Goal: Information Seeking & Learning: Learn about a topic

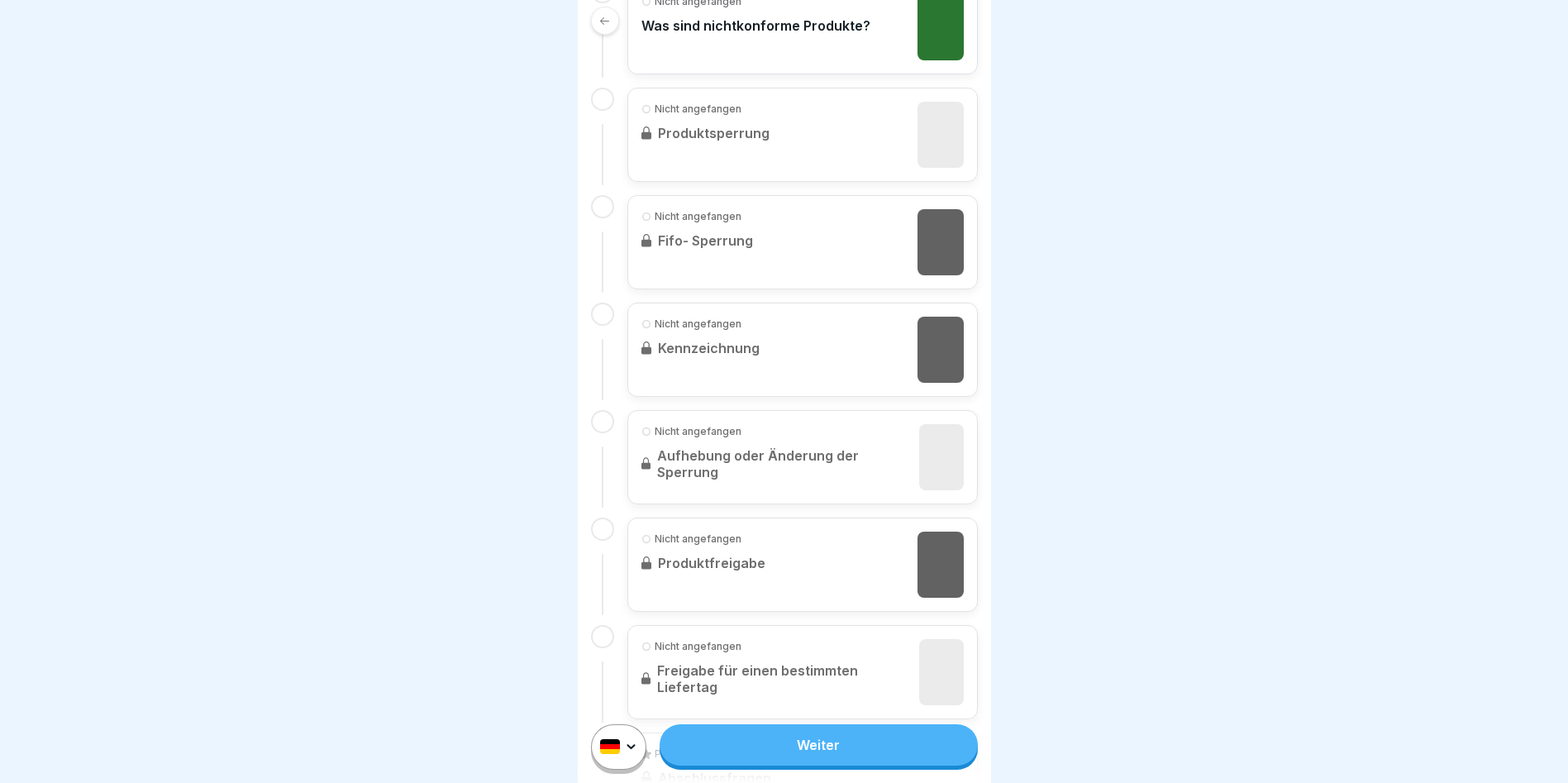
scroll to position [614, 0]
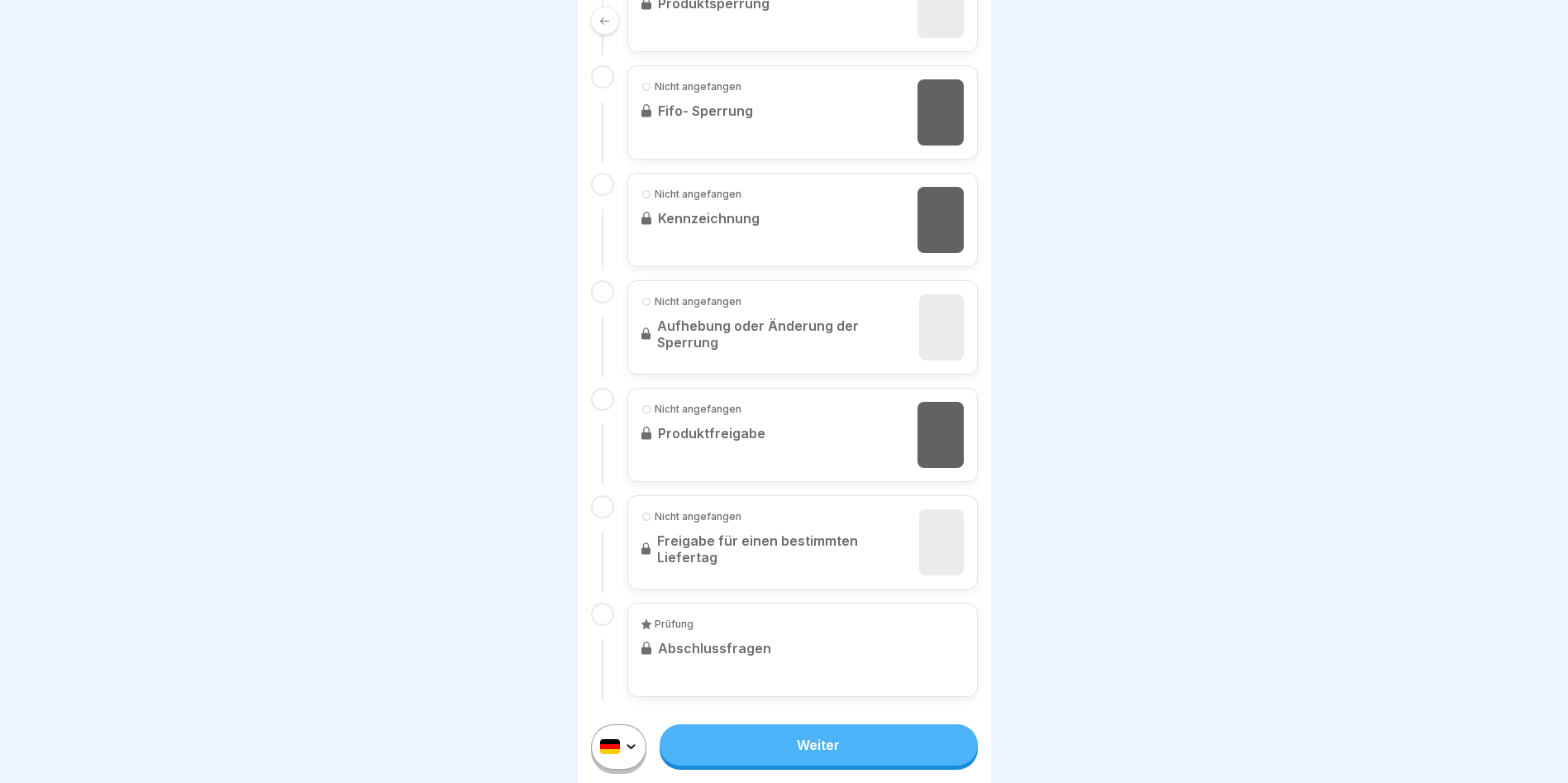
click at [824, 506] on link "Weiter" at bounding box center [818, 744] width 317 height 41
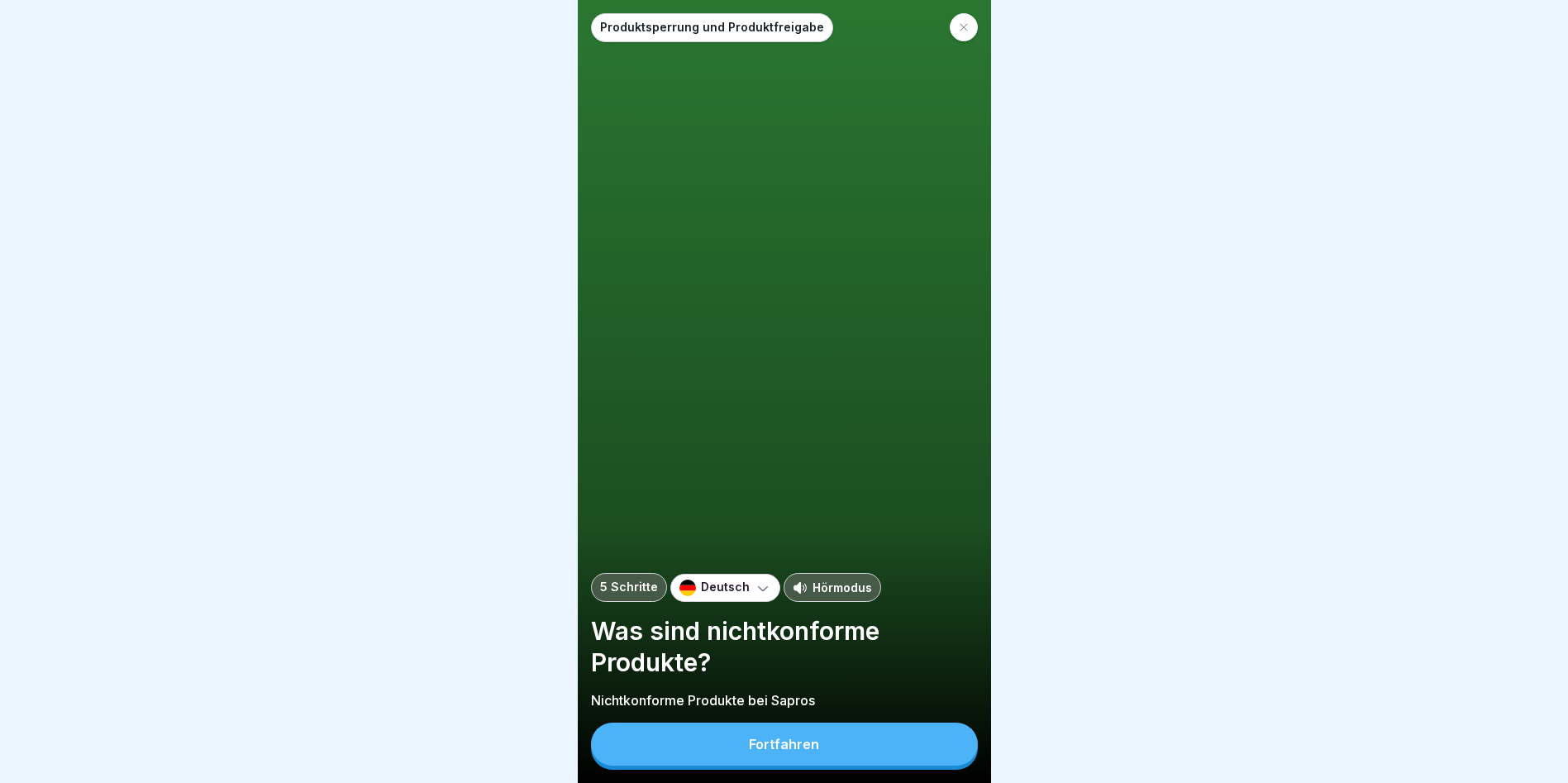
click at [859, 506] on button "Fortfahren" at bounding box center [785, 744] width 387 height 43
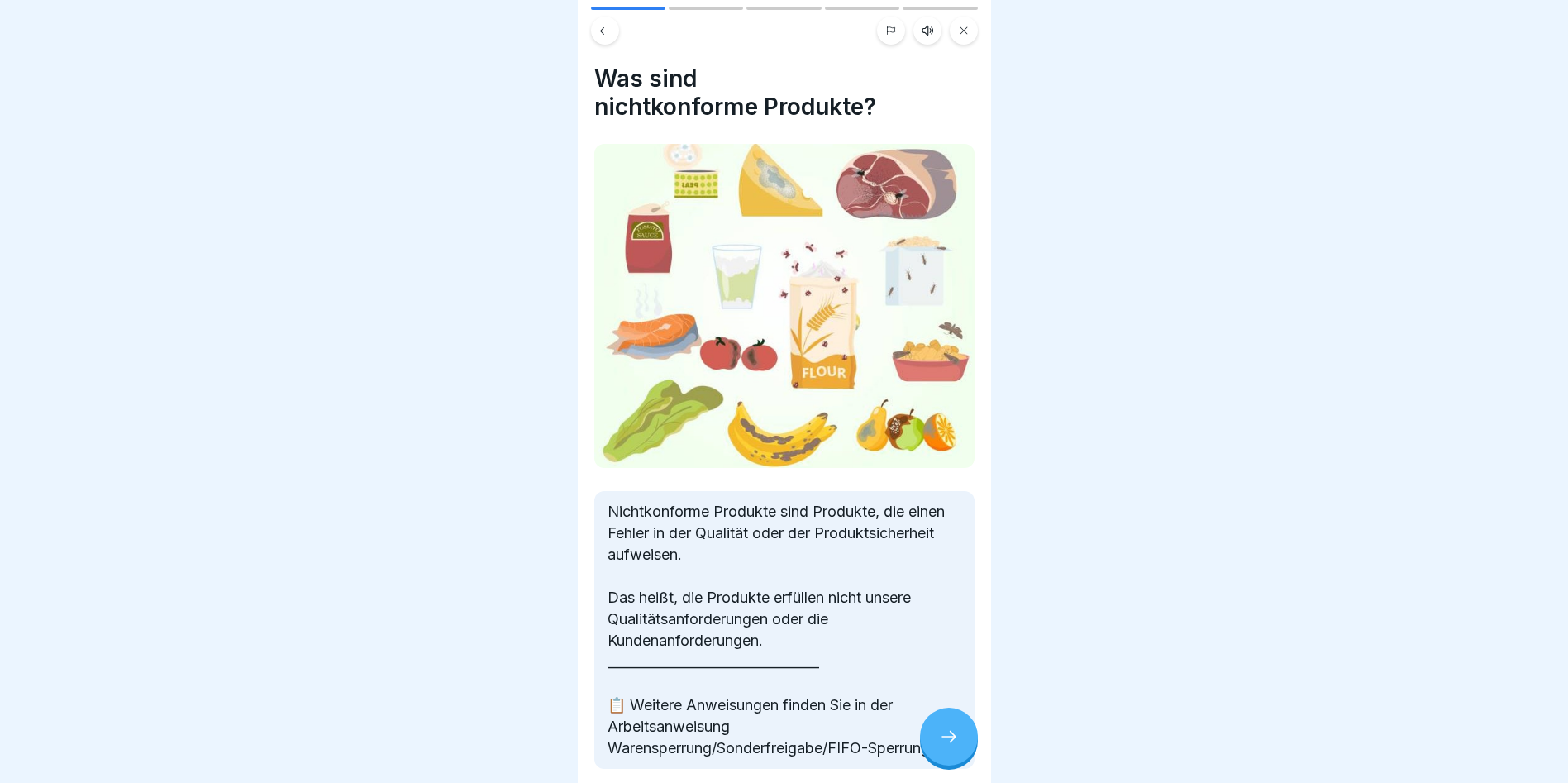
click at [959, 506] on div at bounding box center [949, 736] width 58 height 58
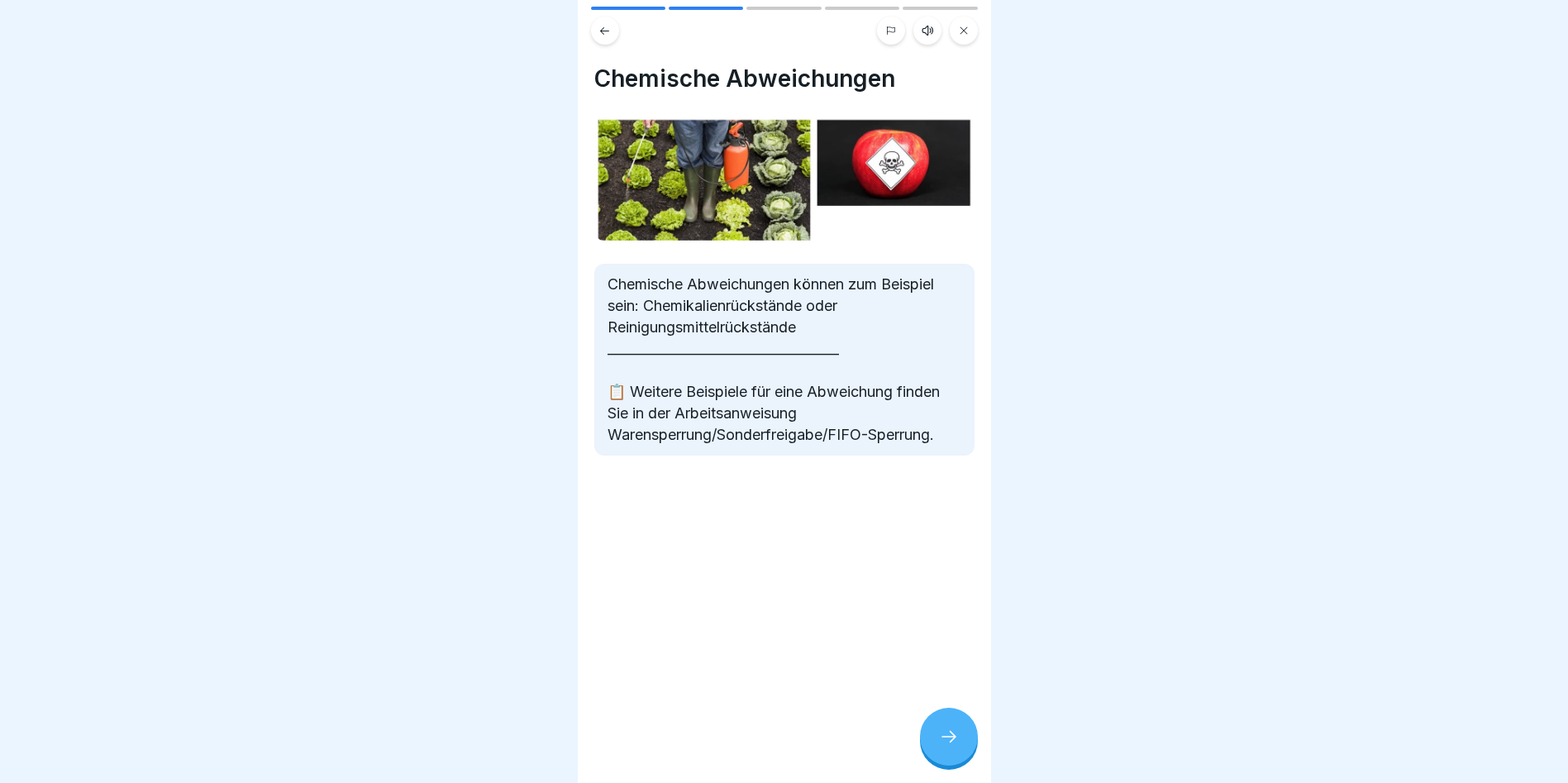
click at [959, 506] on div at bounding box center [949, 736] width 58 height 58
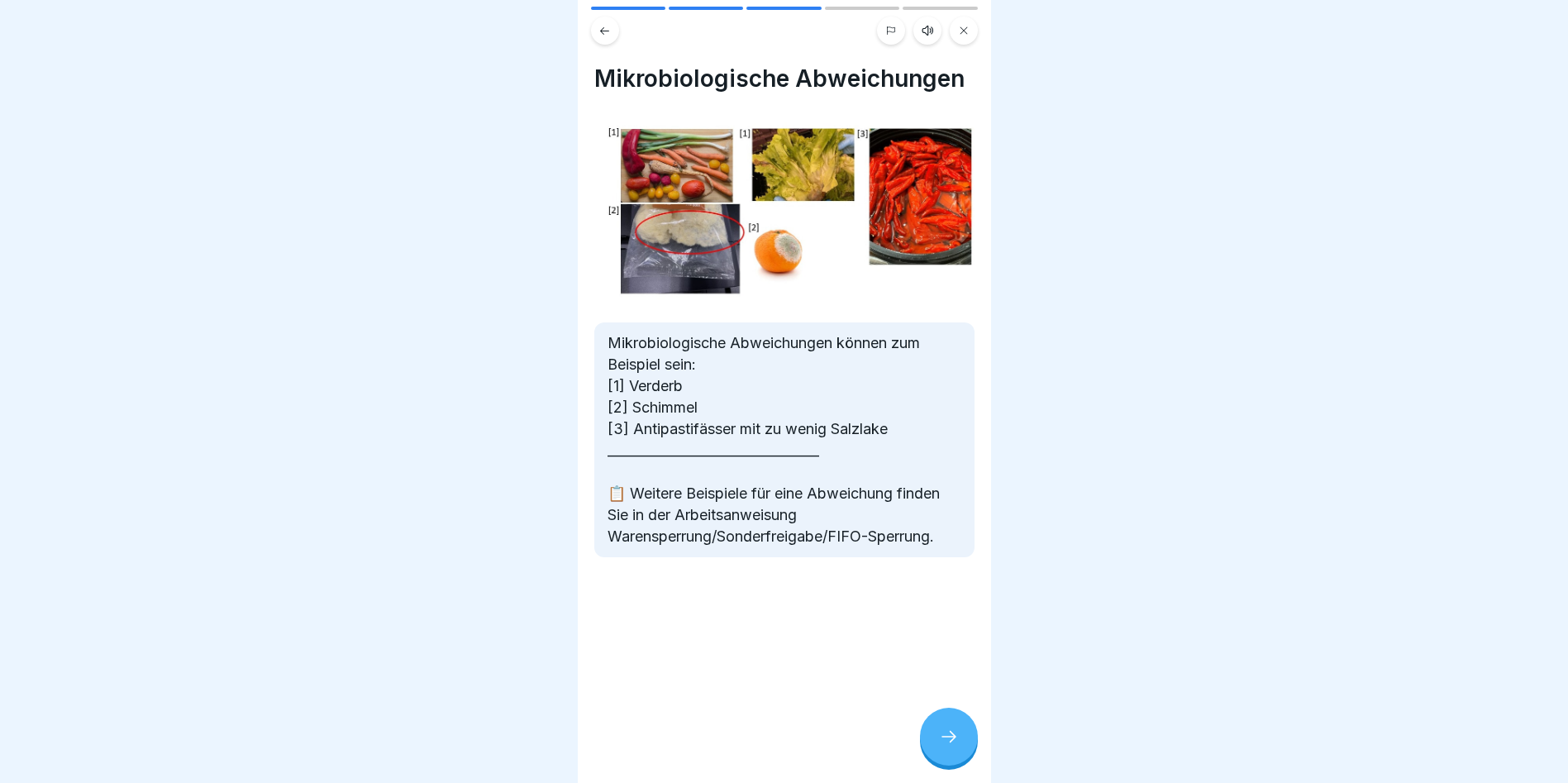
click at [959, 506] on div at bounding box center [949, 736] width 58 height 58
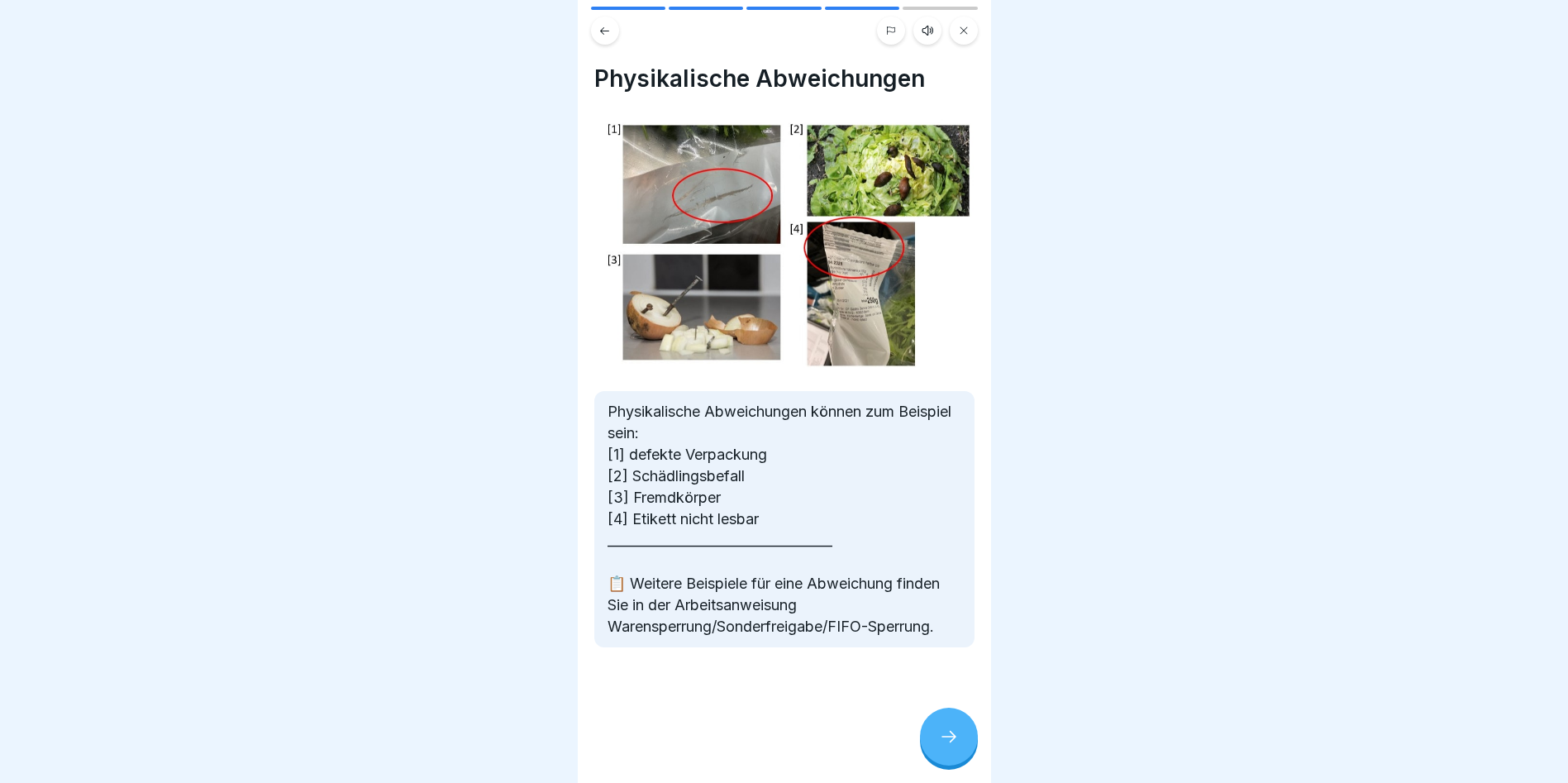
click at [959, 506] on div at bounding box center [949, 736] width 58 height 58
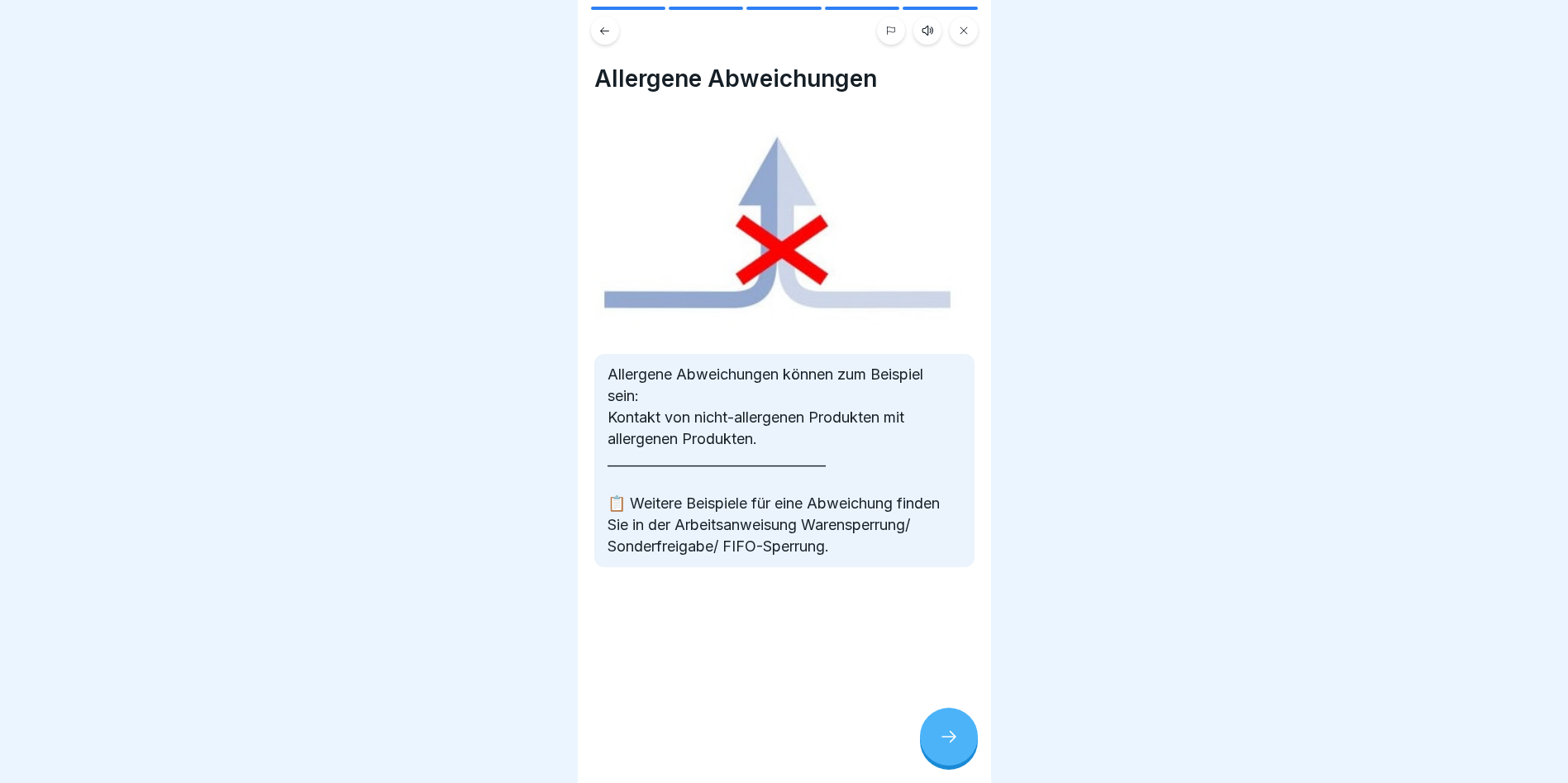
click at [959, 506] on div at bounding box center [949, 736] width 58 height 58
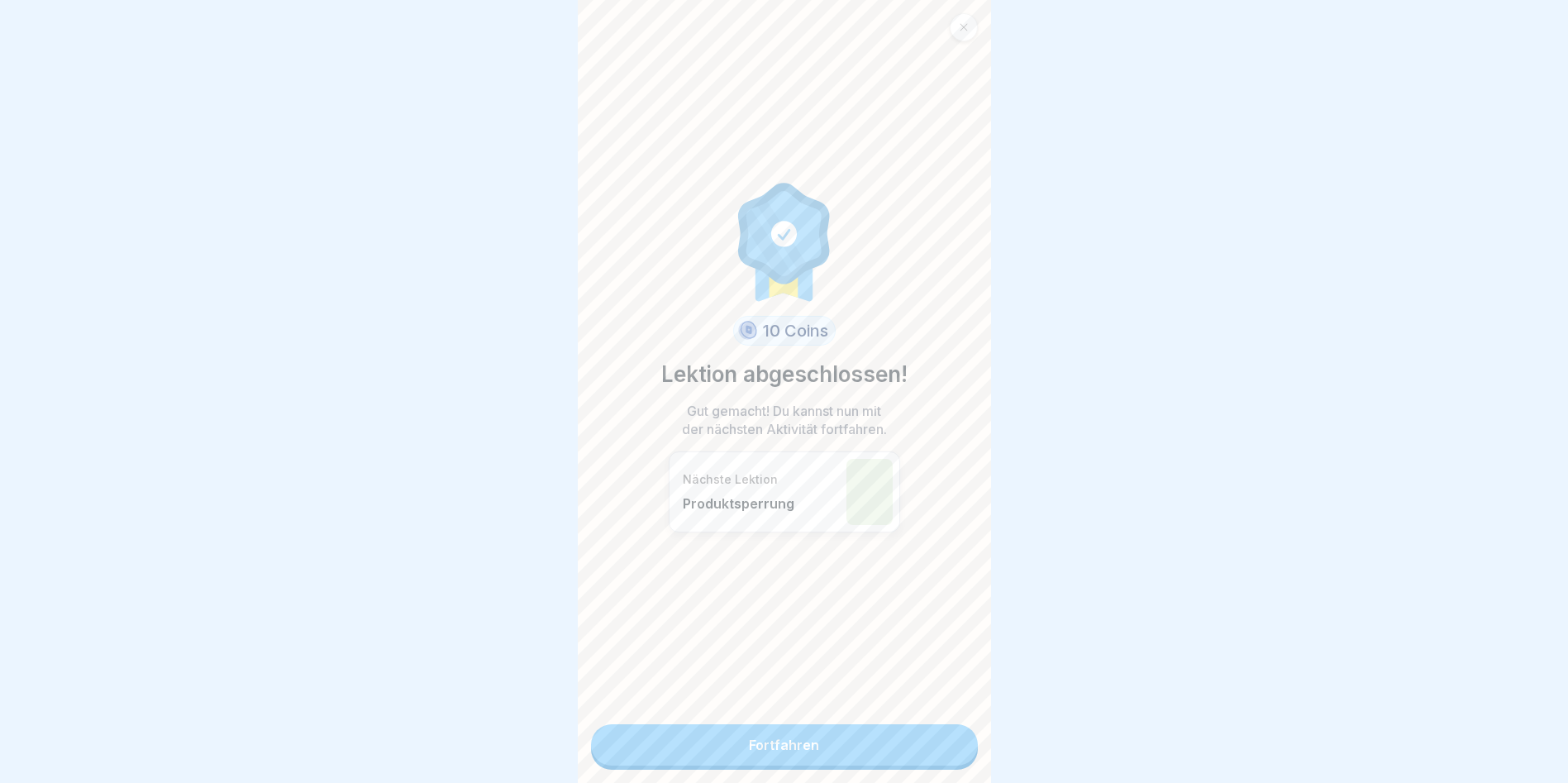
click at [929, 506] on link "Fortfahren" at bounding box center [785, 744] width 387 height 41
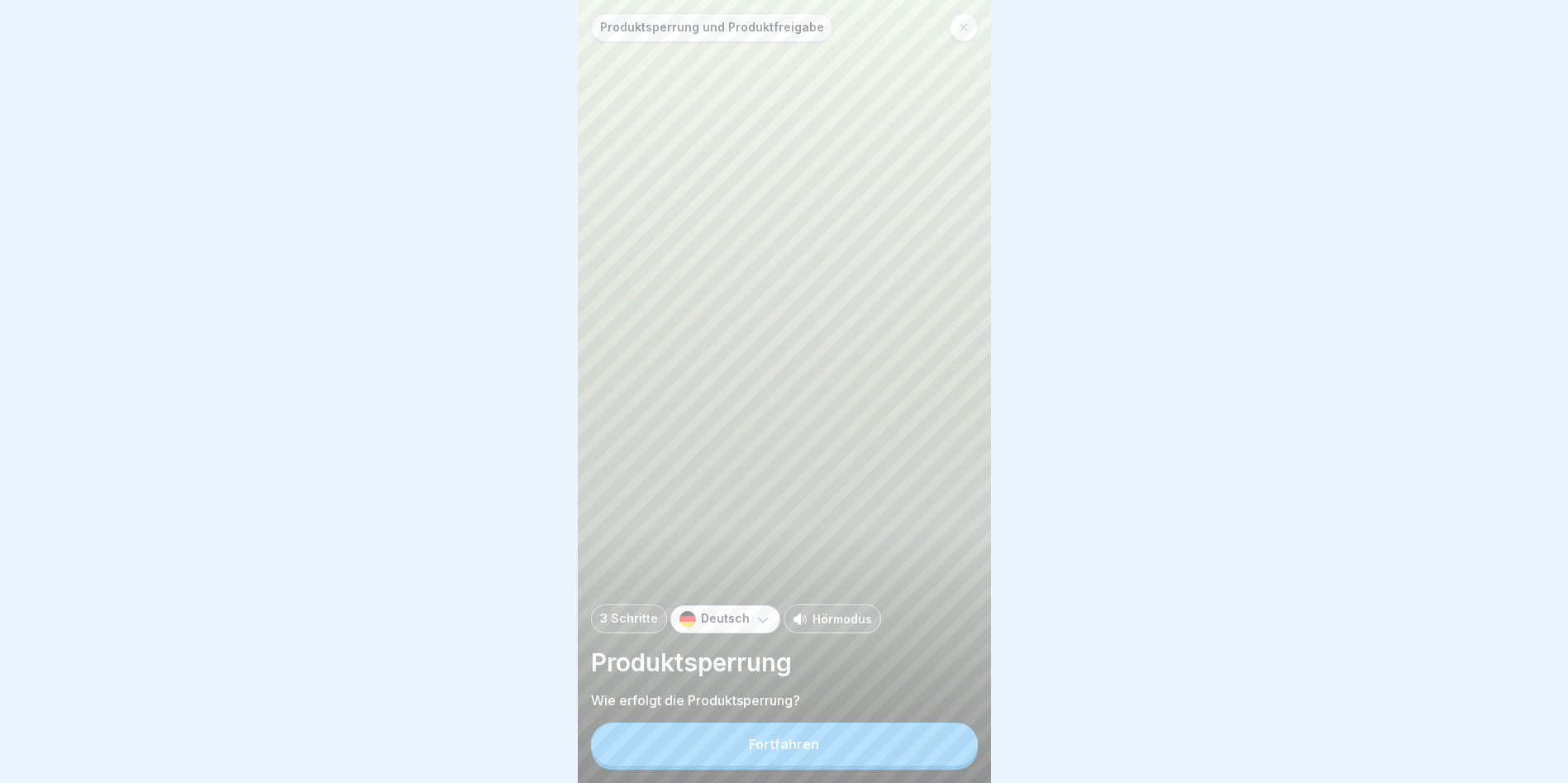
click at [936, 506] on button "Fortfahren" at bounding box center [785, 744] width 387 height 43
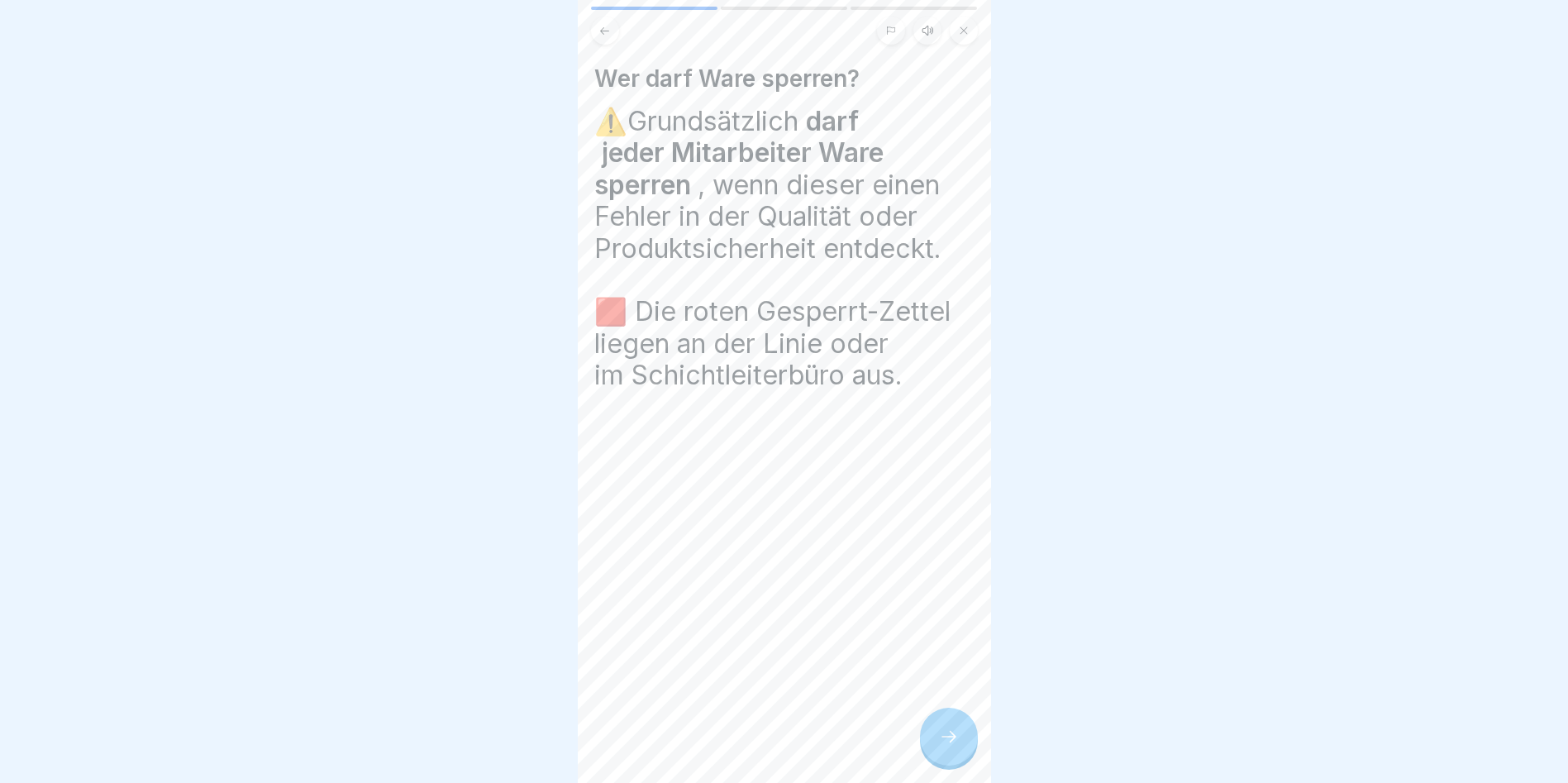
click at [905, 506] on div "Wer darf Ware sperren? ⚠️Grundsätzlich darf jeder Mitarbeiter Ware sperren , we…" at bounding box center [785, 391] width 414 height 783
click at [950, 506] on div at bounding box center [949, 736] width 58 height 58
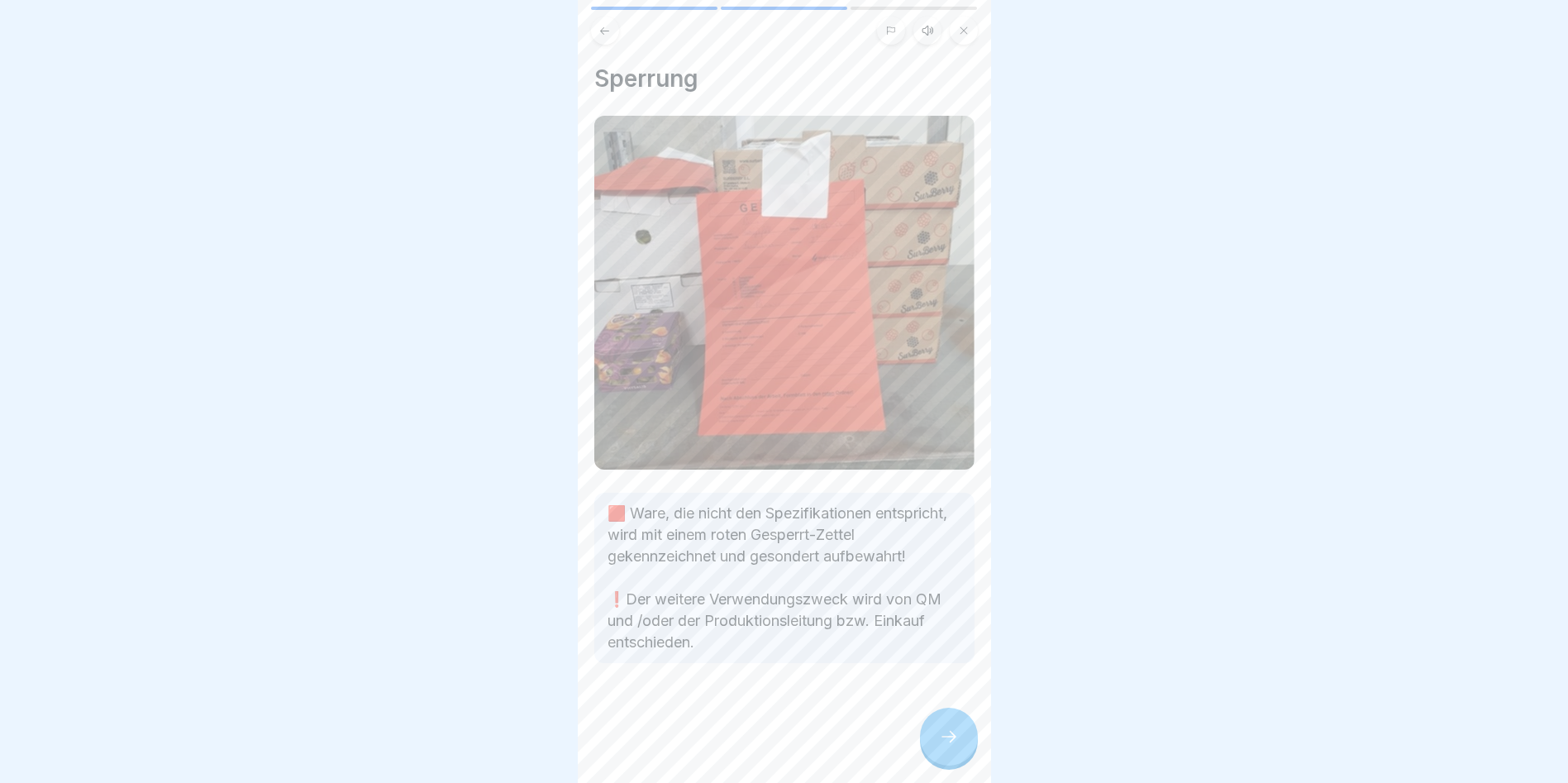
click at [929, 506] on div at bounding box center [949, 736] width 58 height 58
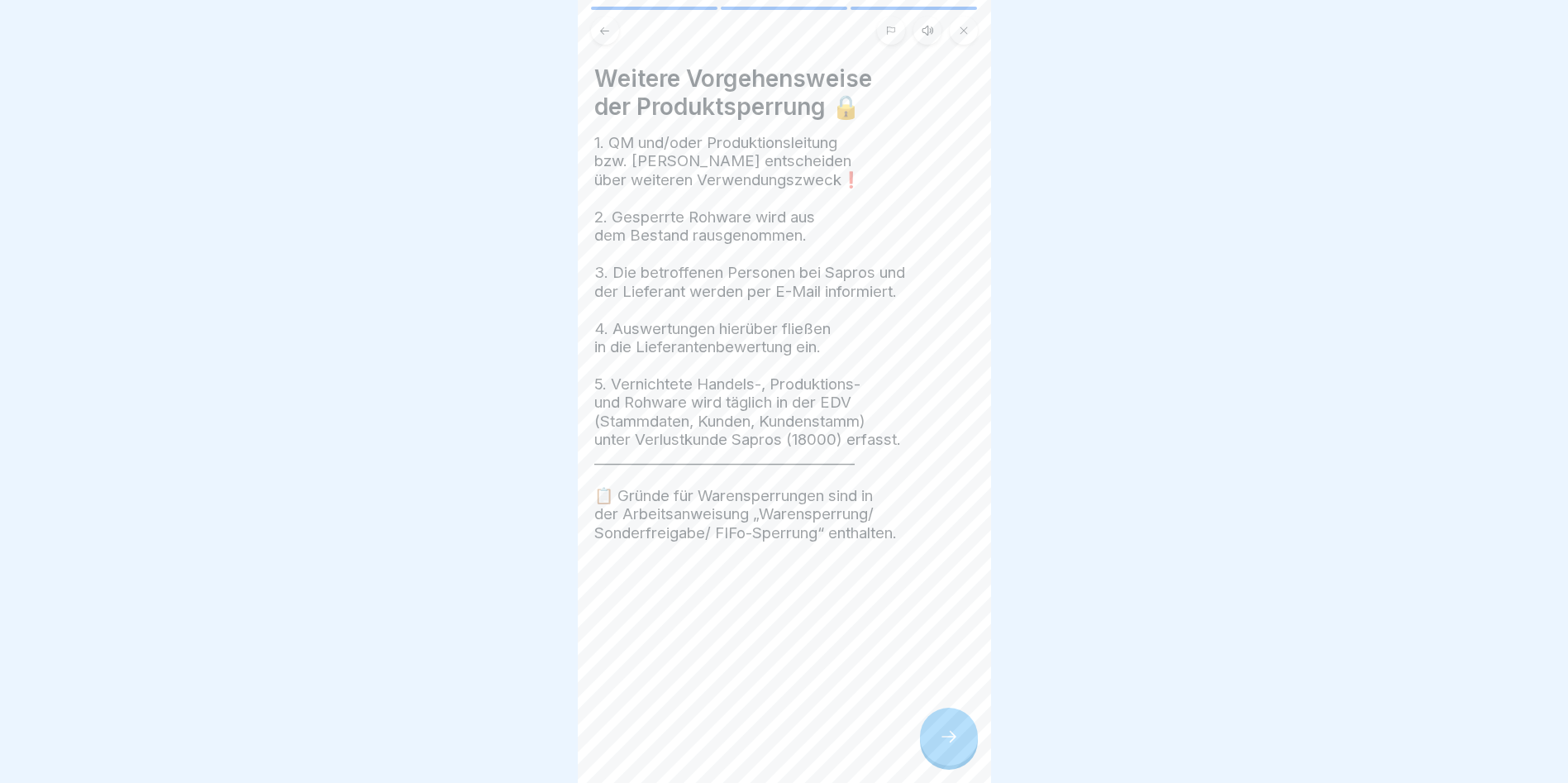
click at [923, 506] on div at bounding box center [949, 736] width 58 height 58
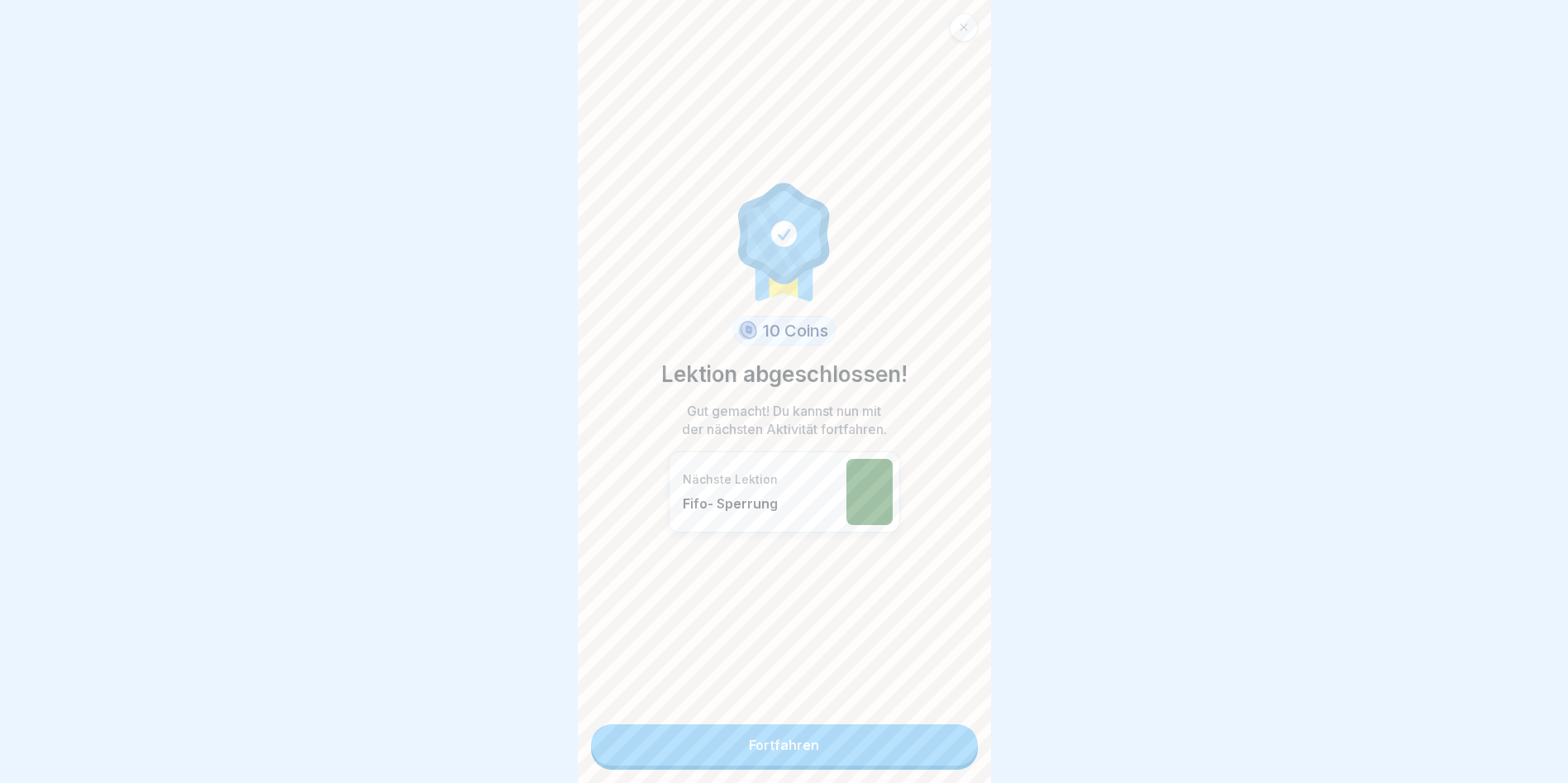
click at [923, 506] on link "Fortfahren" at bounding box center [785, 744] width 387 height 41
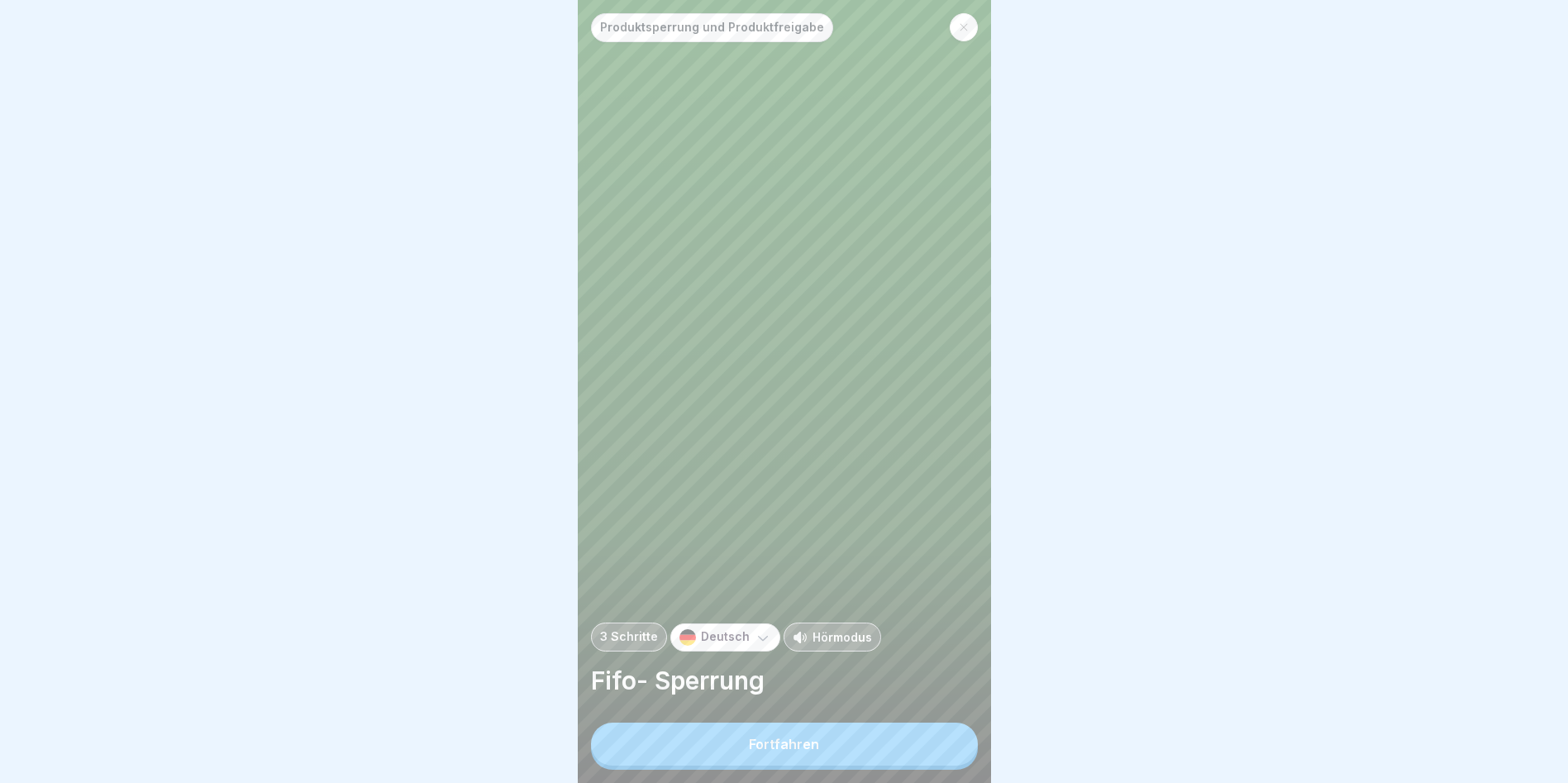
click at [923, 506] on button "Fortfahren" at bounding box center [785, 744] width 387 height 43
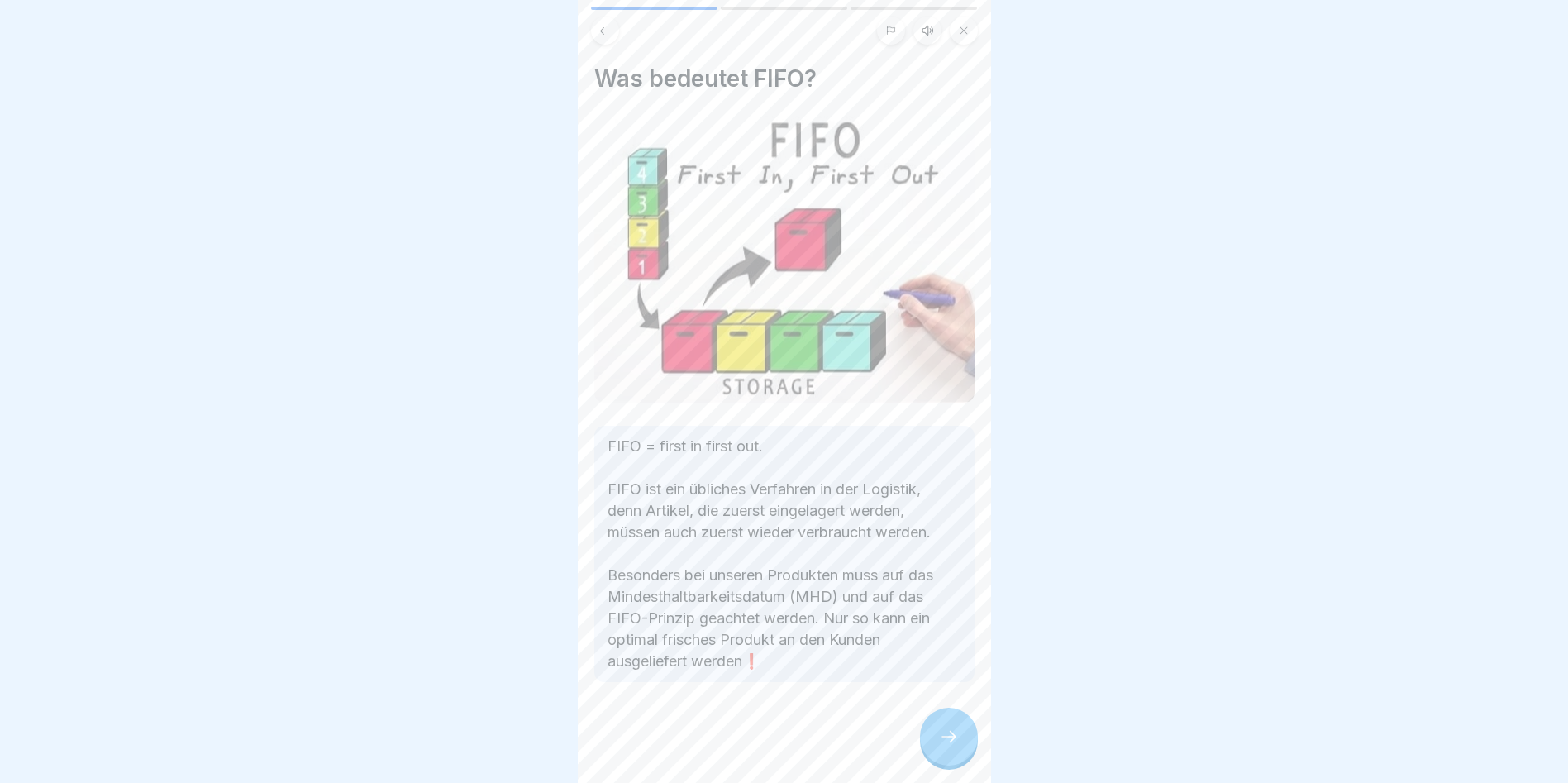
click at [921, 506] on div at bounding box center [949, 736] width 58 height 58
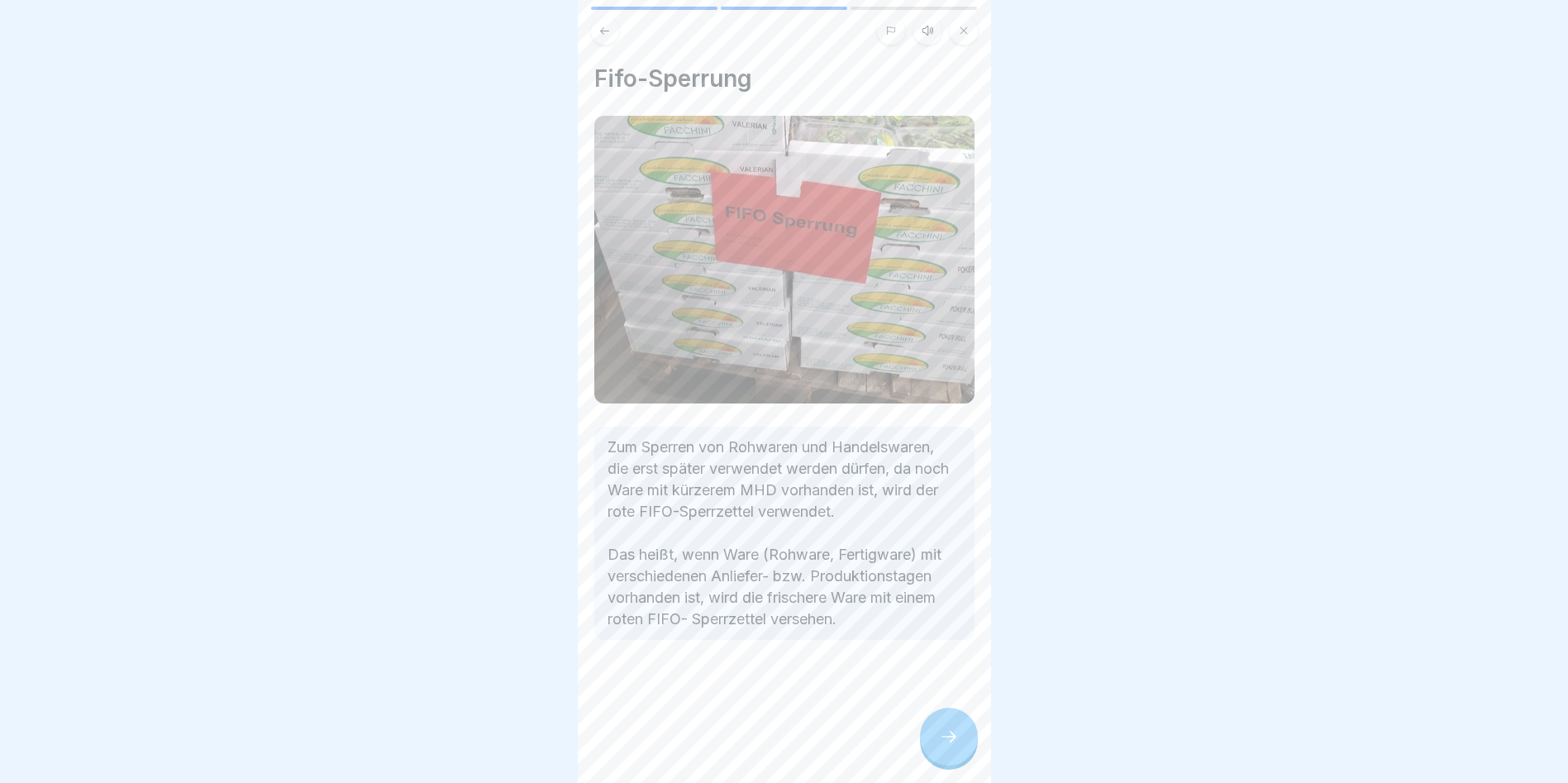
click at [913, 506] on div at bounding box center [785, 689] width 380 height 99
click at [926, 506] on div at bounding box center [949, 736] width 58 height 58
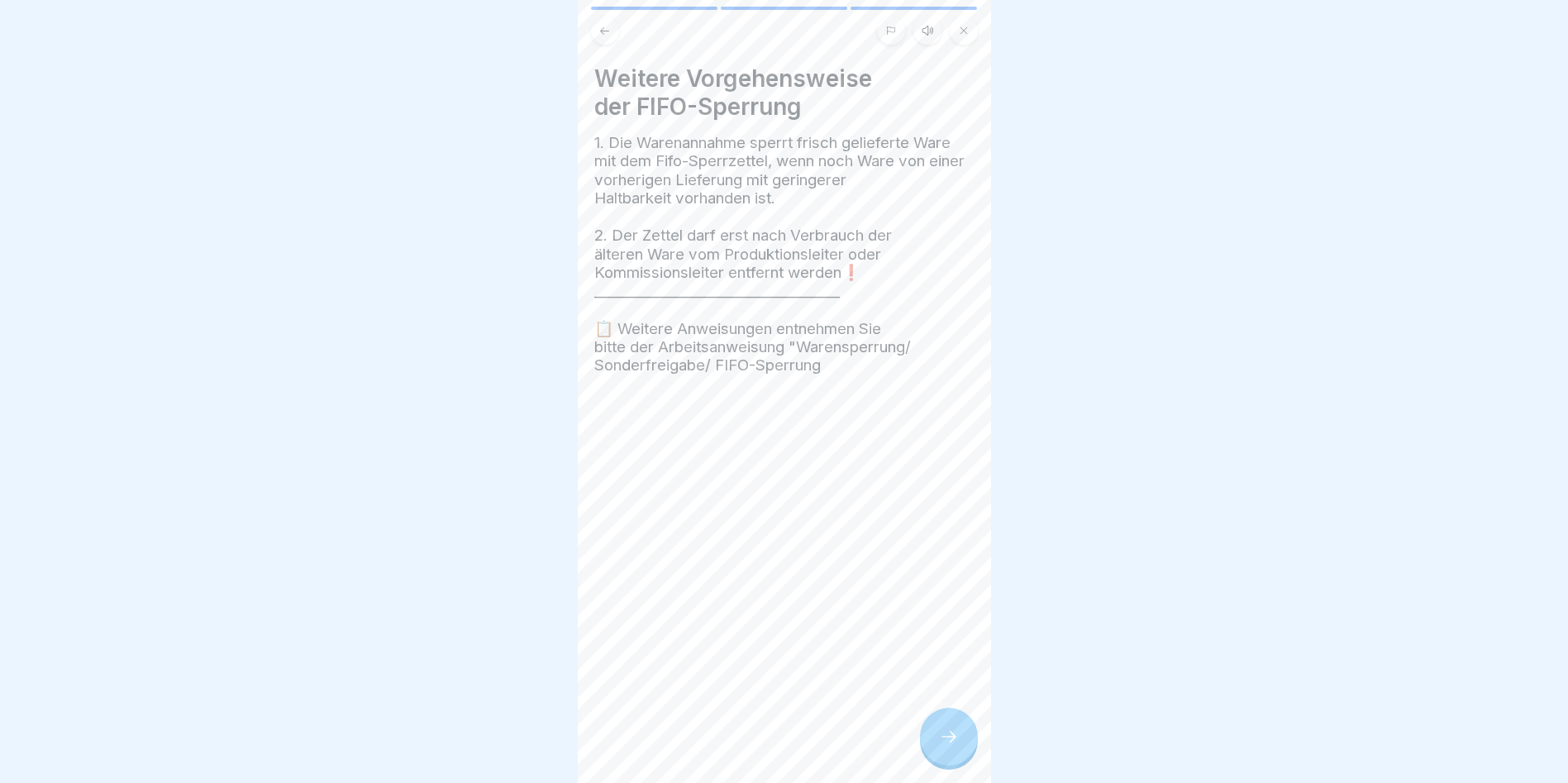
click at [924, 506] on div at bounding box center [949, 736] width 58 height 58
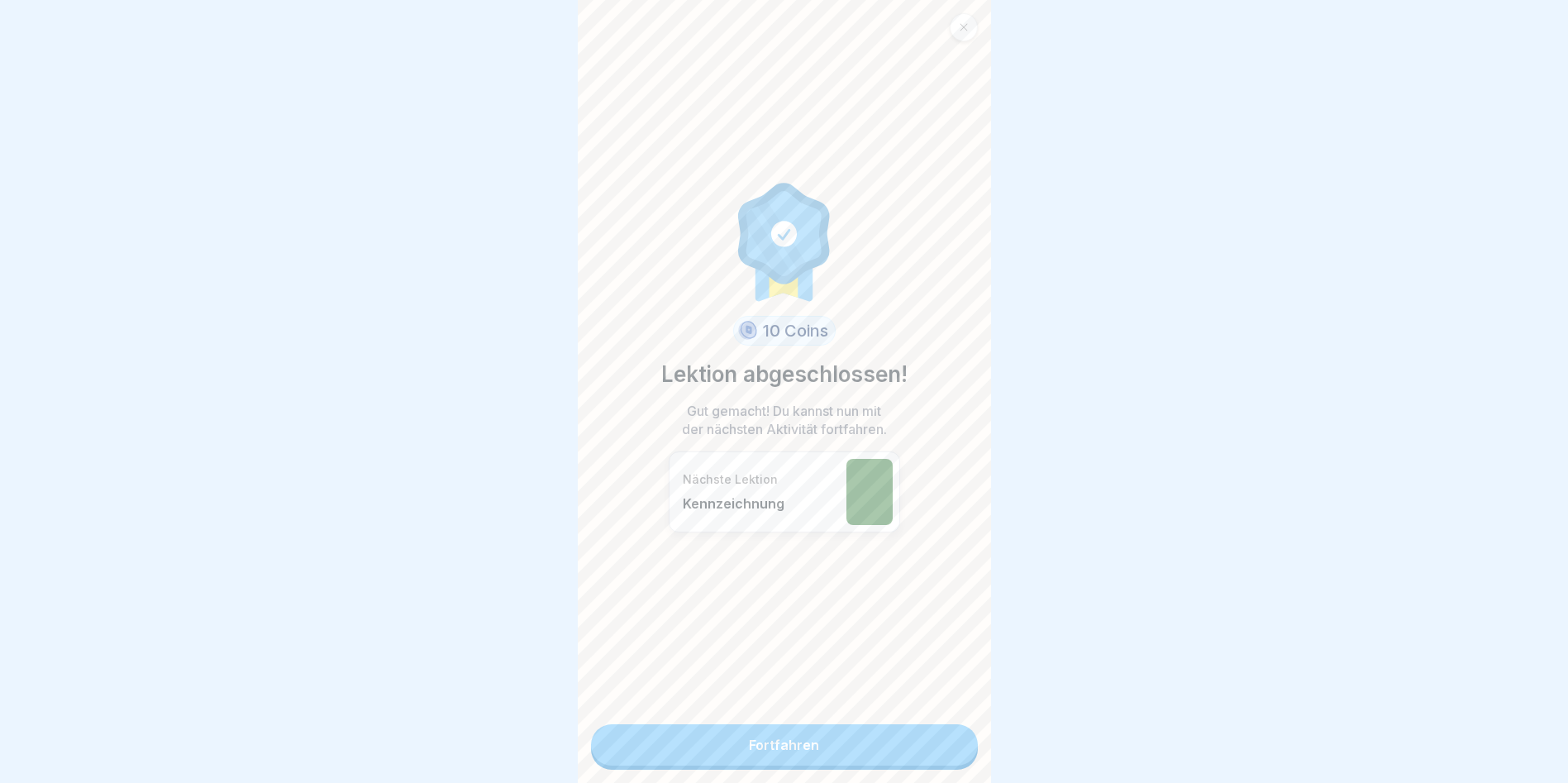
click at [924, 506] on link "Fortfahren" at bounding box center [785, 744] width 387 height 41
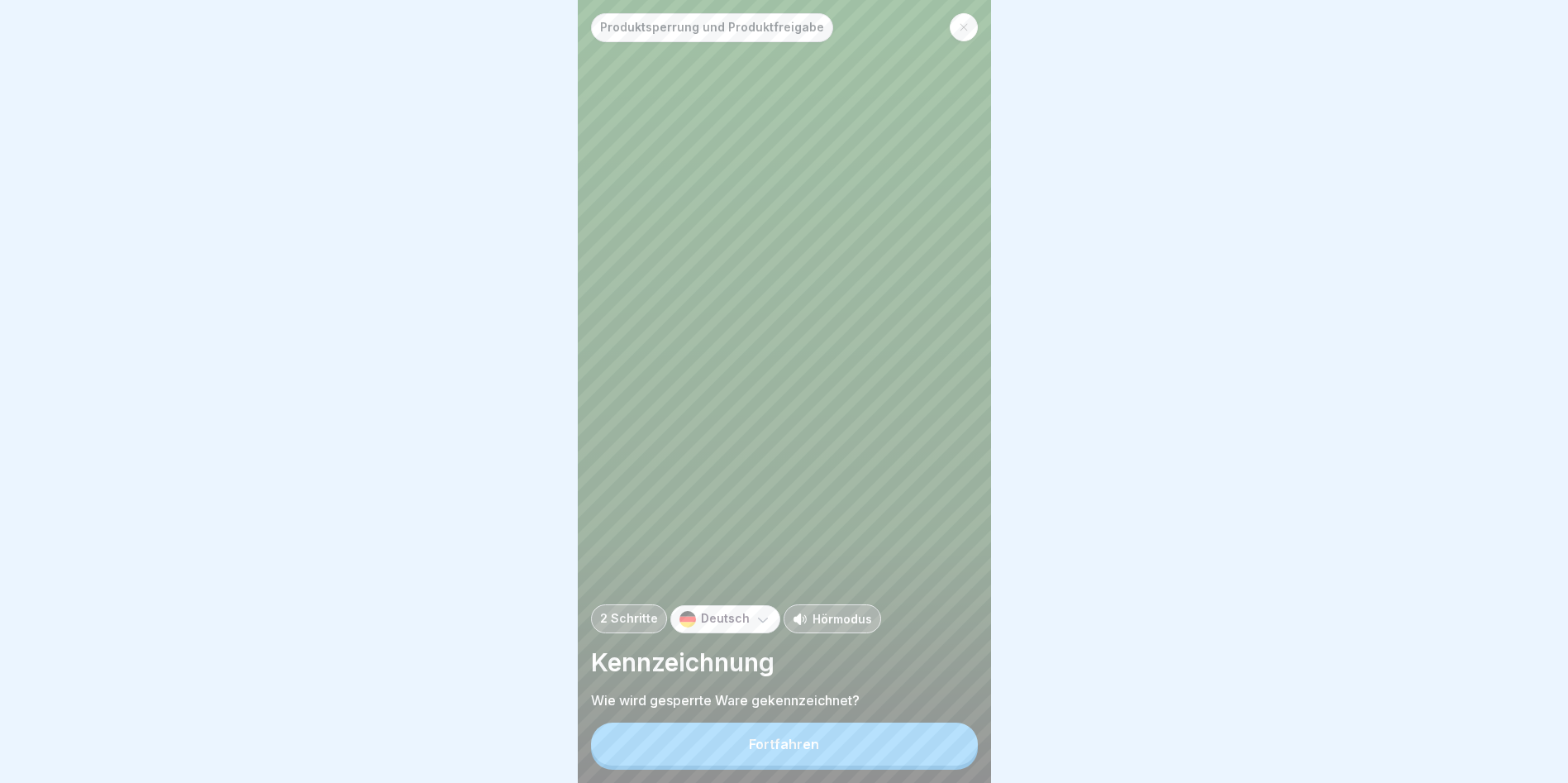
click at [924, 506] on button "Fortfahren" at bounding box center [785, 744] width 387 height 43
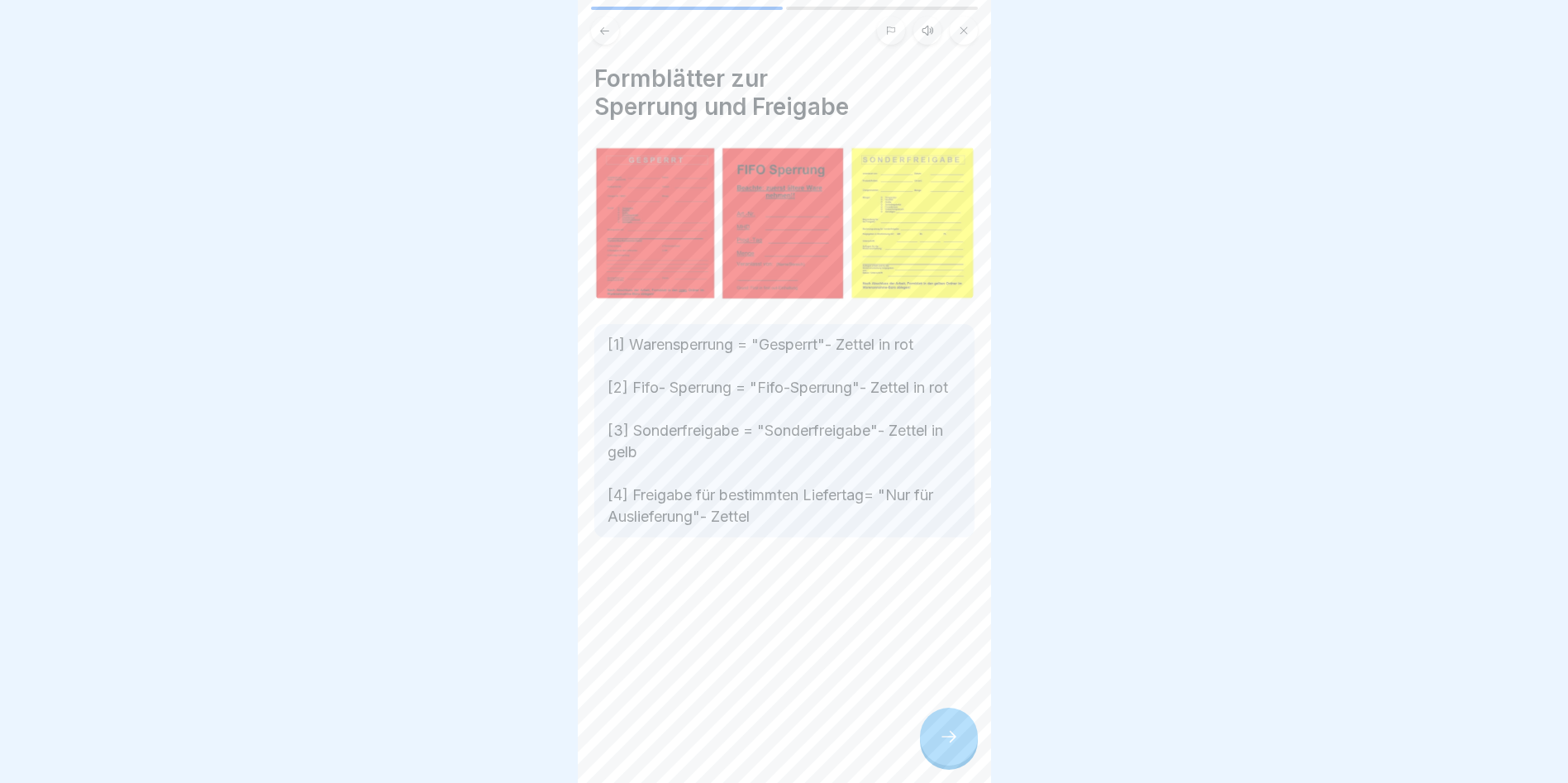
click at [933, 506] on div at bounding box center [949, 736] width 58 height 58
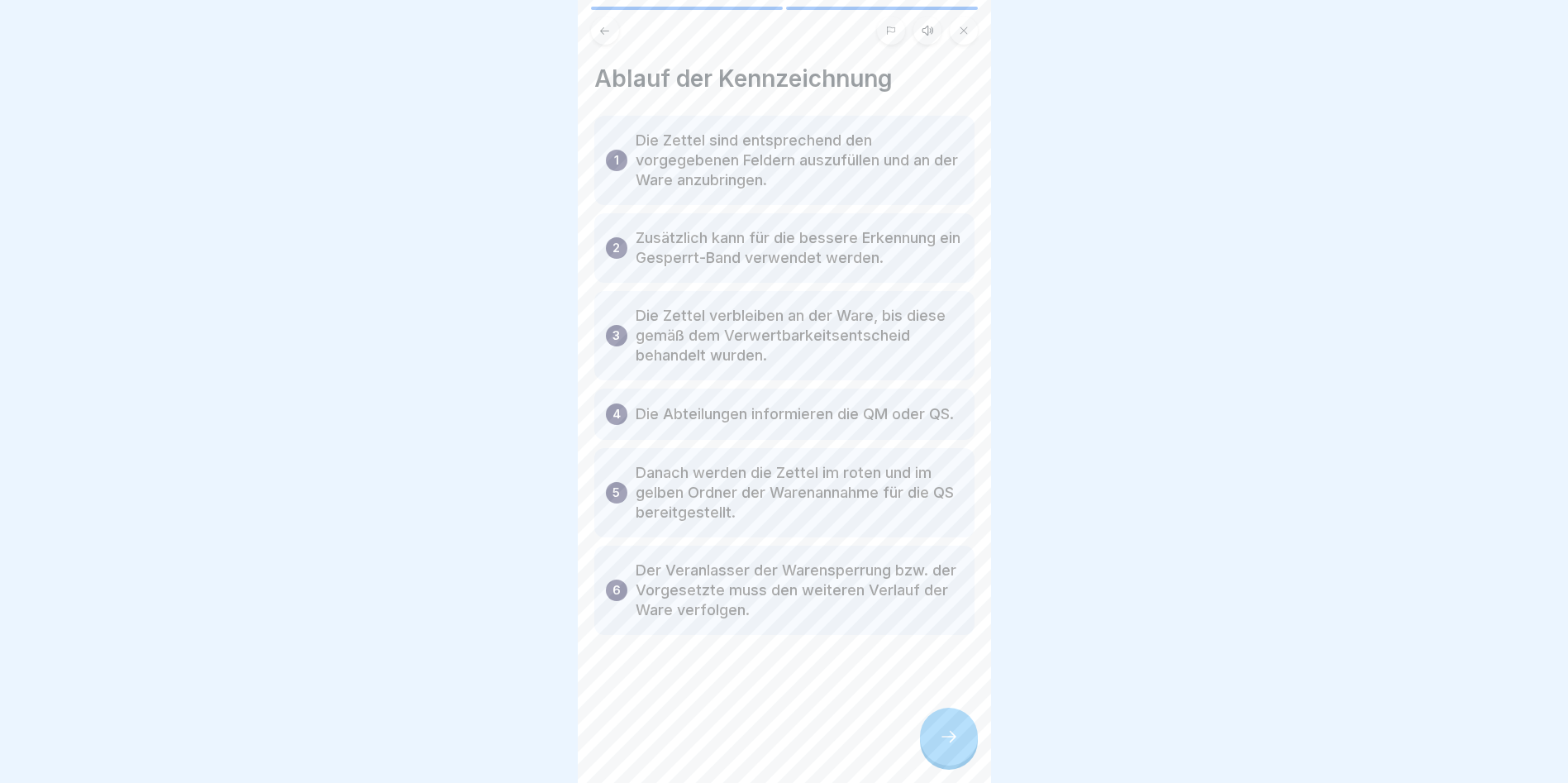
click at [933, 506] on div at bounding box center [949, 736] width 58 height 58
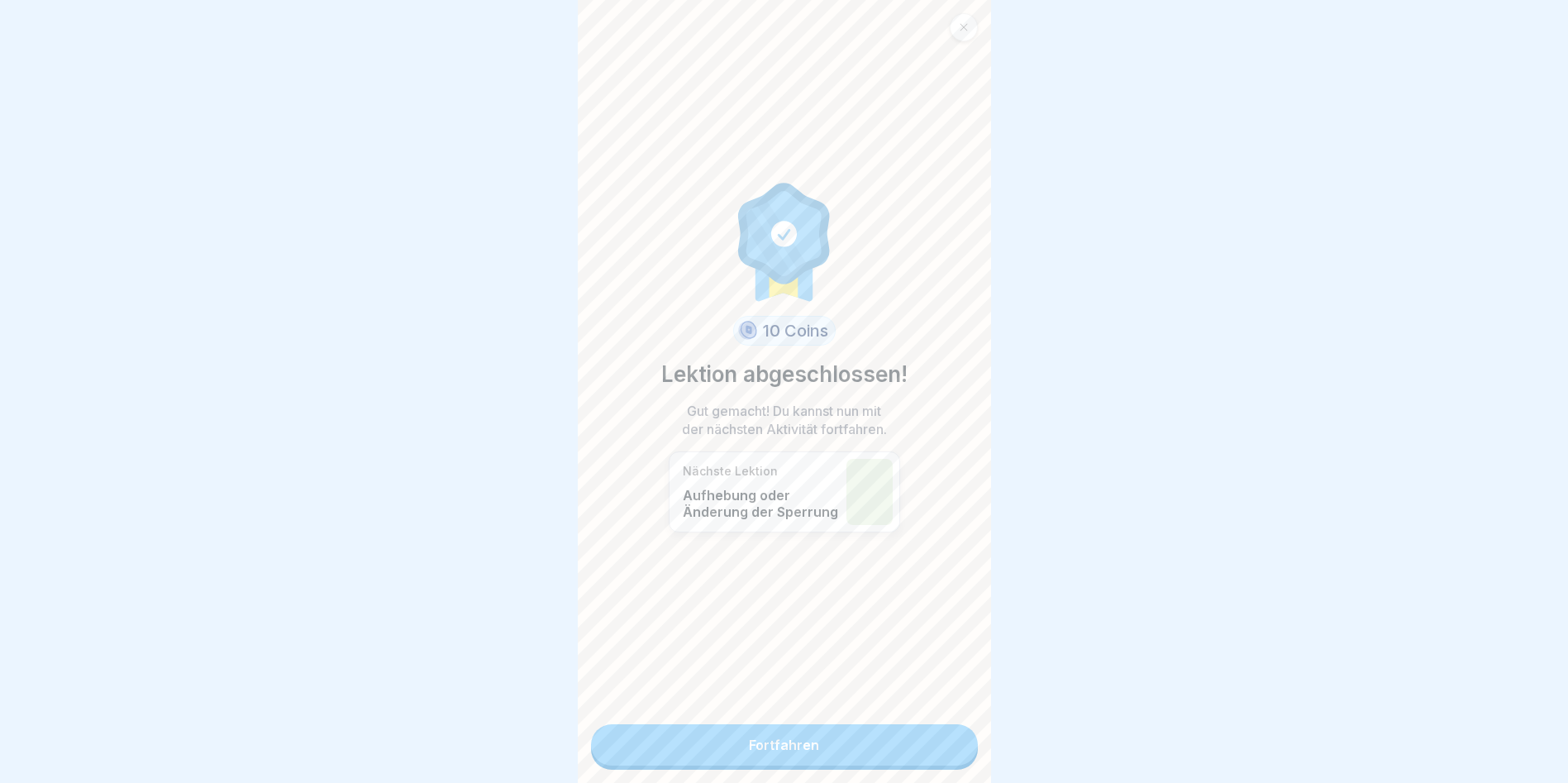
click at [933, 506] on link "Fortfahren" at bounding box center [785, 744] width 387 height 41
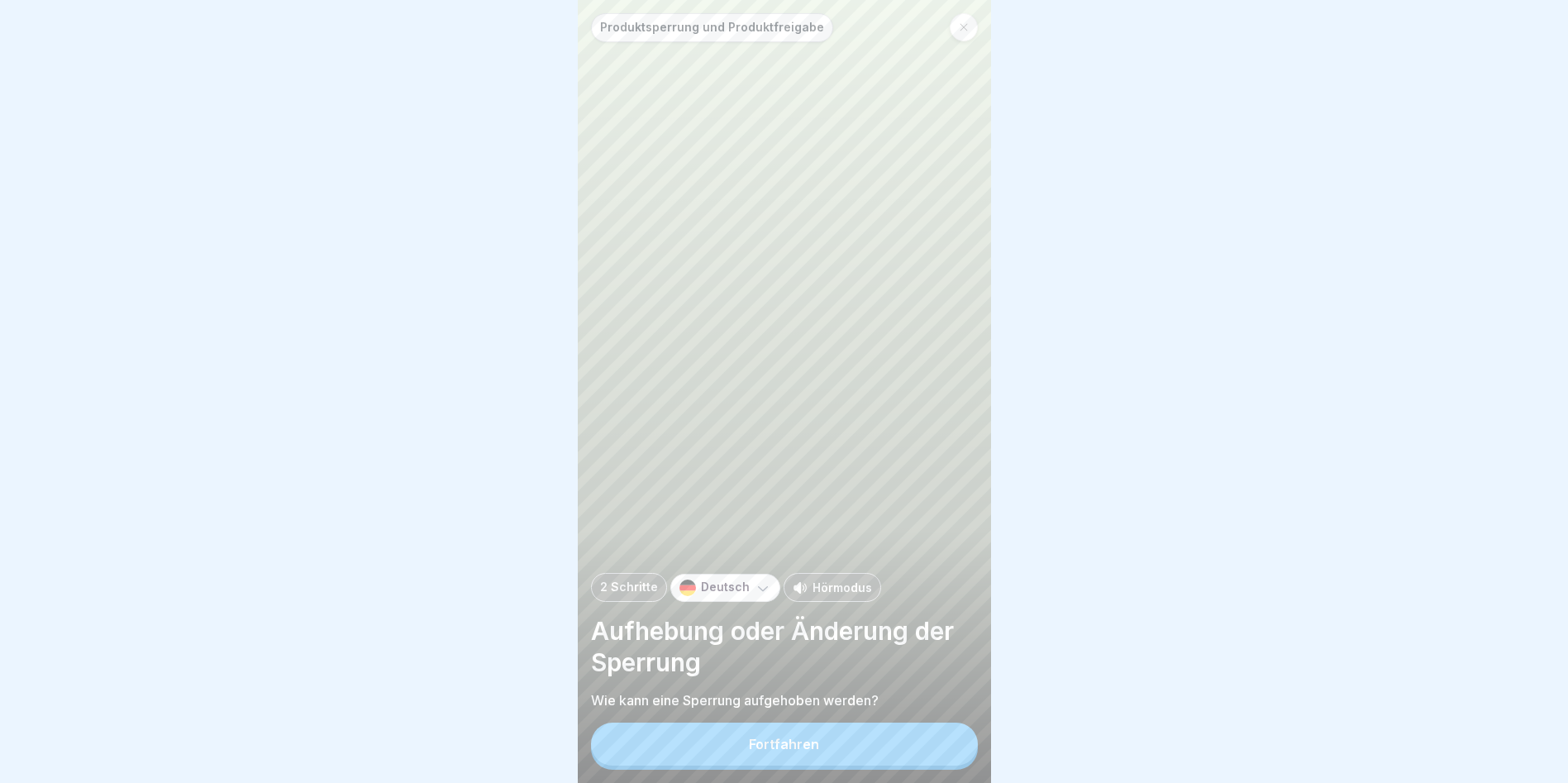
click at [933, 506] on button "Fortfahren" at bounding box center [785, 744] width 387 height 43
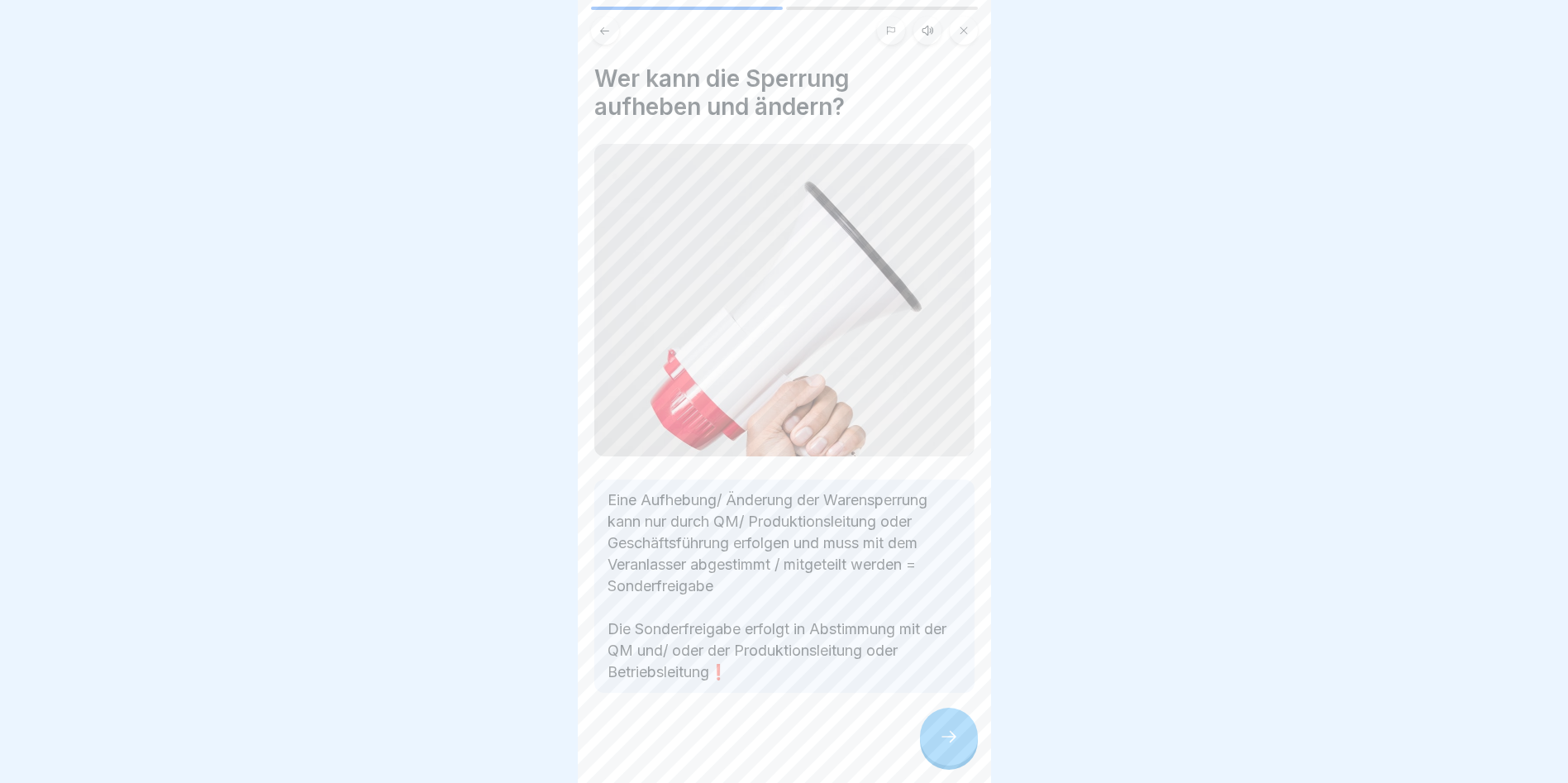
click at [931, 506] on div at bounding box center [949, 736] width 58 height 58
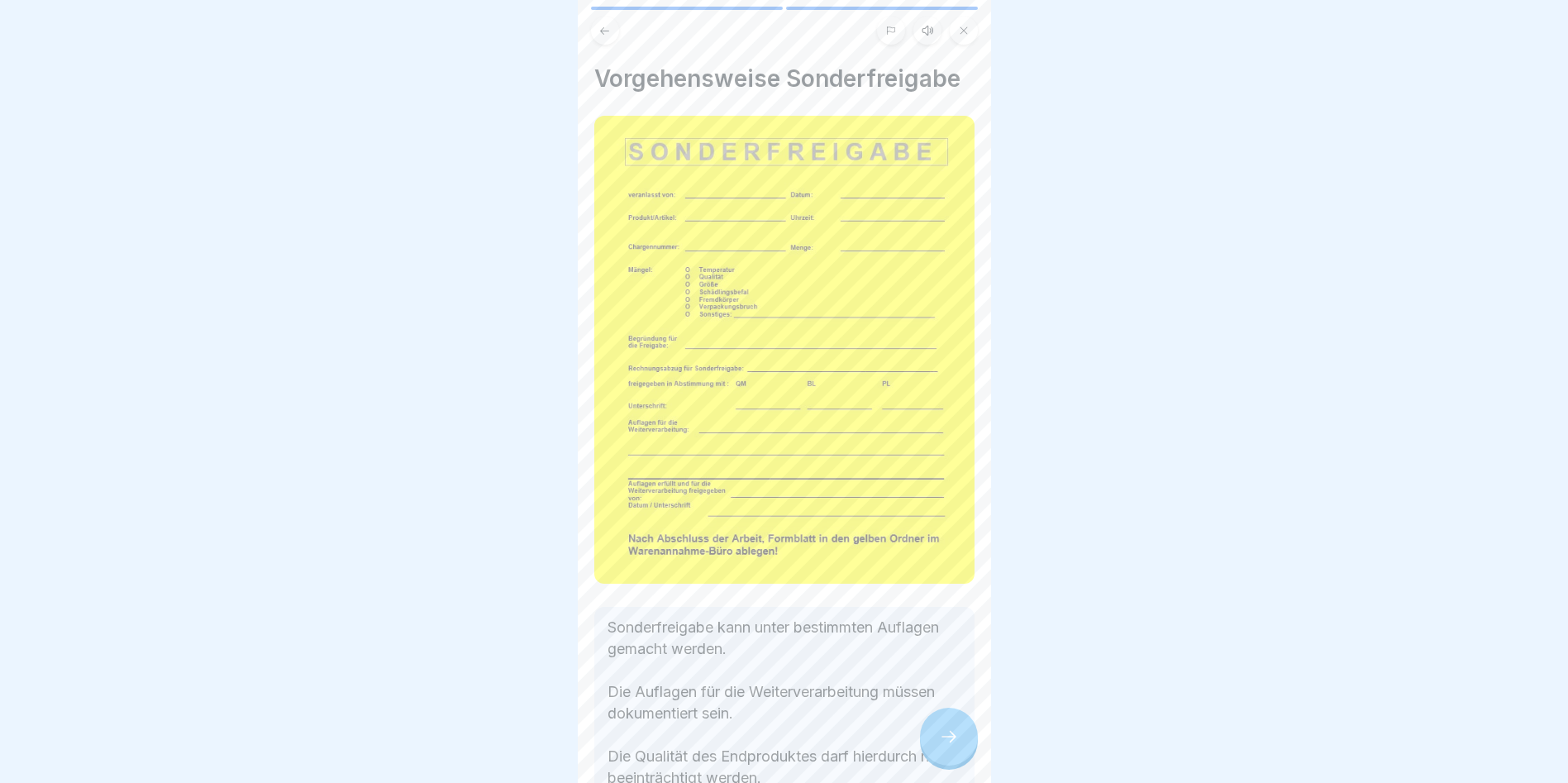
click at [931, 506] on div at bounding box center [949, 736] width 58 height 58
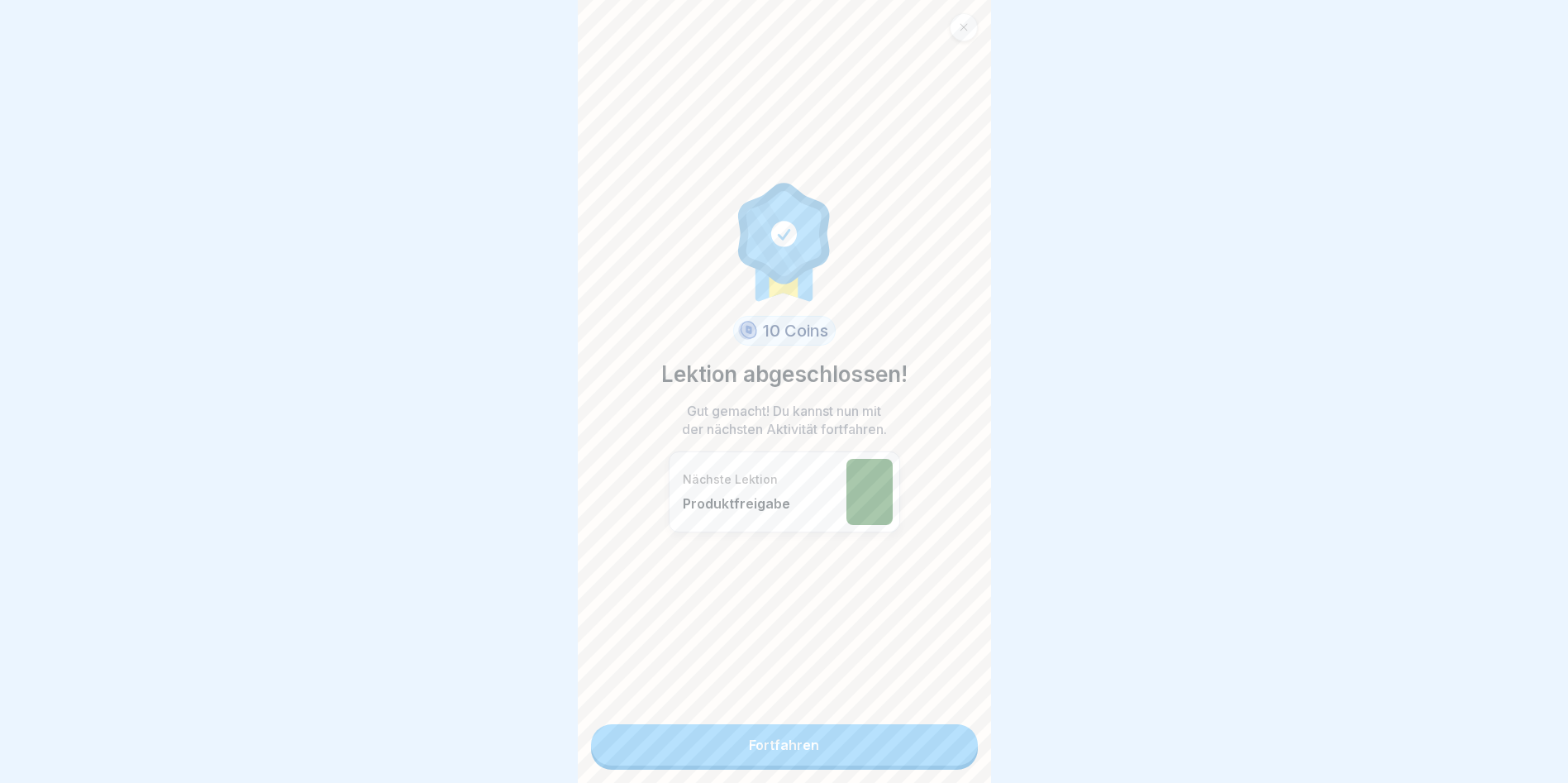
click at [931, 506] on link "Fortfahren" at bounding box center [785, 744] width 387 height 41
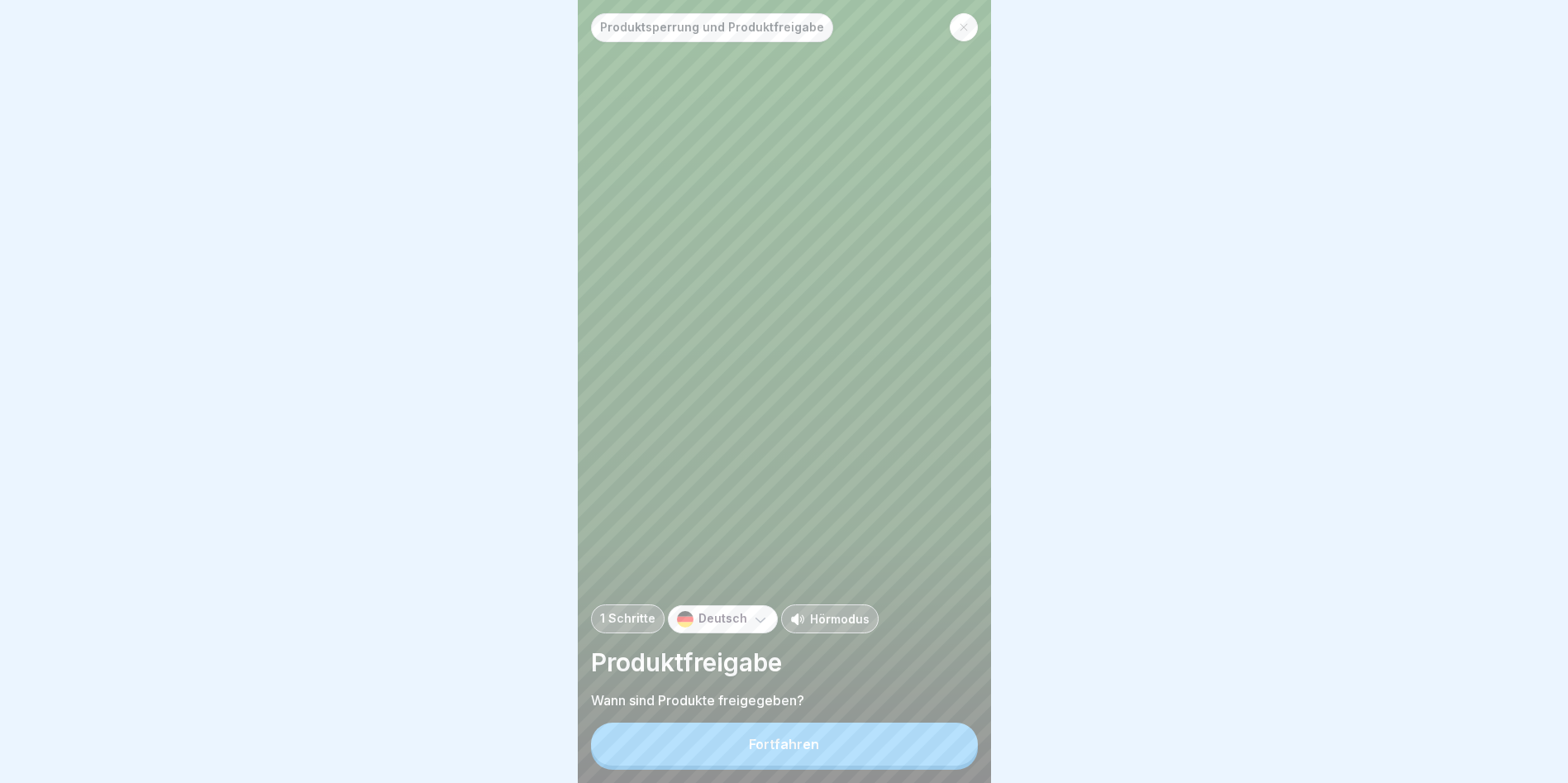
click at [931, 506] on button "Fortfahren" at bounding box center [785, 744] width 387 height 43
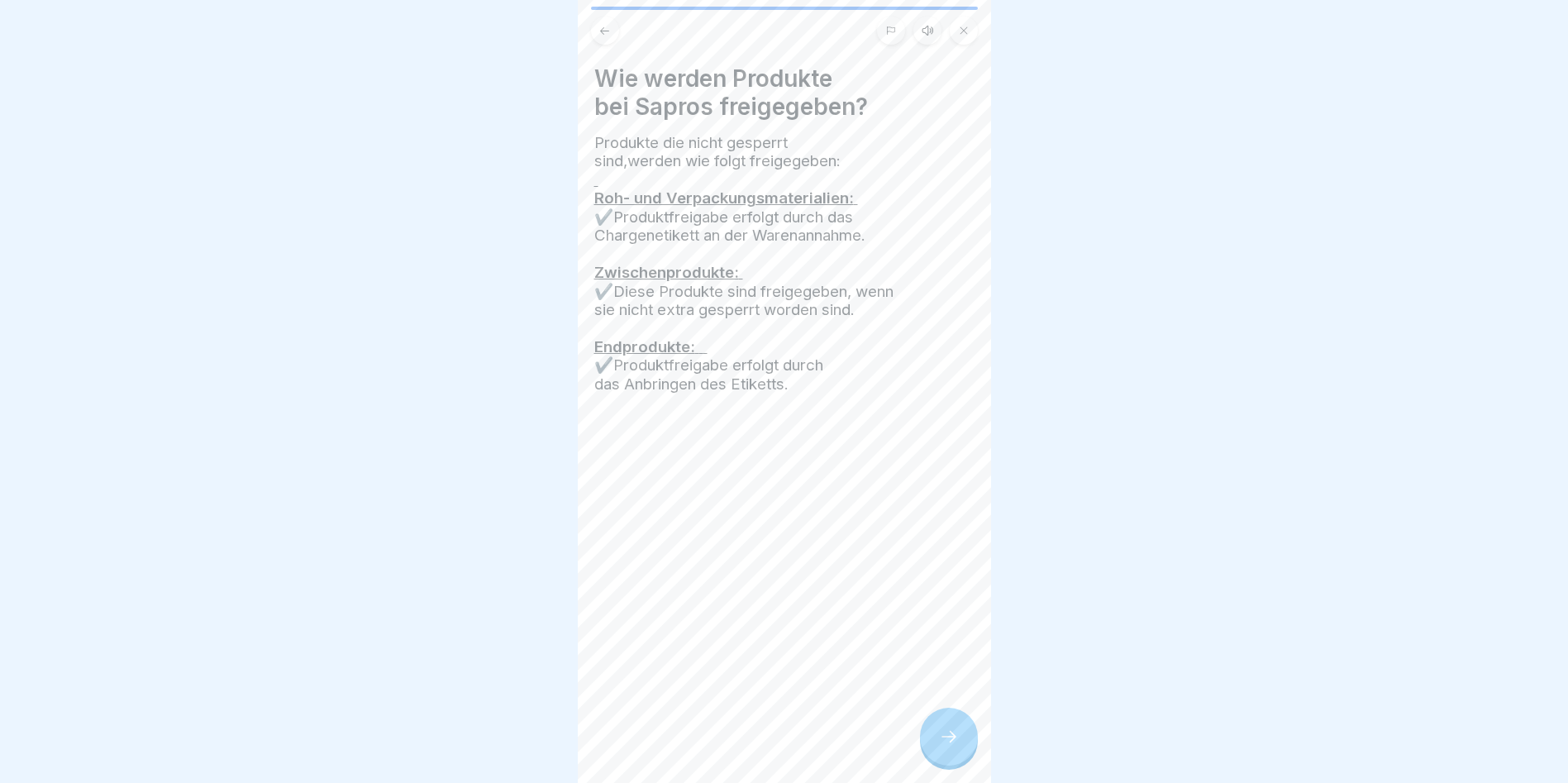
click at [931, 506] on div at bounding box center [949, 736] width 58 height 58
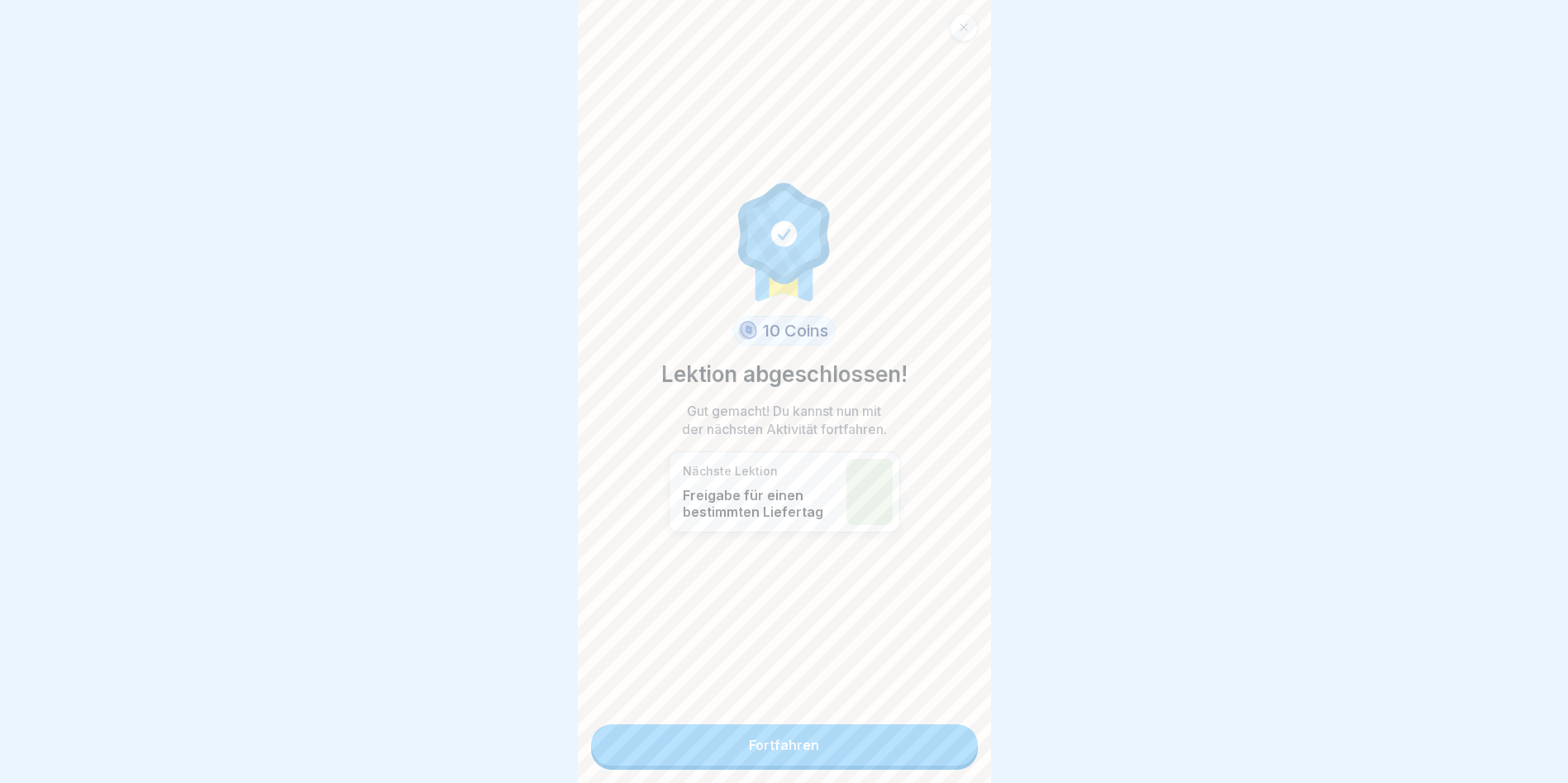
click at [931, 506] on link "Fortfahren" at bounding box center [785, 744] width 387 height 41
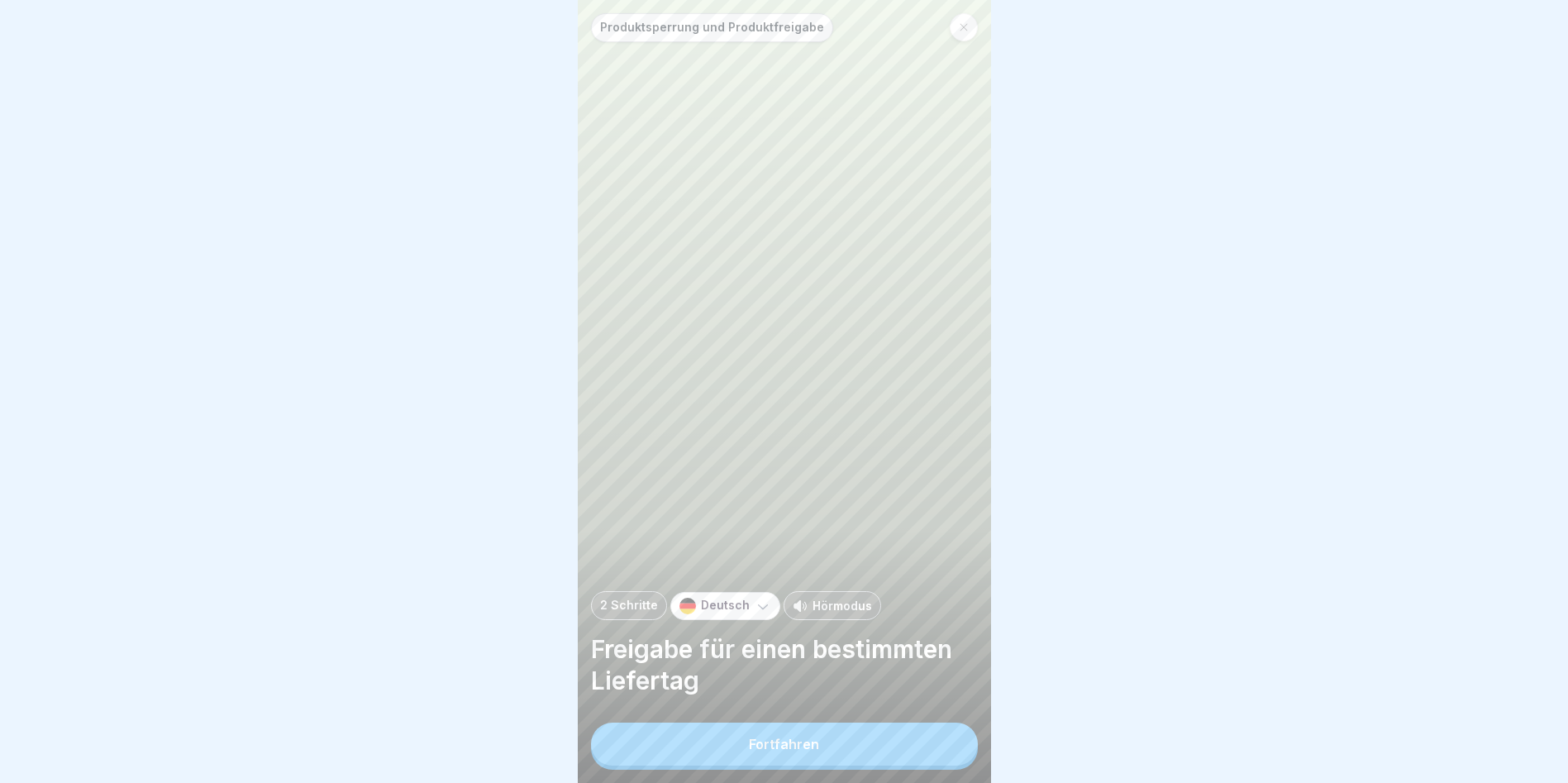
click at [931, 506] on button "Fortfahren" at bounding box center [785, 744] width 387 height 43
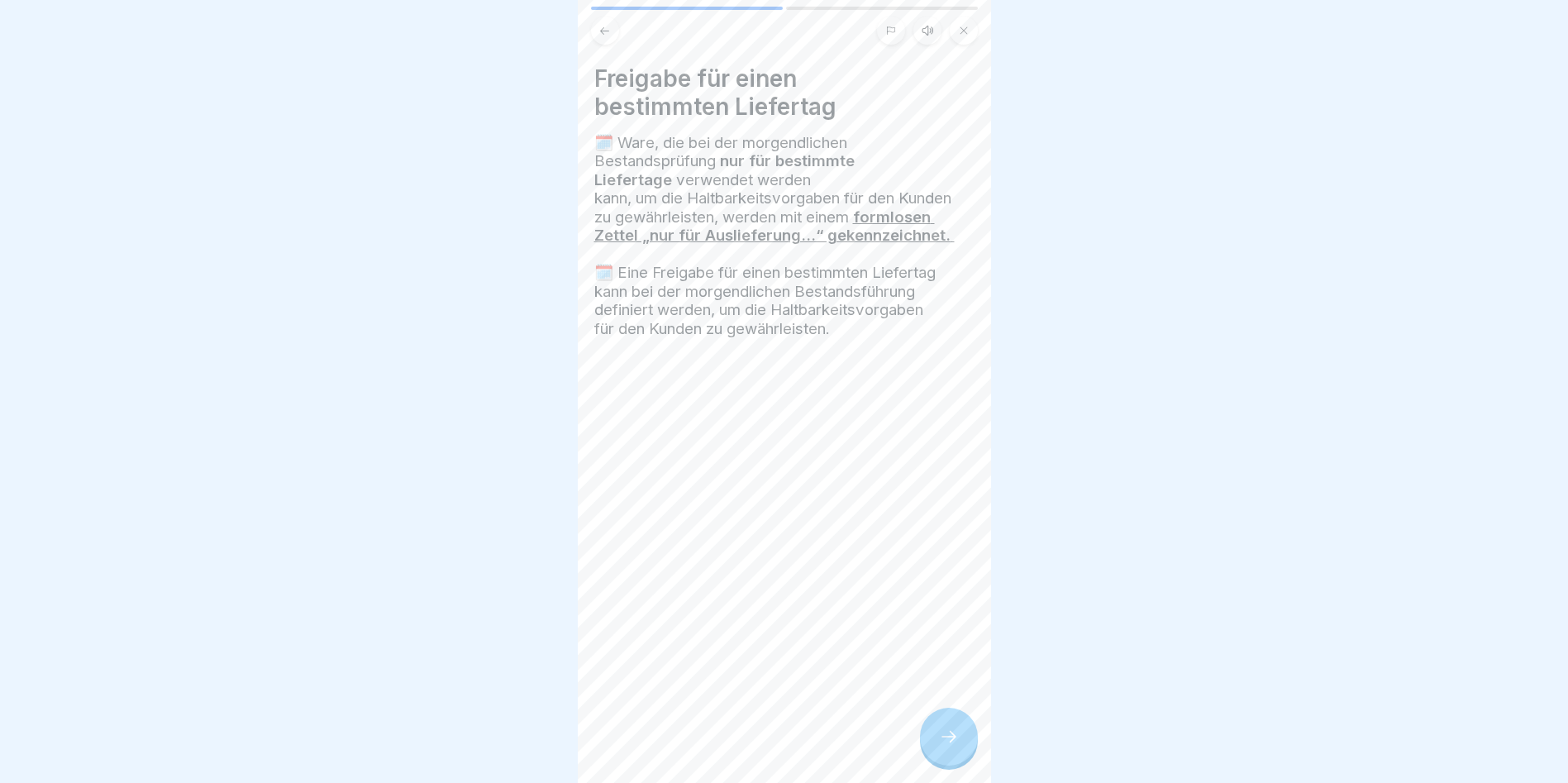
click at [931, 506] on div at bounding box center [949, 736] width 58 height 58
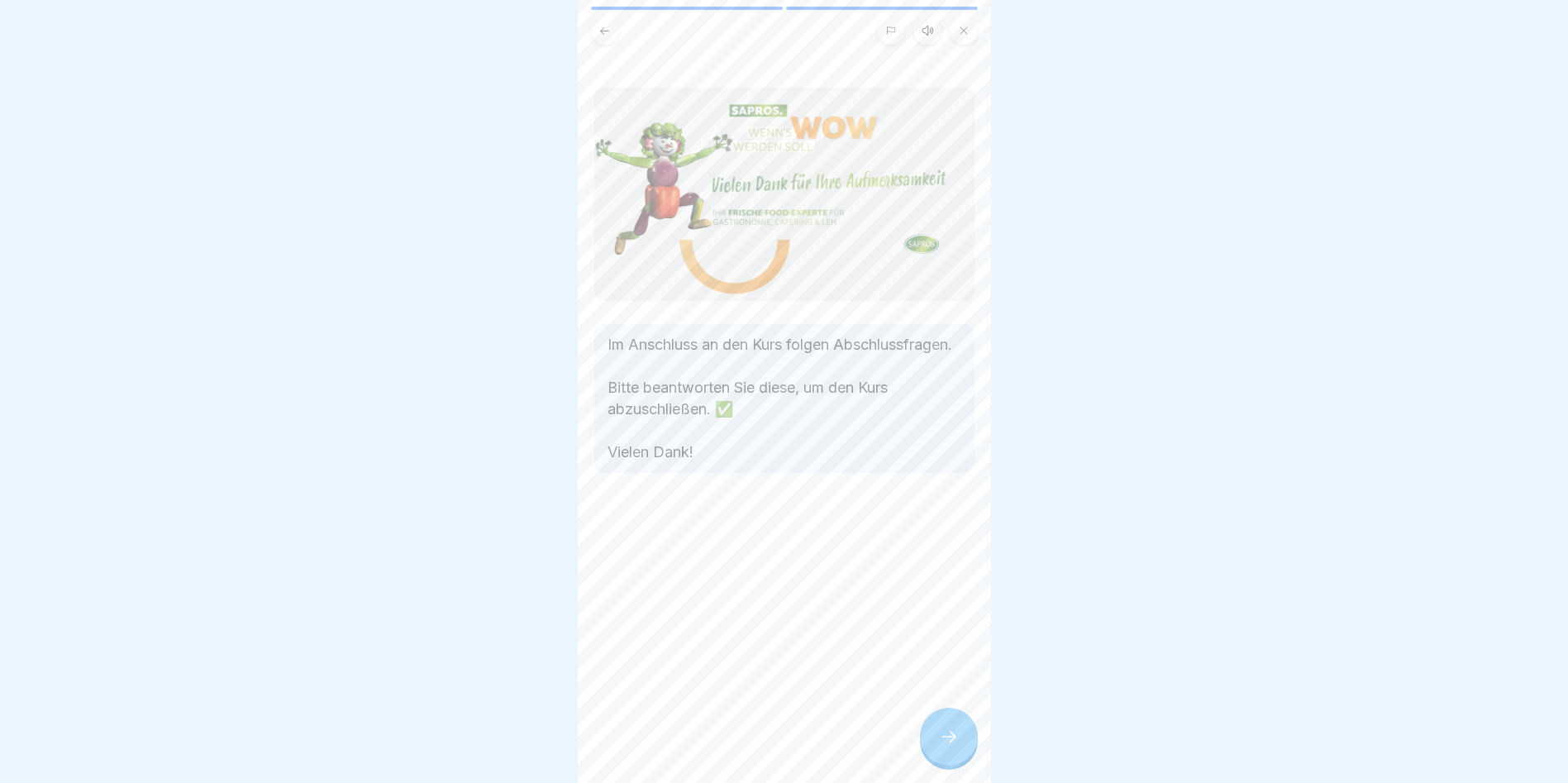
click at [931, 506] on div at bounding box center [949, 736] width 58 height 58
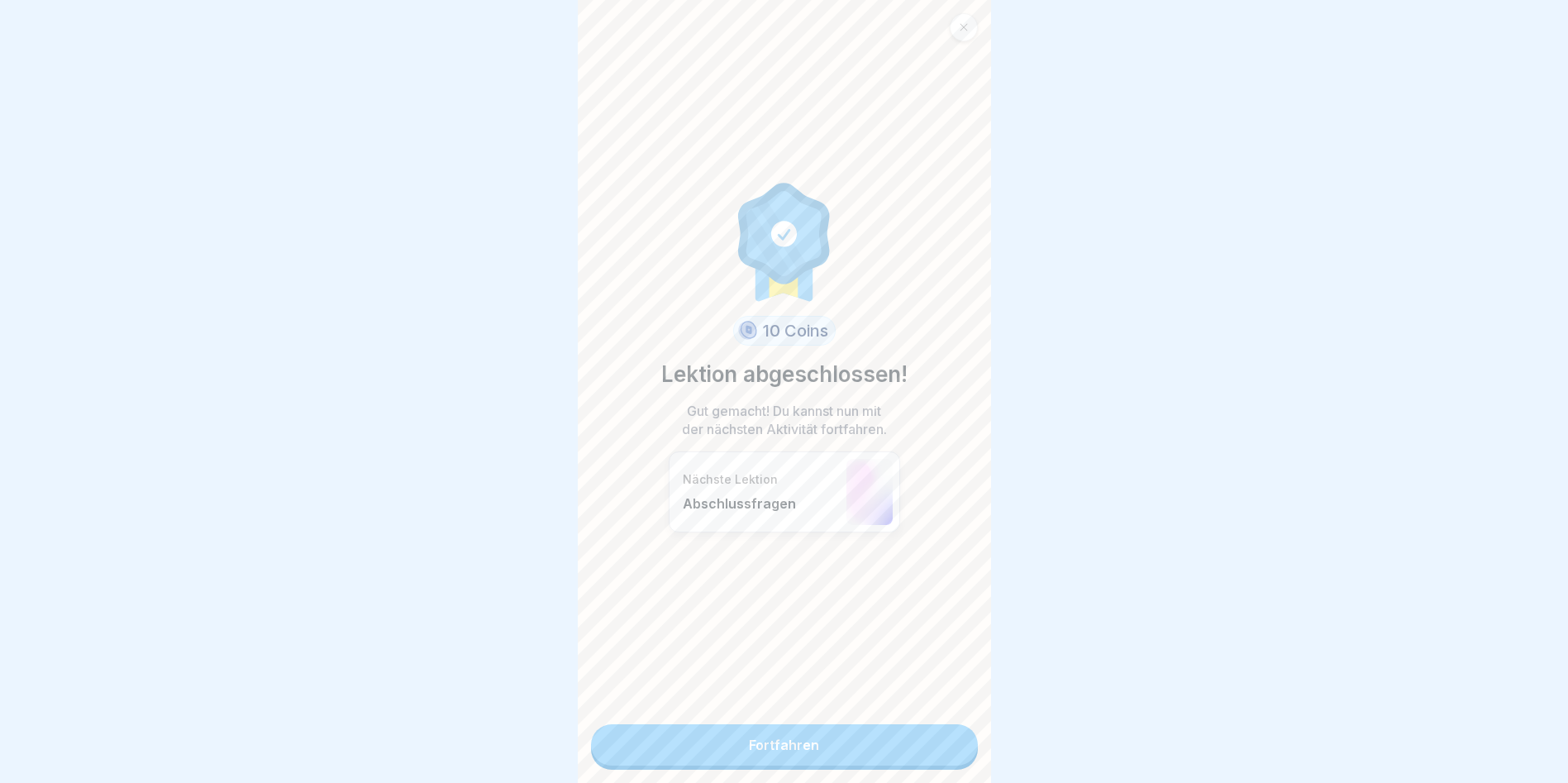
click at [931, 506] on link "Fortfahren" at bounding box center [785, 744] width 387 height 41
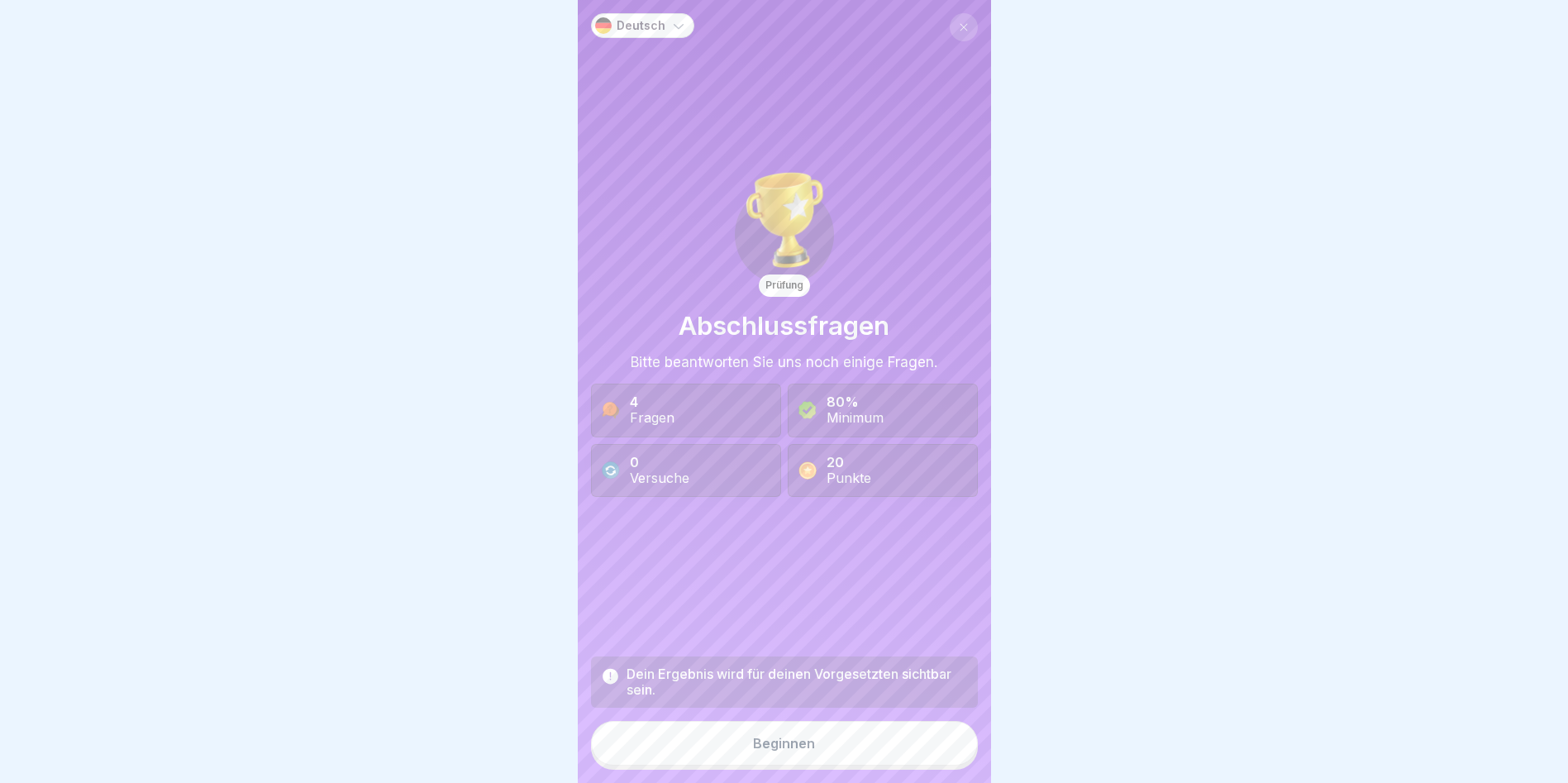
click at [931, 506] on button "Beginnen" at bounding box center [785, 743] width 387 height 44
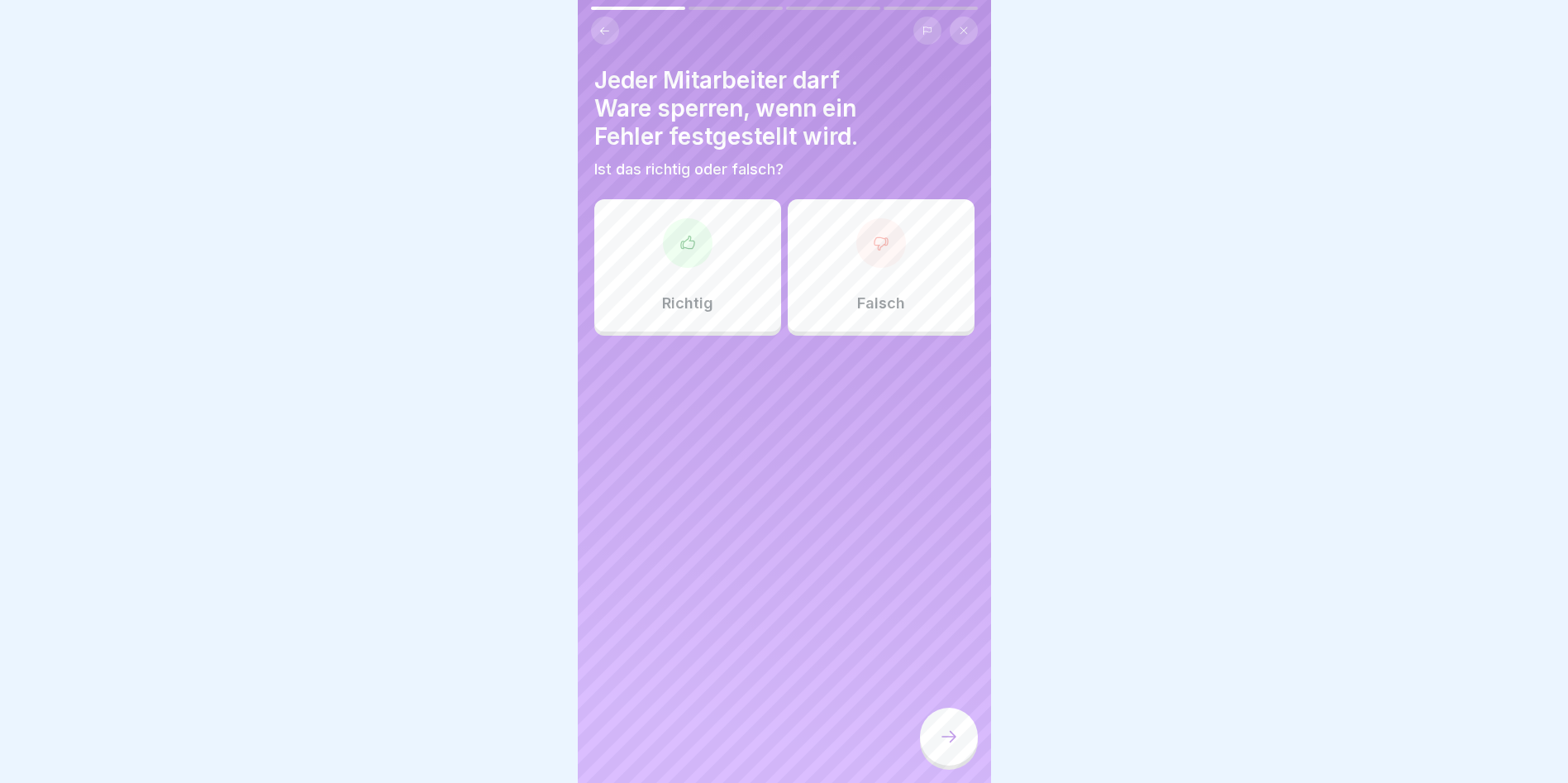
click at [725, 309] on div "Richtig" at bounding box center [688, 265] width 187 height 132
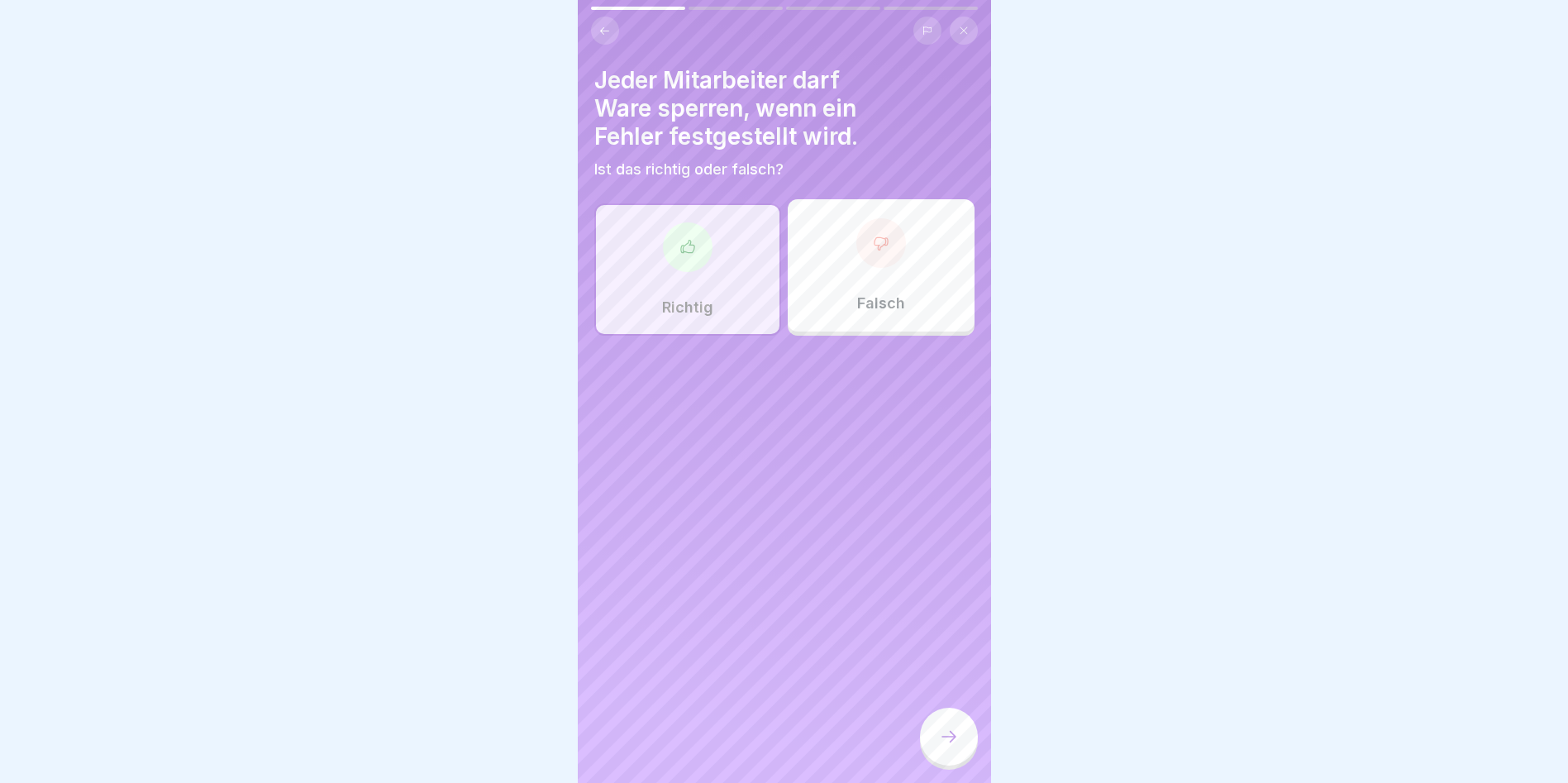
click at [946, 506] on div at bounding box center [949, 736] width 58 height 58
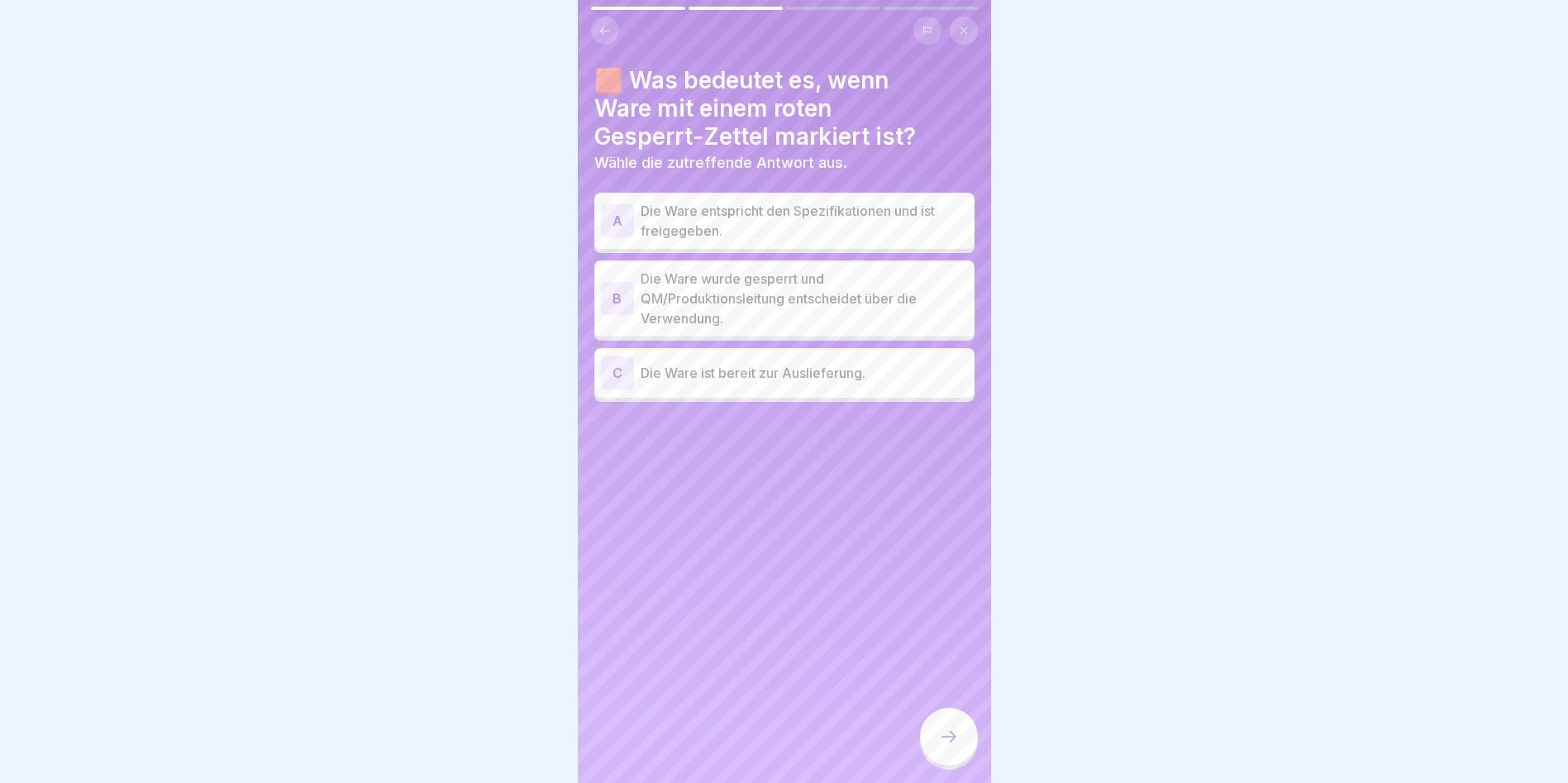
click at [807, 305] on p "Die Ware wurde gesperrt und QM/Produktionsleitung entscheidet über die Verwendu…" at bounding box center [804, 298] width 328 height 59
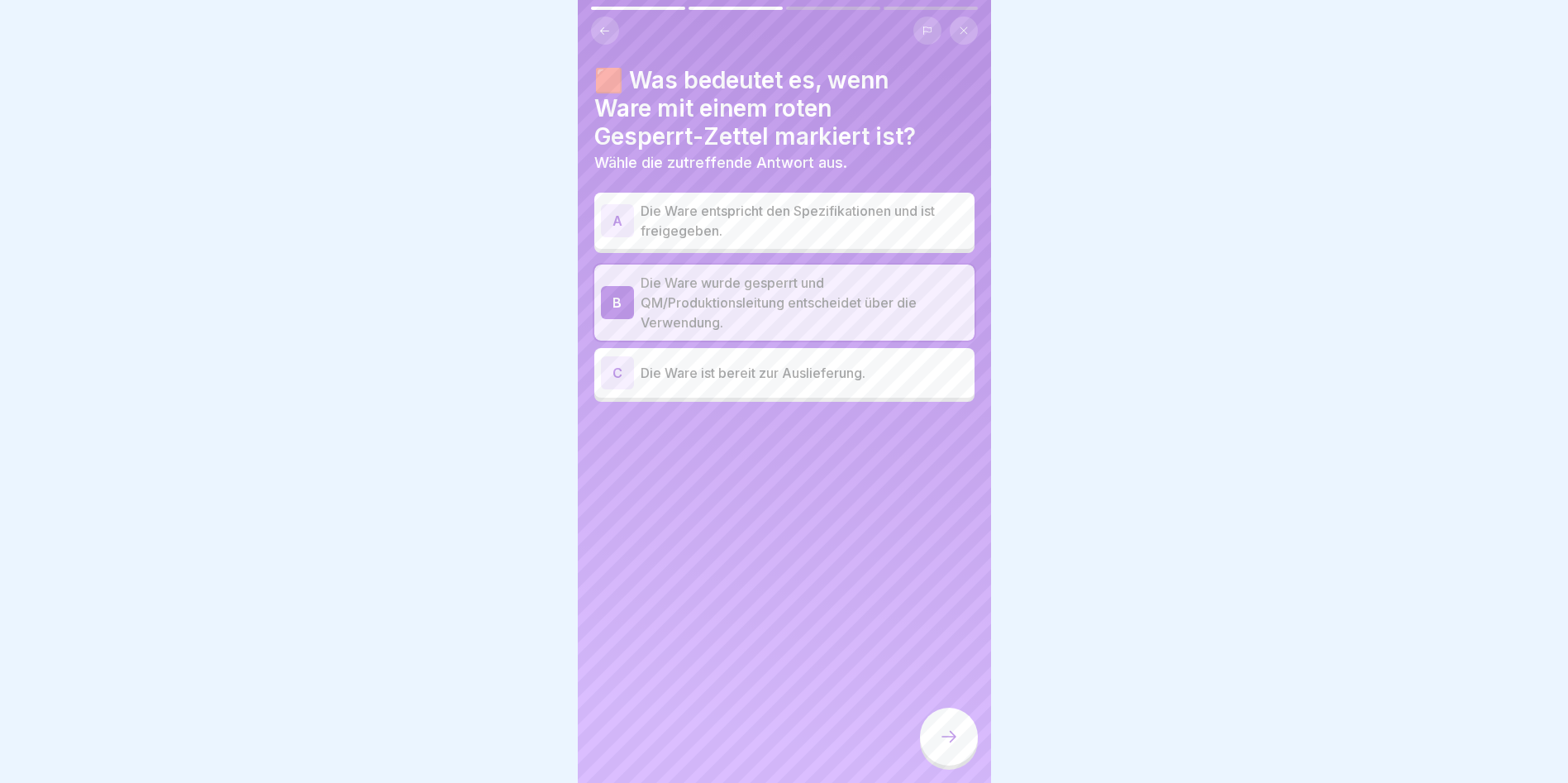
click at [962, 506] on div at bounding box center [949, 736] width 58 height 58
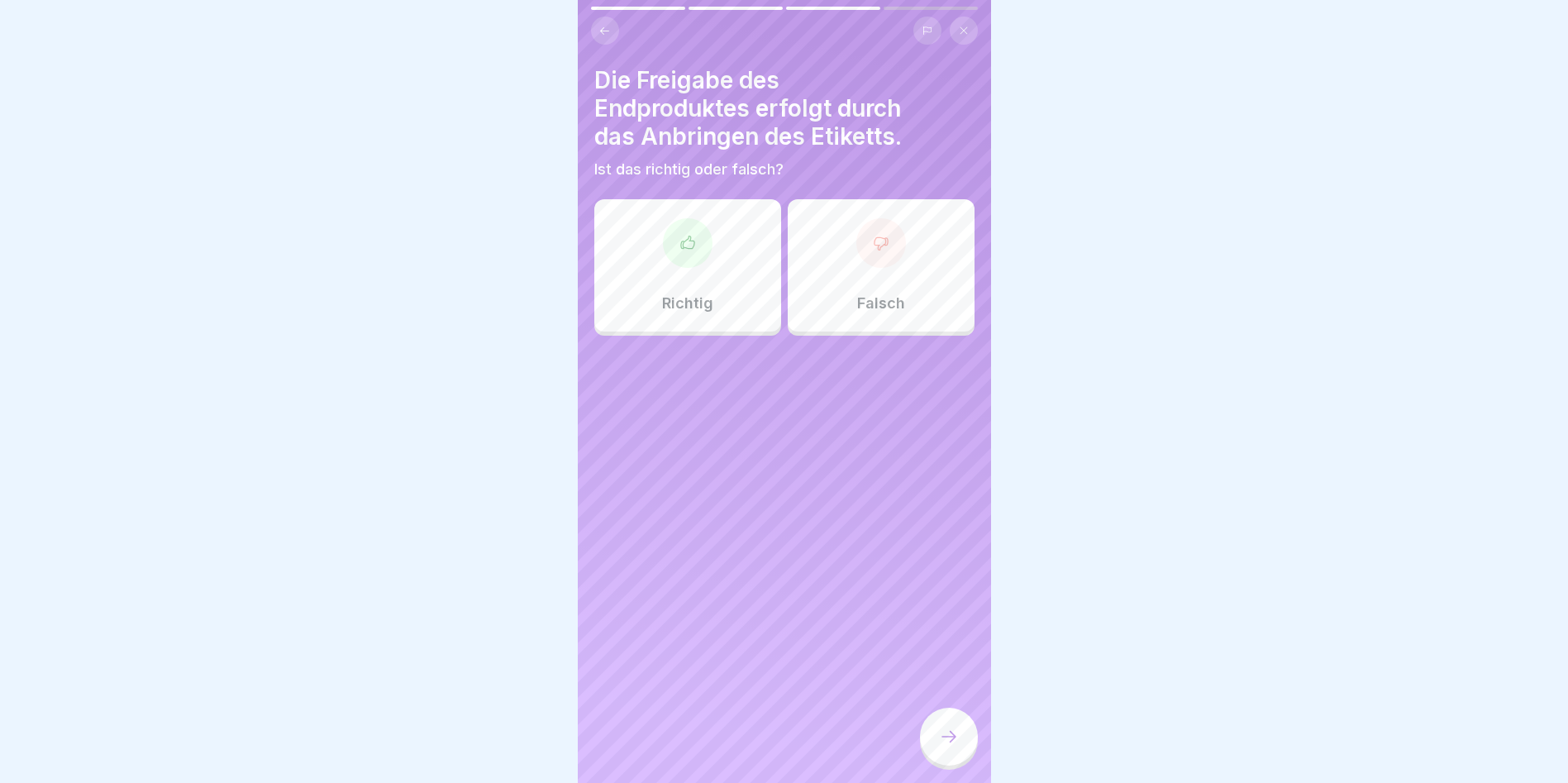
click at [731, 247] on div "Richtig" at bounding box center [688, 265] width 187 height 132
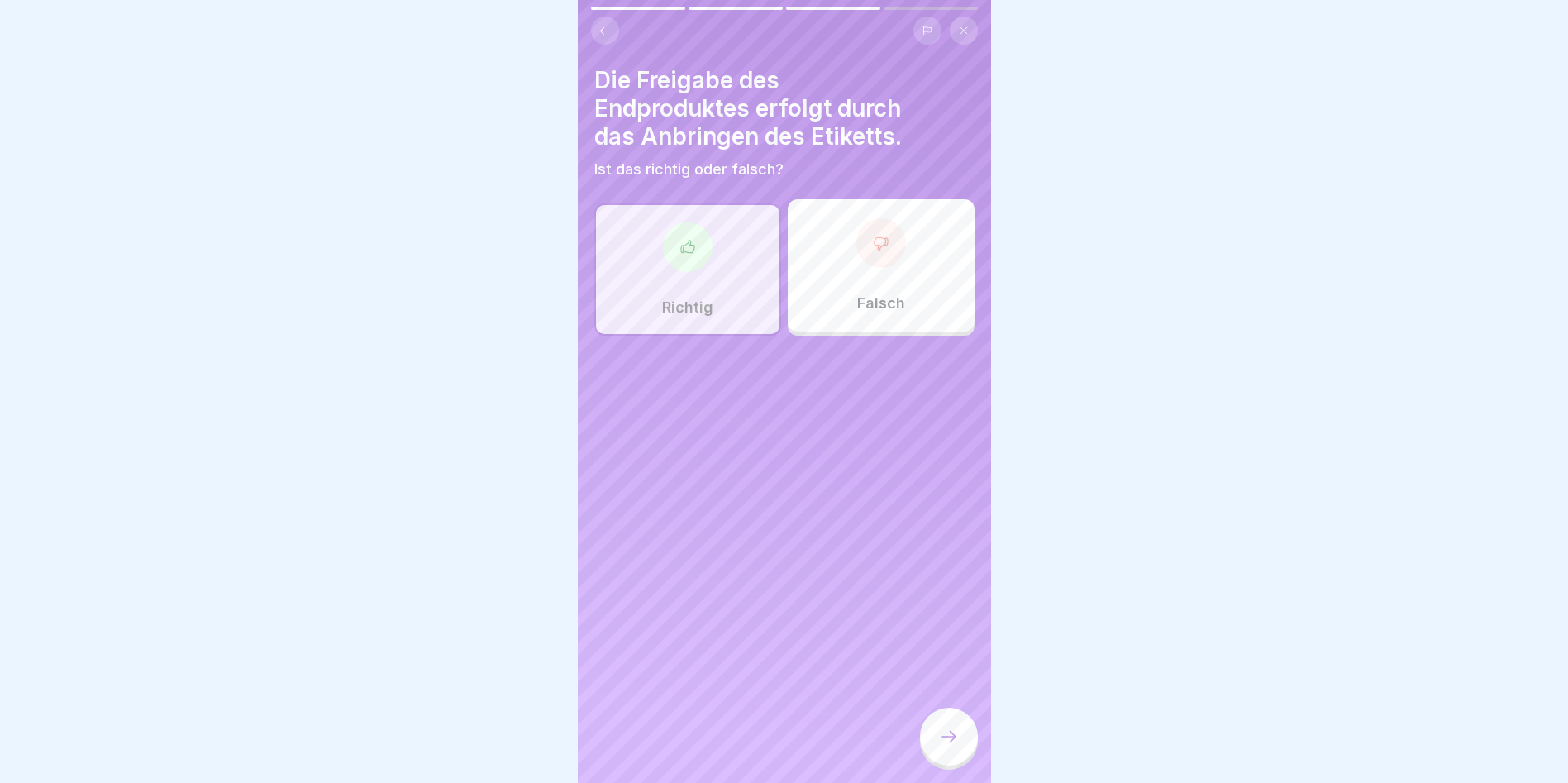
click at [938, 506] on div at bounding box center [949, 736] width 58 height 58
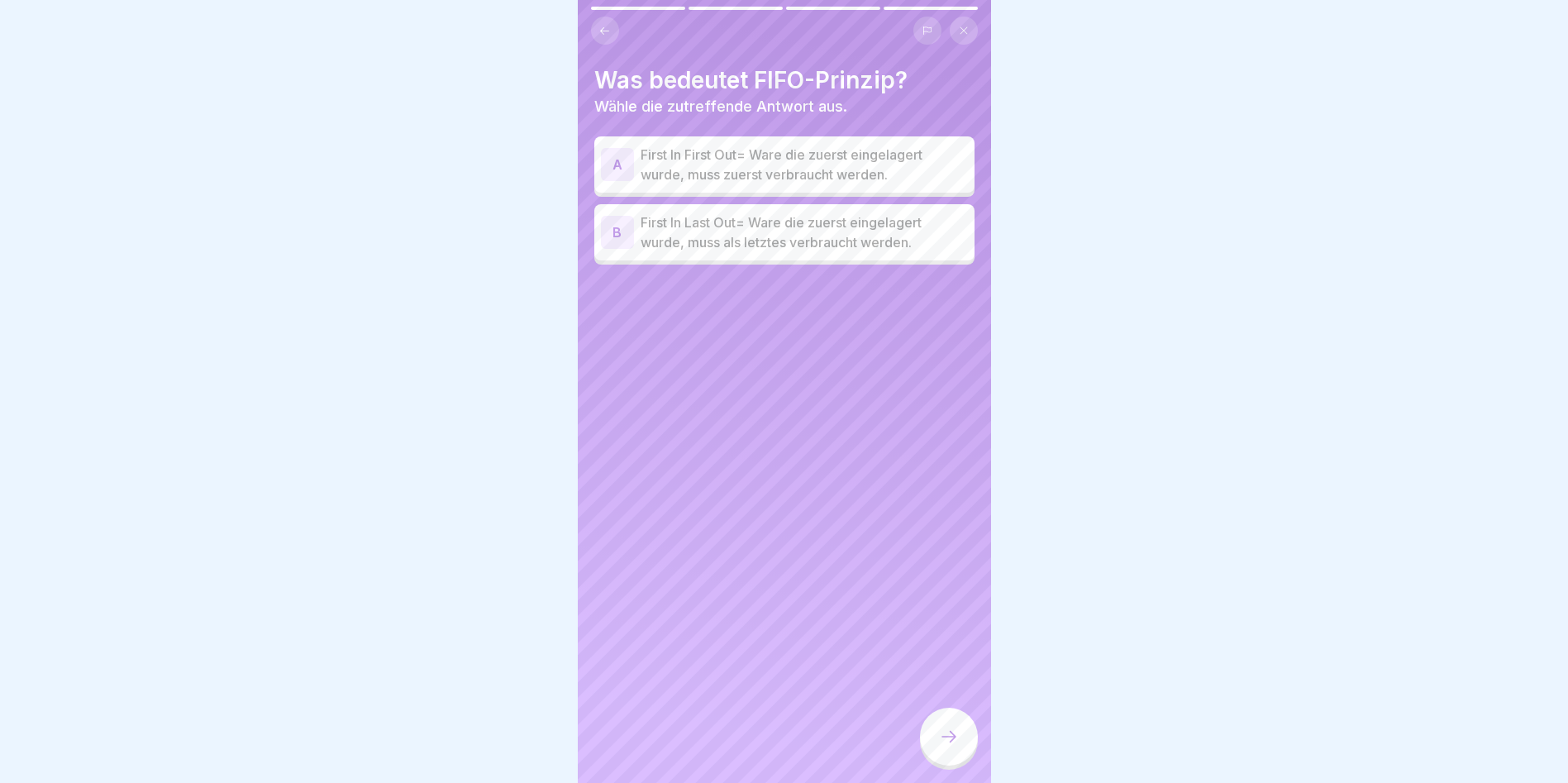
click at [890, 157] on p "First In First Out= Ware die zuerst eingelagert wurde, muss zuerst verbraucht w…" at bounding box center [804, 164] width 328 height 39
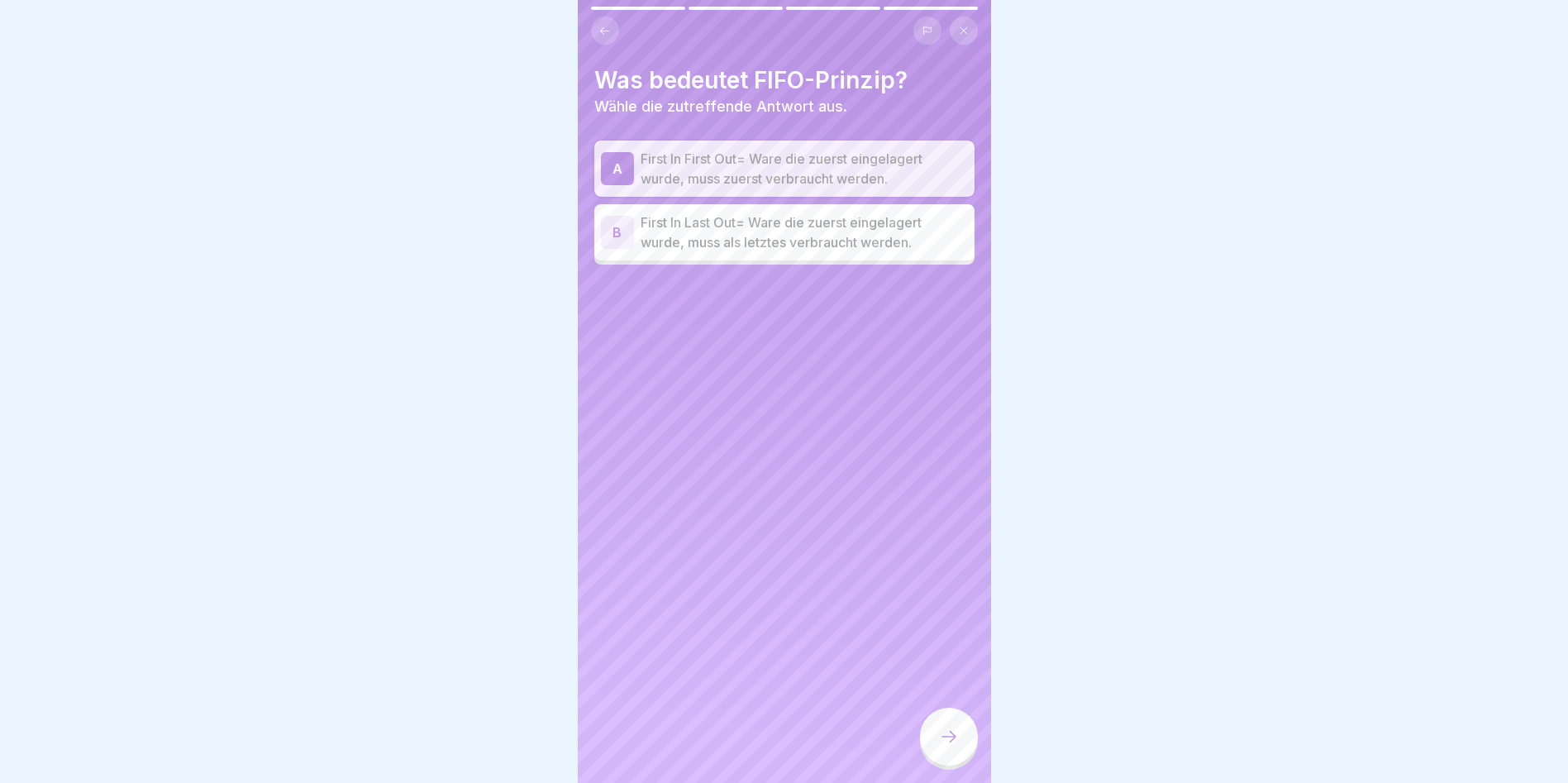
click at [954, 506] on div at bounding box center [949, 736] width 58 height 58
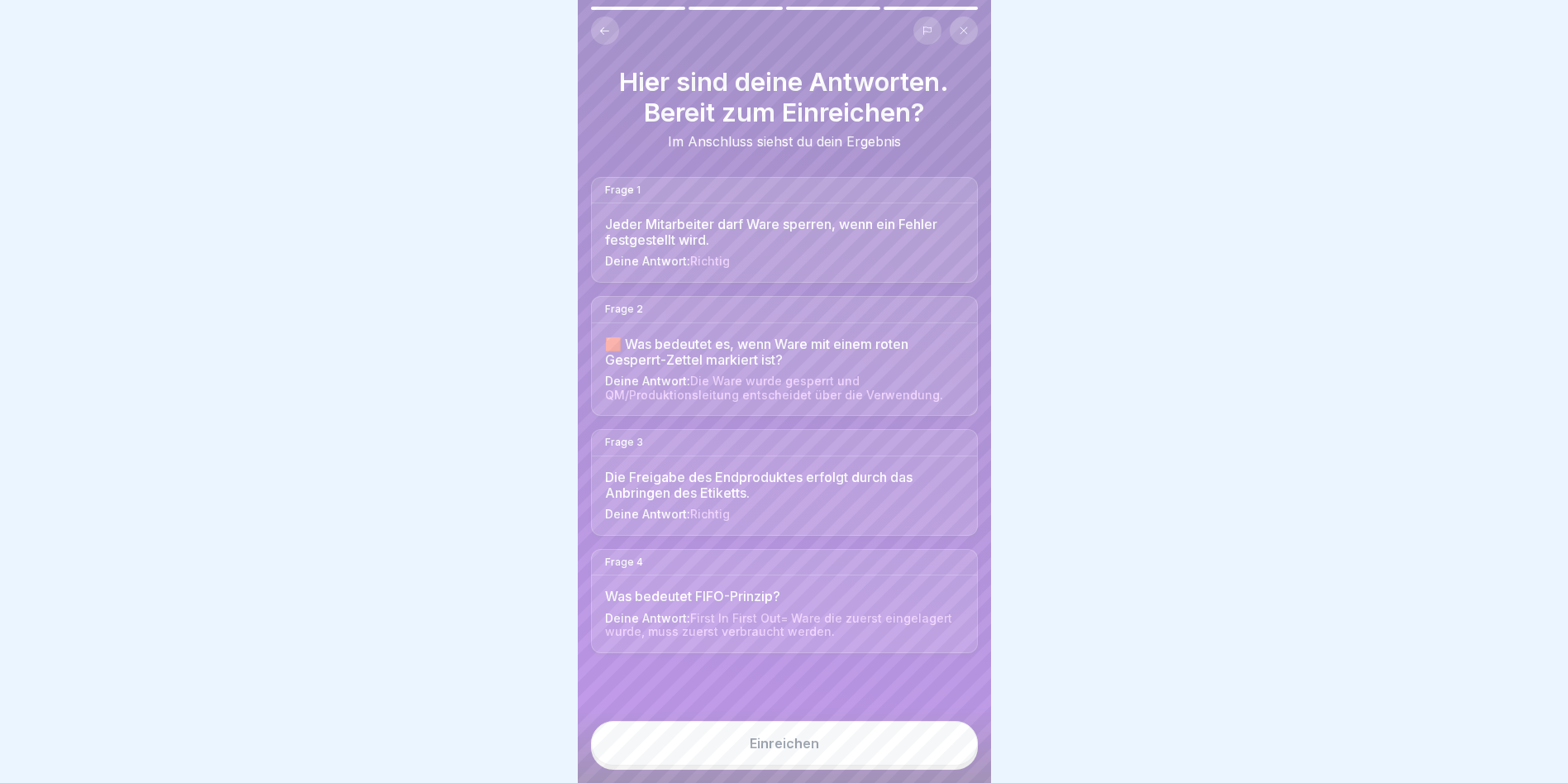
click at [951, 506] on button "Einreichen" at bounding box center [785, 743] width 387 height 44
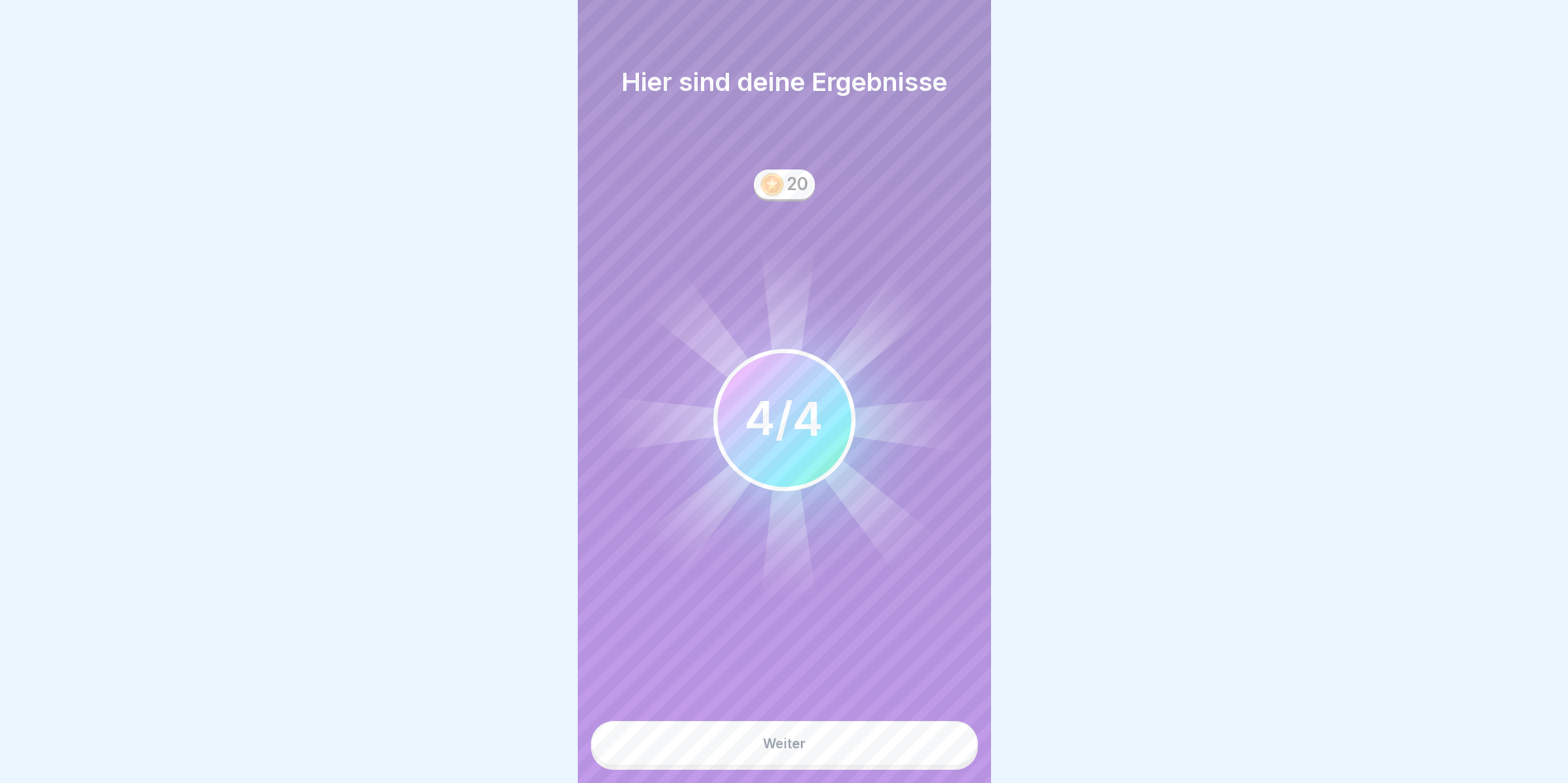
click at [941, 506] on button "Weiter" at bounding box center [785, 743] width 387 height 44
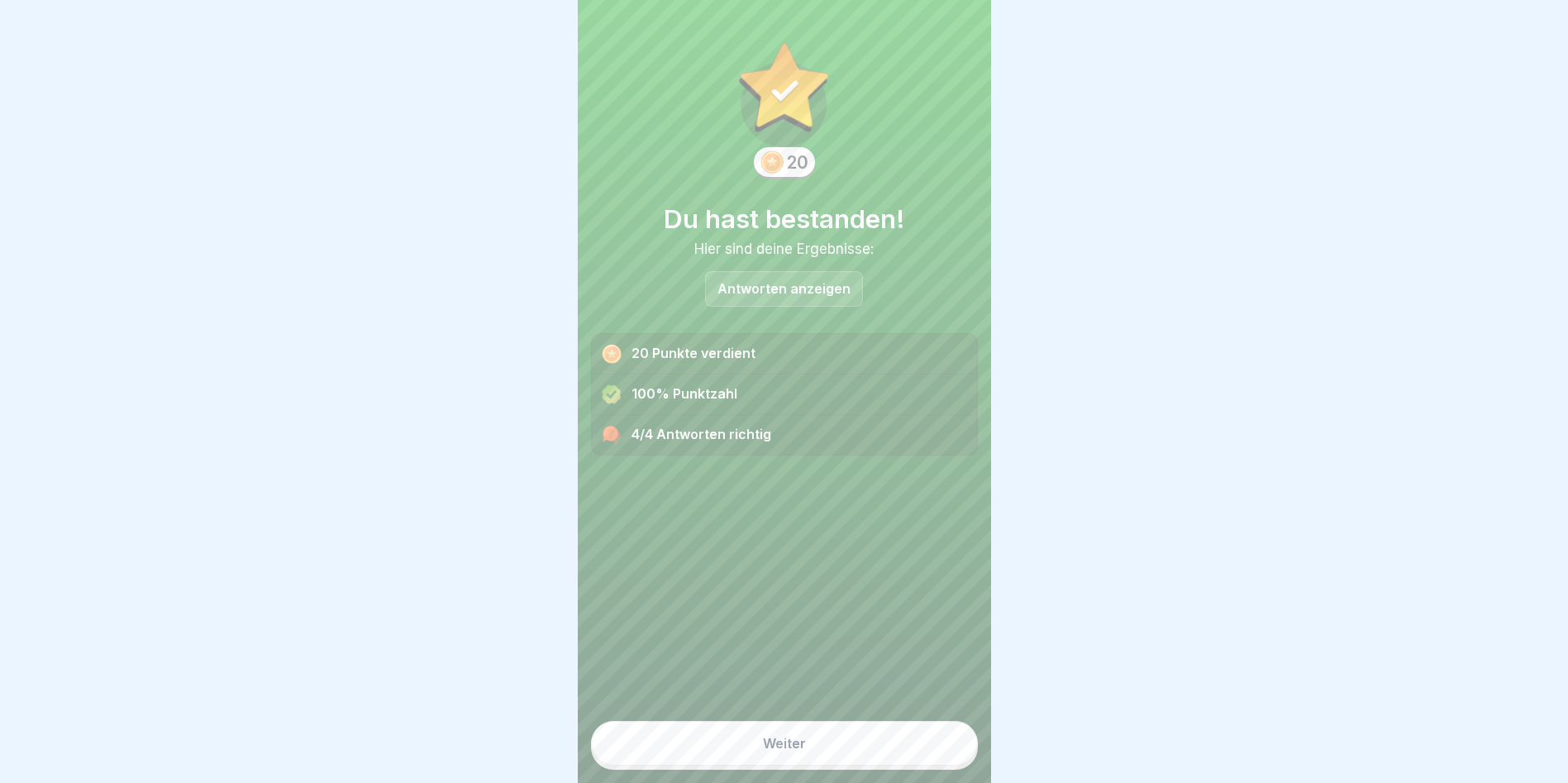
click at [941, 506] on button "Weiter" at bounding box center [785, 743] width 387 height 44
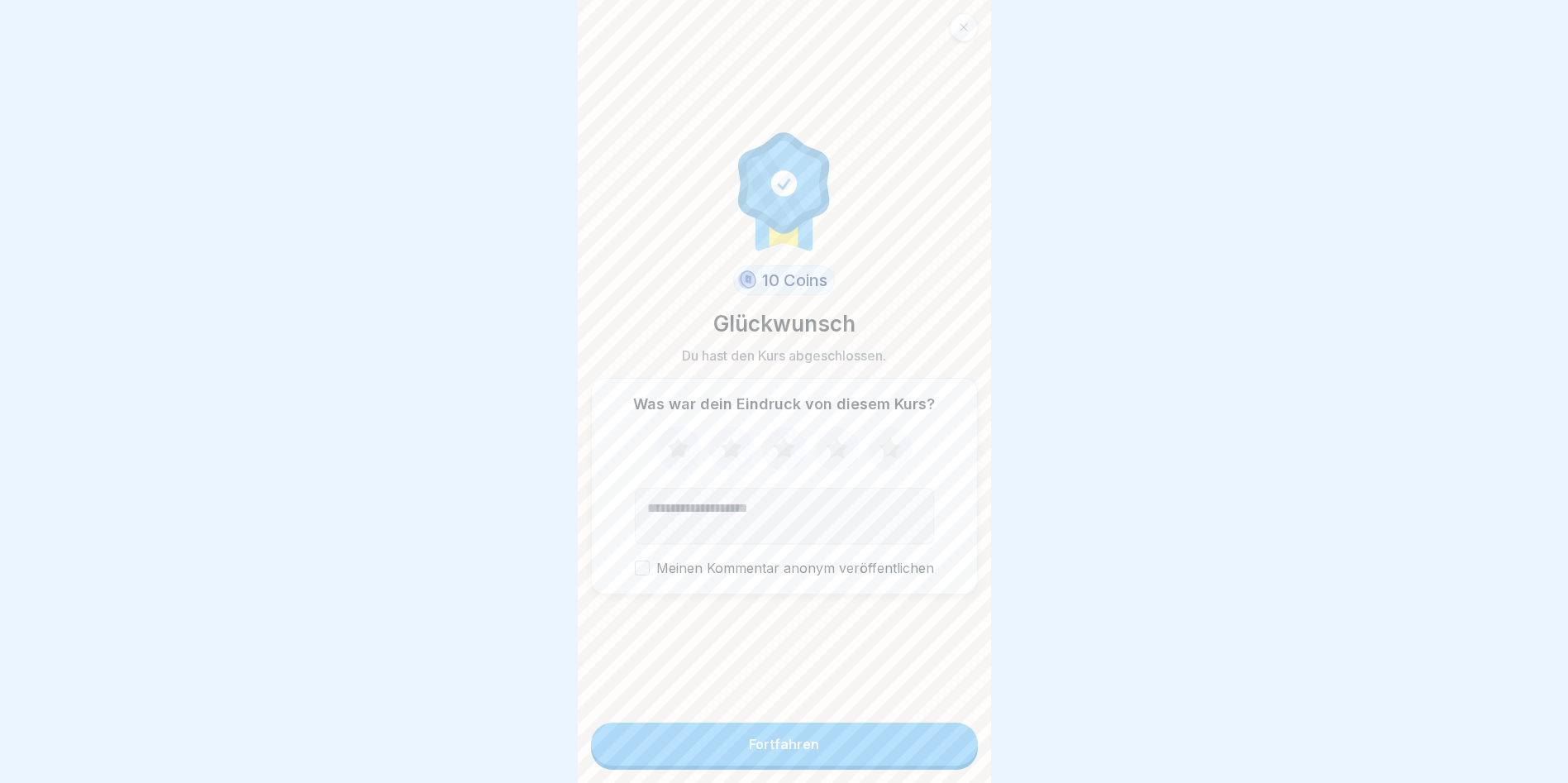
click at [939, 506] on button "Fortfahren" at bounding box center [785, 744] width 387 height 43
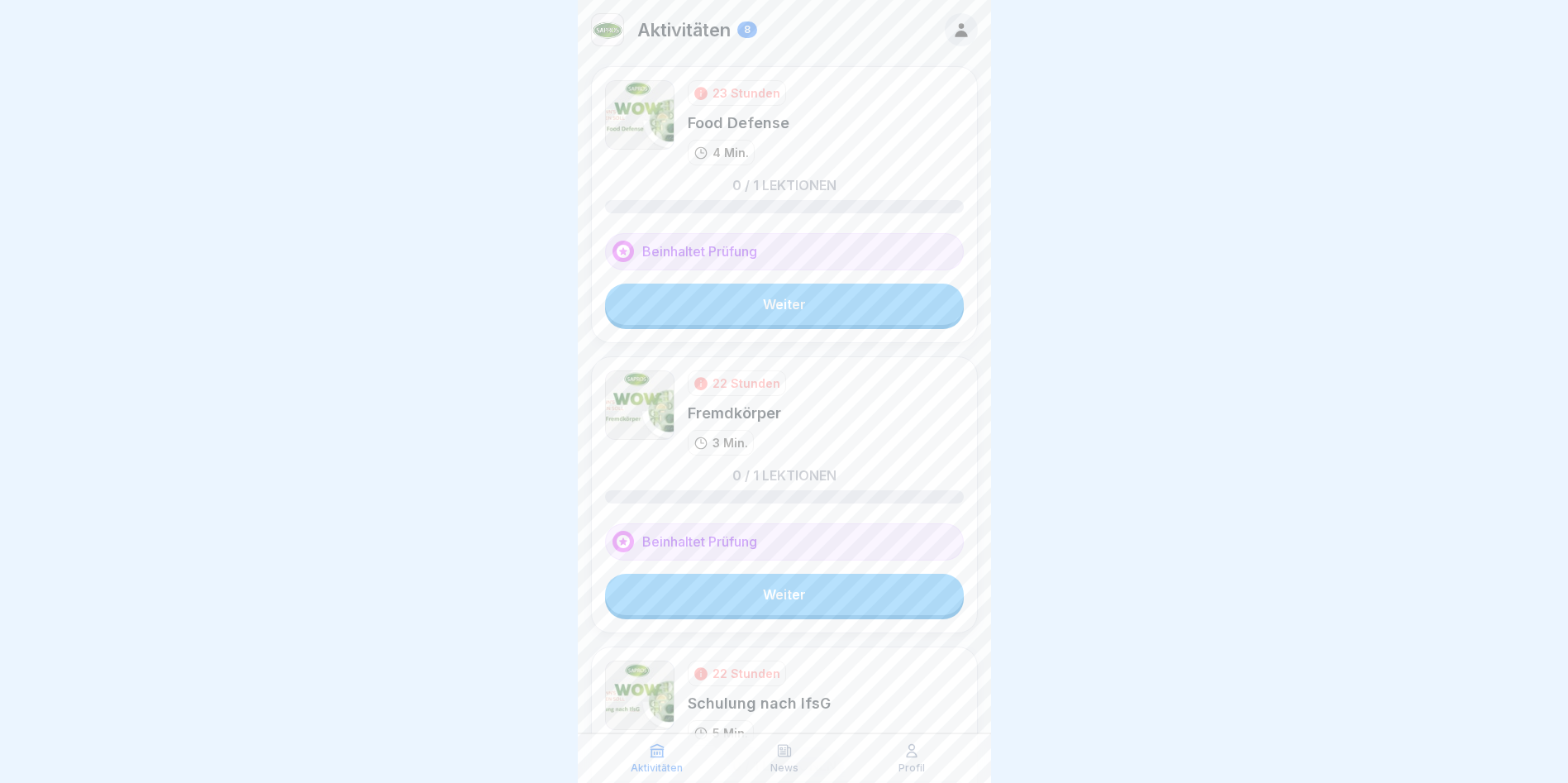
click at [952, 30] on icon at bounding box center [962, 30] width 18 height 18
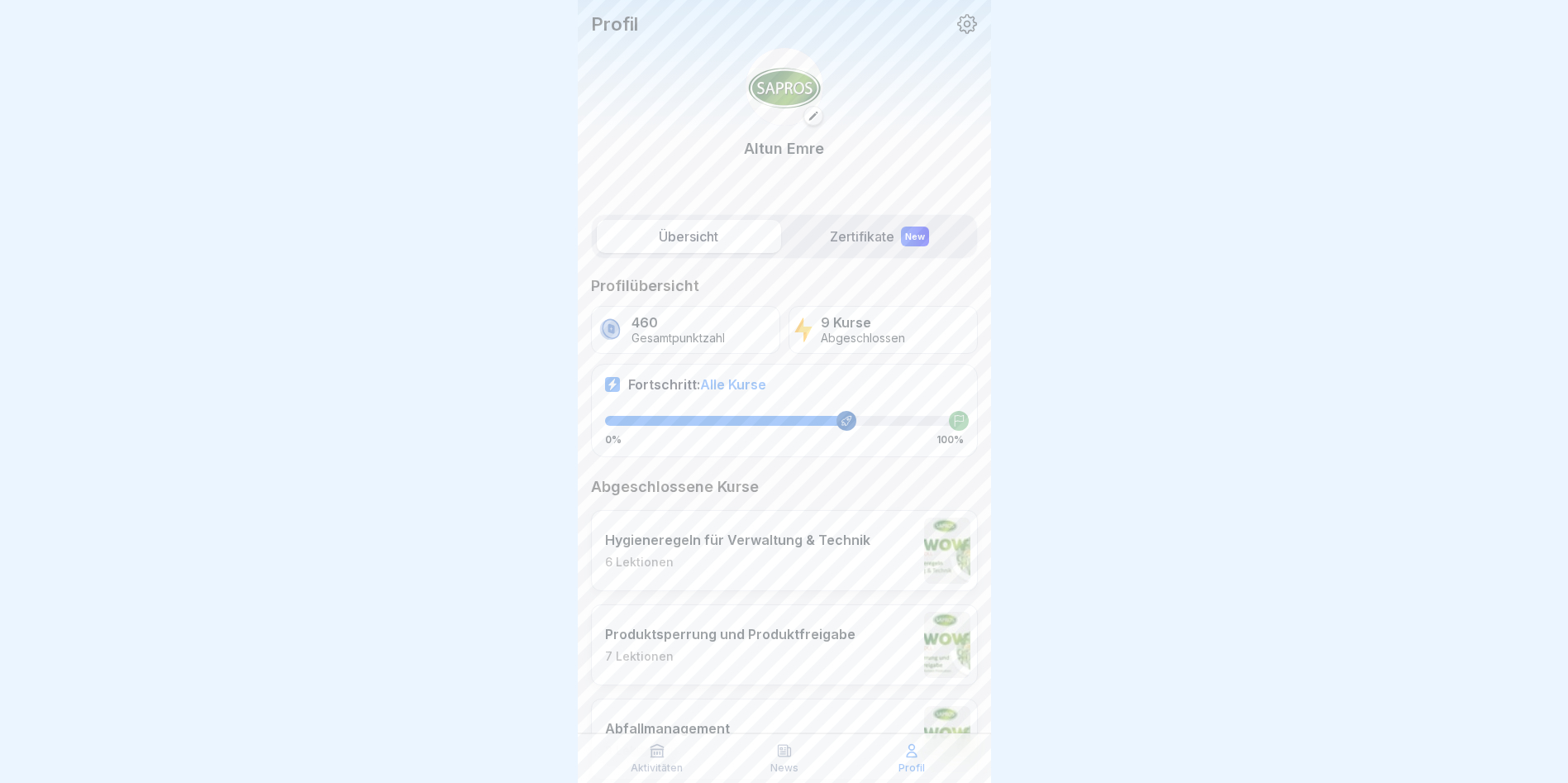
click at [879, 394] on div "Fortschritt: Alle Kurse 0% 100%" at bounding box center [785, 410] width 387 height 93
drag, startPoint x: 638, startPoint y: 609, endPoint x: 656, endPoint y: 693, distance: 85.9
click at [664, 506] on icon at bounding box center [658, 750] width 17 height 17
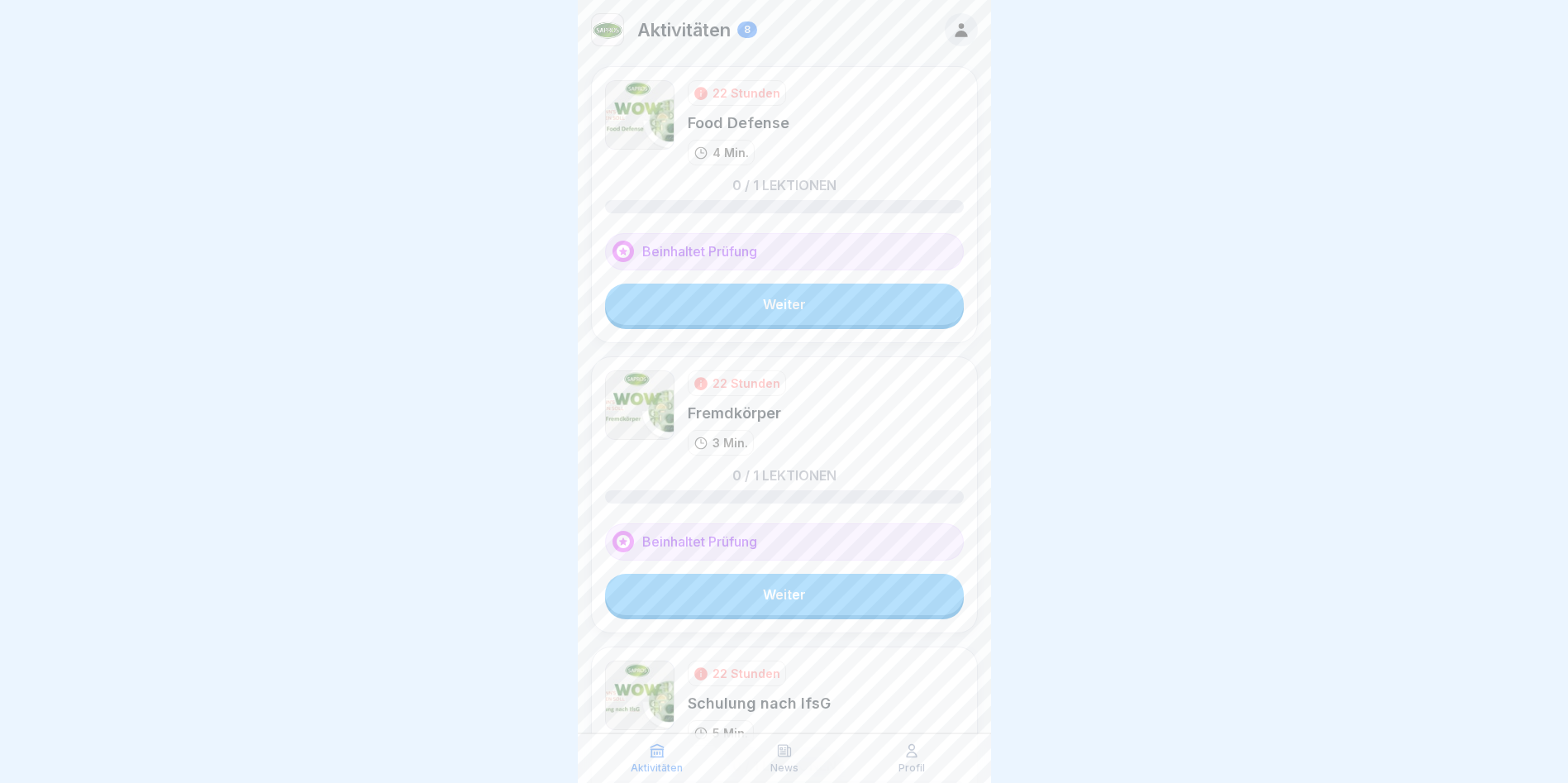
click at [779, 316] on link "Weiter" at bounding box center [784, 304] width 358 height 41
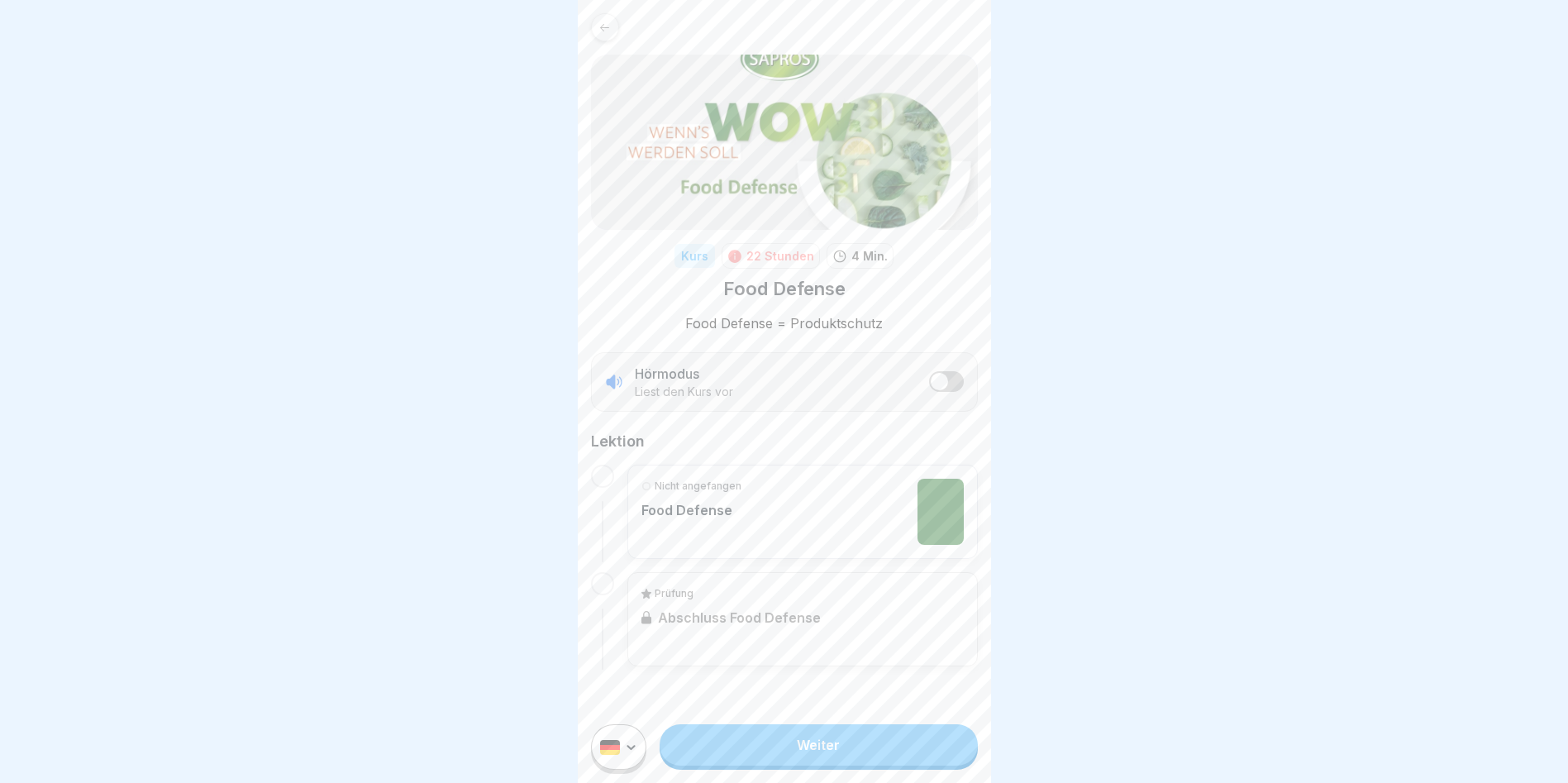
click at [857, 506] on link "Weiter" at bounding box center [818, 744] width 317 height 41
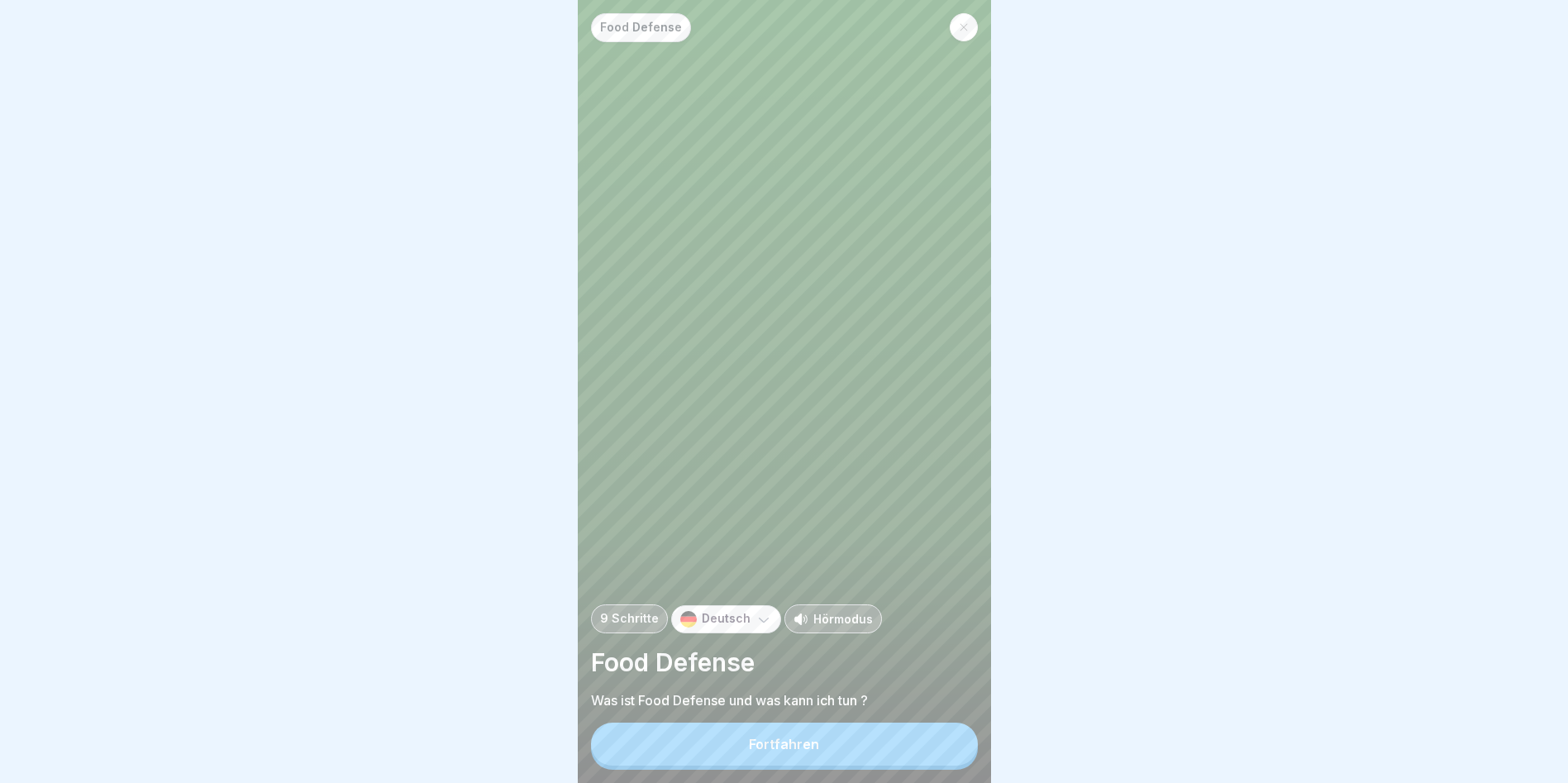
click at [858, 506] on button "Fortfahren" at bounding box center [785, 744] width 387 height 43
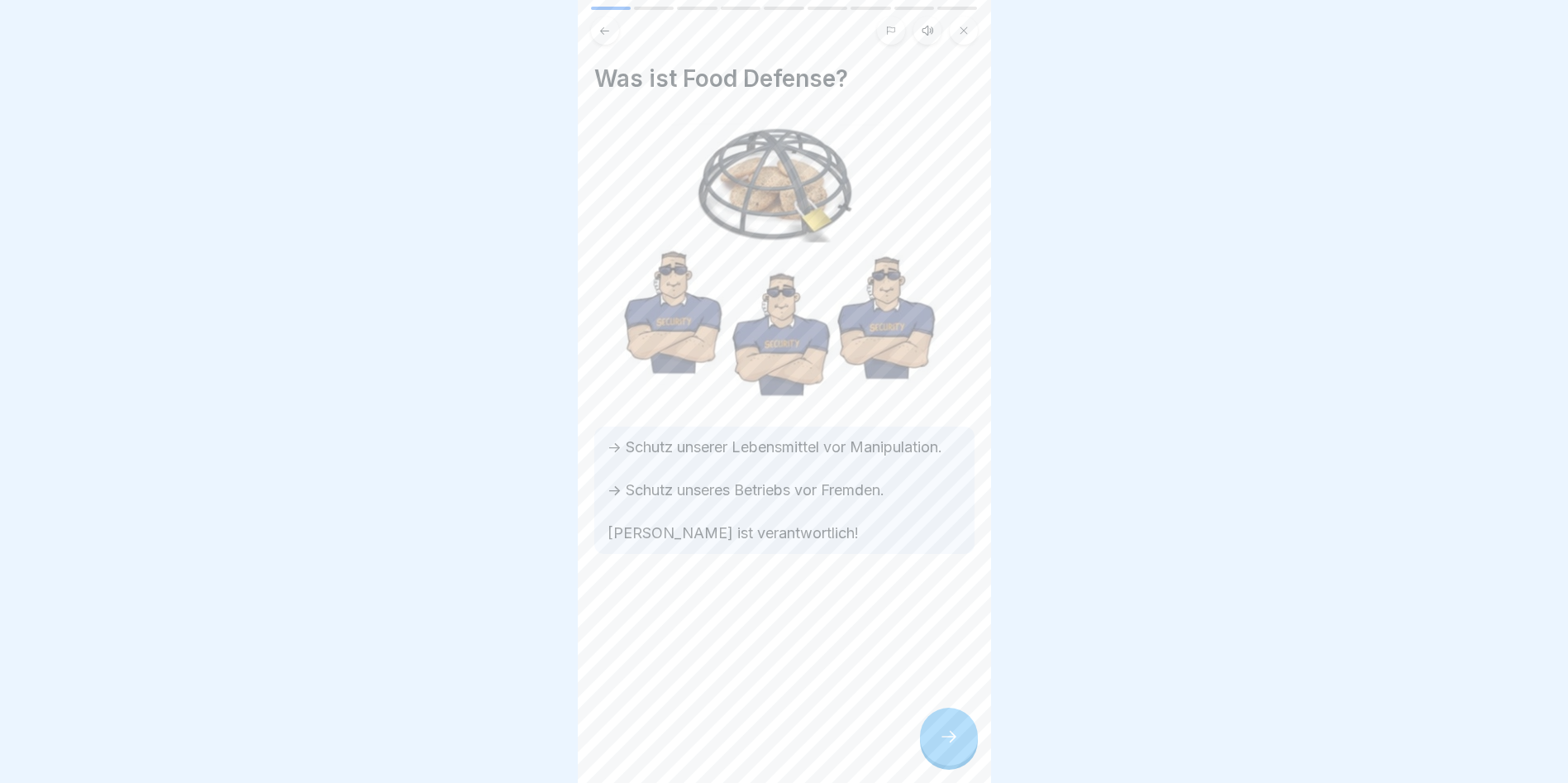
click at [966, 506] on div at bounding box center [949, 736] width 58 height 58
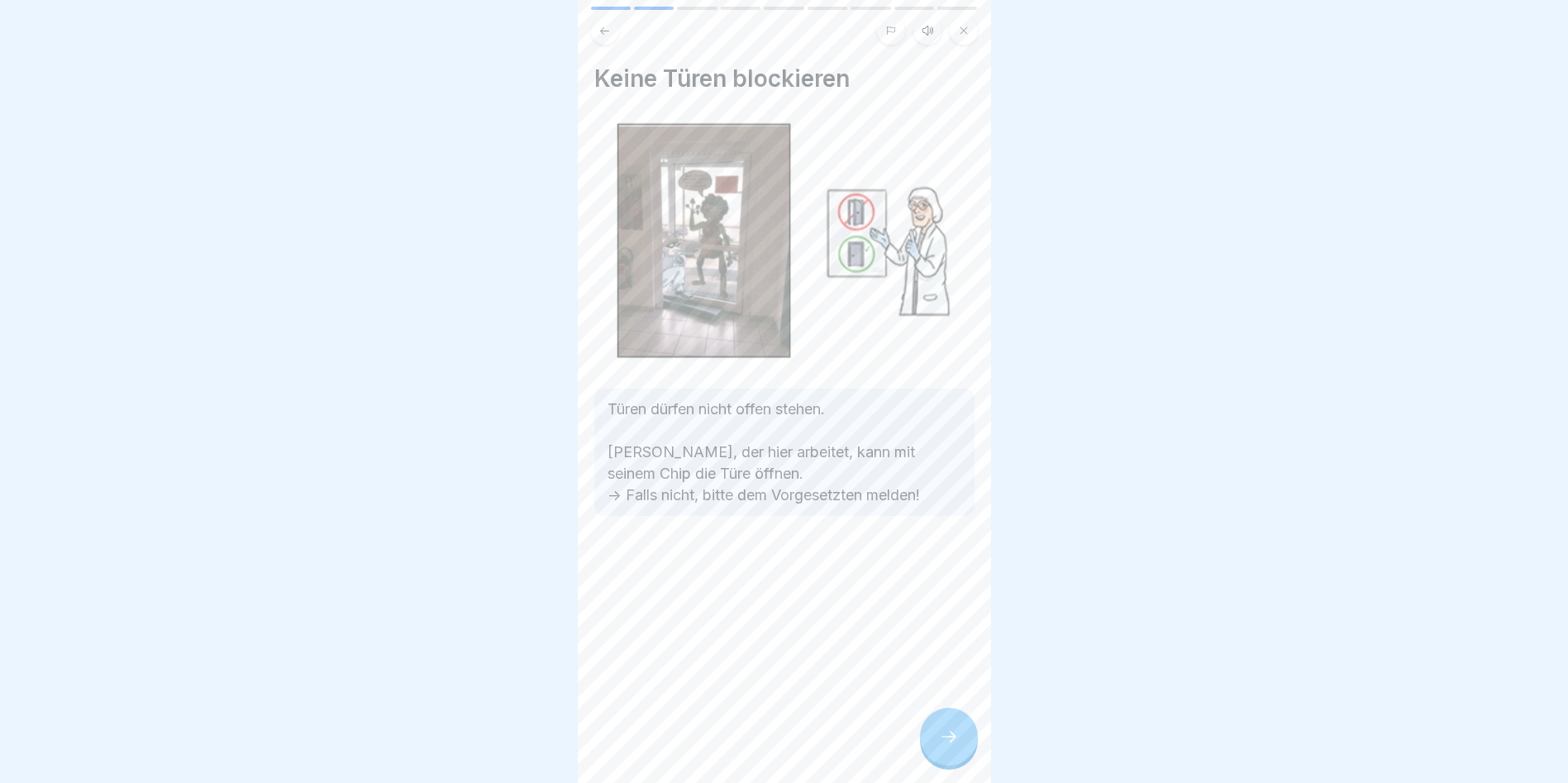
click at [963, 506] on div at bounding box center [949, 736] width 58 height 58
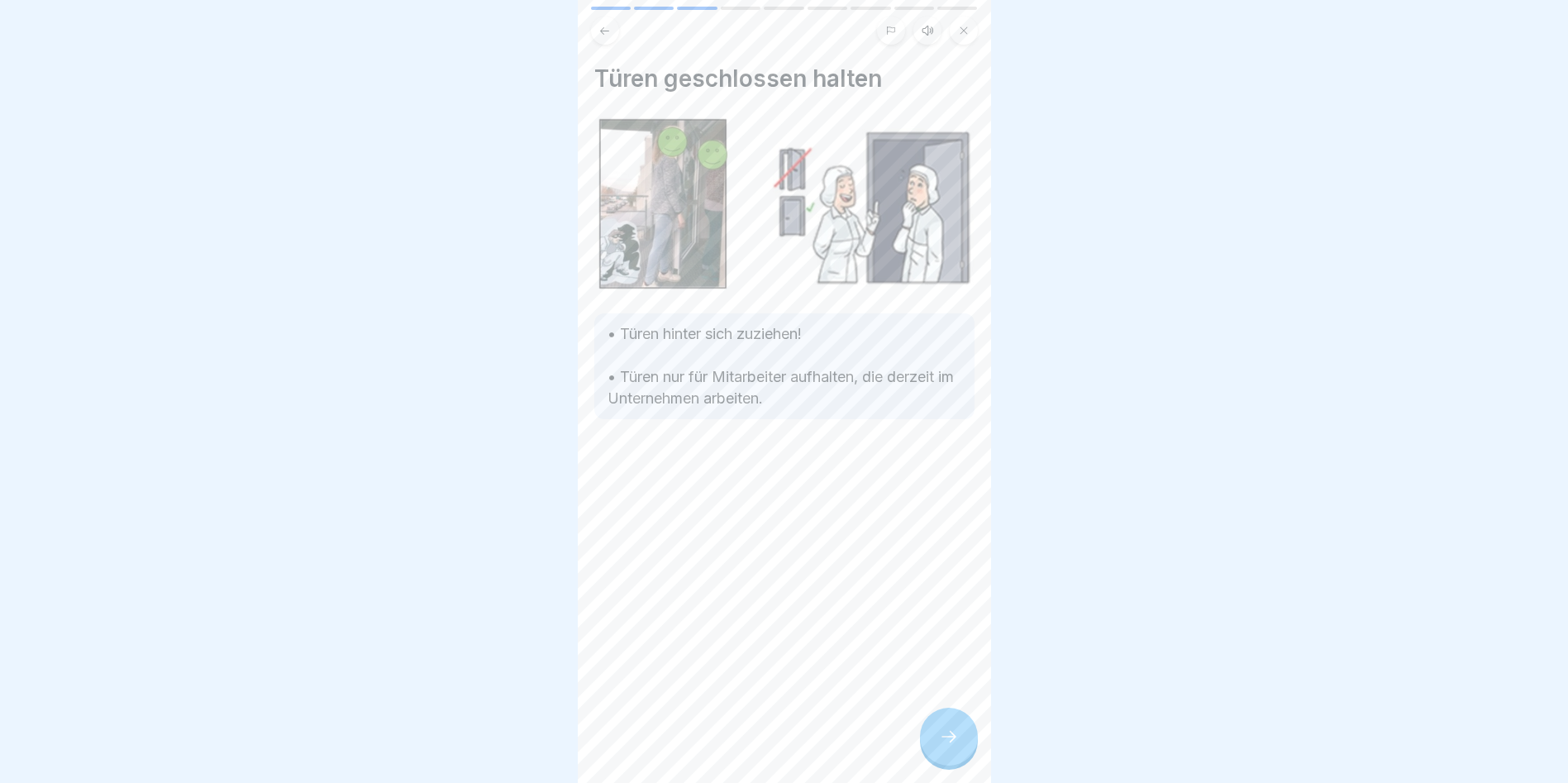
click at [963, 506] on div at bounding box center [949, 736] width 58 height 58
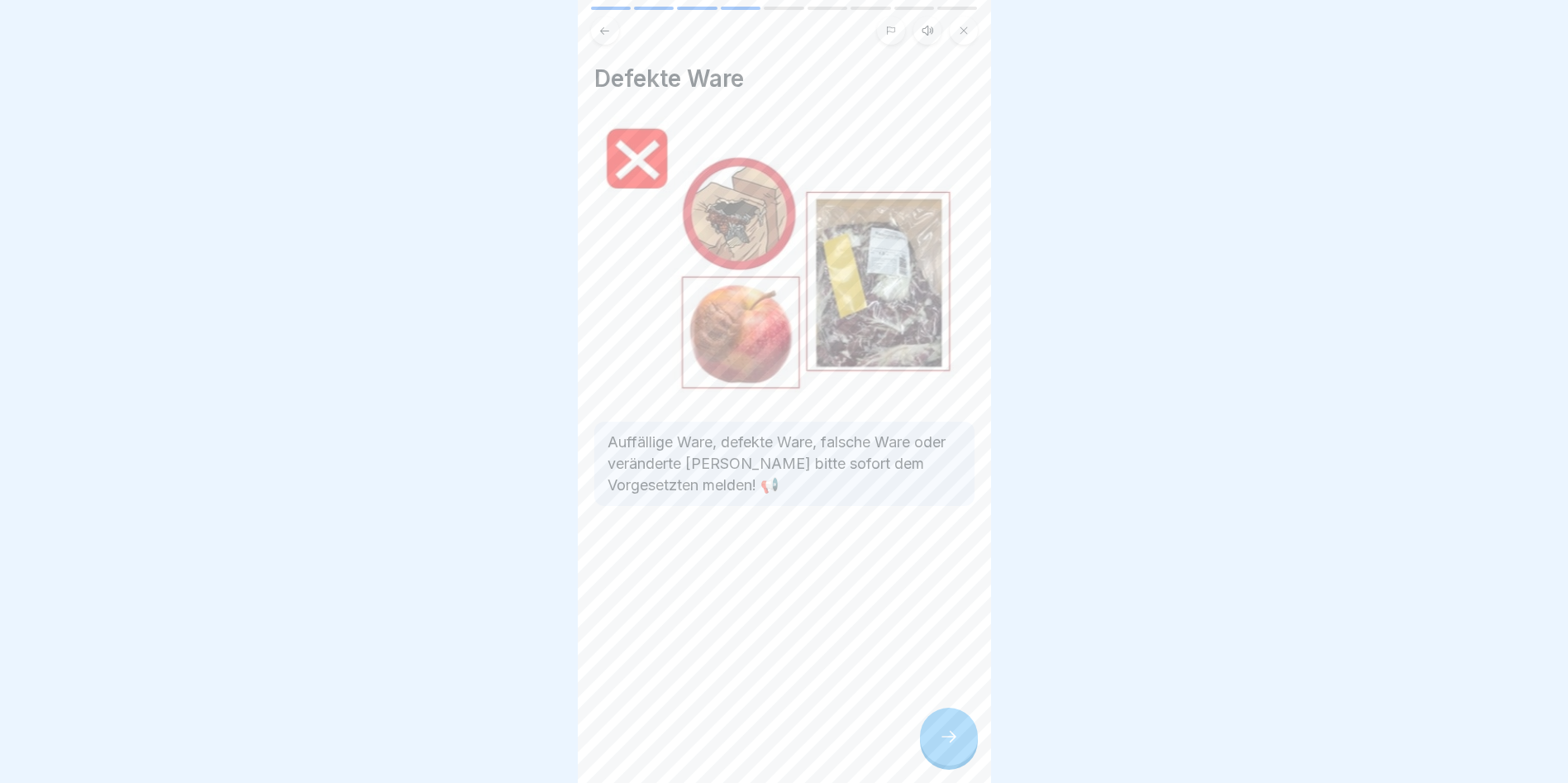
click at [963, 506] on div at bounding box center [949, 736] width 58 height 58
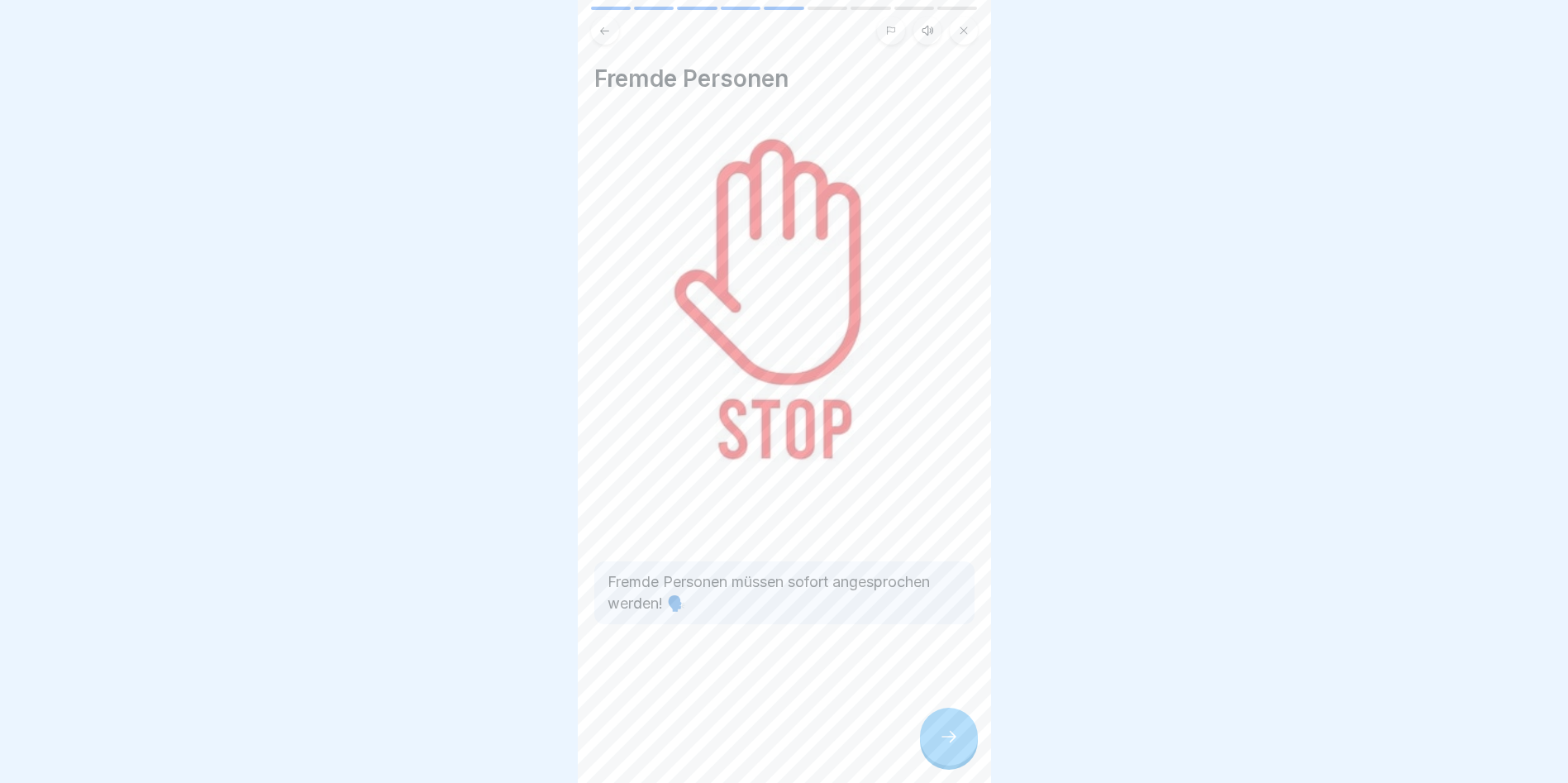
click at [963, 506] on div at bounding box center [949, 736] width 58 height 58
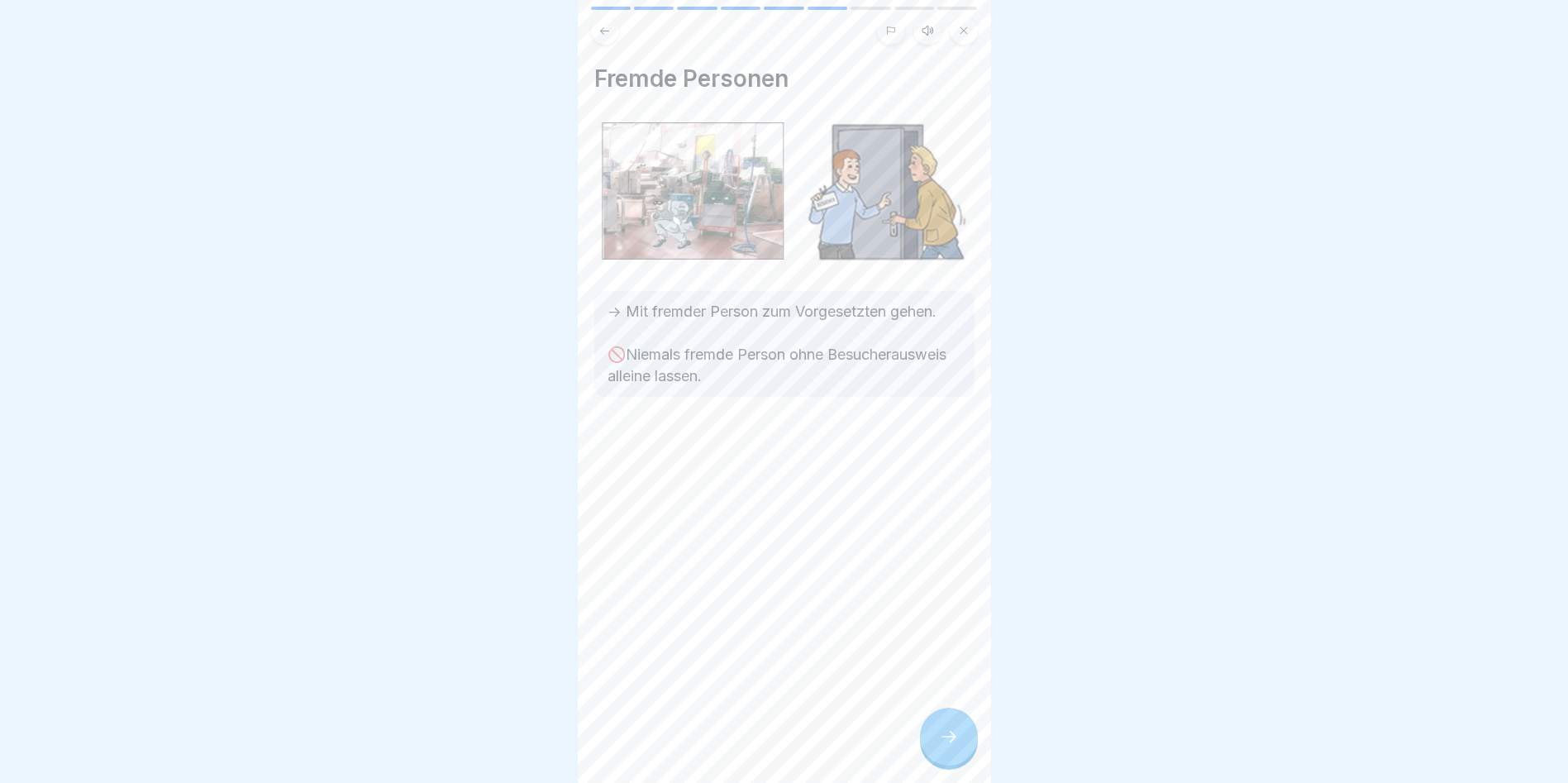
click at [963, 506] on div at bounding box center [949, 736] width 58 height 58
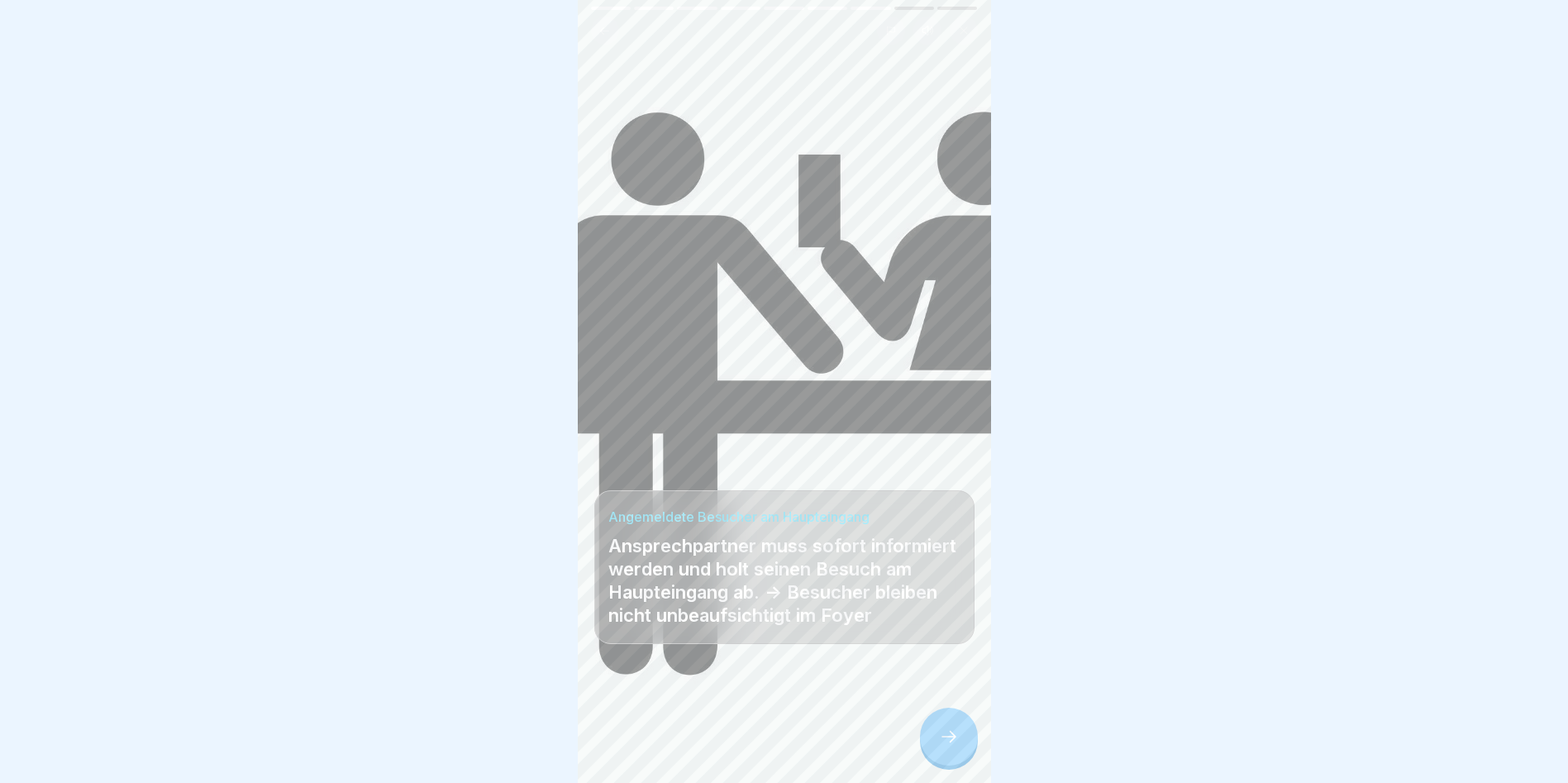
click at [963, 506] on div at bounding box center [949, 736] width 58 height 58
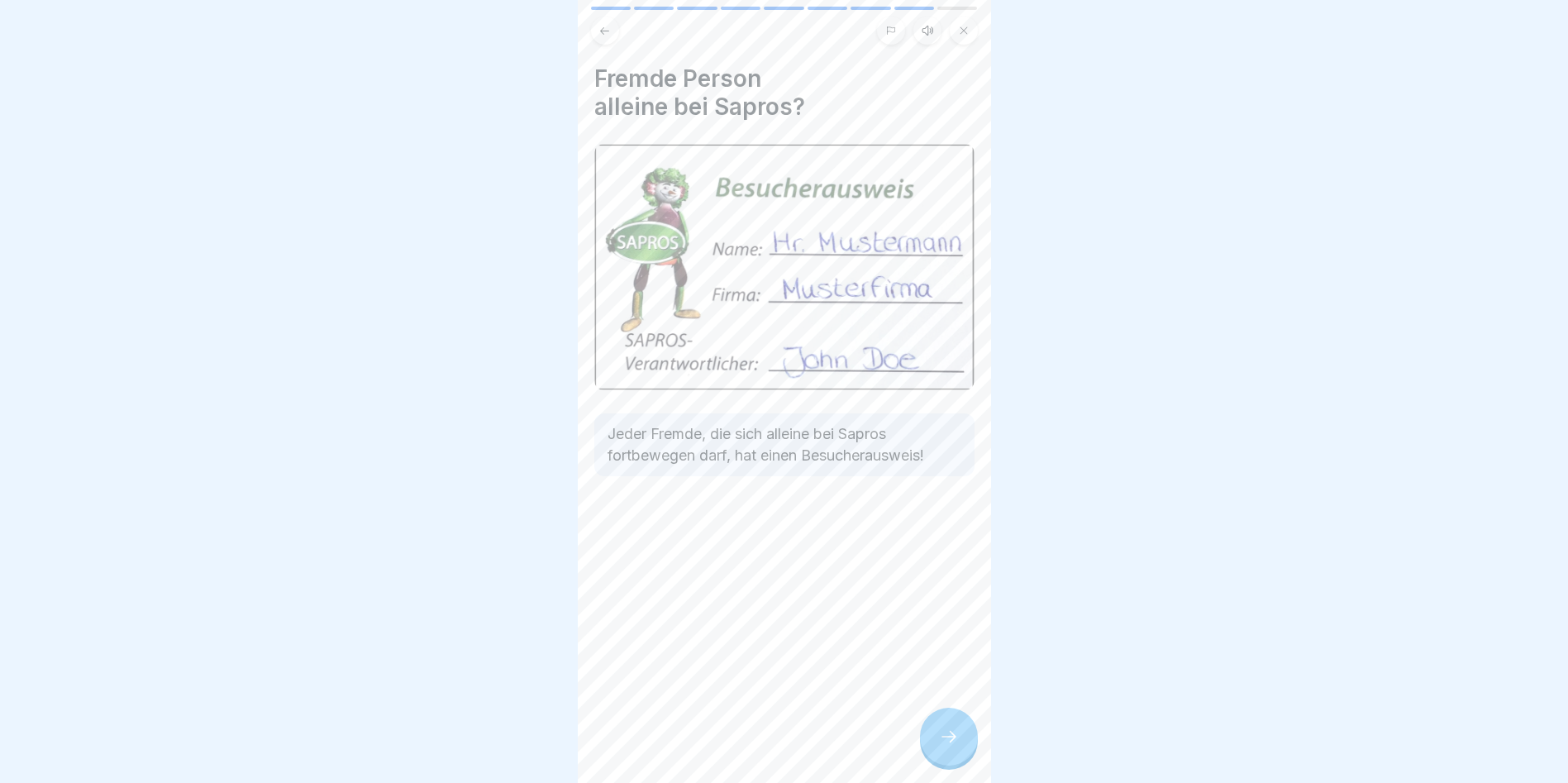
click at [963, 506] on div at bounding box center [949, 736] width 58 height 58
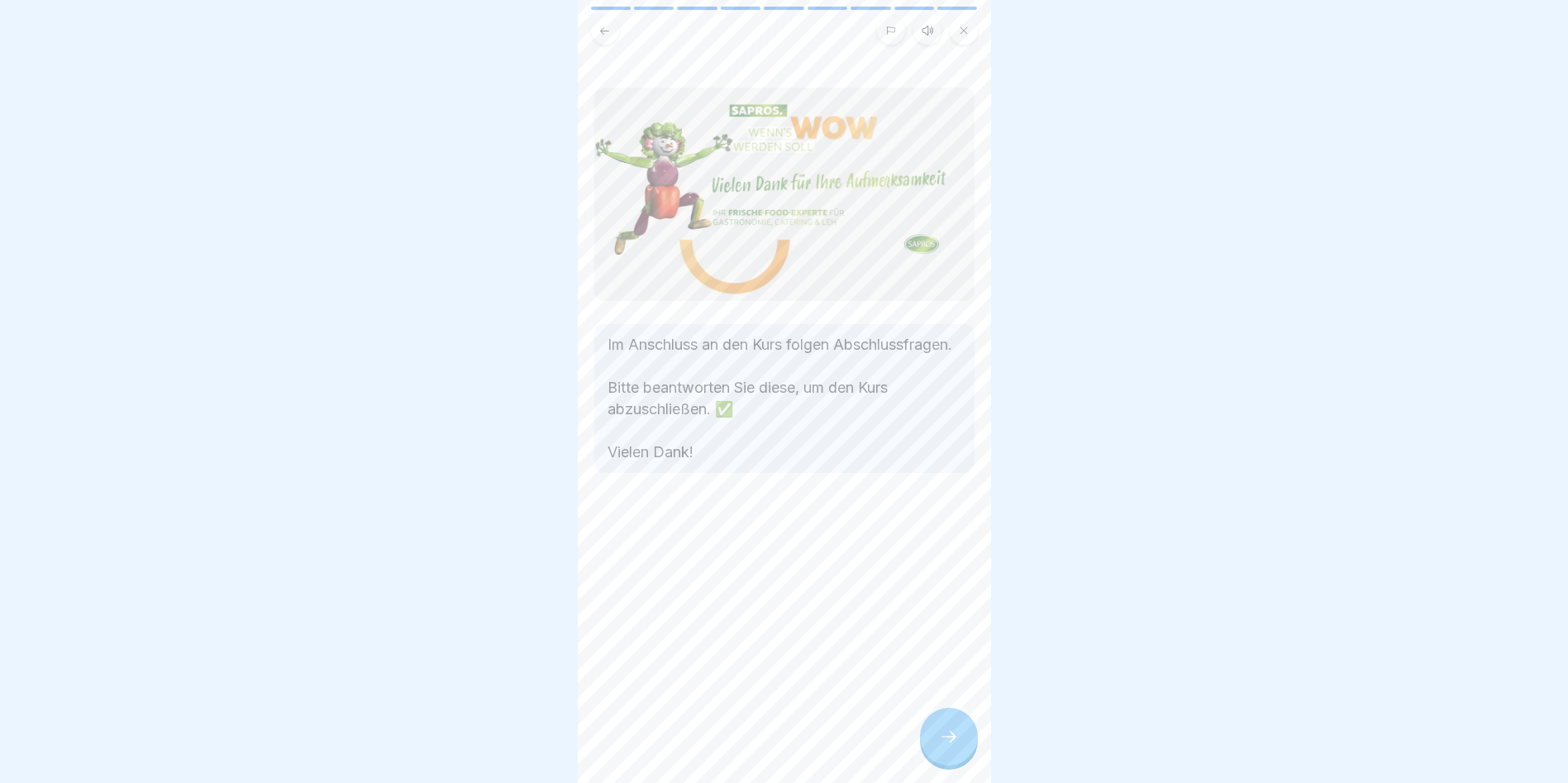
click at [967, 506] on div at bounding box center [949, 736] width 58 height 58
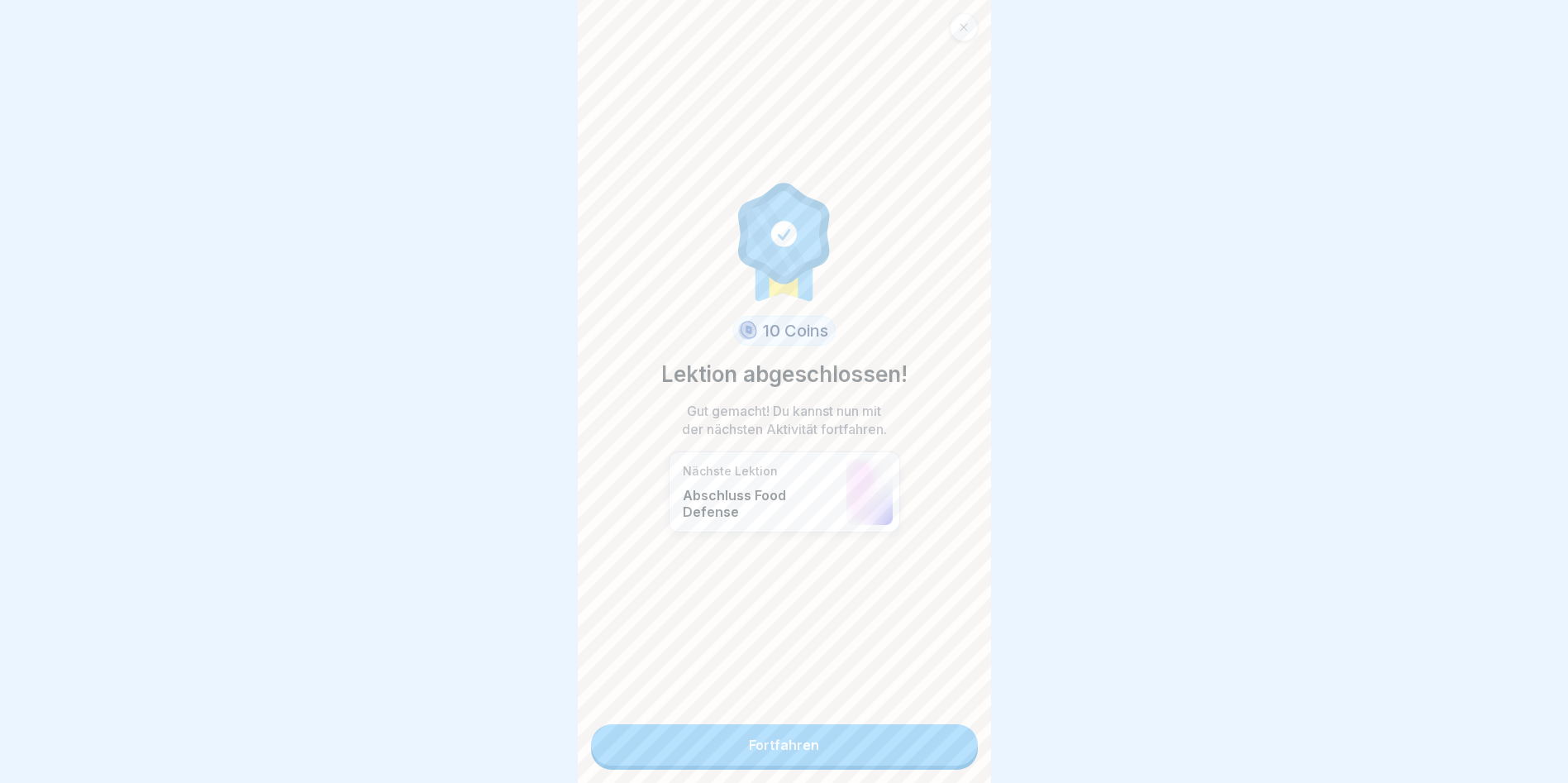
click at [968, 506] on div "10 Coins Lektion abgeschlossen! Gut gemacht! Du kannst nun mit der nächsten Akt…" at bounding box center [785, 391] width 414 height 783
click at [887, 506] on link "Fortfahren" at bounding box center [785, 744] width 387 height 41
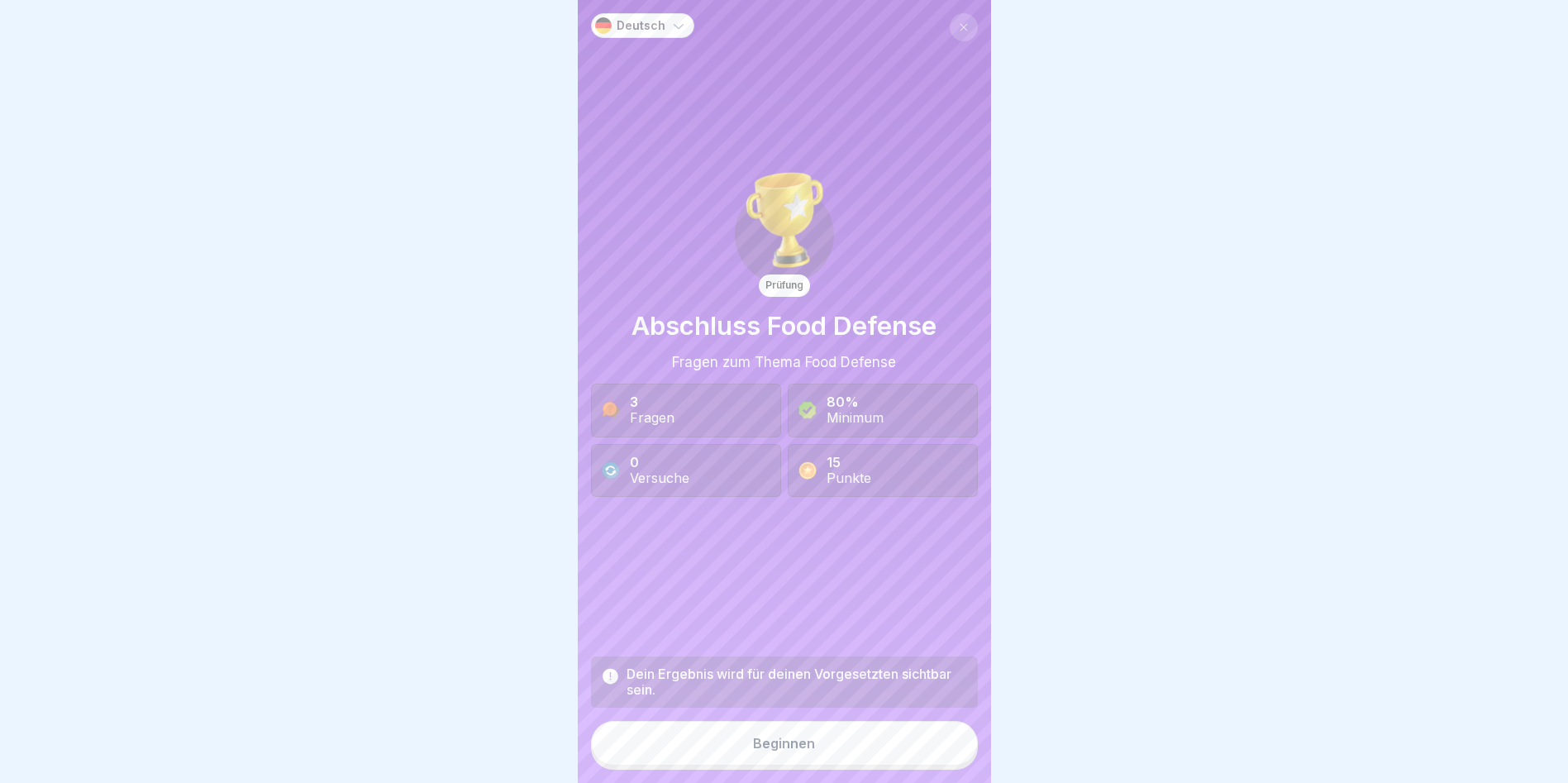
click at [870, 506] on button "Beginnen" at bounding box center [785, 743] width 387 height 44
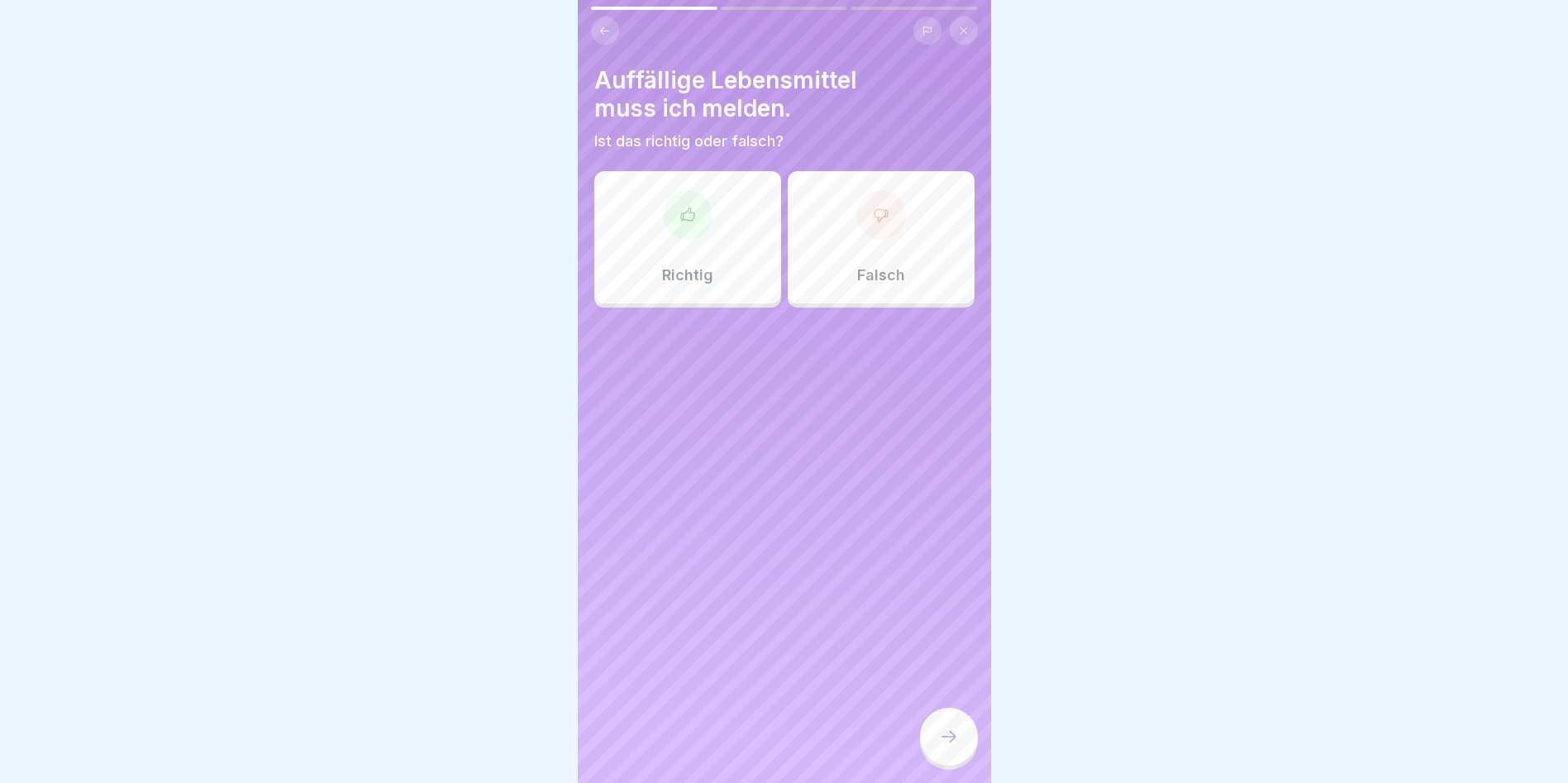
click at [728, 237] on div "Richtig" at bounding box center [688, 237] width 187 height 132
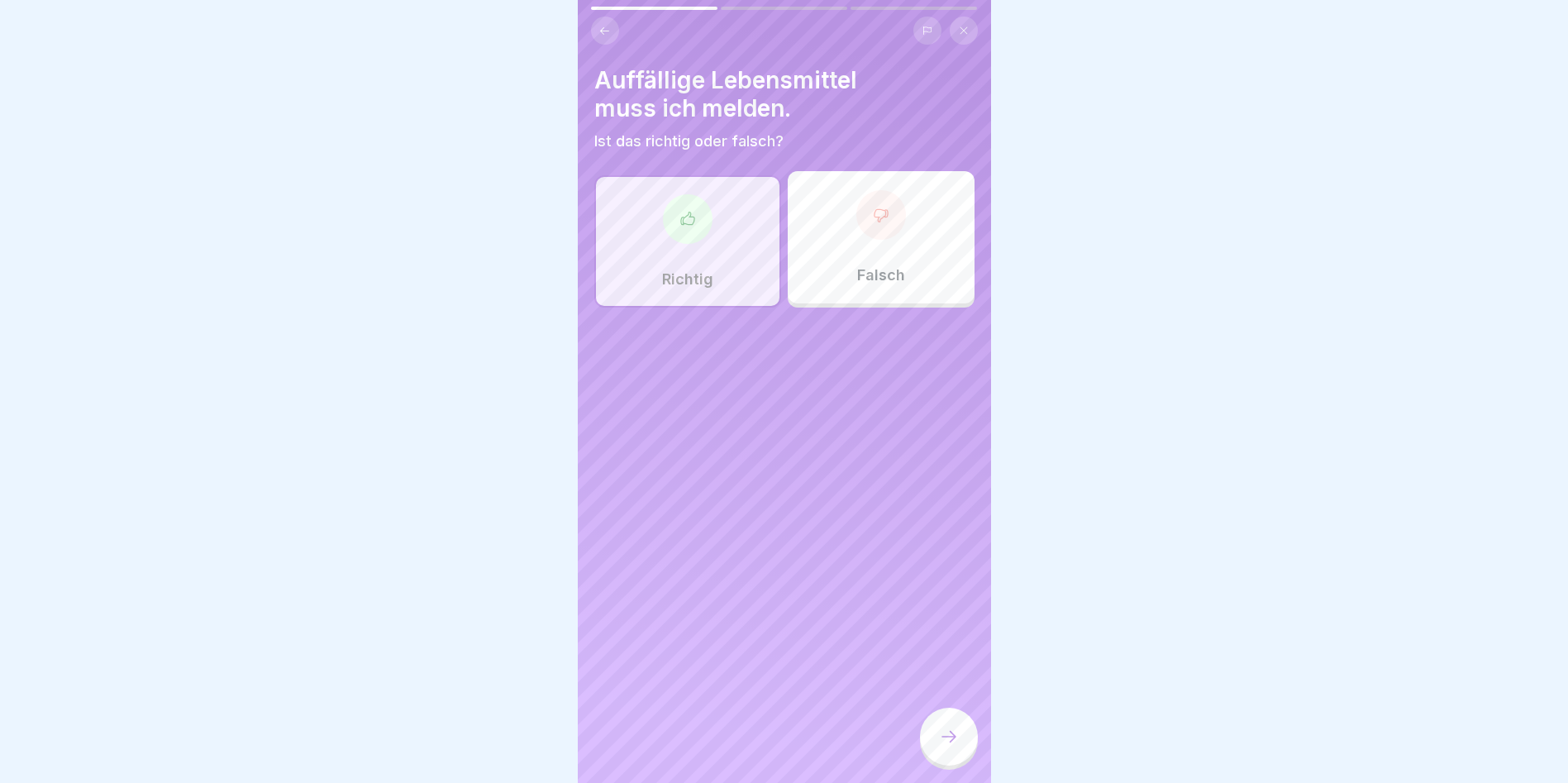
click at [962, 506] on div at bounding box center [949, 736] width 58 height 58
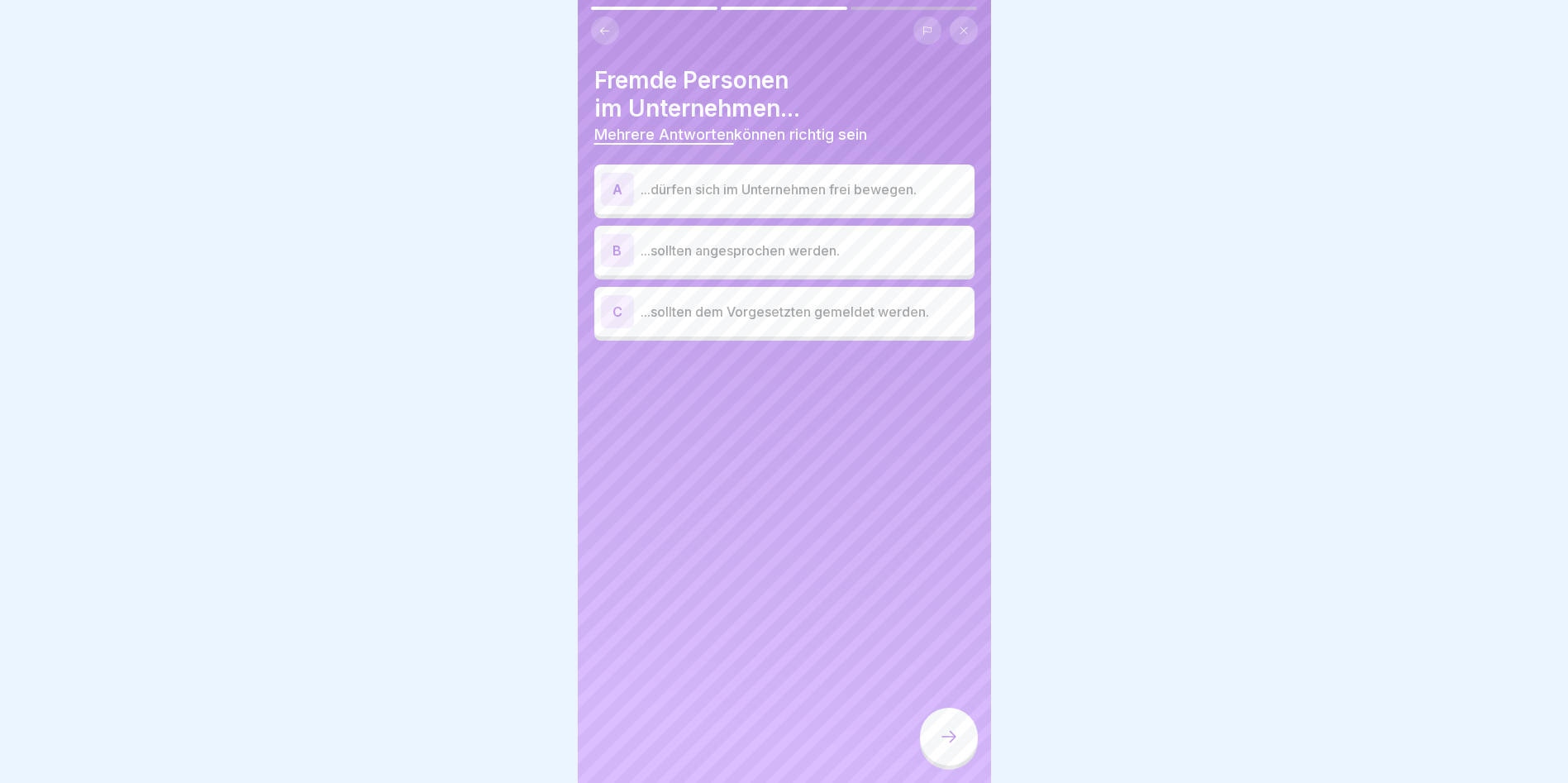
click at [612, 32] on button at bounding box center [606, 31] width 28 height 28
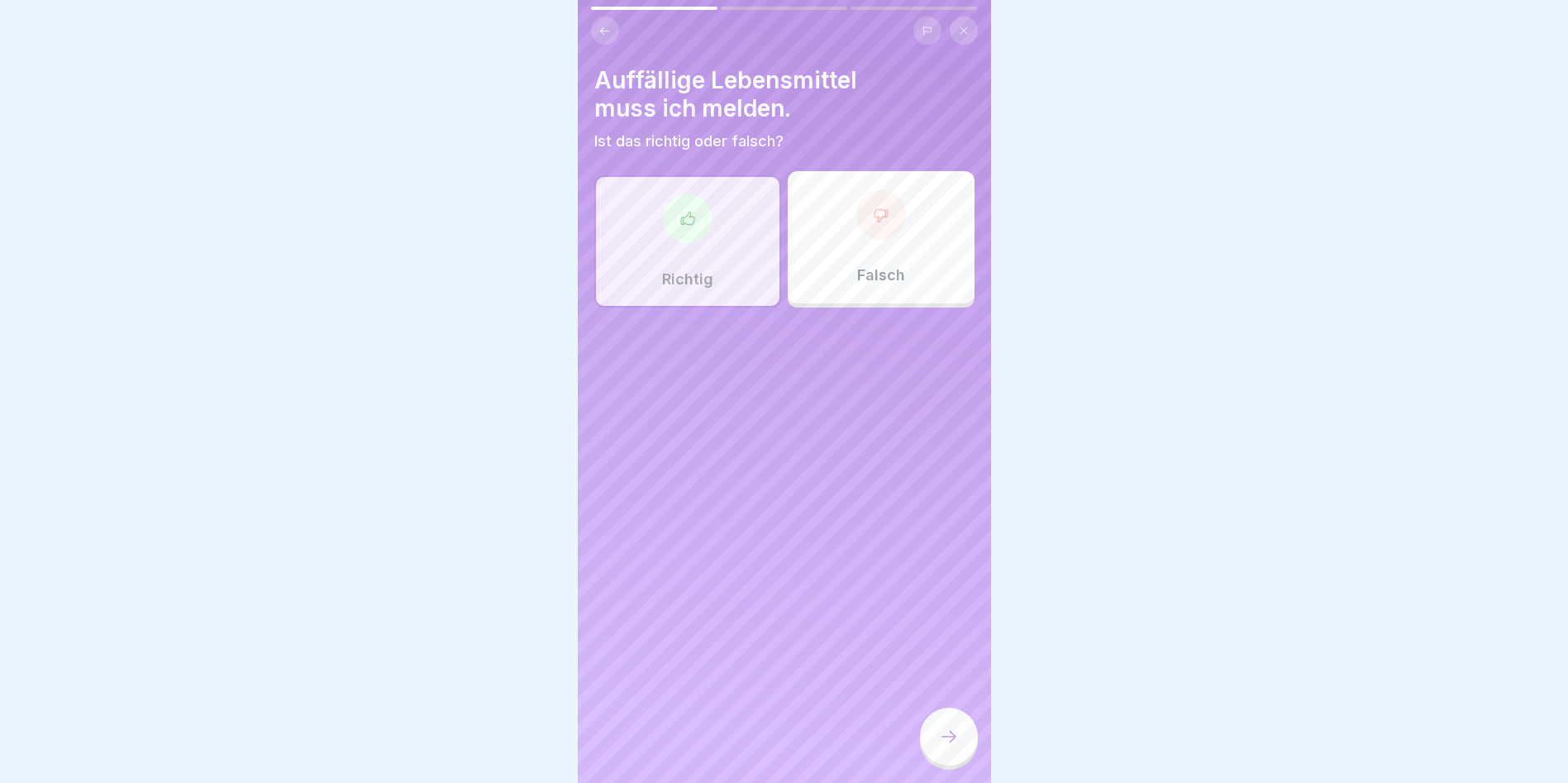
click at [612, 32] on button at bounding box center [606, 31] width 28 height 28
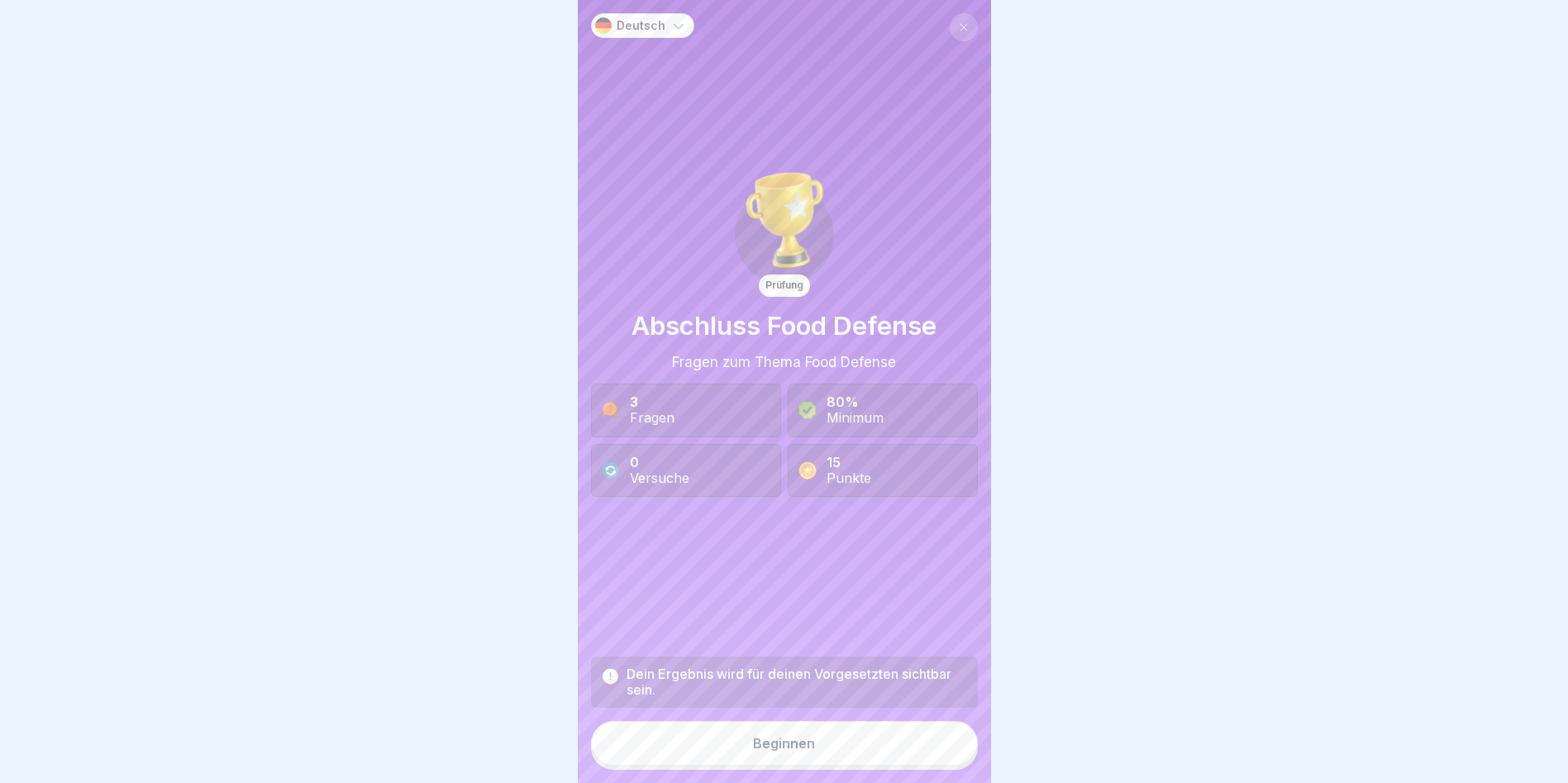
click at [868, 506] on button "Beginnen" at bounding box center [785, 743] width 387 height 44
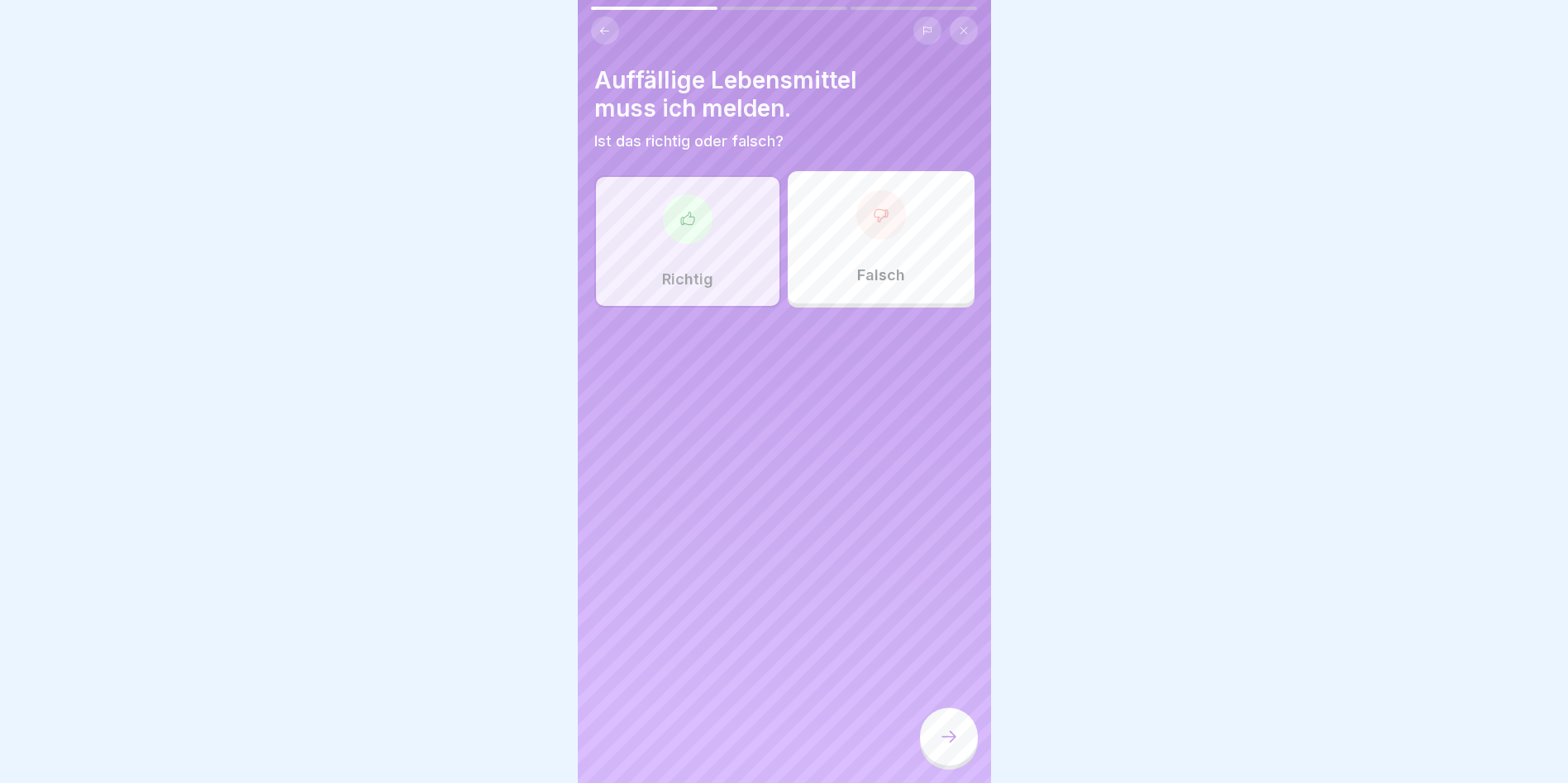
click at [945, 506] on icon at bounding box center [949, 737] width 20 height 20
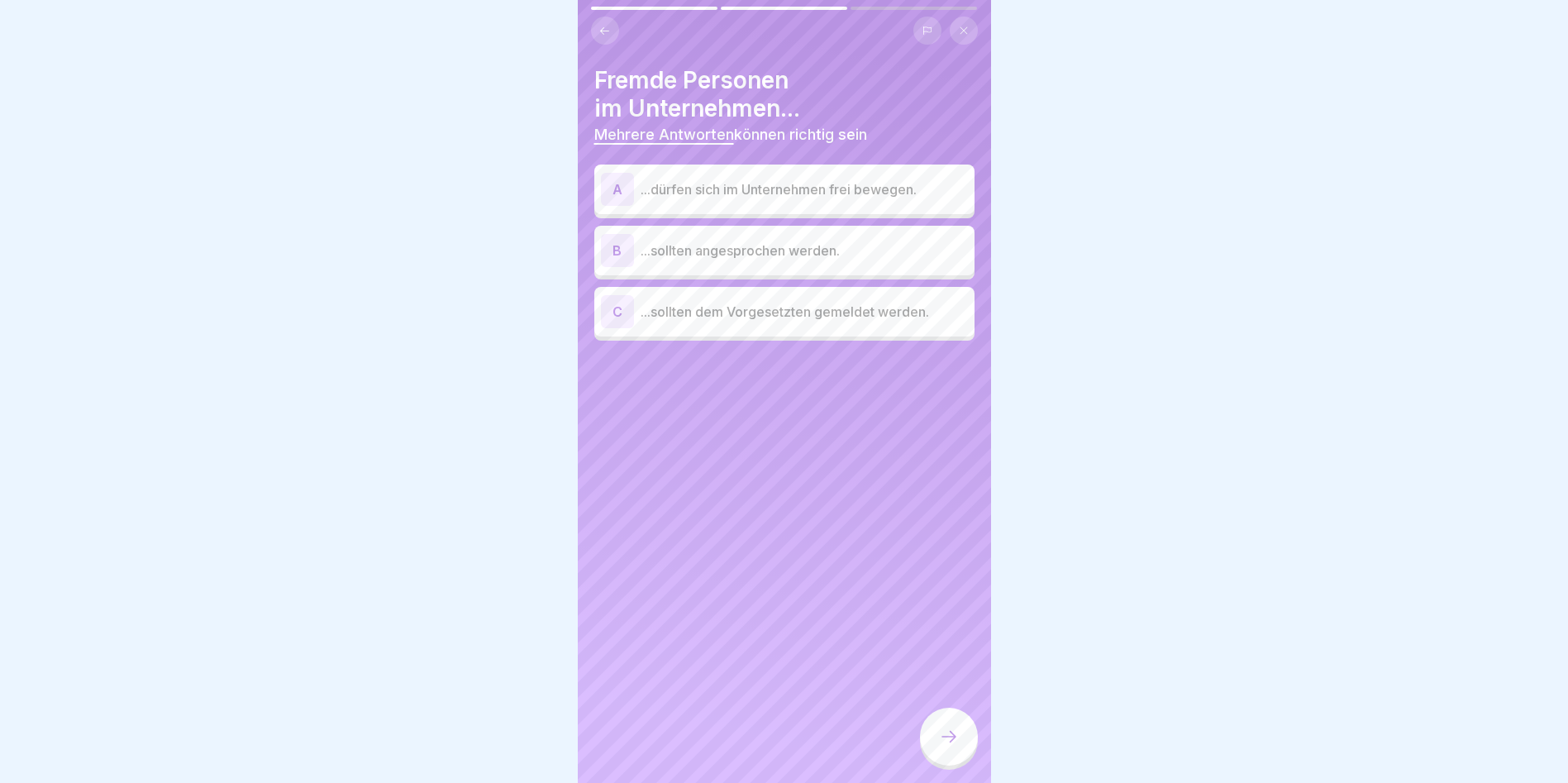
click at [790, 273] on div "B ...sollten angesprochen werden." at bounding box center [785, 250] width 380 height 49
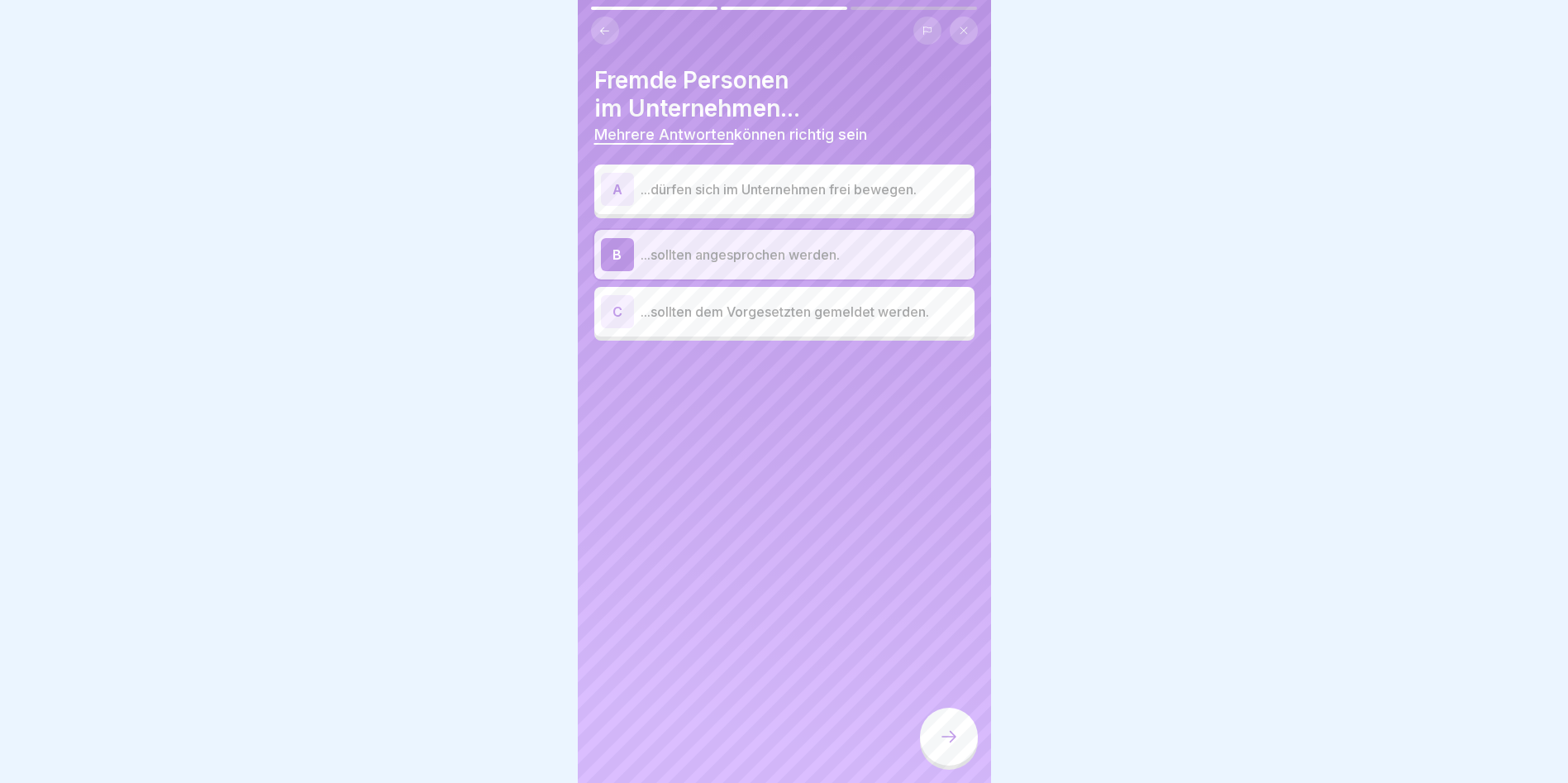
click at [849, 322] on div "C ...sollten dem Vorgesetzten gemeldet werden." at bounding box center [785, 311] width 367 height 33
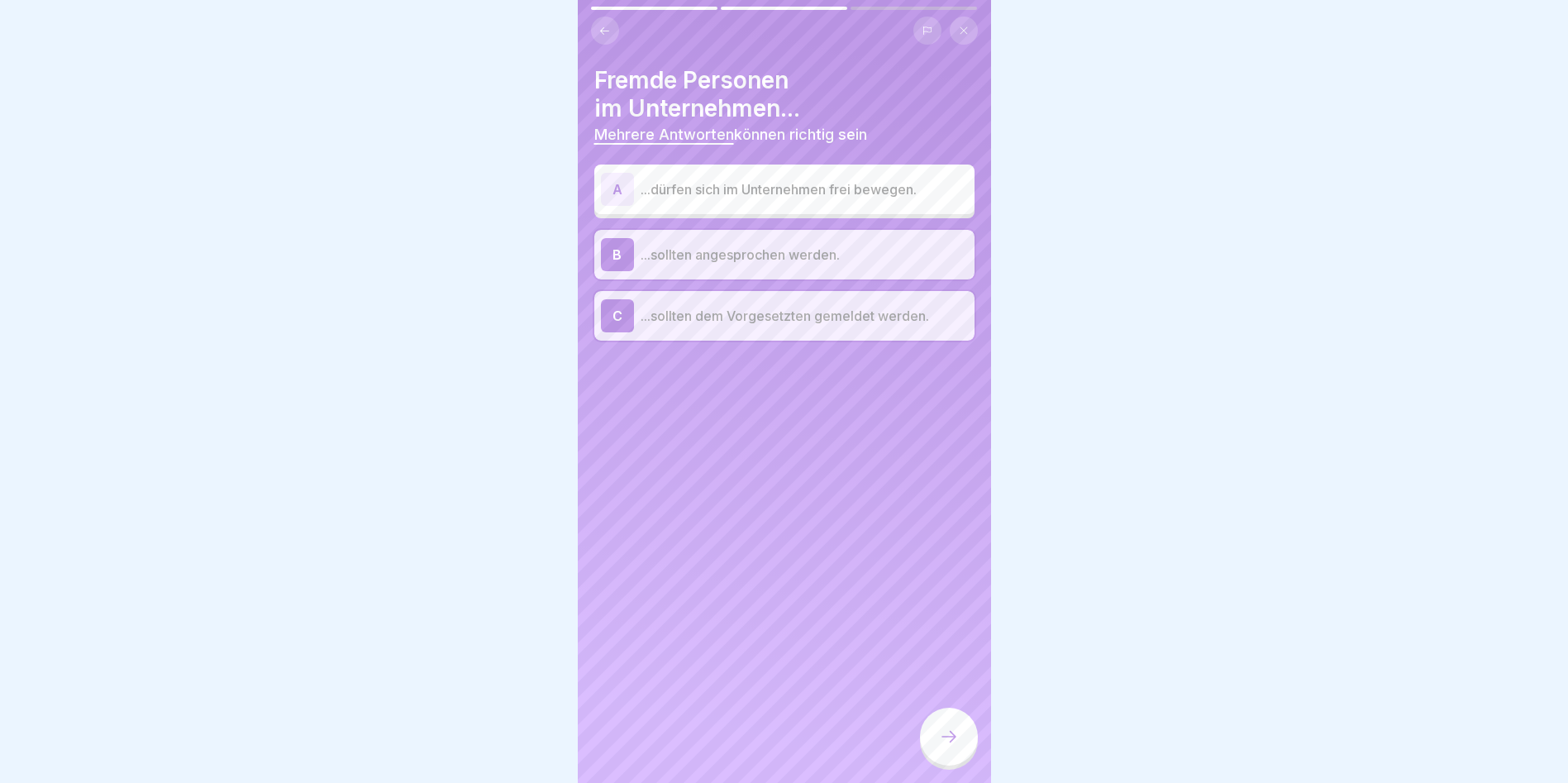
click at [945, 506] on icon at bounding box center [949, 737] width 20 height 20
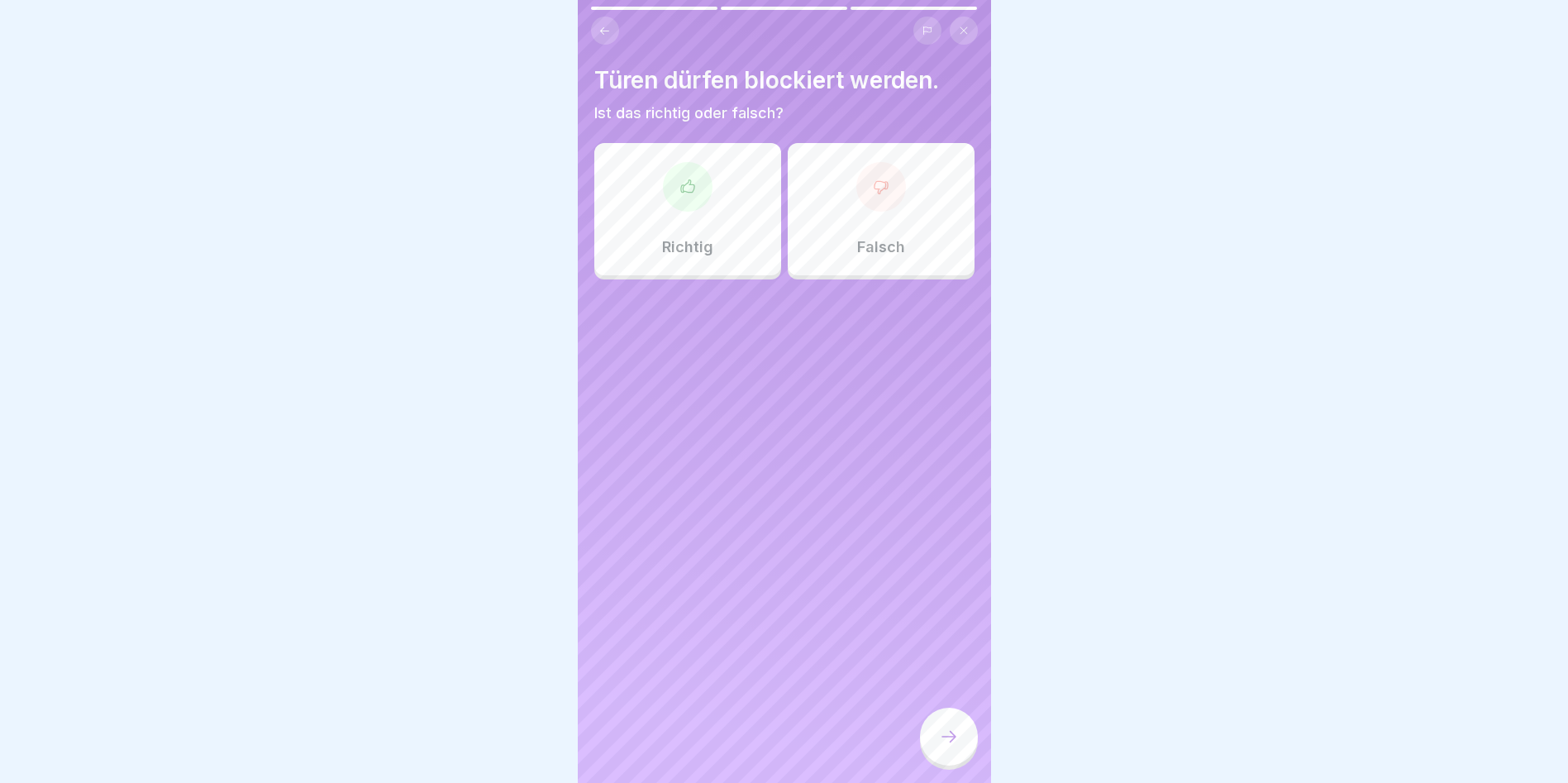
click at [823, 254] on div "Falsch" at bounding box center [881, 209] width 187 height 132
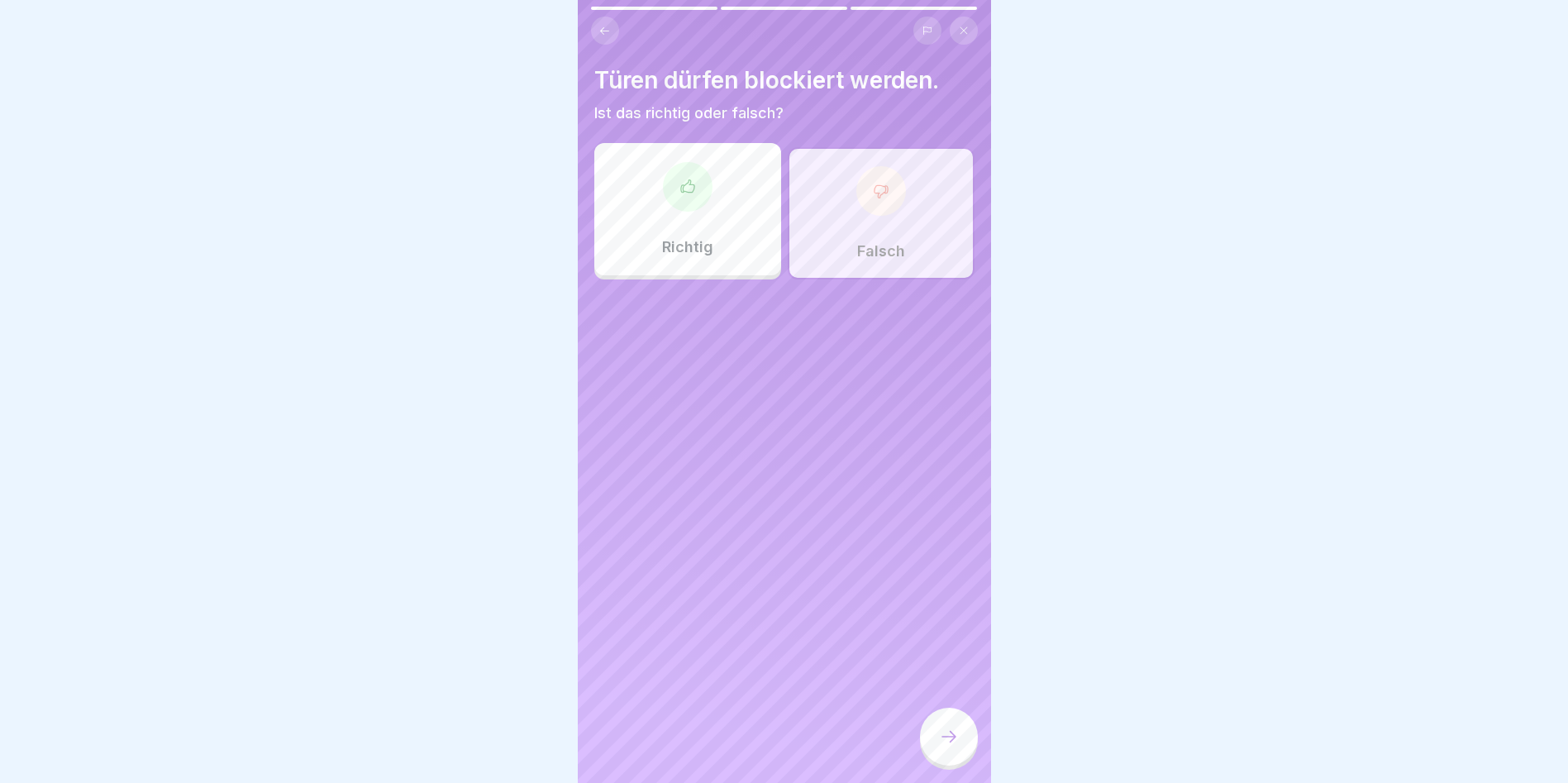
click at [959, 506] on div at bounding box center [949, 736] width 58 height 58
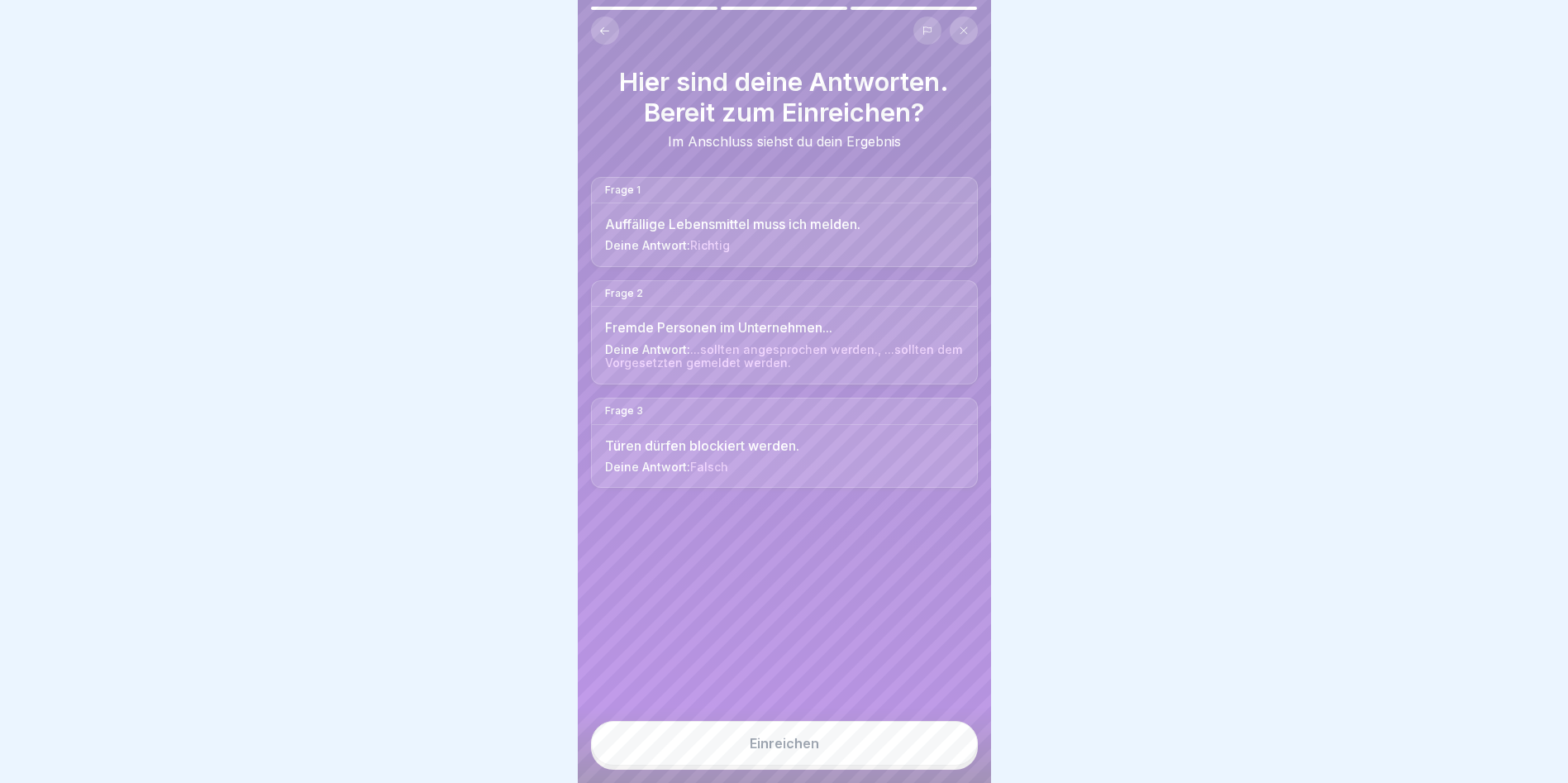
click at [879, 506] on button "Einreichen" at bounding box center [785, 743] width 387 height 44
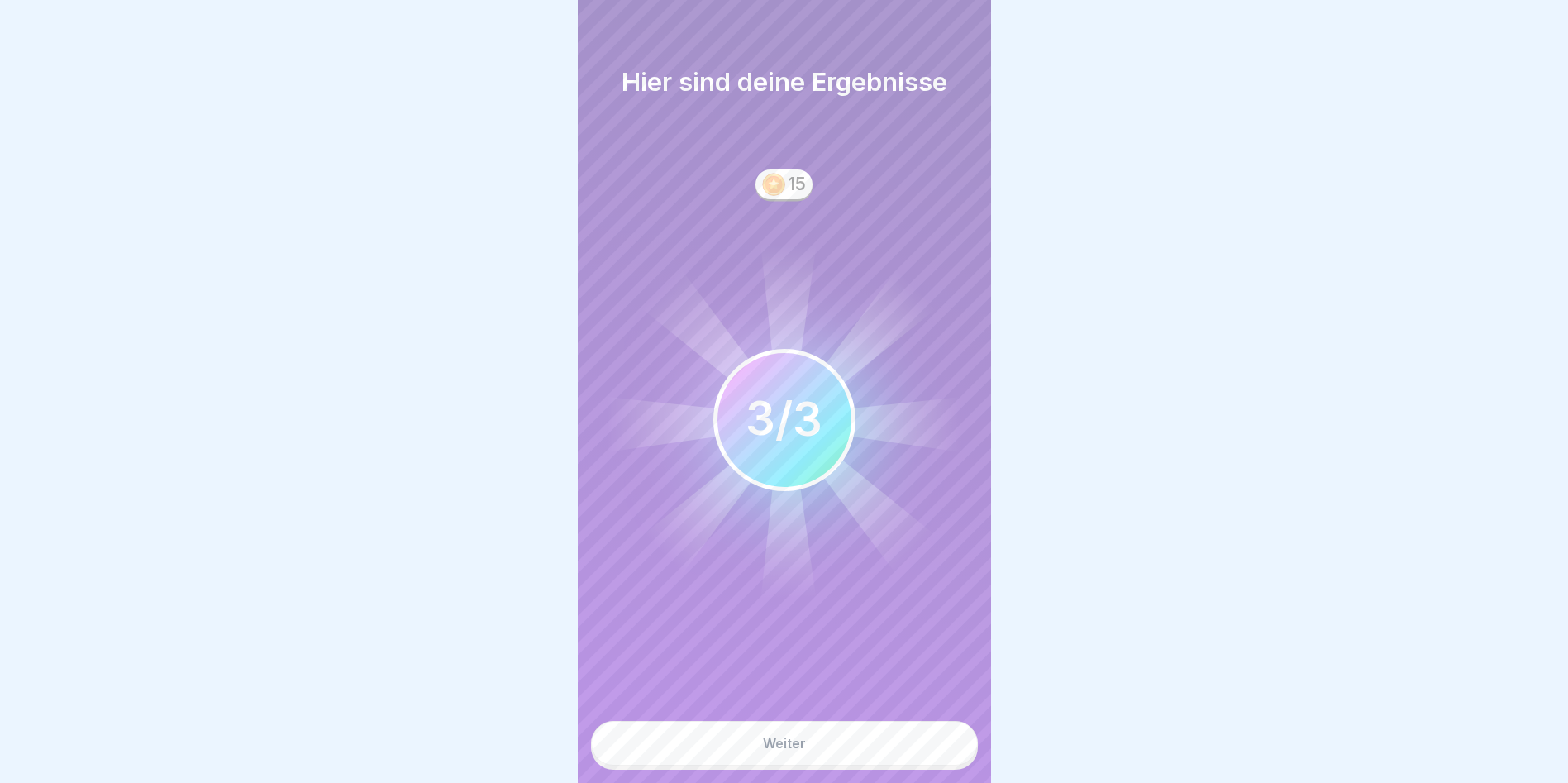
click at [858, 506] on button "Weiter" at bounding box center [785, 743] width 387 height 44
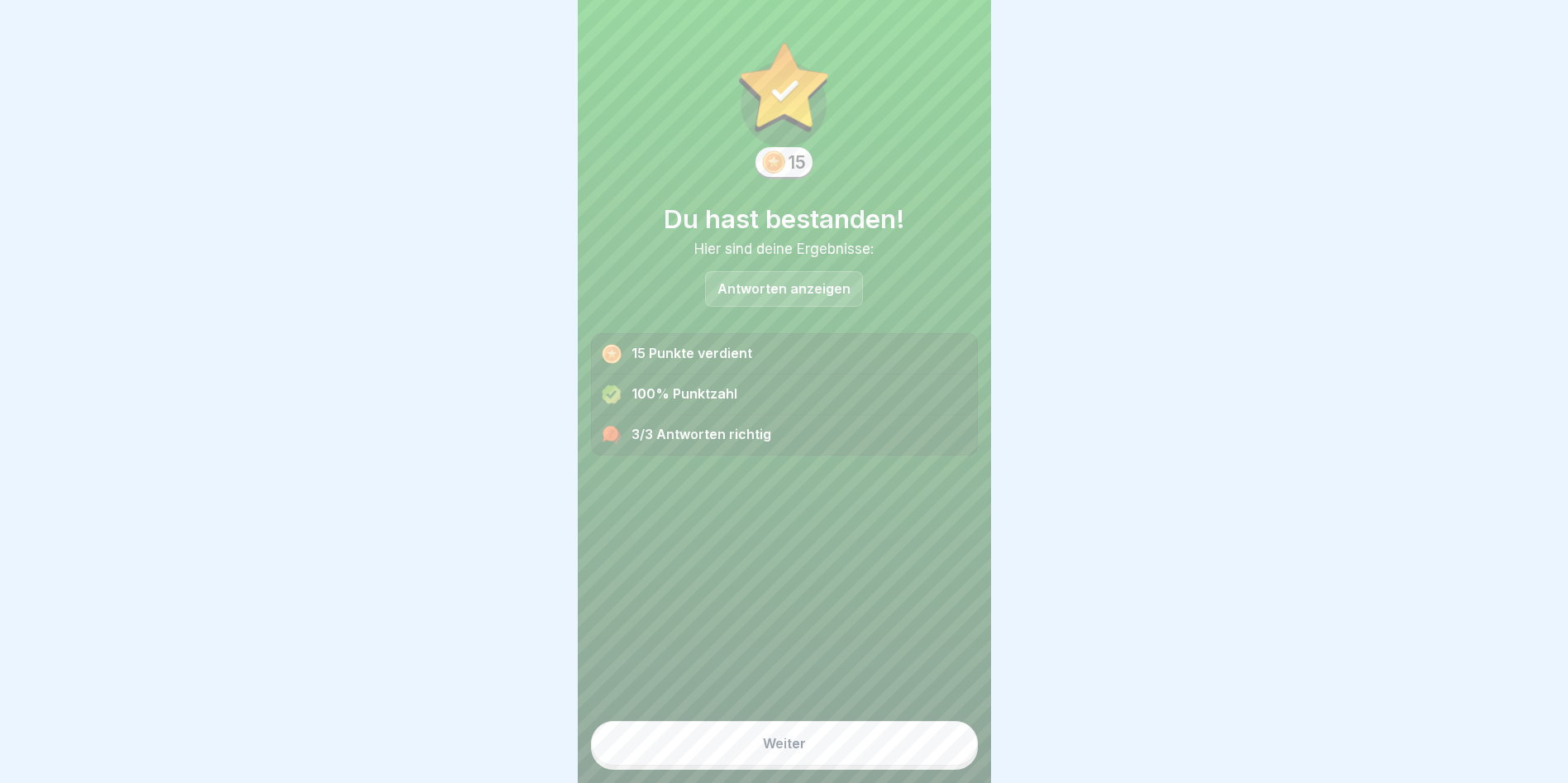
click at [858, 506] on button "Weiter" at bounding box center [785, 743] width 387 height 44
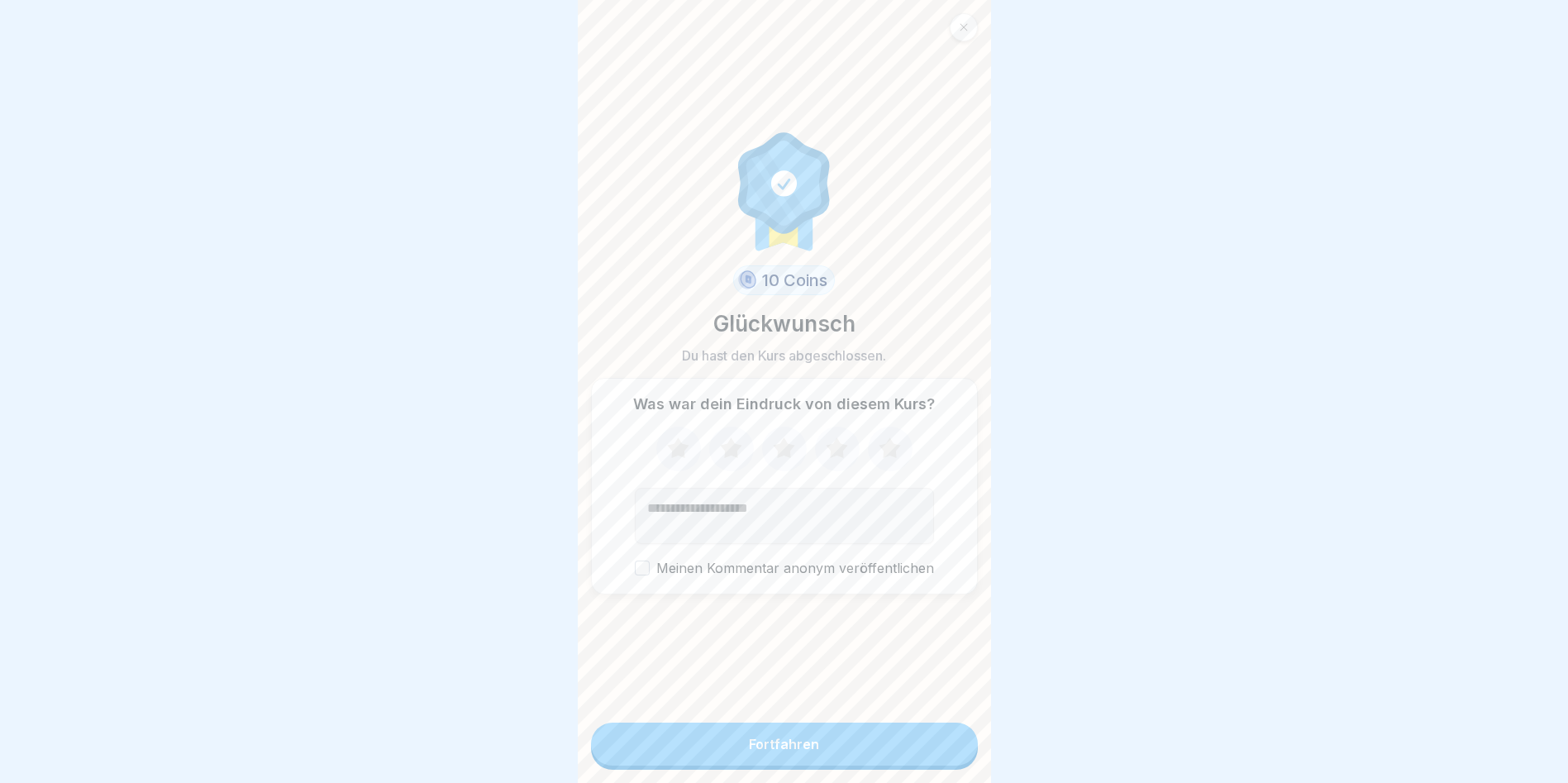
click at [858, 506] on button "Fortfahren" at bounding box center [785, 744] width 387 height 43
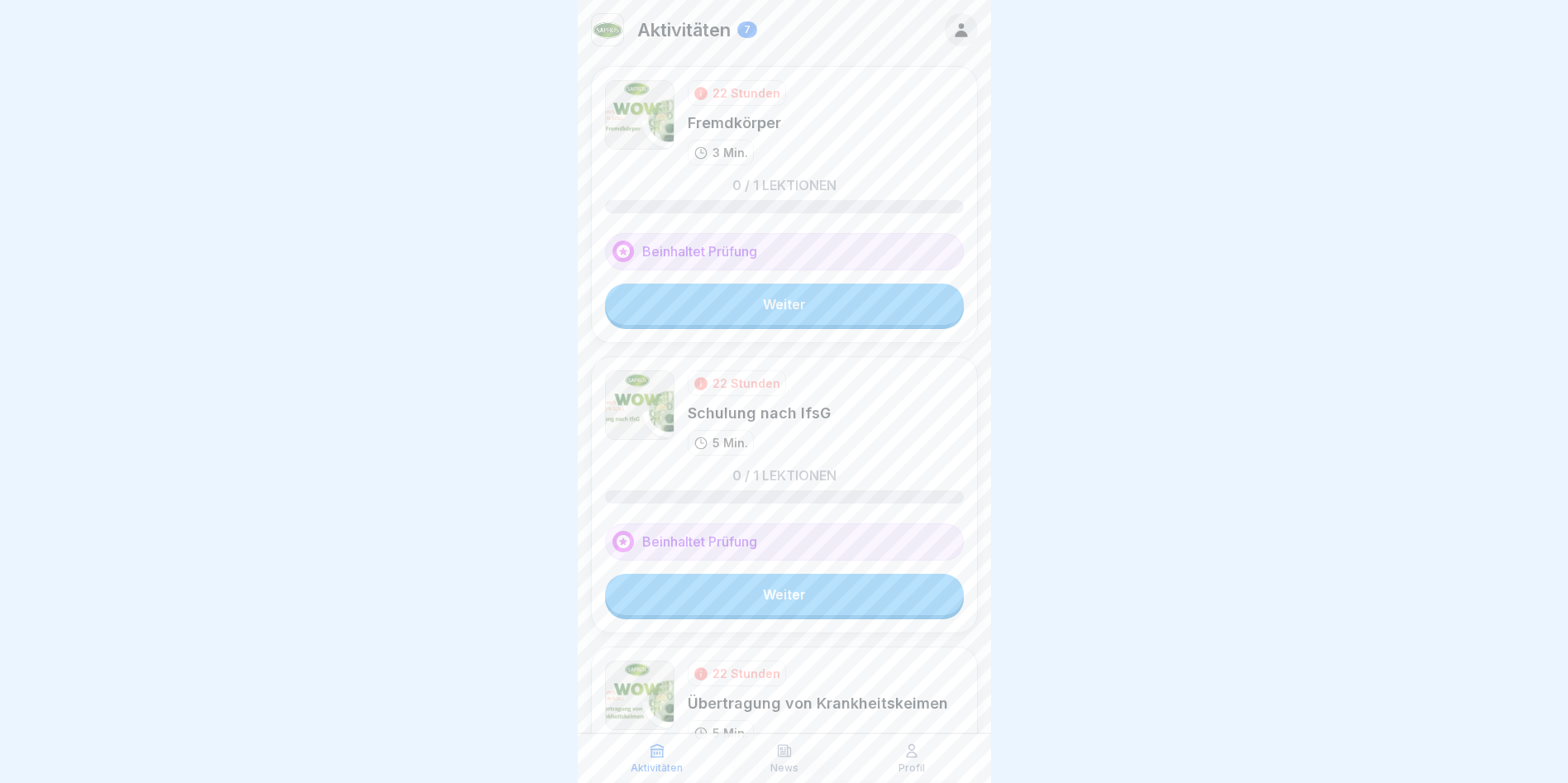
click at [776, 316] on link "Weiter" at bounding box center [784, 304] width 358 height 41
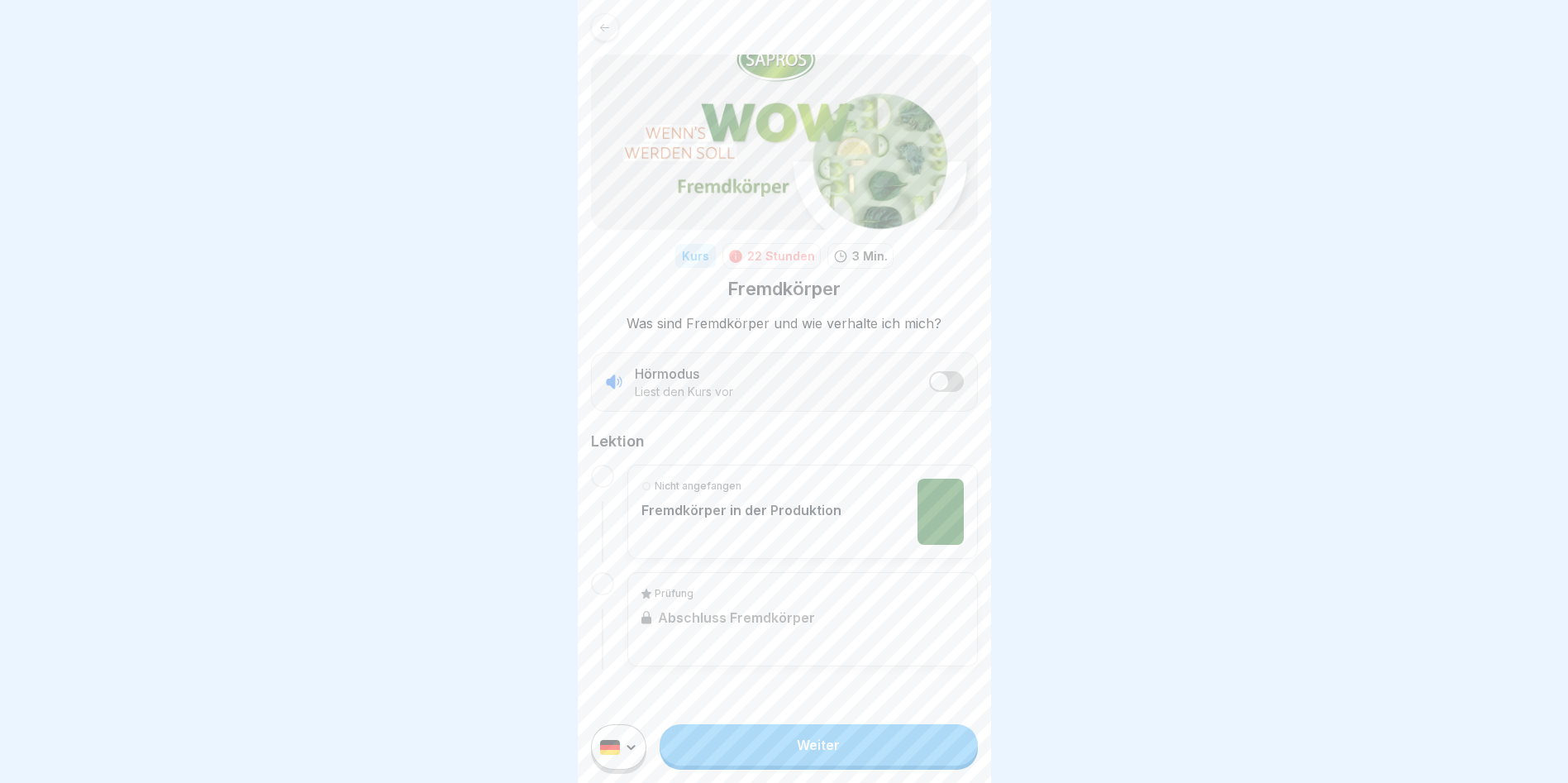
click at [889, 506] on link "Weiter" at bounding box center [818, 744] width 317 height 41
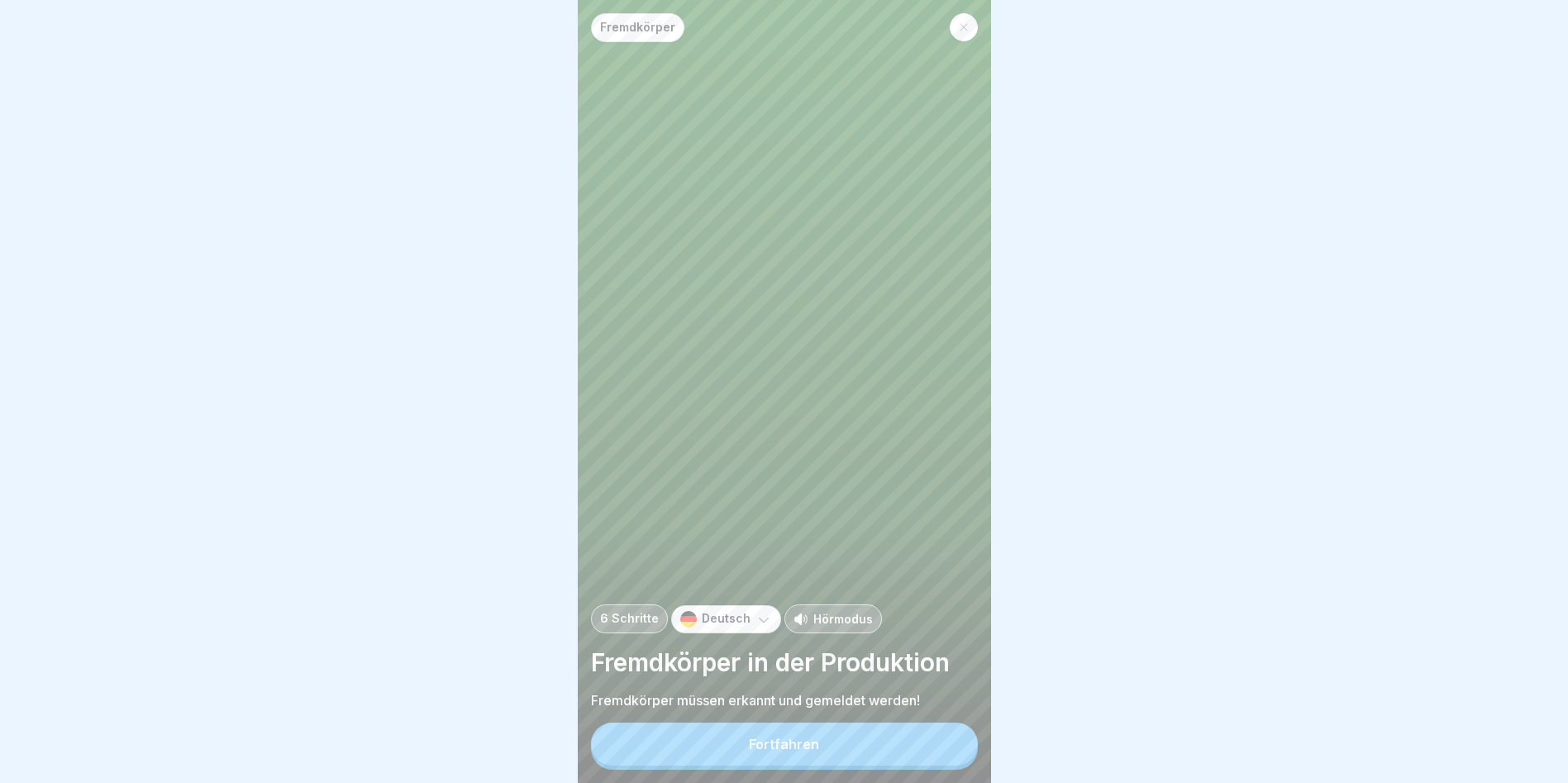
click at [893, 506] on button "Fortfahren" at bounding box center [785, 744] width 387 height 43
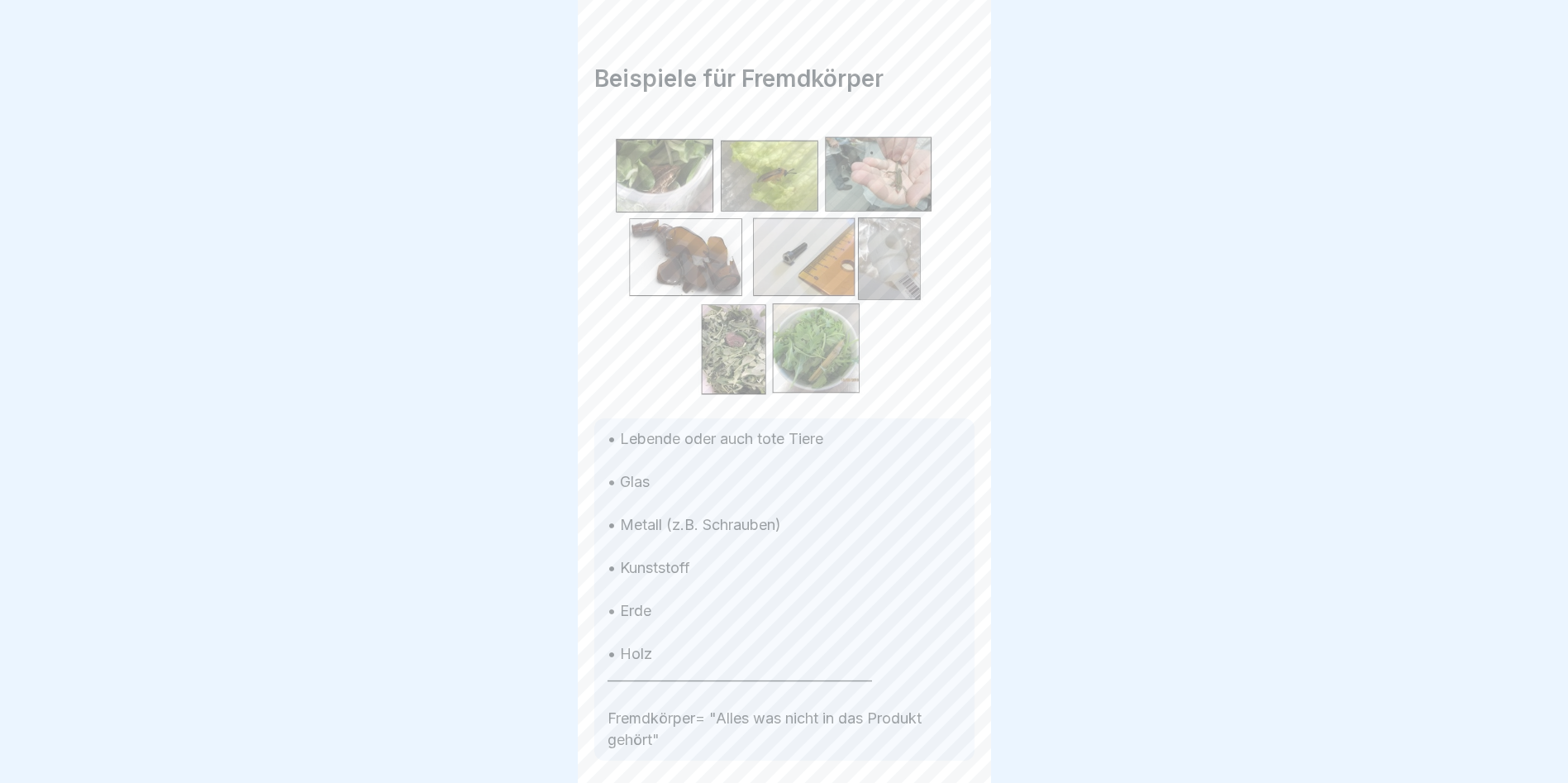
click at [954, 506] on div at bounding box center [949, 736] width 58 height 58
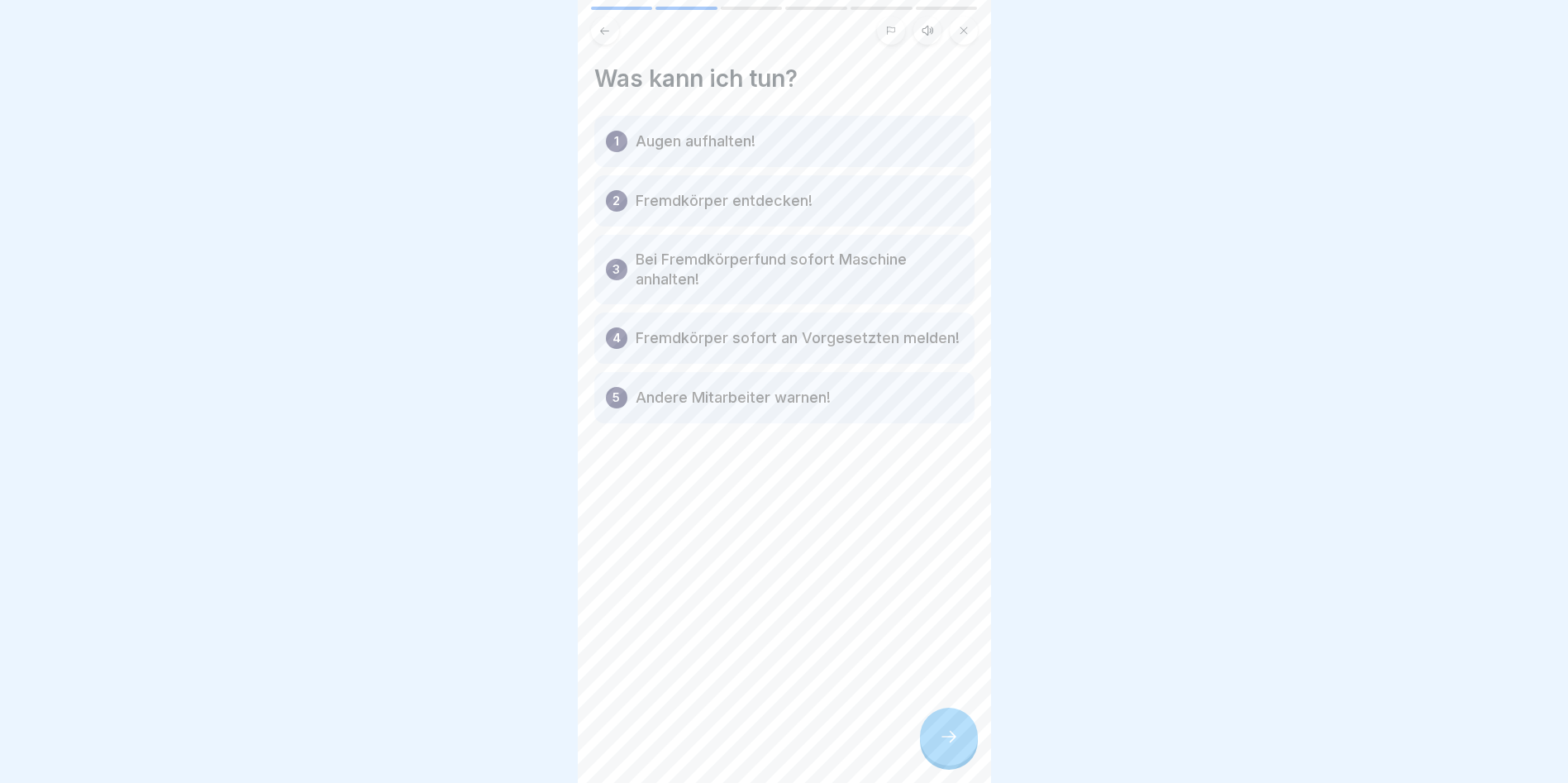
click at [948, 506] on div at bounding box center [949, 736] width 58 height 58
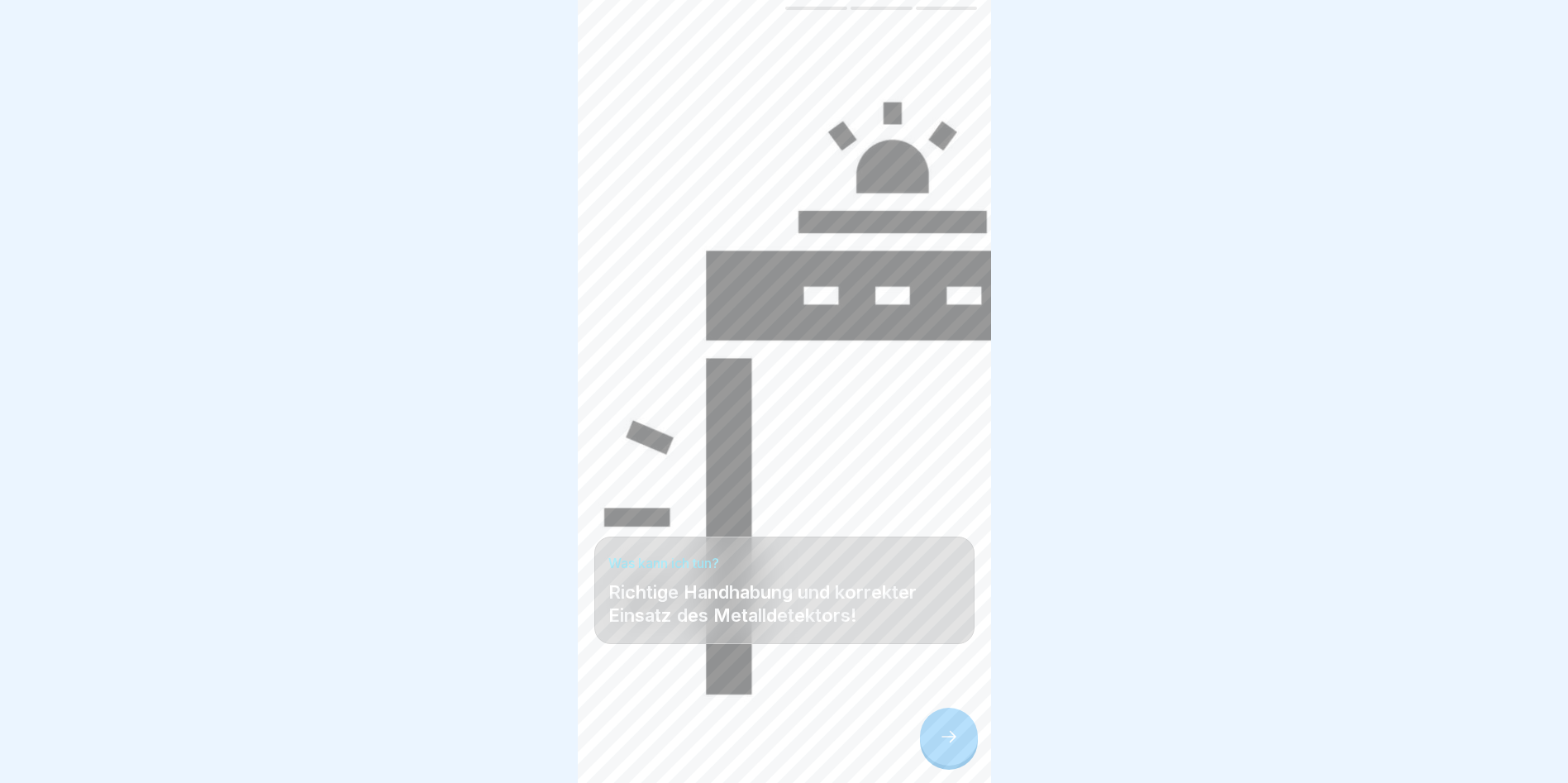
click at [947, 506] on div at bounding box center [949, 736] width 58 height 58
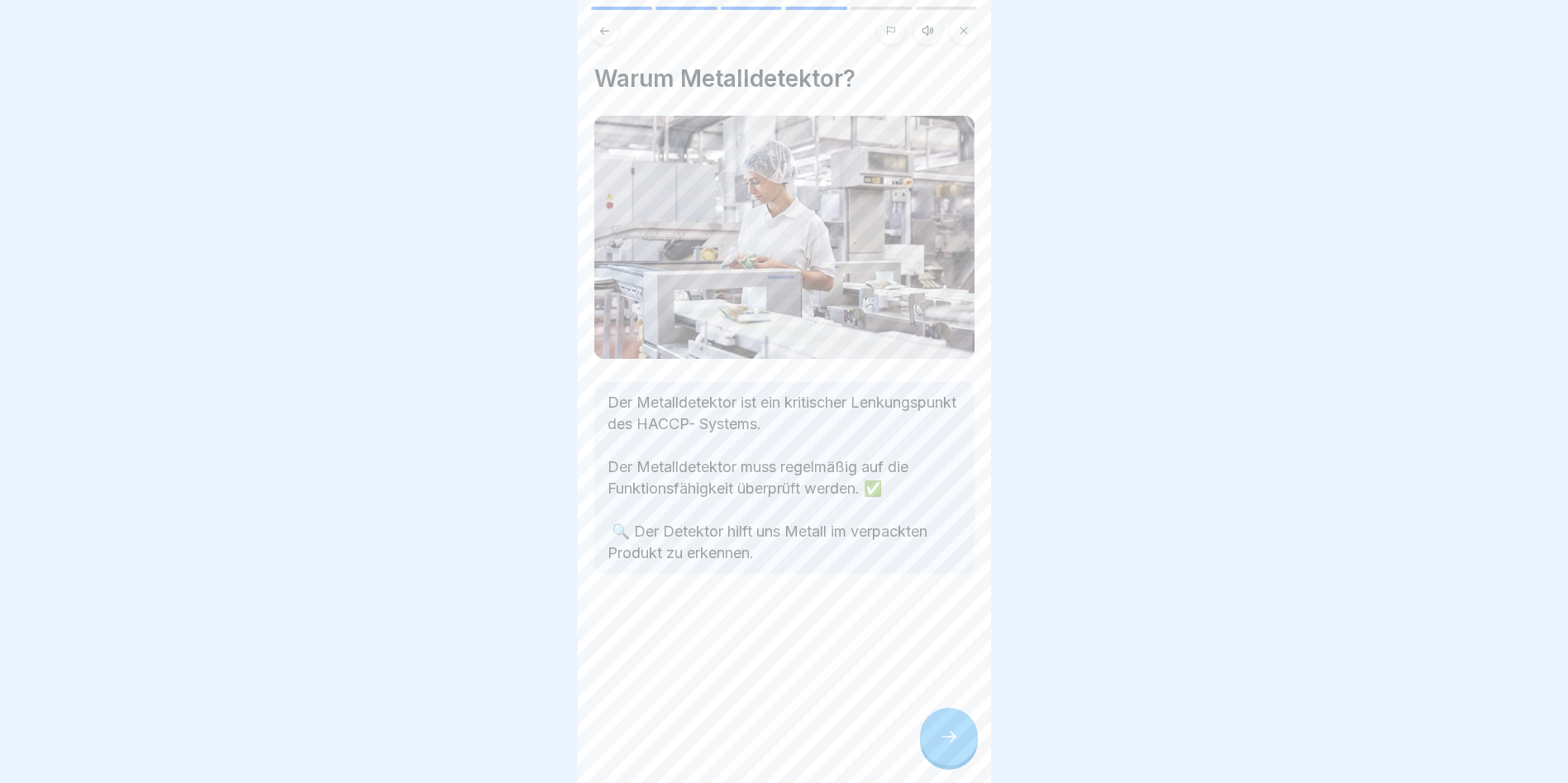
click at [947, 506] on div at bounding box center [949, 736] width 58 height 58
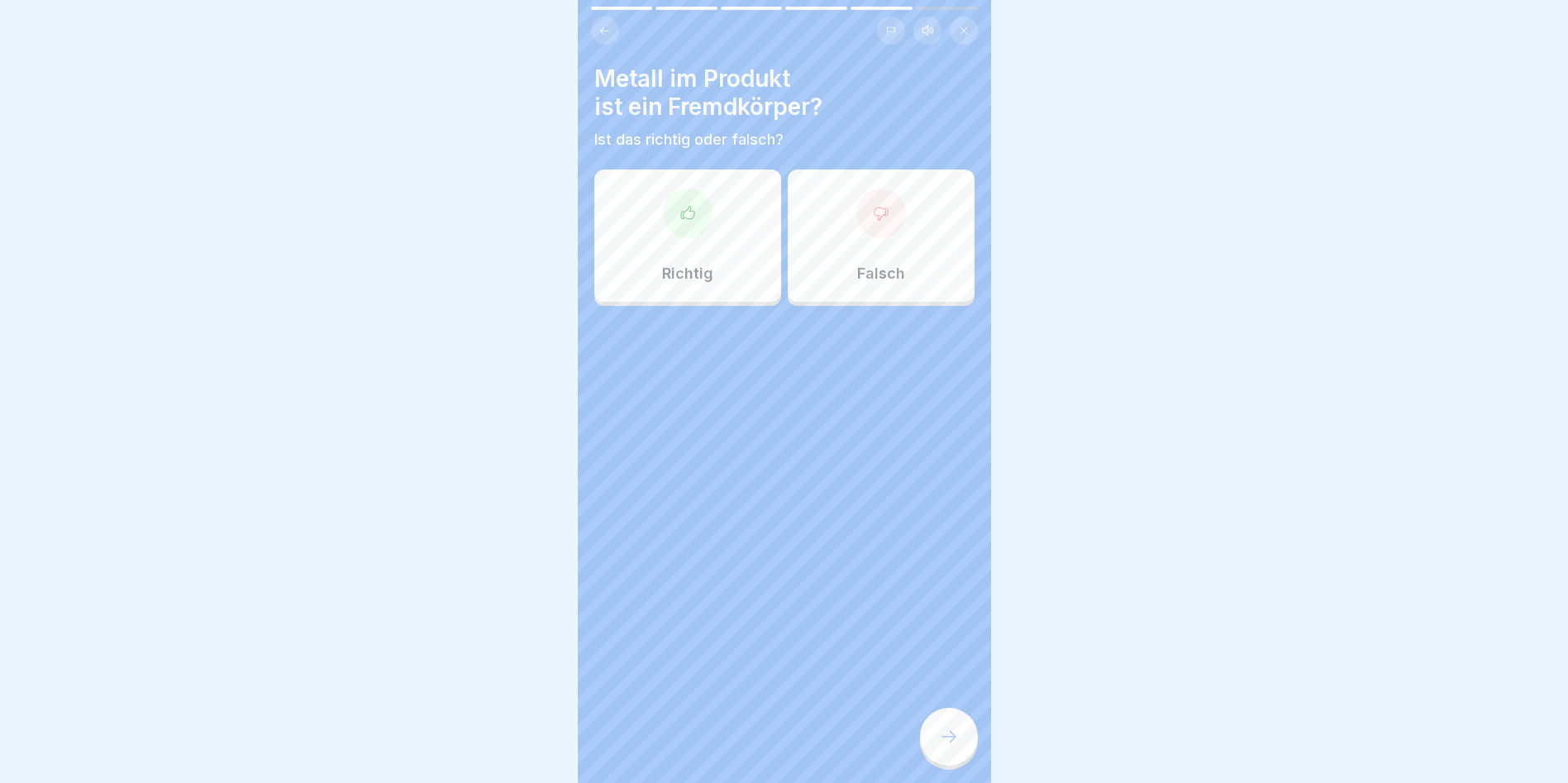
click at [946, 506] on div at bounding box center [949, 736] width 58 height 58
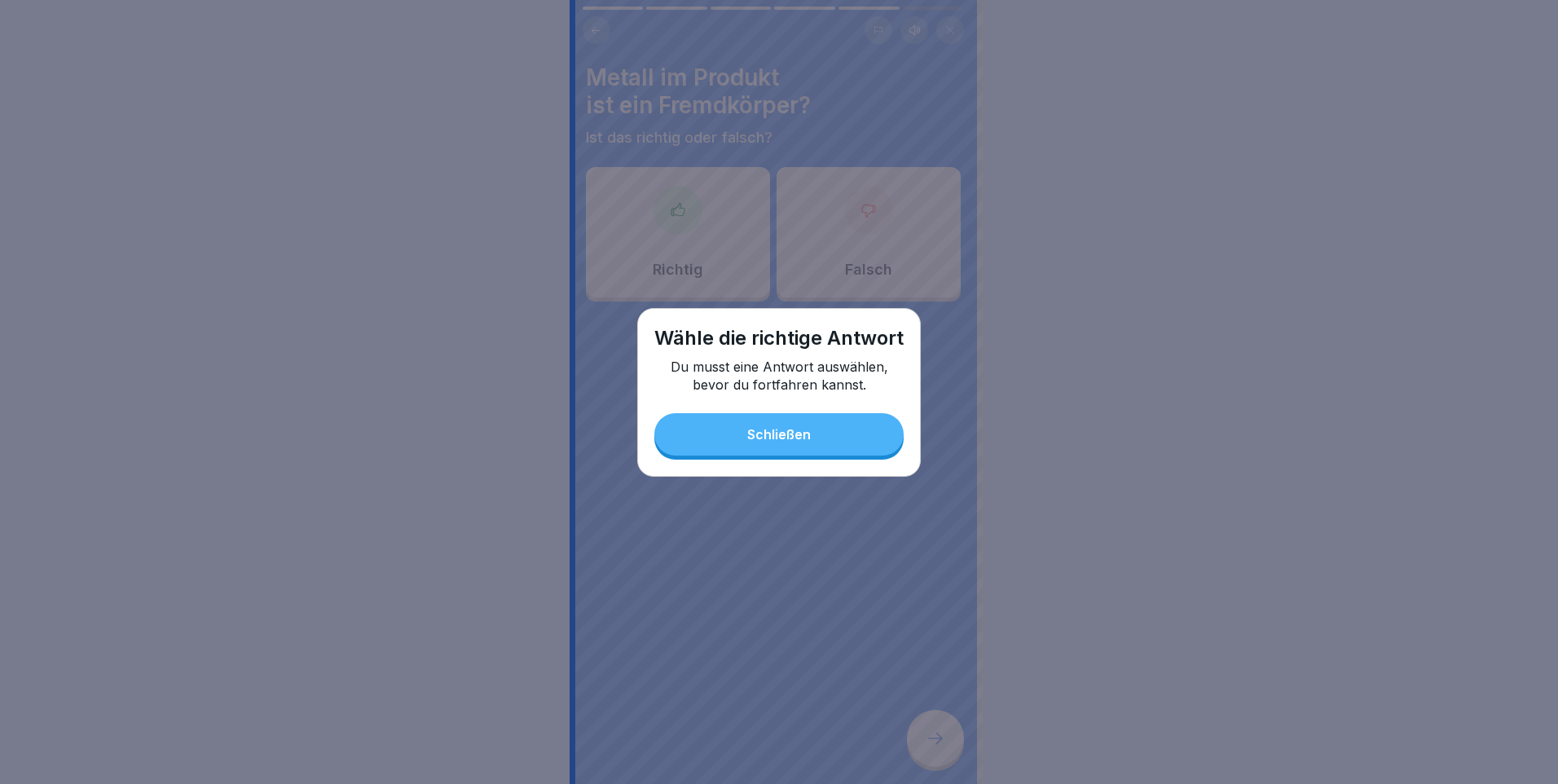
click at [808, 435] on div "Schließen" at bounding box center [779, 434] width 64 height 15
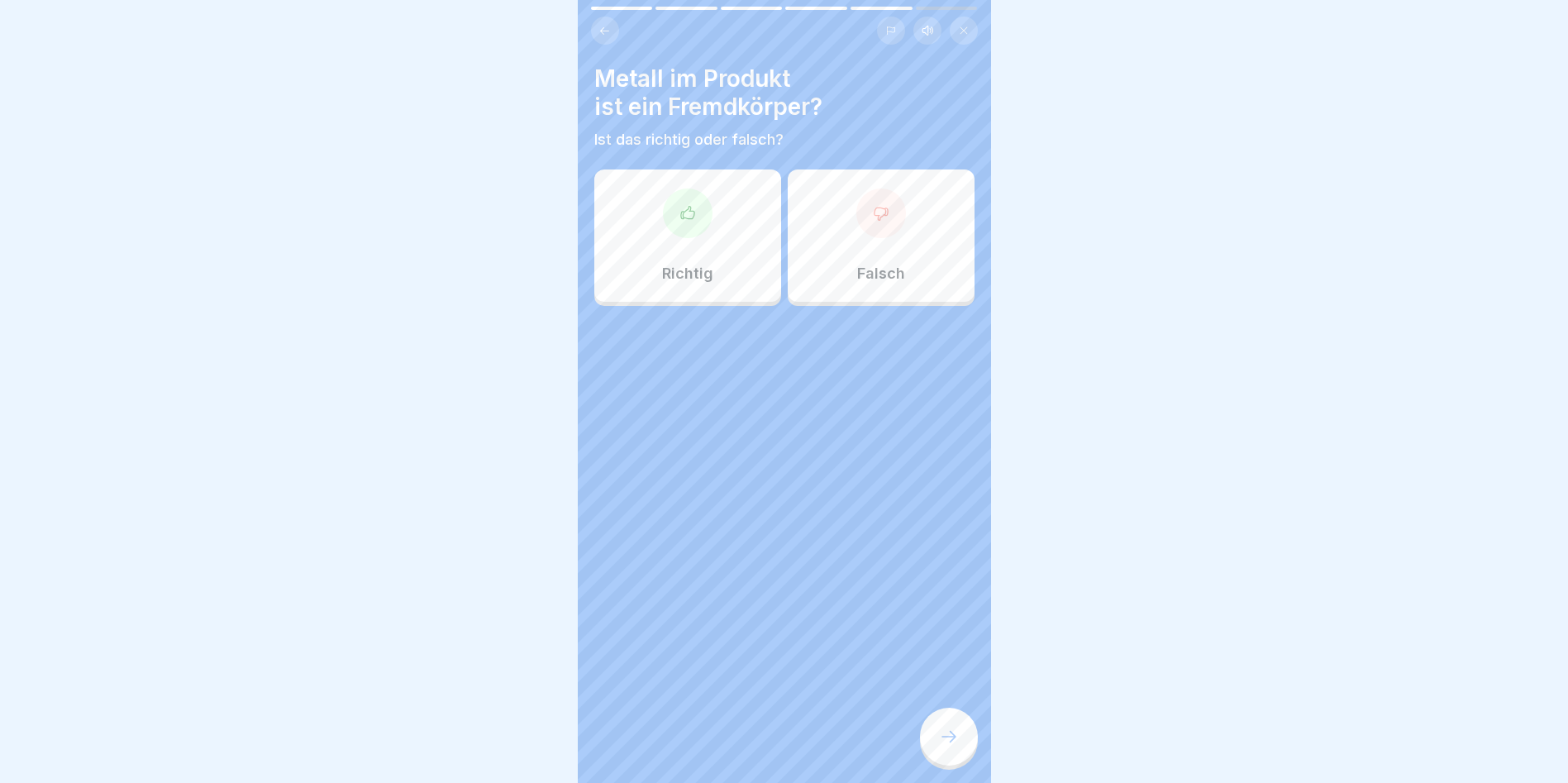
click at [652, 237] on div "Richtig" at bounding box center [688, 235] width 187 height 132
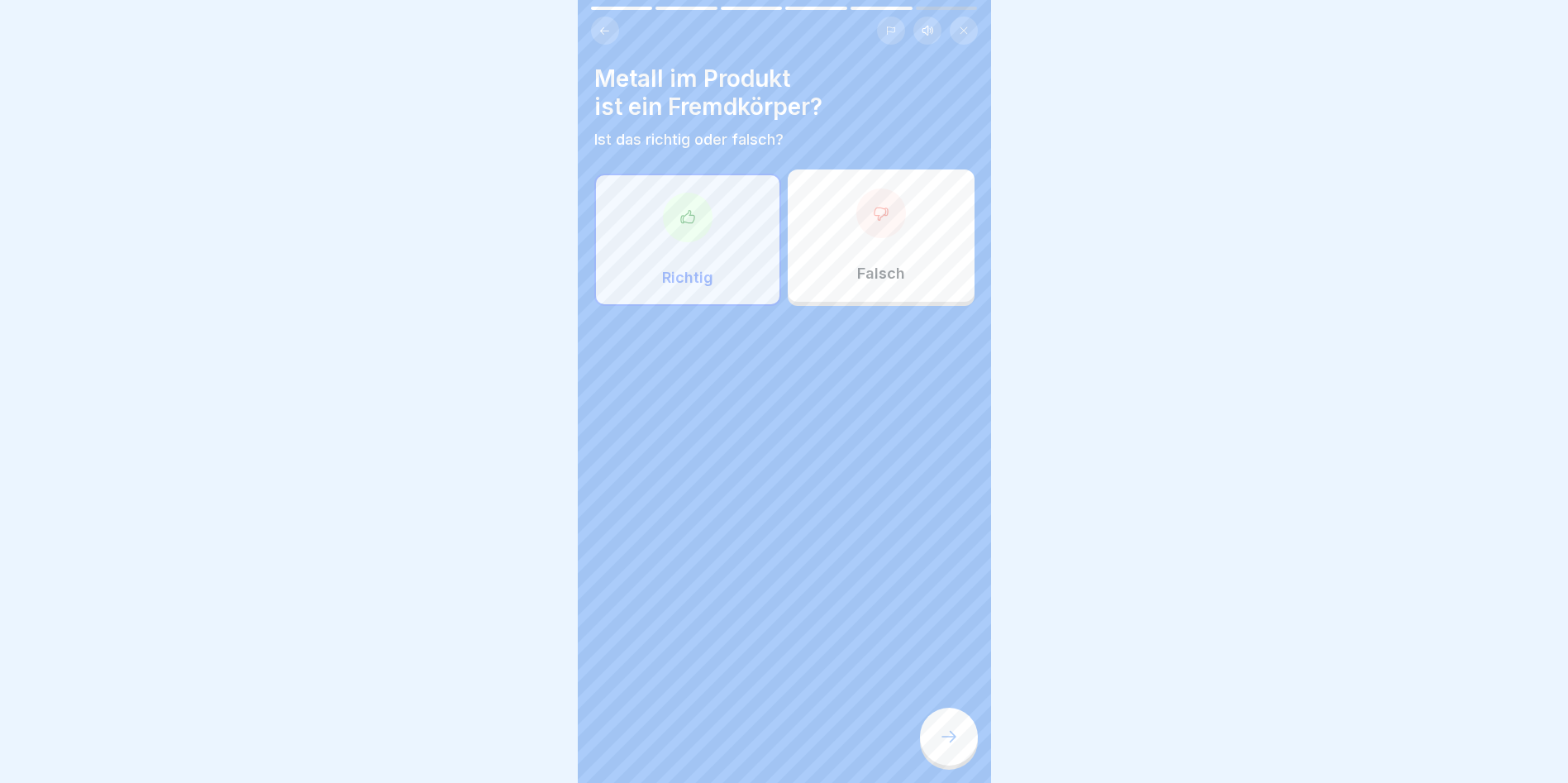
click at [951, 506] on div at bounding box center [949, 736] width 58 height 58
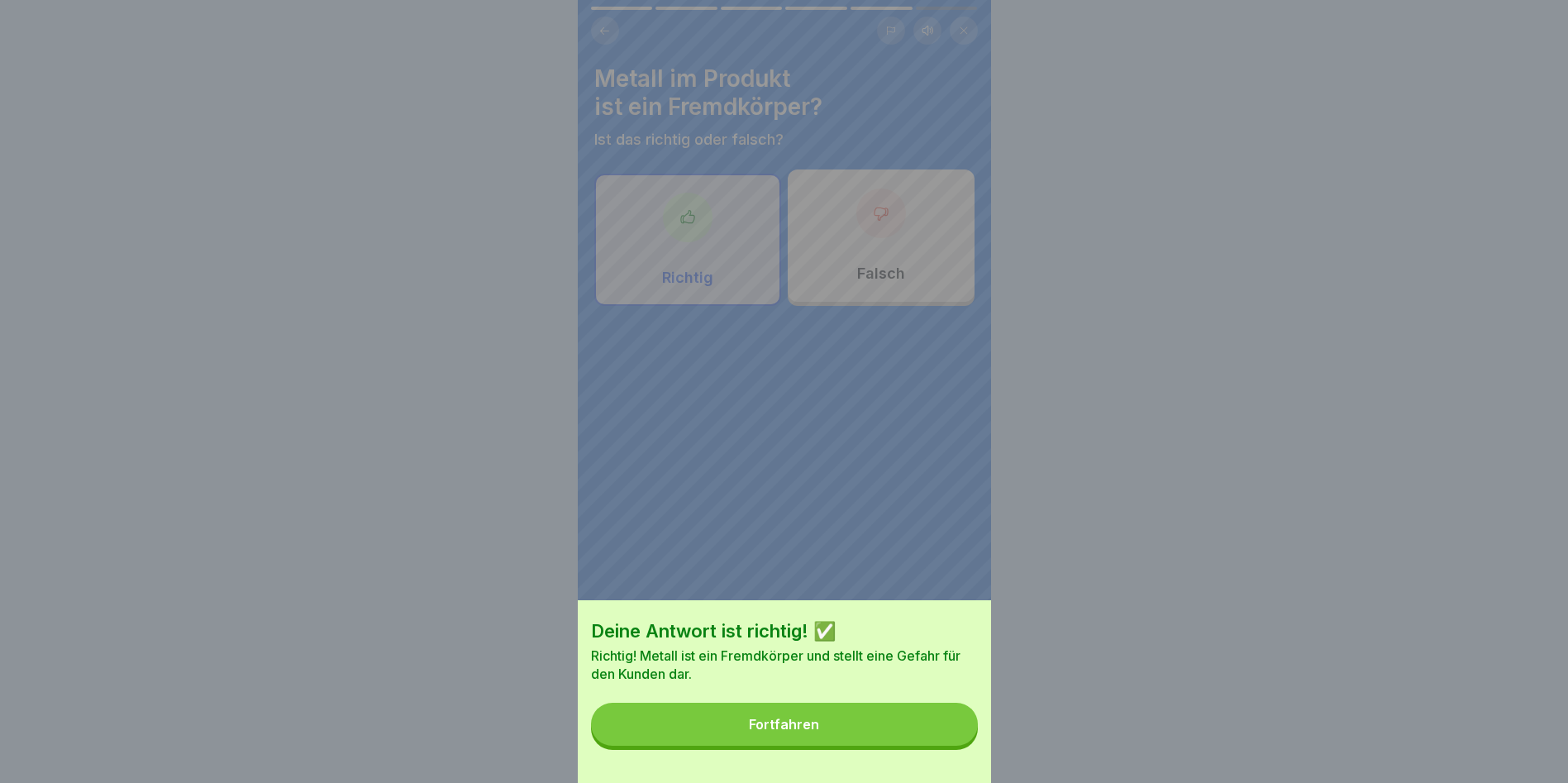
click at [931, 506] on button "Fortfahren" at bounding box center [785, 724] width 387 height 43
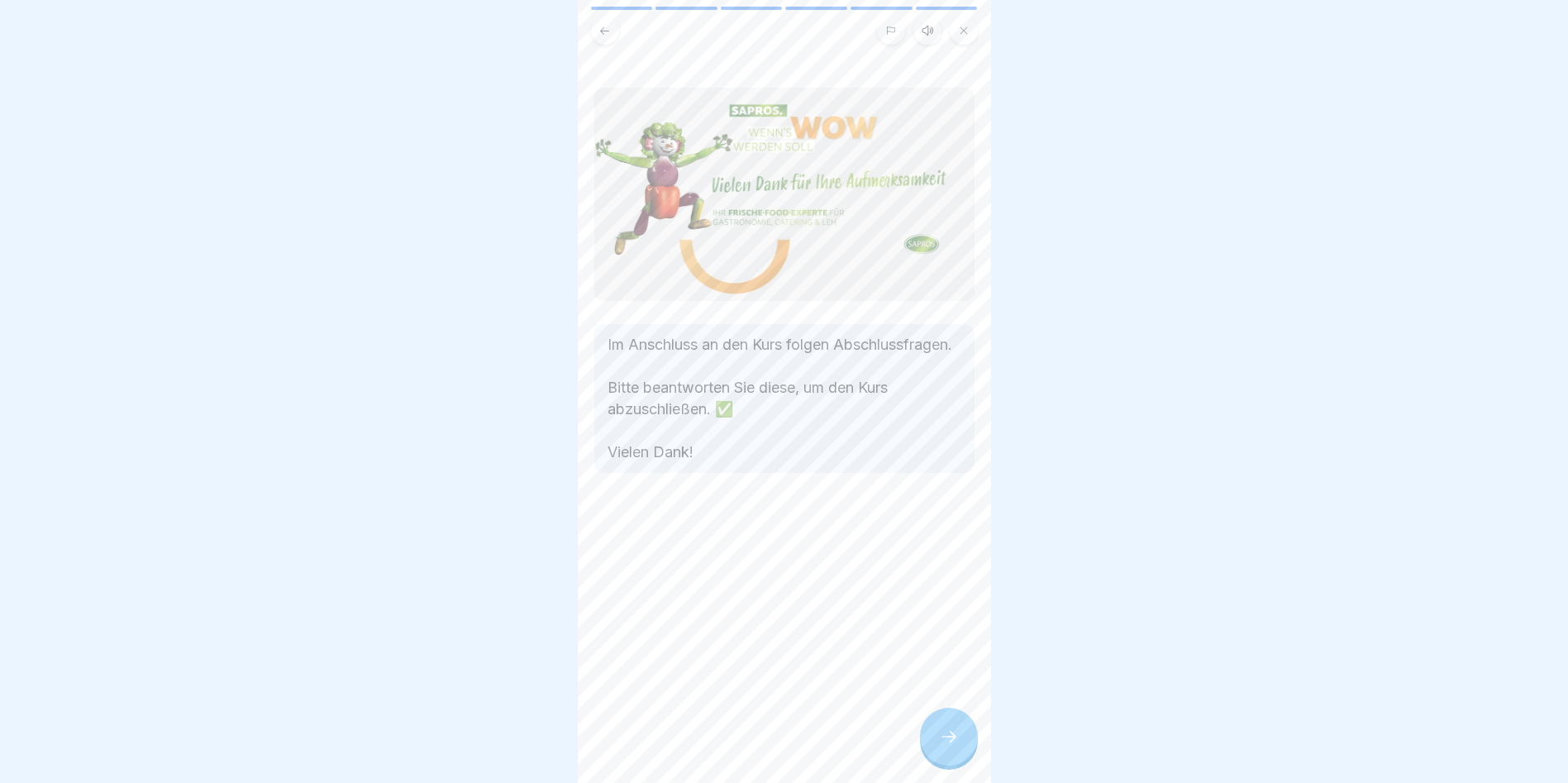
click at [931, 506] on div at bounding box center [949, 736] width 58 height 58
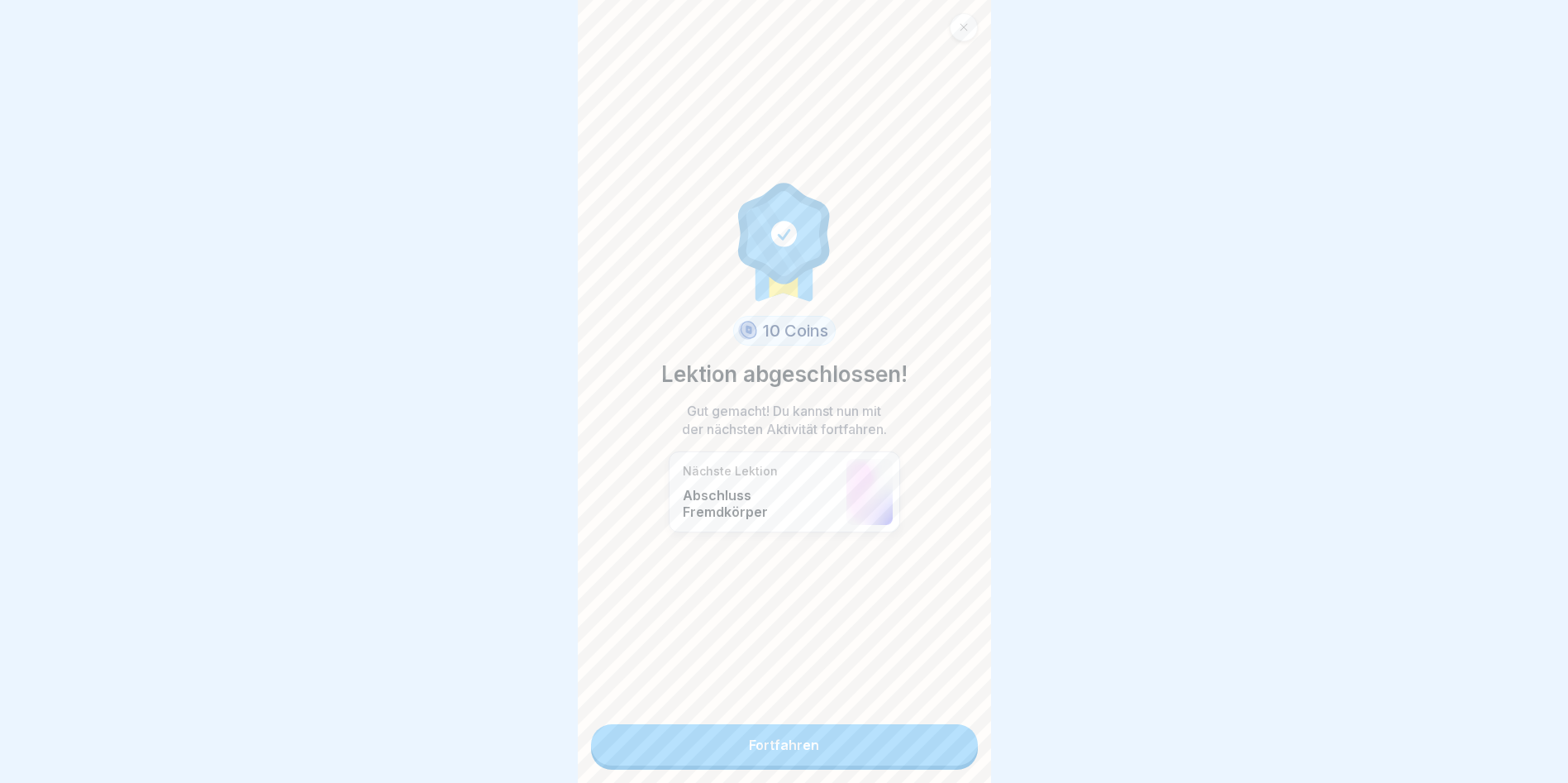
click at [930, 506] on link "Fortfahren" at bounding box center [785, 744] width 387 height 41
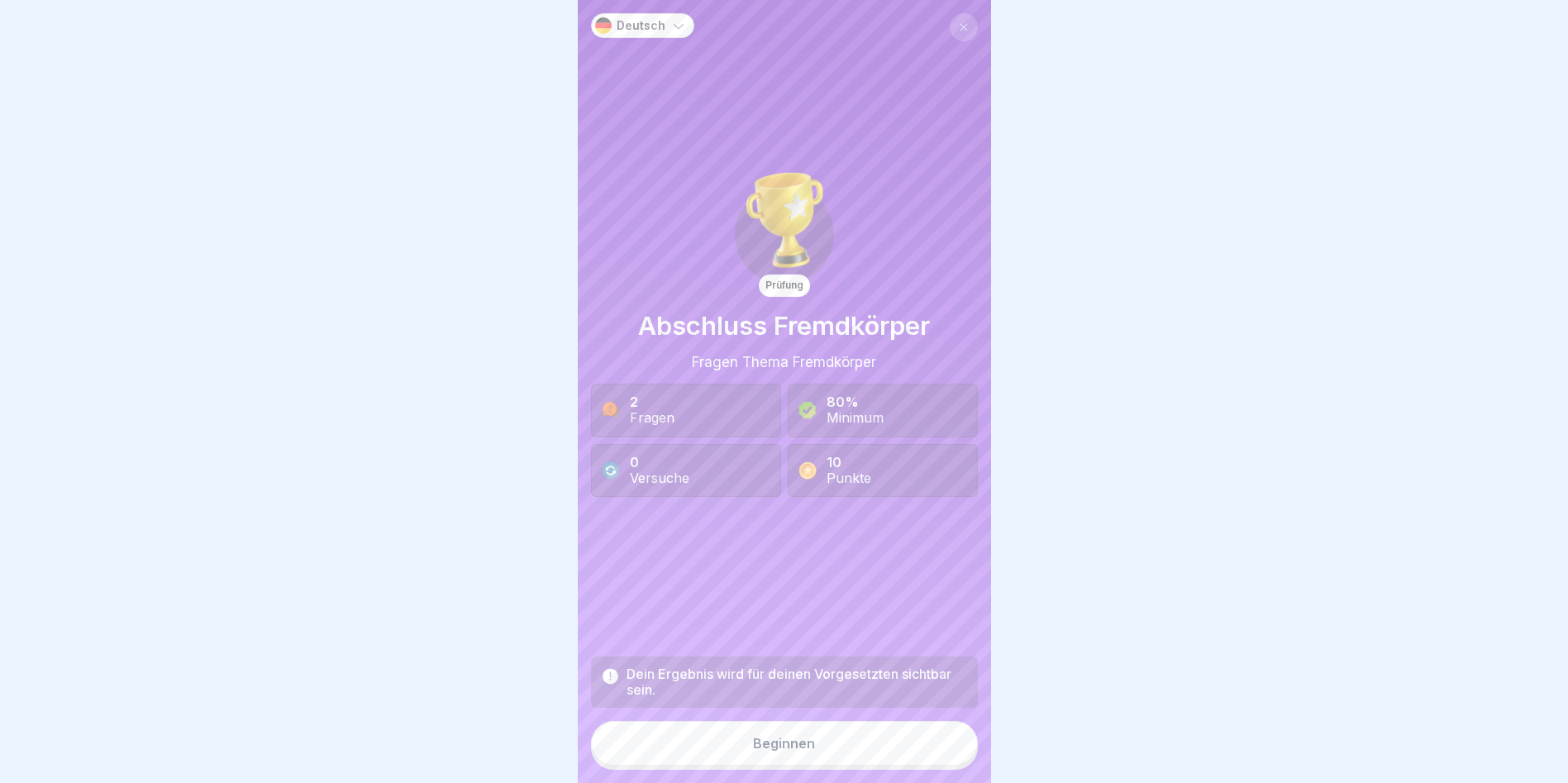
click at [907, 506] on button "Beginnen" at bounding box center [785, 743] width 387 height 44
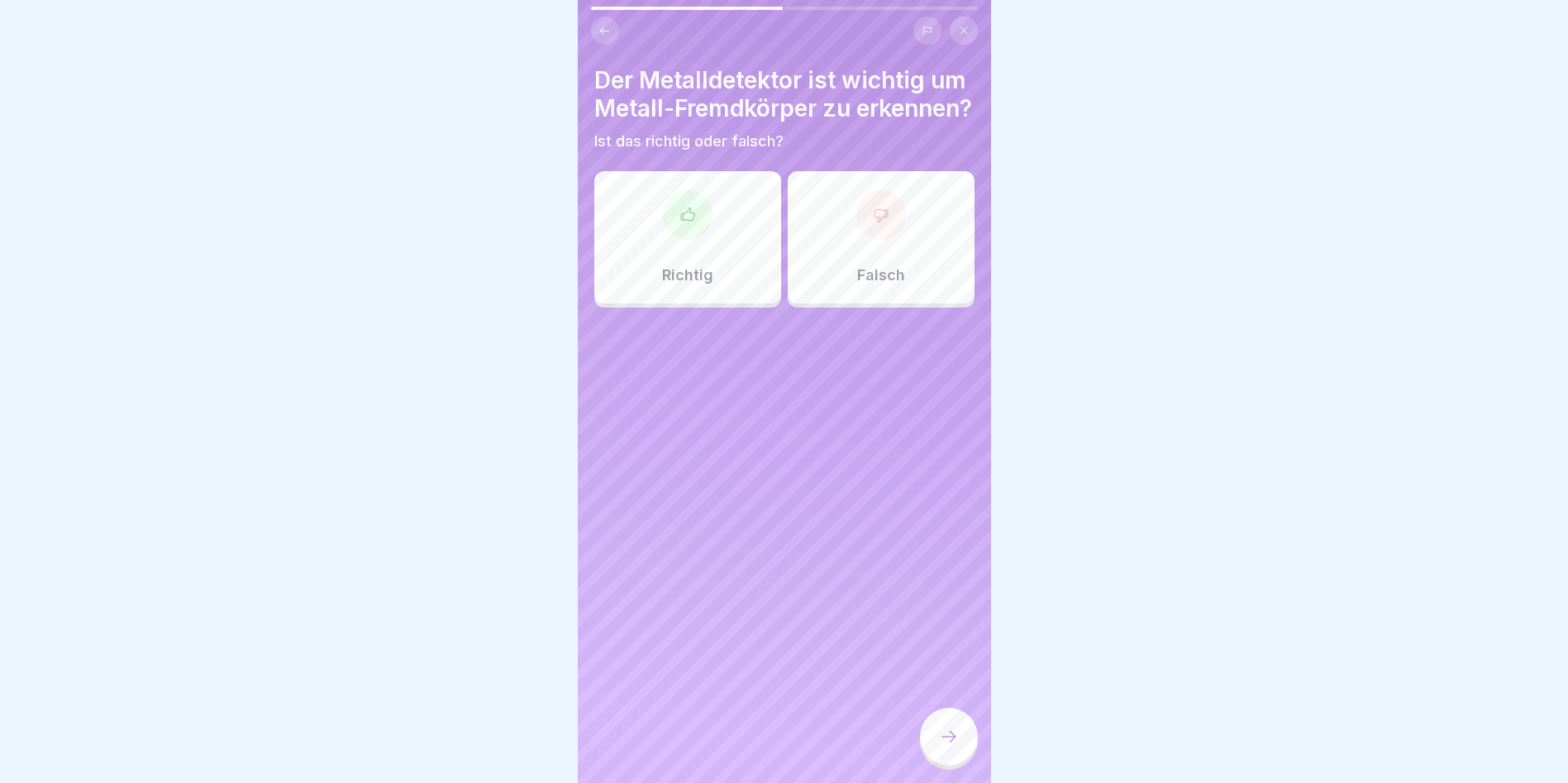
click at [665, 285] on p "Richtig" at bounding box center [688, 276] width 51 height 18
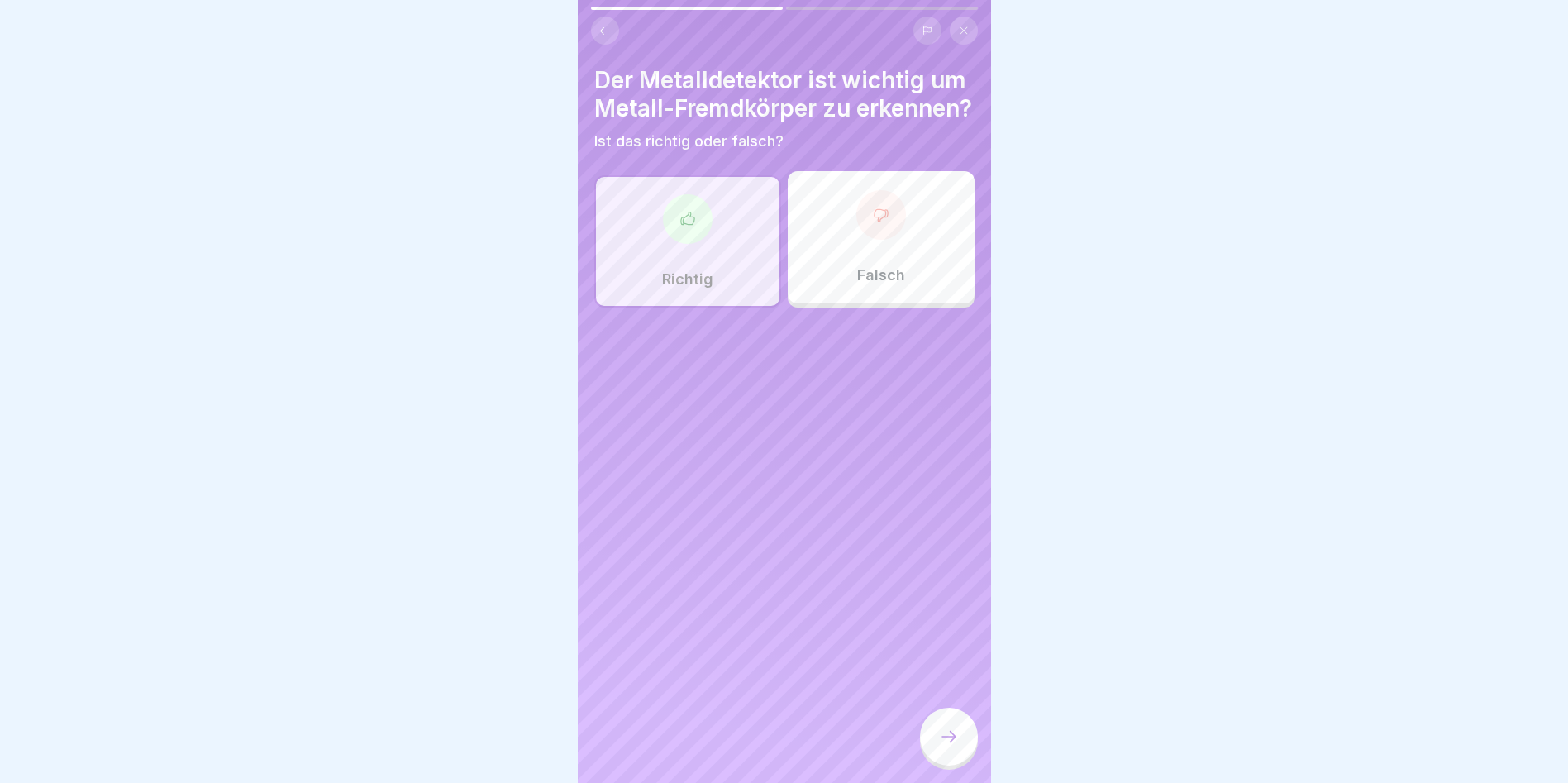
click at [932, 506] on div at bounding box center [949, 736] width 58 height 58
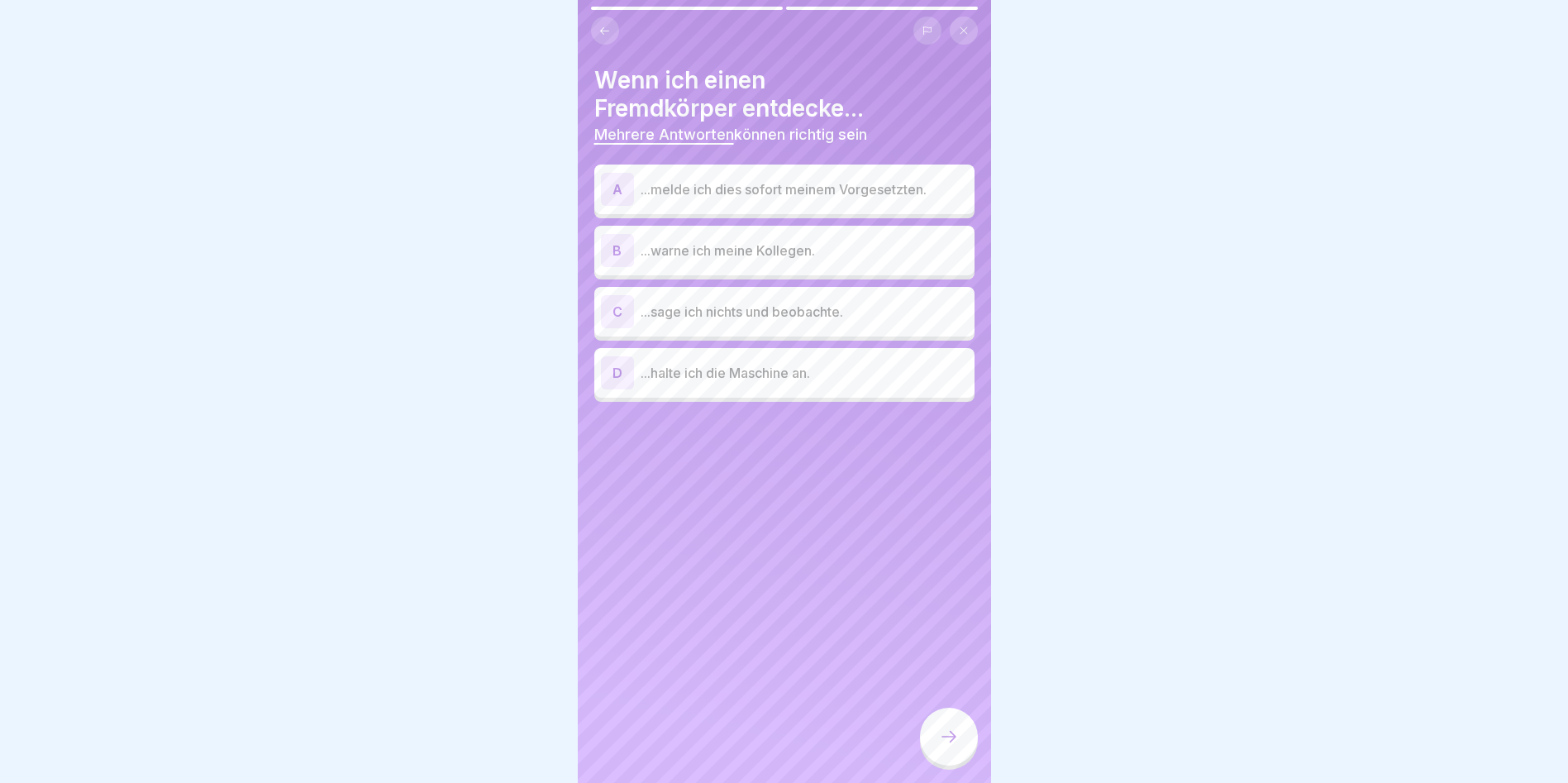
click at [733, 198] on div "A ...melde ich dies sofort meinem Vorgesetzten." at bounding box center [785, 188] width 367 height 33
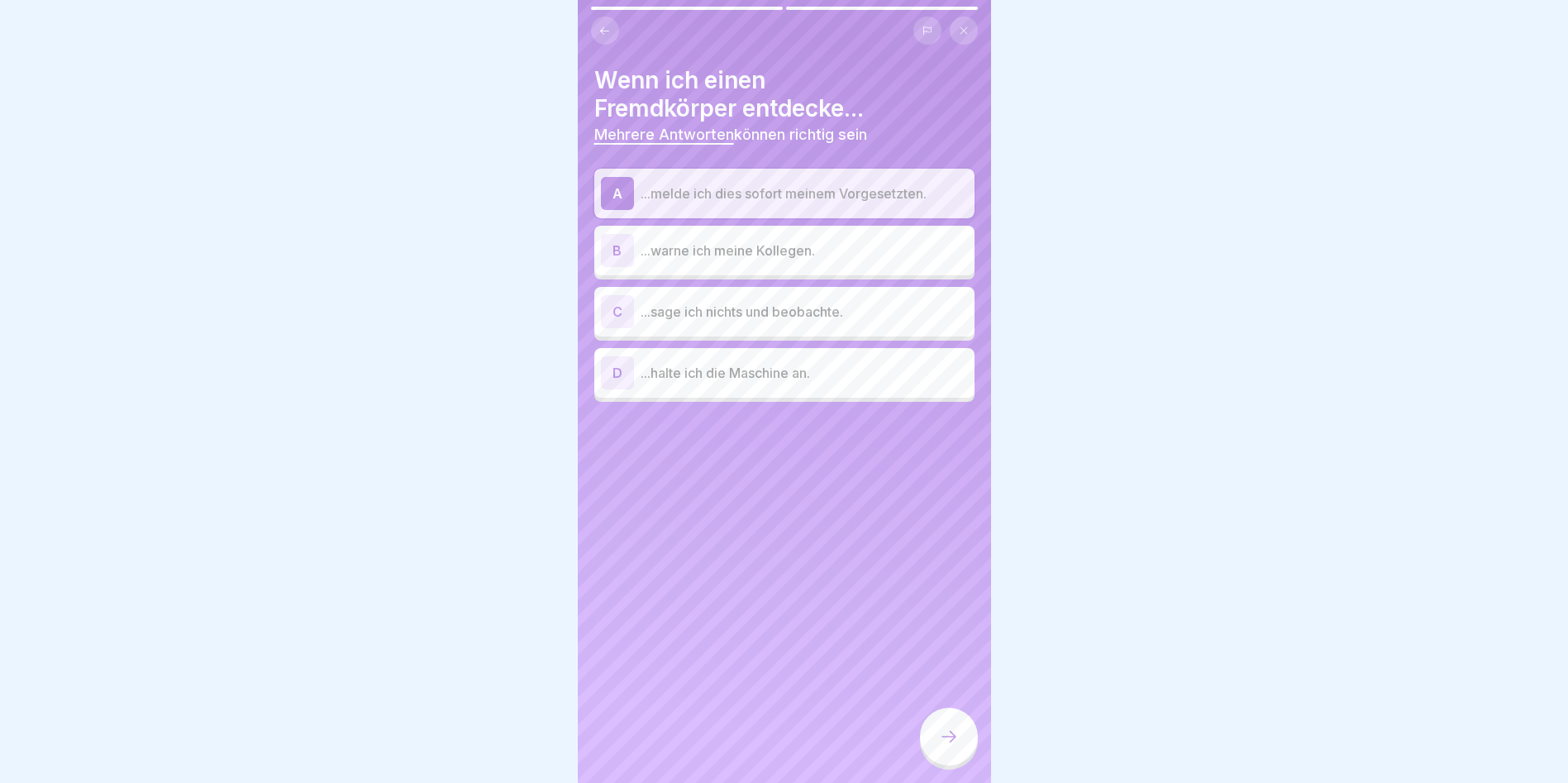
click at [902, 248] on p "...warne ich meine Kollegen." at bounding box center [804, 250] width 328 height 20
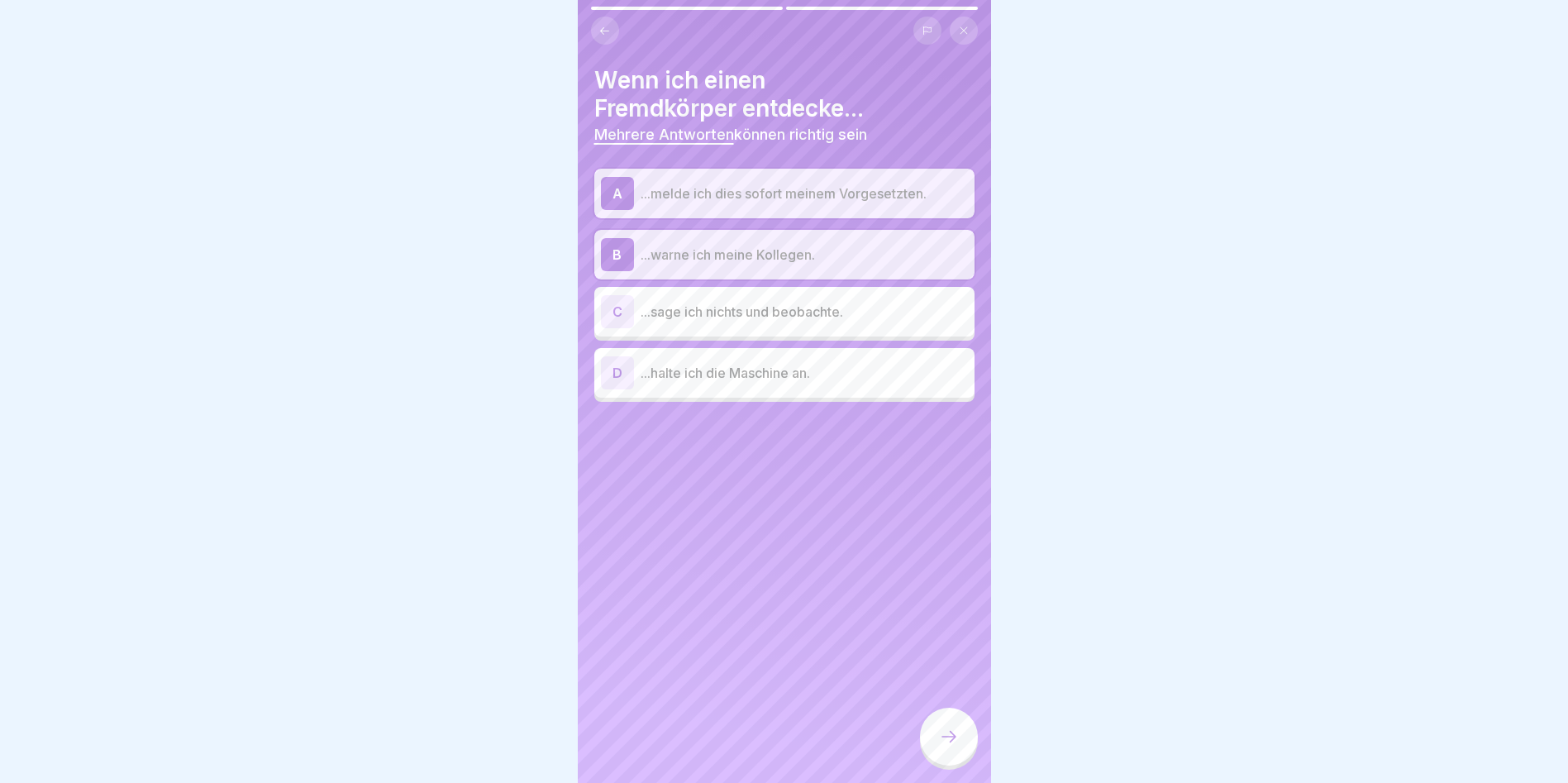
click at [960, 506] on div at bounding box center [949, 736] width 58 height 58
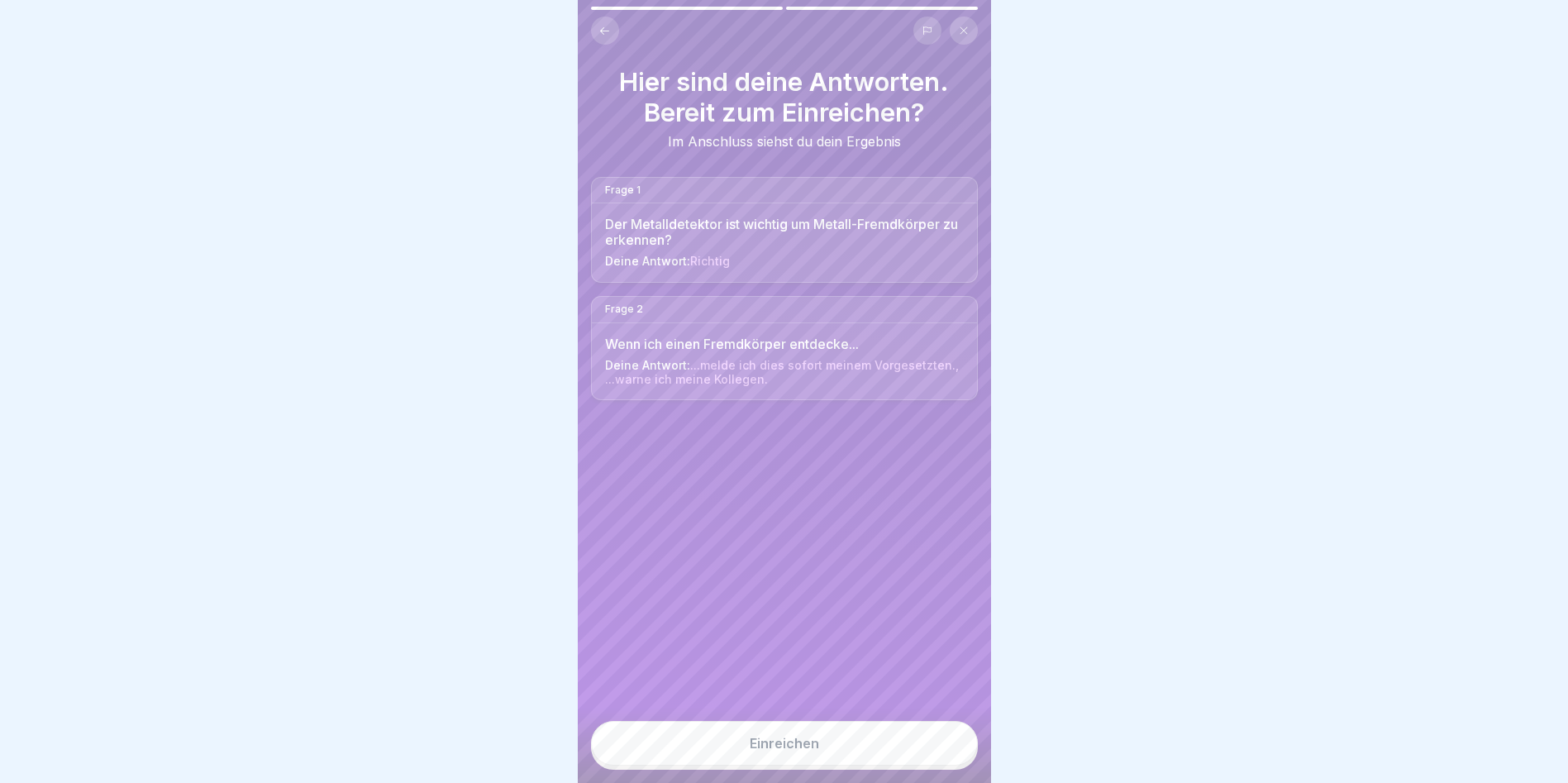
click at [960, 506] on button "Einreichen" at bounding box center [785, 743] width 387 height 44
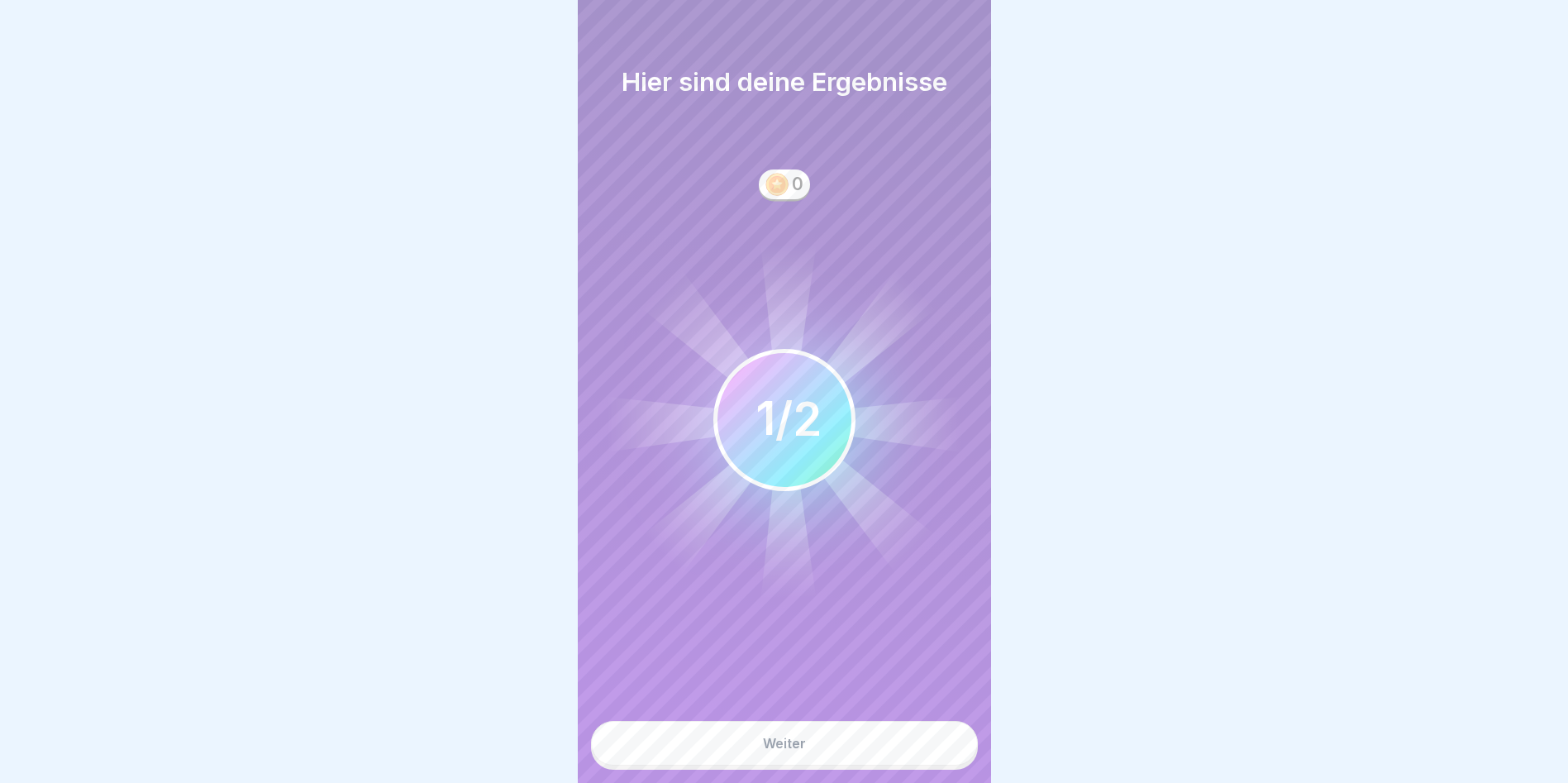
click at [923, 506] on button "Weiter" at bounding box center [785, 743] width 387 height 44
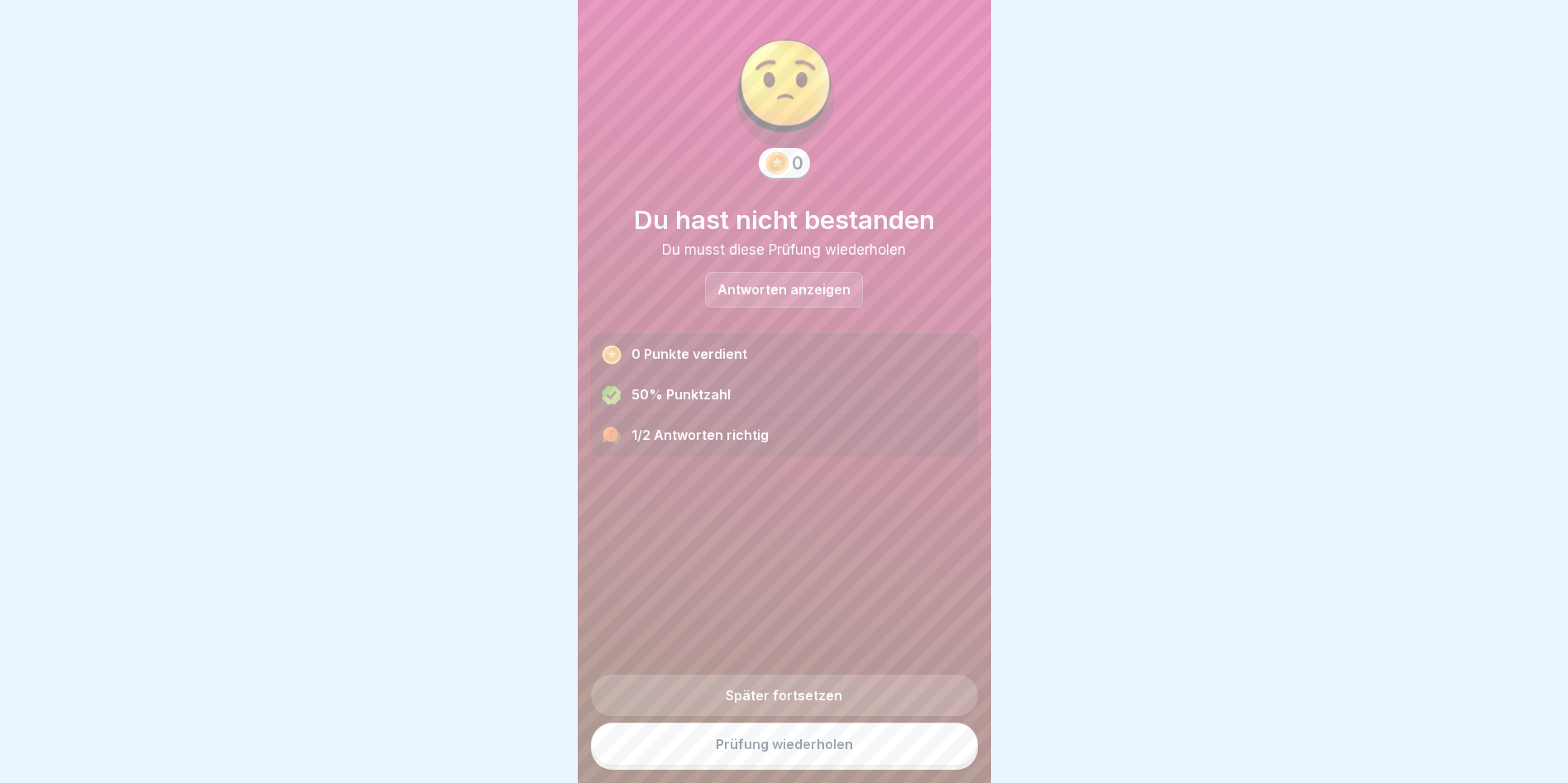
click at [825, 506] on link "Prüfung wiederholen" at bounding box center [785, 744] width 387 height 43
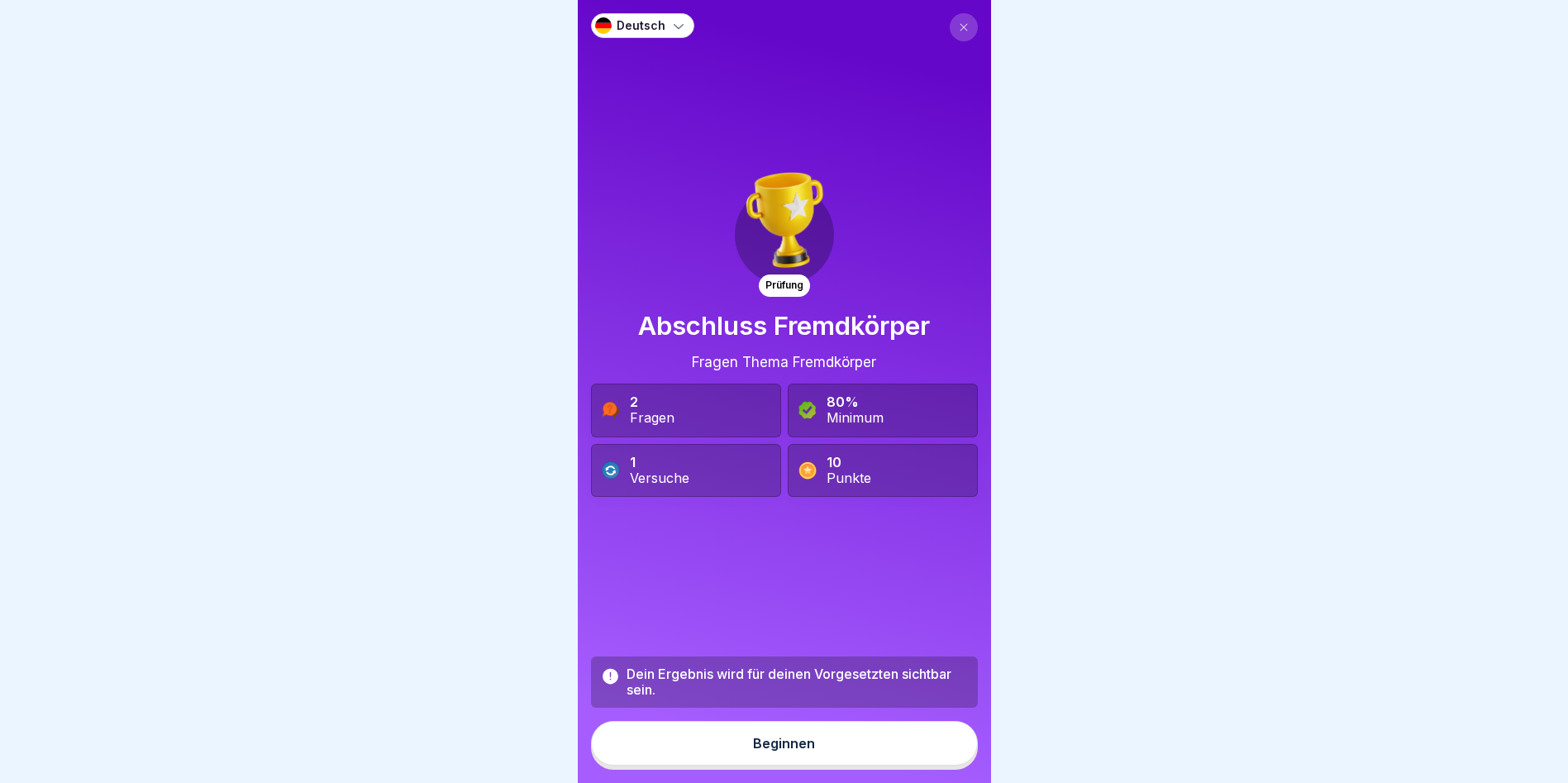
click at [854, 765] on button "Beginnen" at bounding box center [785, 743] width 387 height 44
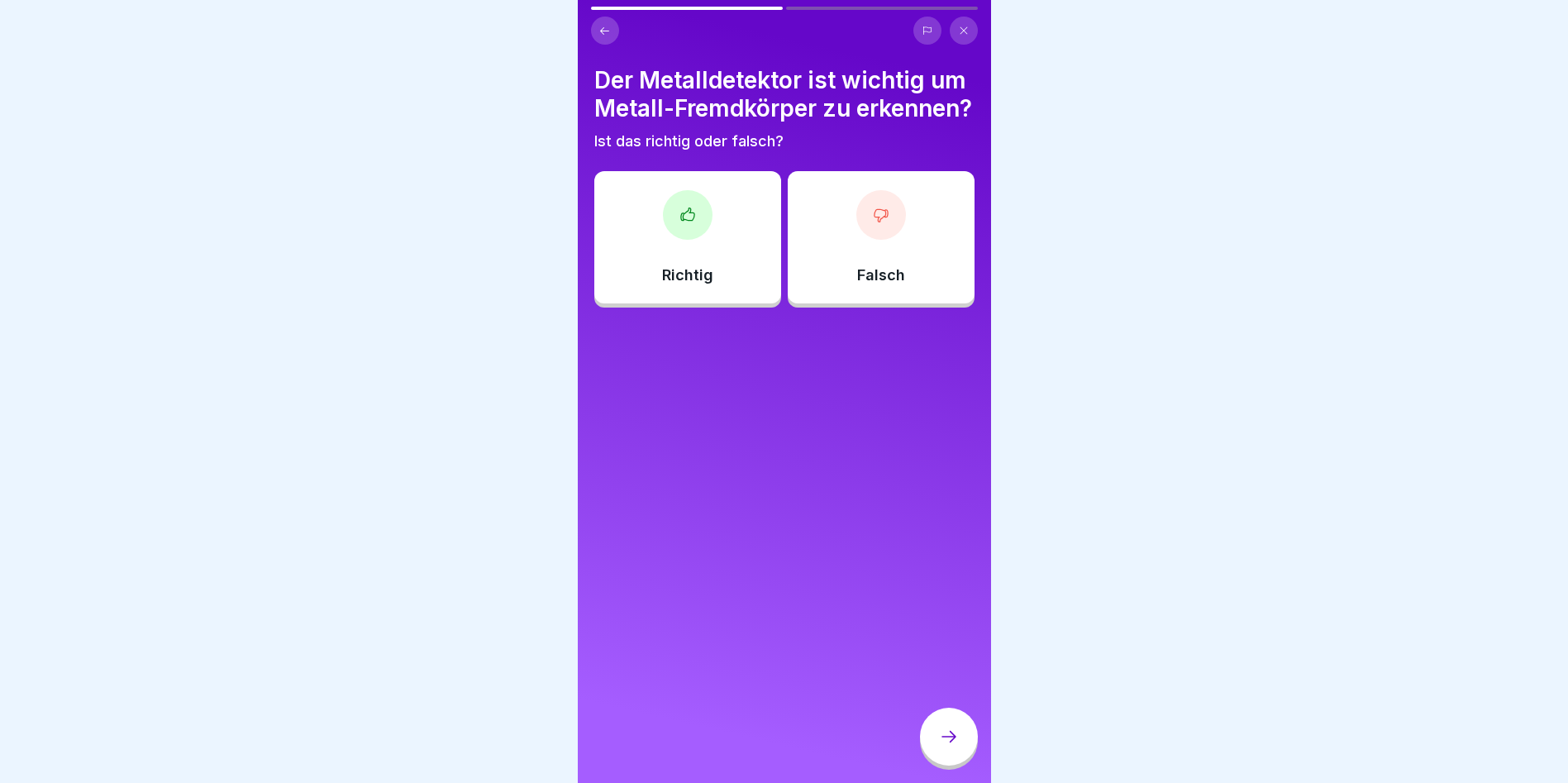
click at [689, 296] on div "Richtig" at bounding box center [688, 237] width 187 height 132
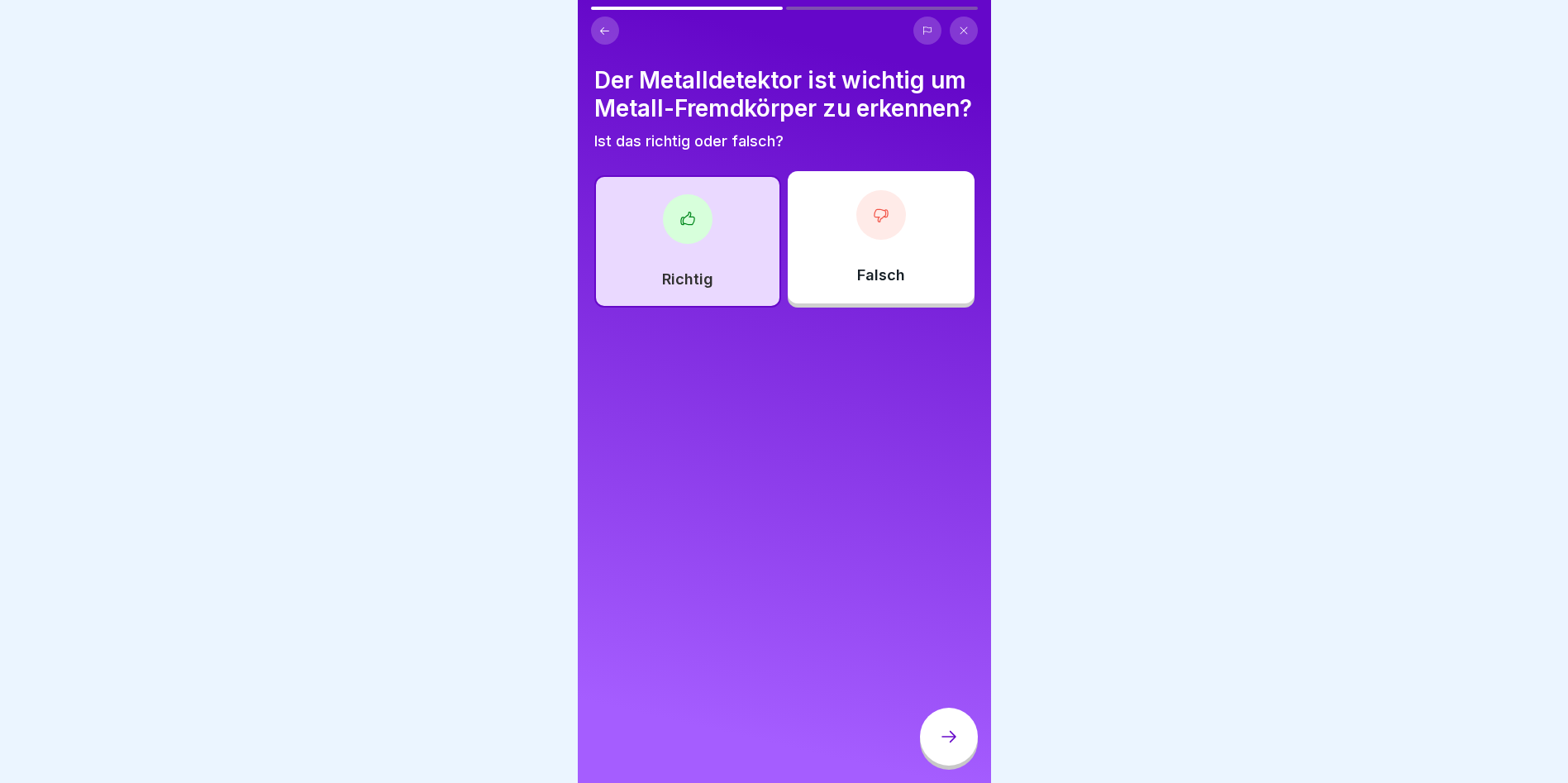
click at [962, 750] on div at bounding box center [949, 736] width 58 height 58
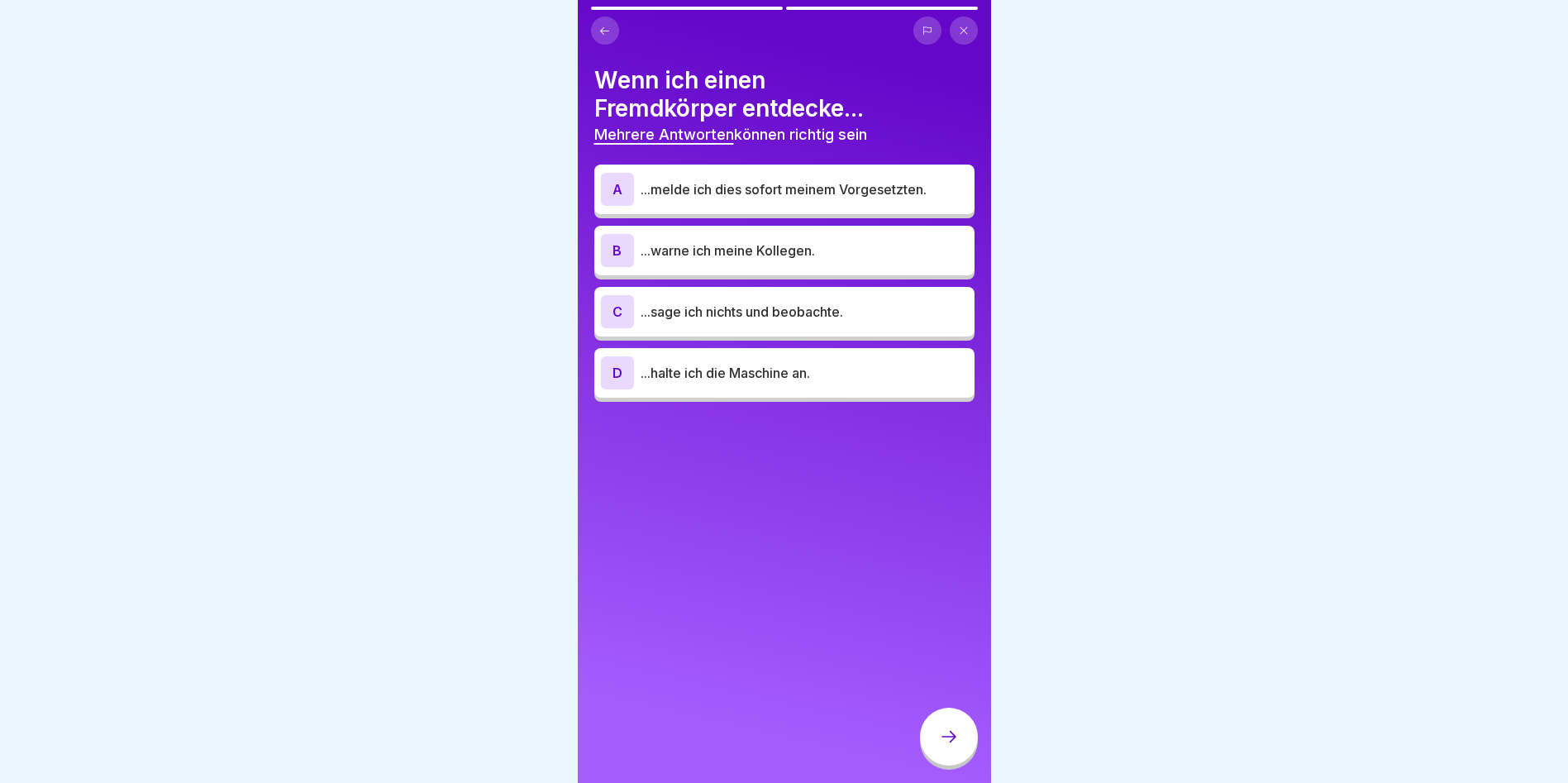
click at [698, 384] on div "D ...halte ich die Maschine an." at bounding box center [785, 372] width 367 height 33
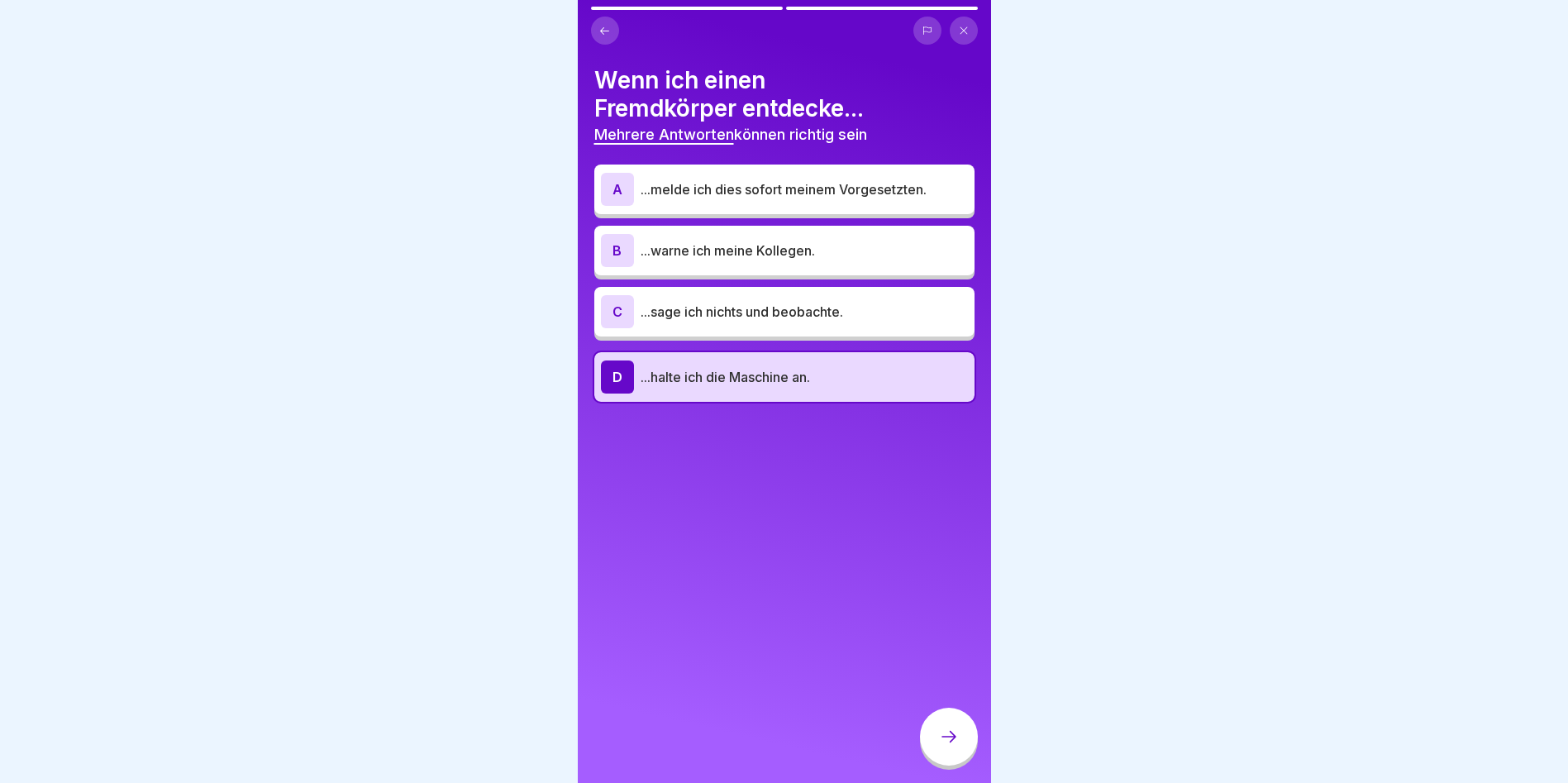
click at [725, 264] on div "B ...warne ich meine Kollegen." at bounding box center [785, 250] width 367 height 33
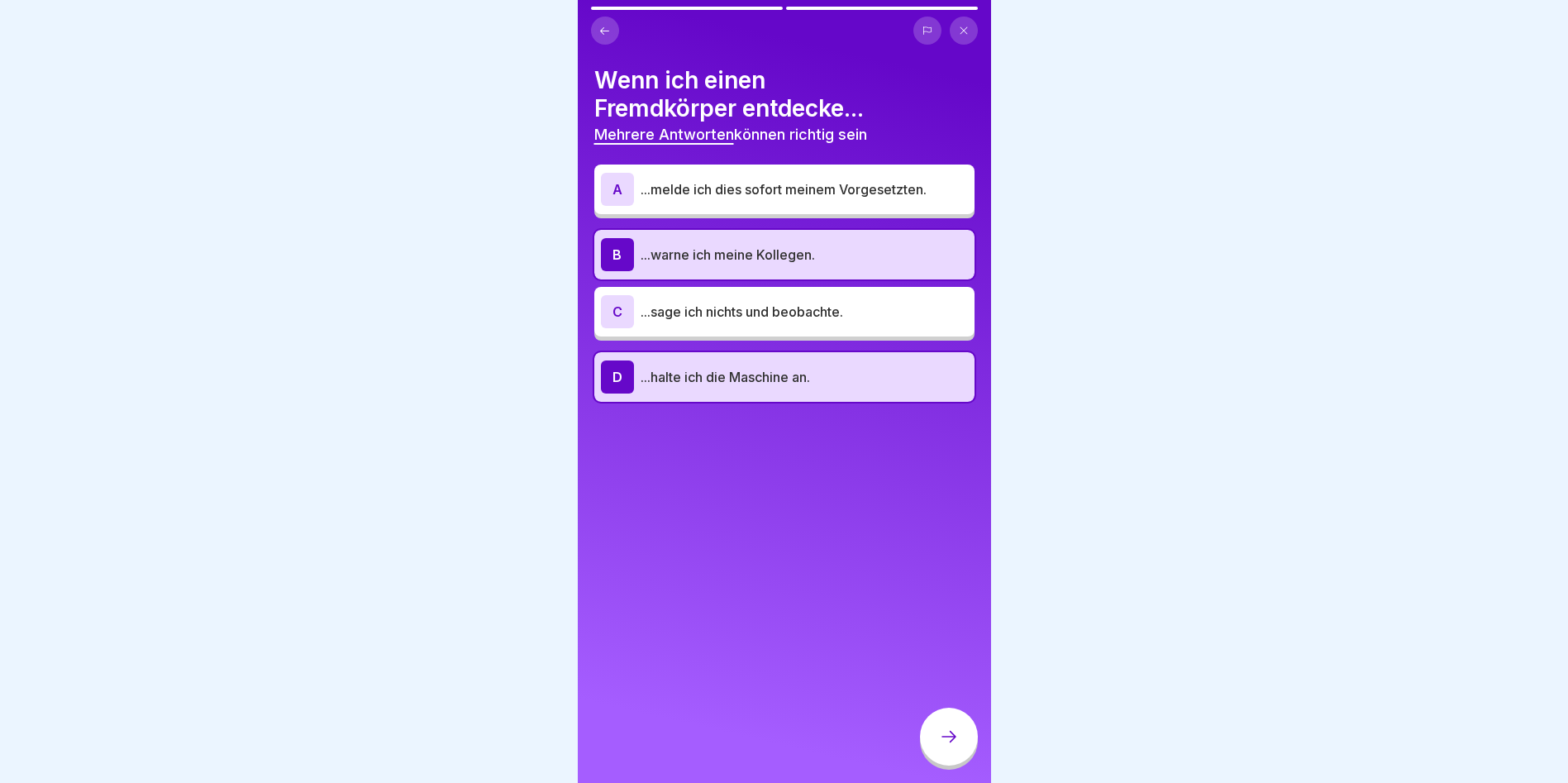
click at [729, 210] on div "A ...melde ich dies sofort meinem Vorgesetzten." at bounding box center [785, 188] width 380 height 49
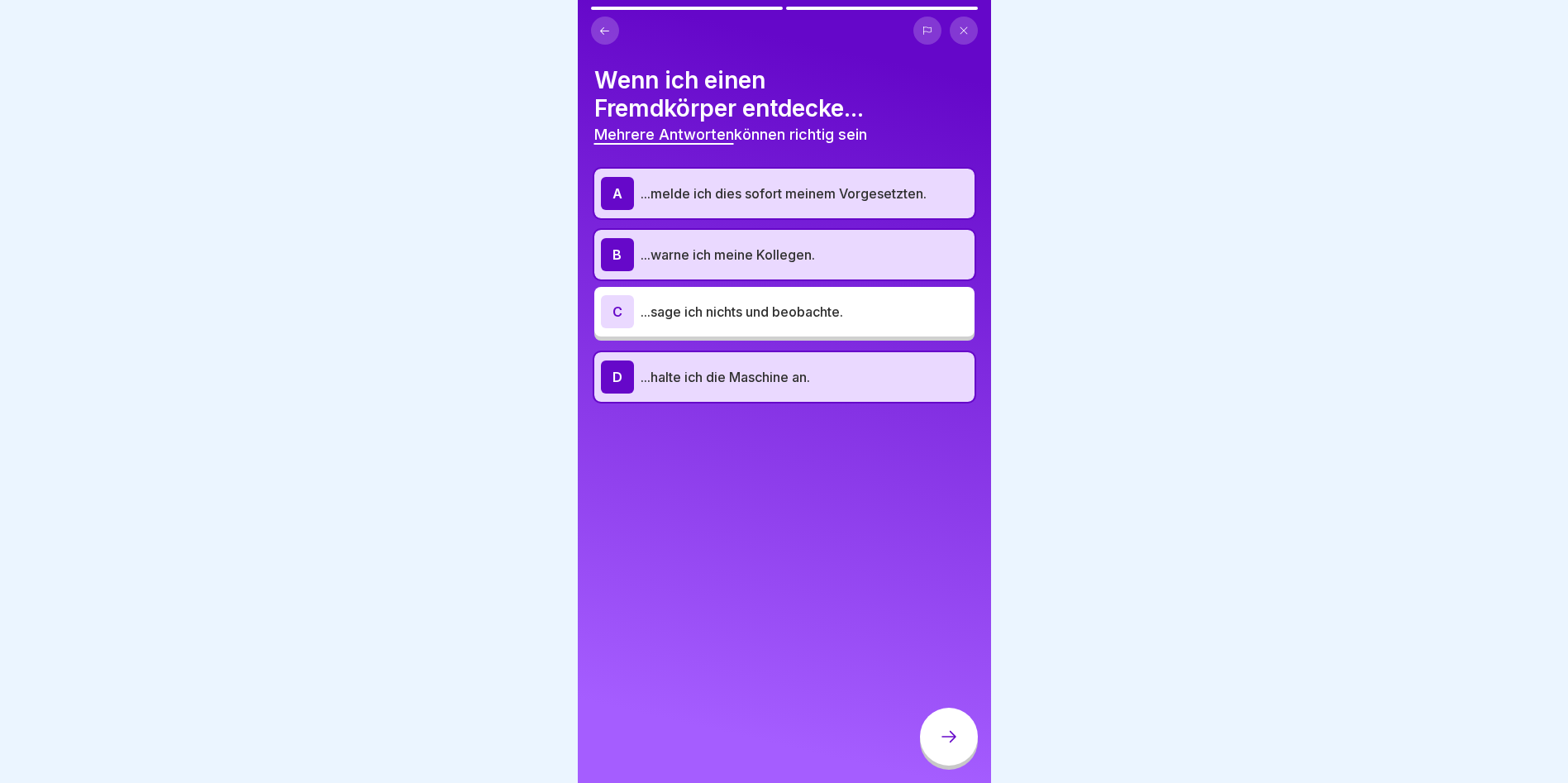
click at [962, 759] on div at bounding box center [949, 736] width 58 height 58
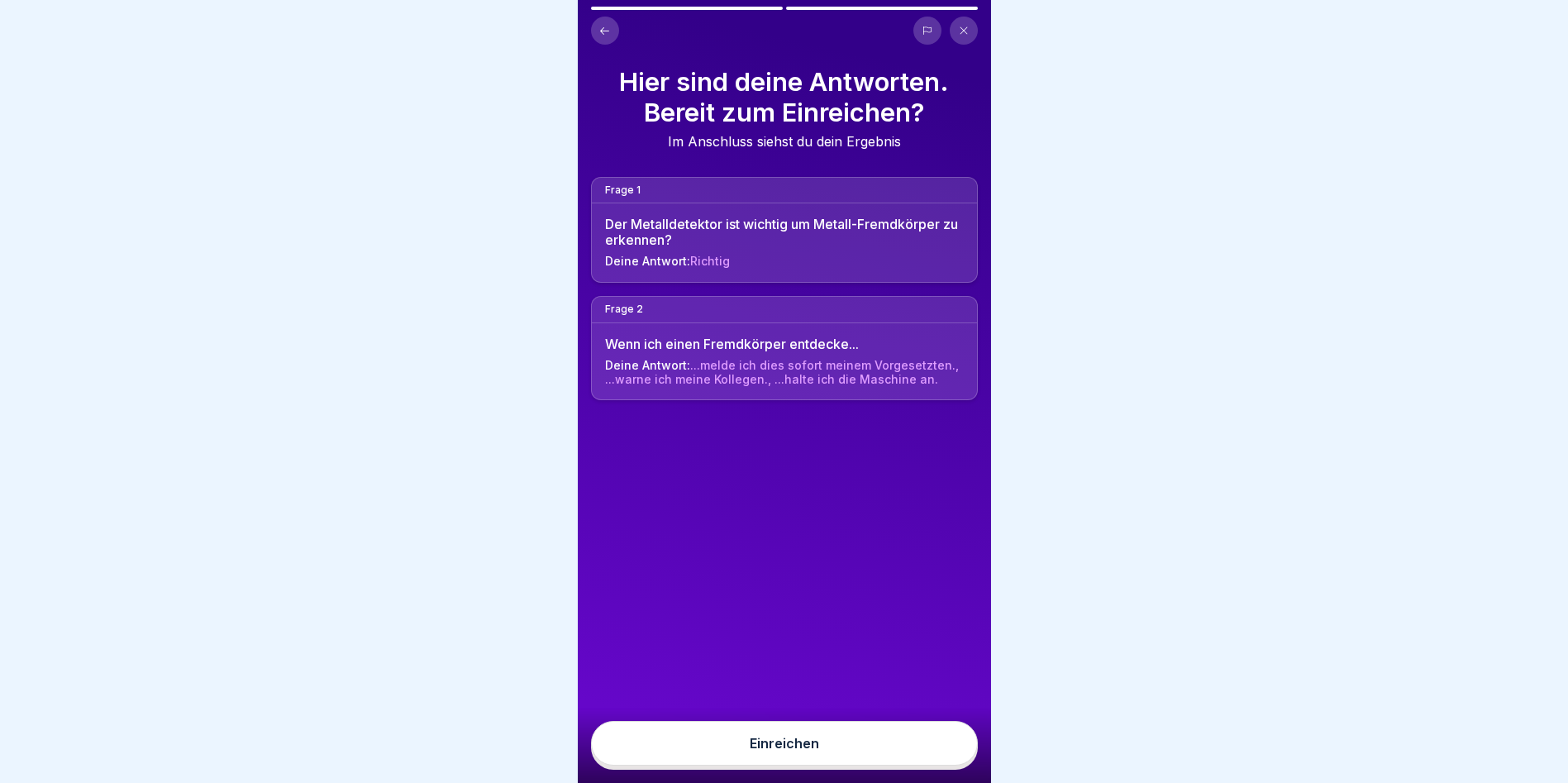
click at [962, 759] on button "Einreichen" at bounding box center [785, 743] width 387 height 44
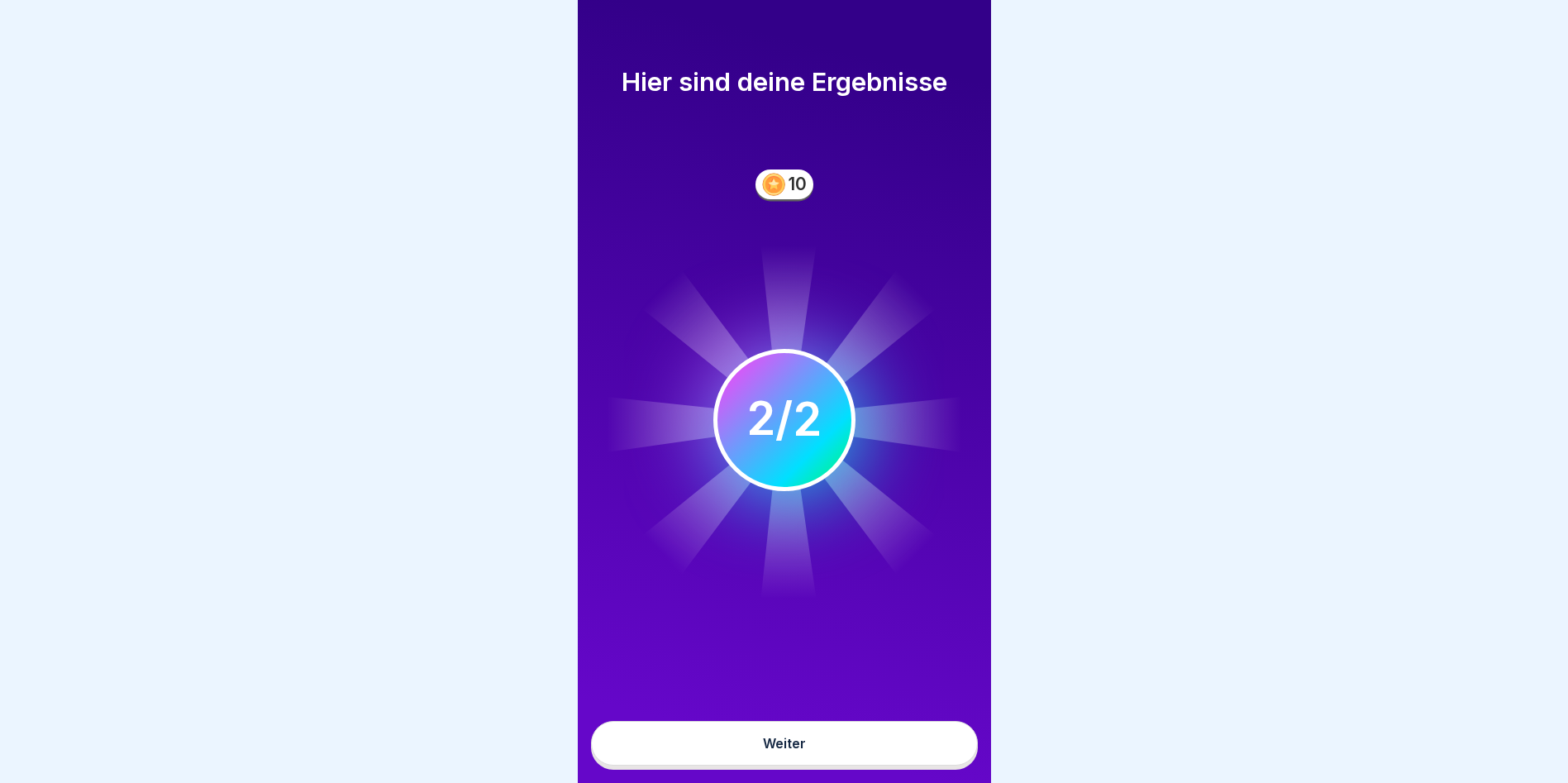
click at [931, 757] on button "Weiter" at bounding box center [785, 743] width 387 height 44
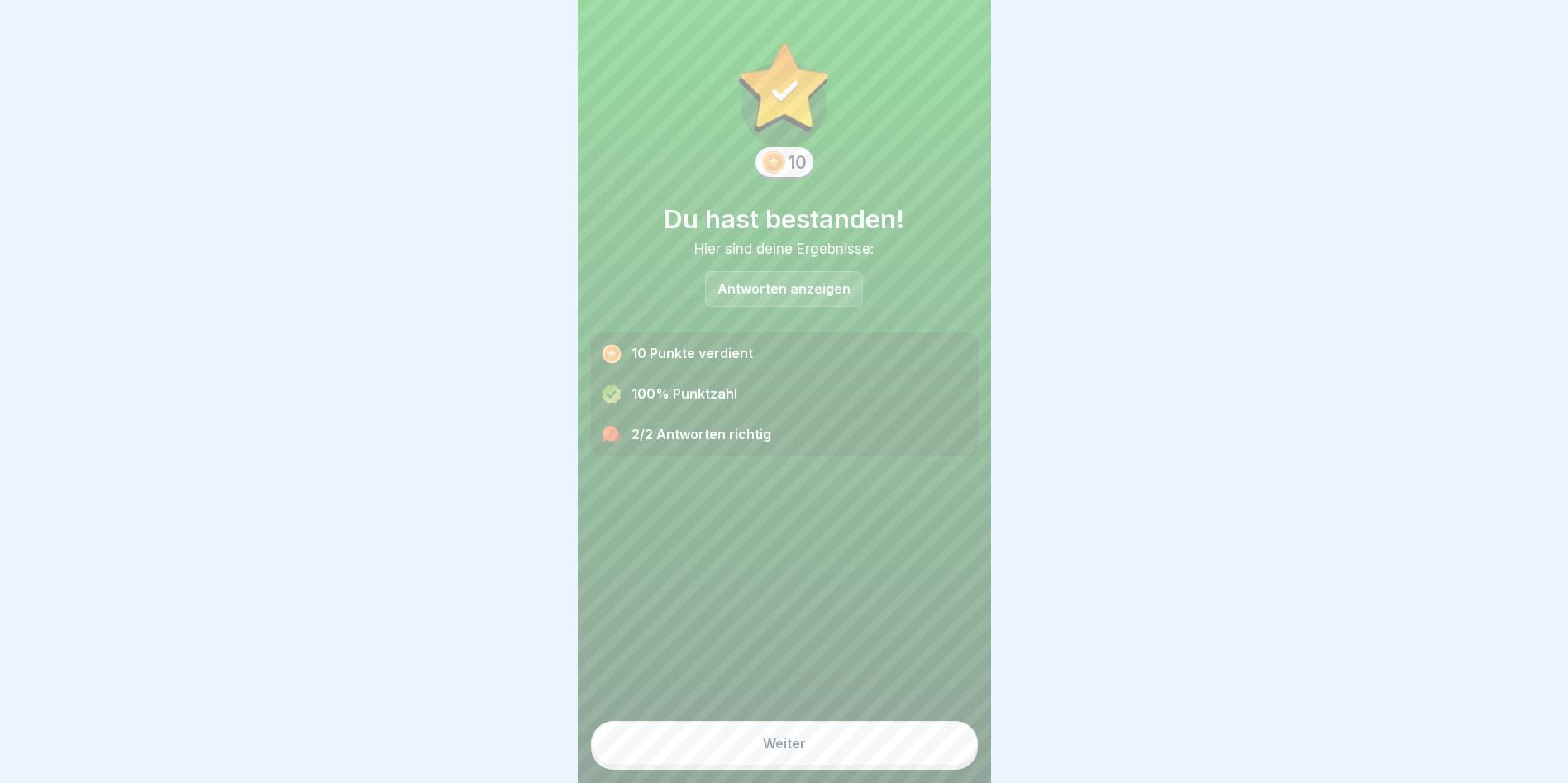
click at [931, 757] on button "Weiter" at bounding box center [785, 743] width 387 height 44
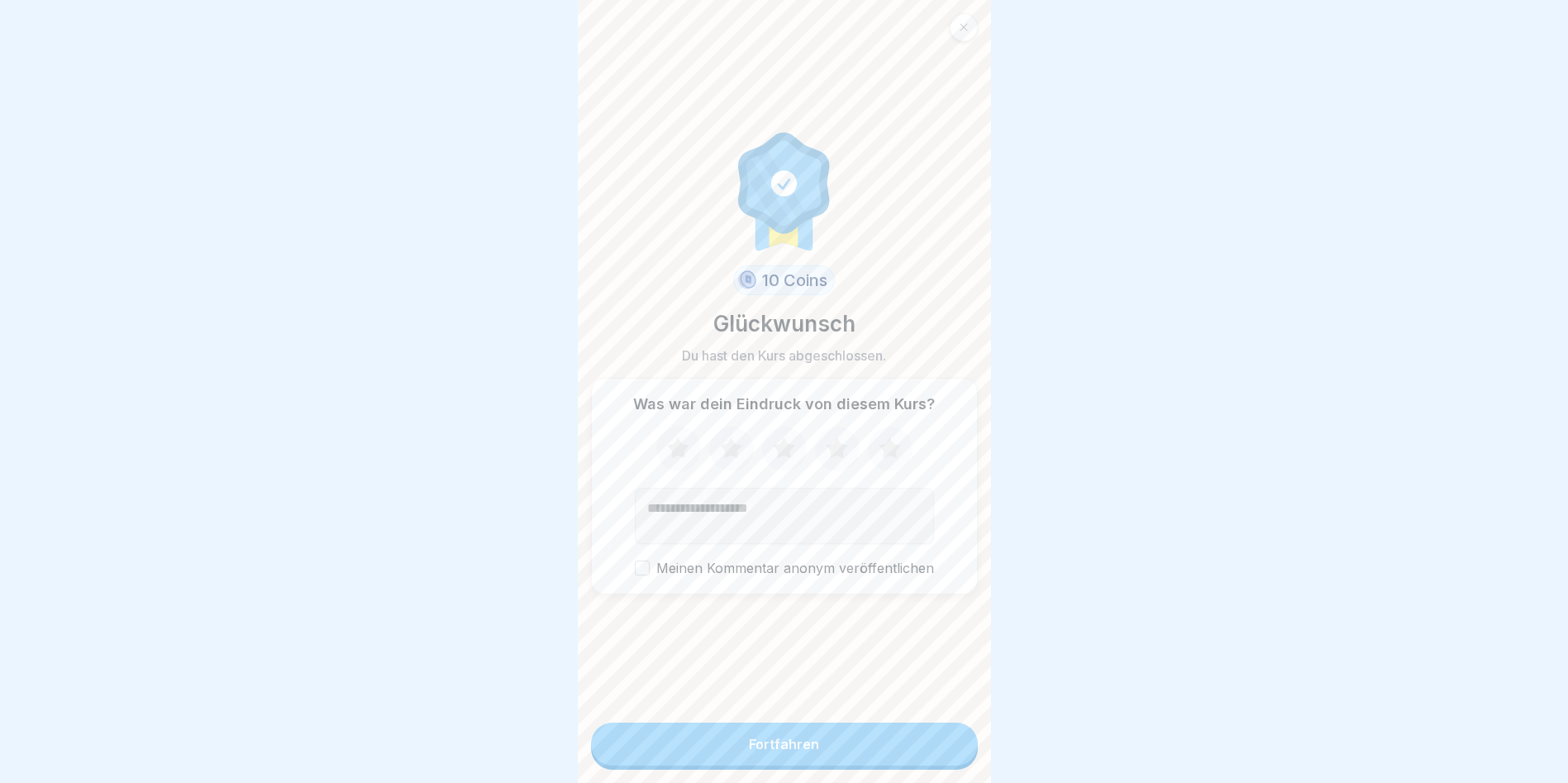
click at [927, 757] on button "Fortfahren" at bounding box center [785, 744] width 387 height 43
click at [825, 755] on button "Fortfahren" at bounding box center [785, 744] width 387 height 43
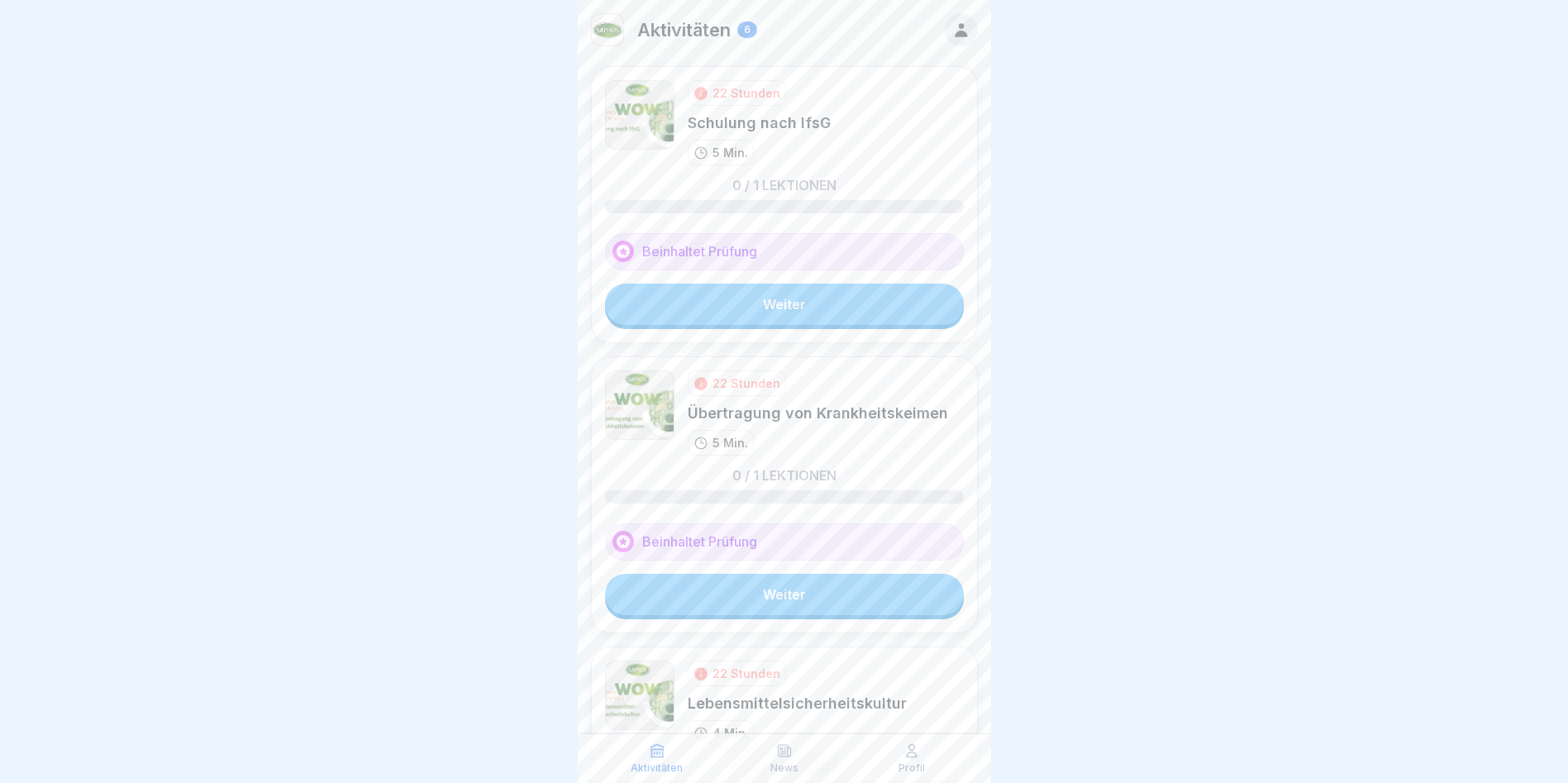
click at [848, 341] on div "22 Stunden Schulung nach IfsG 5 Min. 0 / 1 Lektionen Beinhaltet Prüfung Weiter" at bounding box center [785, 204] width 387 height 277
click at [812, 309] on link "Weiter" at bounding box center [784, 304] width 358 height 41
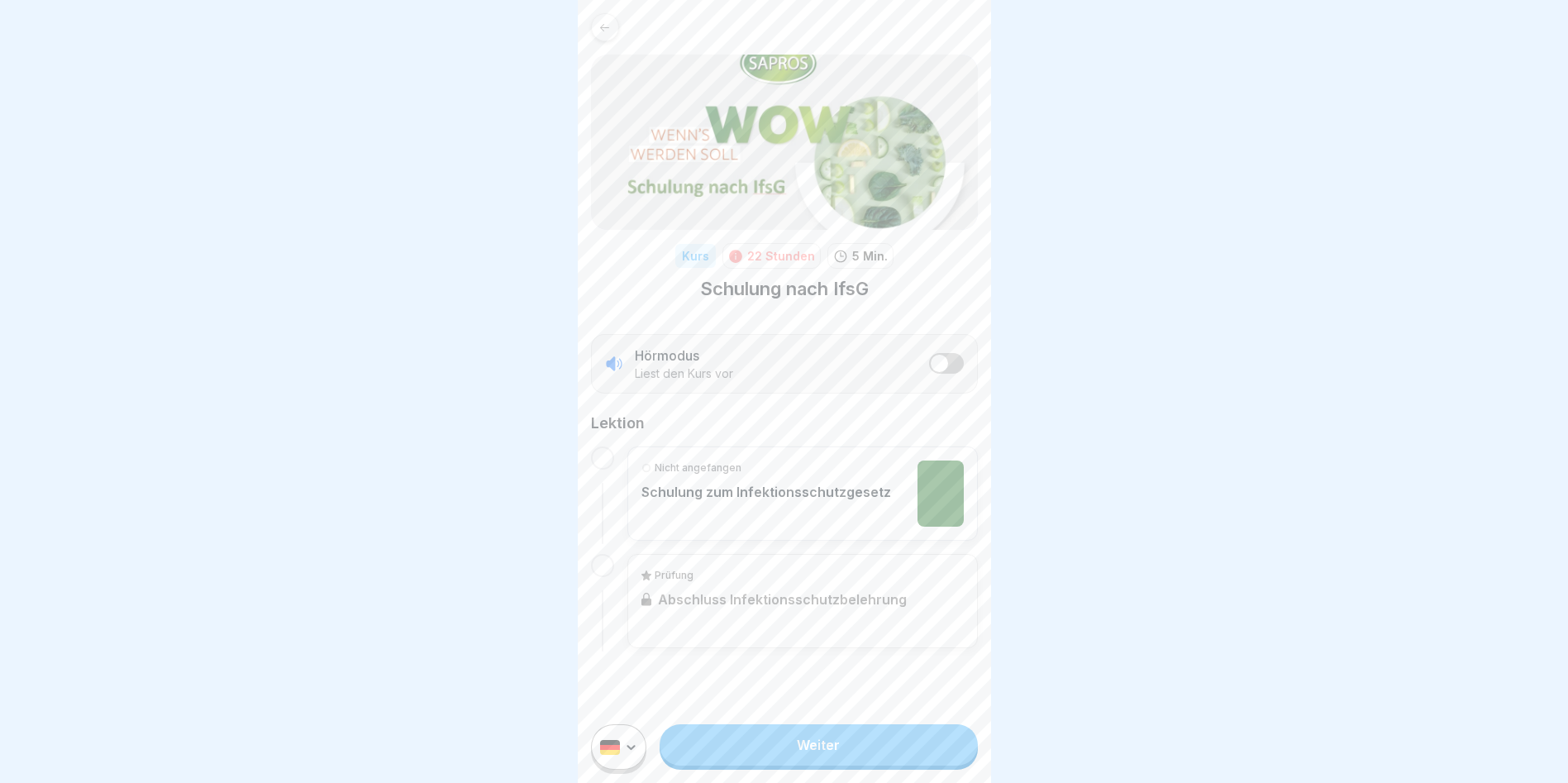
click at [890, 742] on link "Weiter" at bounding box center [818, 744] width 317 height 41
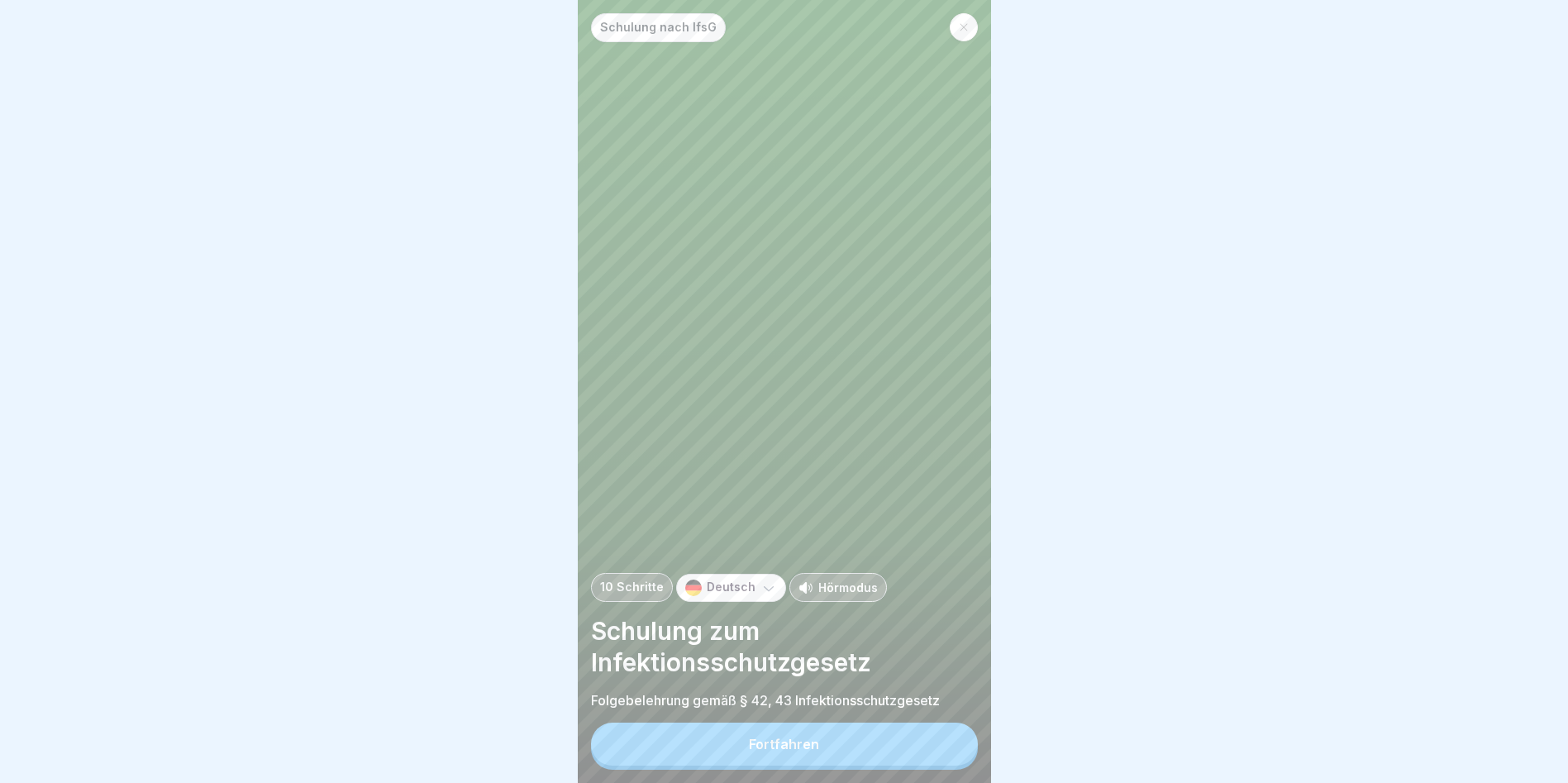
click at [880, 760] on button "Fortfahren" at bounding box center [785, 744] width 387 height 43
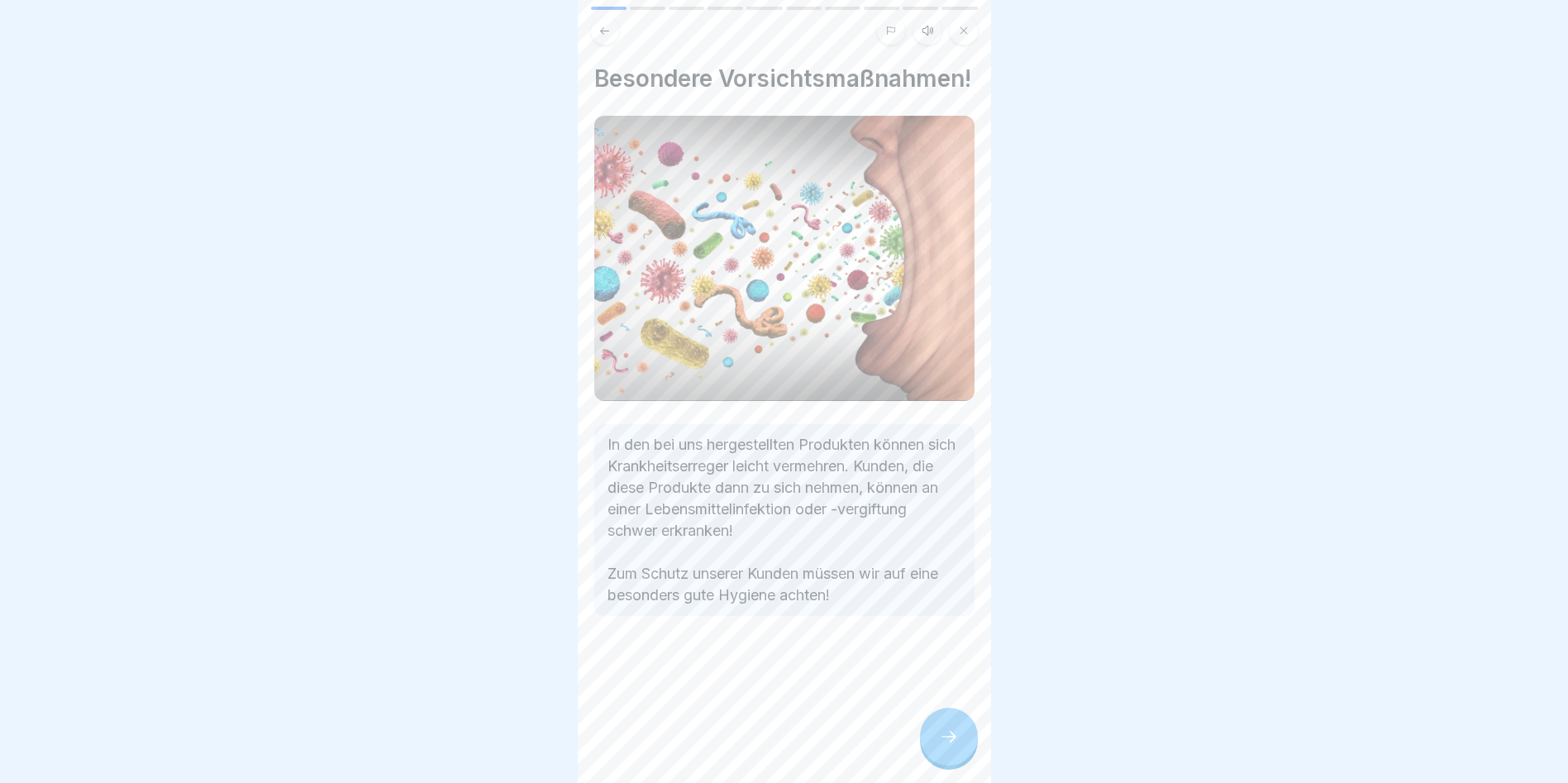
click at [947, 765] on div at bounding box center [949, 736] width 58 height 58
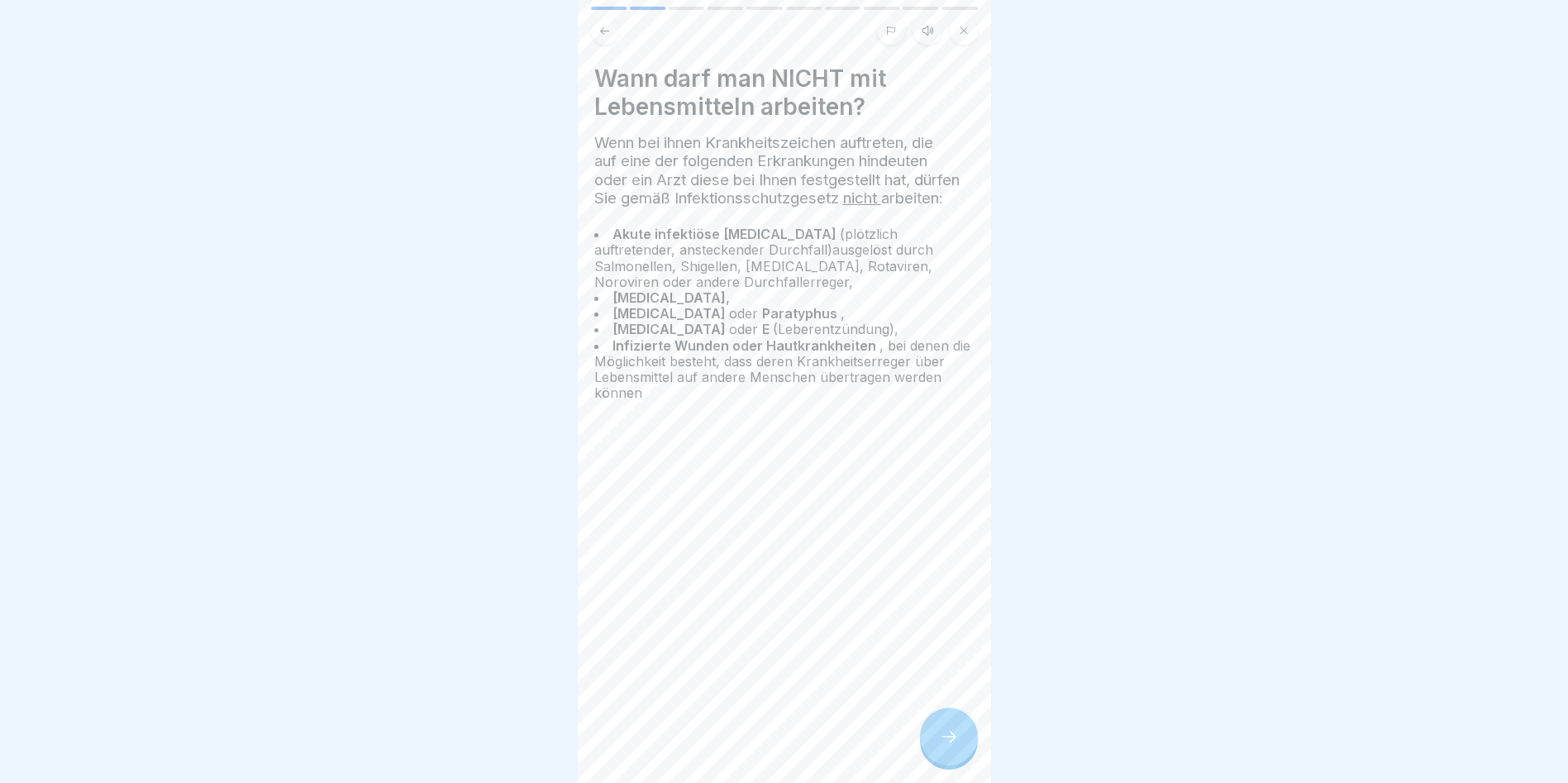
click at [940, 765] on div at bounding box center [949, 736] width 58 height 58
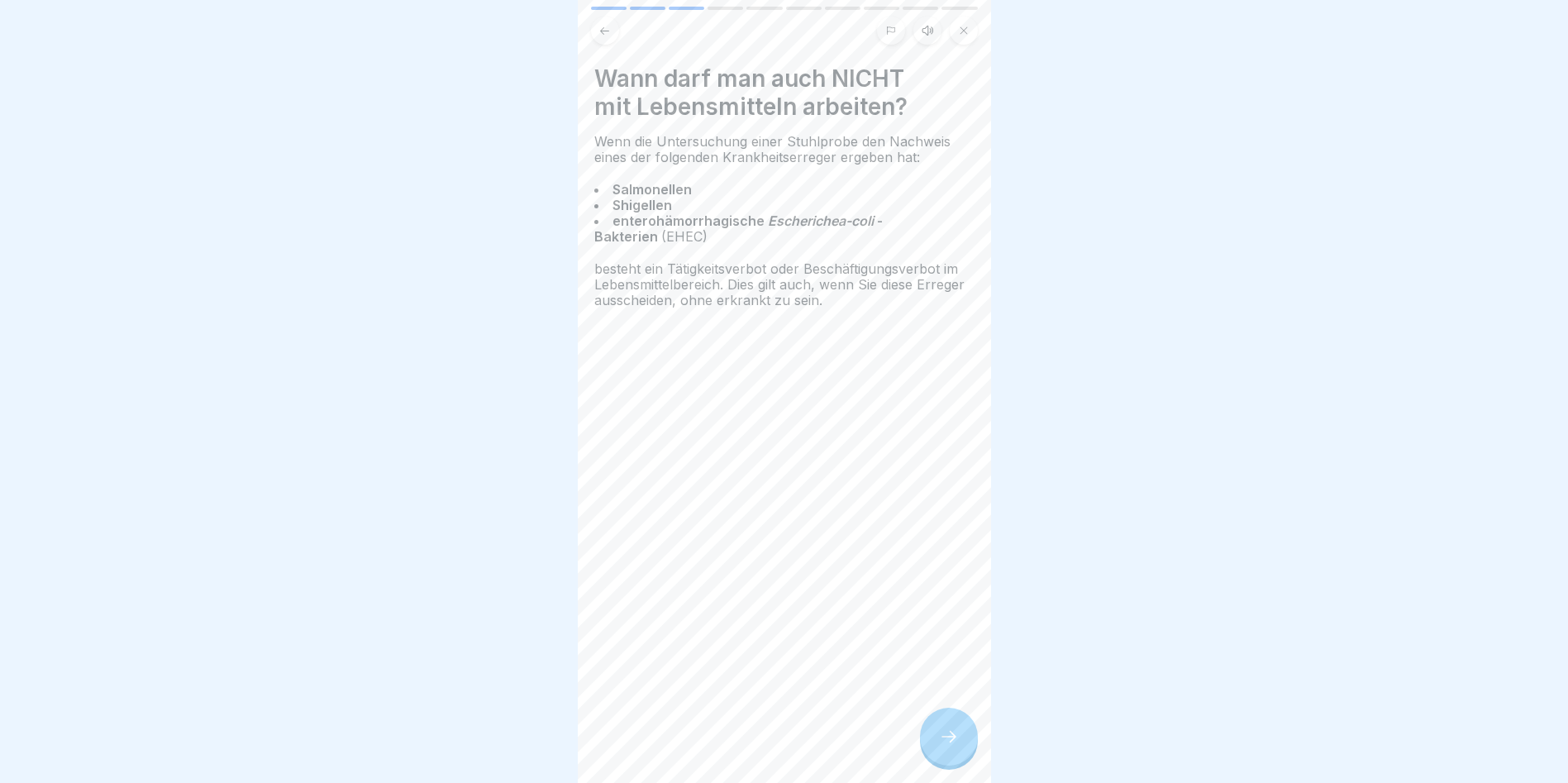
click at [940, 765] on div at bounding box center [949, 736] width 58 height 58
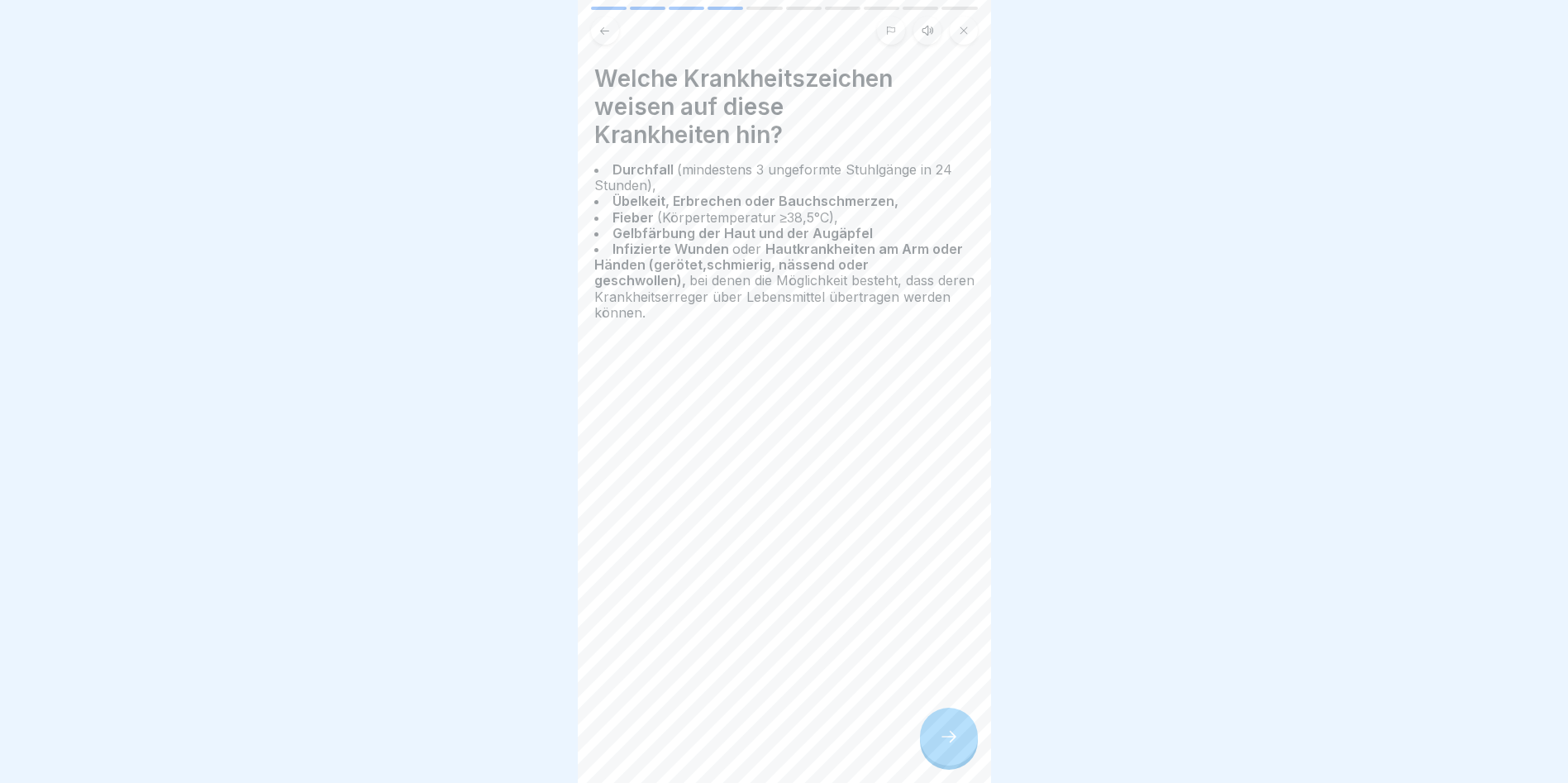
click at [939, 765] on div at bounding box center [949, 736] width 58 height 58
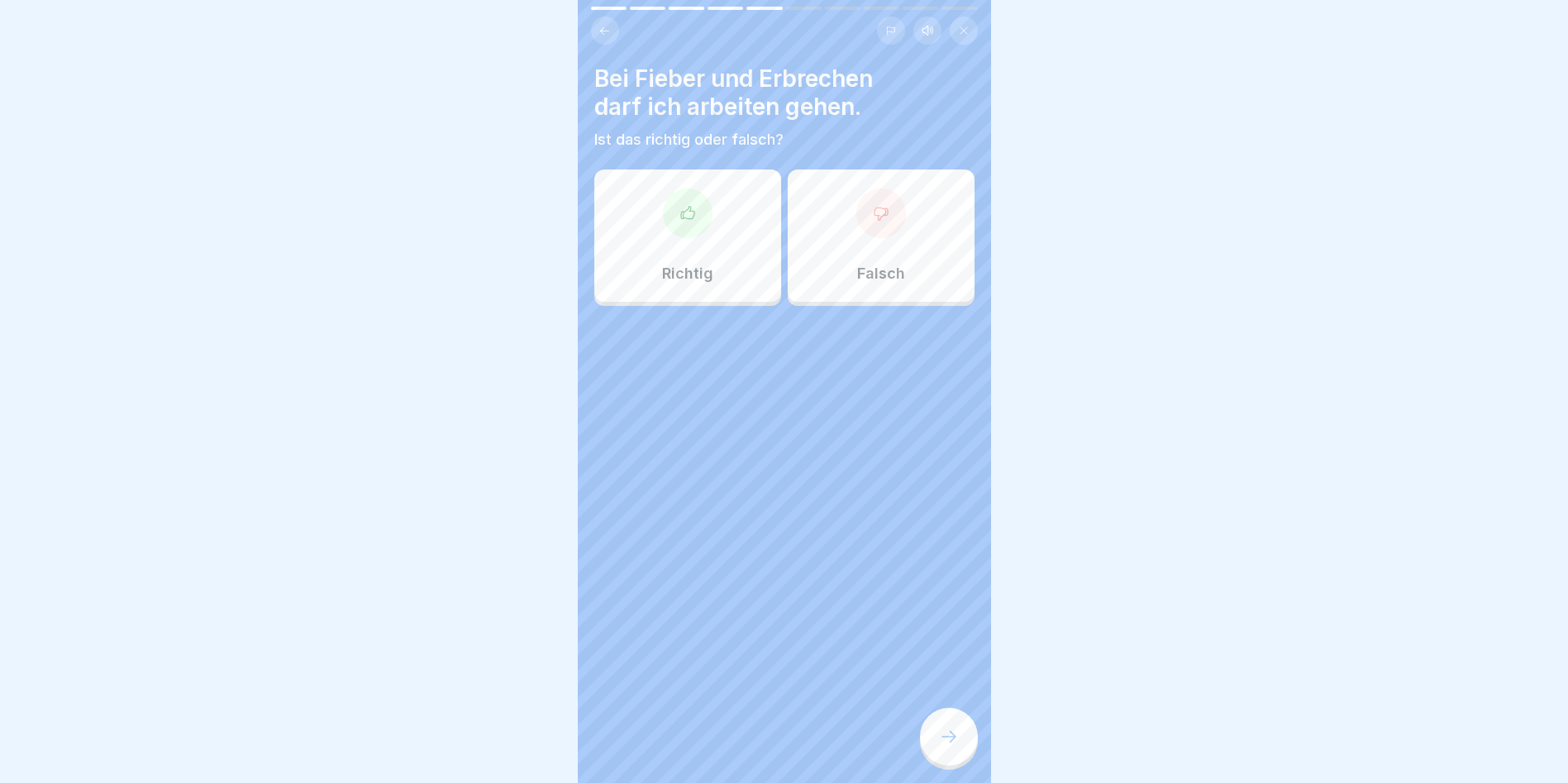
click at [939, 765] on div at bounding box center [949, 736] width 58 height 58
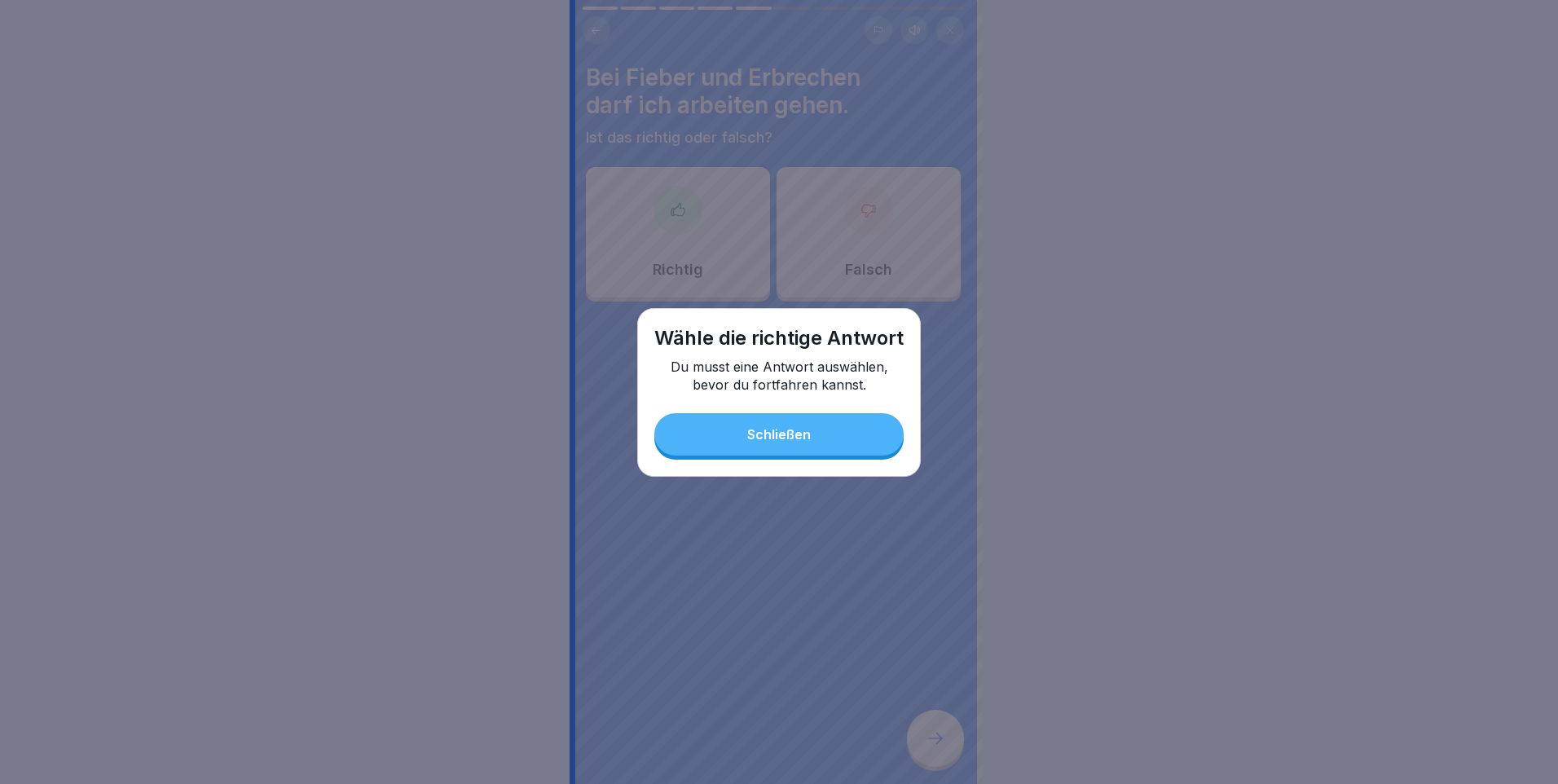
click at [775, 442] on div "Schließen" at bounding box center [779, 434] width 64 height 15
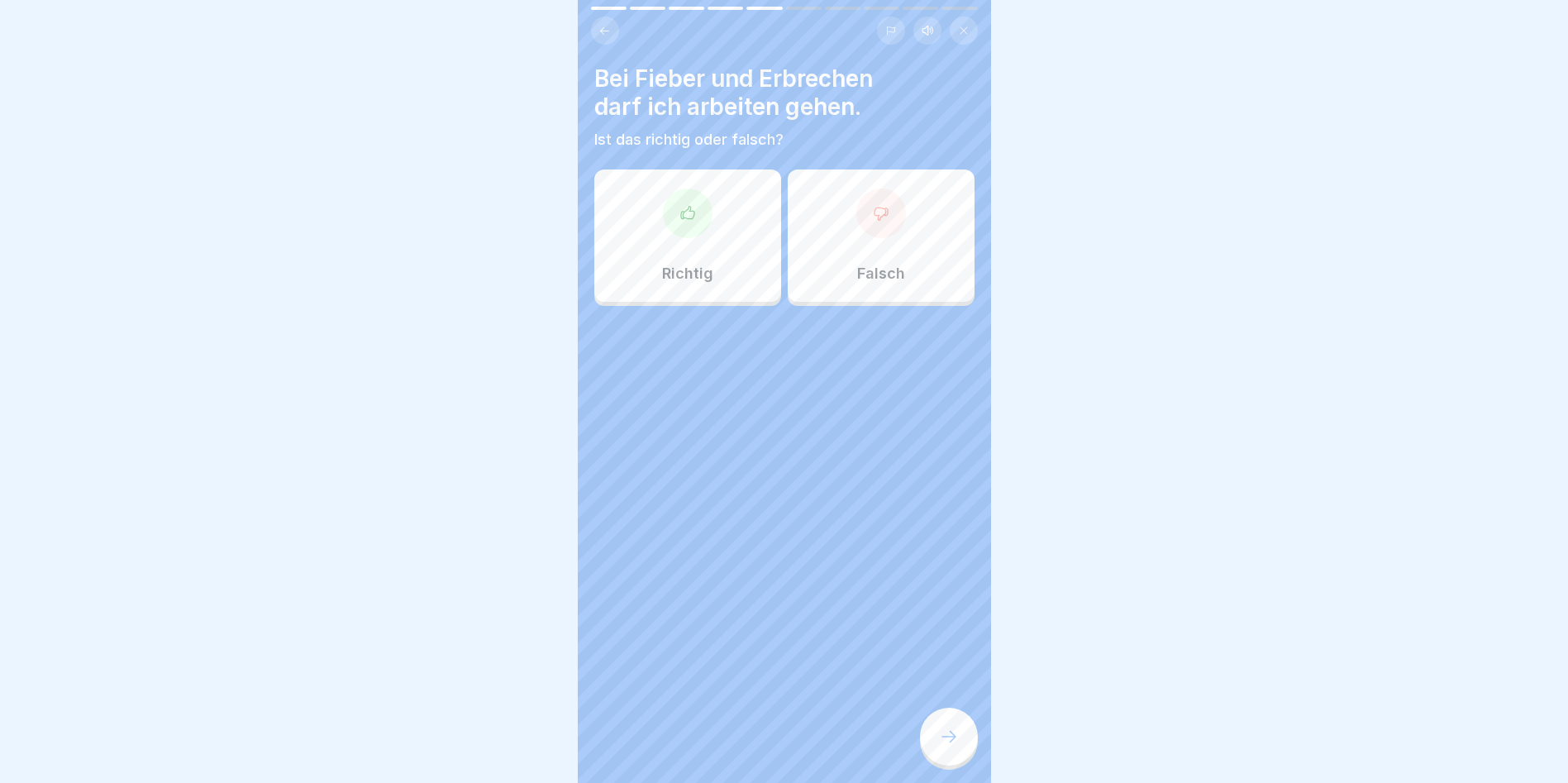
click at [833, 237] on div "Falsch" at bounding box center [881, 235] width 187 height 132
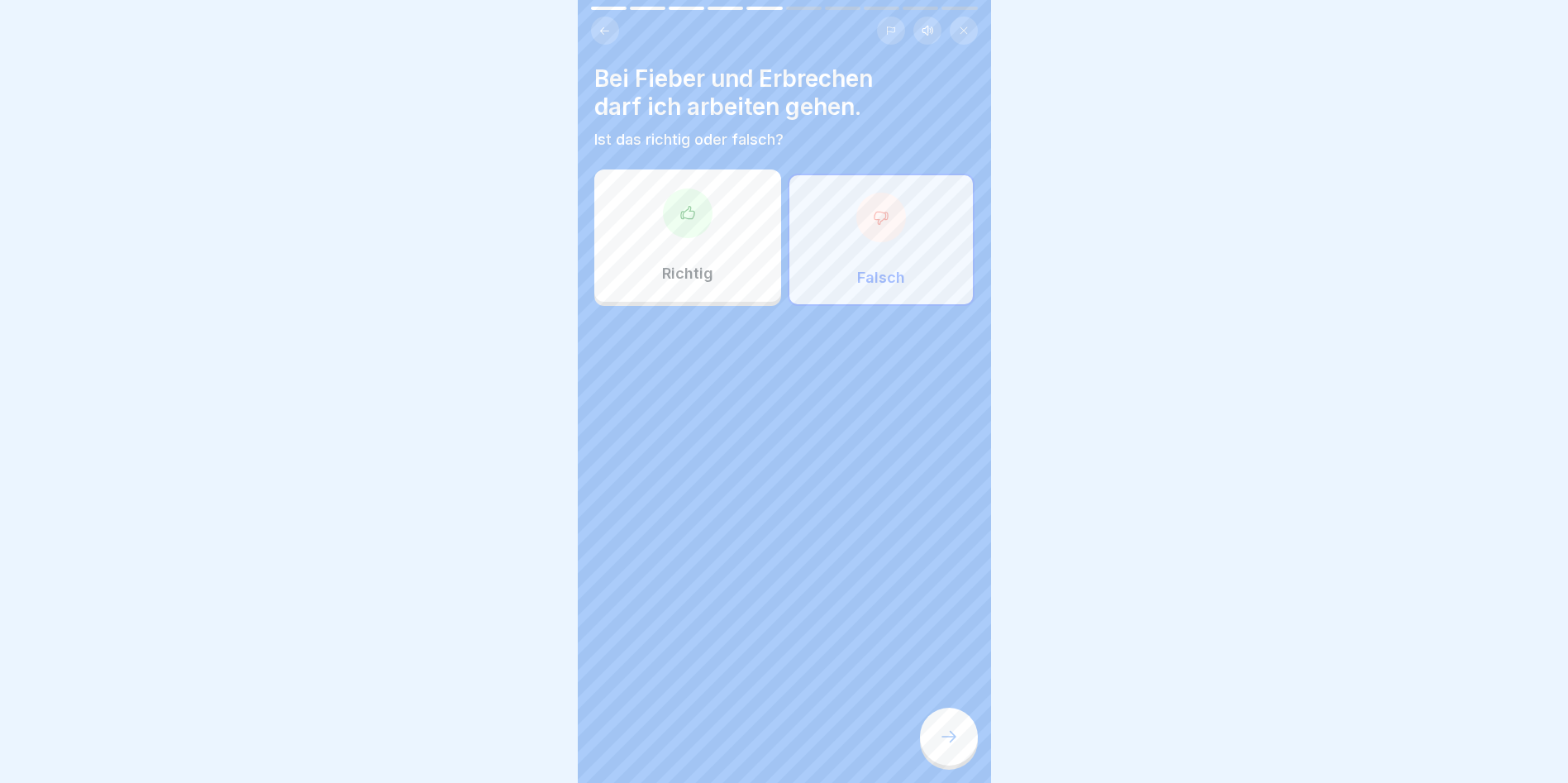
click at [952, 744] on icon at bounding box center [949, 737] width 20 height 20
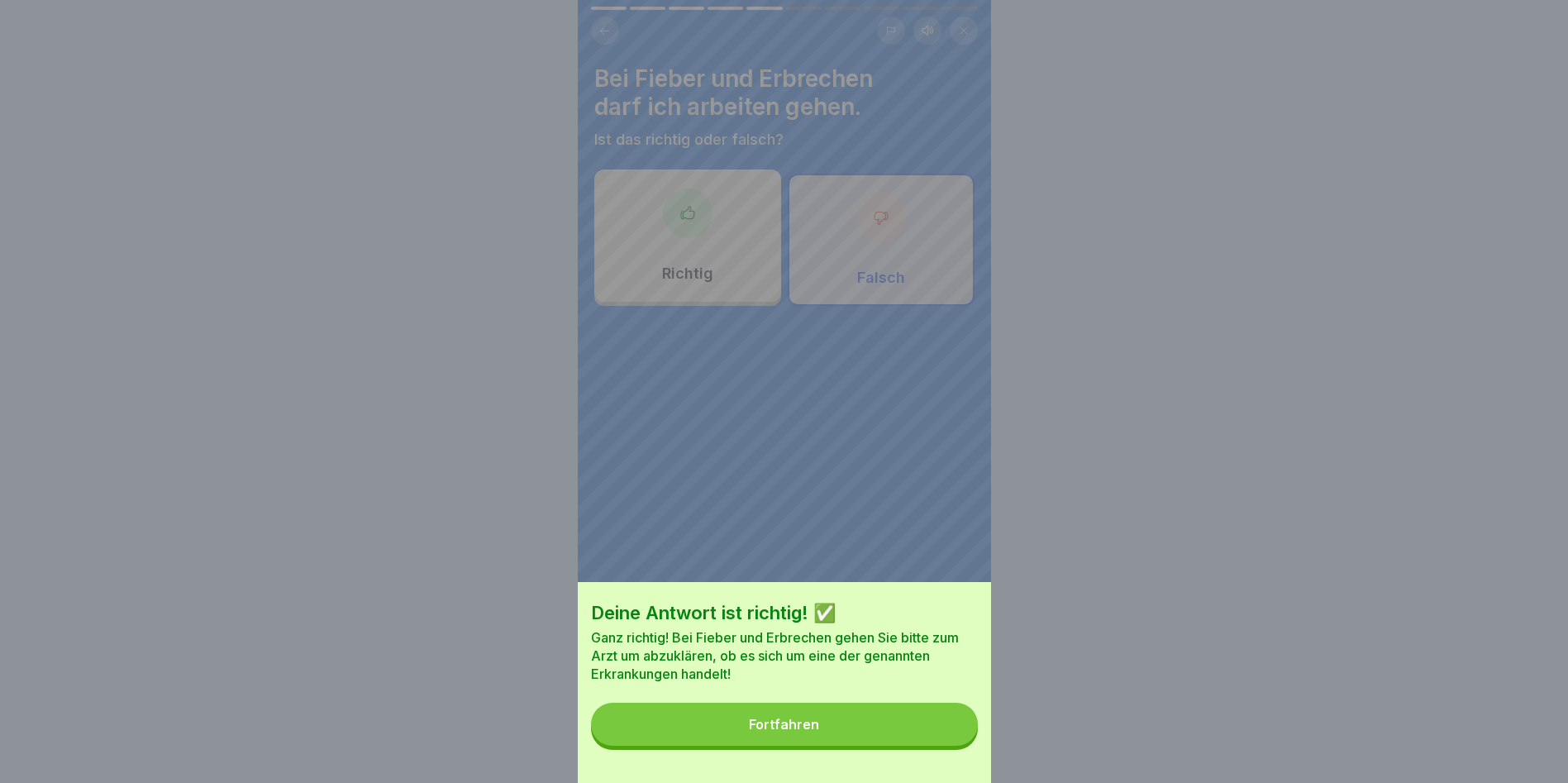
click at [909, 742] on button "Fortfahren" at bounding box center [785, 724] width 387 height 43
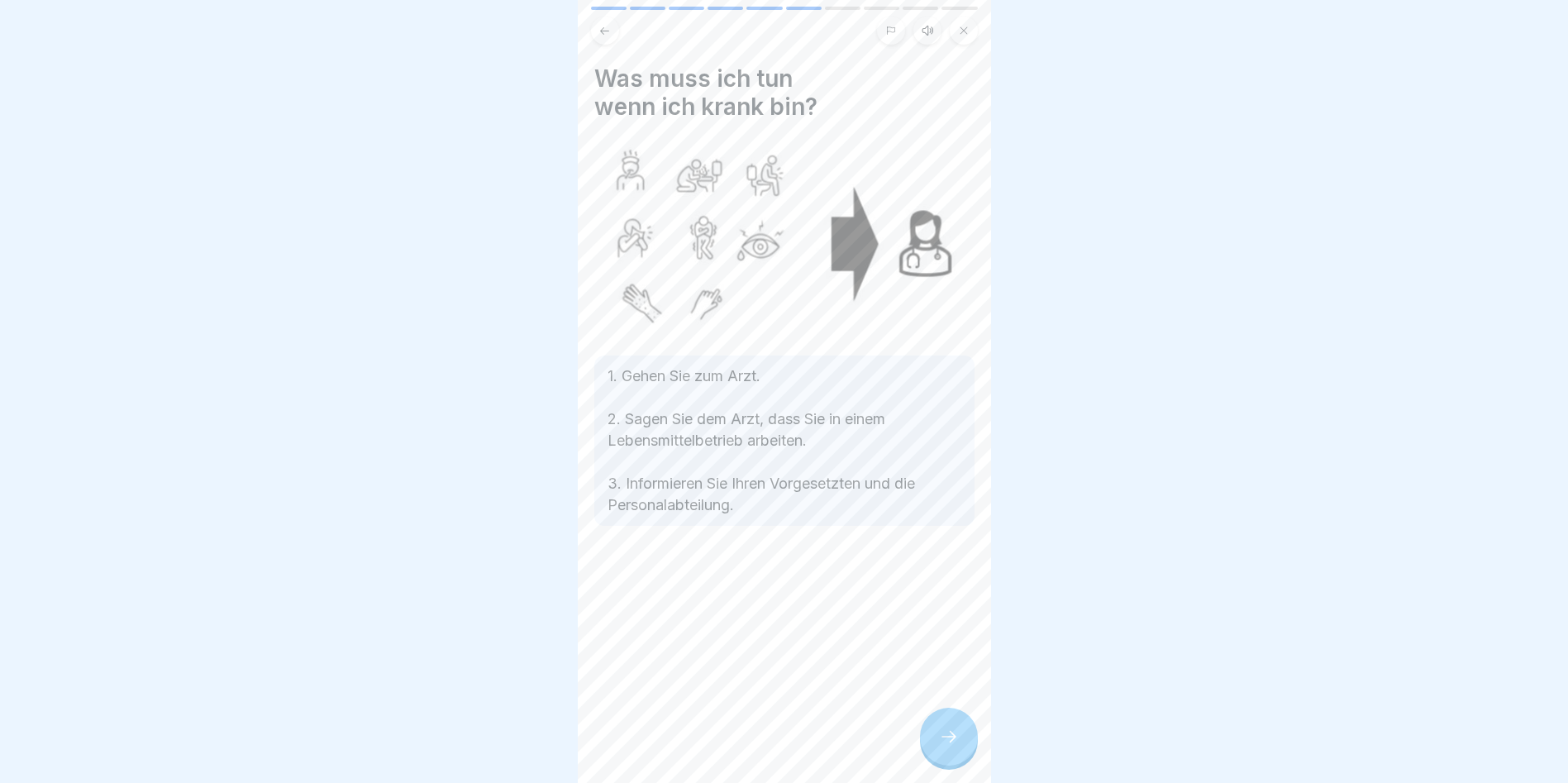
click at [950, 746] on icon at bounding box center [949, 737] width 20 height 20
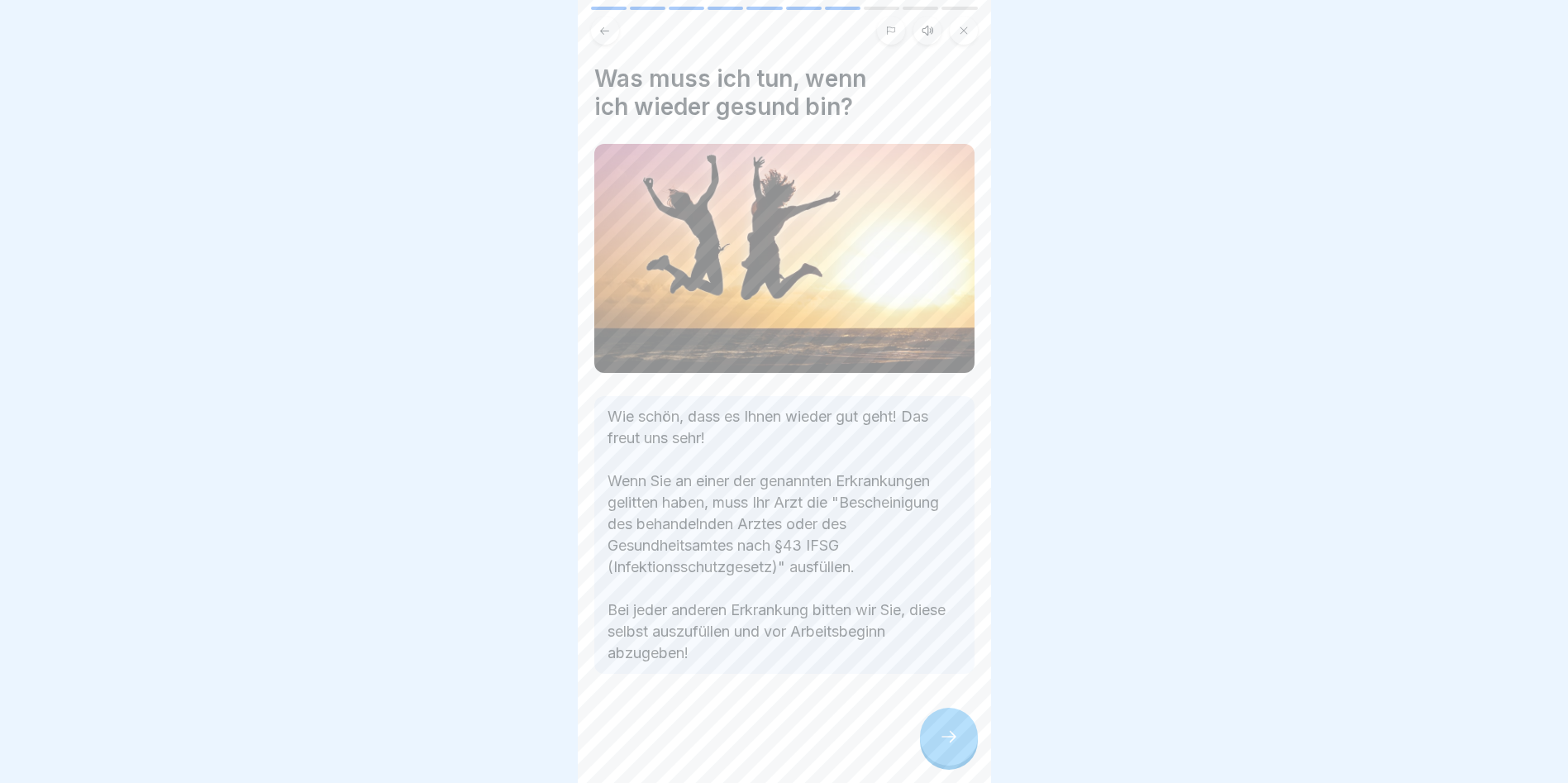
click at [950, 746] on icon at bounding box center [949, 737] width 20 height 20
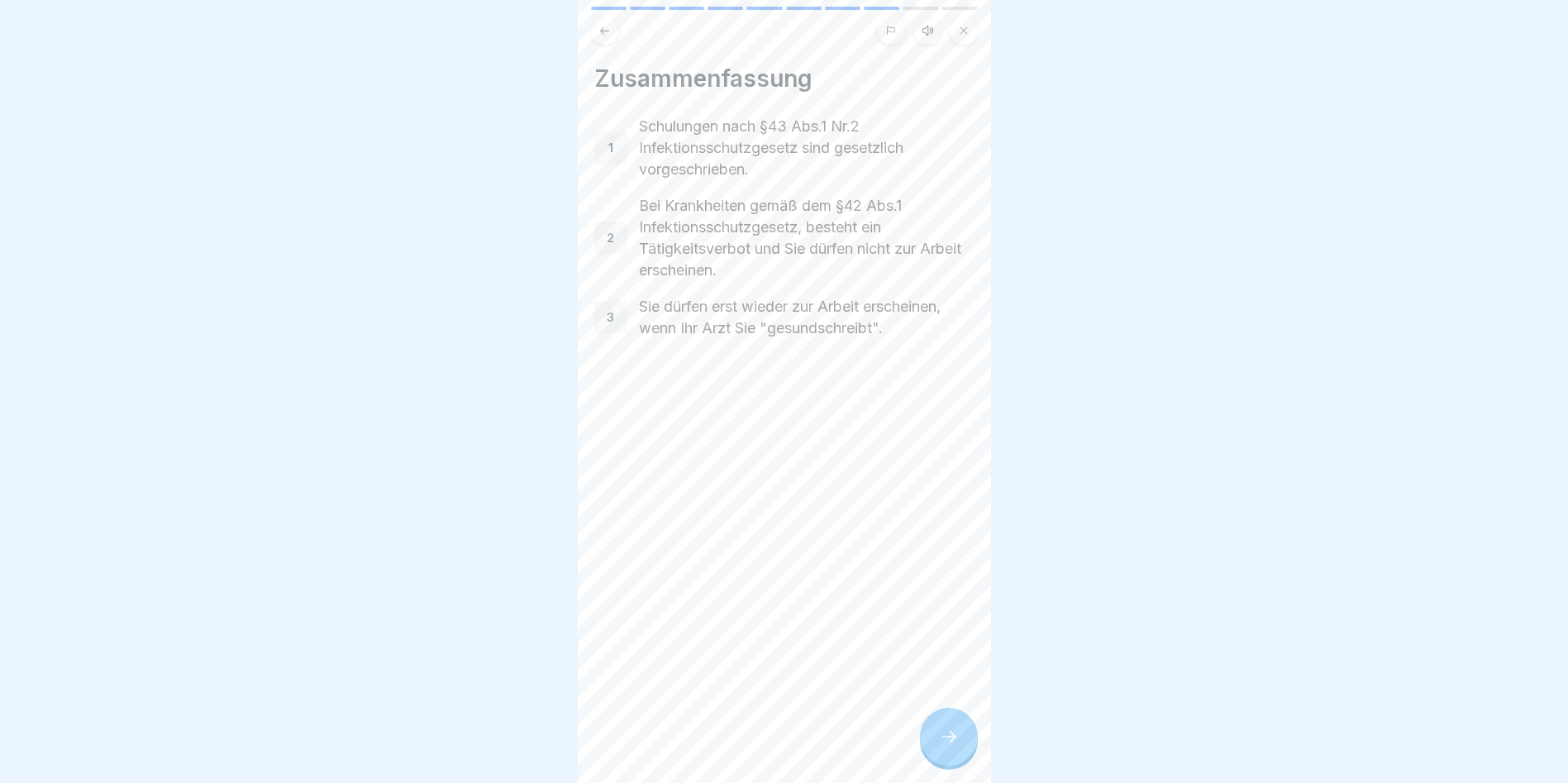
click at [950, 746] on icon at bounding box center [949, 737] width 20 height 20
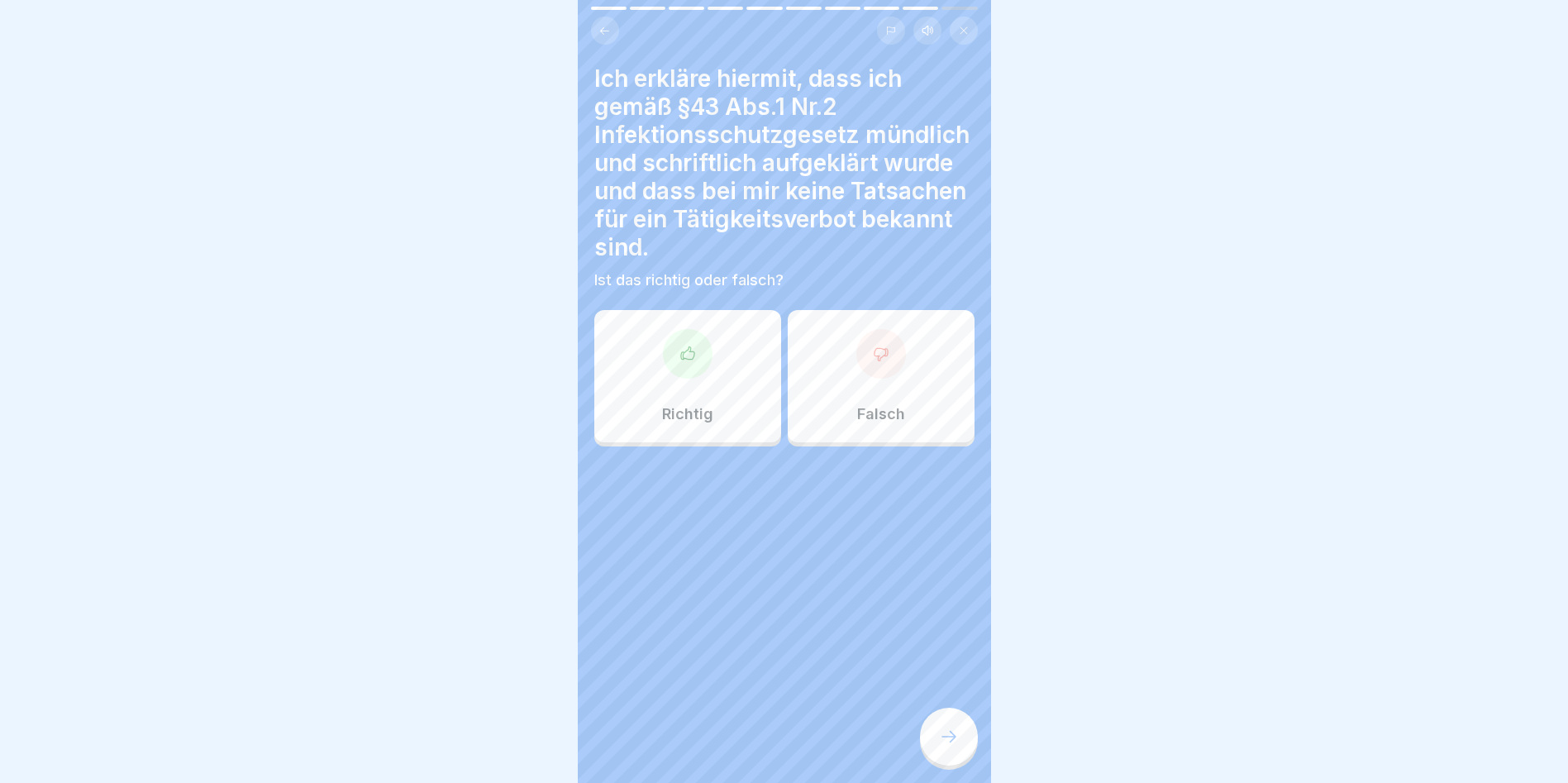
click at [712, 373] on div "Richtig" at bounding box center [688, 376] width 187 height 132
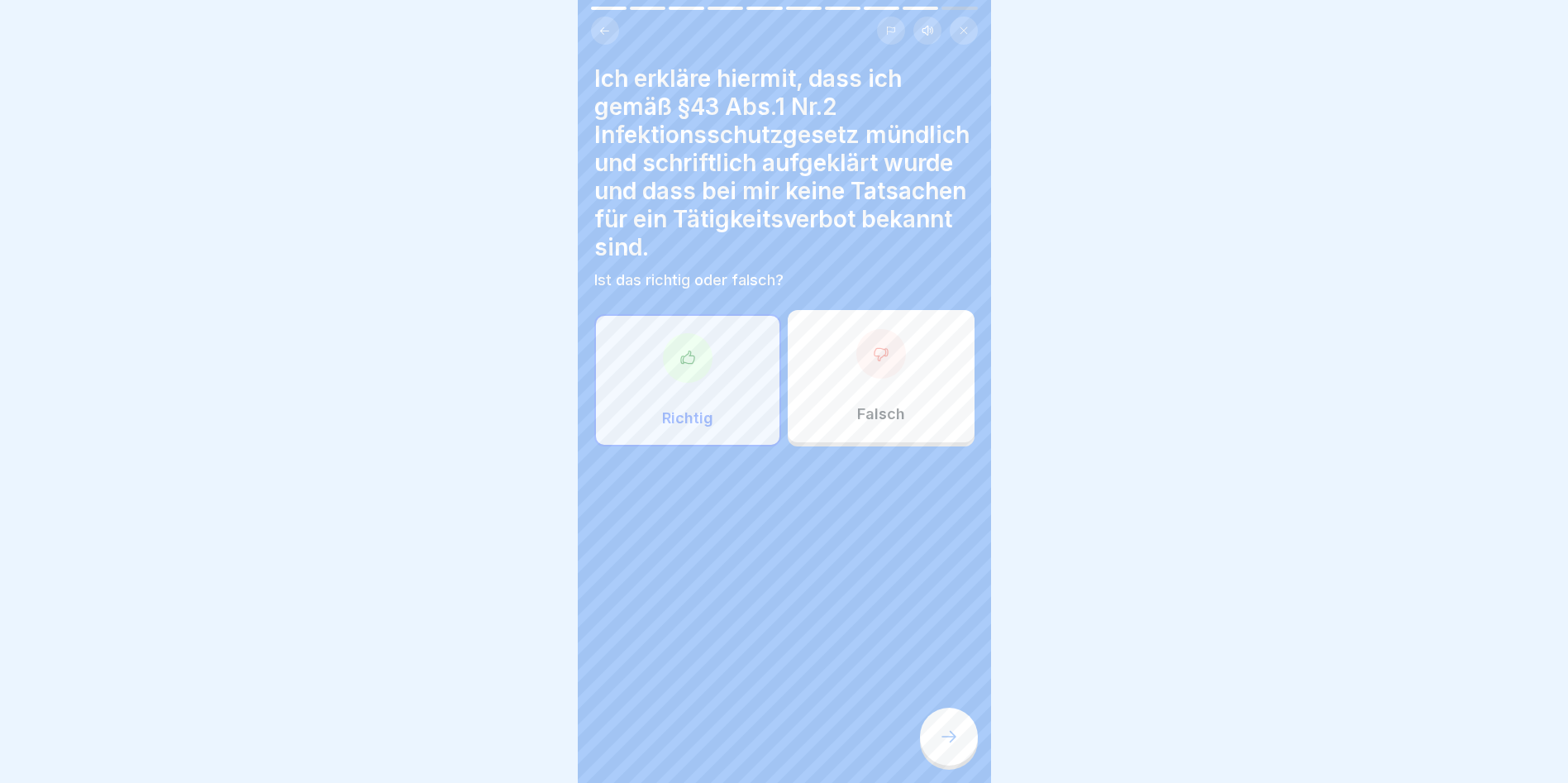
click at [966, 755] on div at bounding box center [949, 736] width 58 height 58
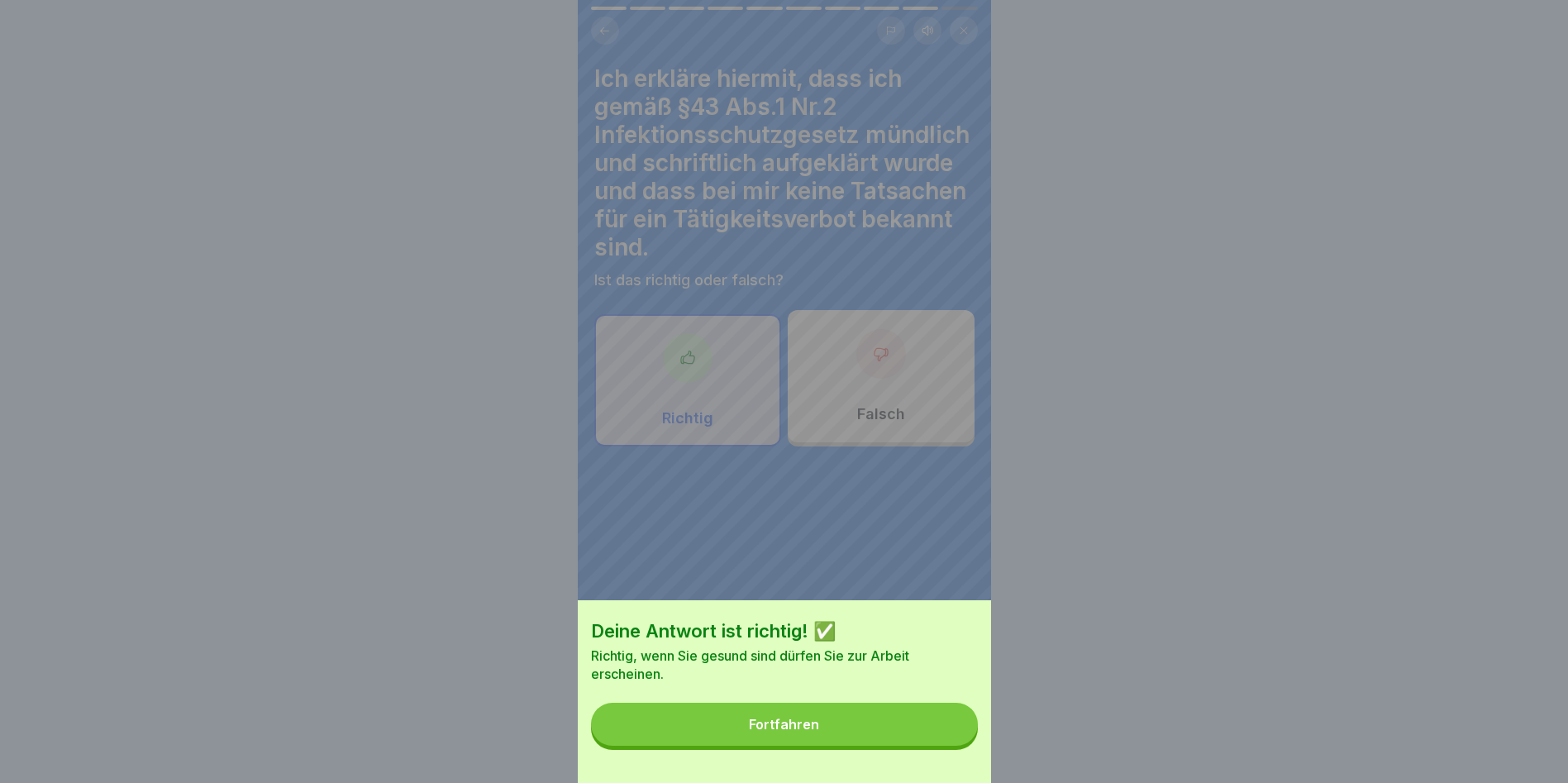
click at [918, 745] on button "Fortfahren" at bounding box center [785, 724] width 387 height 43
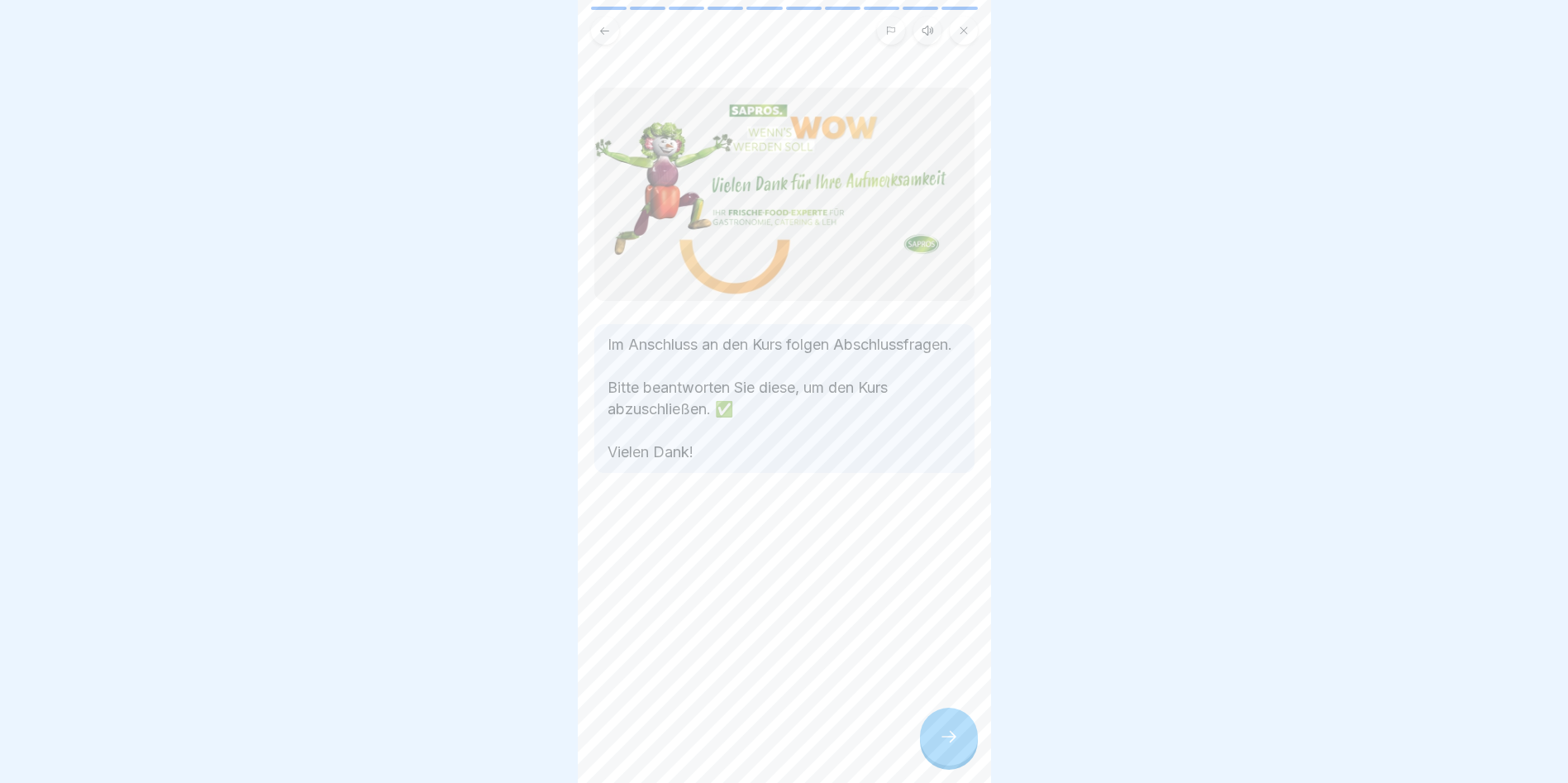
click at [924, 743] on div at bounding box center [949, 736] width 58 height 58
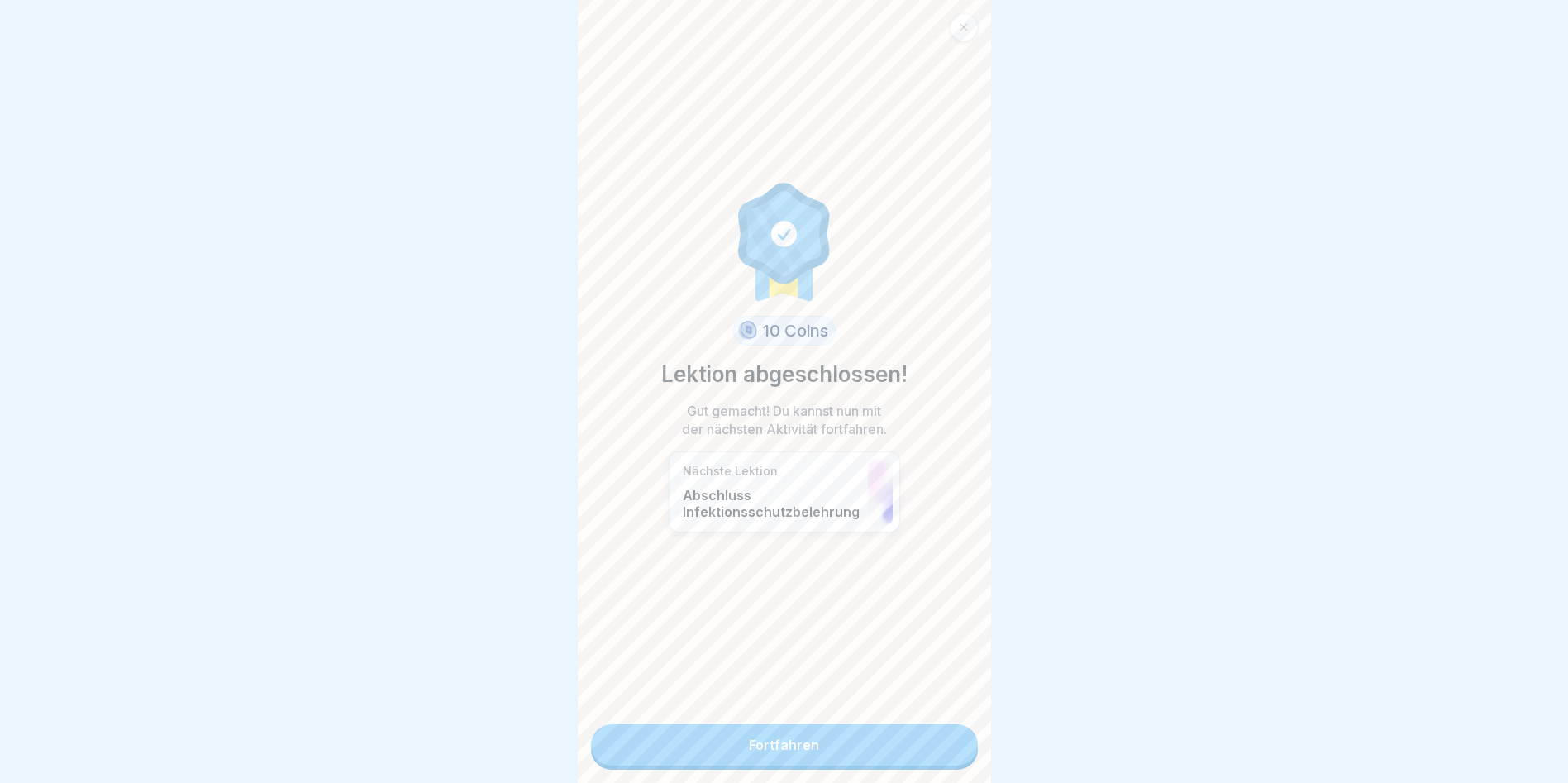
click at [926, 743] on link "Fortfahren" at bounding box center [785, 744] width 387 height 41
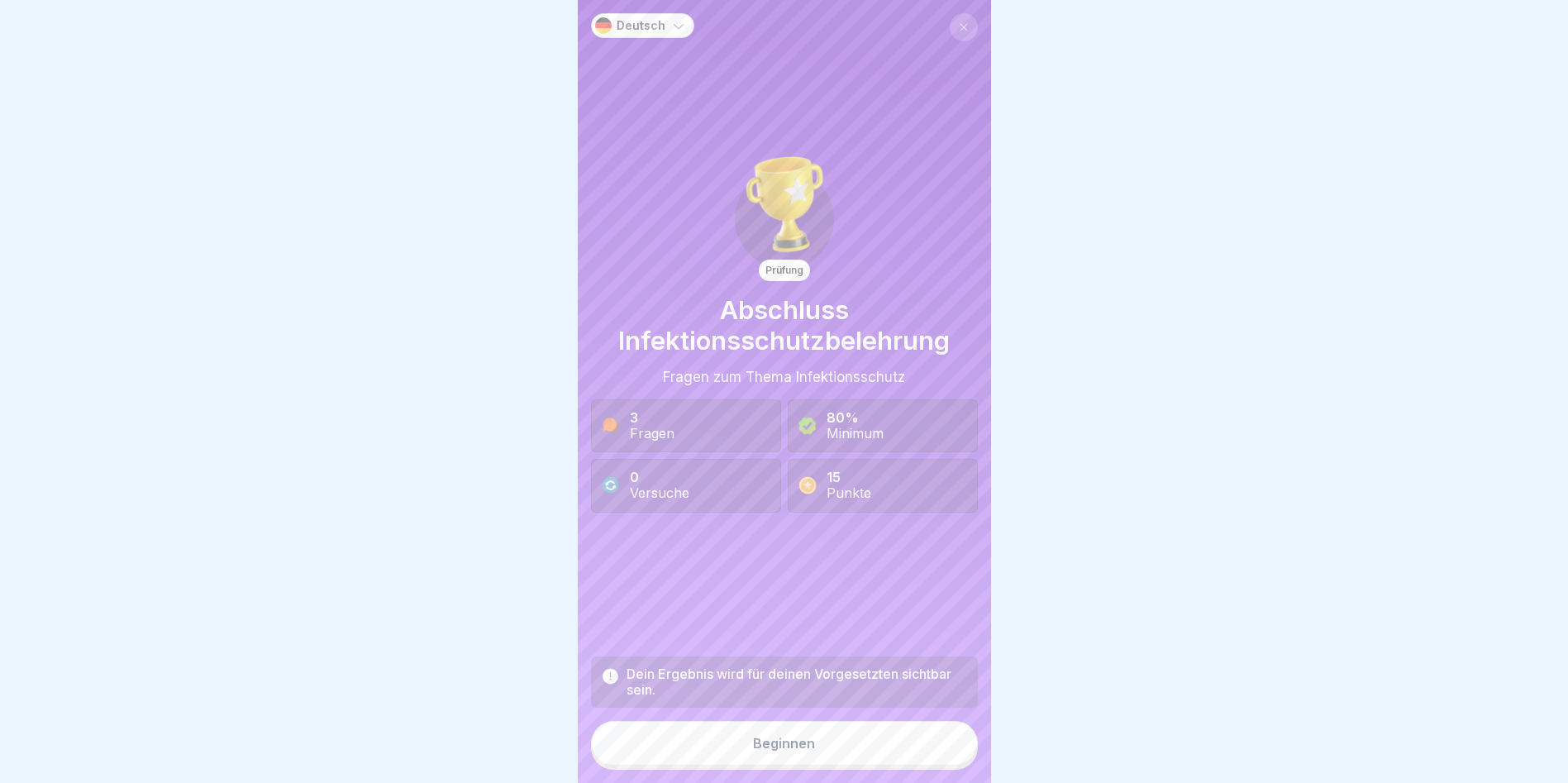
click at [898, 740] on button "Beginnen" at bounding box center [785, 743] width 387 height 44
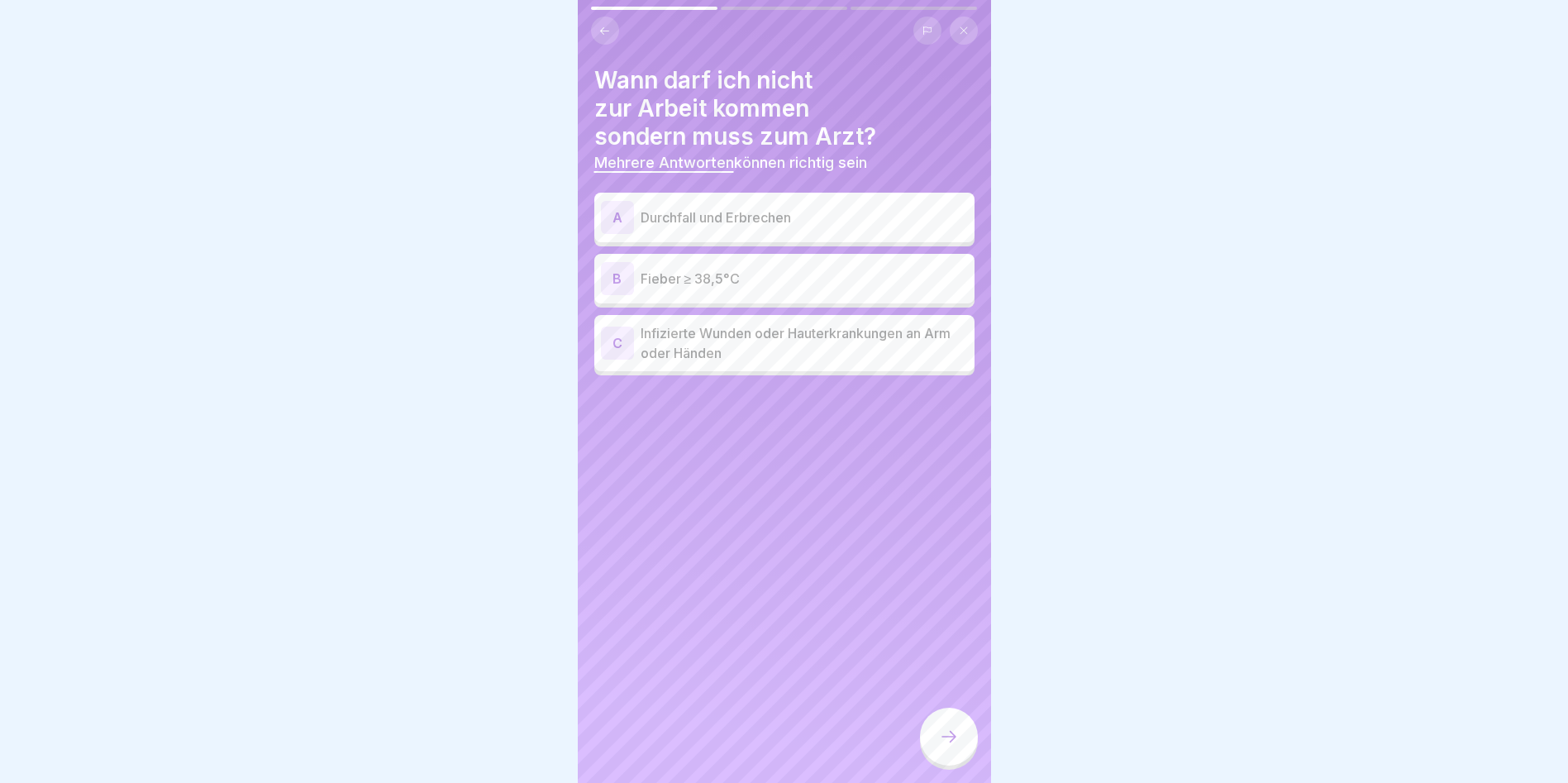
click at [730, 216] on p "Durchfall und Erbrechen" at bounding box center [804, 218] width 328 height 20
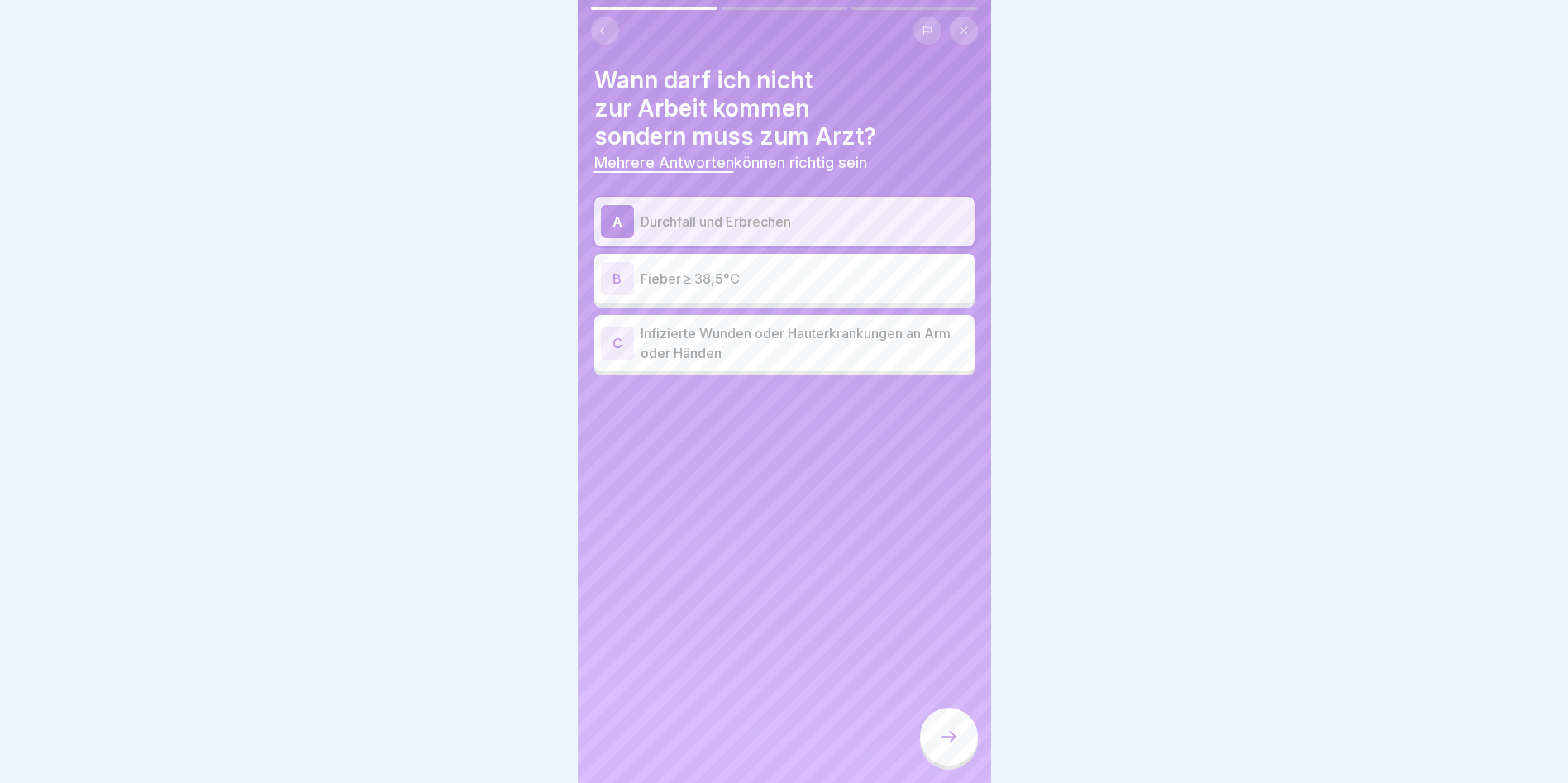
click at [852, 288] on div "B Fieber ≥ 38,5°C" at bounding box center [785, 278] width 367 height 33
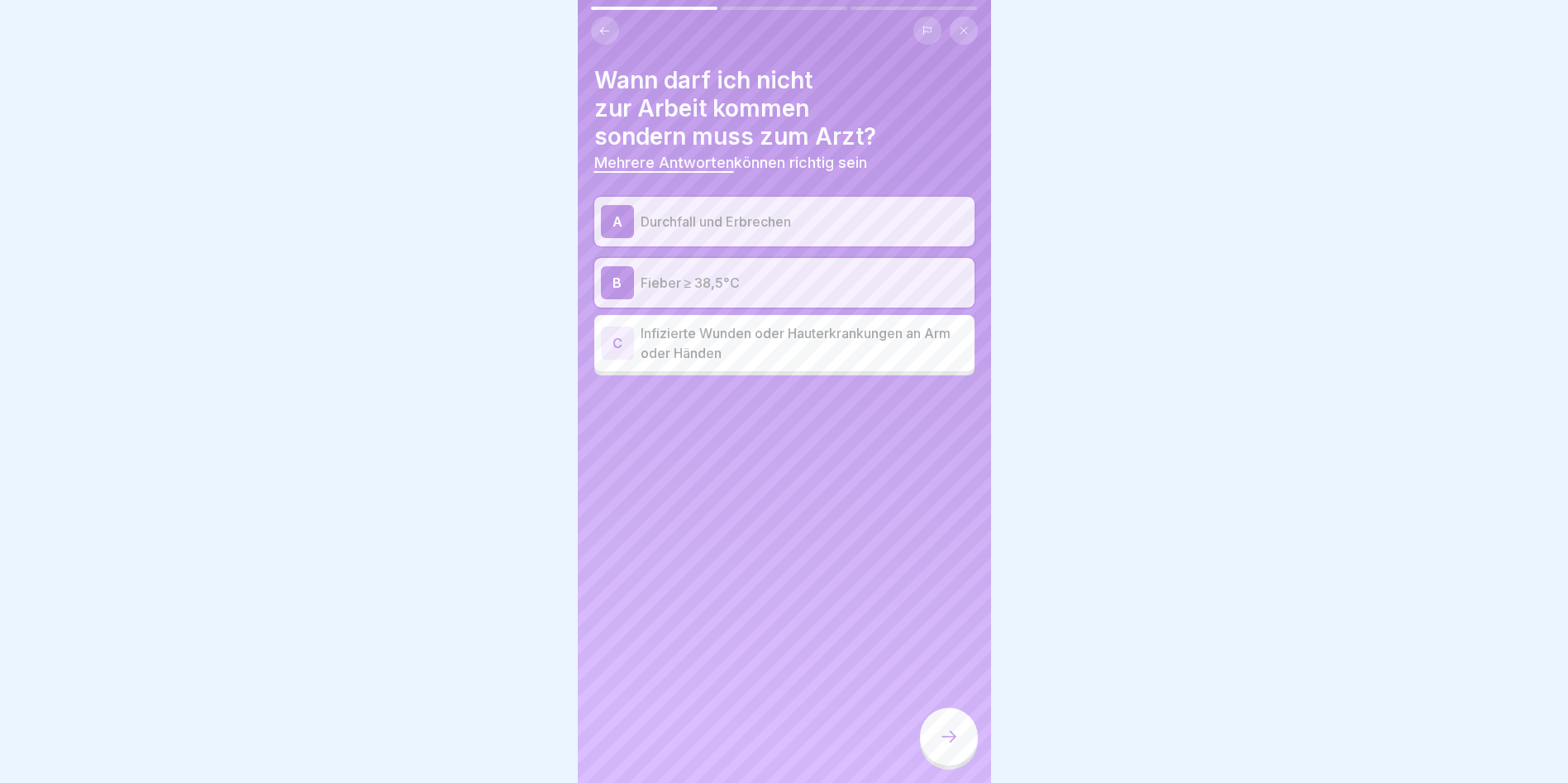
click at [883, 355] on p "Infizierte Wunden oder Hauterkrankungen an Arm oder Händen" at bounding box center [804, 343] width 328 height 39
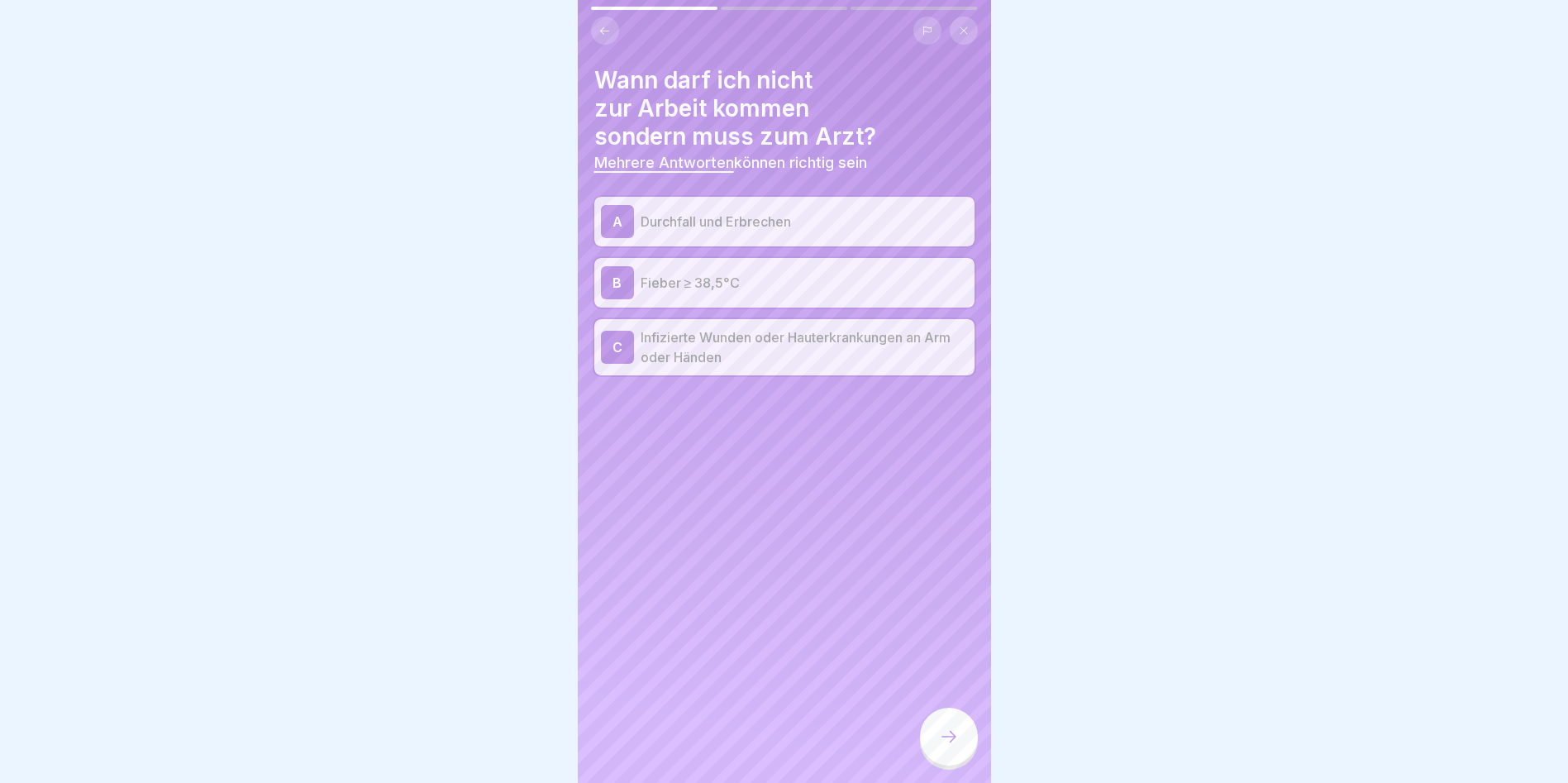
click at [957, 746] on icon at bounding box center [949, 737] width 20 height 20
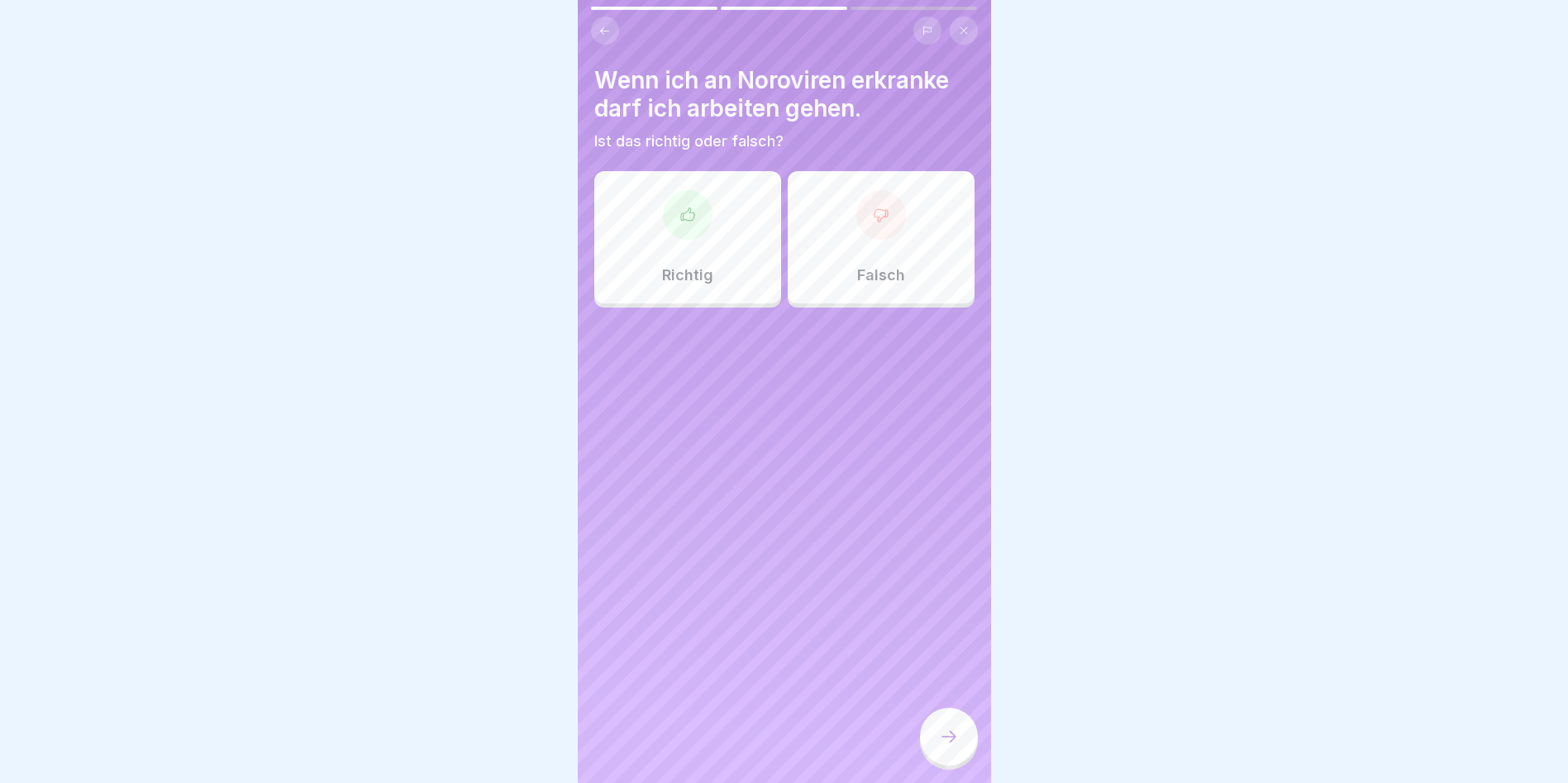
click at [719, 233] on div "Richtig" at bounding box center [688, 237] width 187 height 132
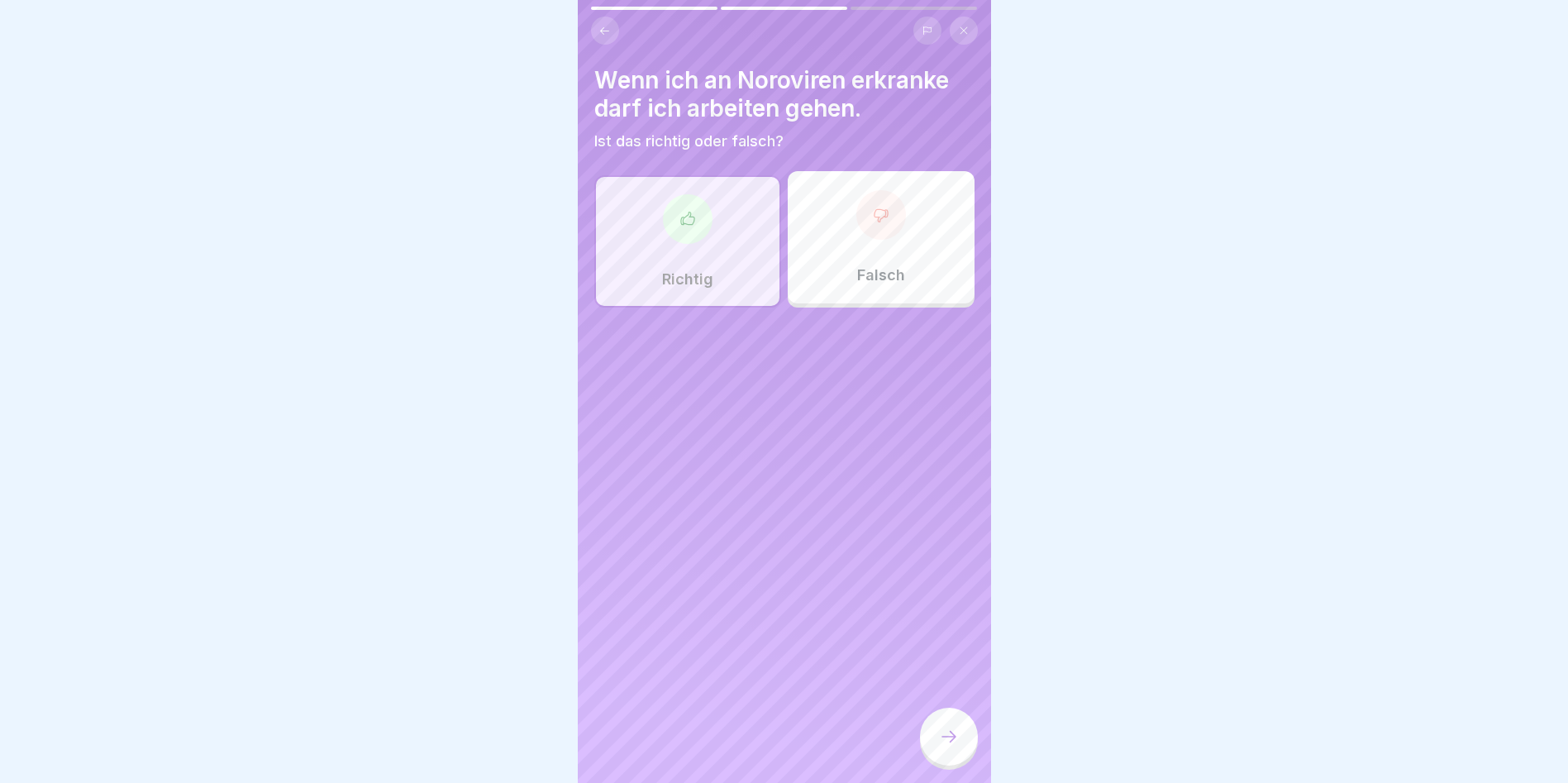
click at [840, 254] on div "Falsch" at bounding box center [881, 237] width 187 height 132
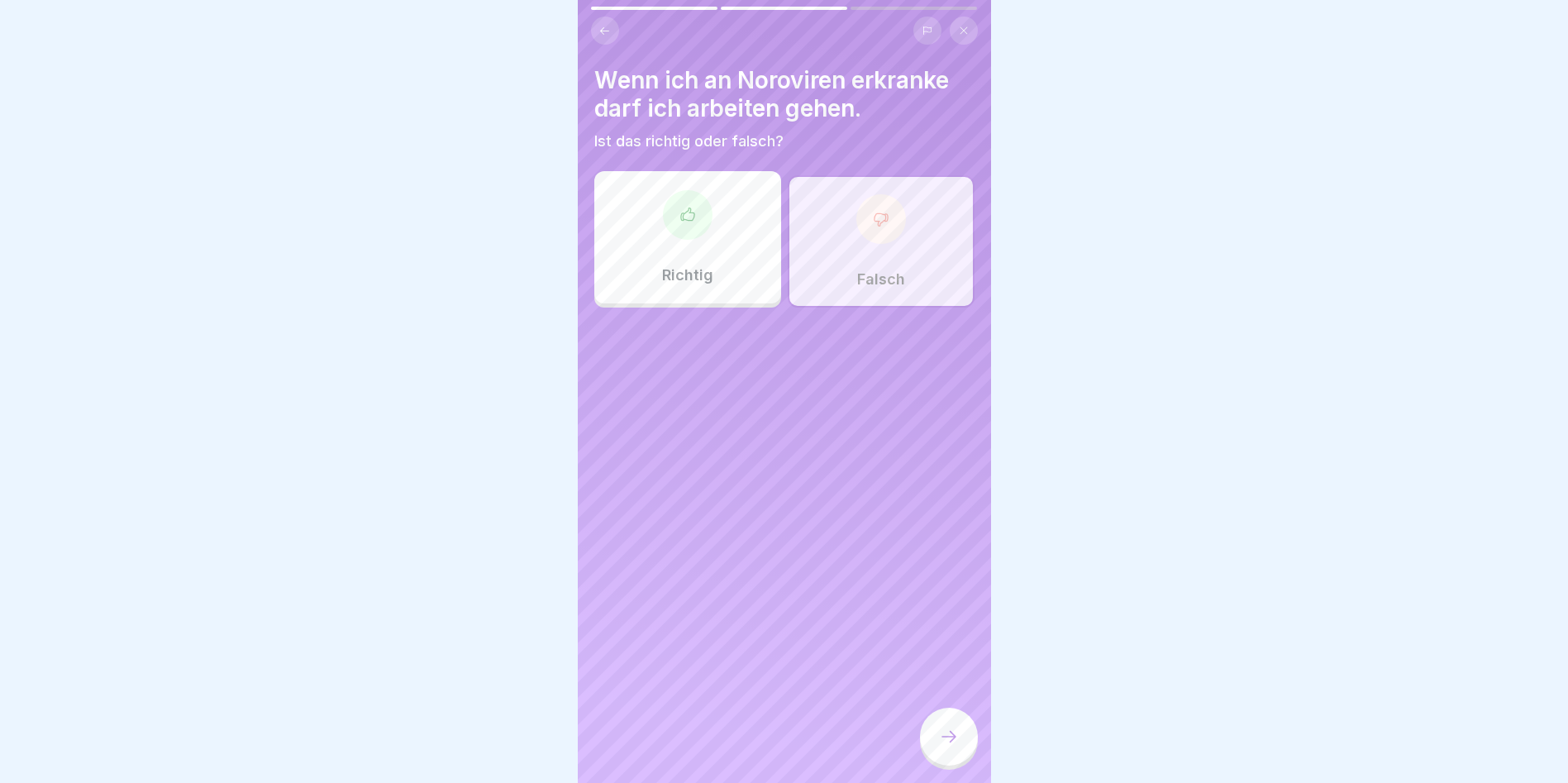
click at [957, 729] on div at bounding box center [949, 736] width 58 height 58
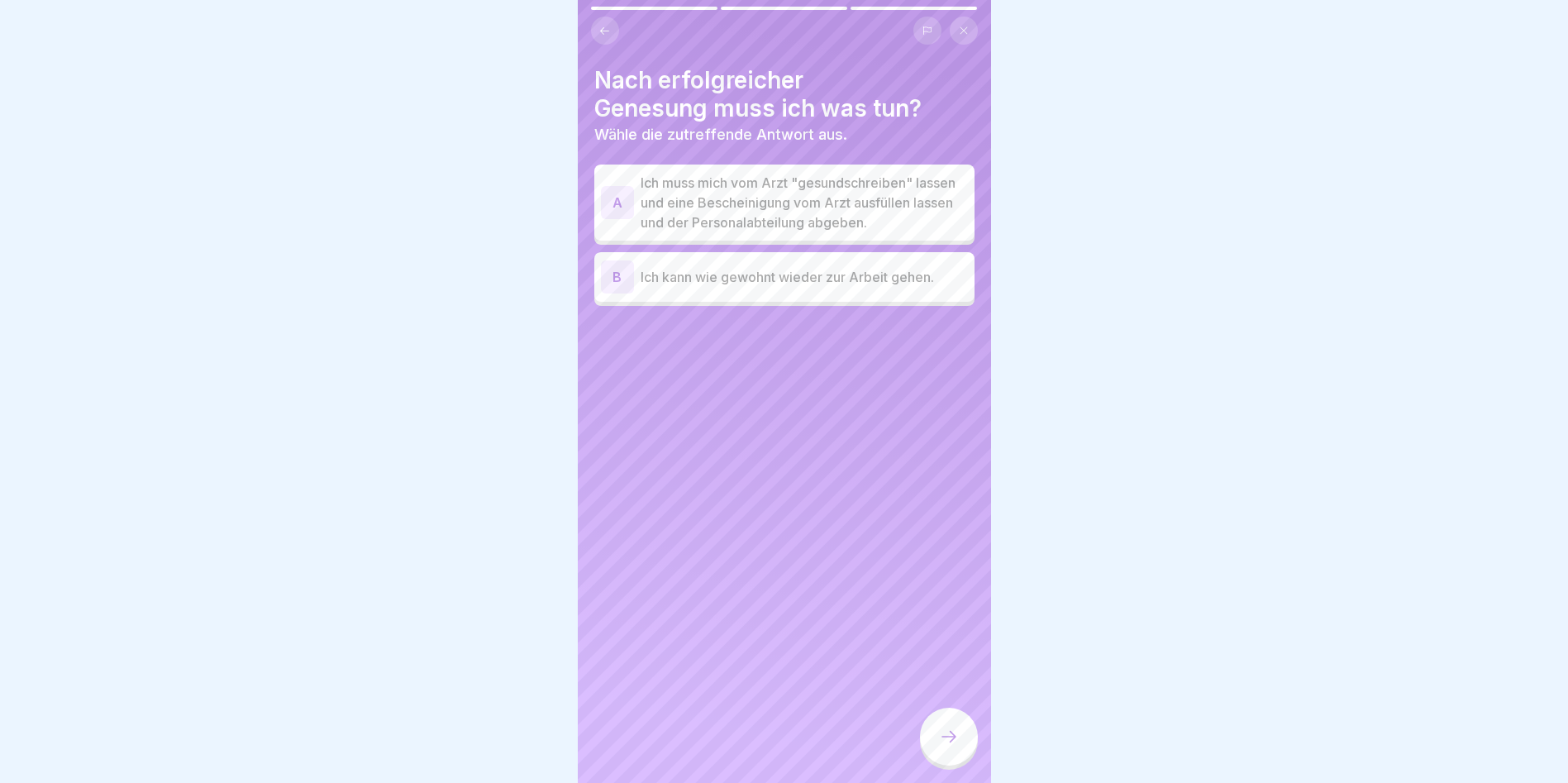
click at [859, 286] on p "Ich kann wie gewohnt wieder zur Arbeit gehen." at bounding box center [804, 277] width 328 height 20
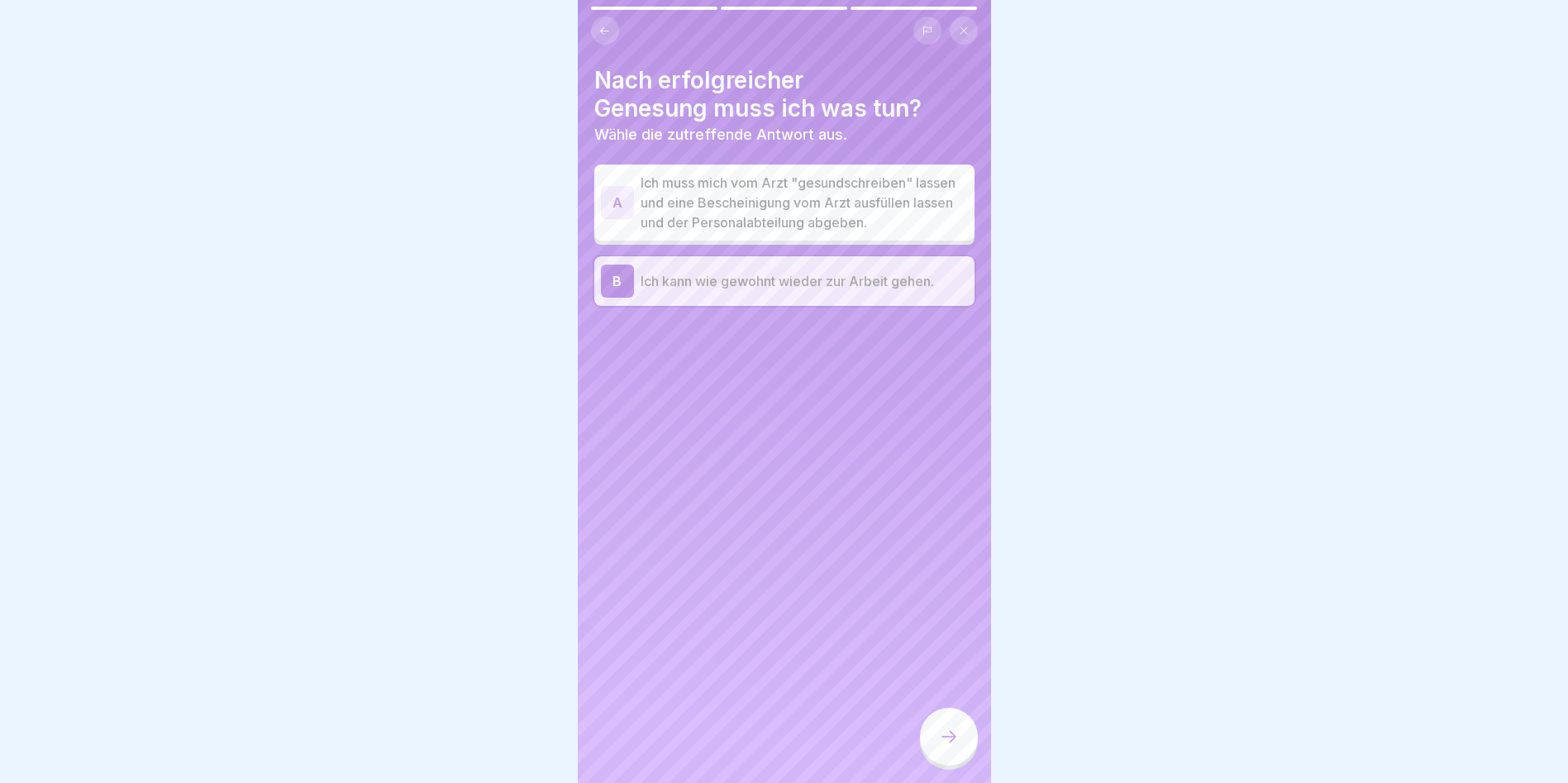
click at [946, 732] on div at bounding box center [949, 736] width 58 height 58
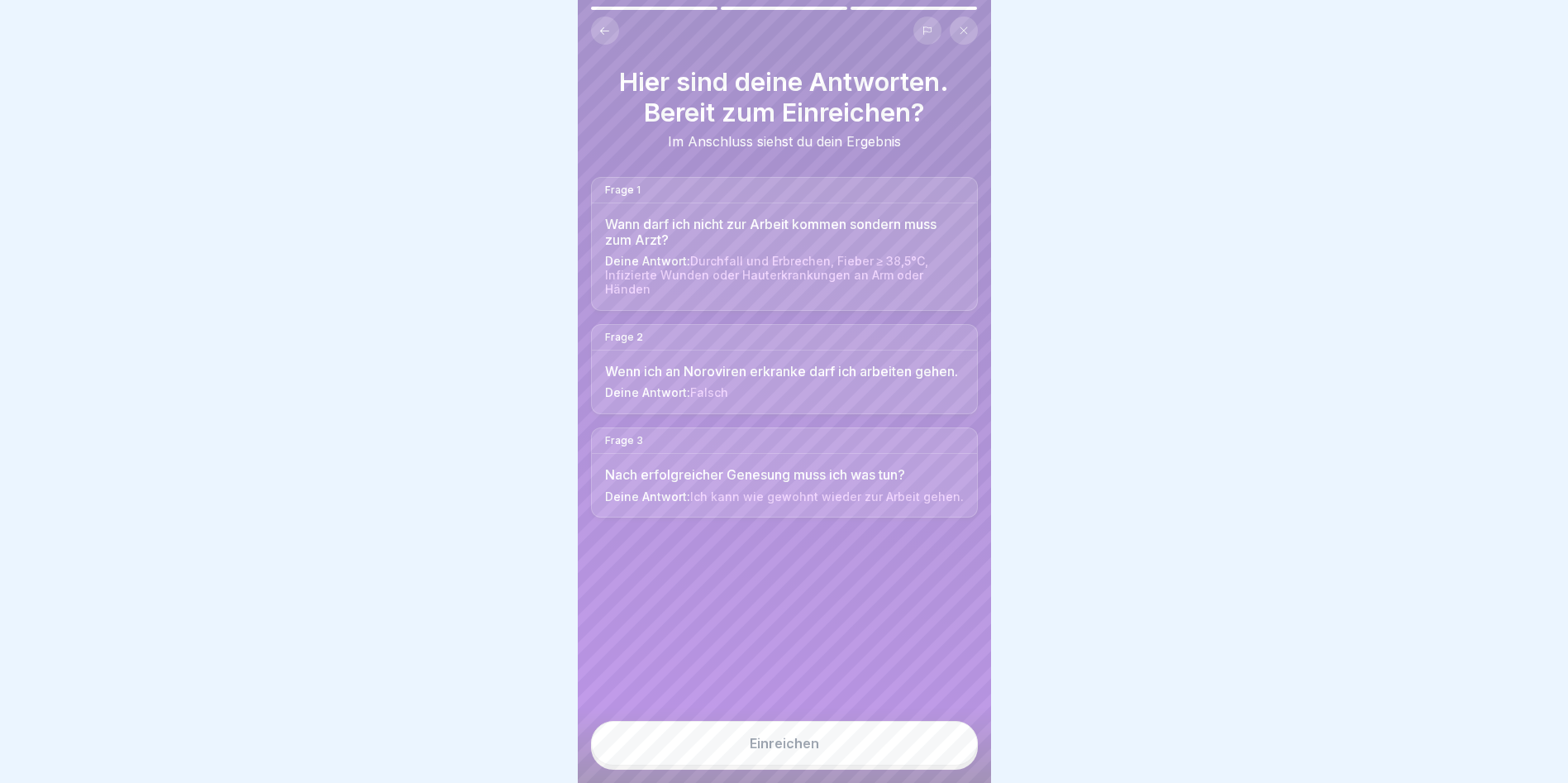
click at [944, 738] on button "Einreichen" at bounding box center [785, 743] width 387 height 44
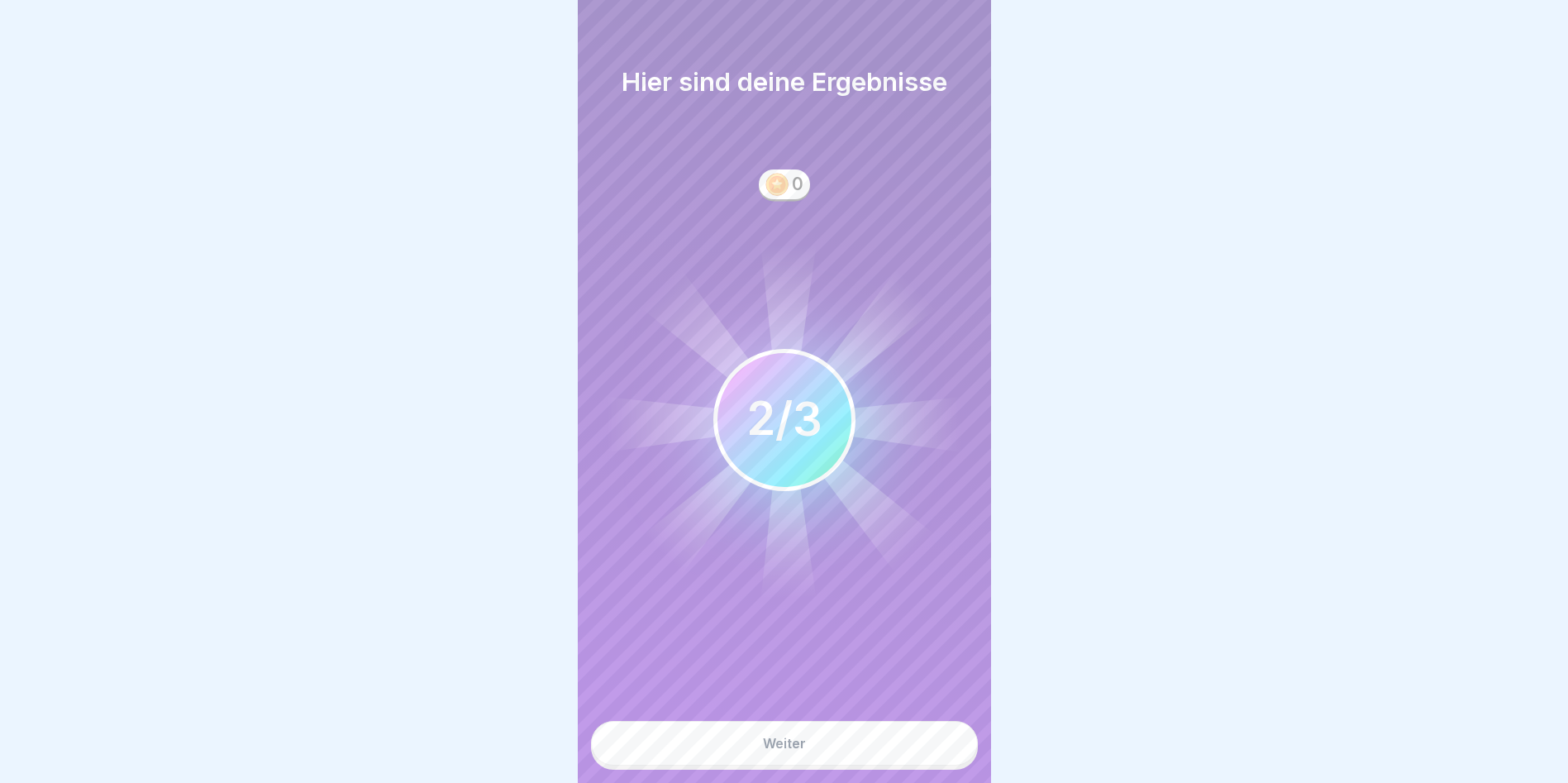
click at [941, 739] on button "Weiter" at bounding box center [785, 743] width 387 height 44
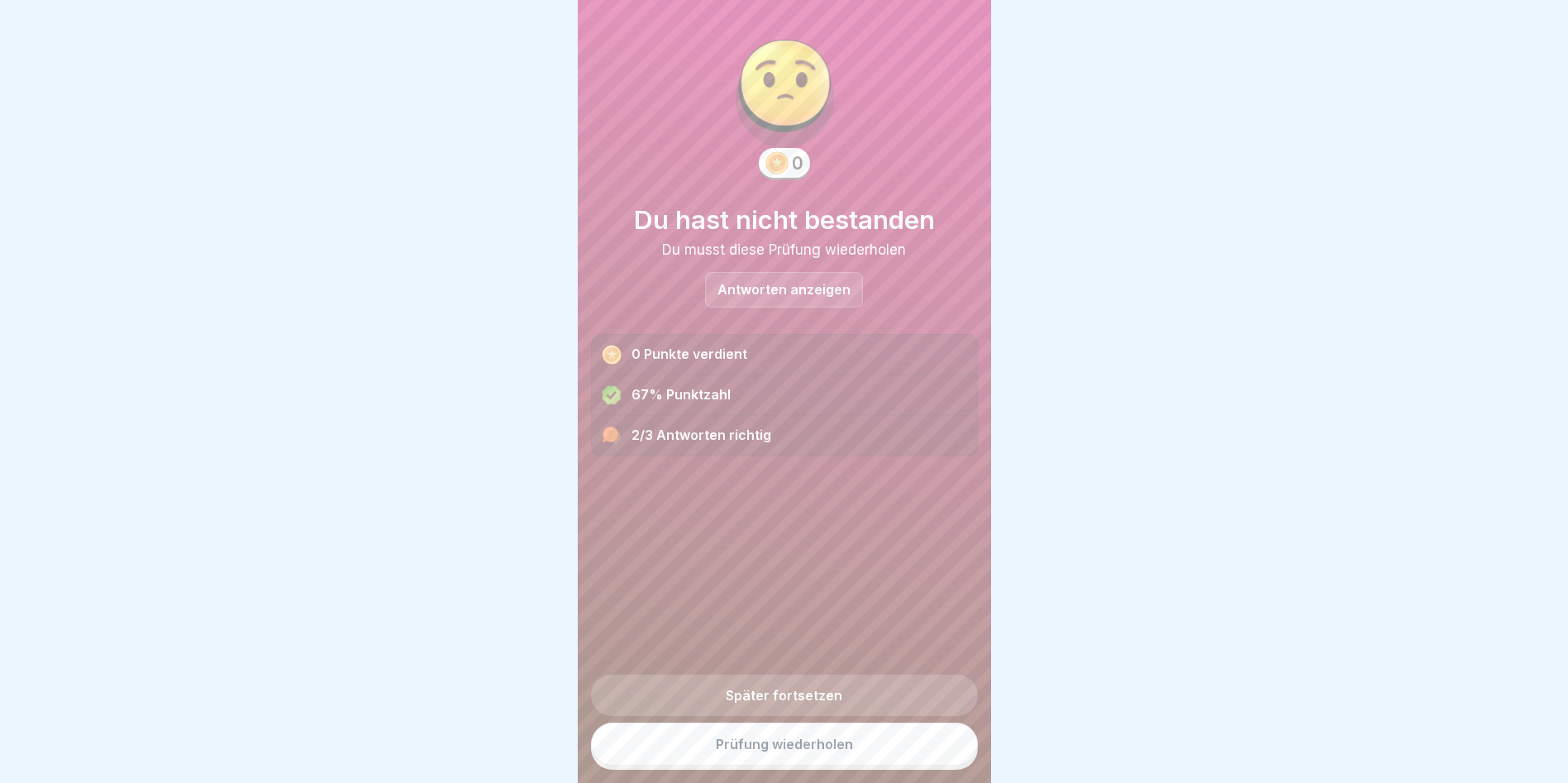
click at [920, 743] on link "Prüfung wiederholen" at bounding box center [785, 744] width 387 height 43
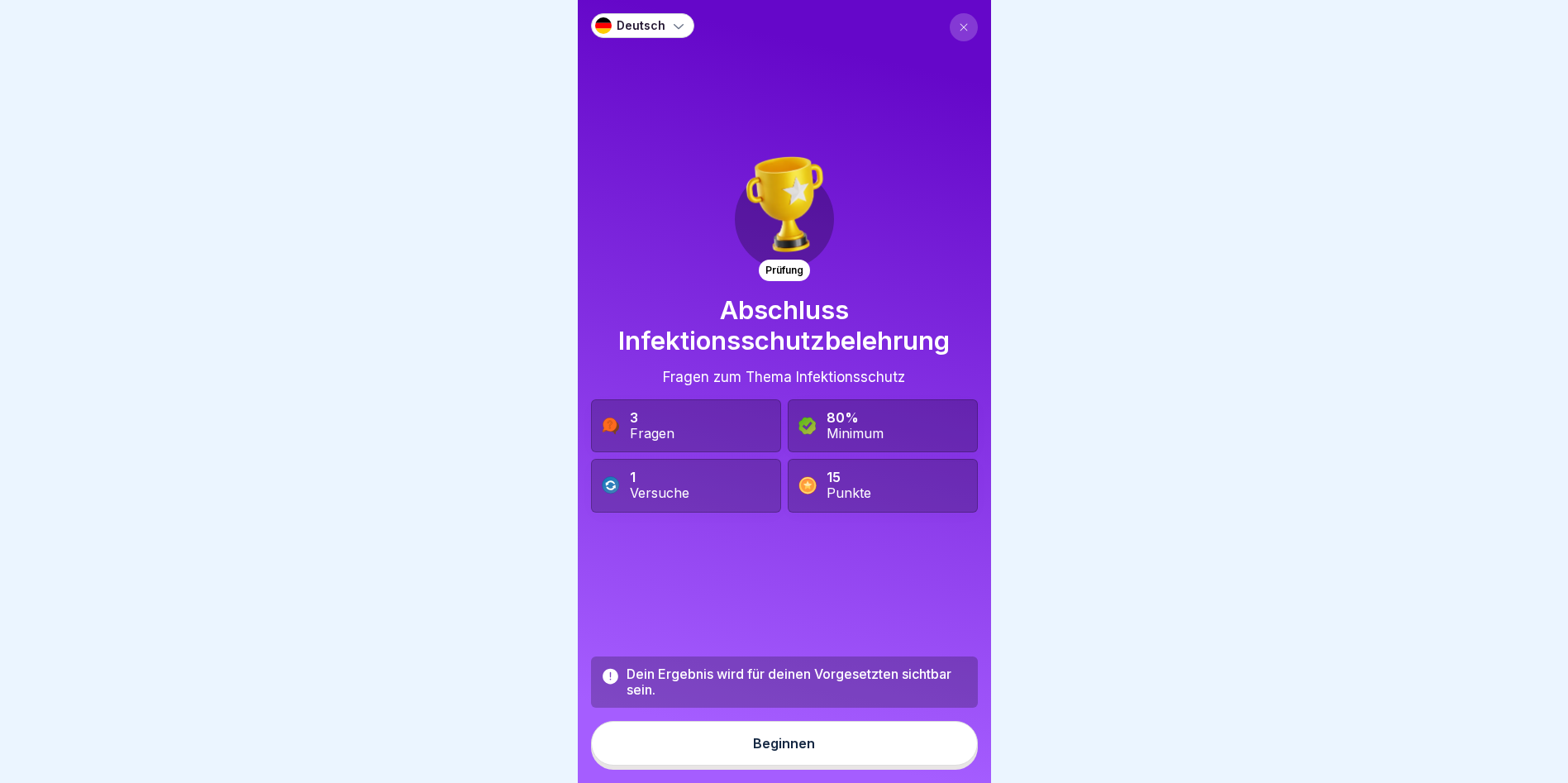
click at [873, 751] on button "Beginnen" at bounding box center [785, 743] width 387 height 44
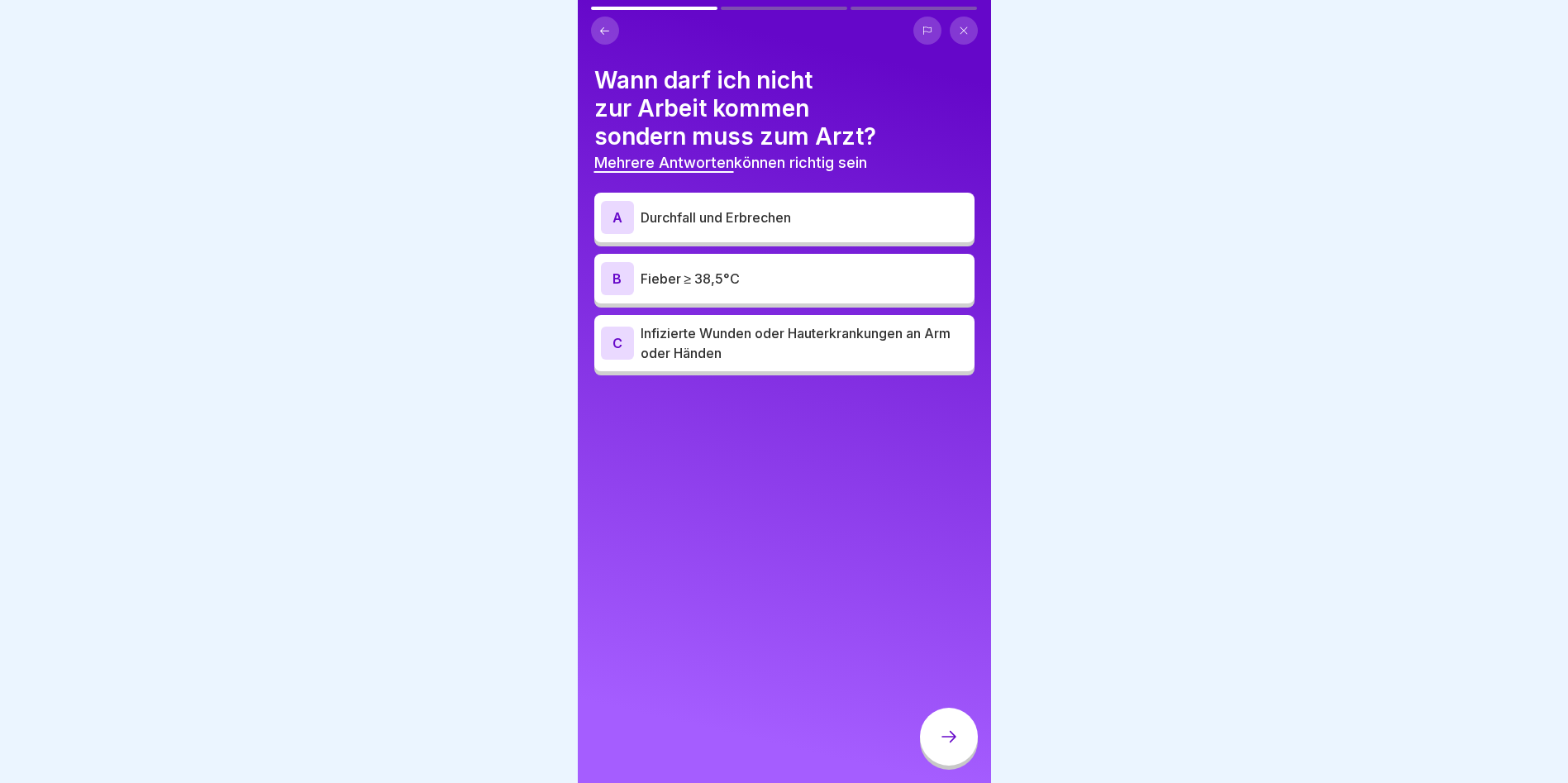
click at [720, 269] on p "Fieber ≥ 38,5°C" at bounding box center [804, 279] width 328 height 20
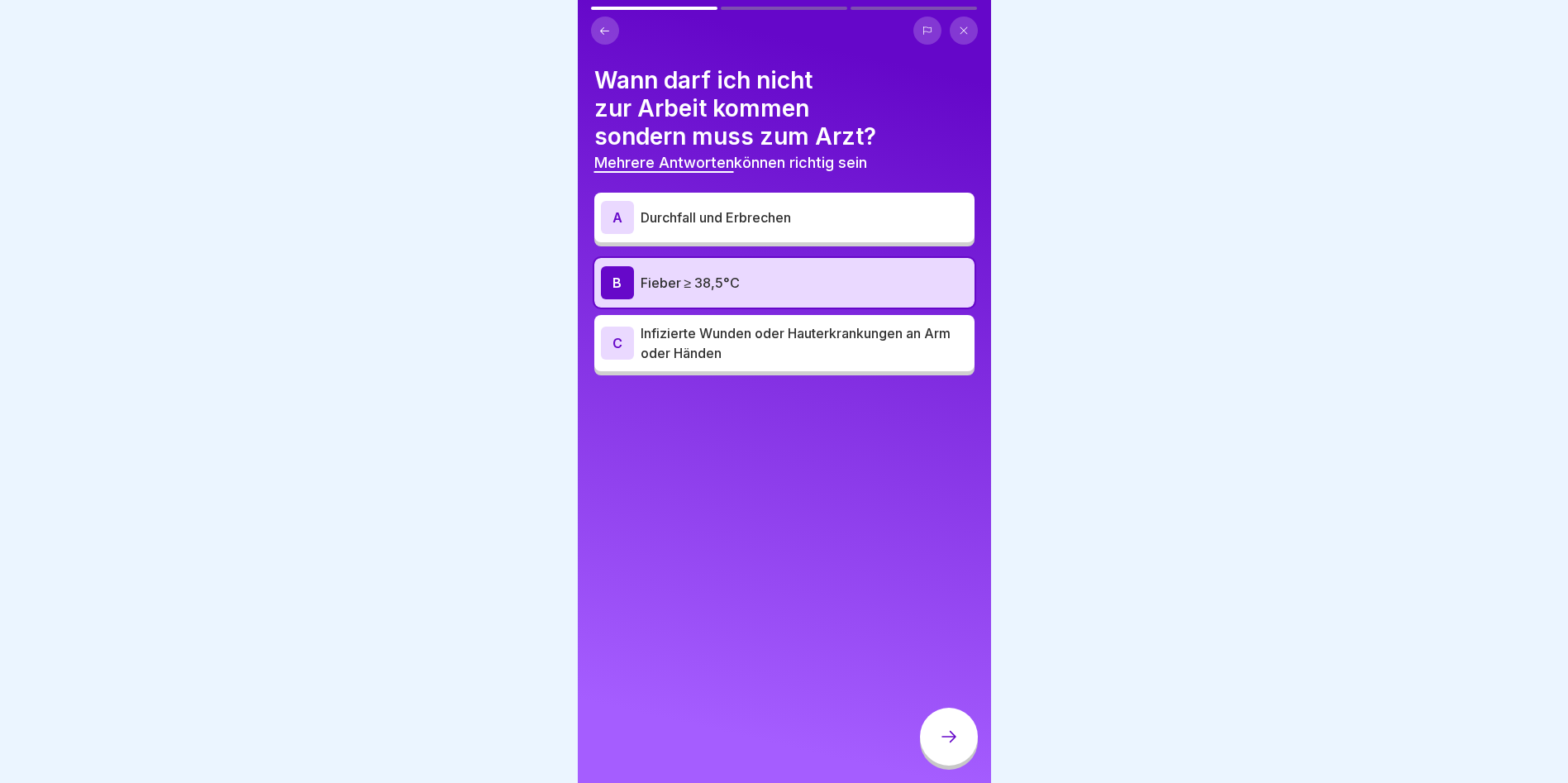
click at [722, 219] on p "Durchfall und Erbrechen" at bounding box center [804, 218] width 328 height 20
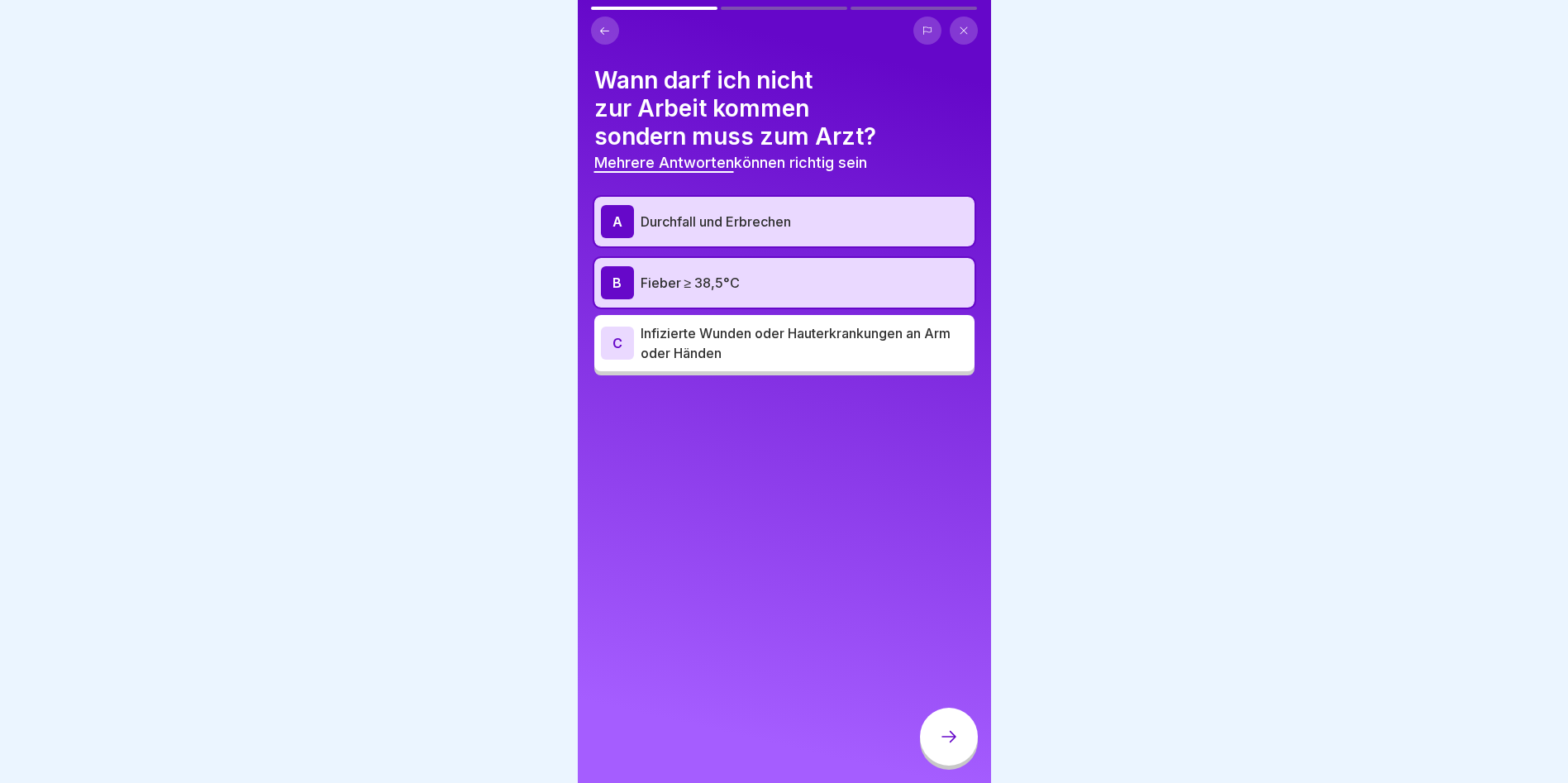
click at [770, 350] on p "Infizierte Wunden oder Hauterkrankungen an Arm oder Händen" at bounding box center [804, 343] width 328 height 39
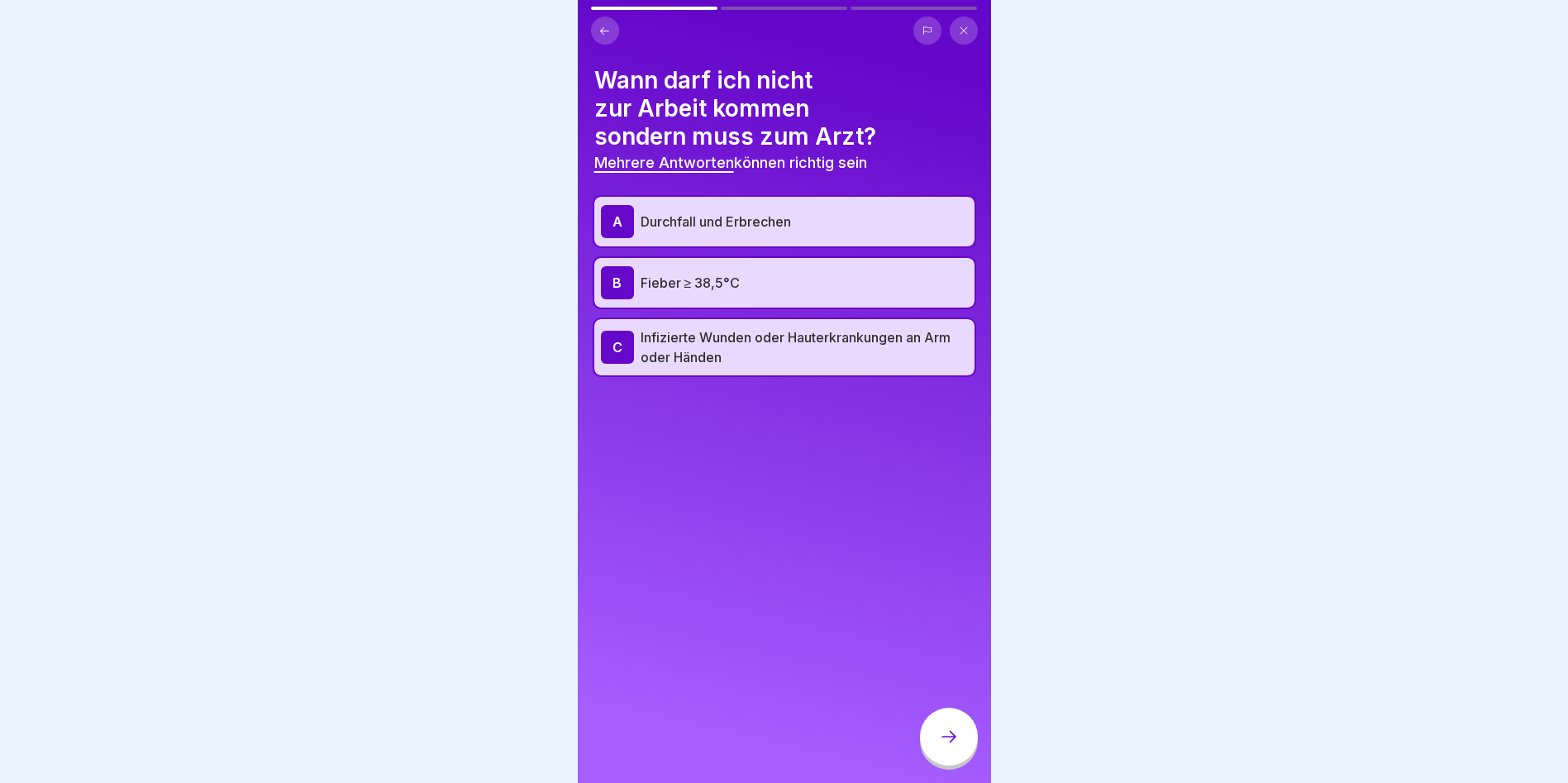
click at [968, 764] on div at bounding box center [949, 736] width 58 height 58
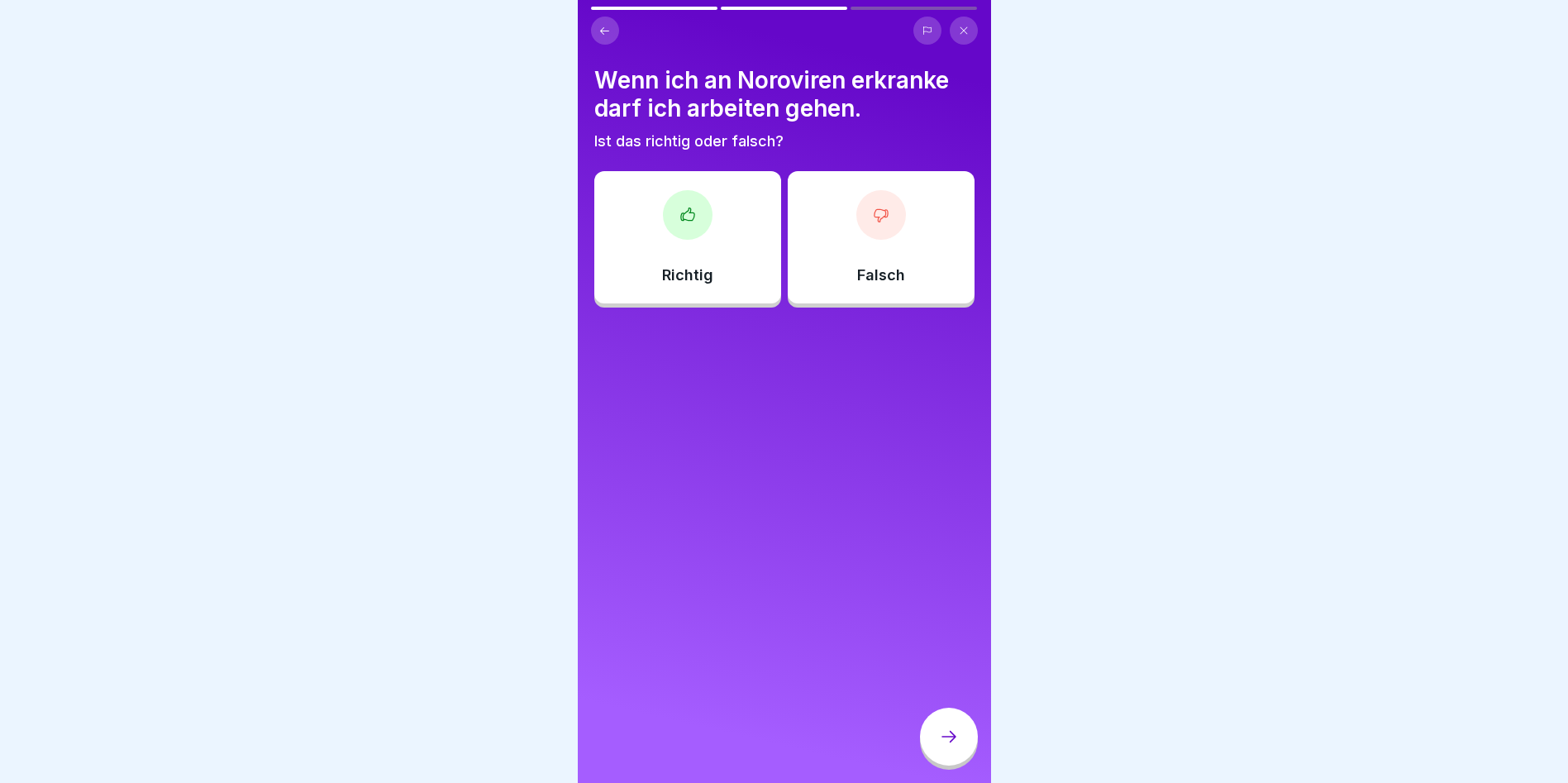
click at [722, 262] on div "Richtig" at bounding box center [688, 237] width 187 height 132
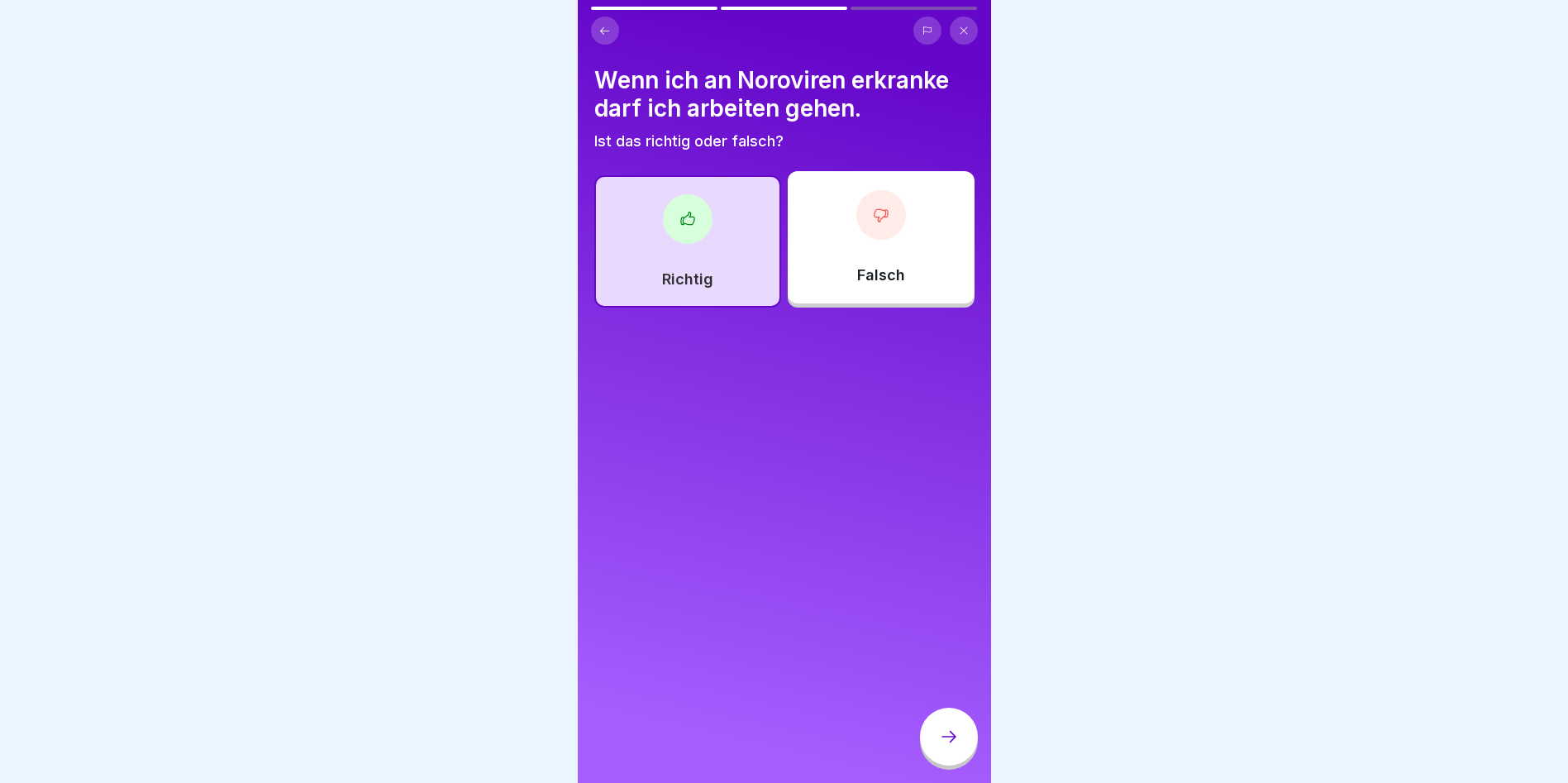
click at [857, 210] on div at bounding box center [881, 214] width 49 height 49
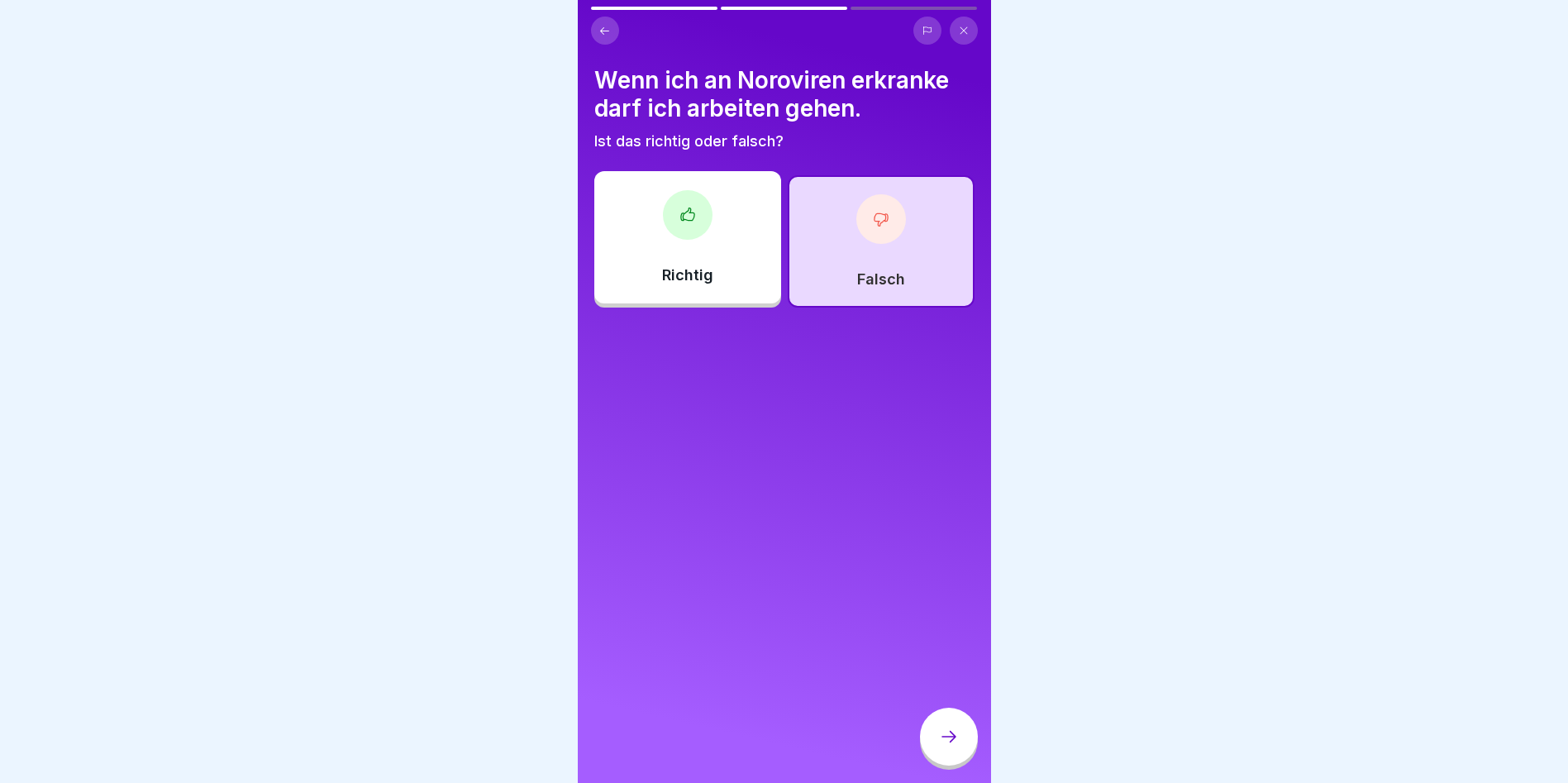
click at [939, 729] on div at bounding box center [949, 736] width 58 height 58
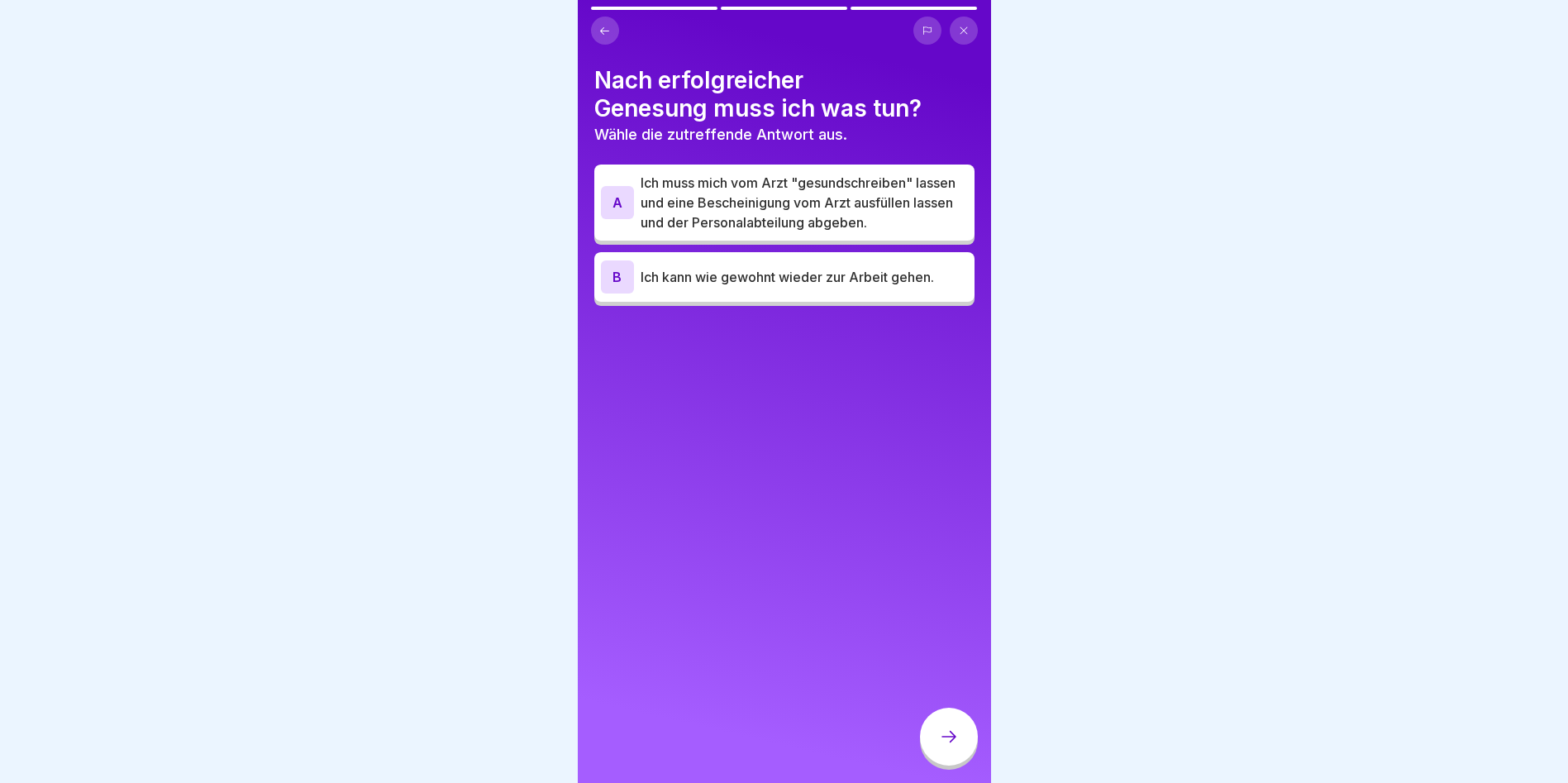
click at [737, 293] on div "B Ich kann wie gewohnt wieder zur Arbeit gehen." at bounding box center [785, 276] width 367 height 33
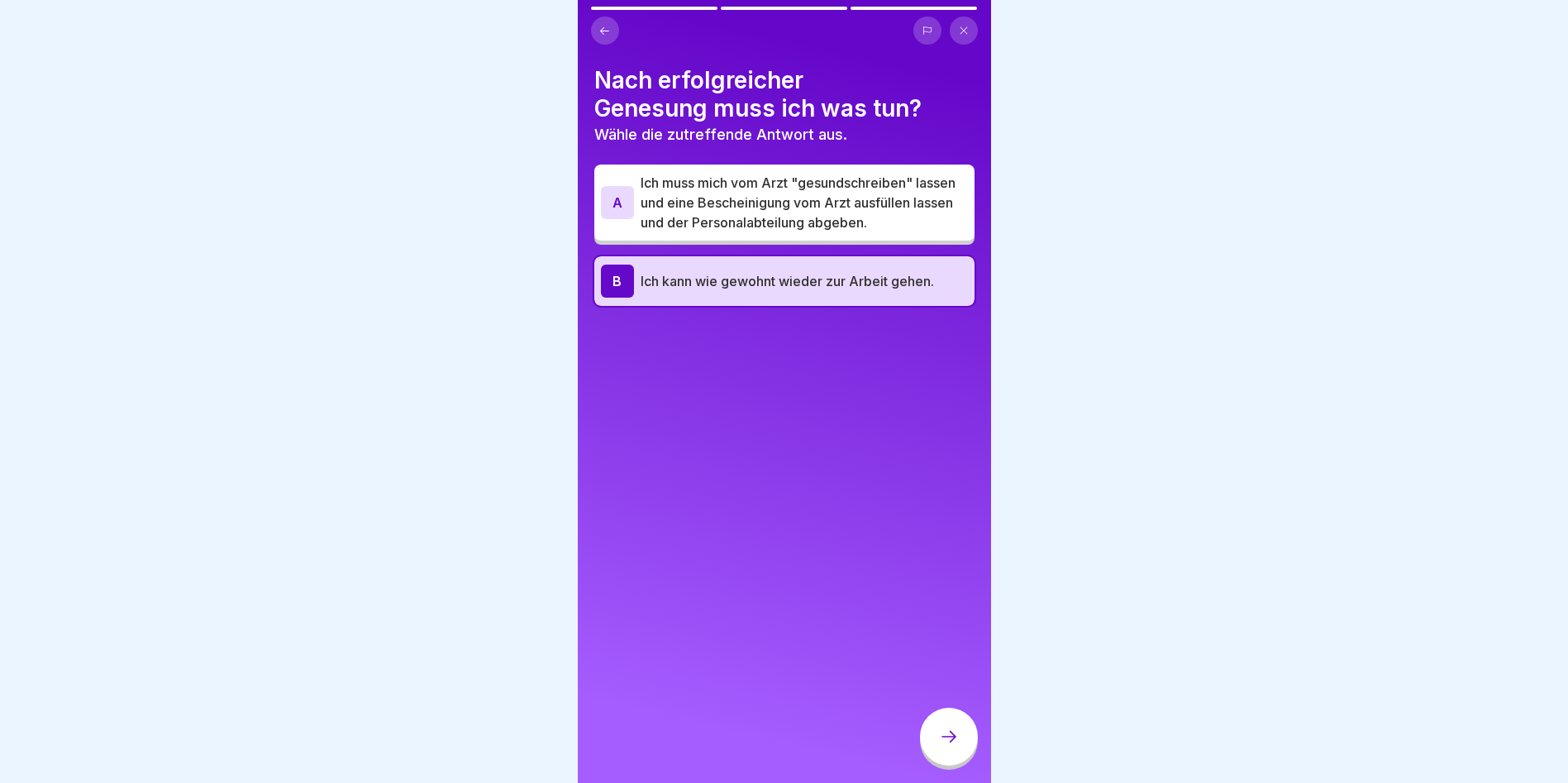
click at [735, 232] on p "Ich muss mich vom Arzt "gesundschreiben" lassen und eine Bescheinigung vom Arzt…" at bounding box center [804, 202] width 328 height 59
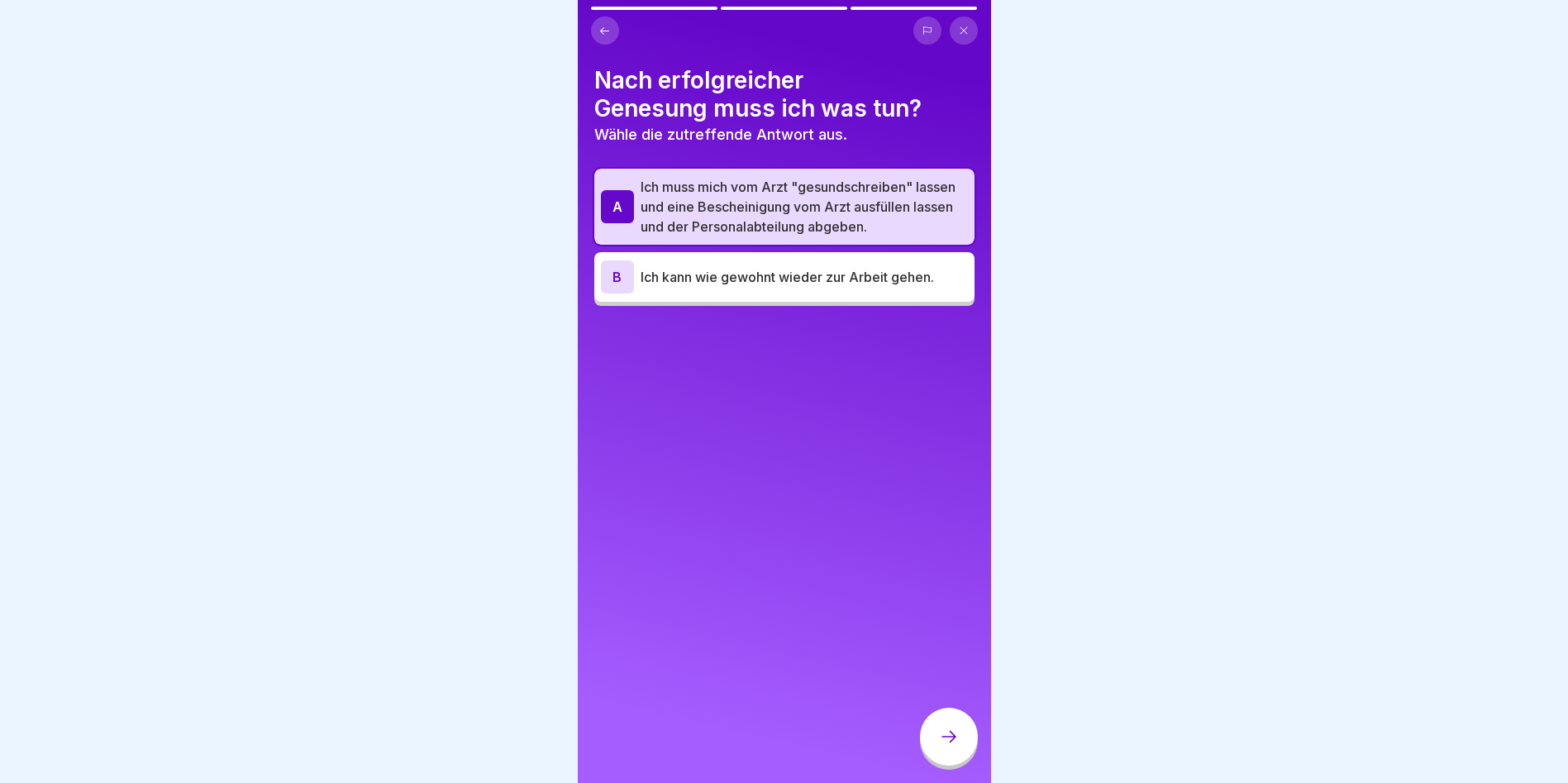
click at [942, 746] on icon at bounding box center [949, 737] width 20 height 20
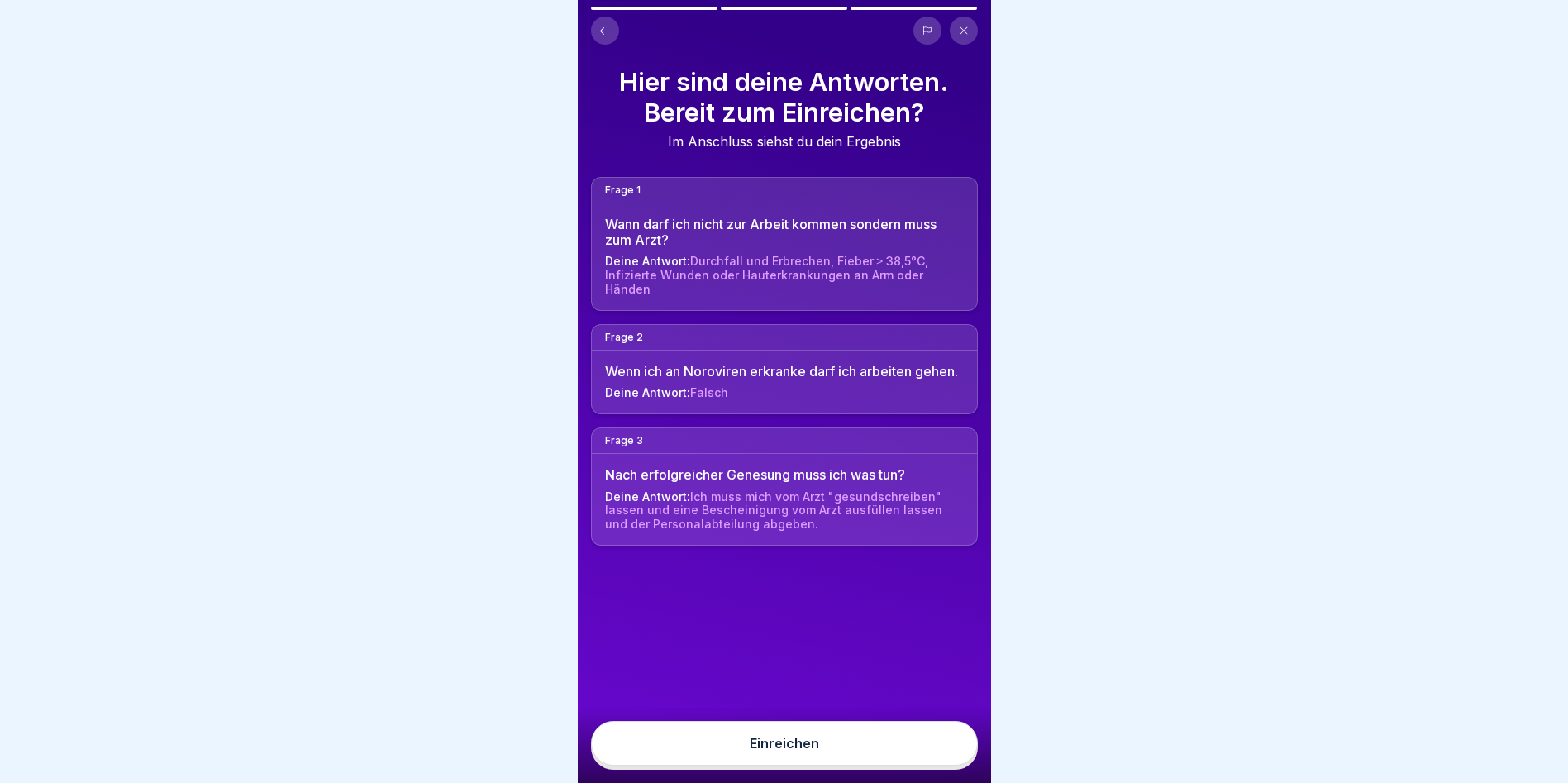
click at [942, 752] on button "Einreichen" at bounding box center [785, 743] width 387 height 44
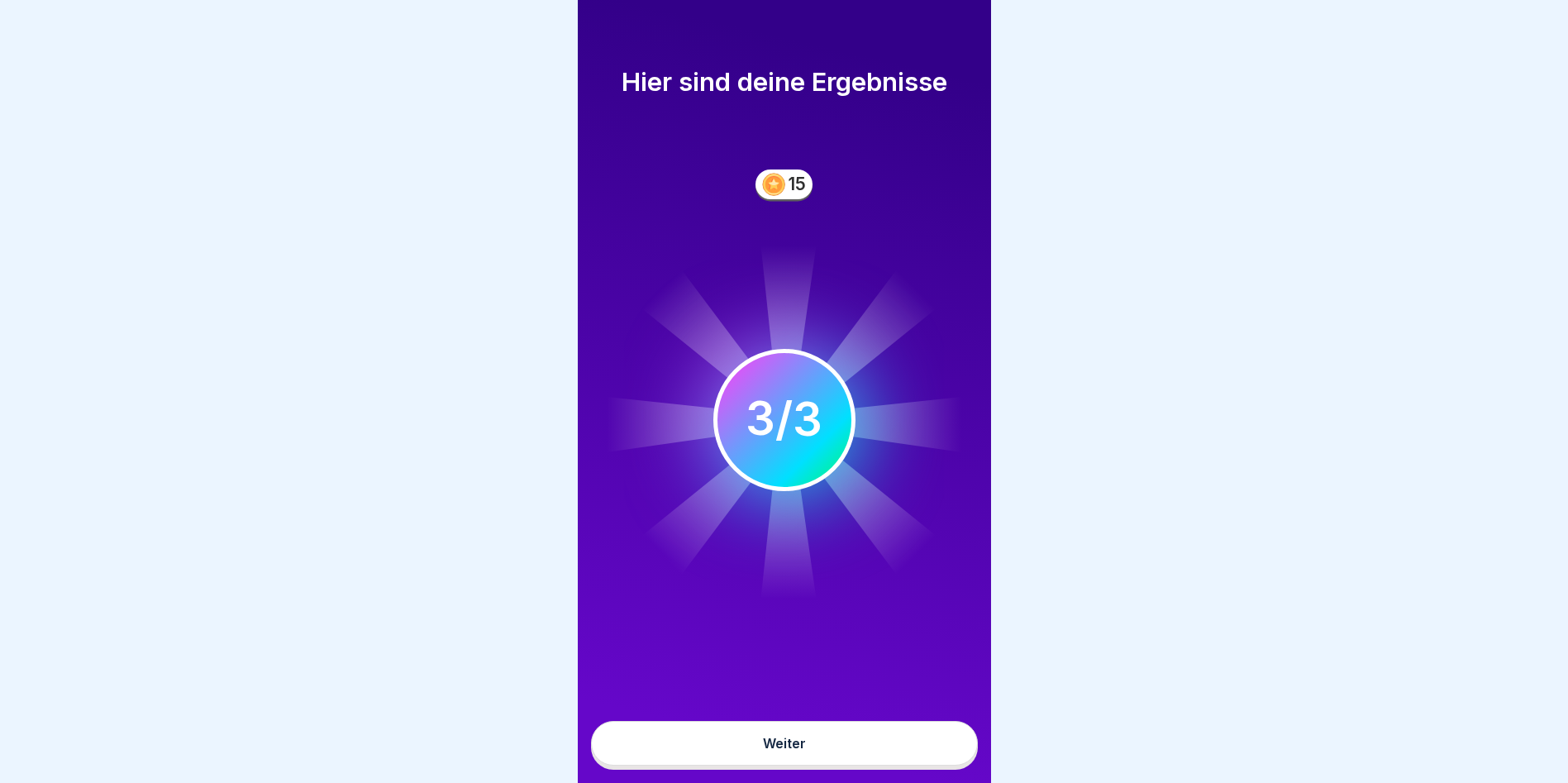
click at [922, 747] on button "Weiter" at bounding box center [785, 743] width 387 height 44
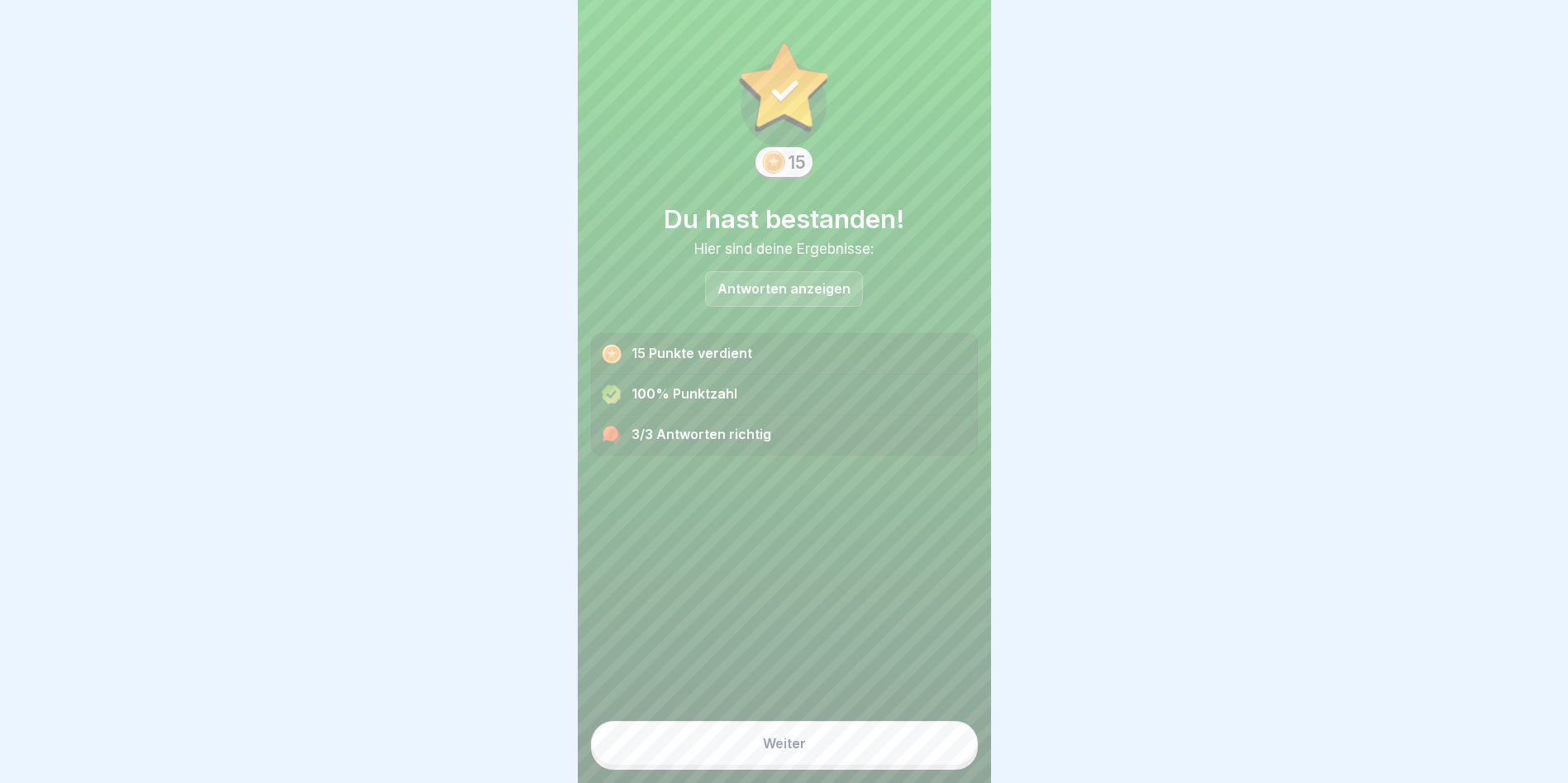
click at [921, 746] on button "Weiter" at bounding box center [785, 743] width 387 height 44
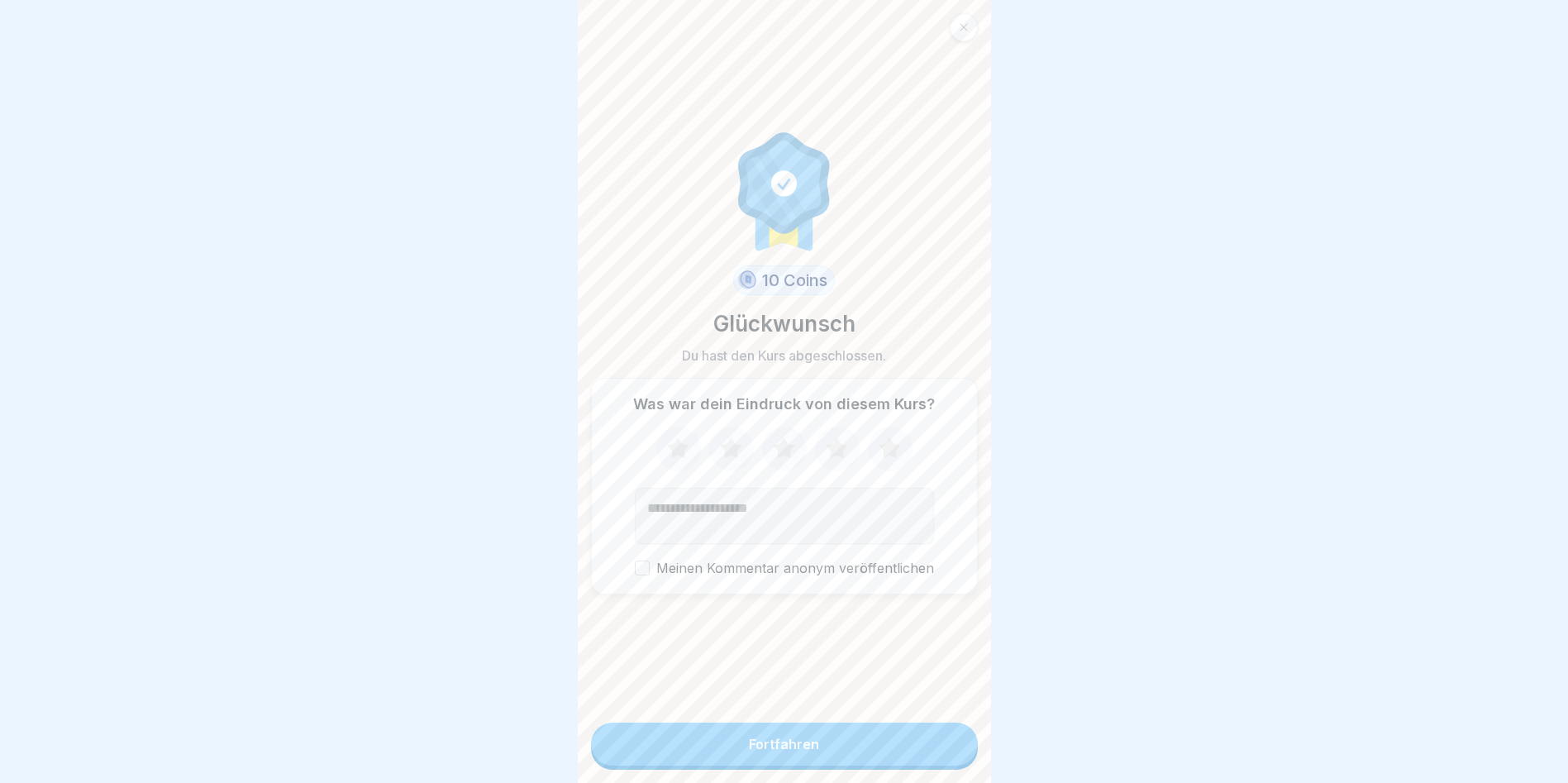
click at [919, 743] on button "Fortfahren" at bounding box center [785, 744] width 387 height 43
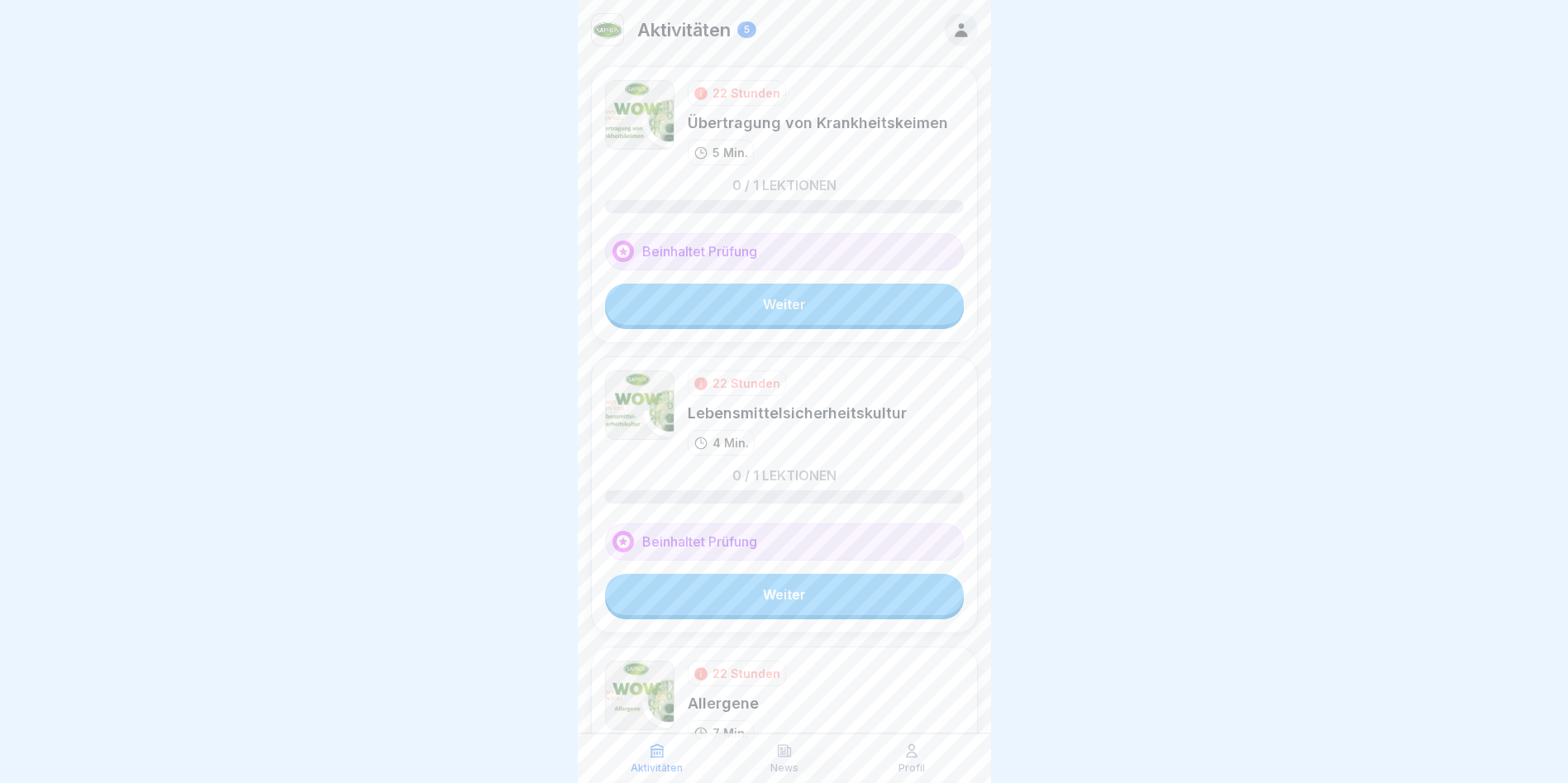
click at [771, 308] on link "Weiter" at bounding box center [784, 304] width 358 height 41
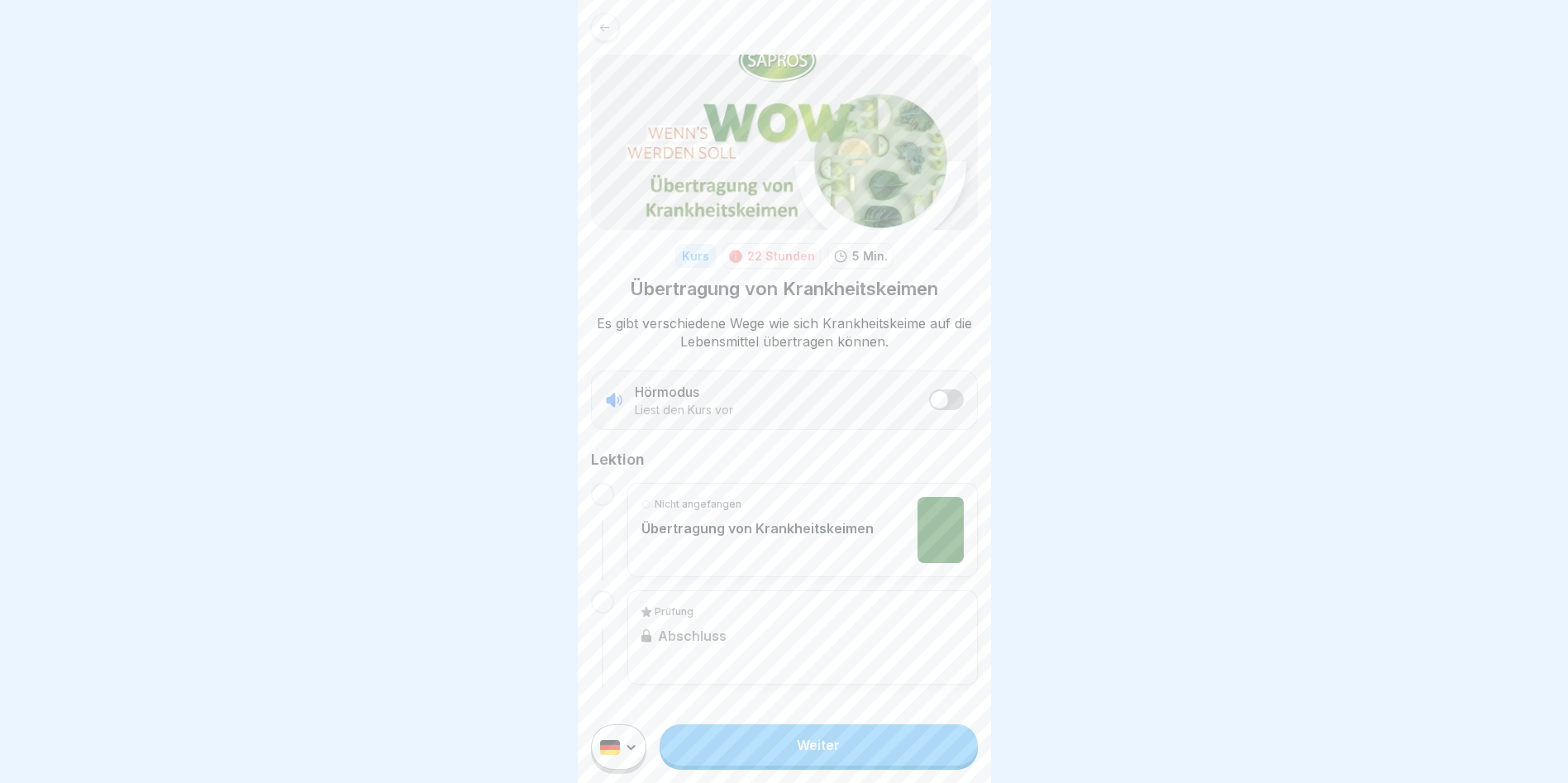
click at [933, 760] on link "Weiter" at bounding box center [818, 744] width 317 height 41
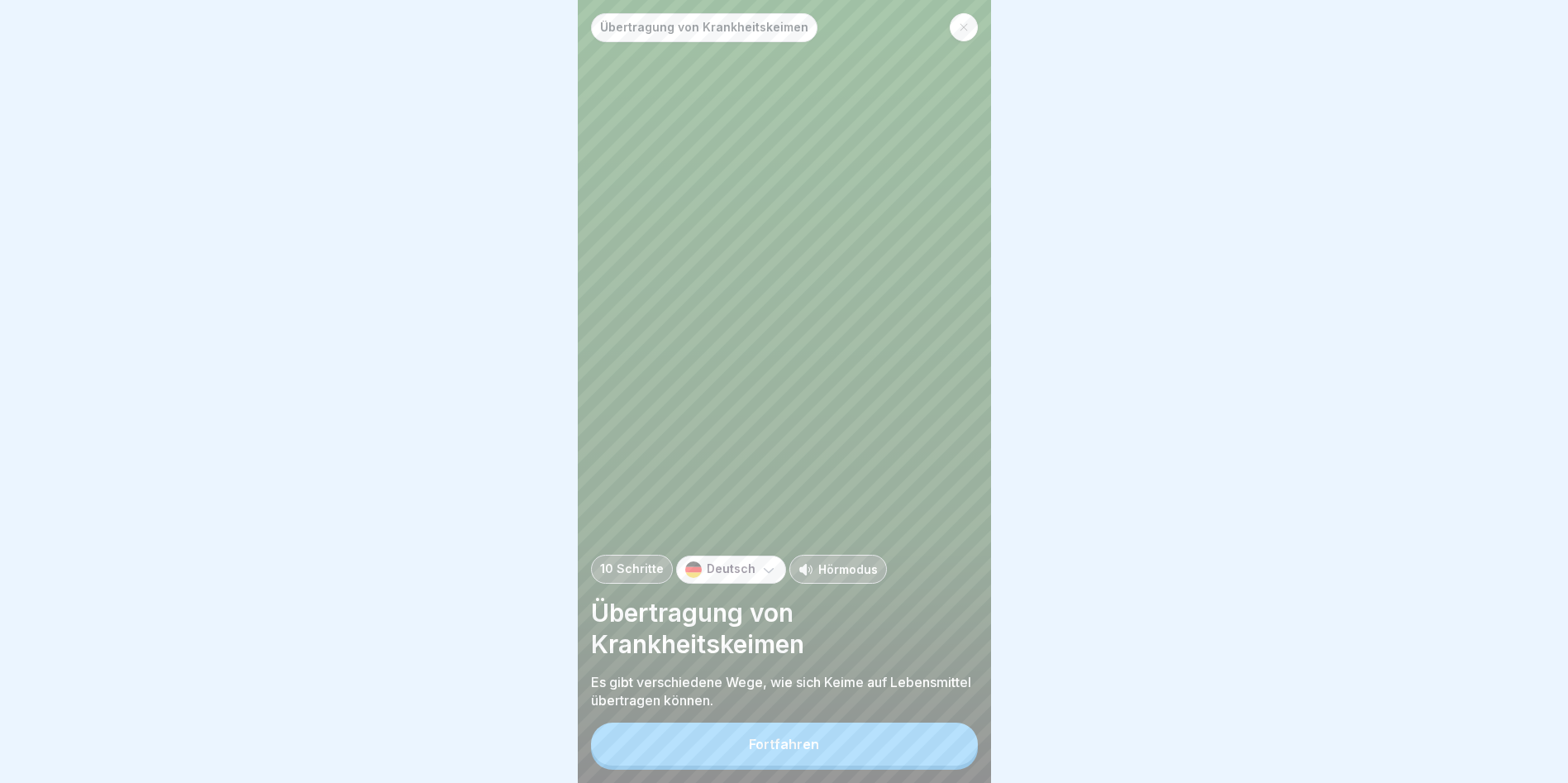
click at [948, 760] on button "Fortfahren" at bounding box center [785, 744] width 387 height 43
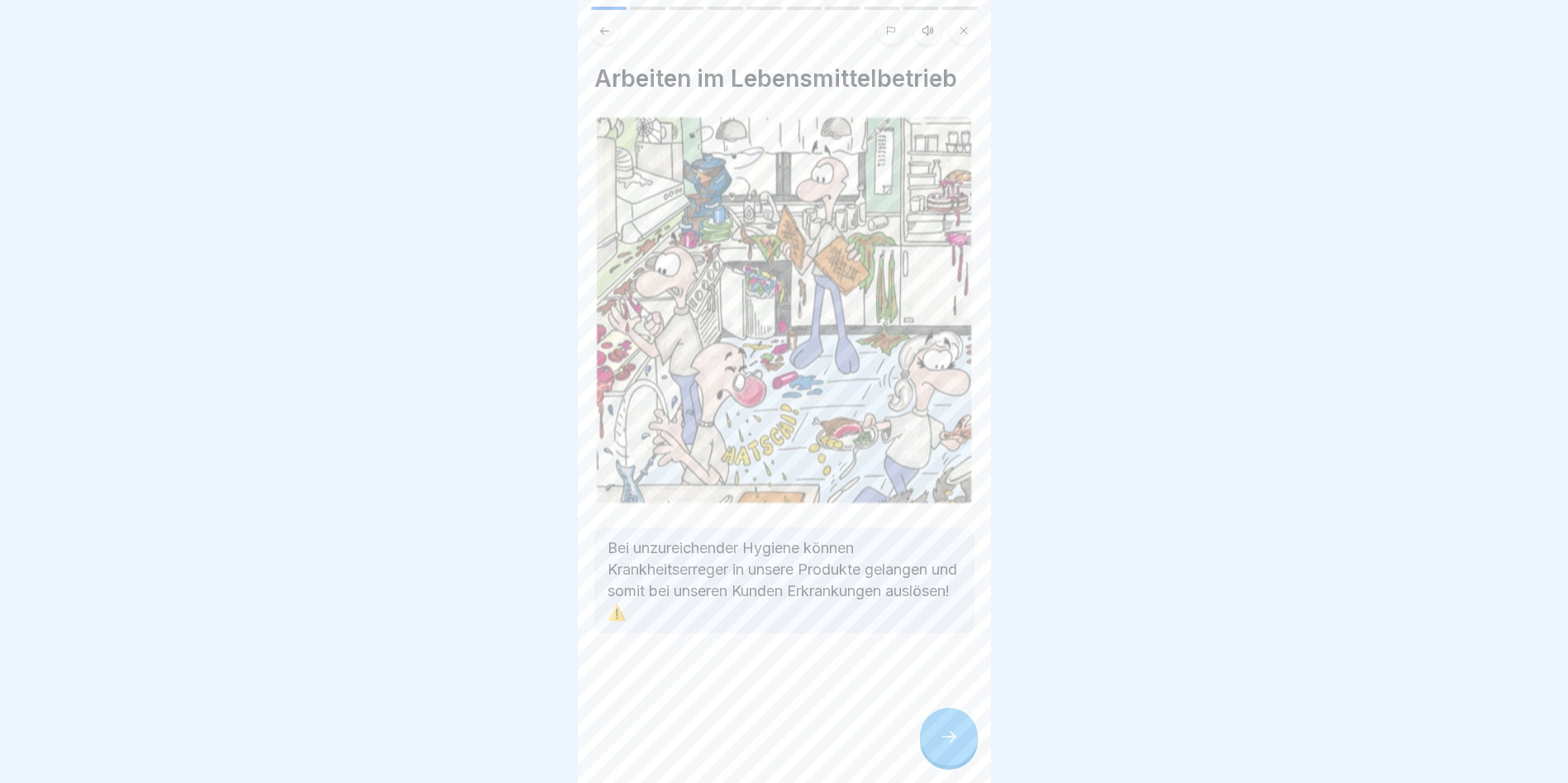
click at [947, 746] on icon at bounding box center [949, 737] width 20 height 20
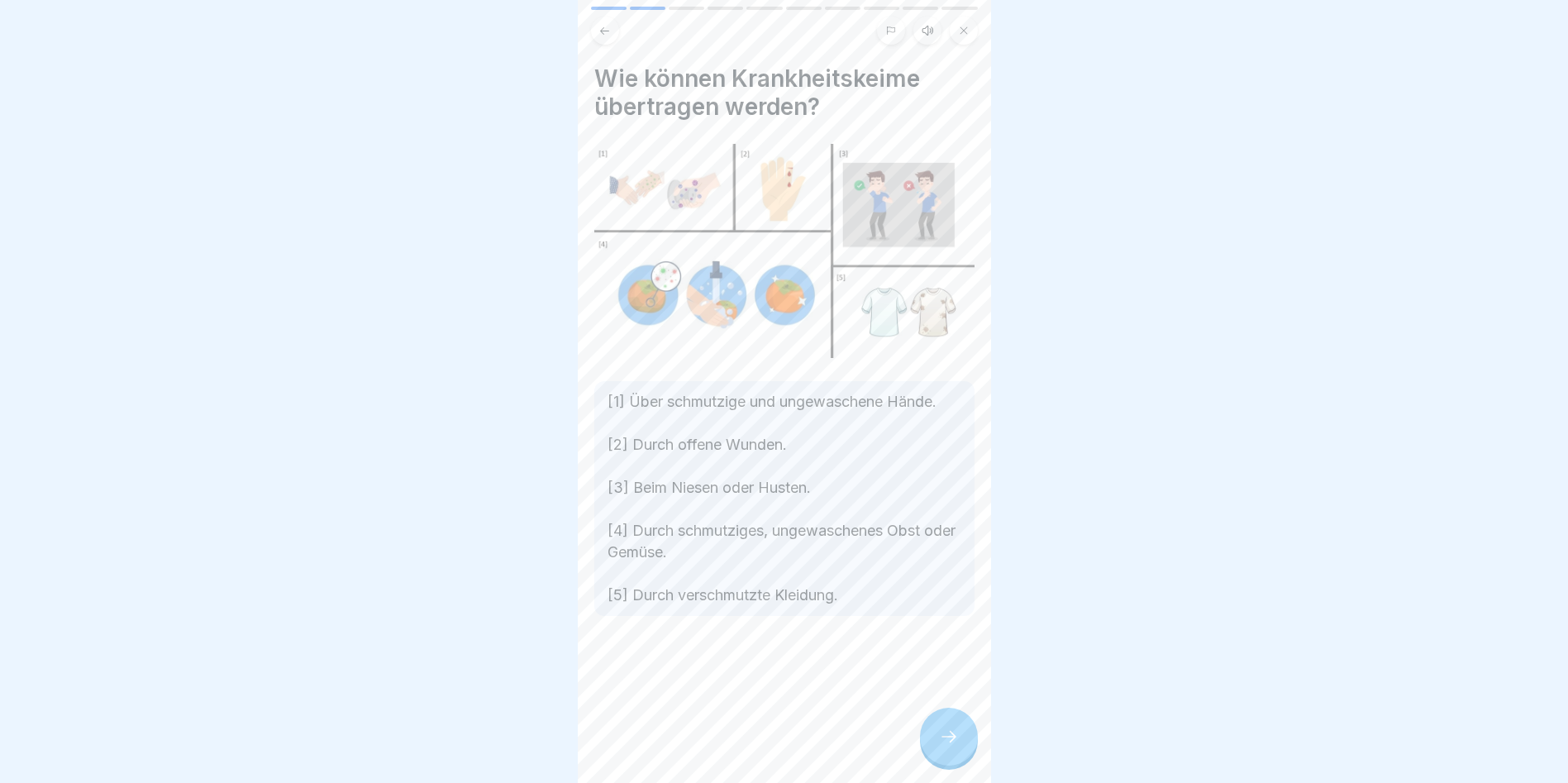
click at [950, 746] on icon at bounding box center [949, 737] width 20 height 20
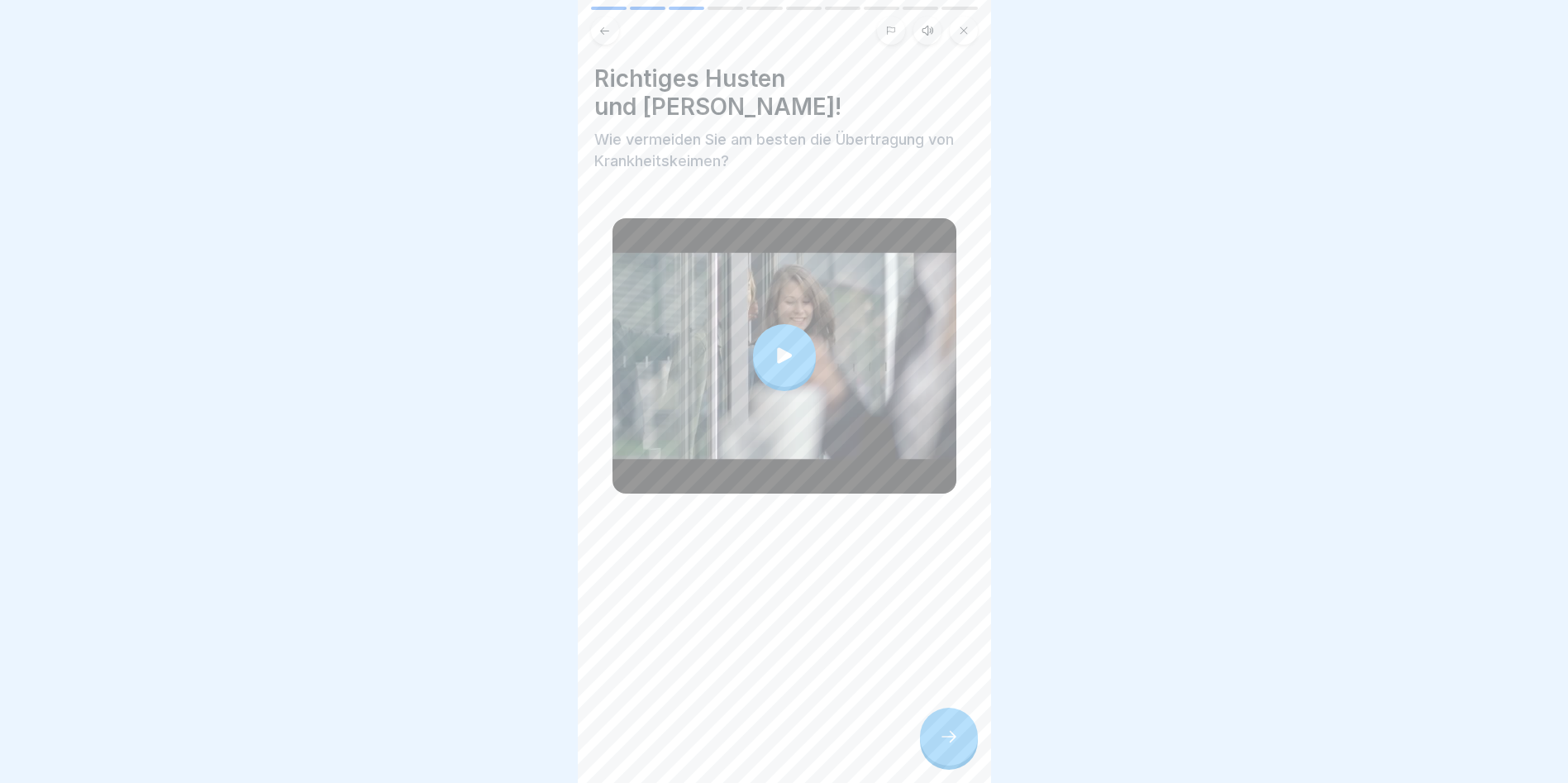
click at [950, 746] on icon at bounding box center [949, 737] width 20 height 20
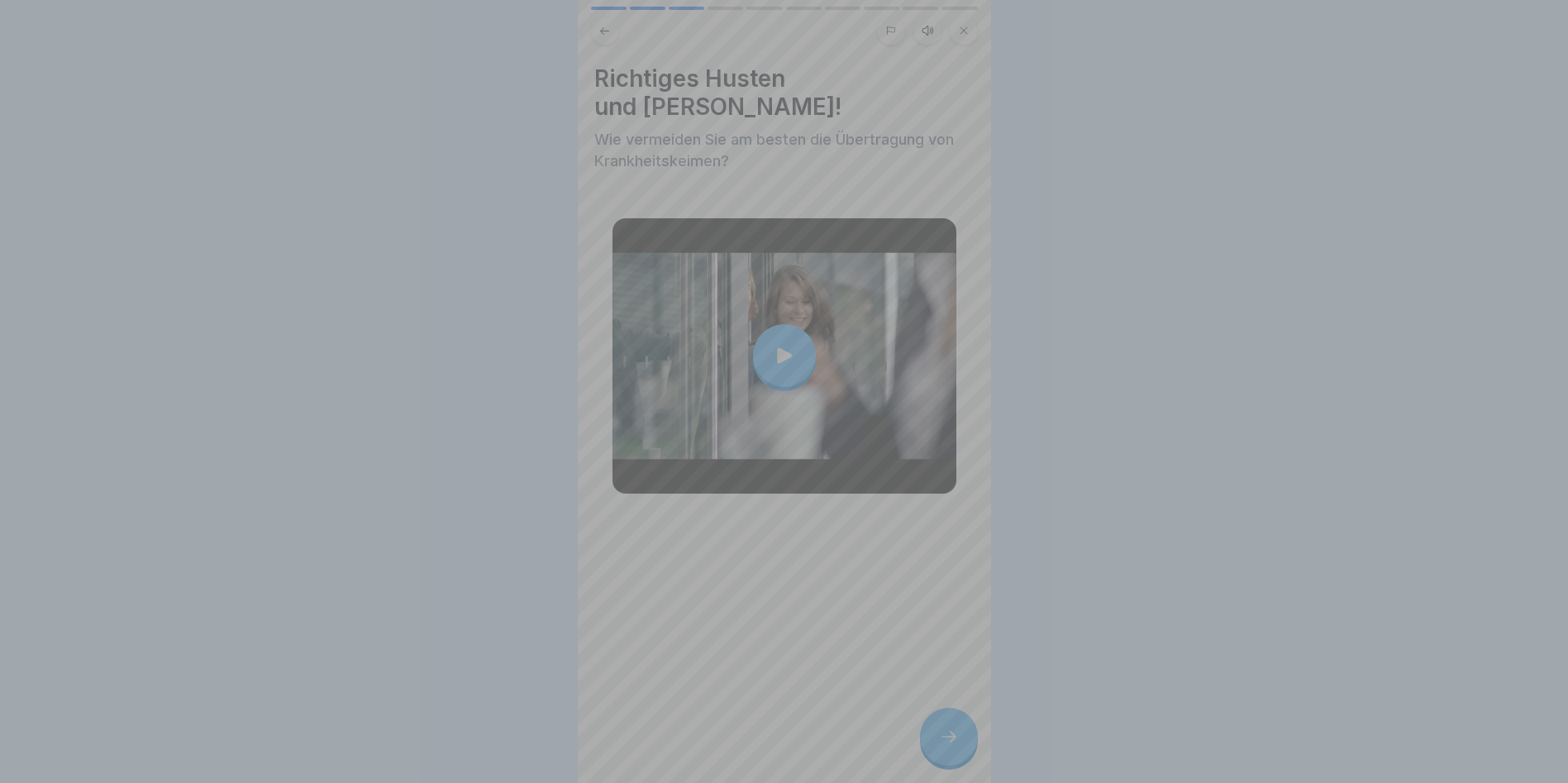
click at [950, 752] on div at bounding box center [785, 391] width 414 height 783
click at [947, 752] on div at bounding box center [785, 391] width 414 height 783
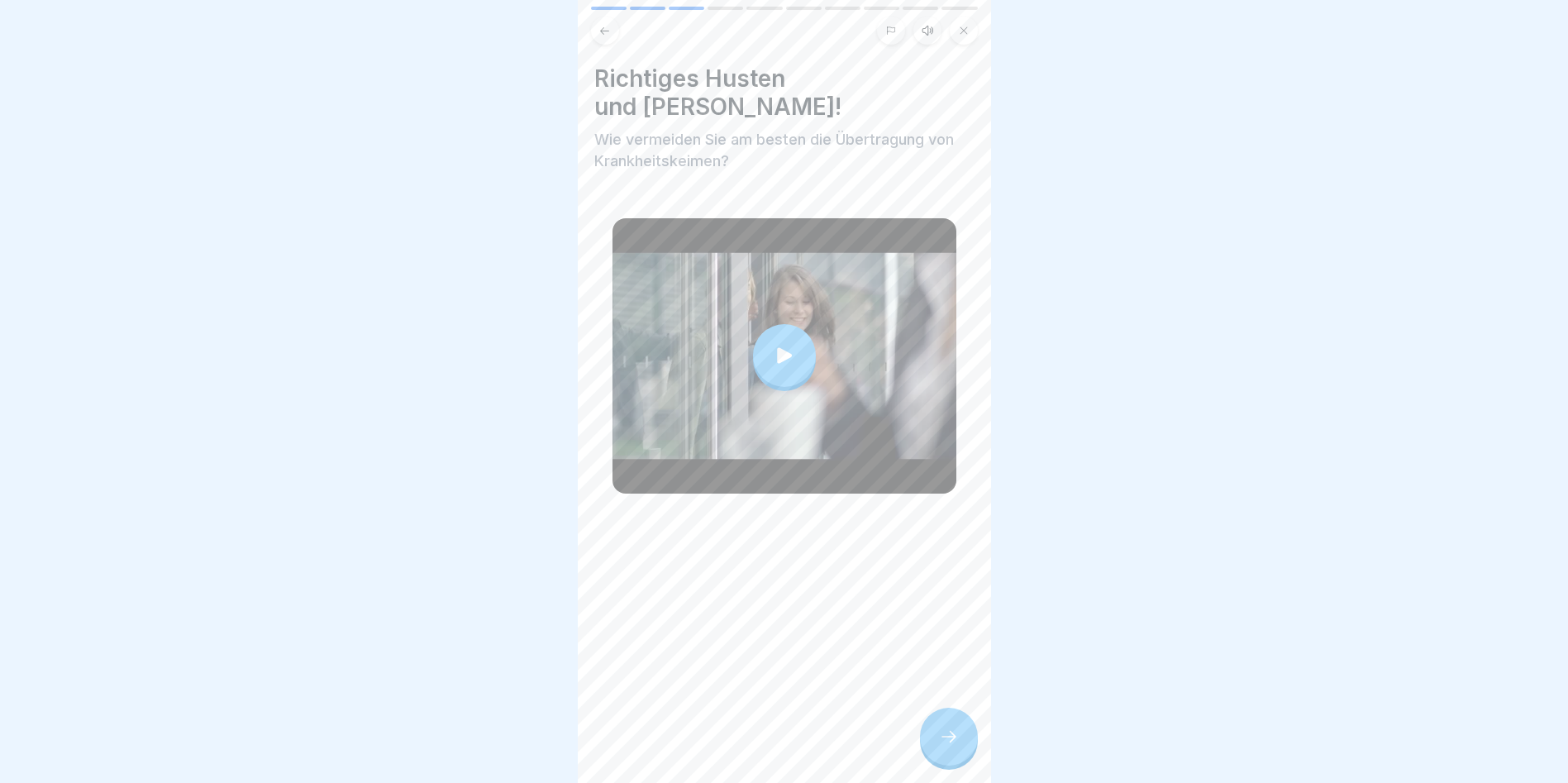
click at [939, 746] on icon at bounding box center [949, 737] width 20 height 20
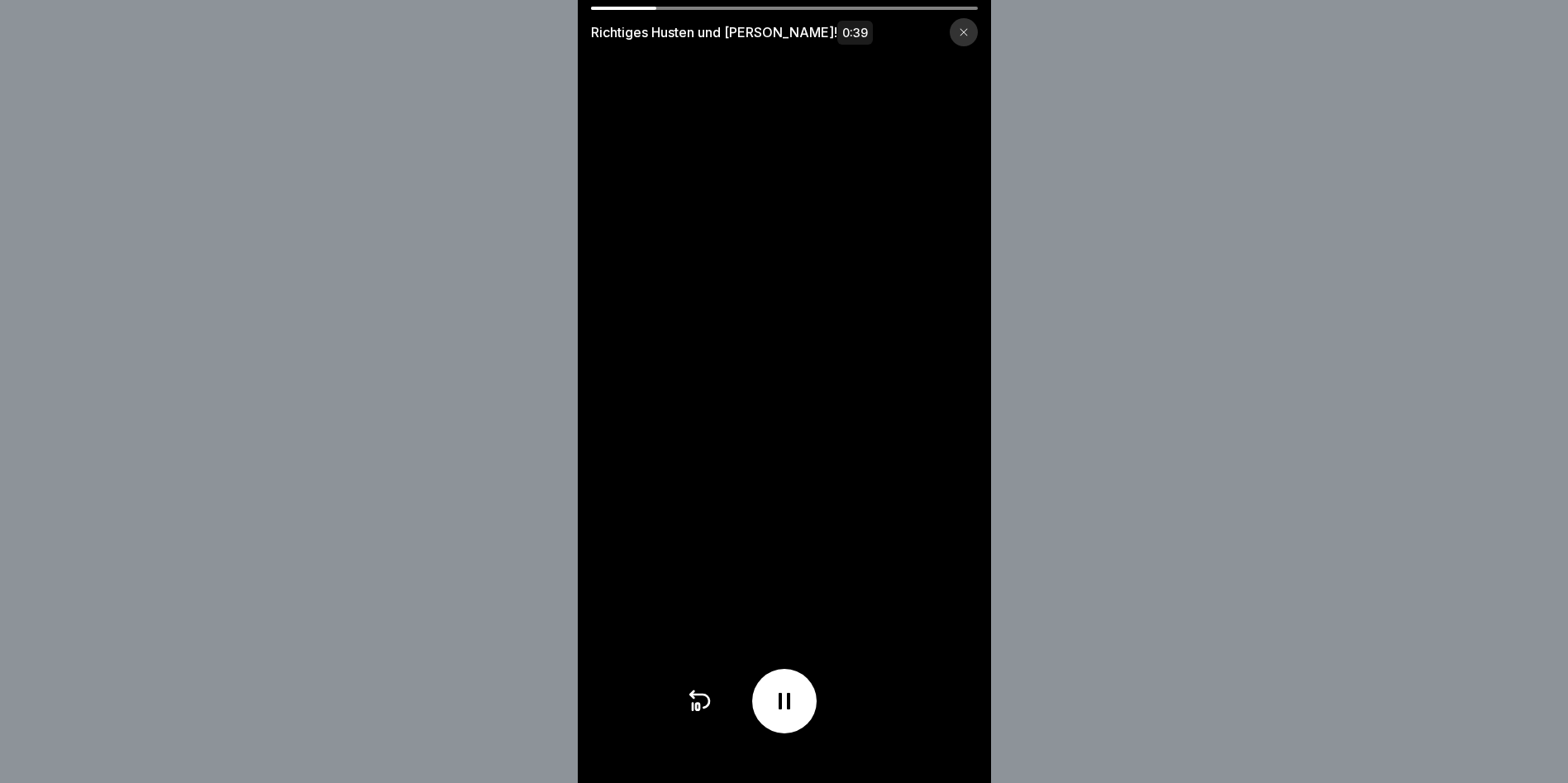
click at [802, 688] on div at bounding box center [784, 700] width 64 height 64
click at [793, 696] on div at bounding box center [784, 700] width 64 height 64
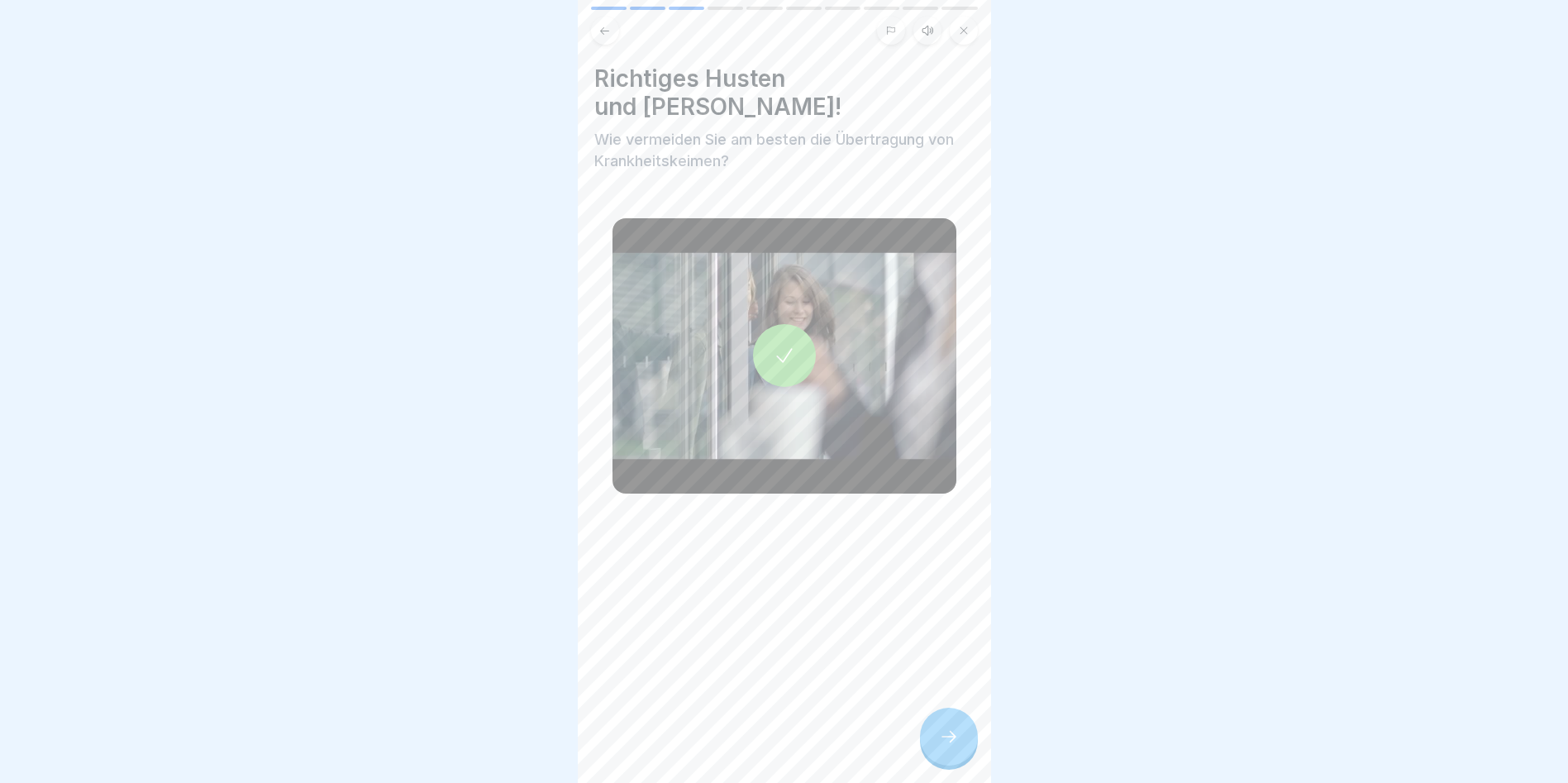
click at [951, 732] on div at bounding box center [949, 736] width 58 height 58
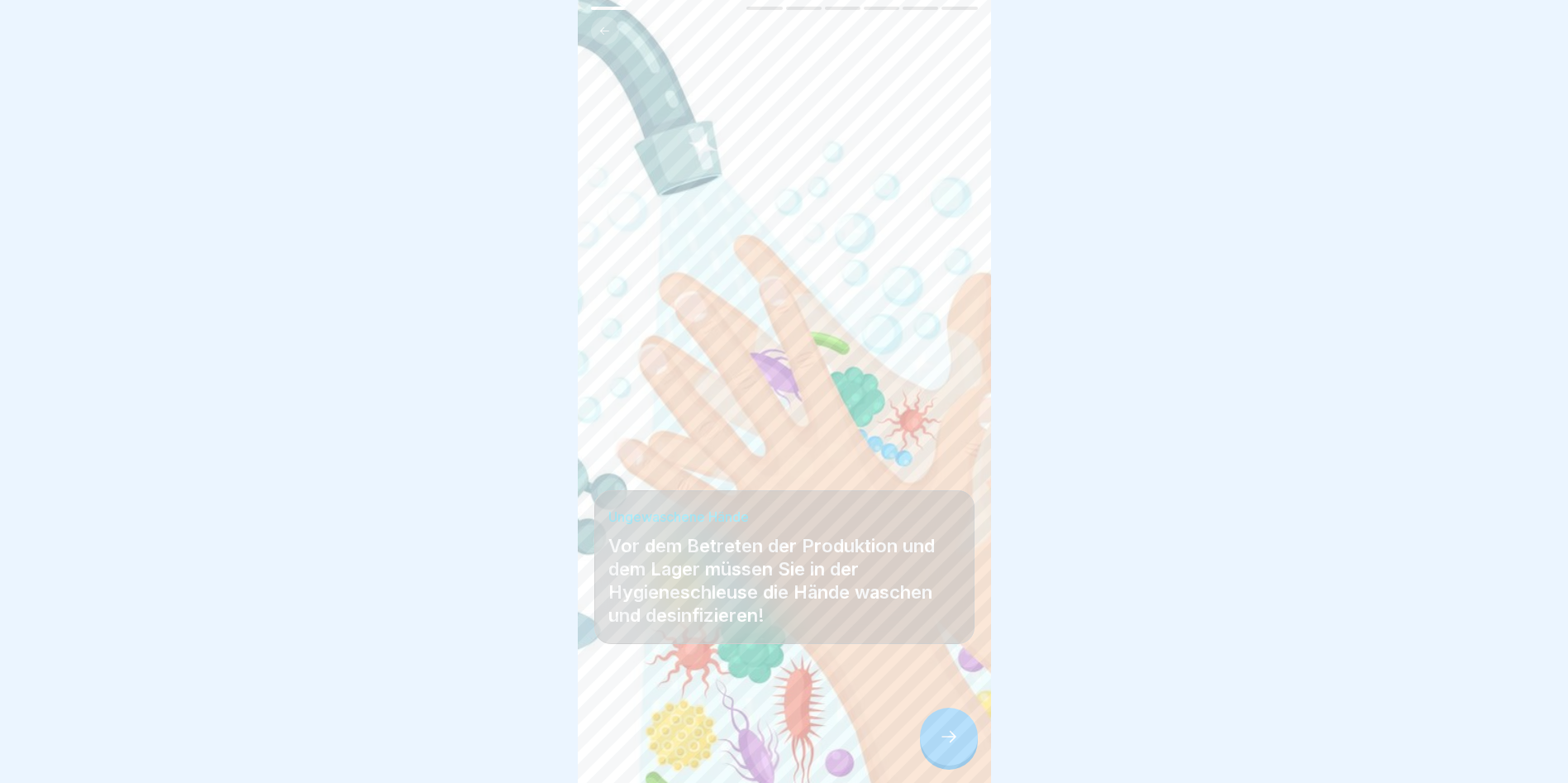
click at [946, 725] on div at bounding box center [949, 736] width 58 height 58
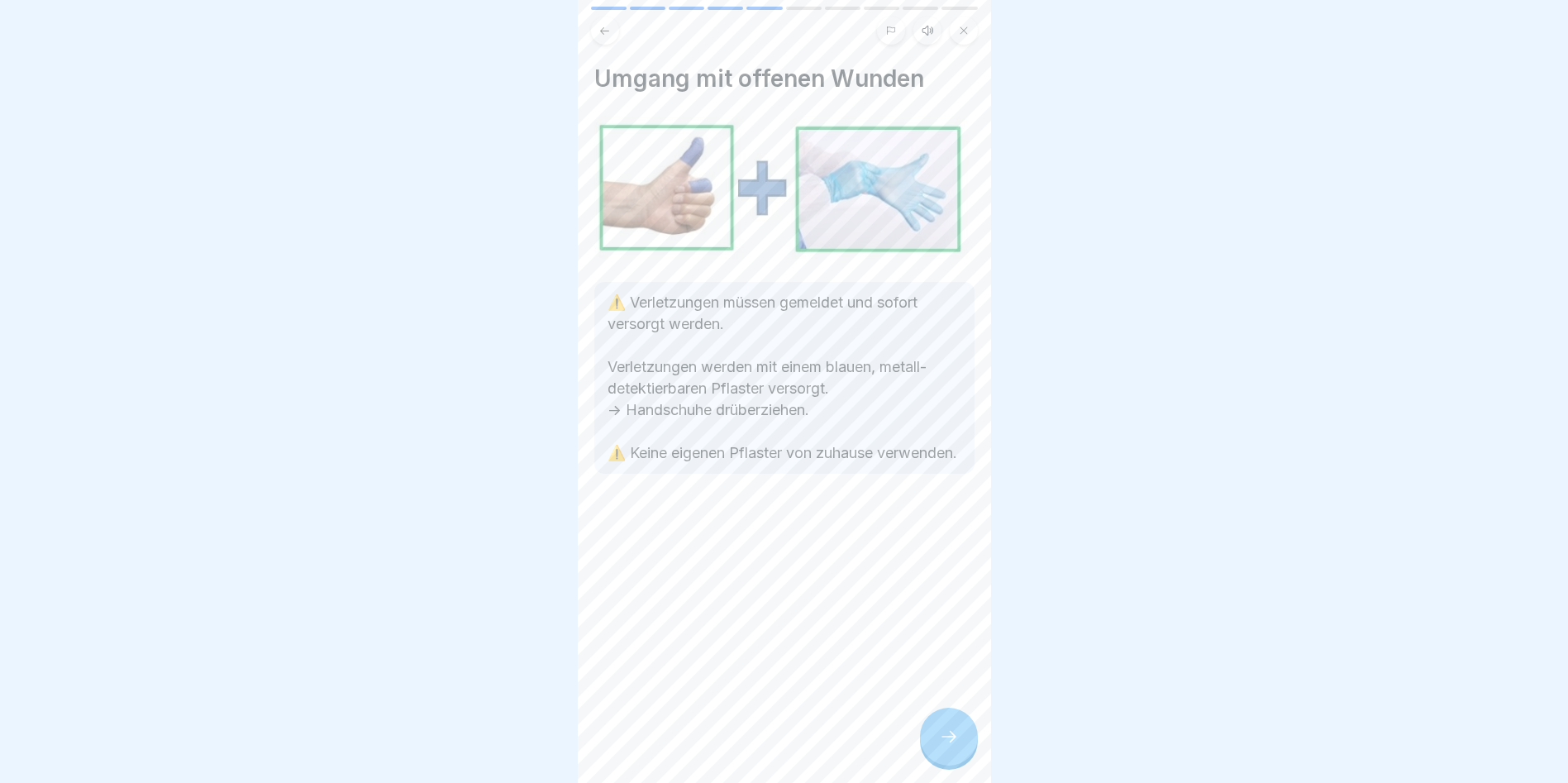
click at [945, 723] on div at bounding box center [949, 736] width 58 height 58
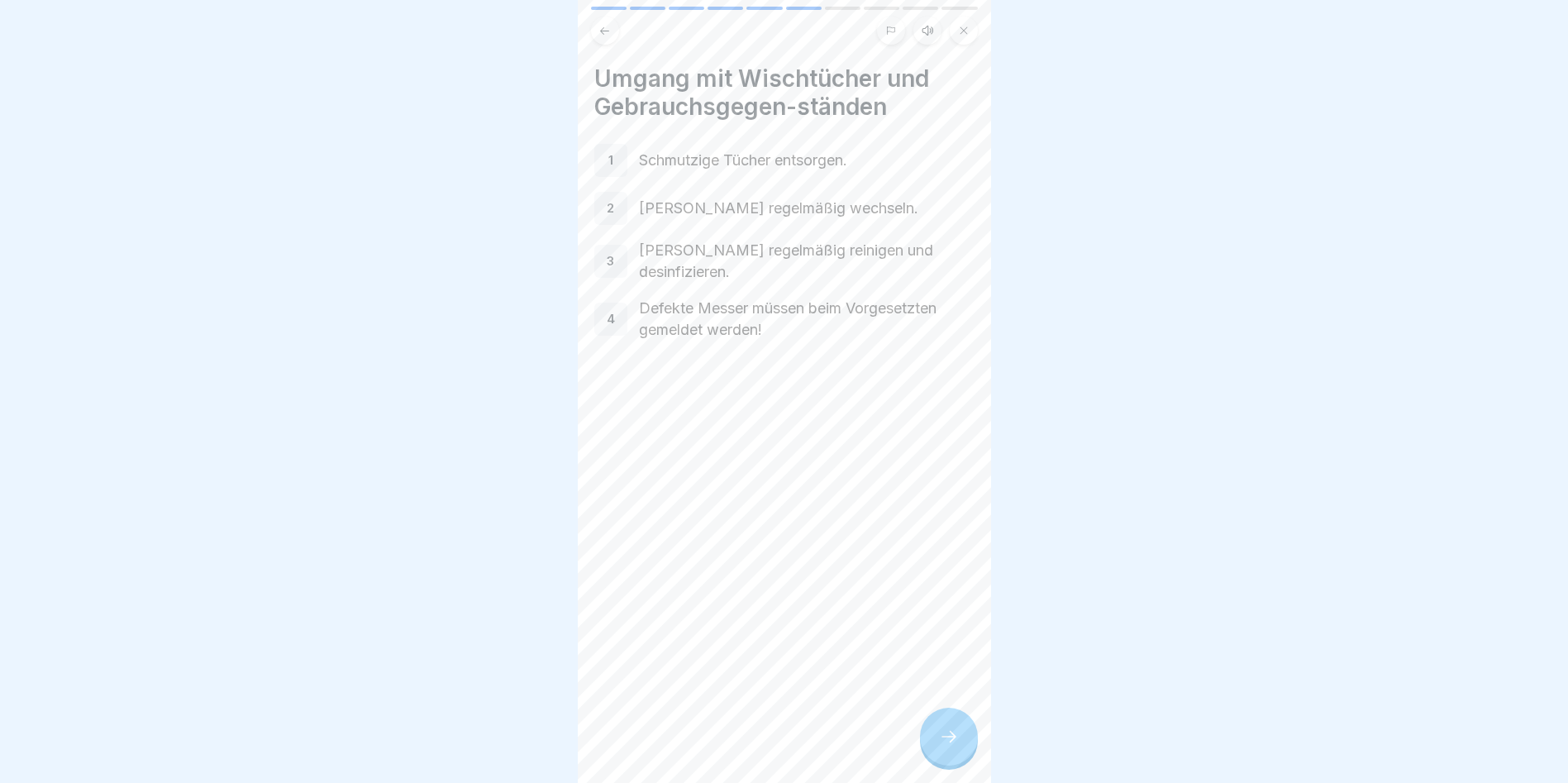
click at [942, 719] on div "Umgang mit Wischtücher und Gebrauchsgegen-ständen 1 Schmutzige Tücher entsorgen…" at bounding box center [785, 391] width 414 height 783
click at [947, 731] on div at bounding box center [949, 736] width 58 height 58
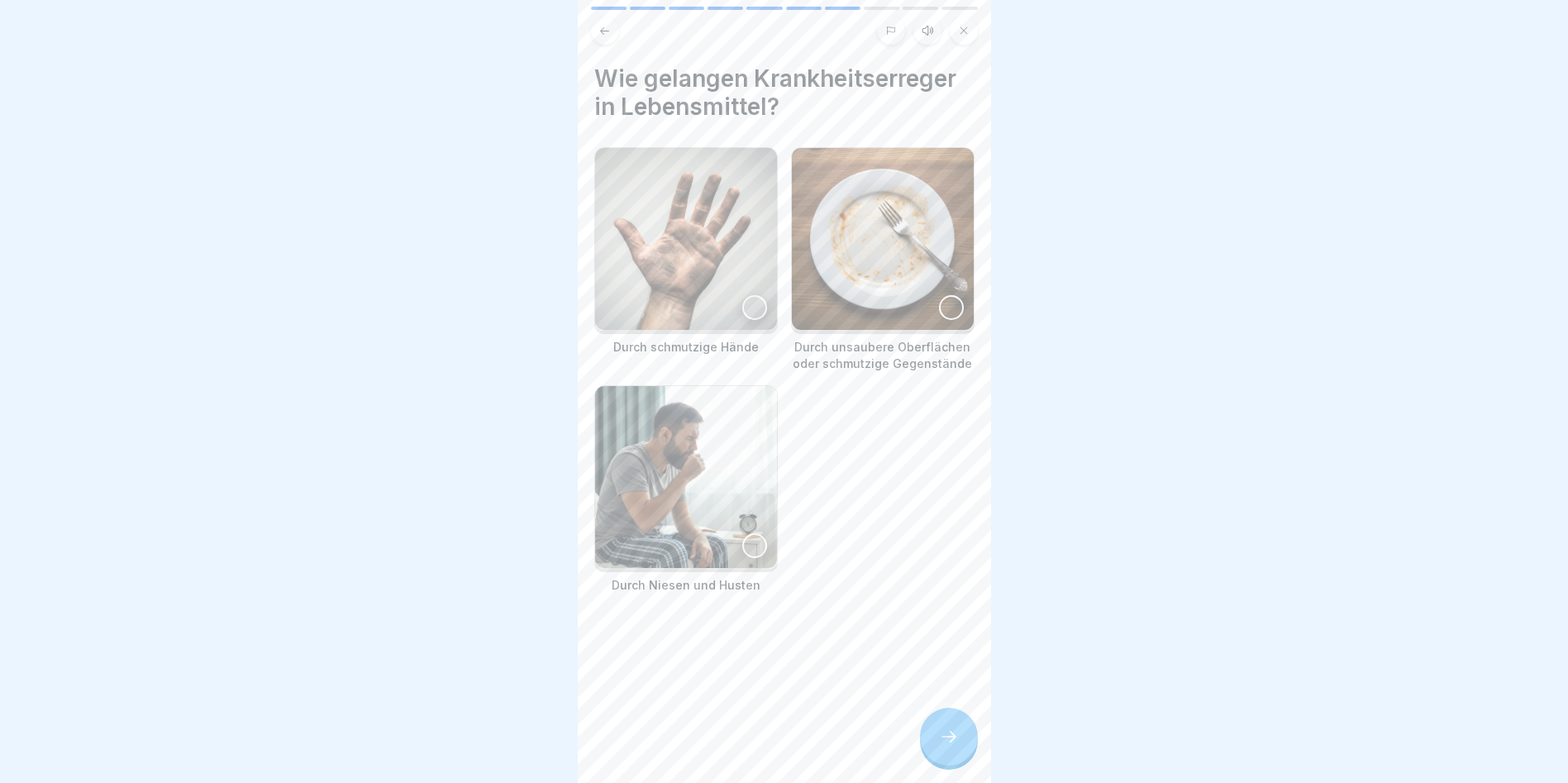
click at [754, 310] on div at bounding box center [755, 307] width 25 height 25
click at [941, 304] on div at bounding box center [952, 307] width 25 height 25
click at [748, 533] on div at bounding box center [755, 546] width 25 height 25
click at [951, 736] on div at bounding box center [949, 736] width 58 height 58
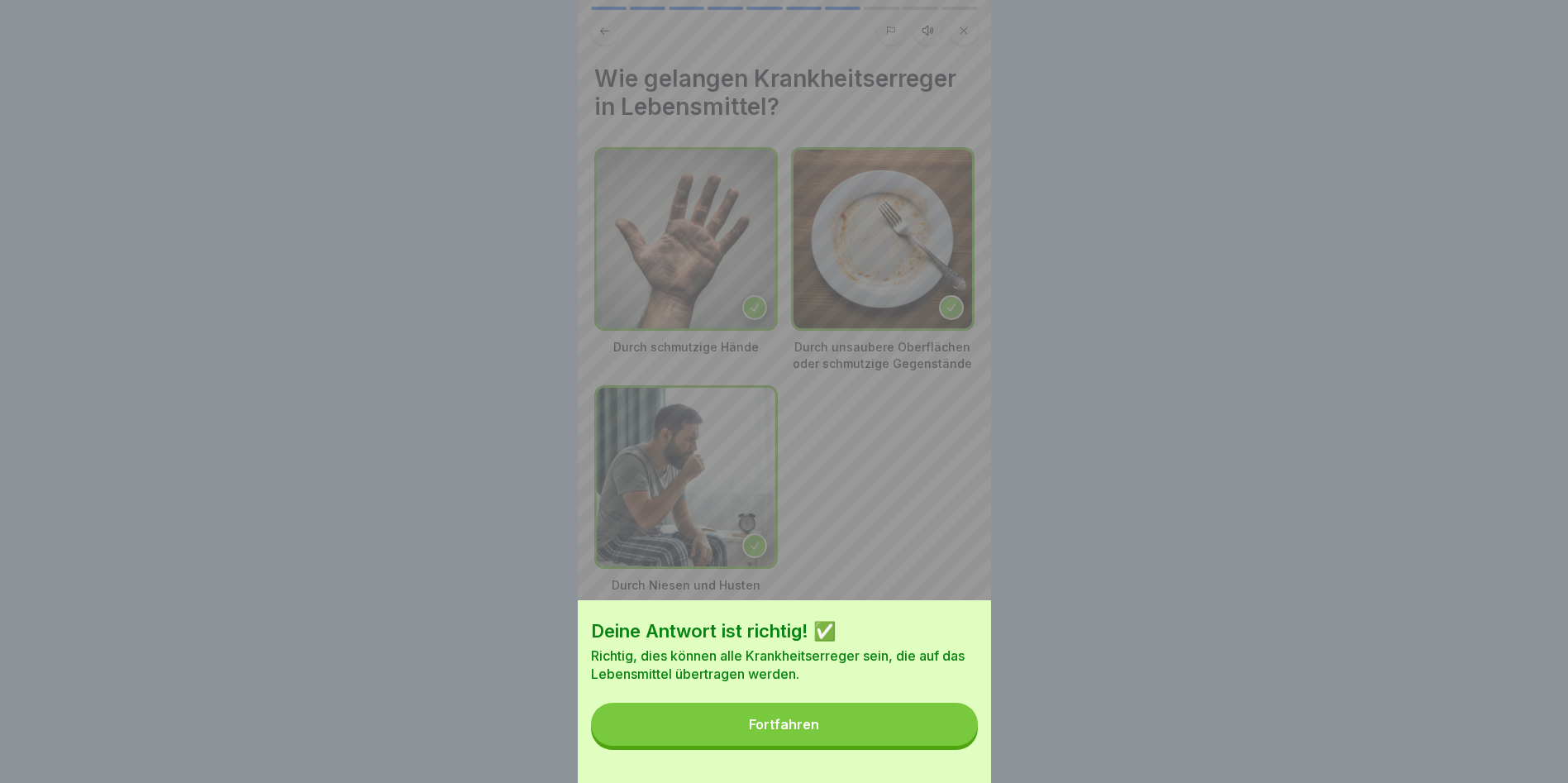
click at [859, 721] on button "Fortfahren" at bounding box center [785, 724] width 387 height 43
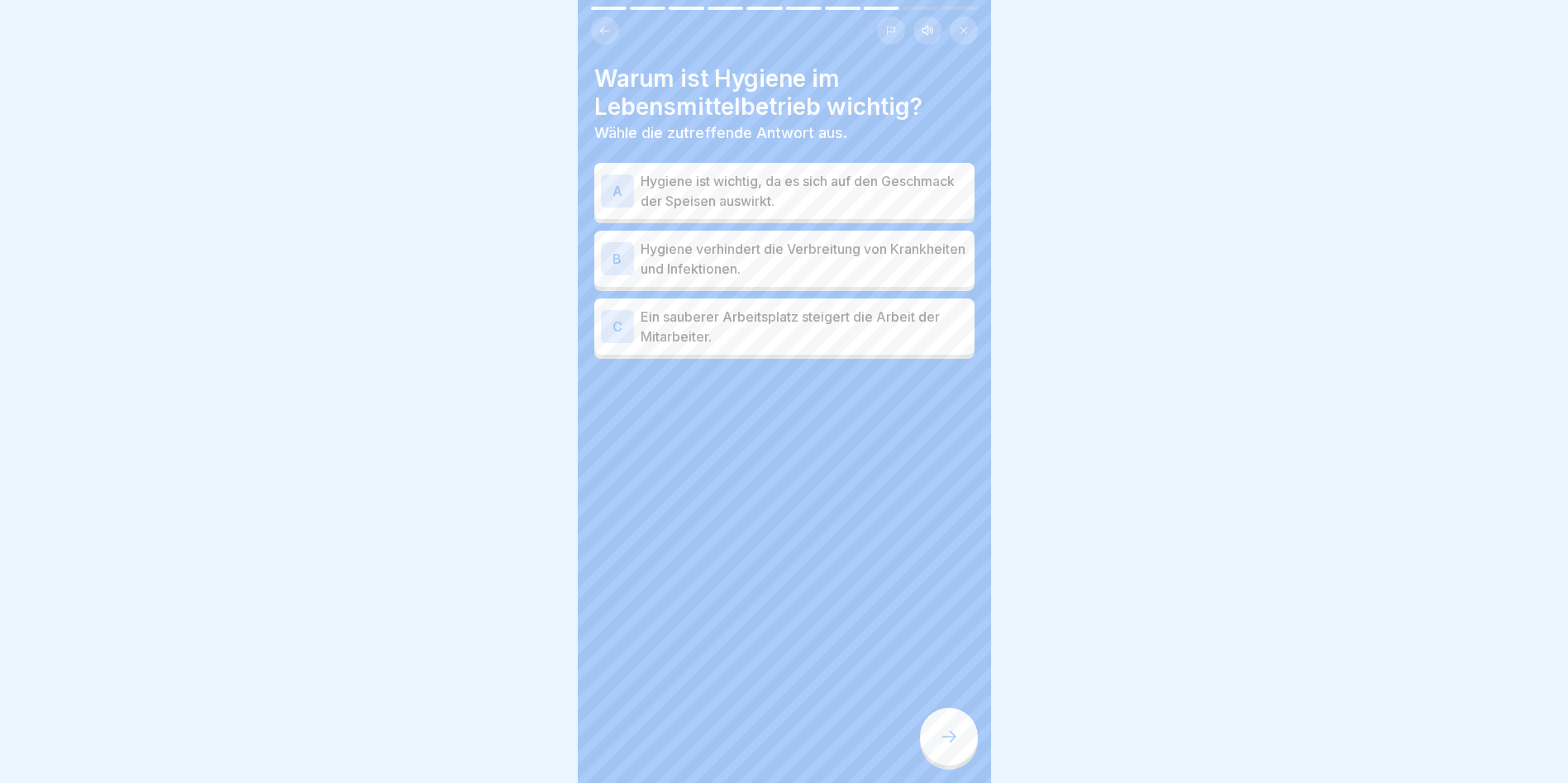
click at [676, 186] on p "Hygiene ist wichtig, da es sich auf den Geschmack der Speisen auswirkt." at bounding box center [804, 190] width 328 height 39
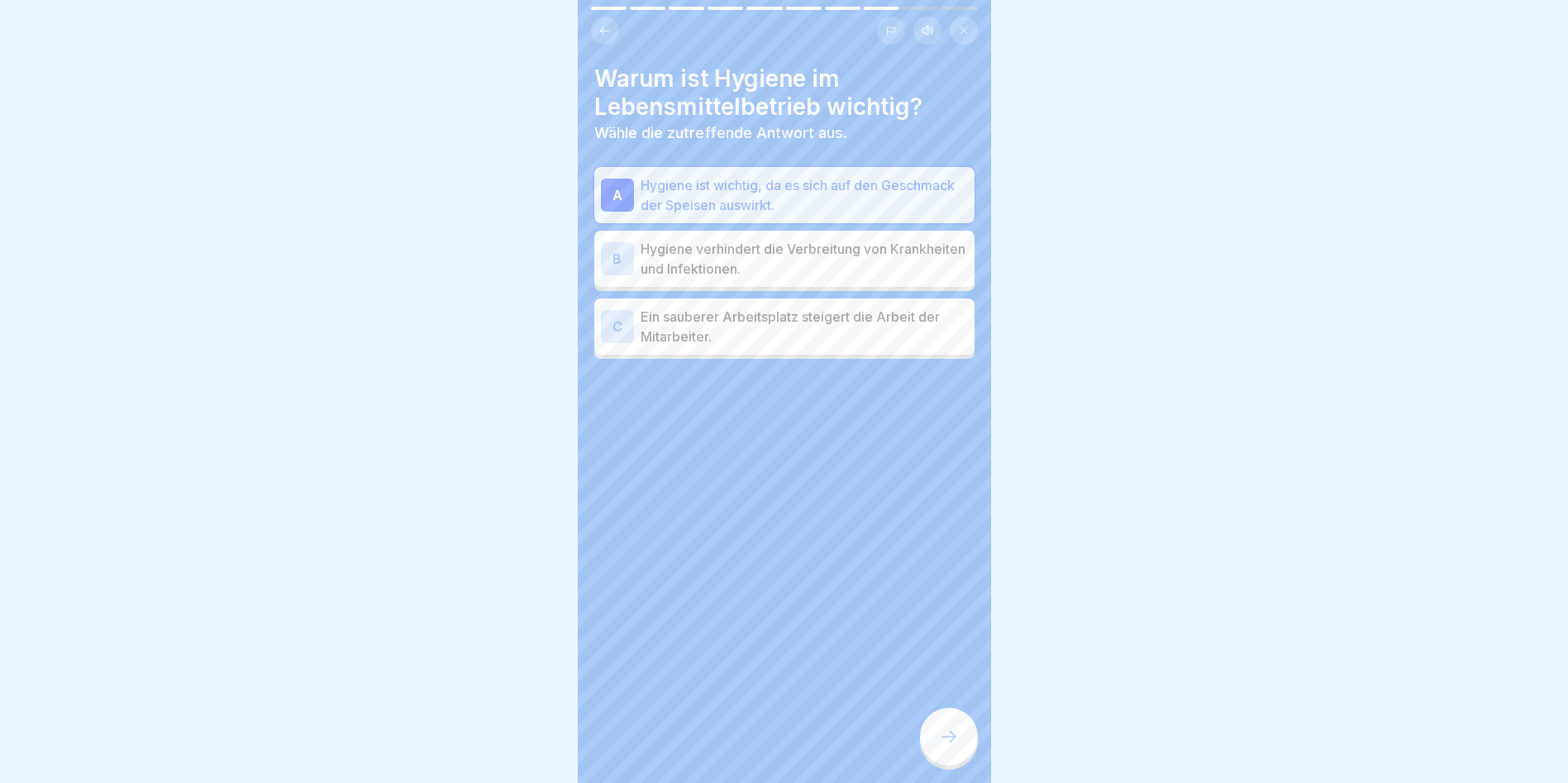
click at [854, 248] on p "Hygiene verhindert die Verbreitung von Krankheiten und Infektionen." at bounding box center [804, 258] width 328 height 39
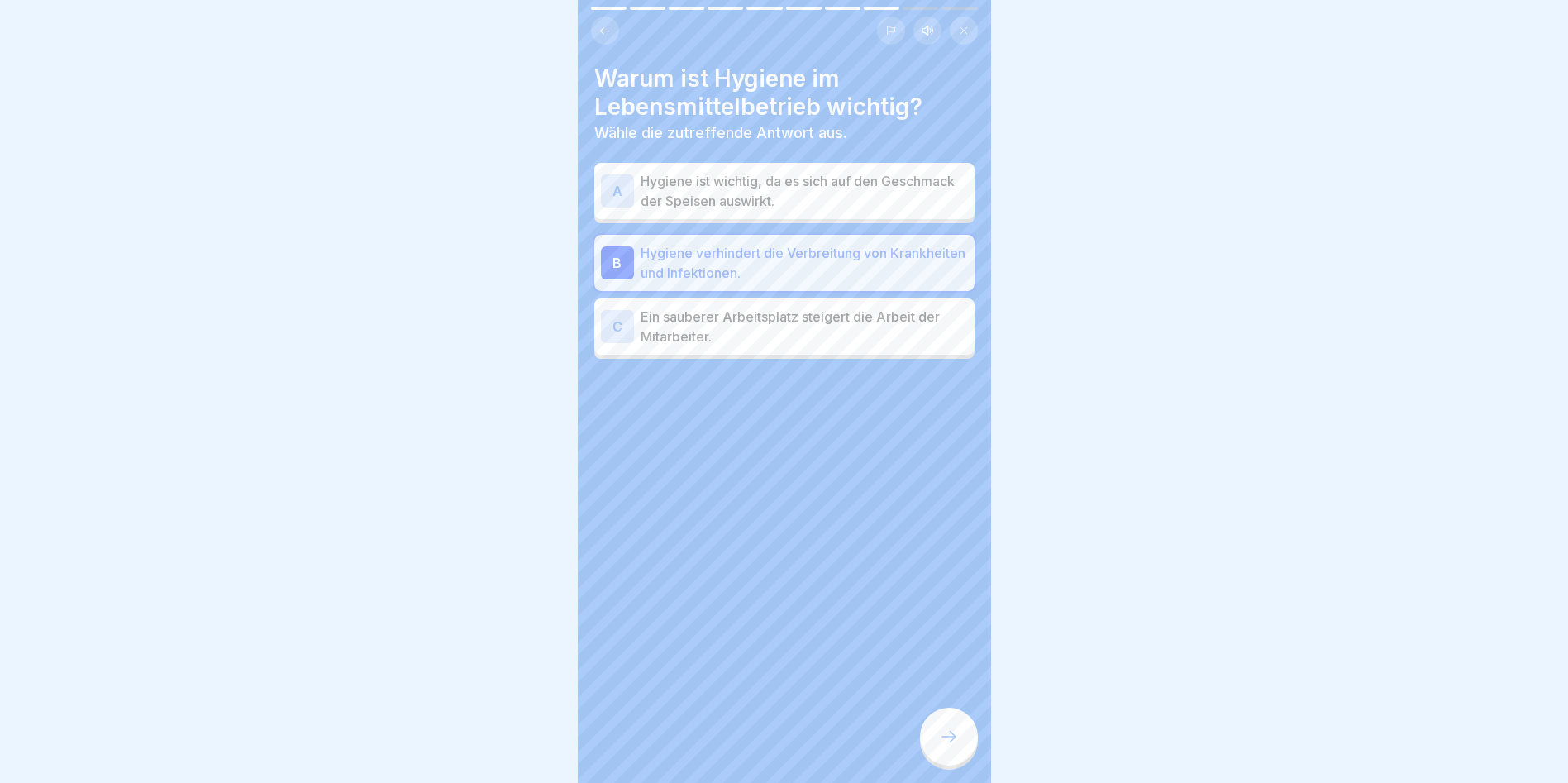
click at [956, 718] on div "Warum ist Hygiene im Lebensmittelbetrieb wichtig? Wähle die zutreffende Antwort…" at bounding box center [785, 391] width 414 height 783
click at [967, 729] on div at bounding box center [949, 736] width 58 height 58
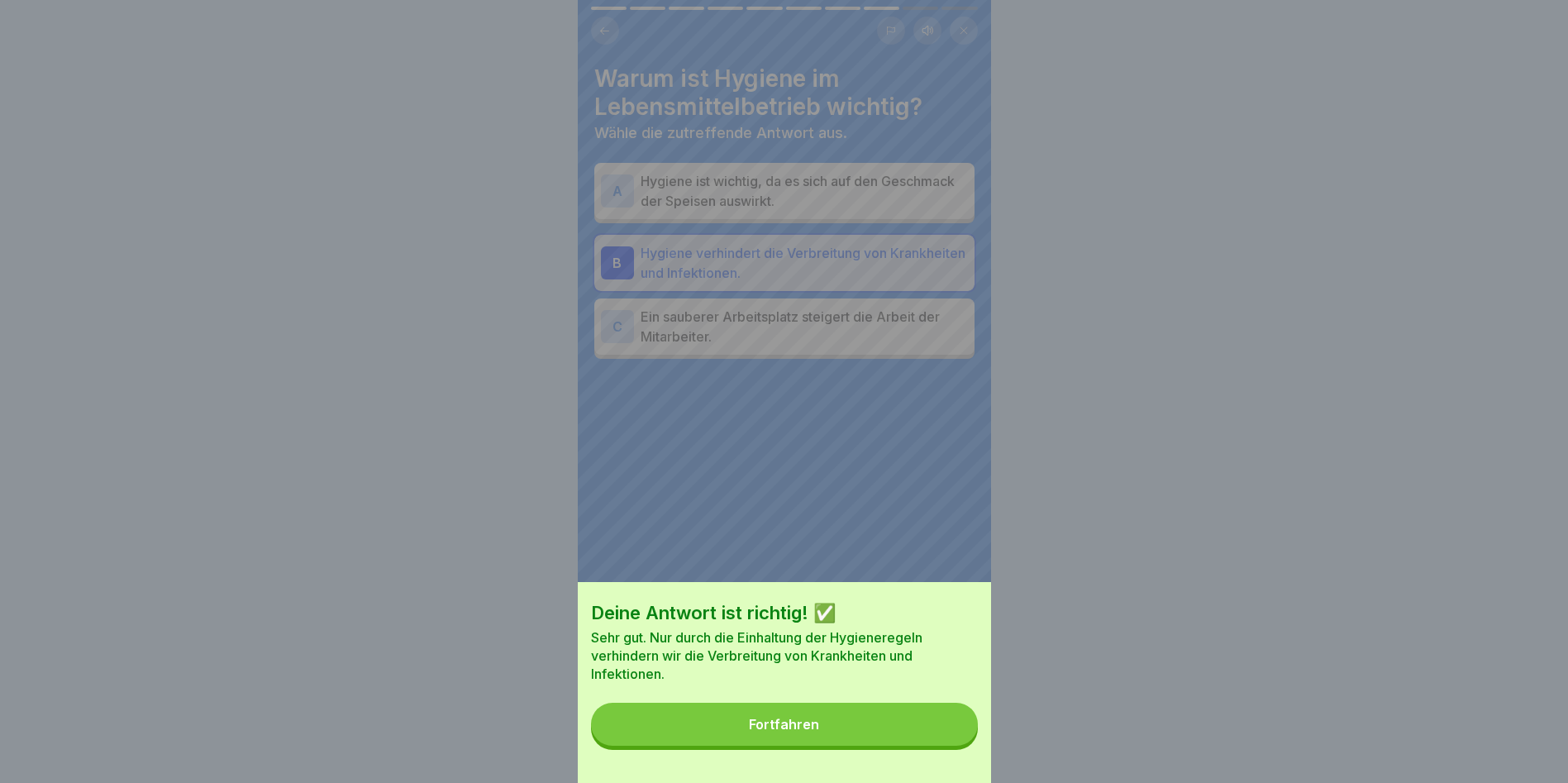
click at [910, 729] on button "Fortfahren" at bounding box center [785, 724] width 387 height 43
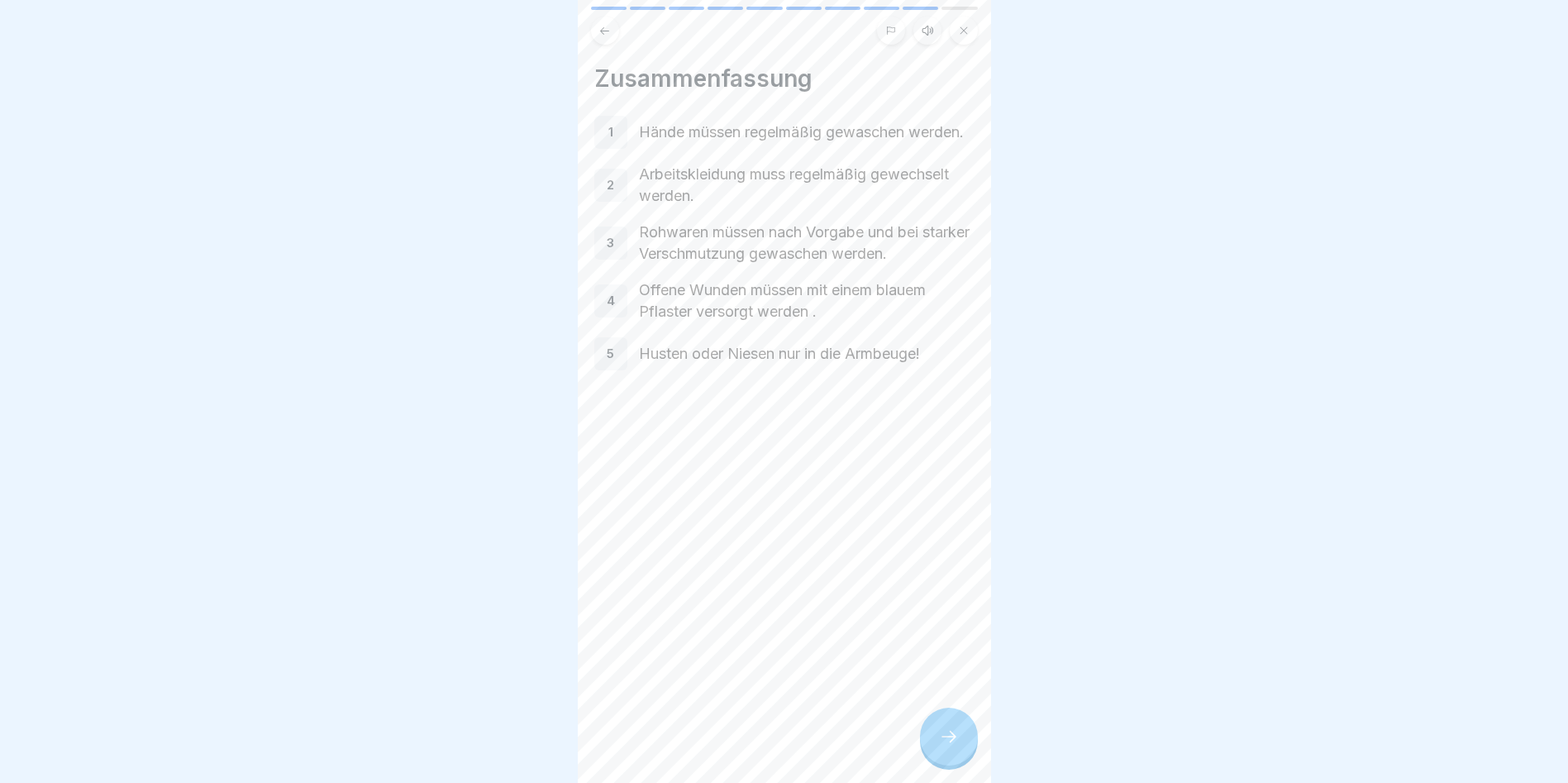
click at [946, 737] on div at bounding box center [949, 736] width 58 height 58
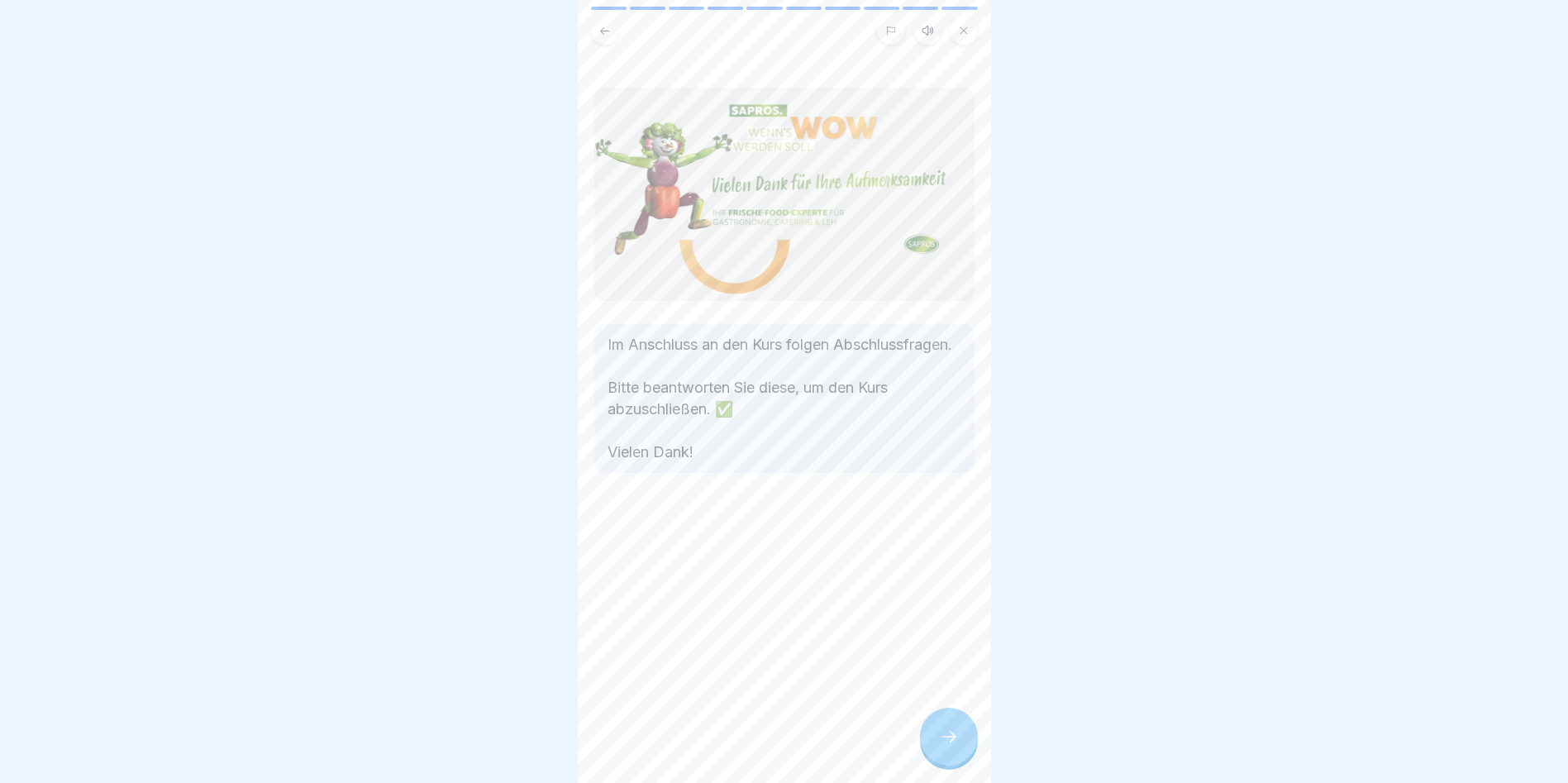
click at [921, 732] on div "Im Anschluss an den Kurs folgen Abschlussfragen. Bitte beantworten Sie diese, u…" at bounding box center [785, 391] width 414 height 783
drag, startPoint x: 955, startPoint y: 745, endPoint x: 945, endPoint y: 743, distance: 10.2
click at [953, 745] on icon at bounding box center [949, 737] width 20 height 20
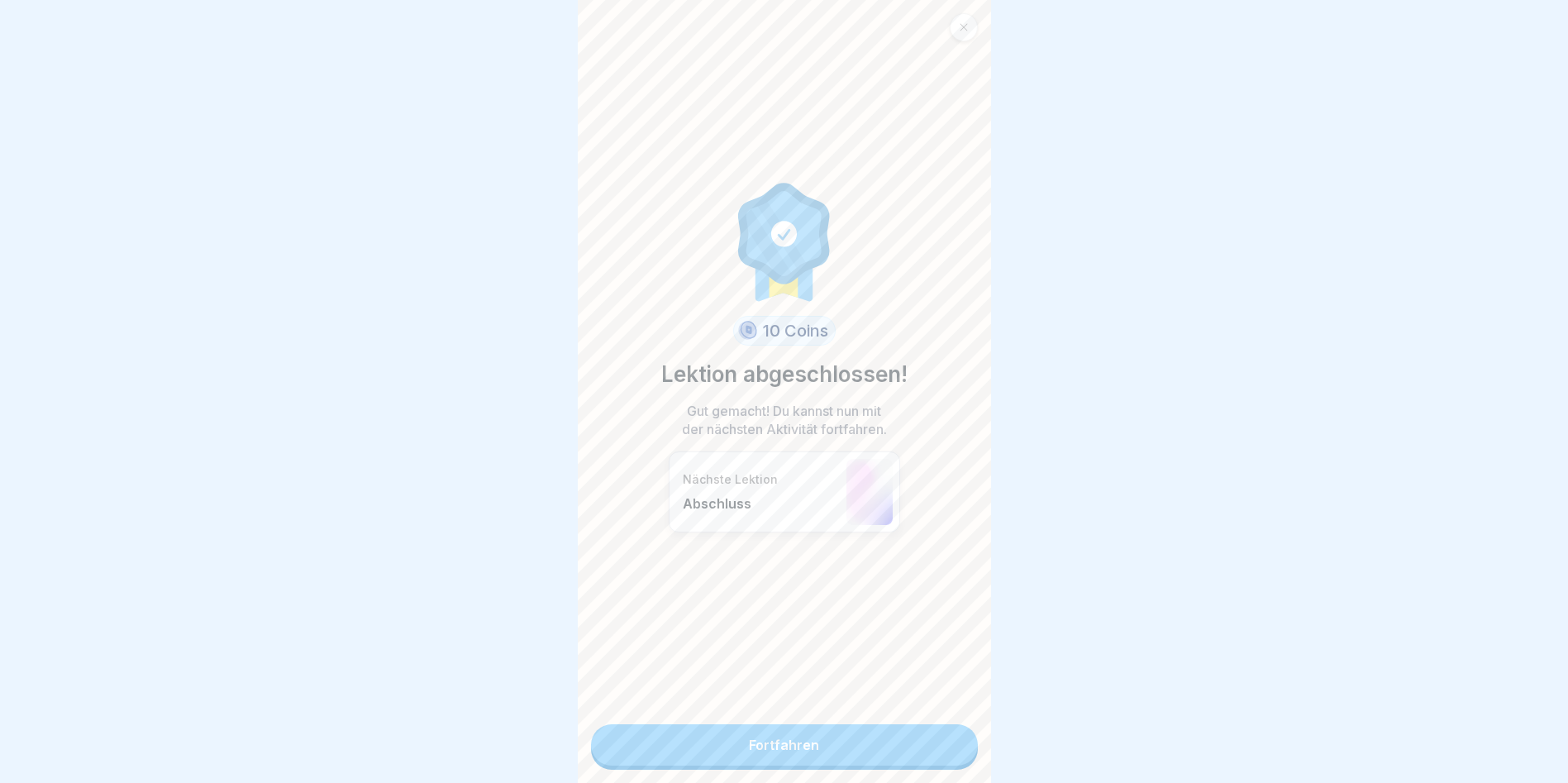
click at [929, 725] on div "10 Coins Lektion abgeschlossen! Gut gemacht! Du kannst nun mit der nächsten Akt…" at bounding box center [785, 391] width 414 height 783
click at [905, 734] on link "Fortfahren" at bounding box center [785, 744] width 387 height 41
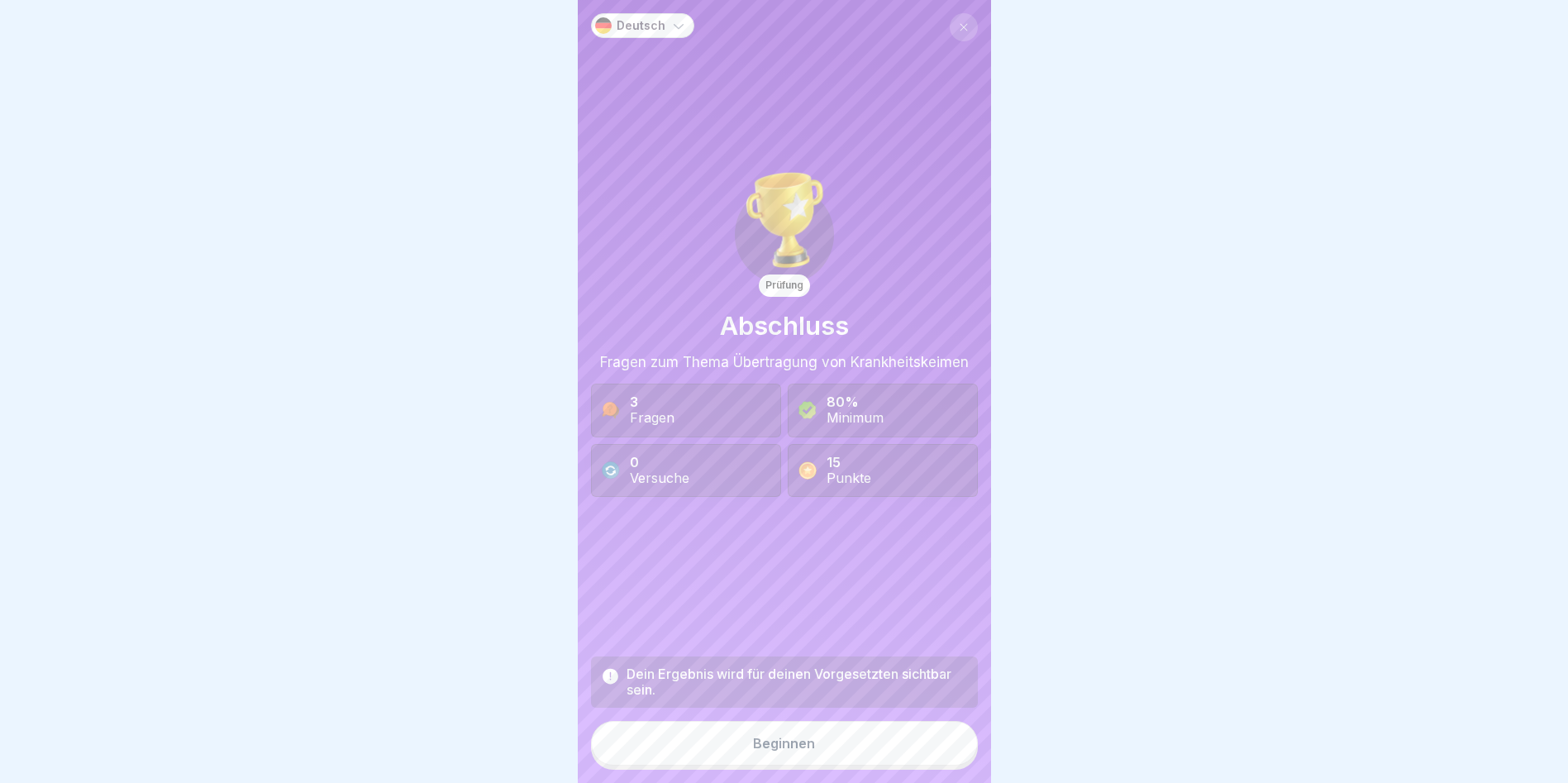
click at [905, 734] on button "Beginnen" at bounding box center [785, 743] width 387 height 44
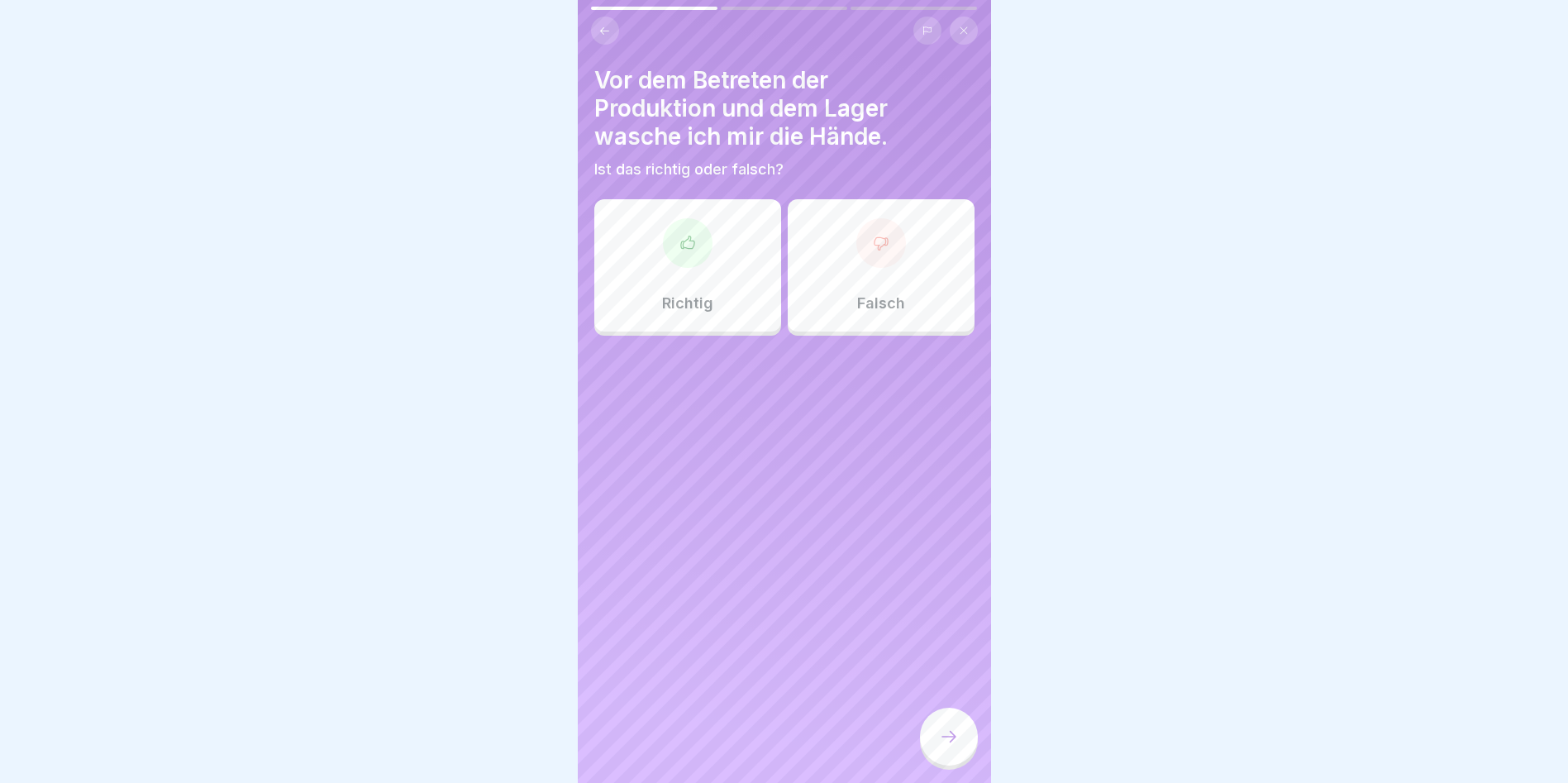
click at [637, 276] on div "Richtig" at bounding box center [688, 265] width 187 height 132
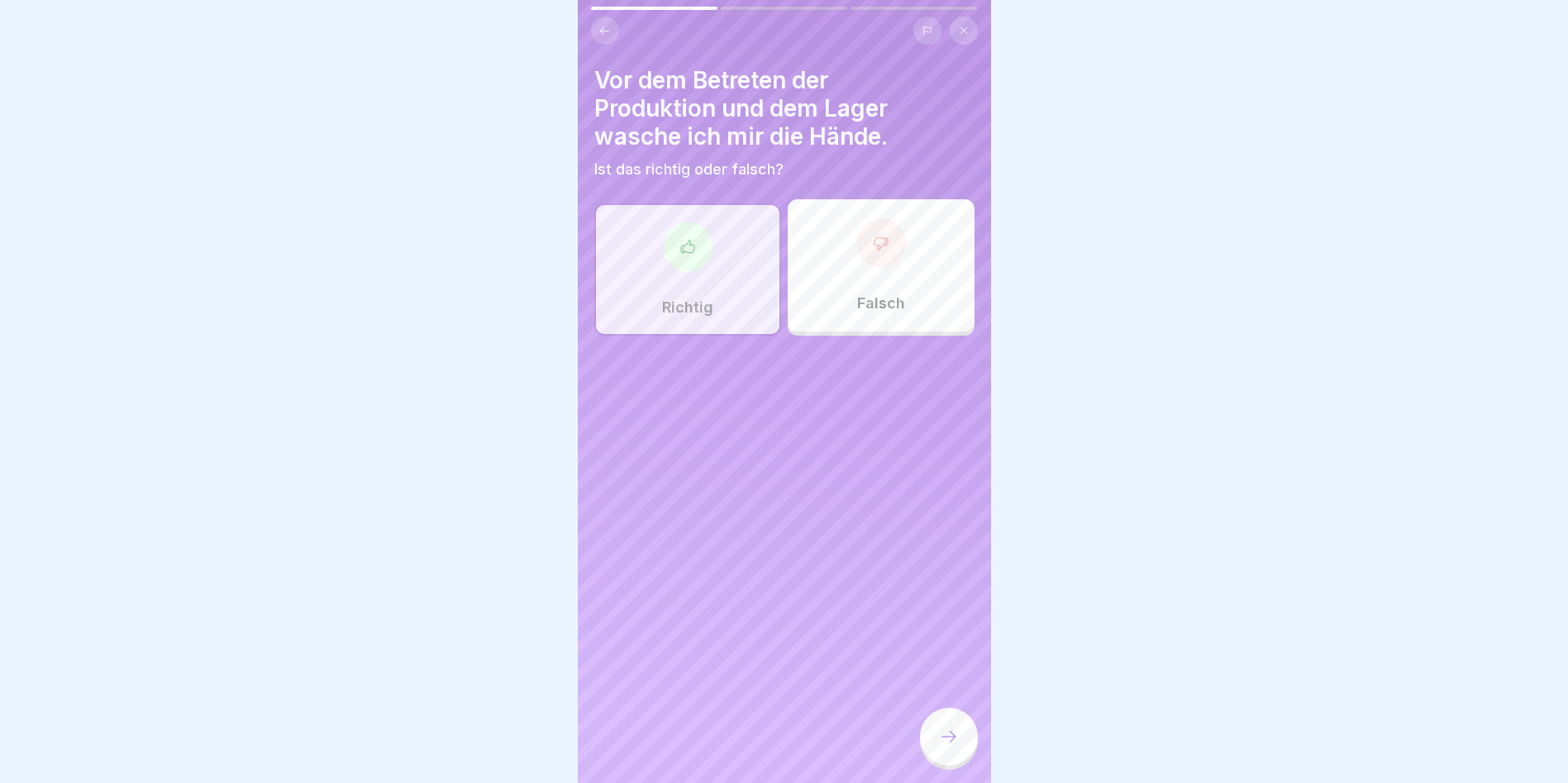
click at [952, 729] on div at bounding box center [949, 736] width 58 height 58
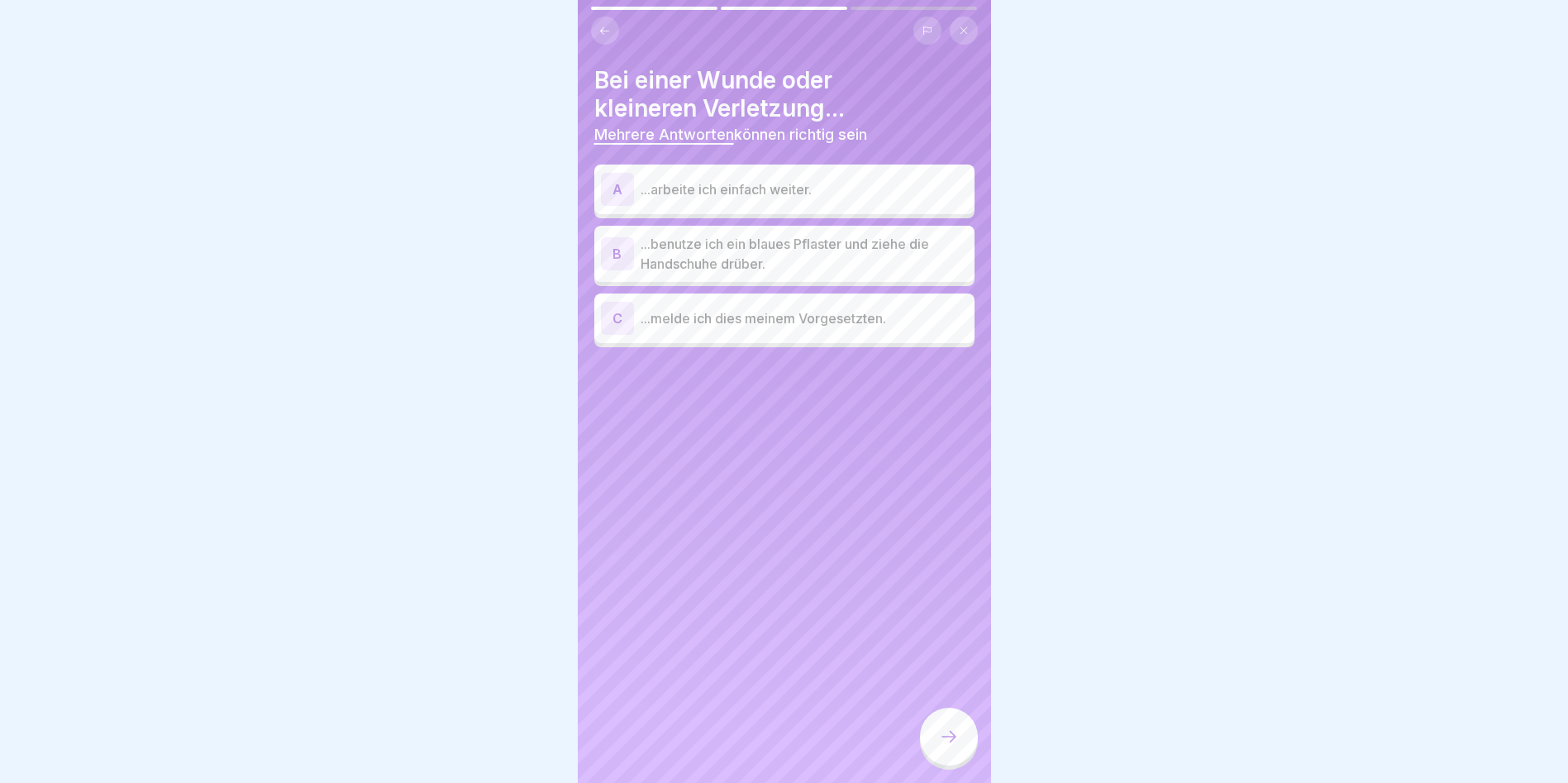
click at [890, 258] on p "...benutze ich ein blaues Pflaster und ziehe die Handschuhe drüber." at bounding box center [804, 253] width 328 height 39
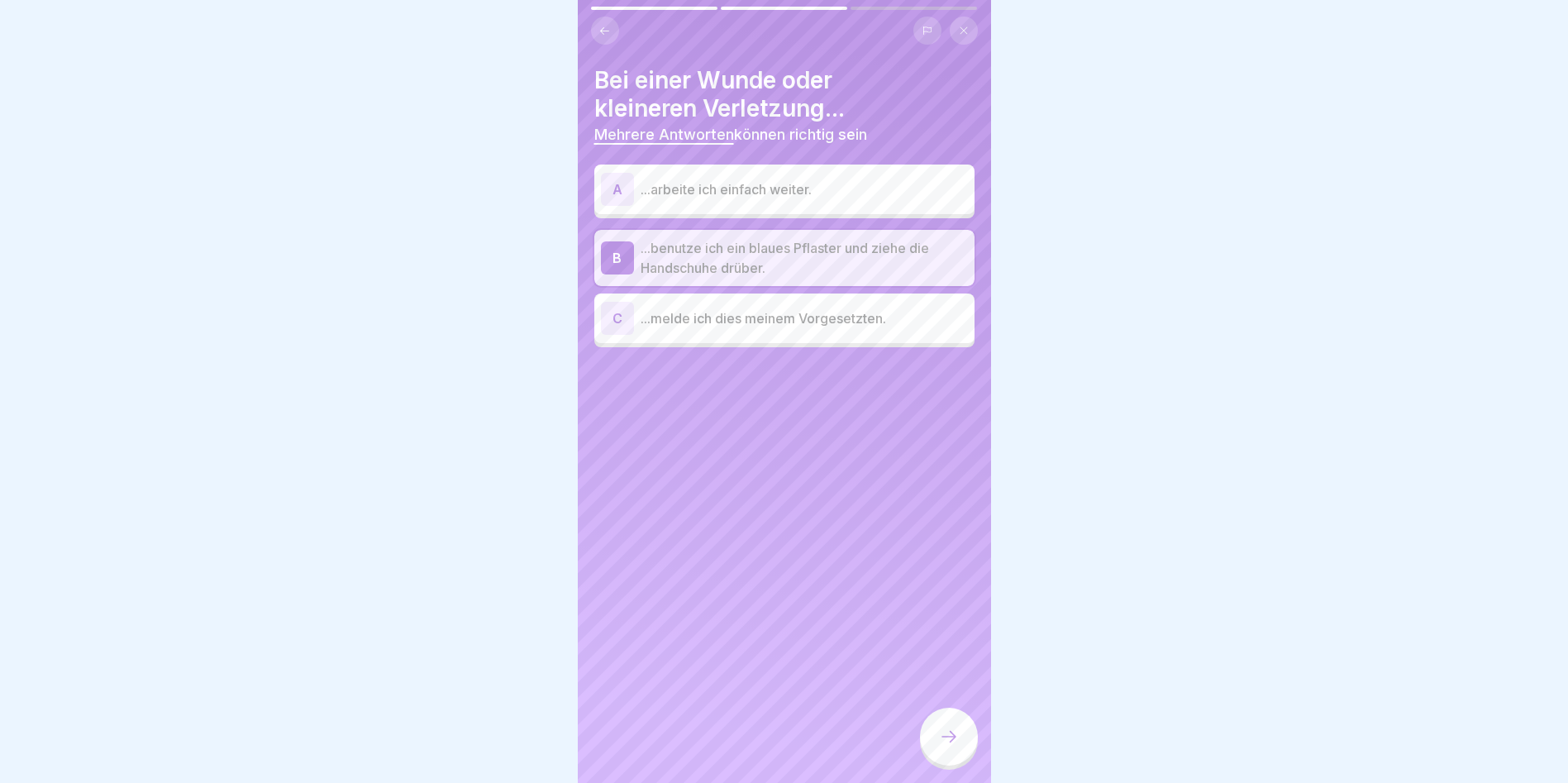
click at [879, 303] on div "C ...melde ich dies meinem Vorgesetzten." at bounding box center [785, 317] width 367 height 33
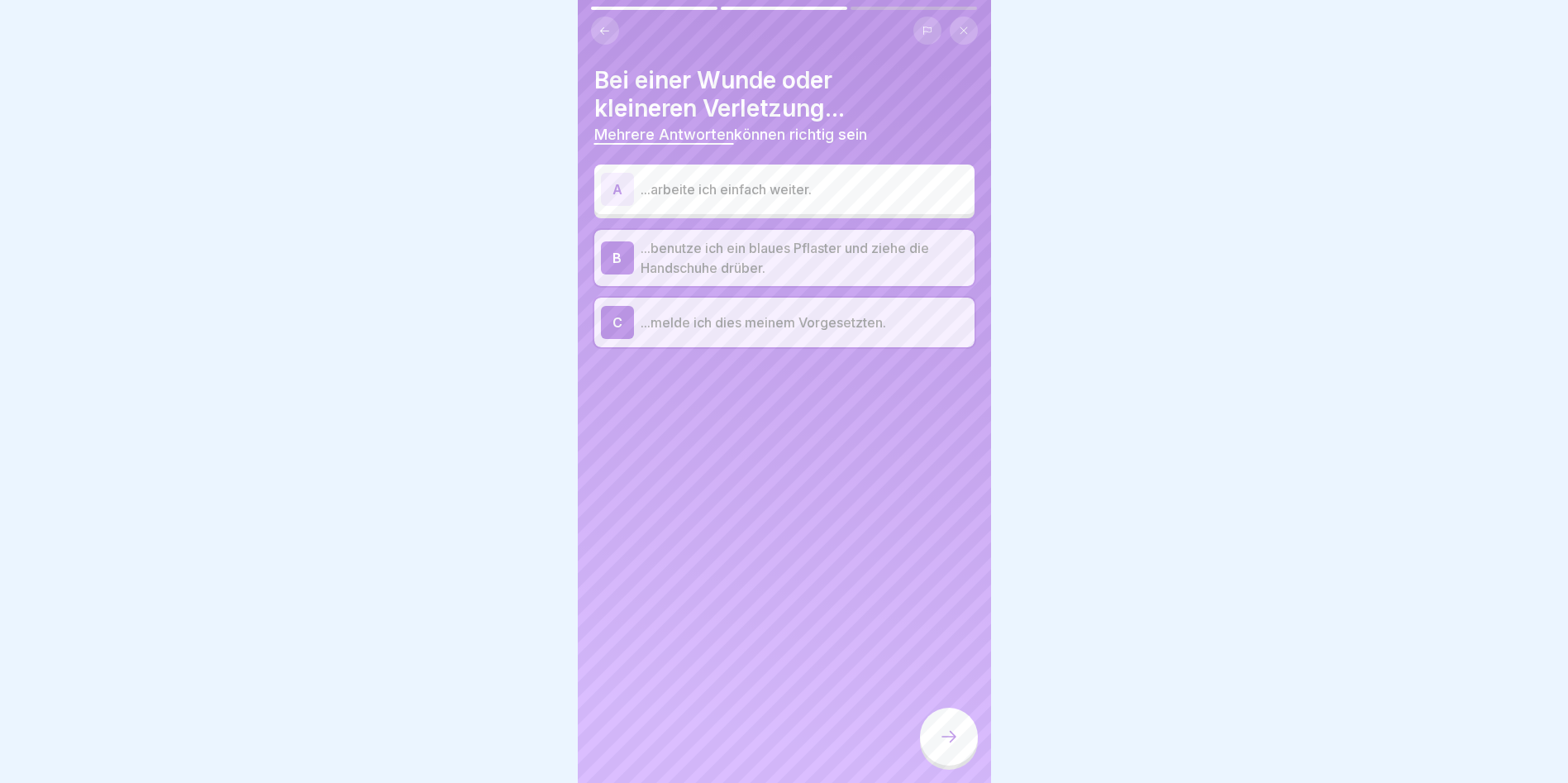
click at [967, 744] on div at bounding box center [949, 736] width 58 height 58
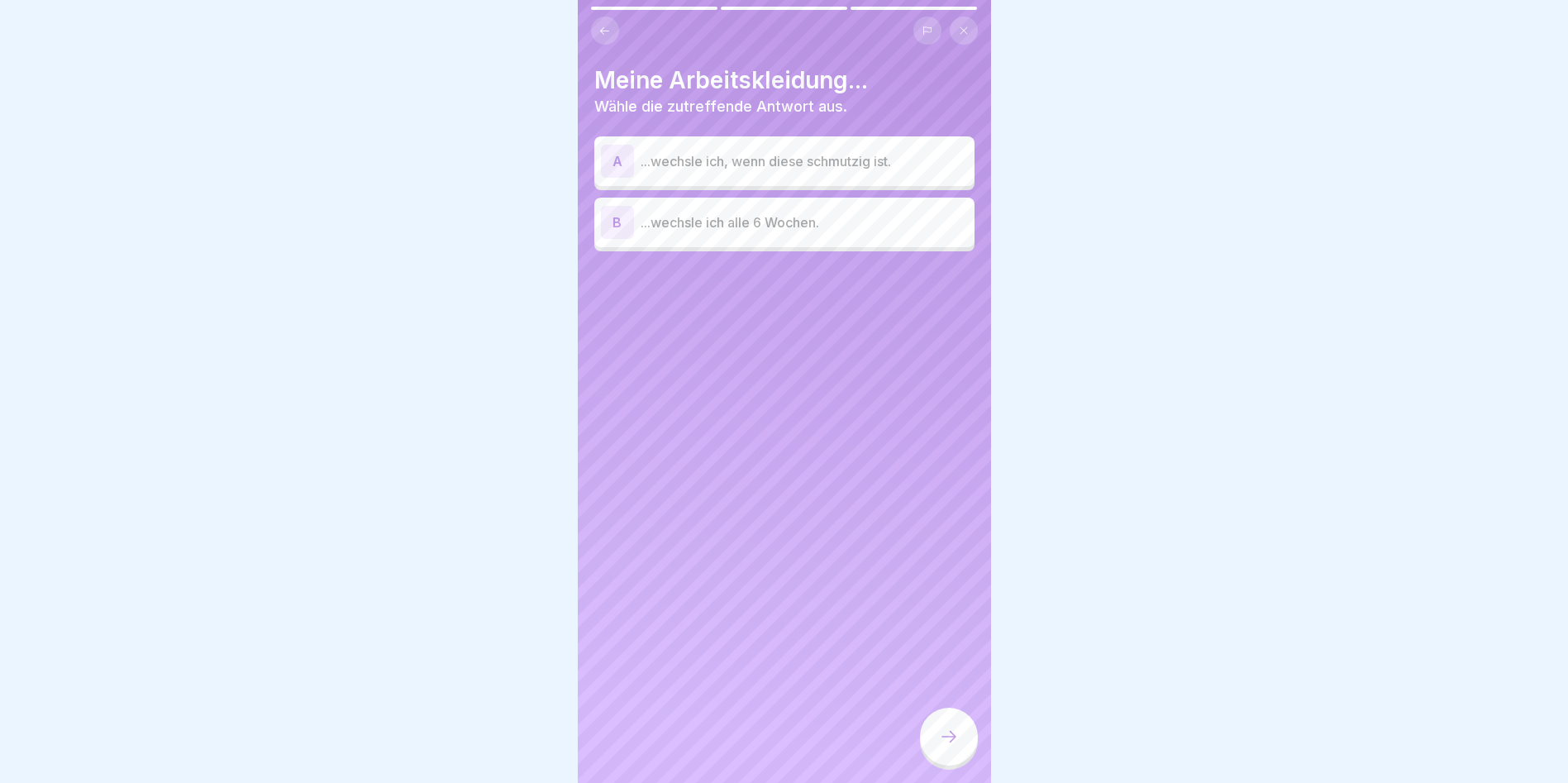
click at [776, 175] on div "A ...wechsle ich, wenn diese schmutzig ist." at bounding box center [785, 161] width 367 height 33
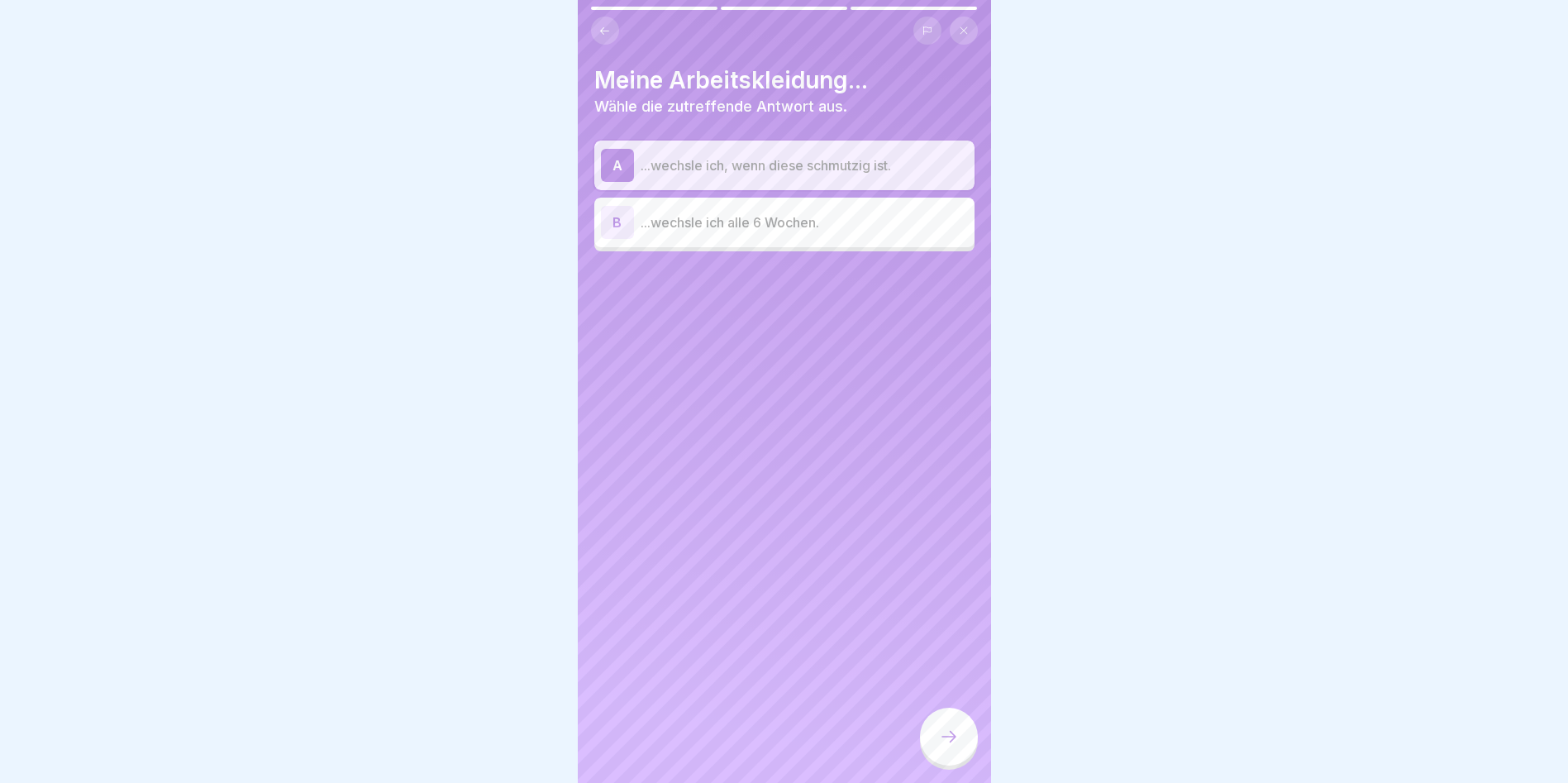
click at [786, 215] on p "...wechsle ich alle 6 Wochen." at bounding box center [804, 223] width 328 height 20
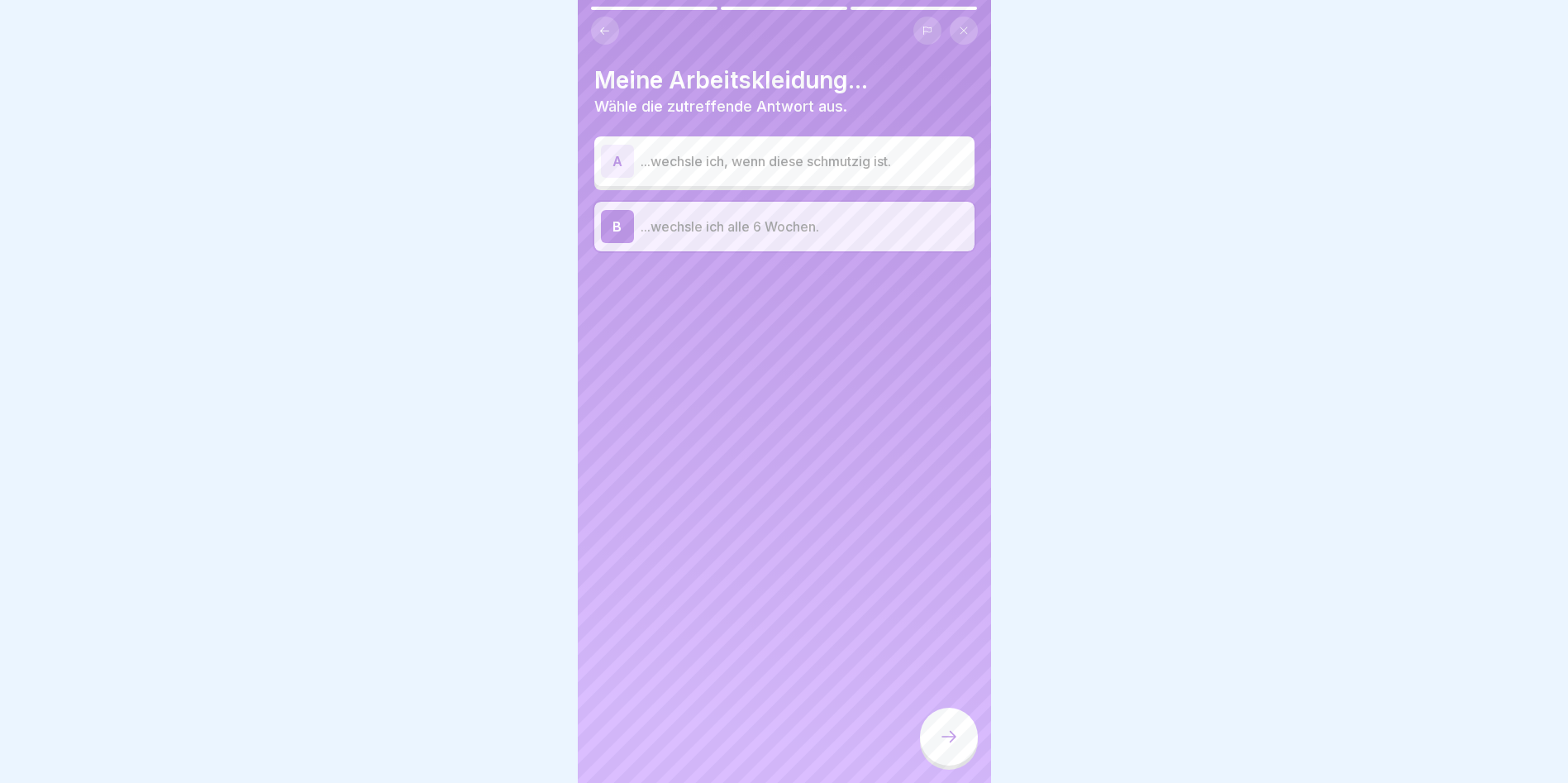
click at [962, 764] on div at bounding box center [949, 736] width 58 height 58
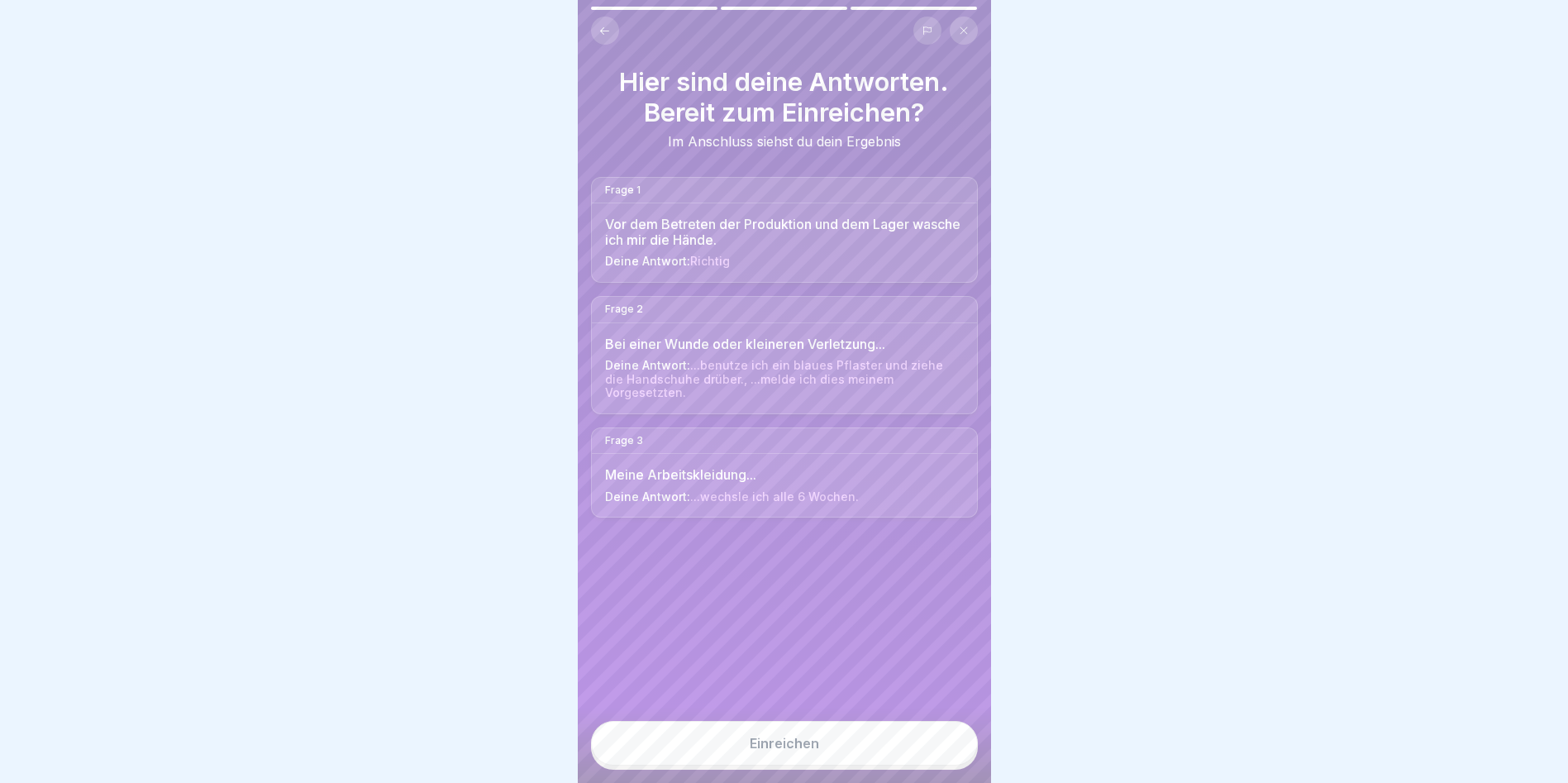
click at [947, 752] on button "Einreichen" at bounding box center [785, 743] width 387 height 44
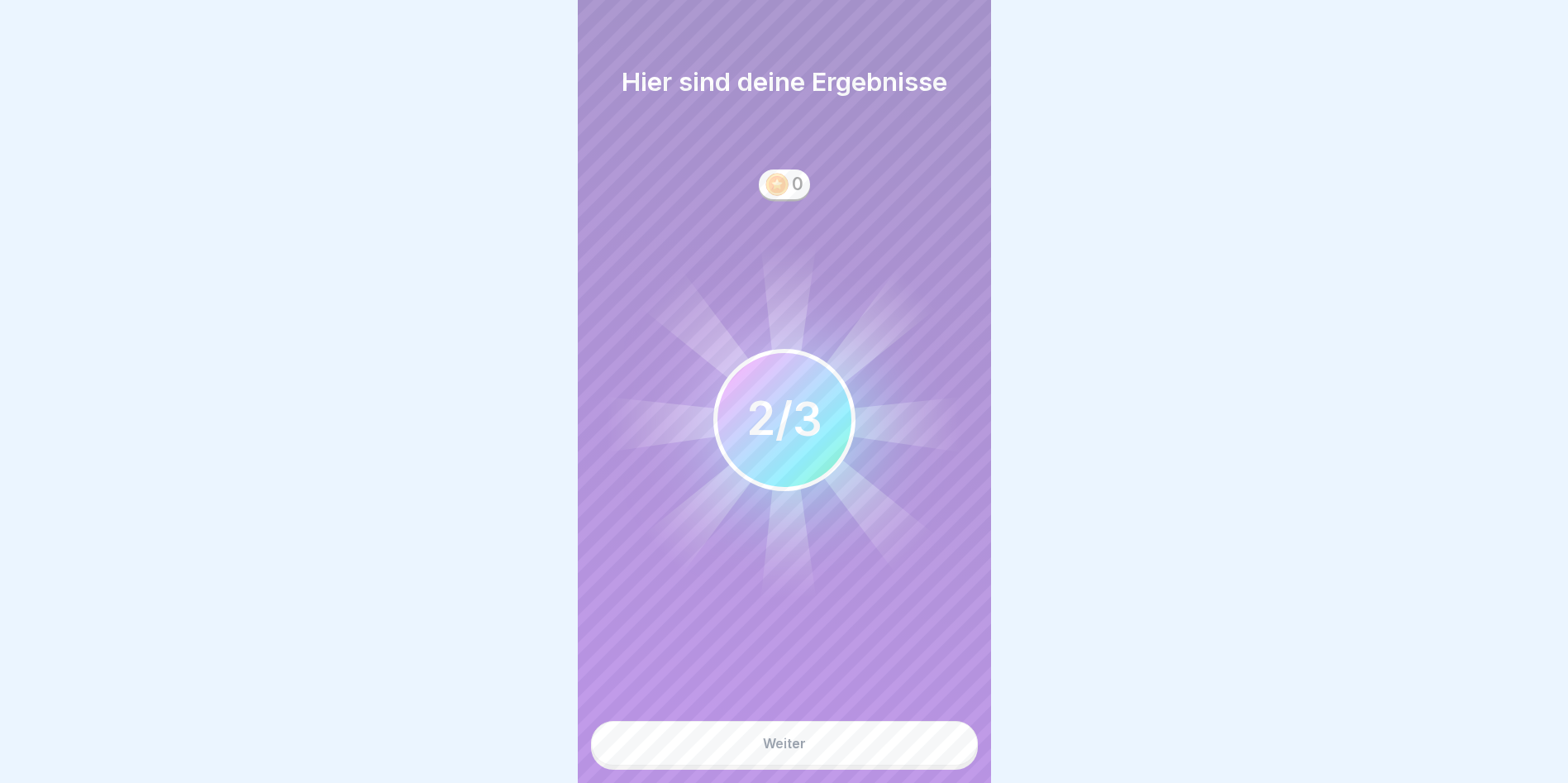
click at [947, 752] on button "Weiter" at bounding box center [785, 743] width 387 height 44
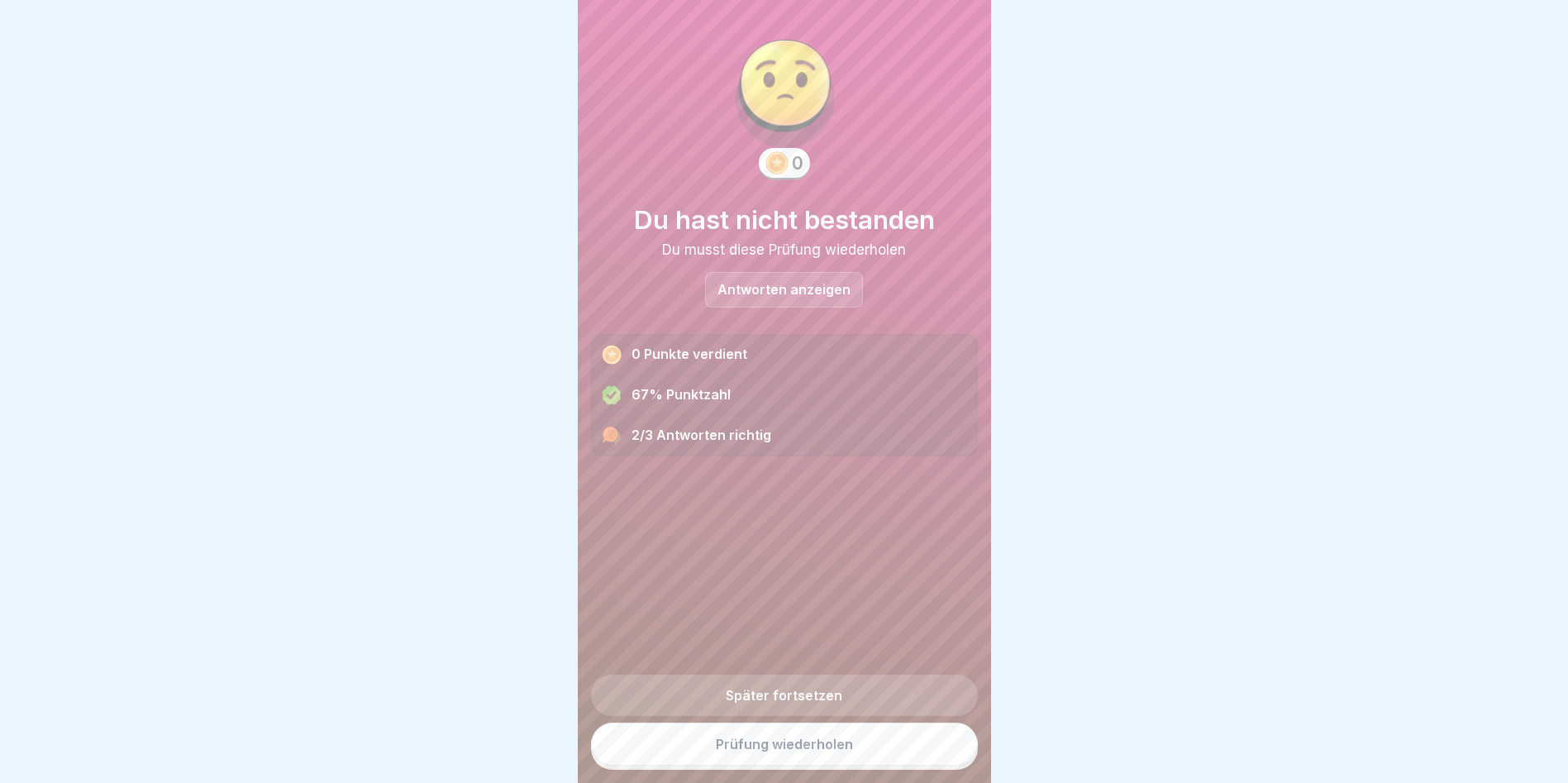
click at [946, 753] on link "Prüfung wiederholen" at bounding box center [785, 744] width 387 height 43
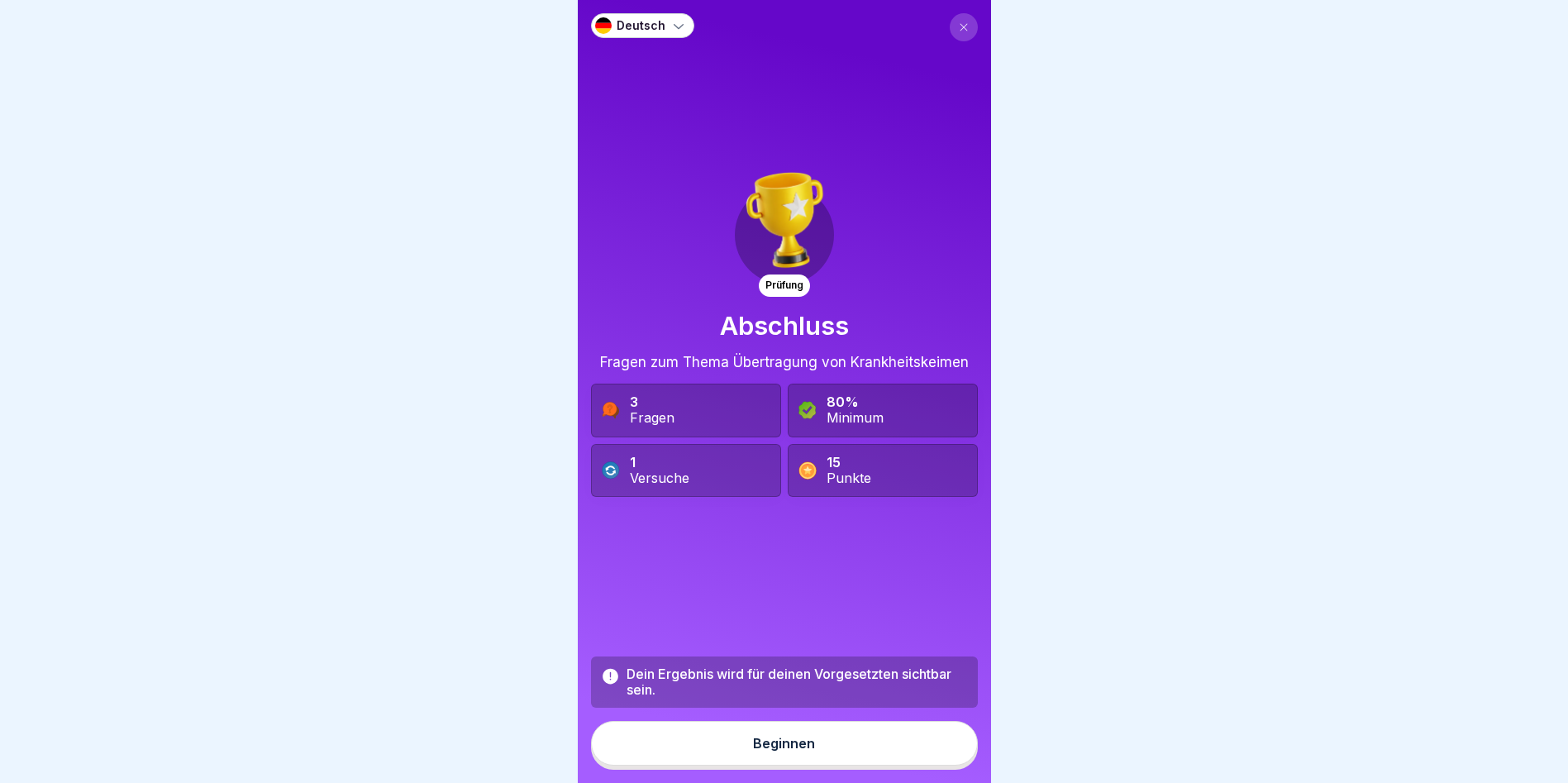
click at [827, 738] on button "Beginnen" at bounding box center [785, 743] width 387 height 44
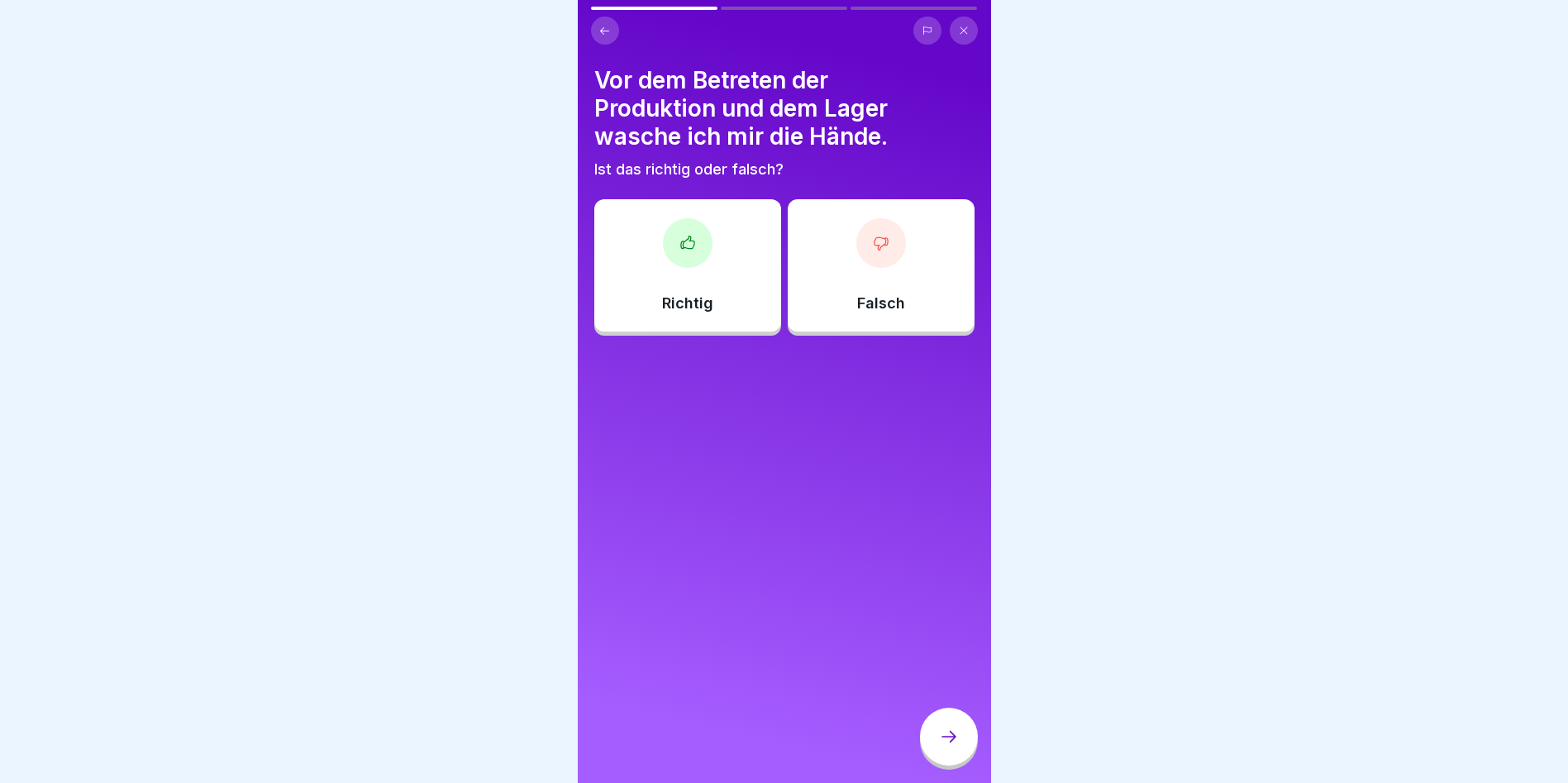
click at [668, 245] on div at bounding box center [688, 243] width 49 height 49
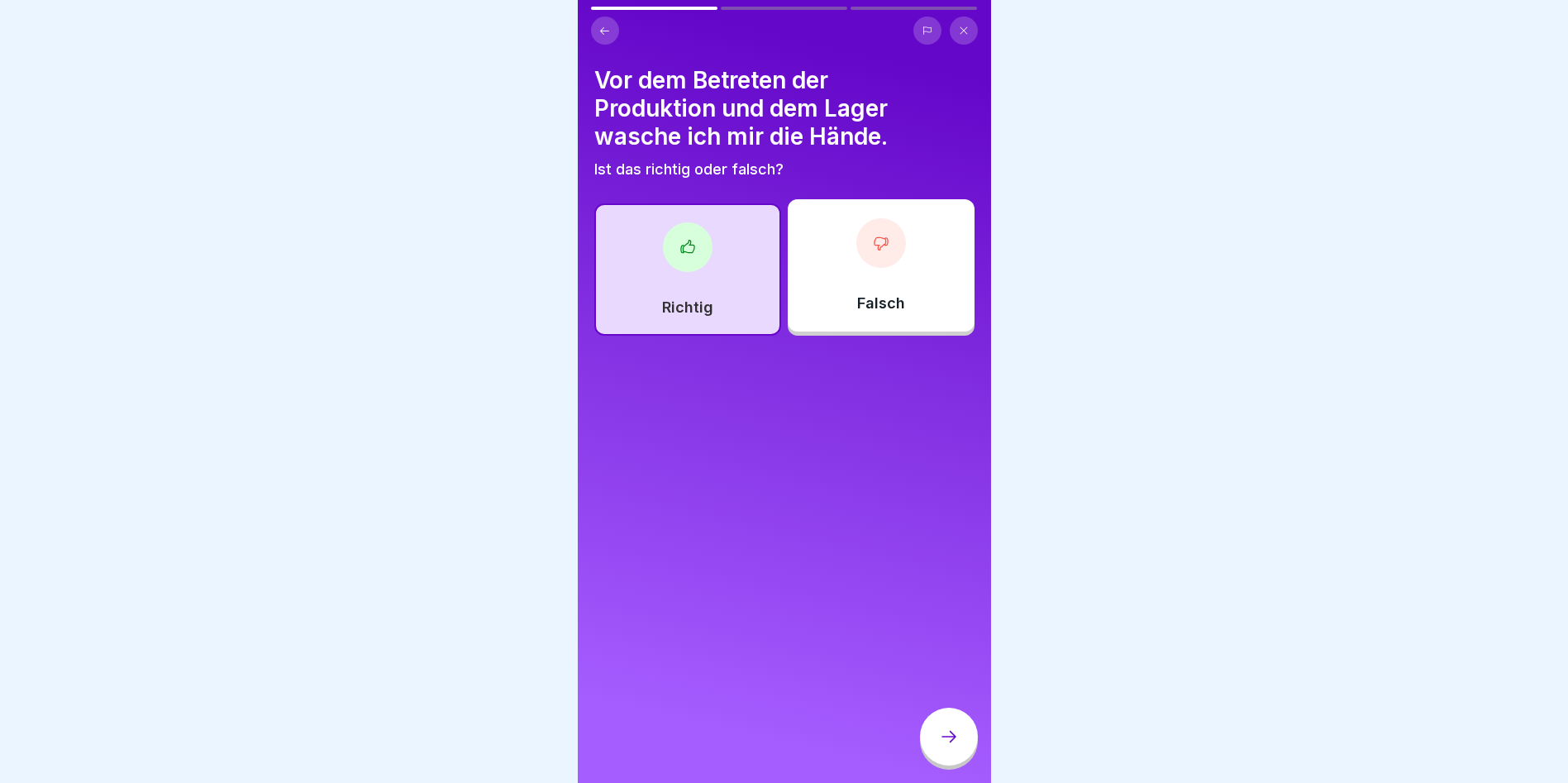
click at [966, 744] on div at bounding box center [949, 736] width 58 height 58
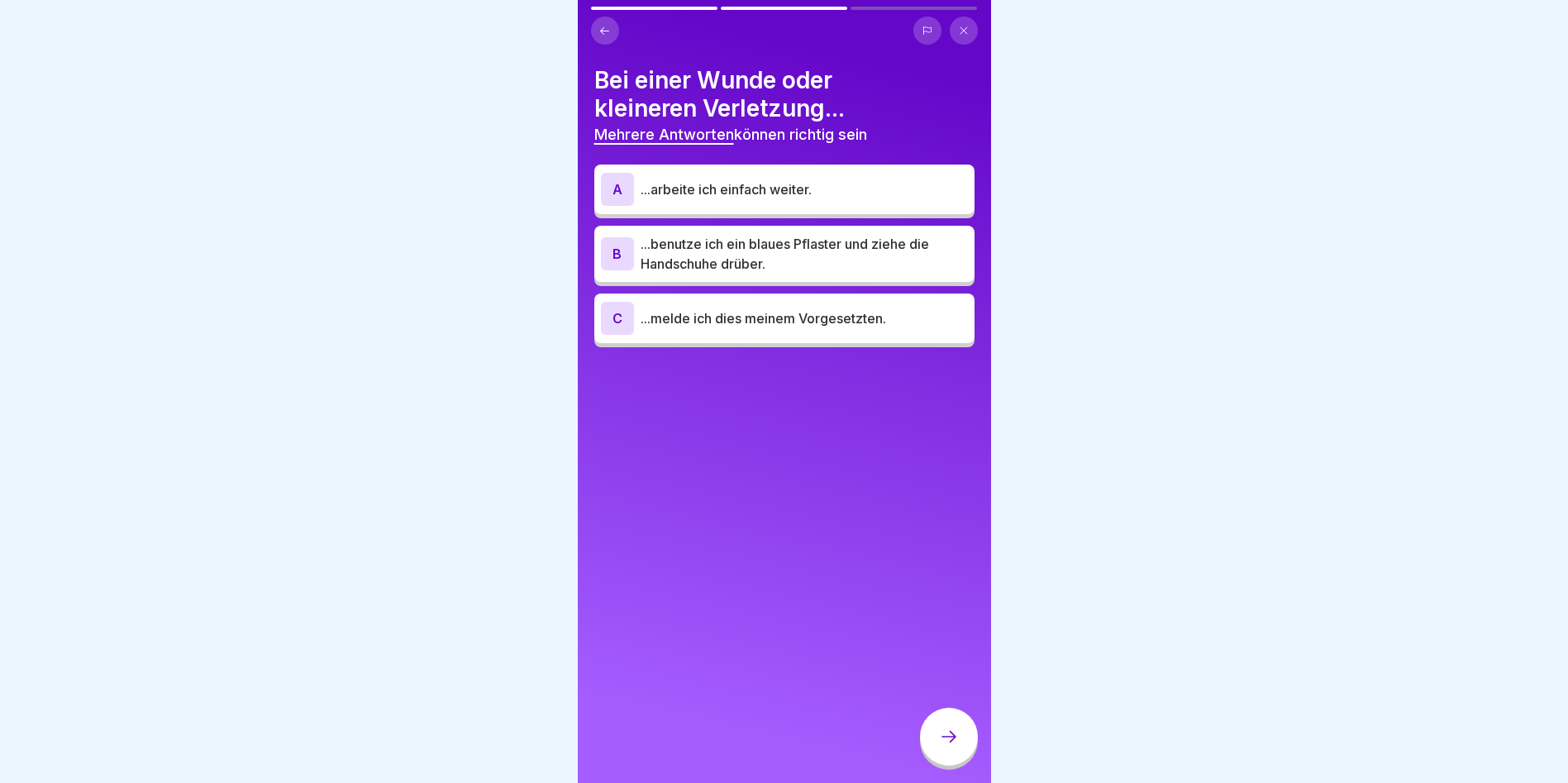
click at [733, 338] on div "C ...melde ich dies meinem Vorgesetzten." at bounding box center [785, 317] width 380 height 49
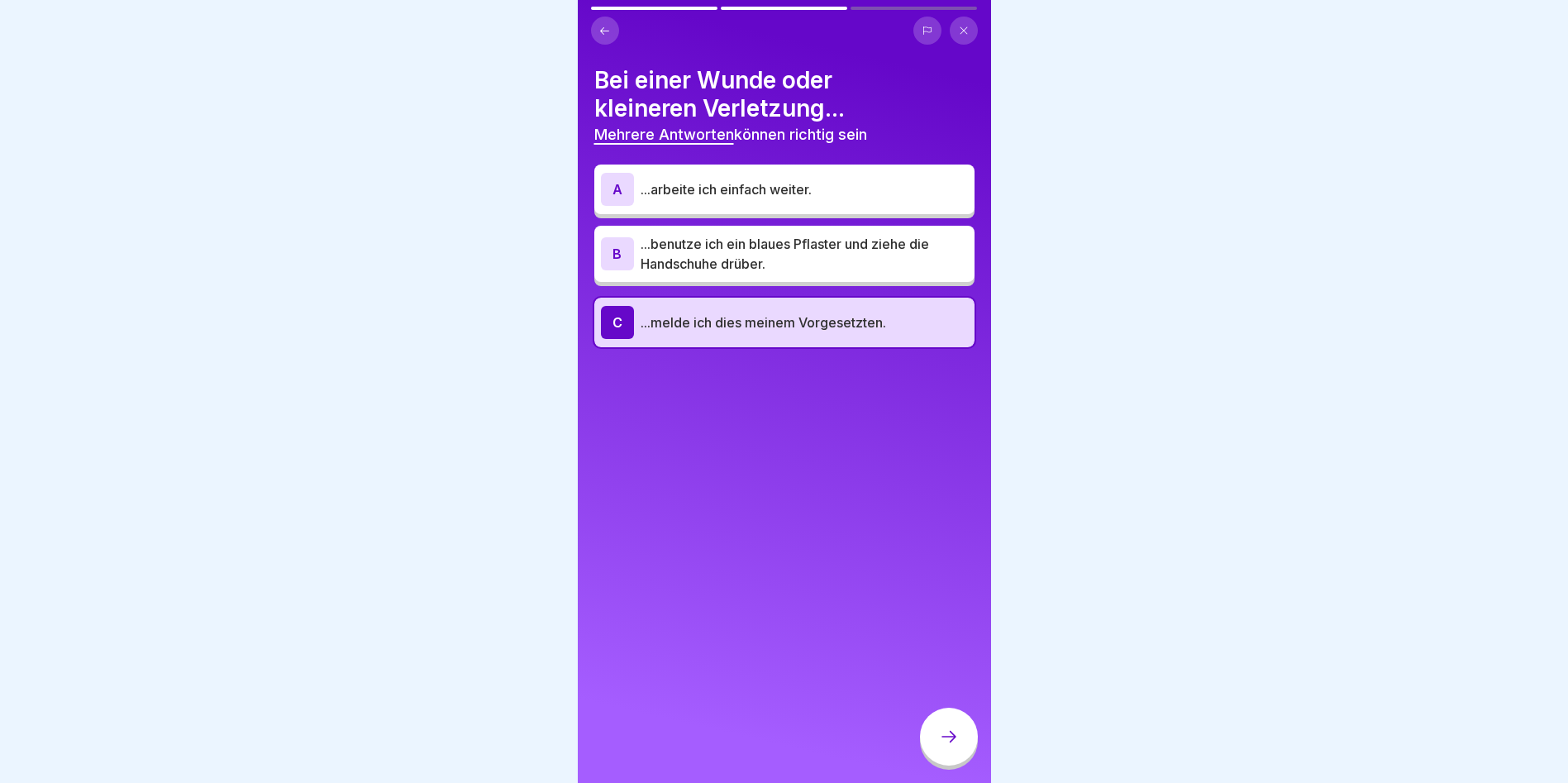
click at [820, 256] on p "...benutze ich ein blaues Pflaster und ziehe die Handschuhe drüber." at bounding box center [804, 253] width 328 height 39
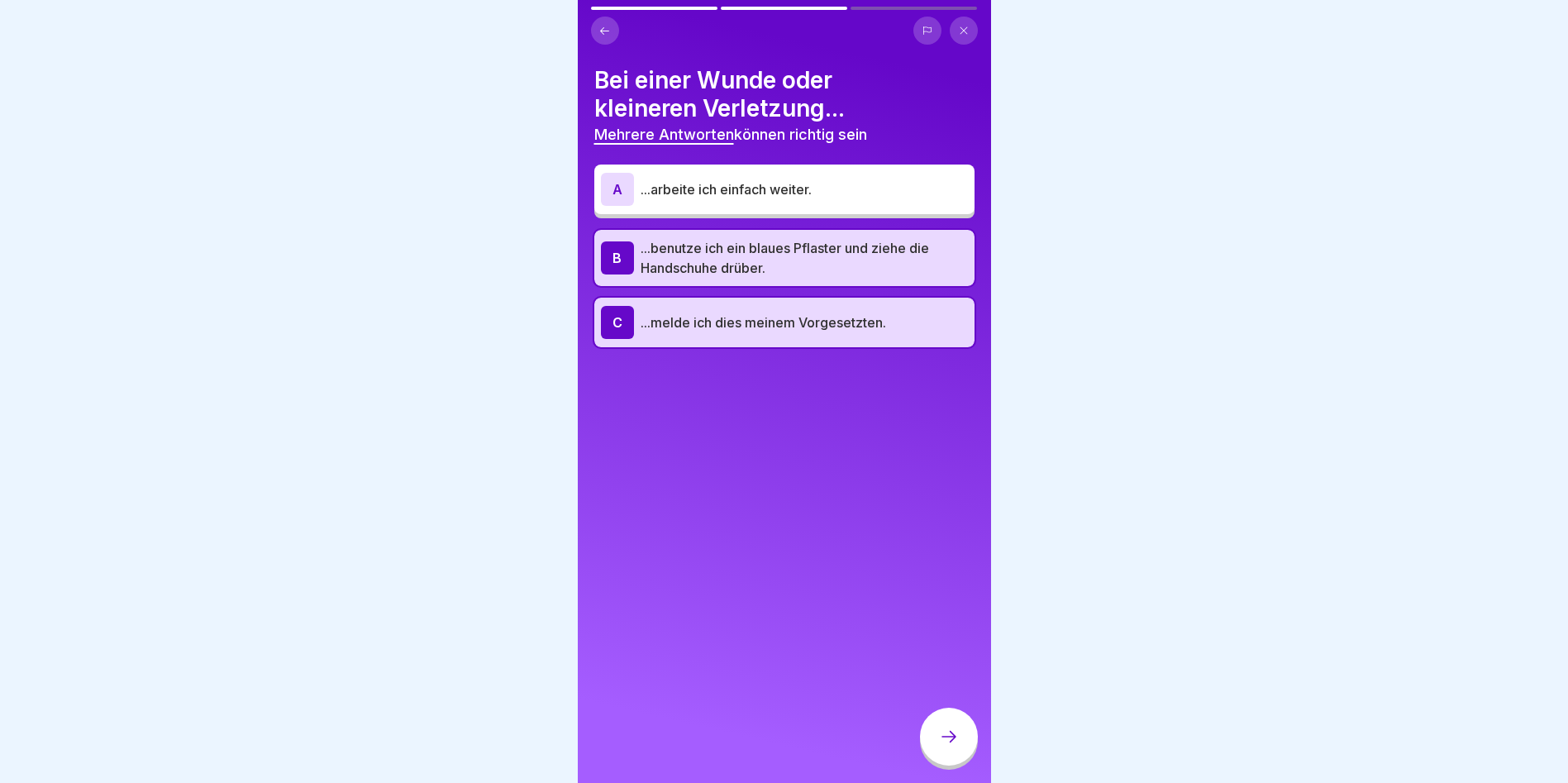
click at [936, 748] on div at bounding box center [949, 736] width 58 height 58
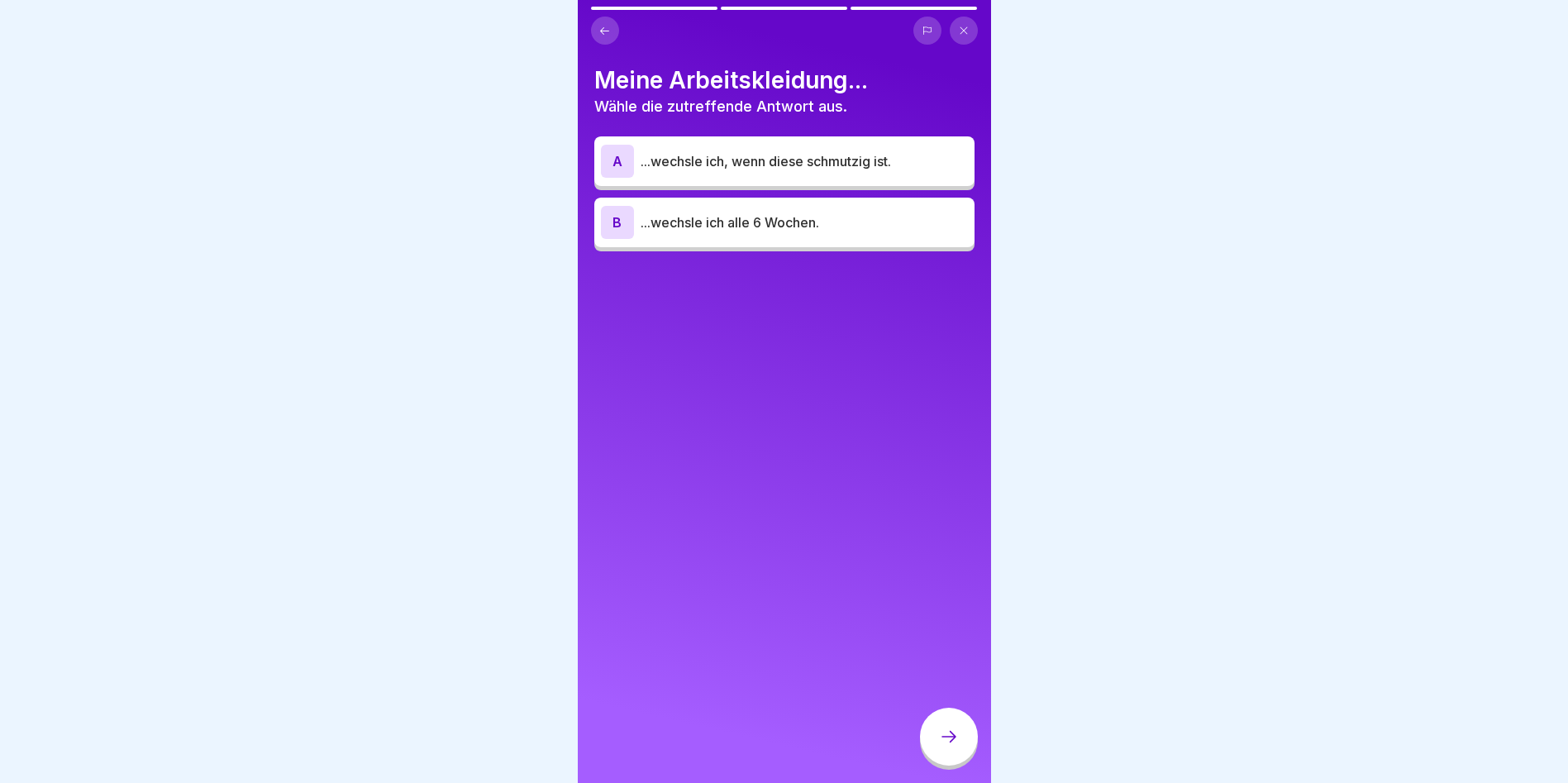
click at [816, 169] on p "...wechsle ich, wenn diese schmutzig ist." at bounding box center [804, 162] width 328 height 20
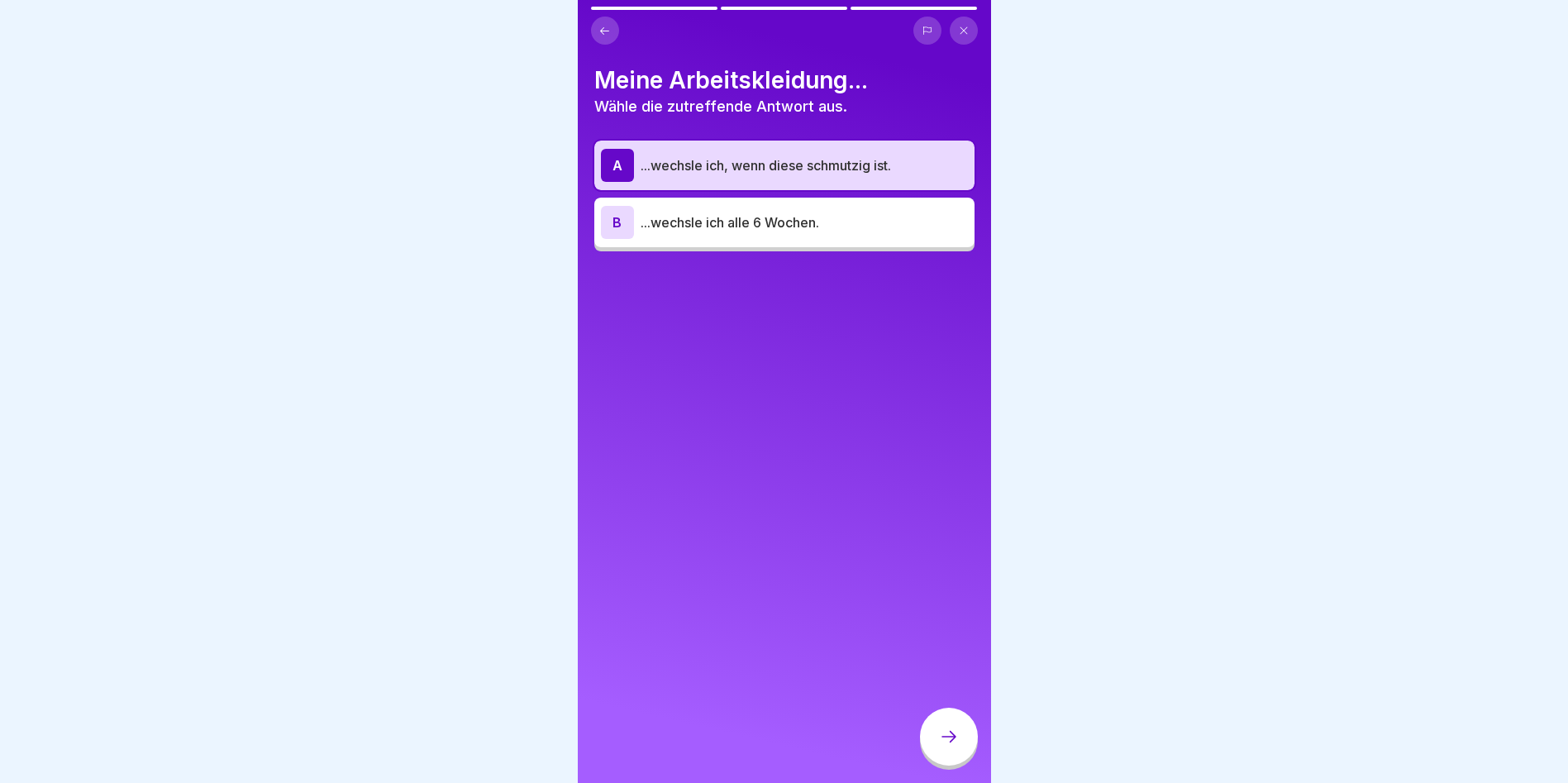
click at [935, 732] on div at bounding box center [949, 736] width 58 height 58
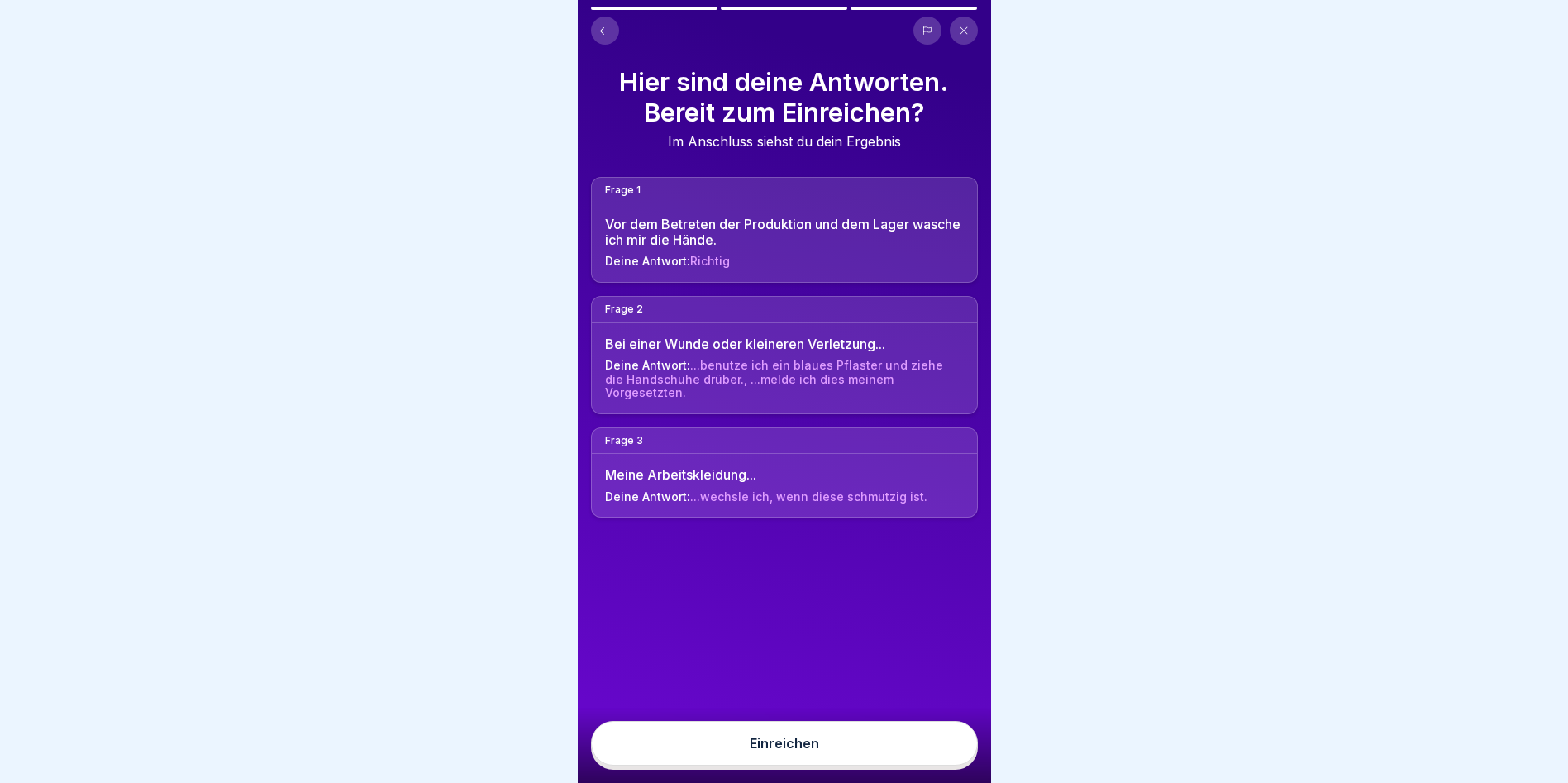
click at [933, 730] on div "Einreichen" at bounding box center [785, 745] width 414 height 75
click at [895, 756] on button "Einreichen" at bounding box center [785, 743] width 387 height 44
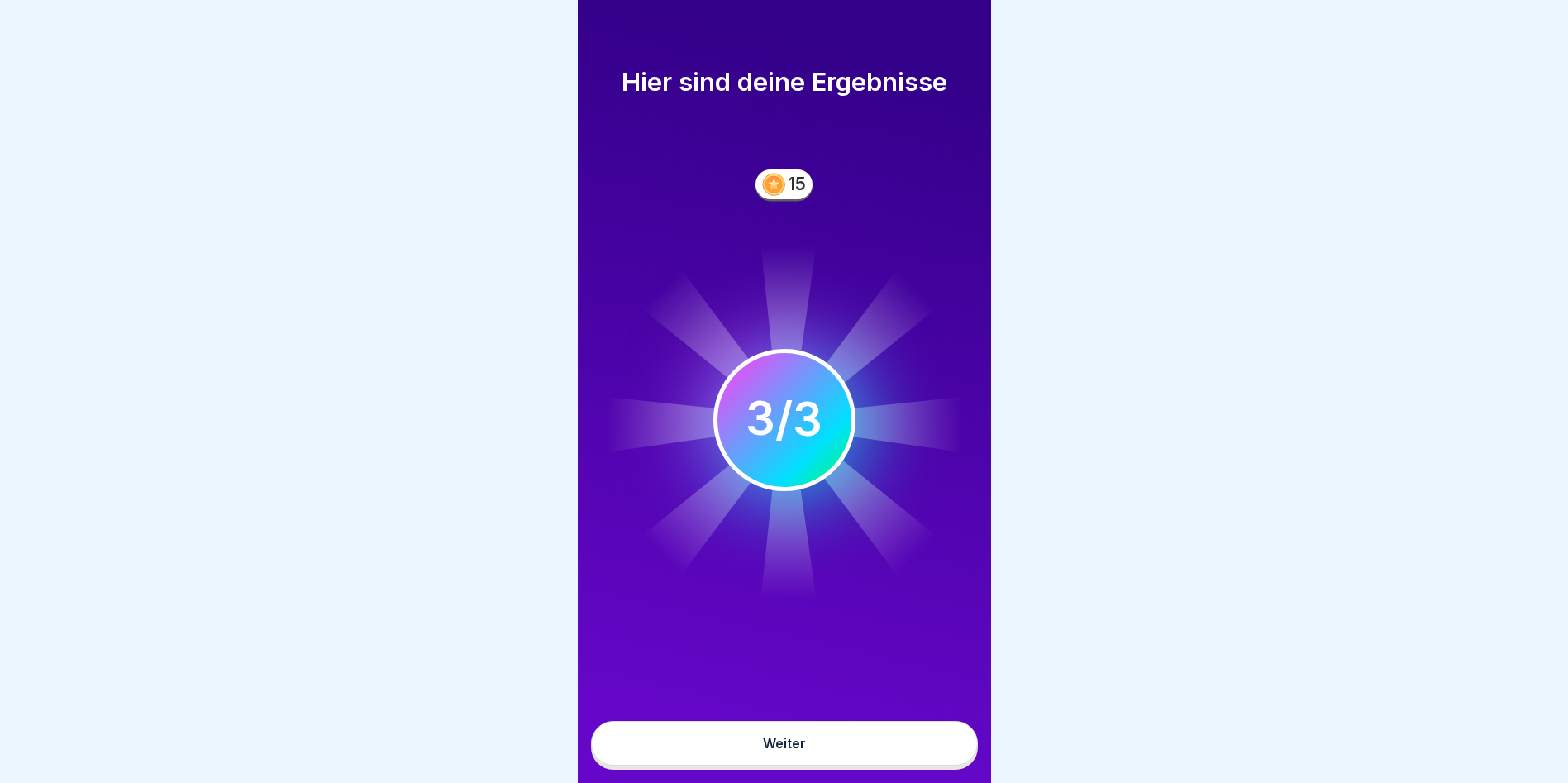
click at [892, 738] on button "Weiter" at bounding box center [785, 743] width 387 height 44
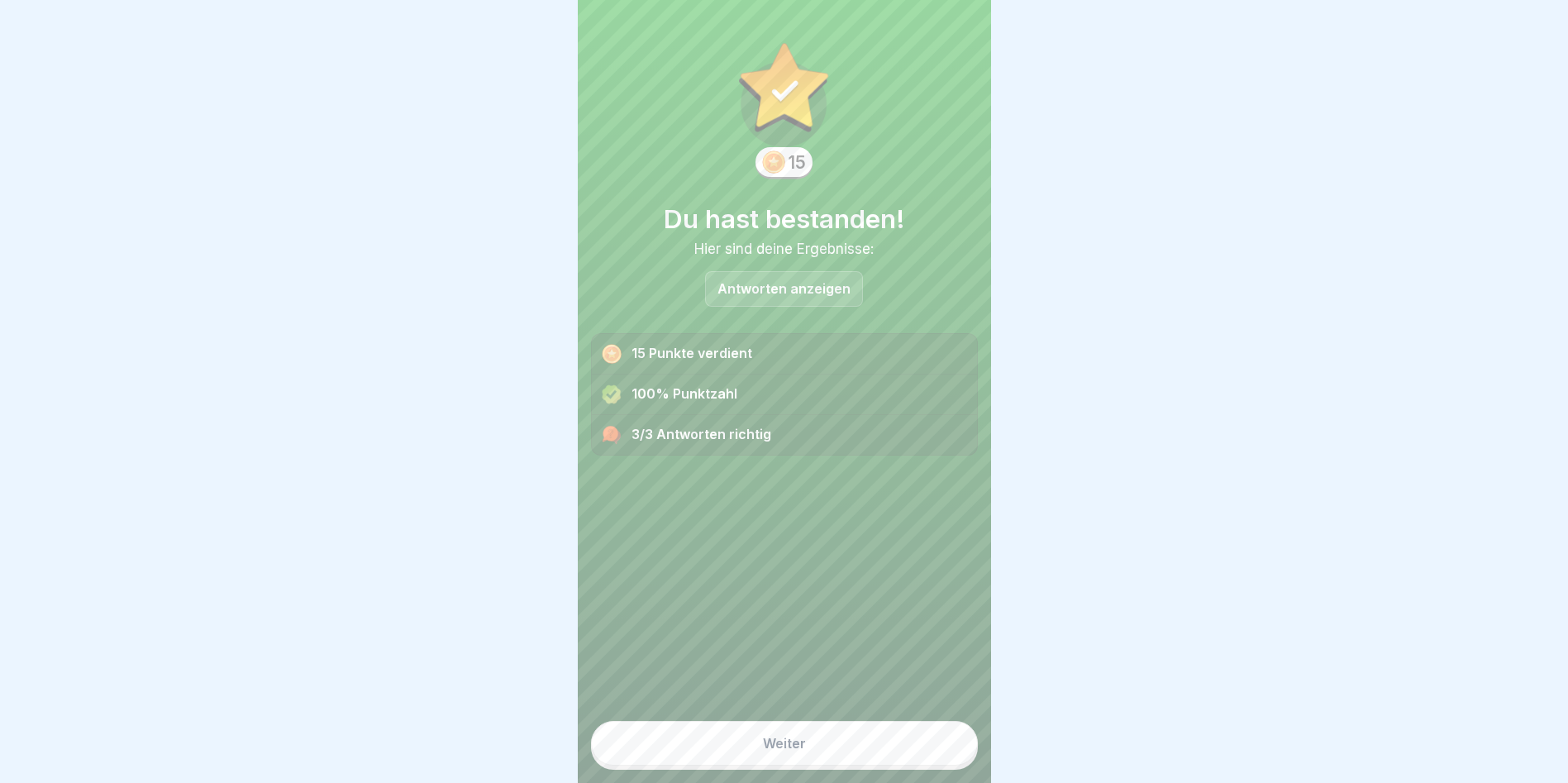
click at [892, 738] on button "Weiter" at bounding box center [785, 743] width 387 height 44
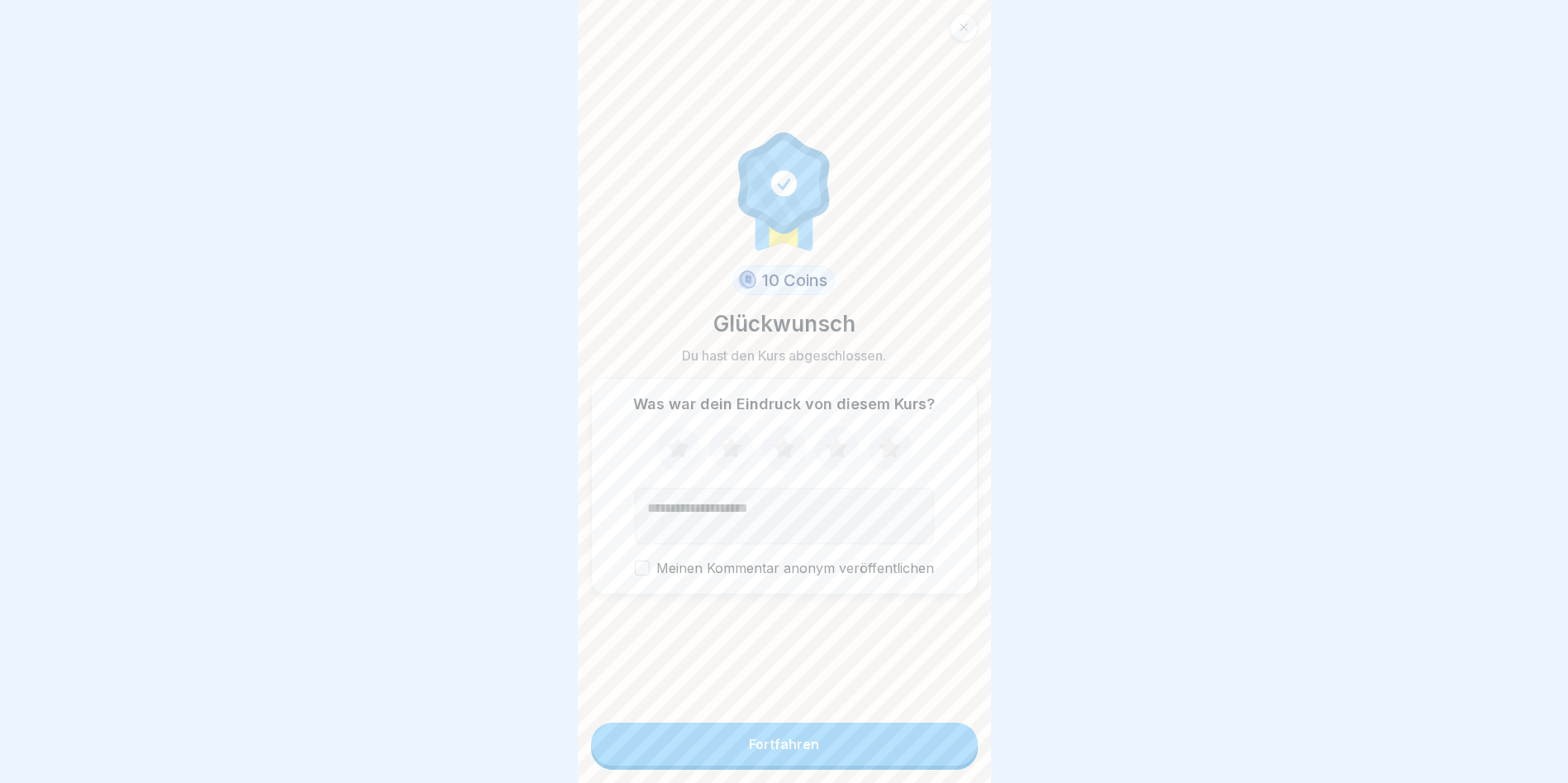
click at [892, 738] on button "Fortfahren" at bounding box center [785, 744] width 387 height 43
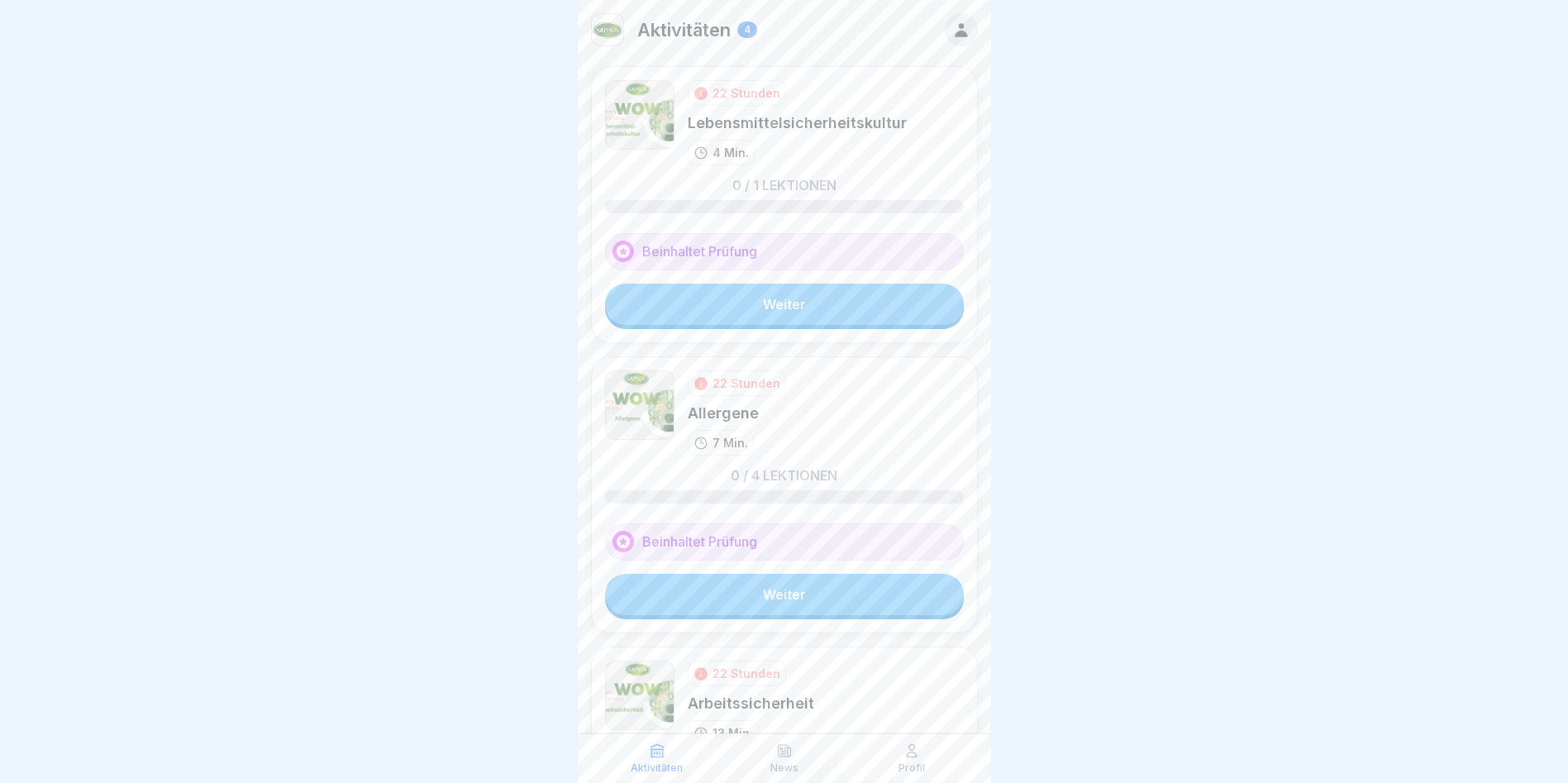
click at [757, 308] on link "Weiter" at bounding box center [784, 304] width 358 height 41
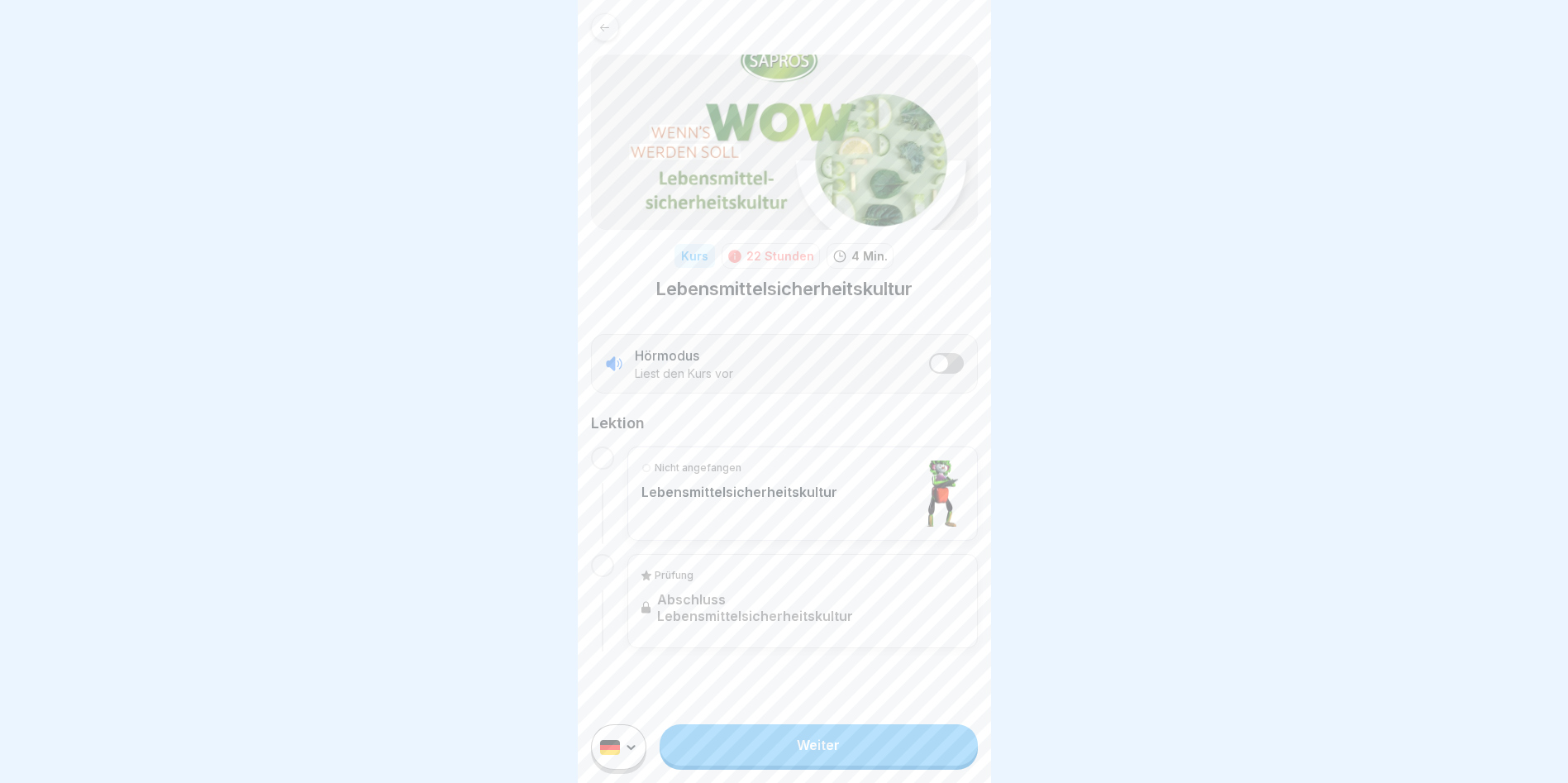
click at [836, 753] on link "Weiter" at bounding box center [818, 744] width 317 height 41
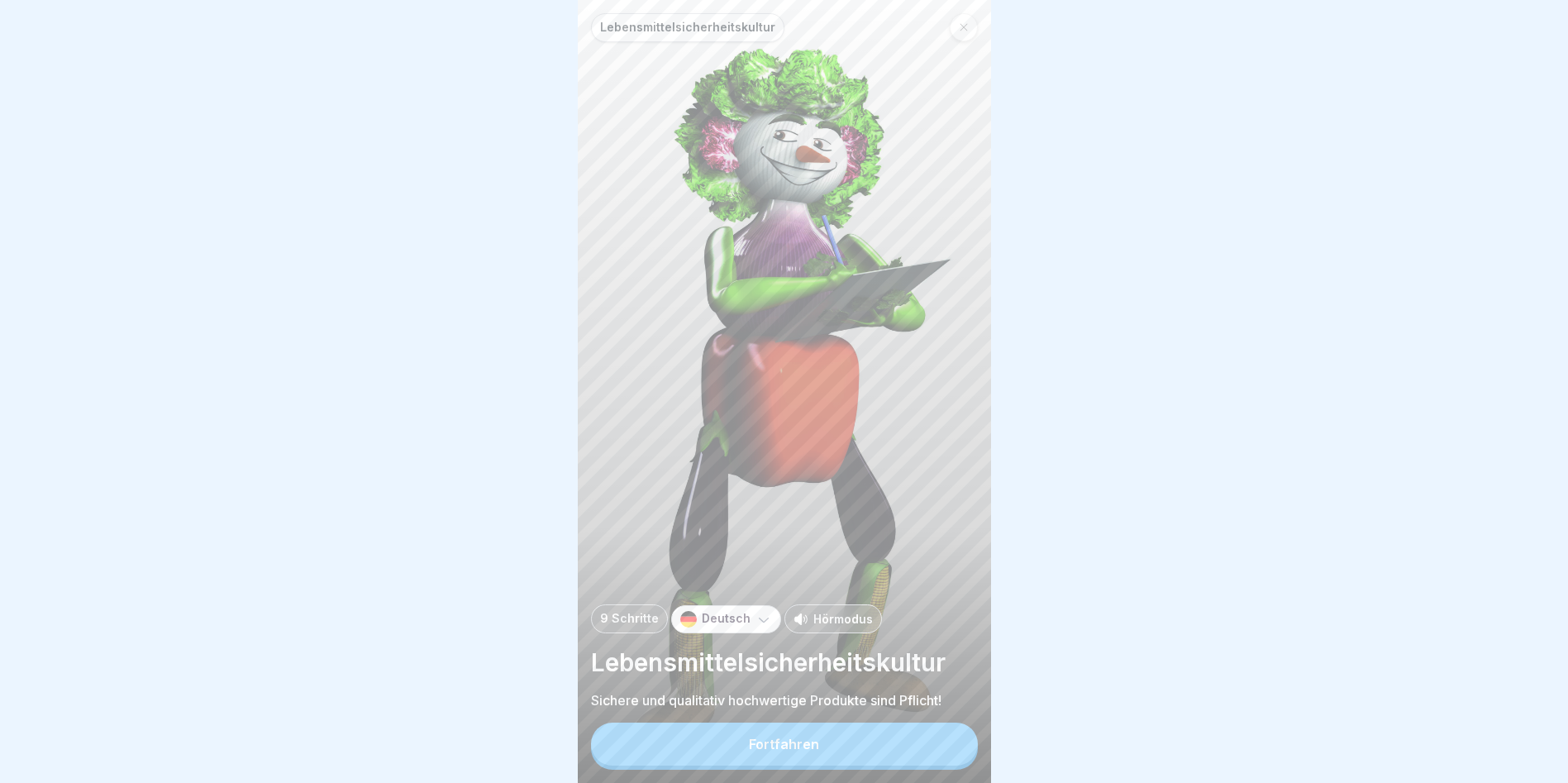
click at [846, 734] on div "Lebensmittelsicherheitskultur 9 Schritte Deutsch Hörmodus Lebensmittelsicherhei…" at bounding box center [785, 391] width 414 height 783
click at [846, 760] on button "Fortfahren" at bounding box center [785, 744] width 387 height 43
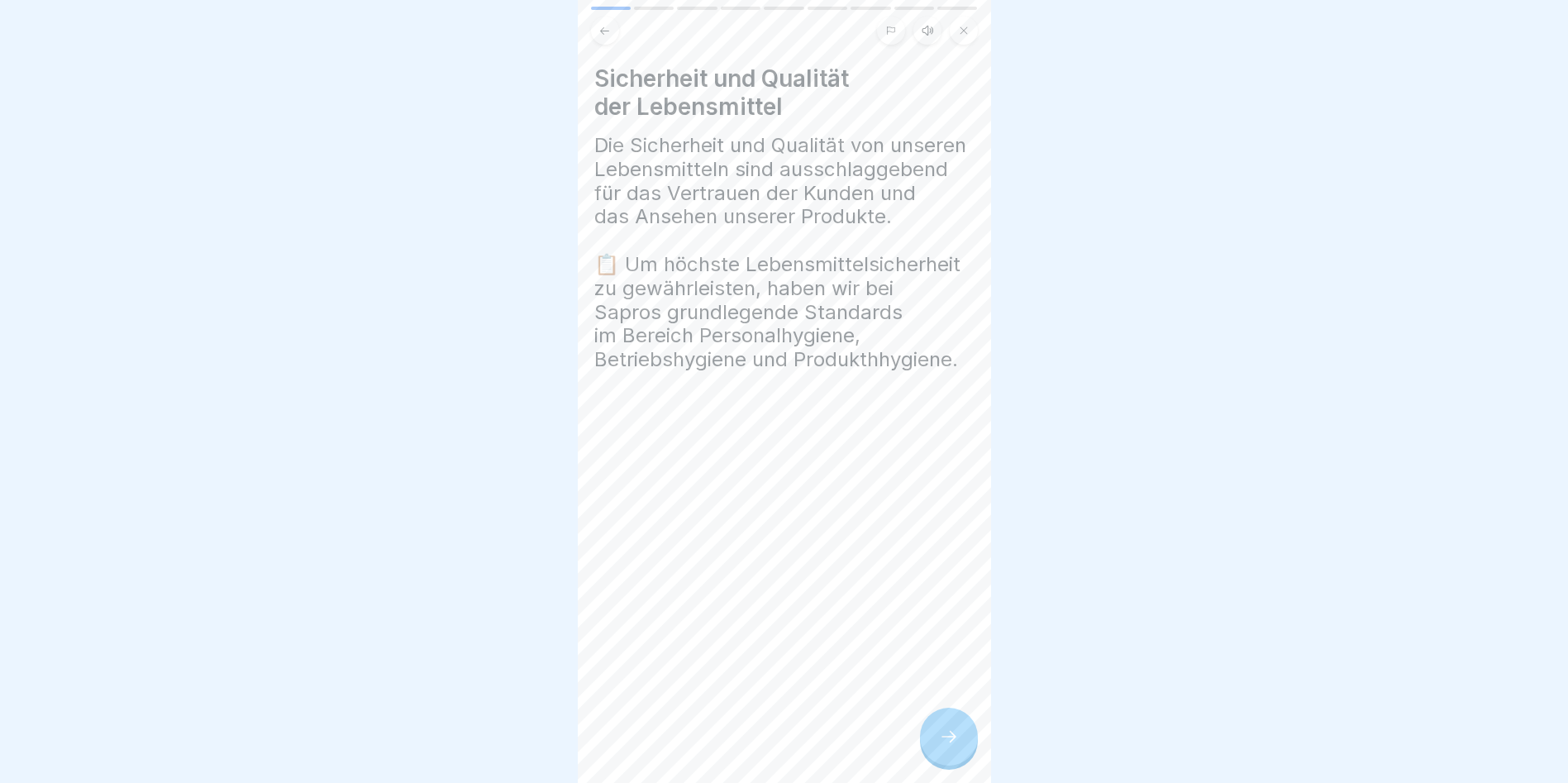
click at [955, 740] on icon at bounding box center [949, 737] width 20 height 20
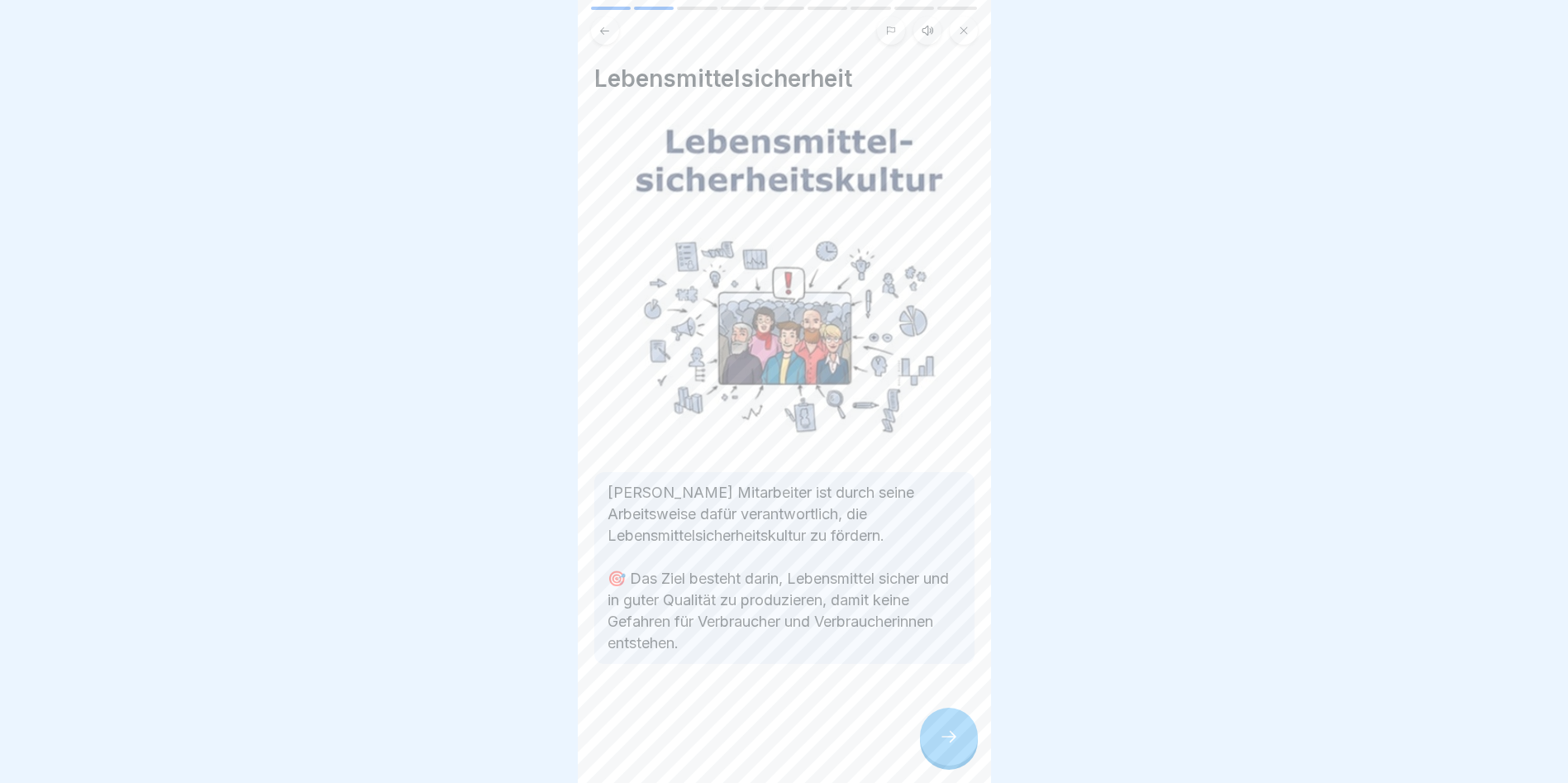
click at [953, 741] on icon at bounding box center [949, 737] width 20 height 20
click at [952, 741] on icon at bounding box center [949, 737] width 20 height 20
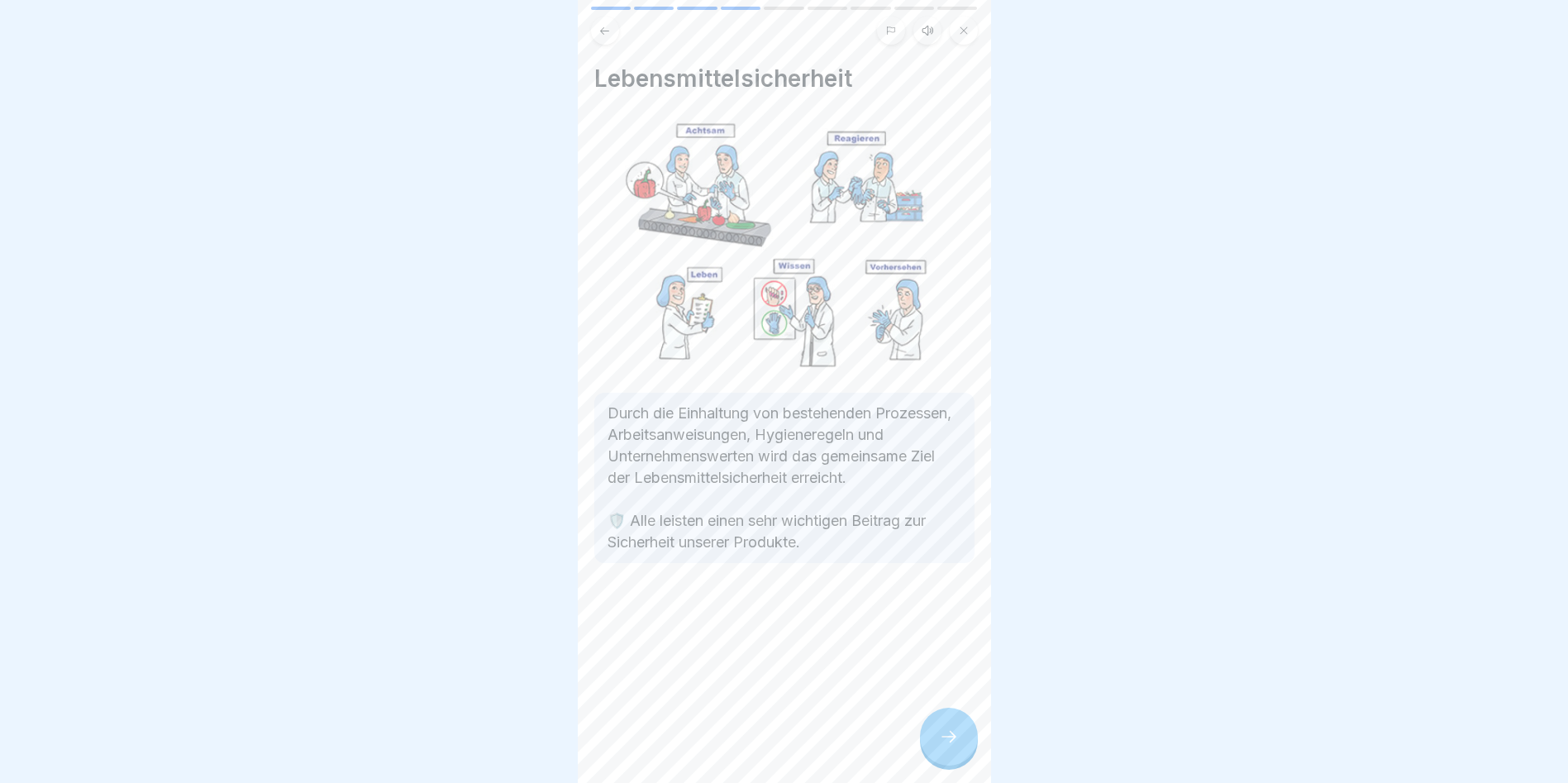
click at [952, 741] on icon at bounding box center [949, 737] width 20 height 20
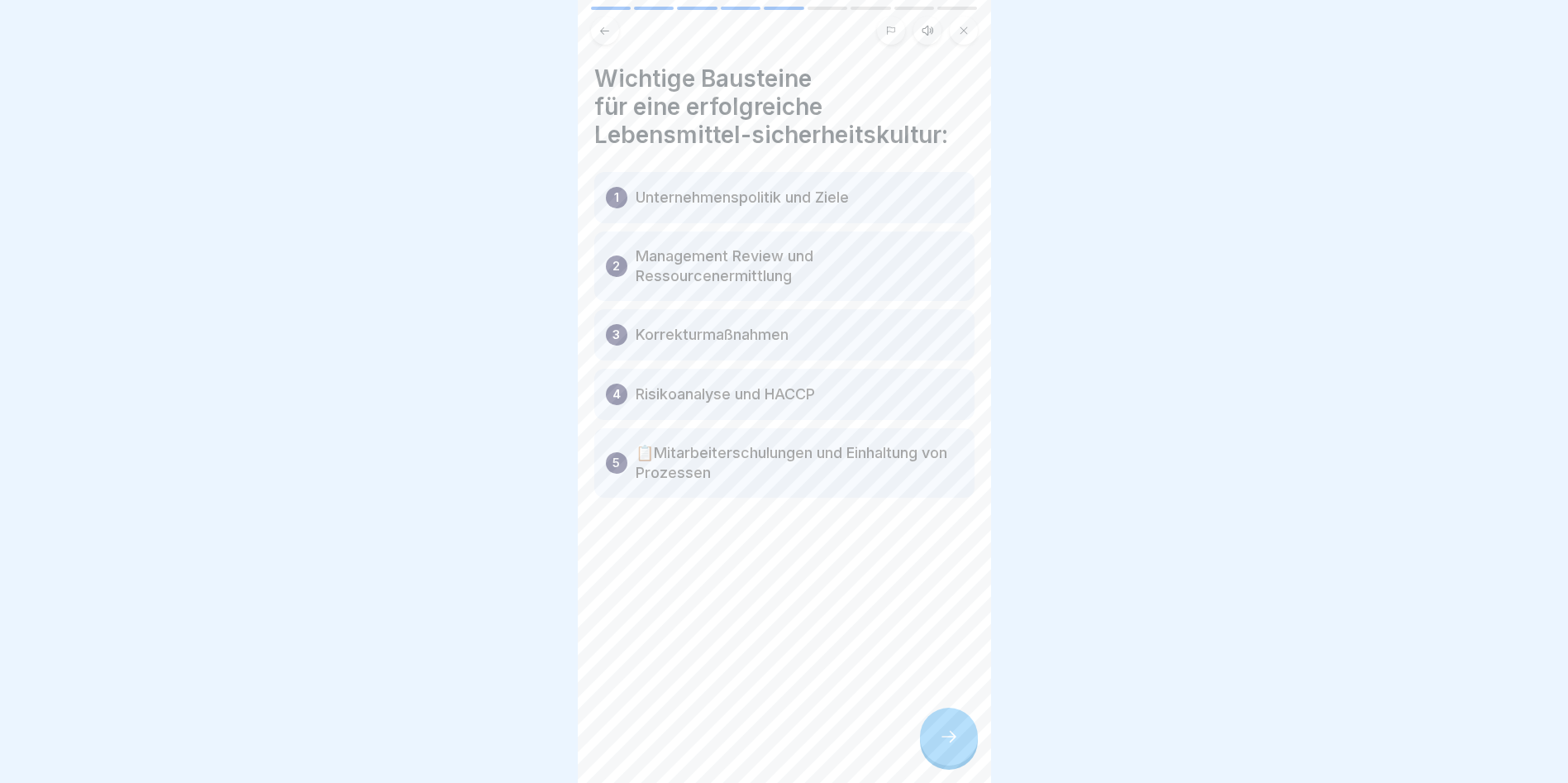
click at [952, 742] on icon at bounding box center [949, 737] width 20 height 20
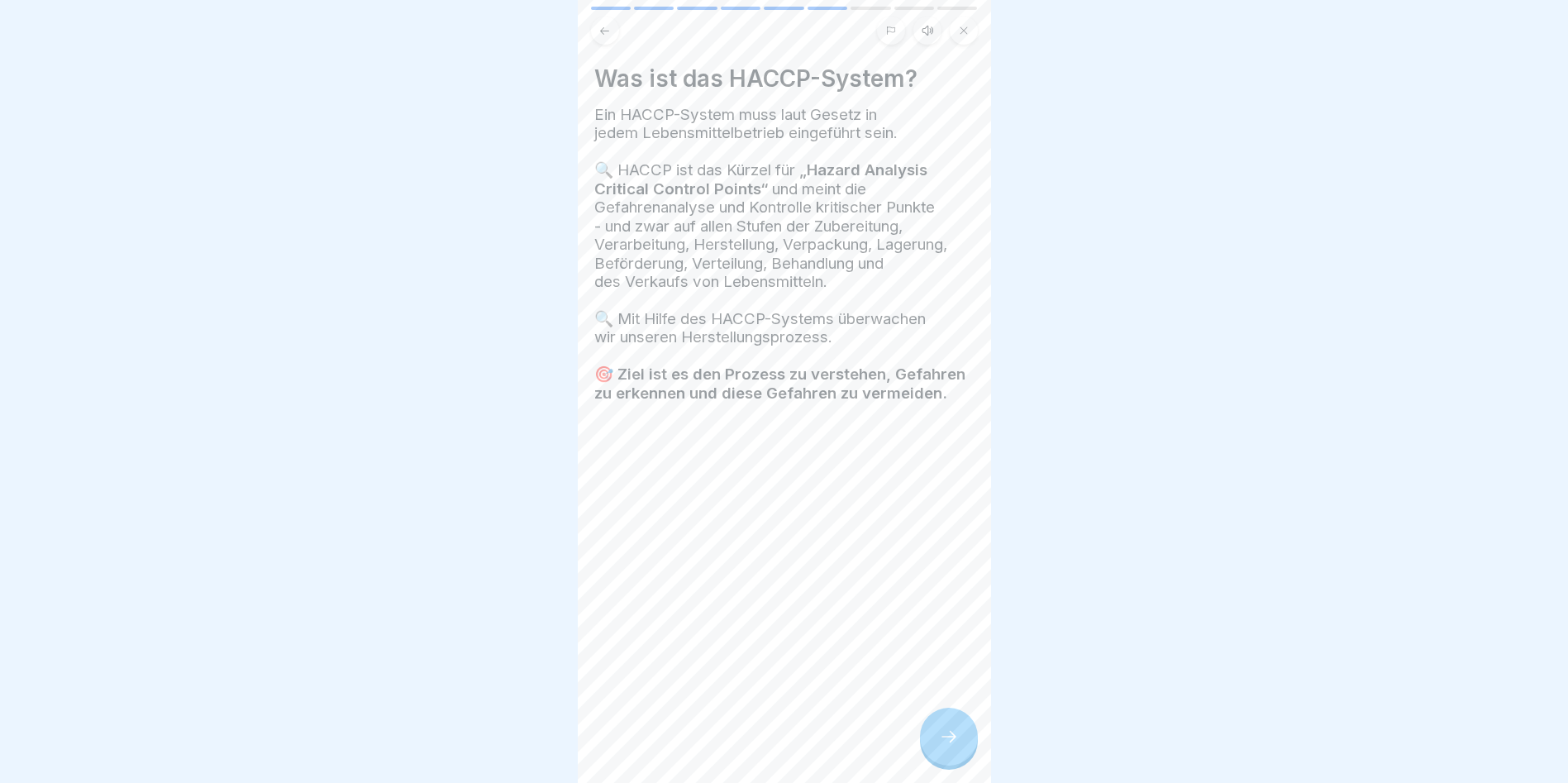
click at [951, 743] on icon at bounding box center [949, 737] width 20 height 20
click at [948, 744] on icon at bounding box center [949, 737] width 20 height 20
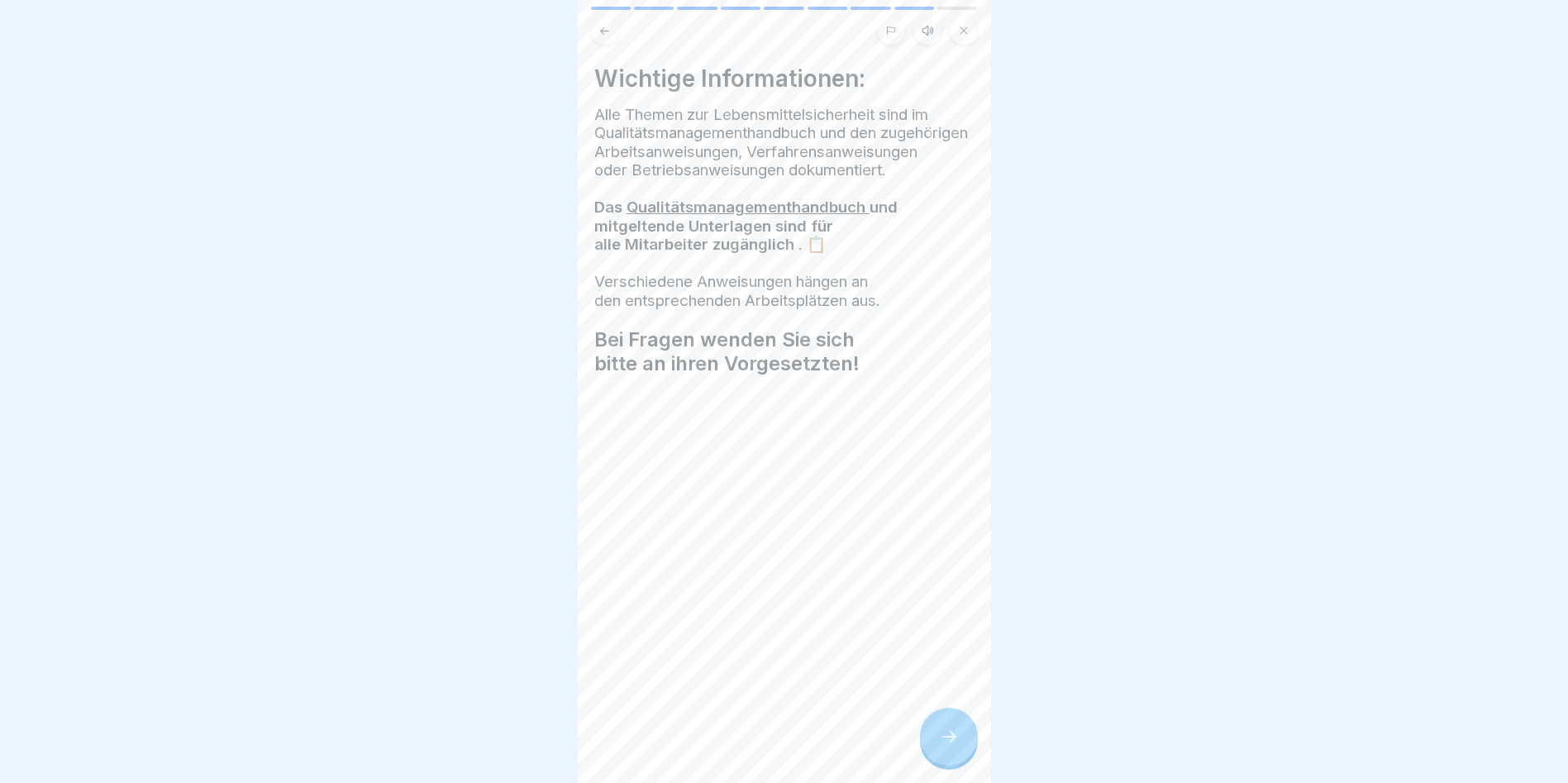
click at [948, 744] on icon at bounding box center [949, 737] width 20 height 20
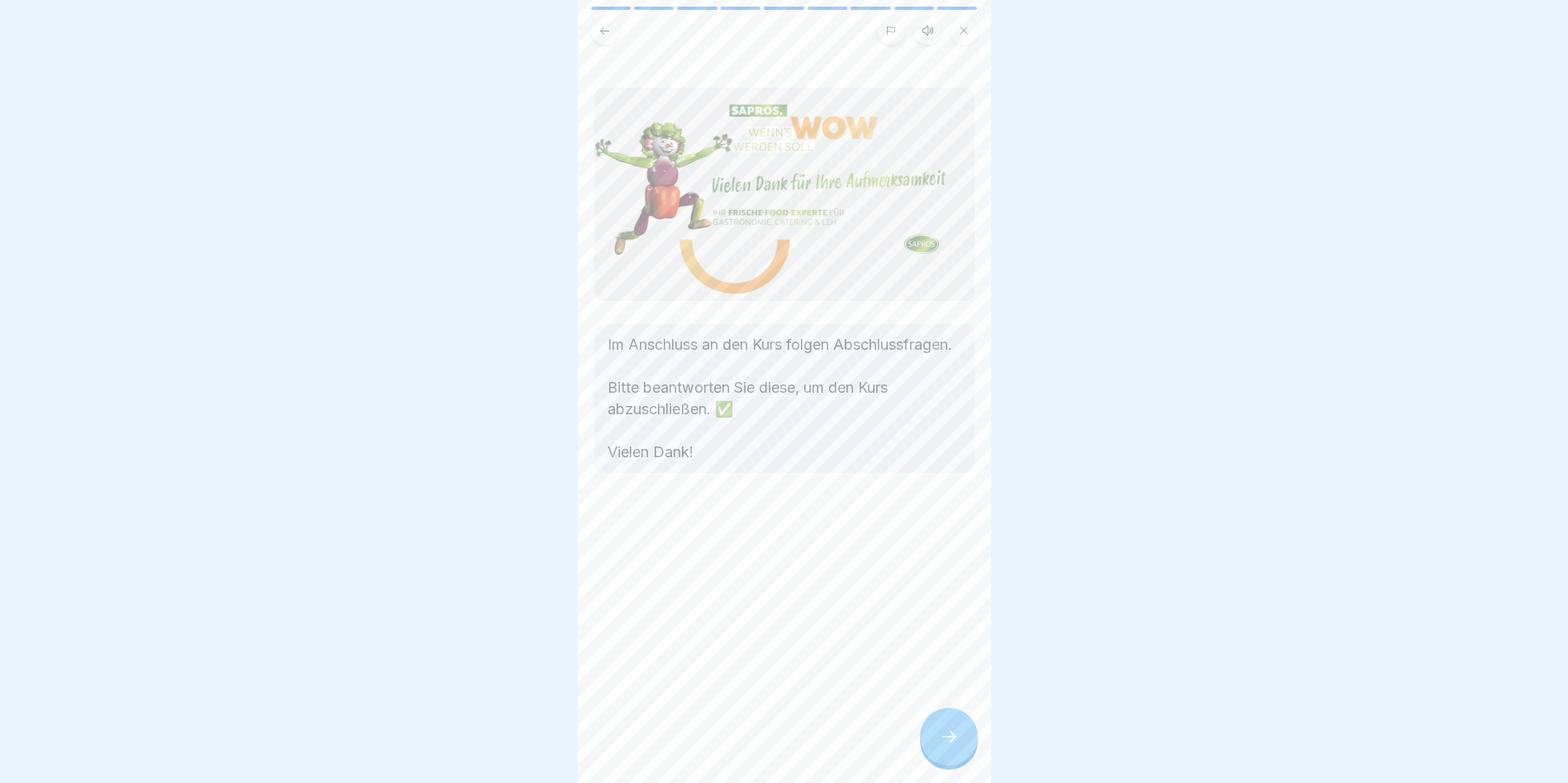
click at [948, 745] on icon at bounding box center [949, 737] width 20 height 20
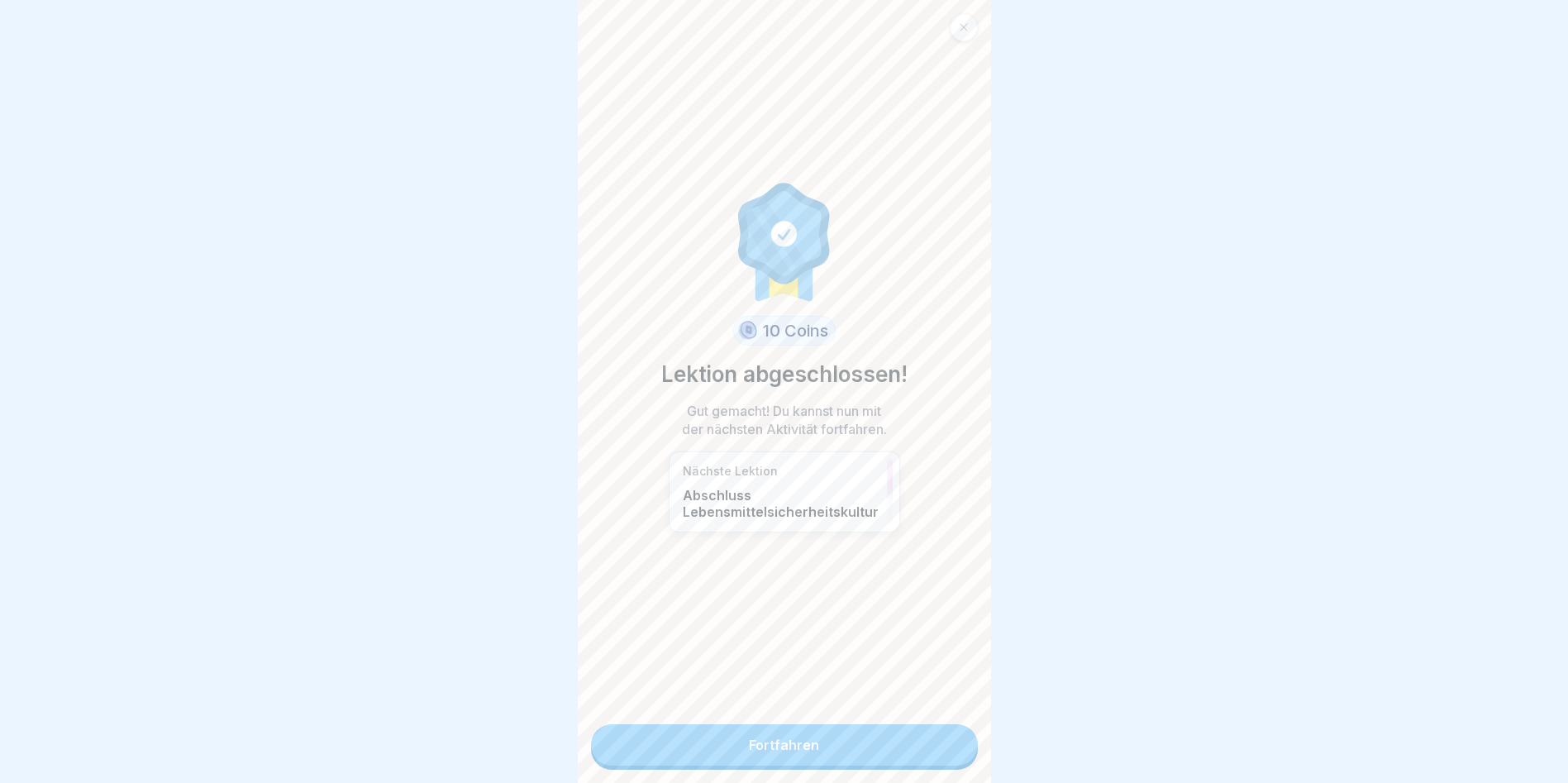
click at [948, 746] on link "Fortfahren" at bounding box center [785, 744] width 387 height 41
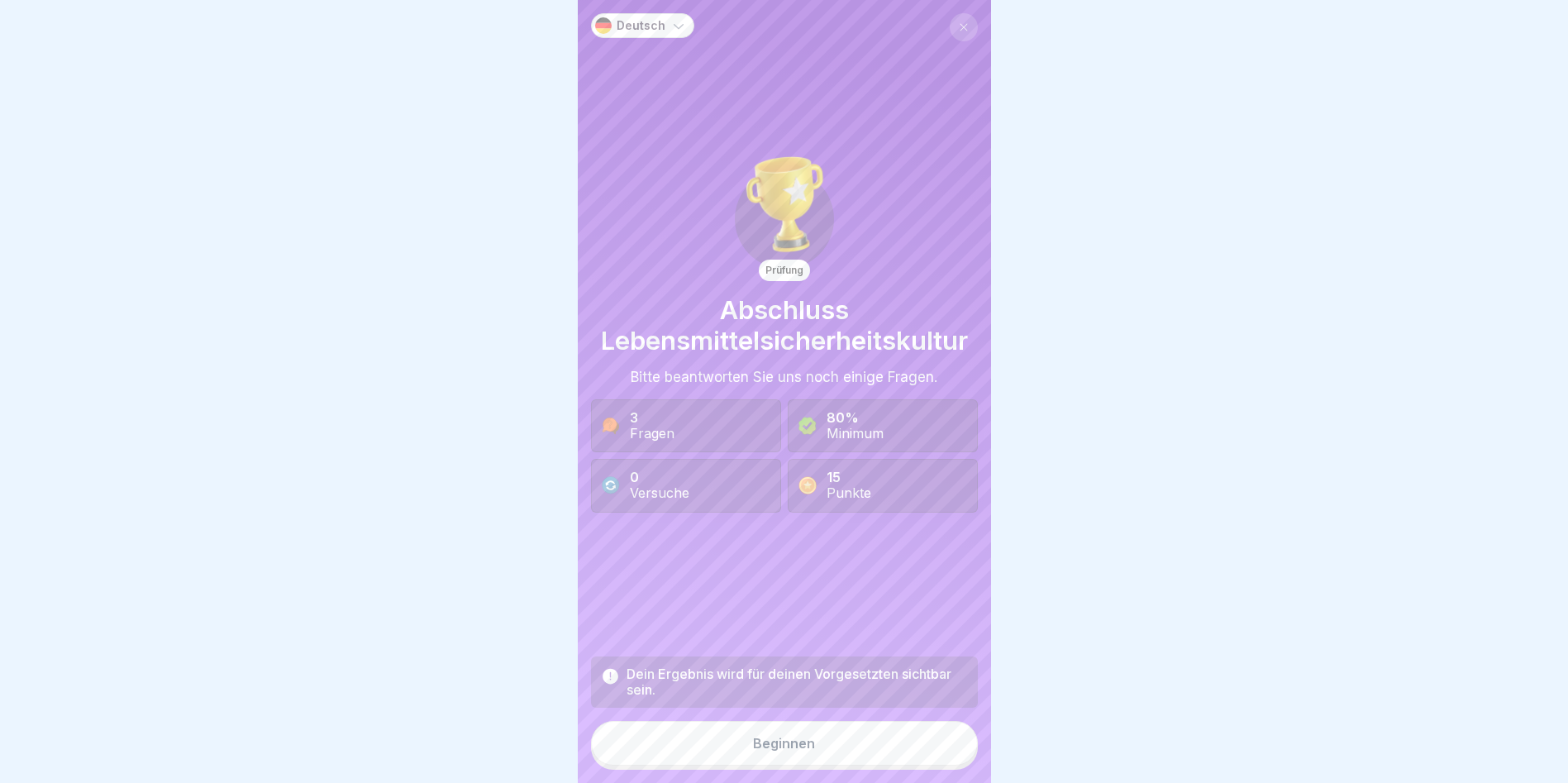
click at [894, 734] on div "Dein Ergebnis wird für deinen Vorgesetzten sichtbar sein. Beginnen" at bounding box center [785, 713] width 387 height 113
click at [787, 750] on div "Beginnen" at bounding box center [784, 743] width 62 height 15
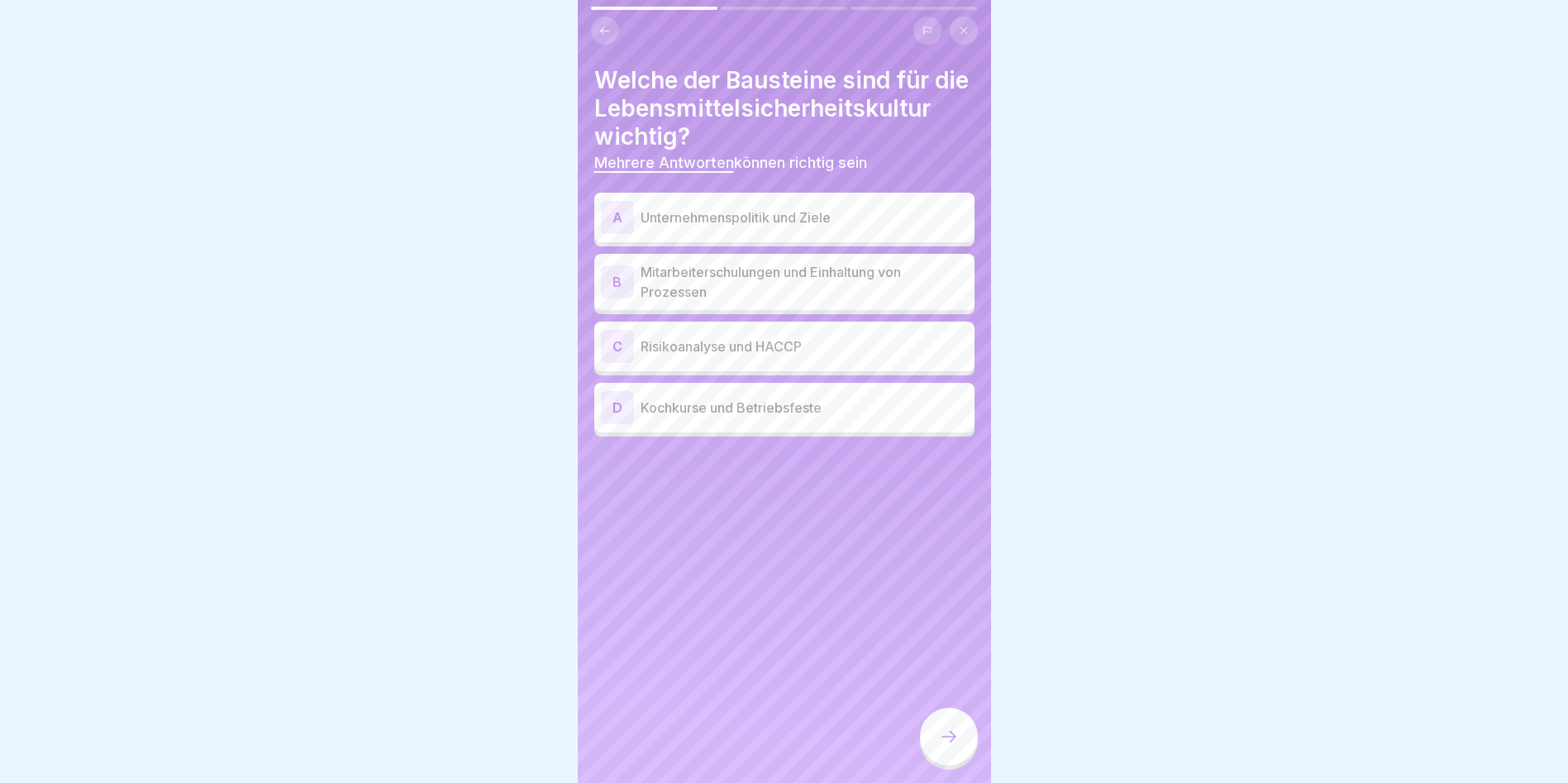
click at [872, 310] on div "B Mitarbeiterschulungen und Einhaltung von Prozessen" at bounding box center [785, 281] width 380 height 56
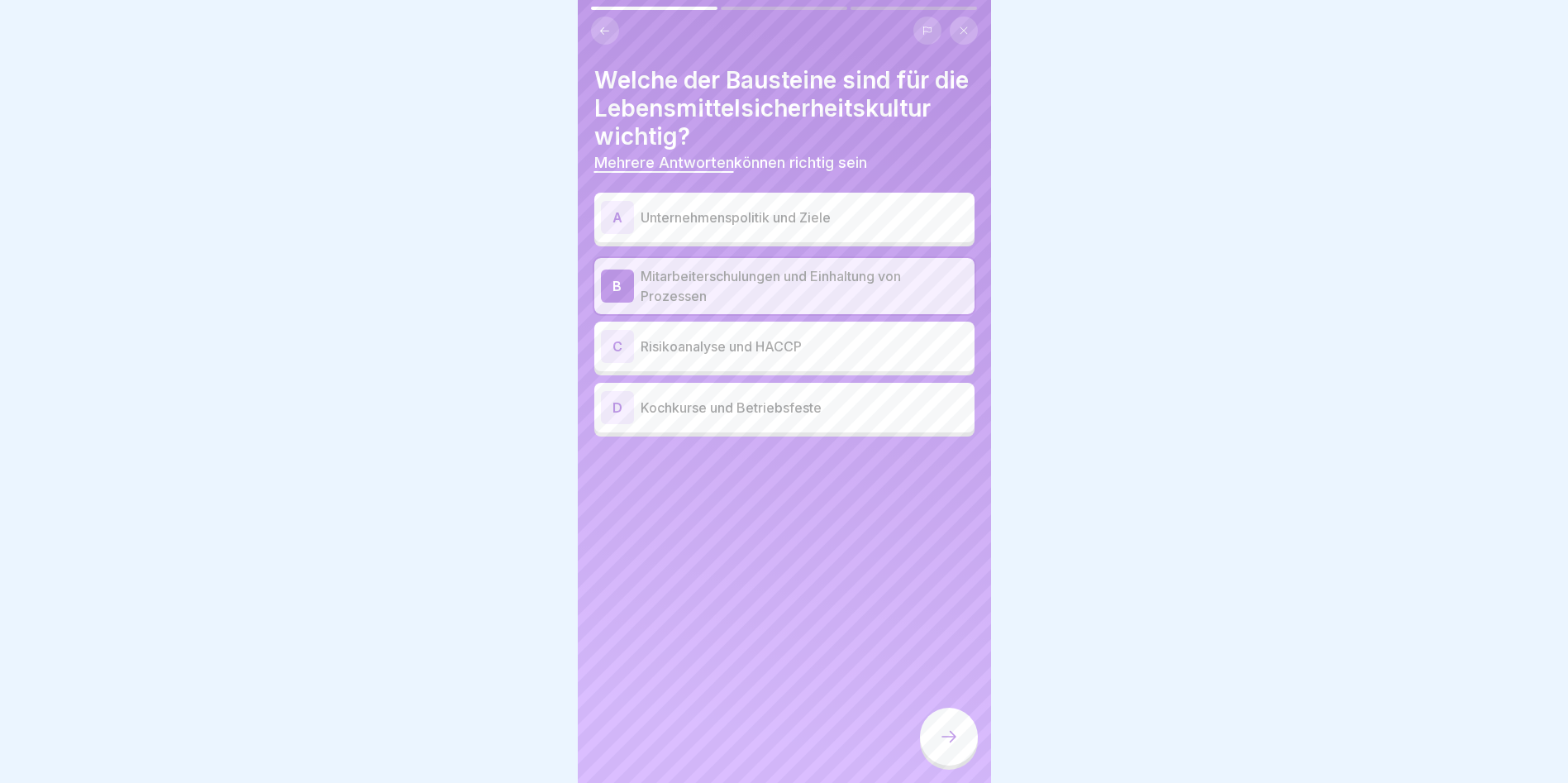
click at [890, 356] on p "Risikoanalyse und HACCP" at bounding box center [804, 347] width 328 height 20
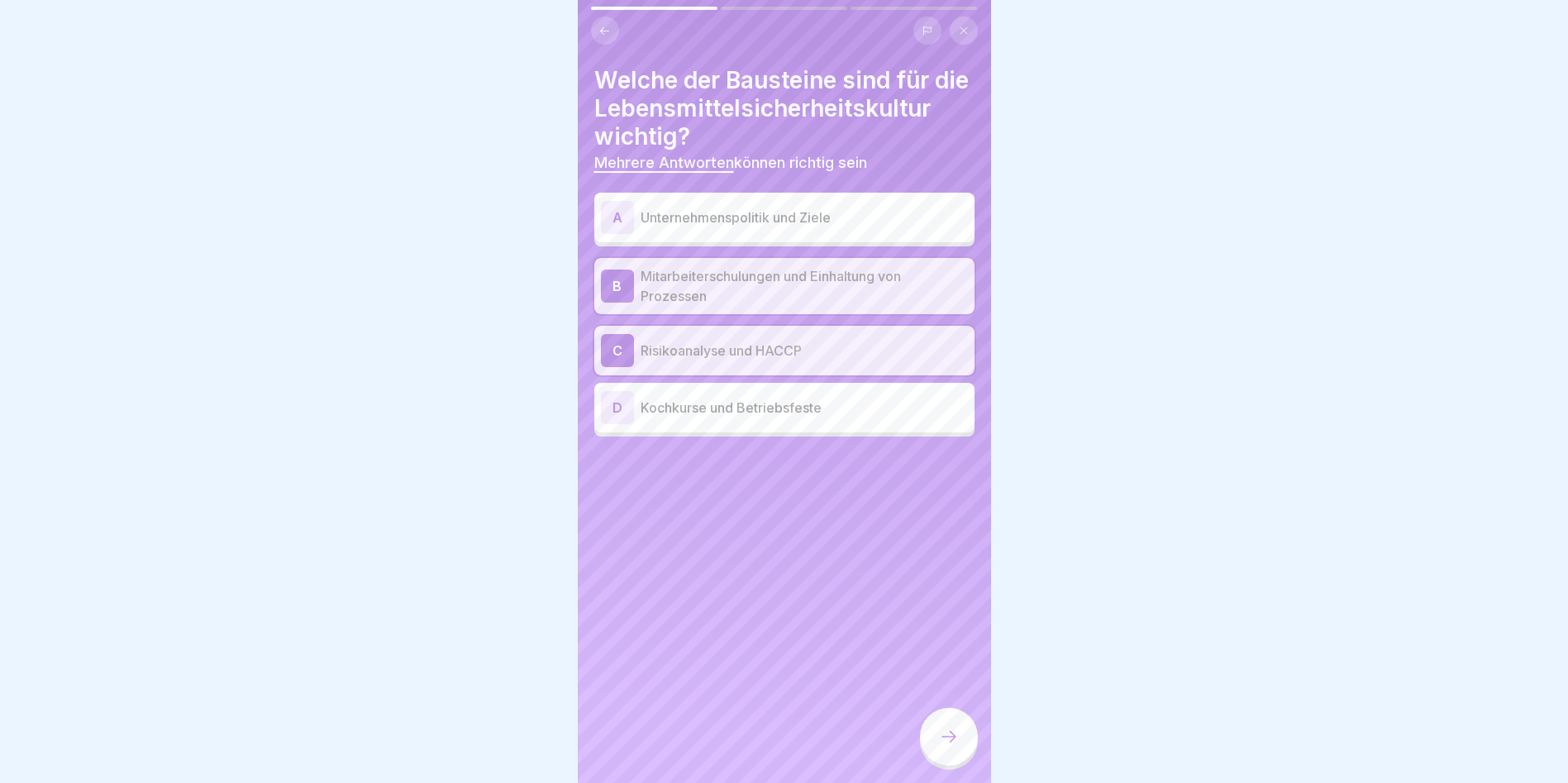
click at [946, 764] on div at bounding box center [949, 736] width 58 height 58
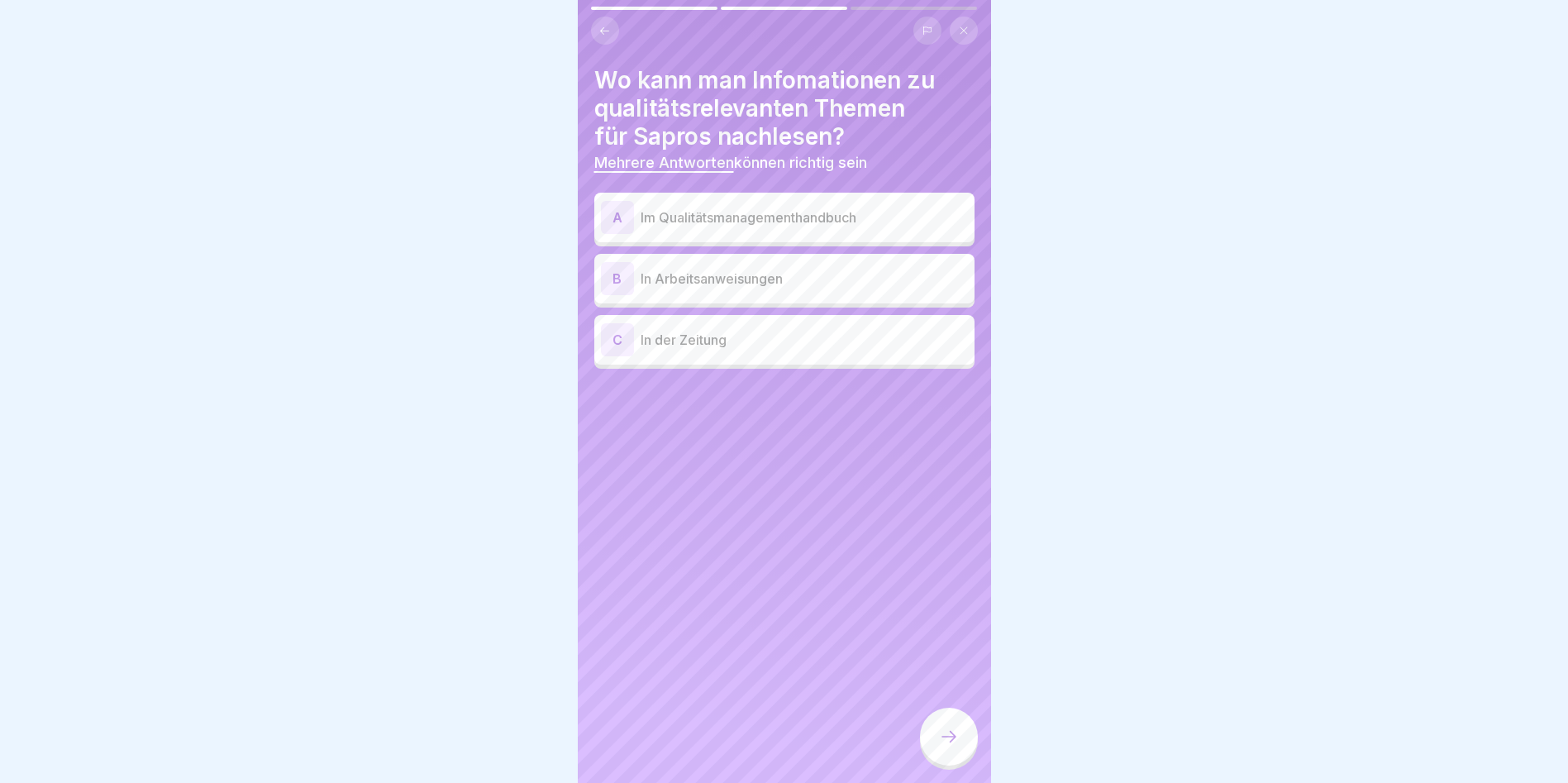
click at [868, 228] on div "A Im Qualitätsmanagementhandbuch" at bounding box center [785, 217] width 367 height 33
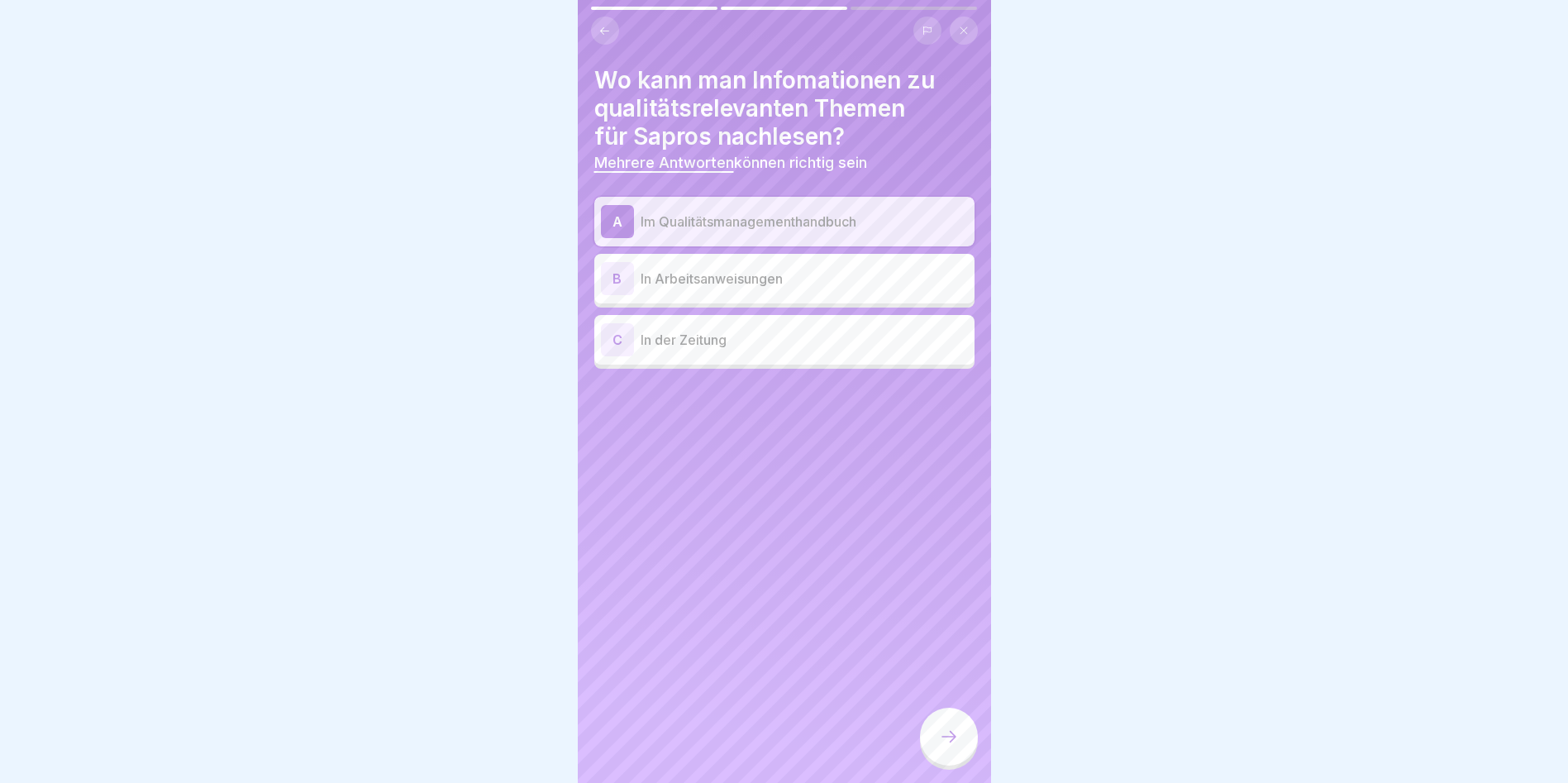
click at [957, 746] on icon at bounding box center [949, 737] width 20 height 20
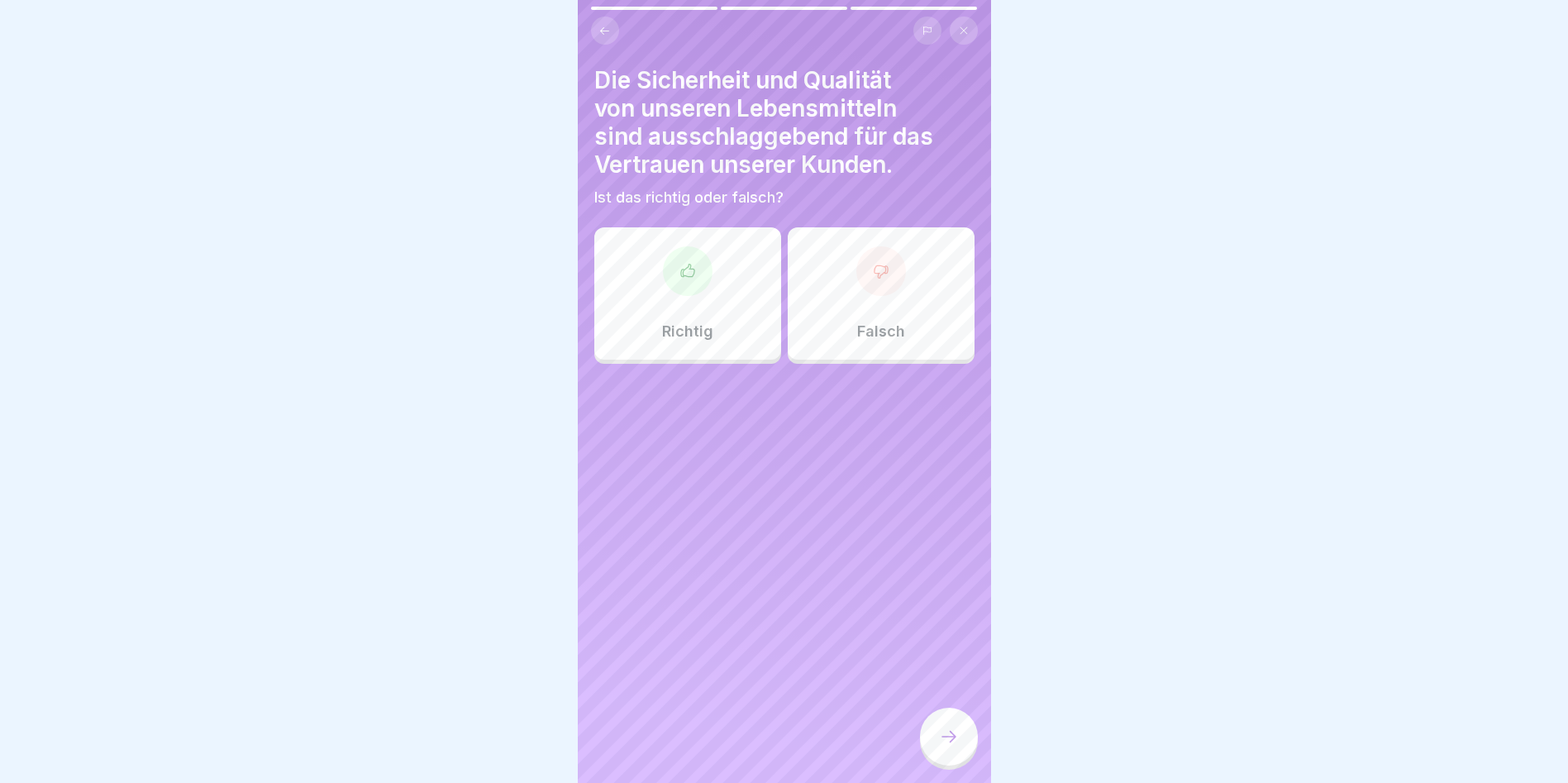
click at [699, 314] on div "Richtig" at bounding box center [688, 293] width 187 height 132
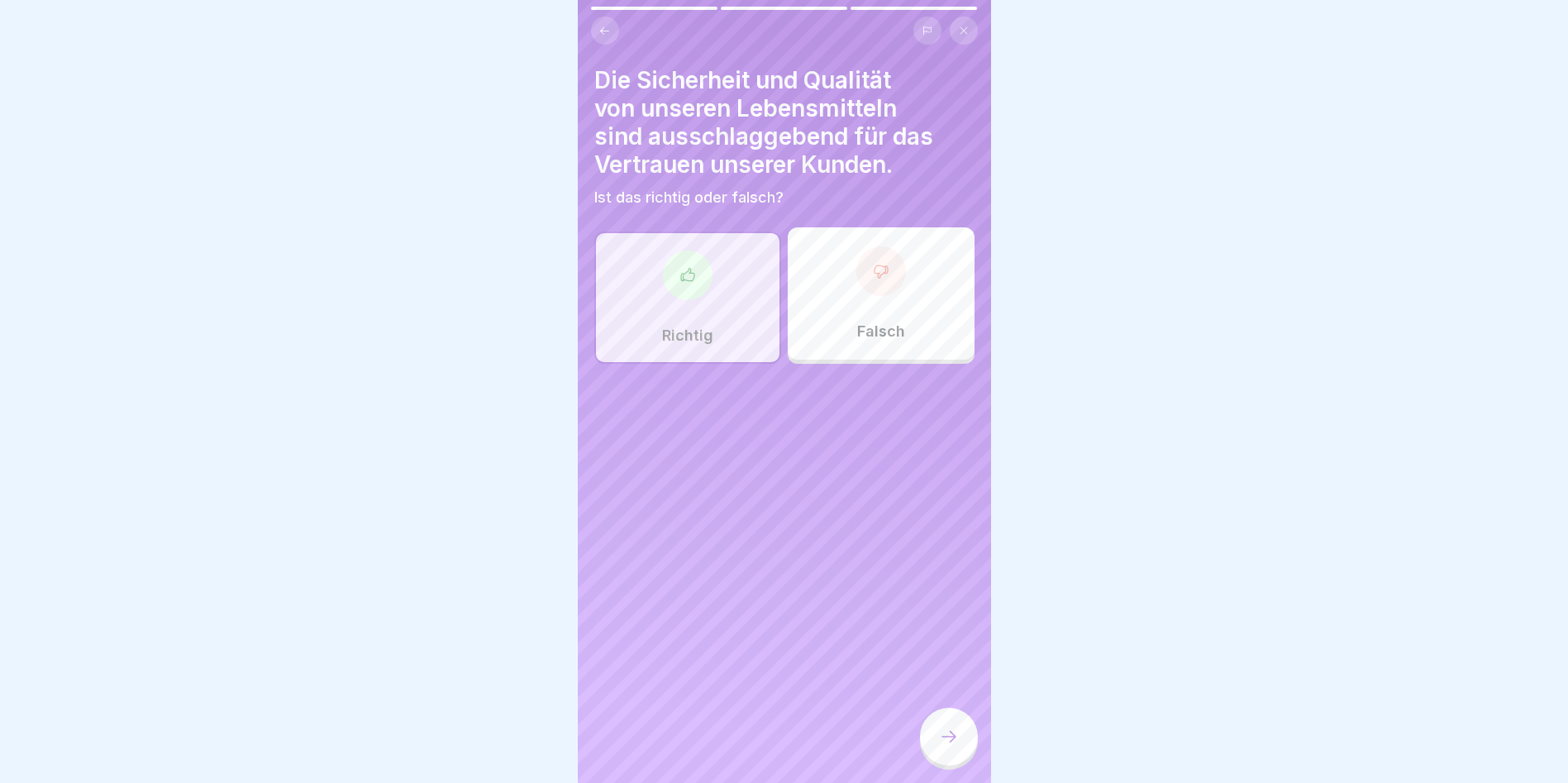
click at [962, 770] on div at bounding box center [949, 739] width 58 height 62
click at [955, 765] on div at bounding box center [949, 736] width 58 height 58
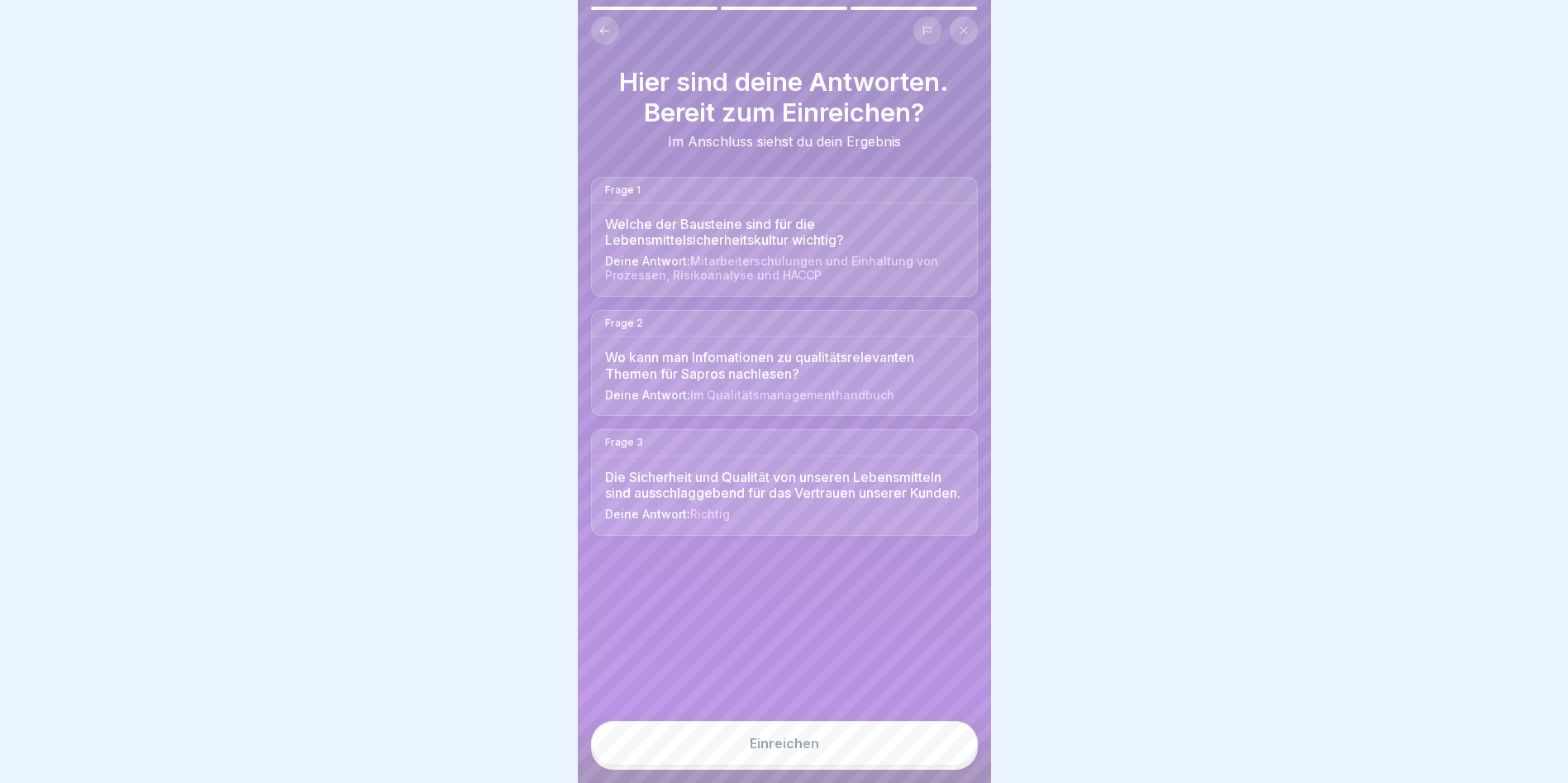
click at [923, 759] on button "Einreichen" at bounding box center [785, 743] width 387 height 44
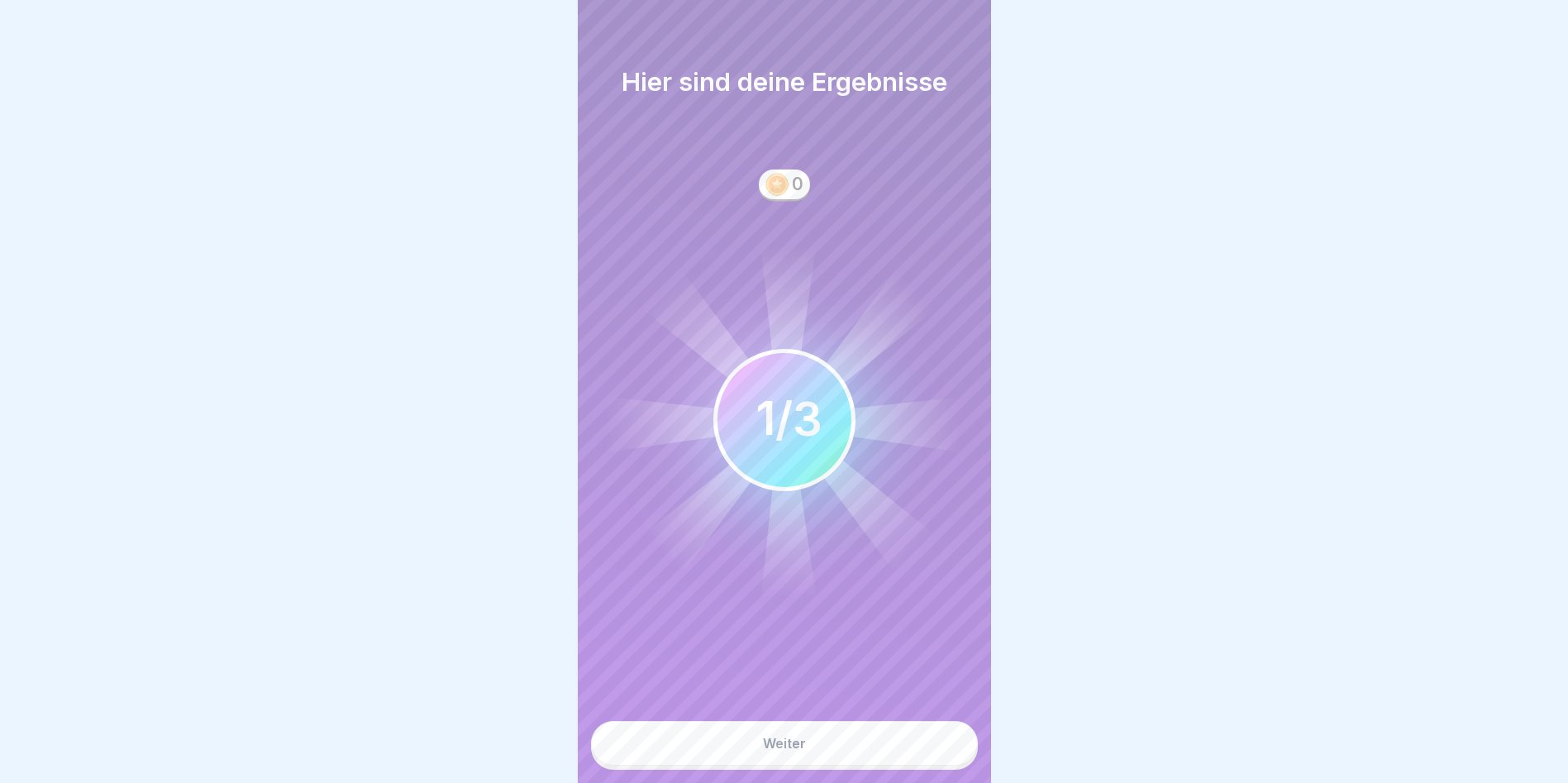
click at [923, 761] on button "Weiter" at bounding box center [785, 743] width 387 height 44
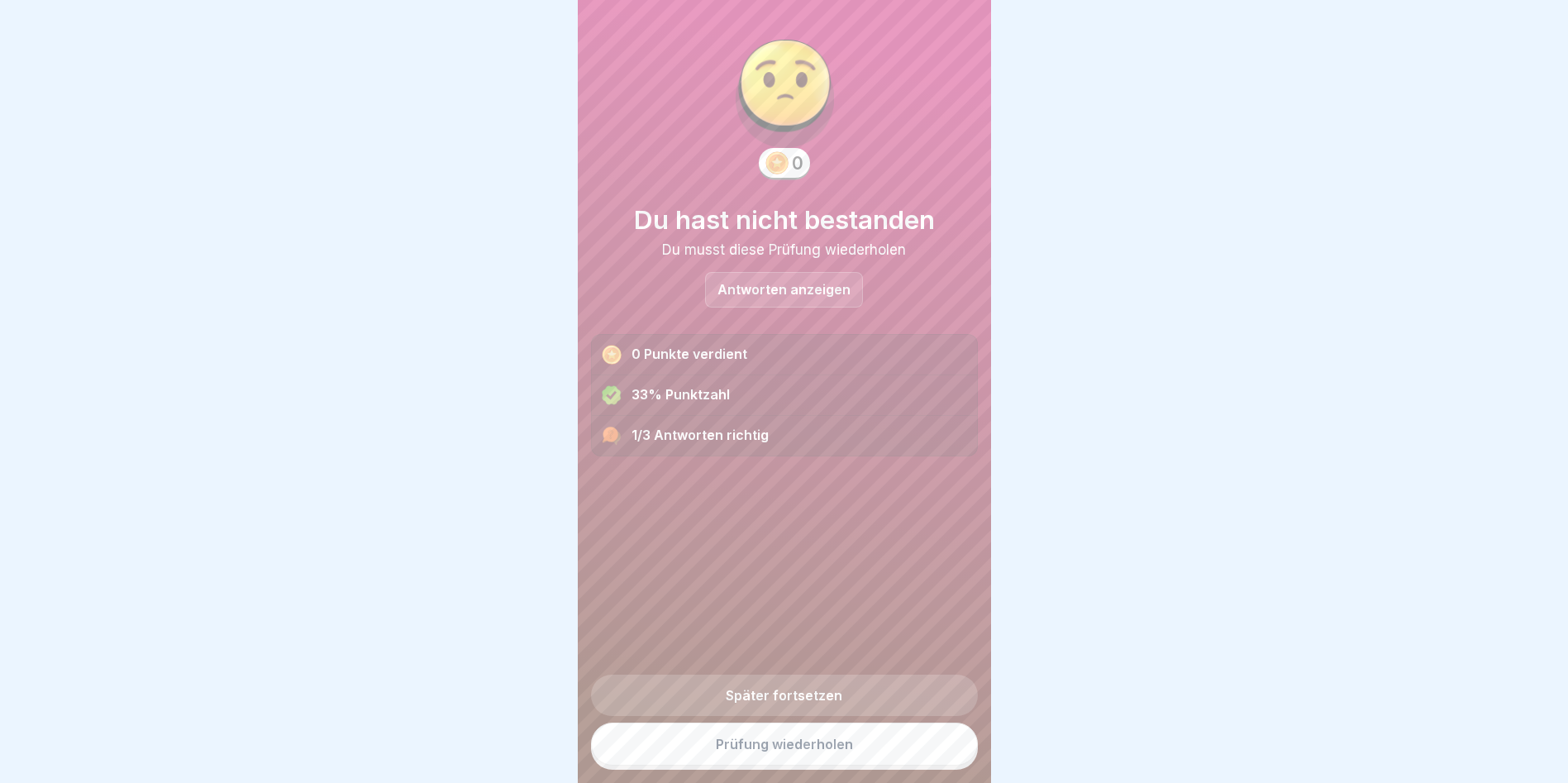
click at [758, 296] on p "Antworten anzeigen" at bounding box center [784, 290] width 133 height 14
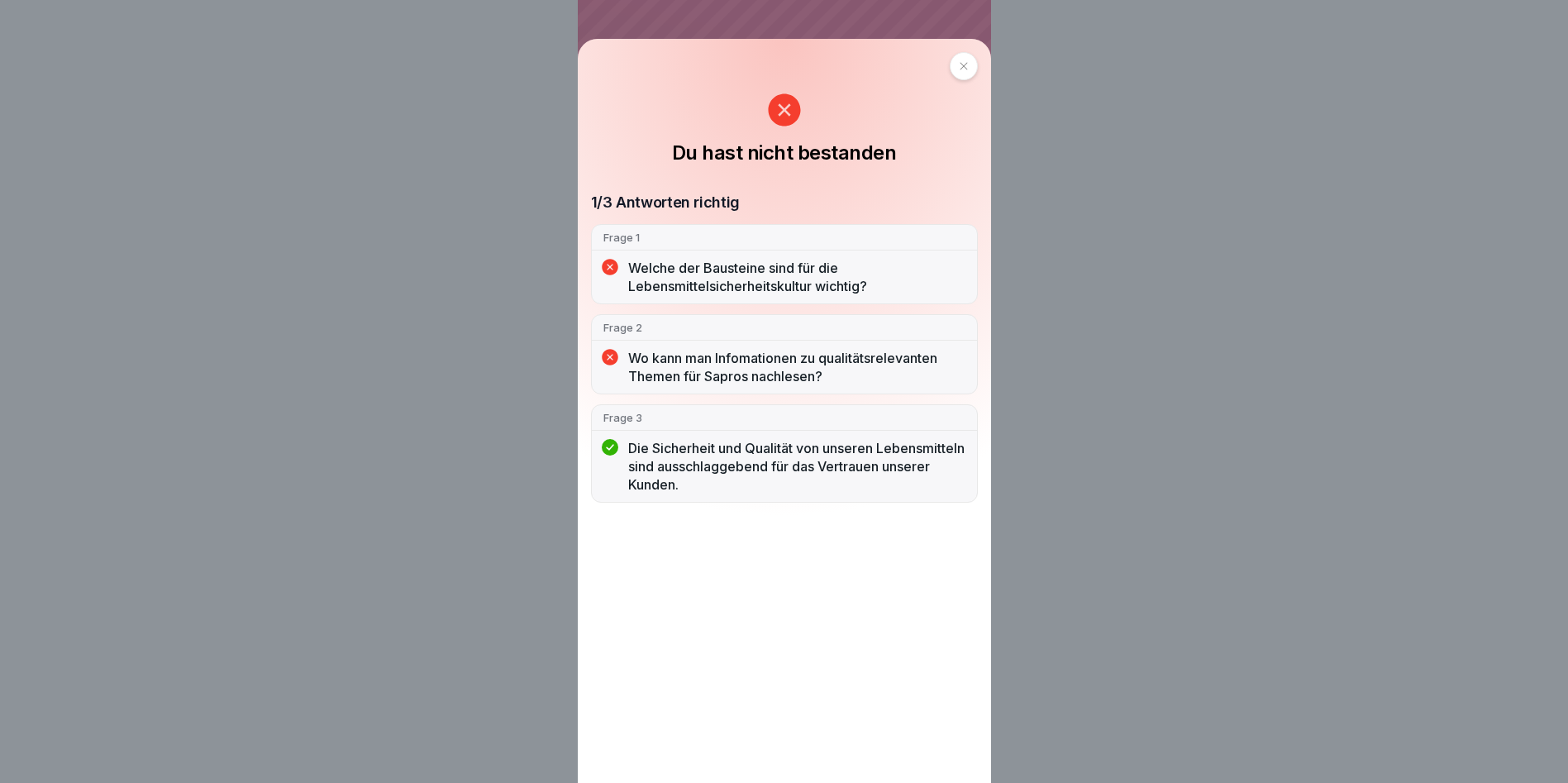
click at [969, 71] on icon at bounding box center [964, 66] width 10 height 10
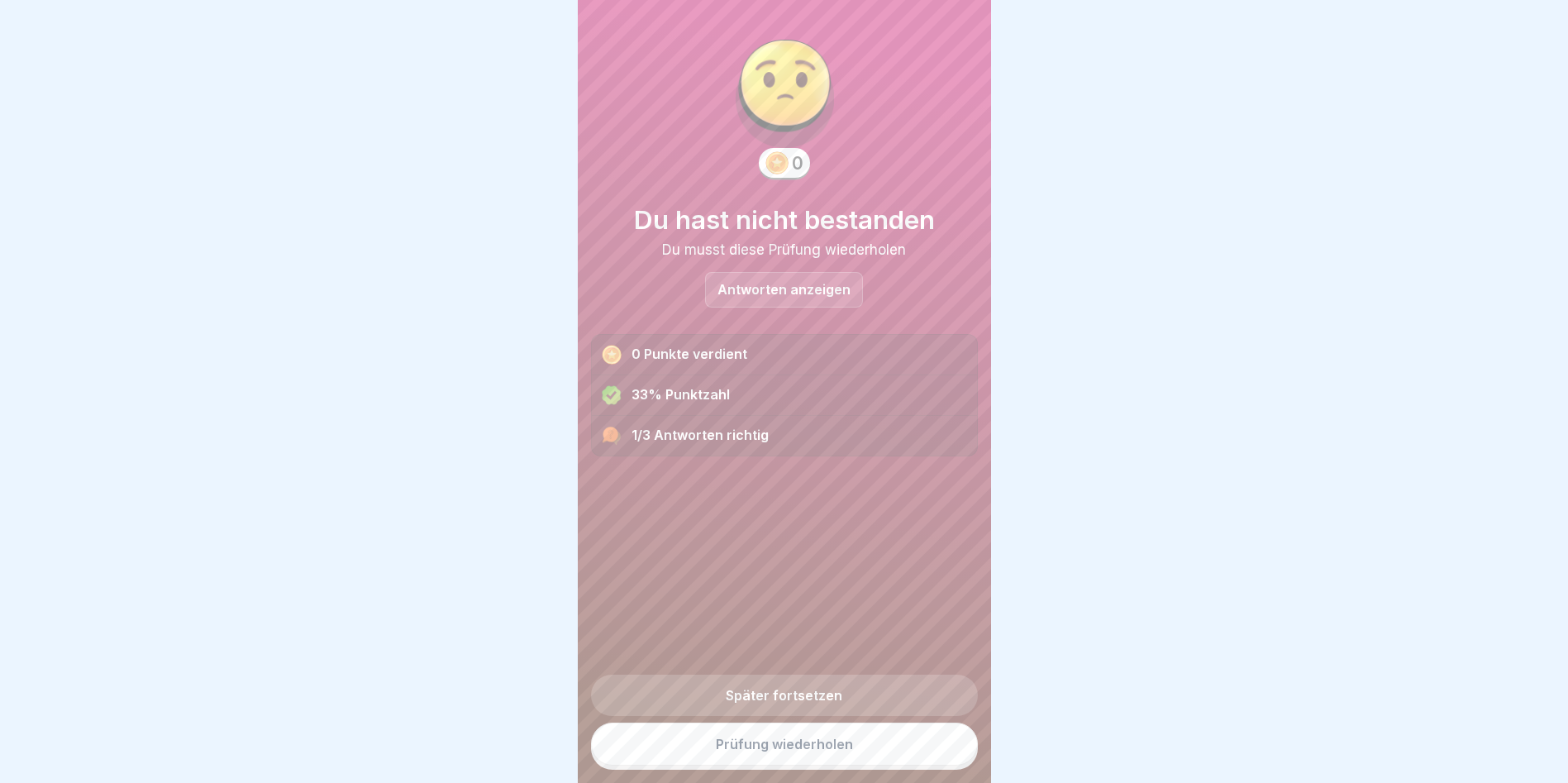
click at [864, 760] on link "Prüfung wiederholen" at bounding box center [785, 744] width 387 height 43
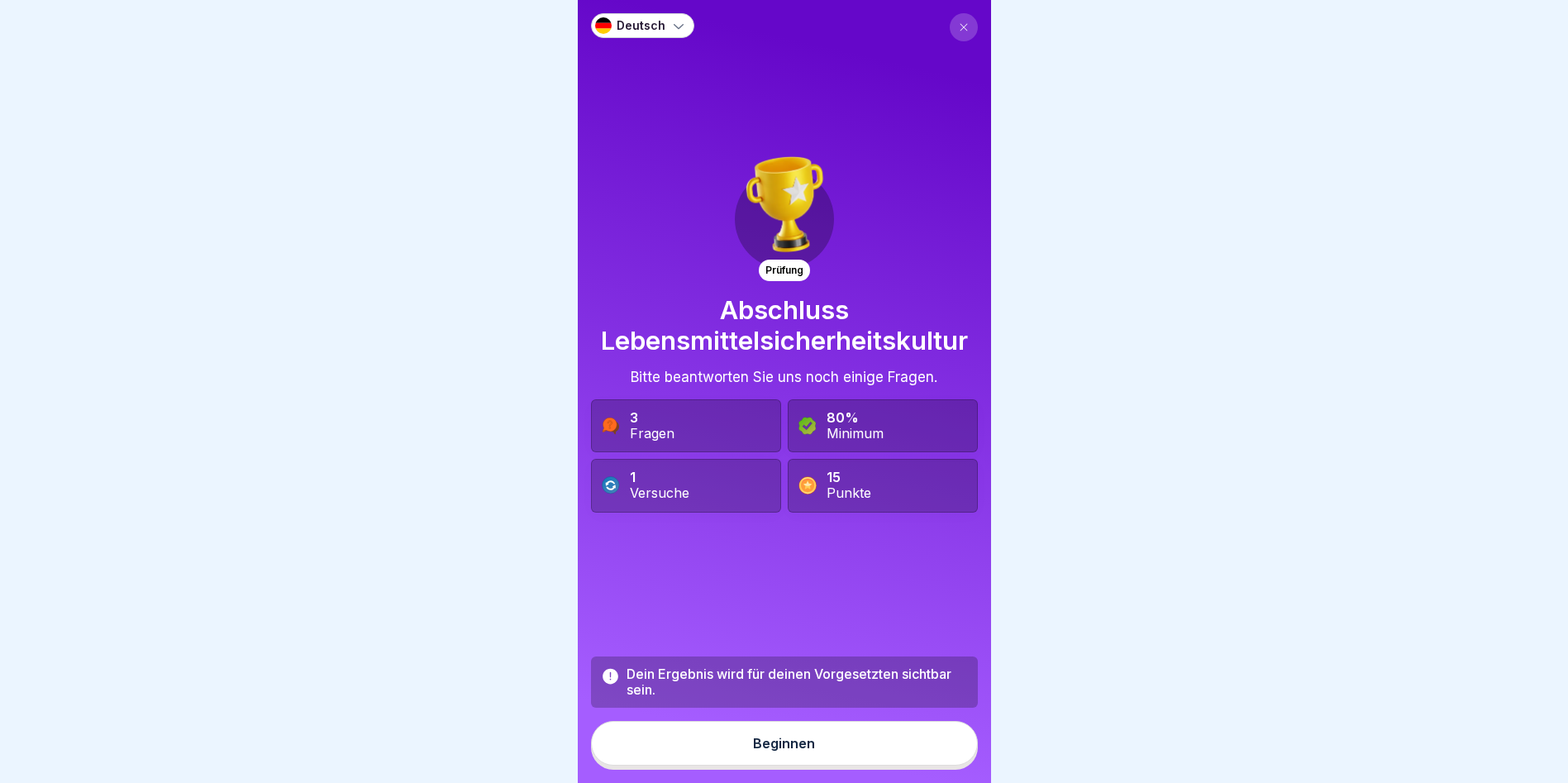
click at [807, 750] on div "Beginnen" at bounding box center [784, 743] width 62 height 15
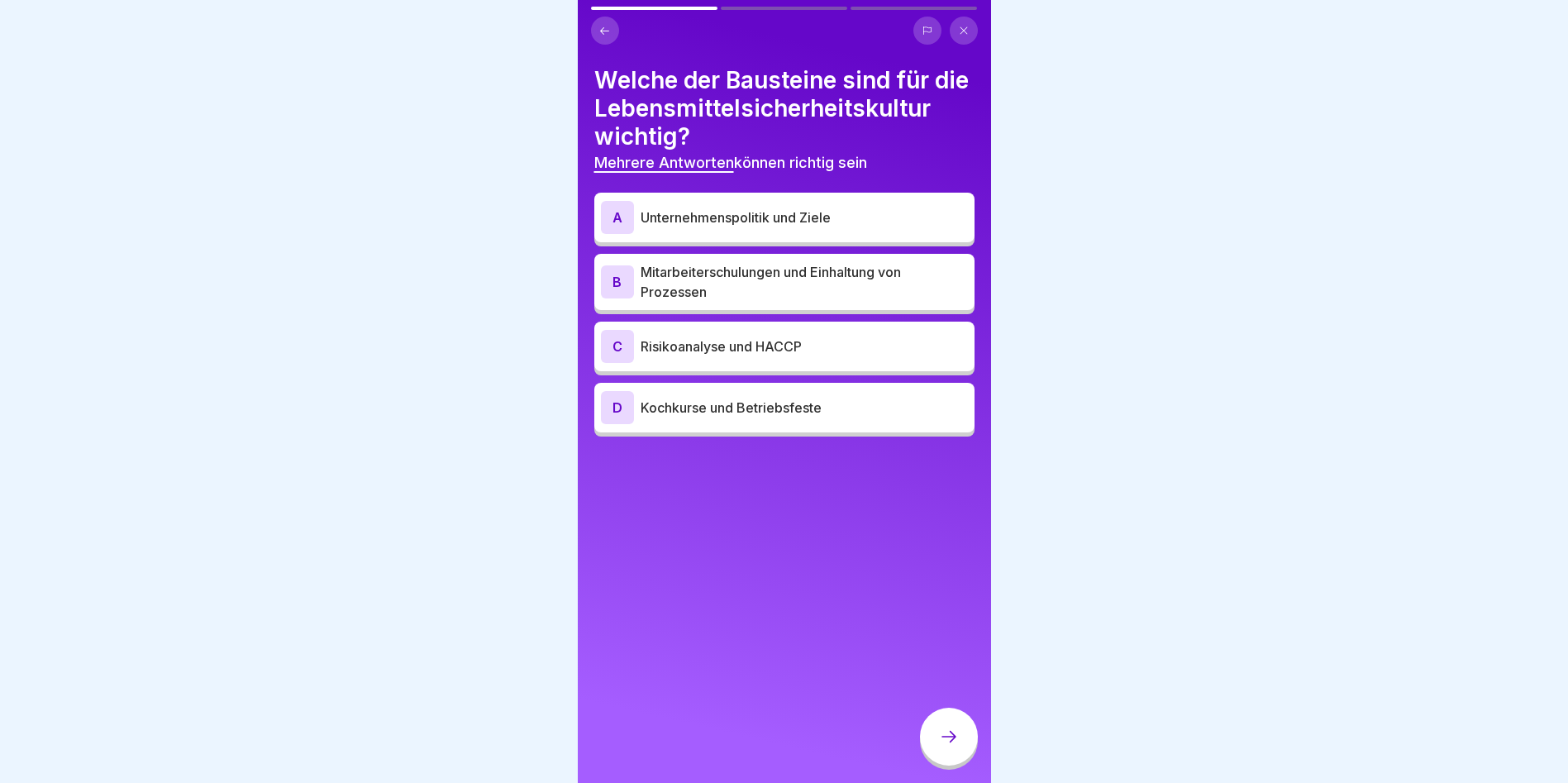
click at [791, 234] on div "A Unternehmenspolitik und Ziele" at bounding box center [785, 217] width 367 height 33
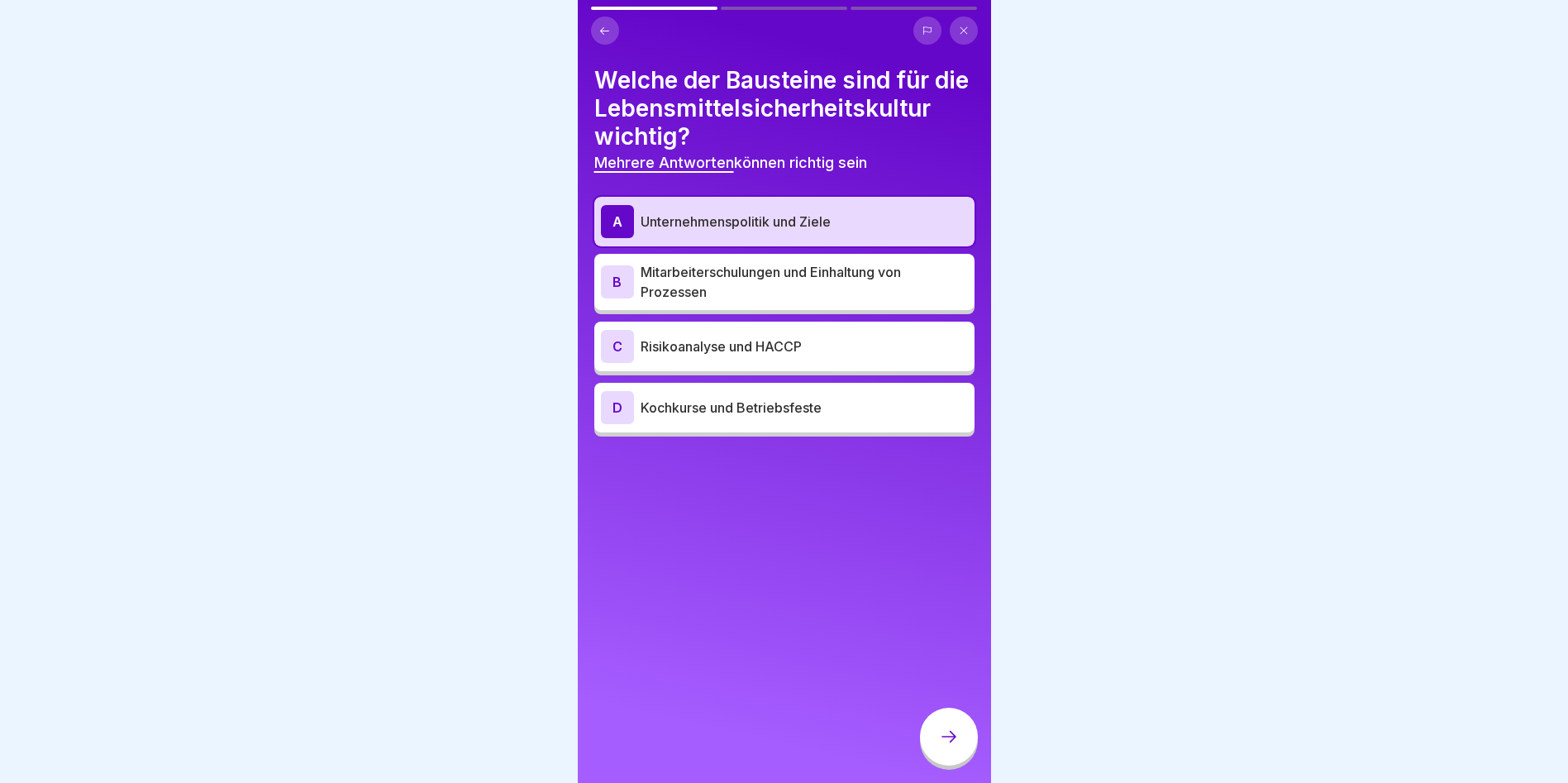
click at [808, 301] on p "Mitarbeiterschulungen und Einhaltung von Prozessen" at bounding box center [804, 281] width 328 height 39
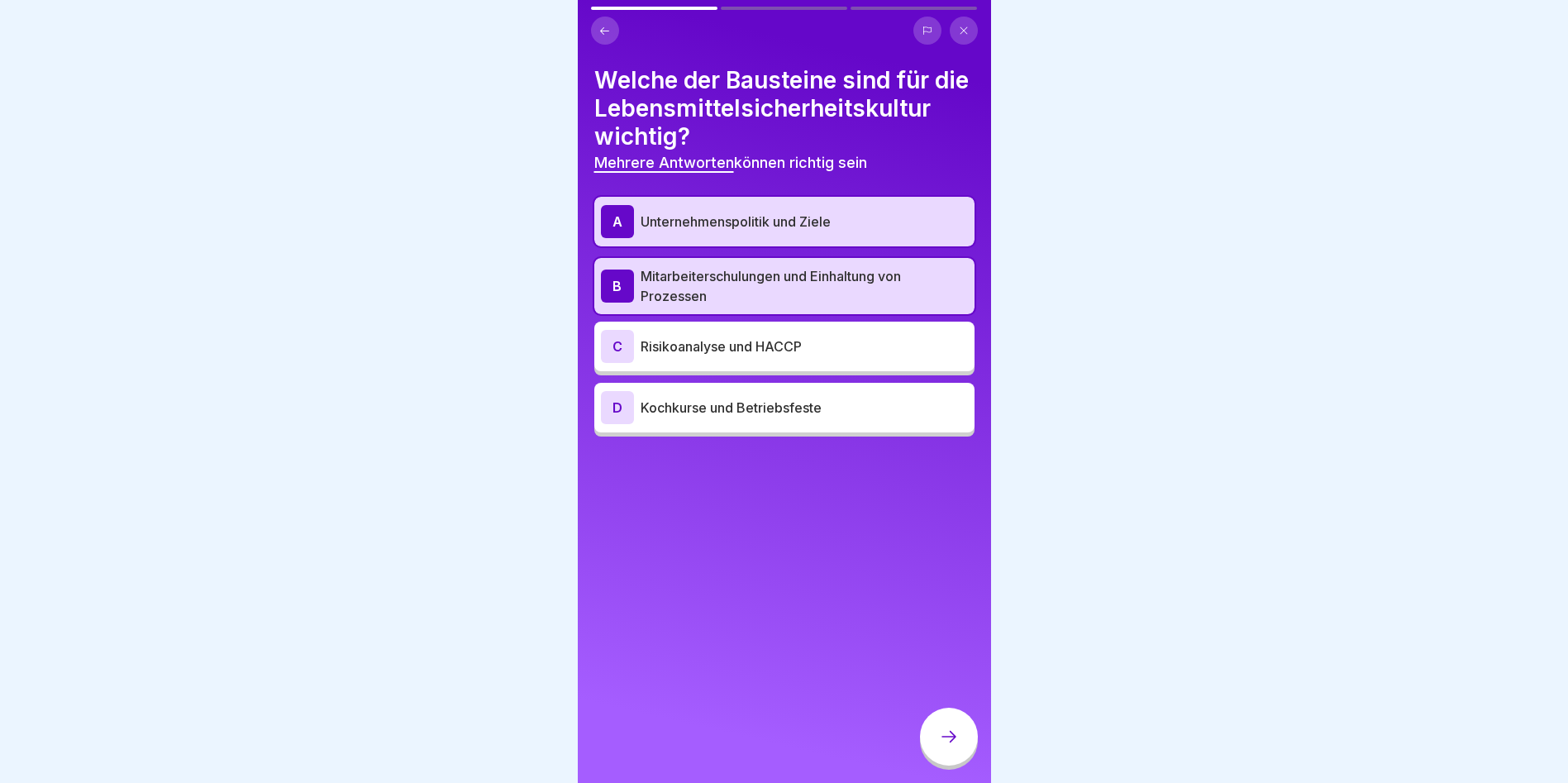
click at [807, 356] on p "Risikoanalyse und HACCP" at bounding box center [804, 347] width 328 height 20
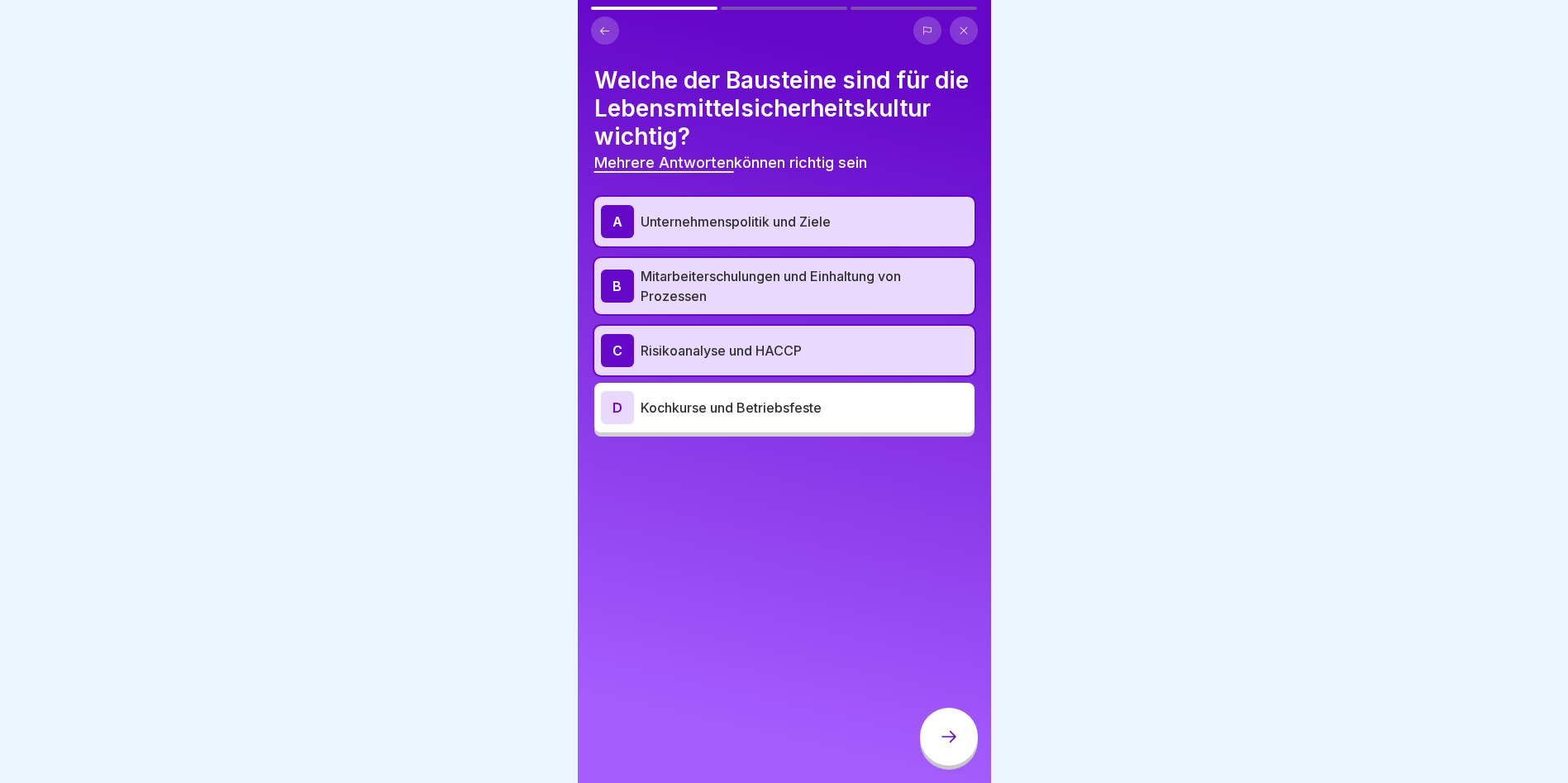
click at [935, 737] on div at bounding box center [949, 736] width 58 height 58
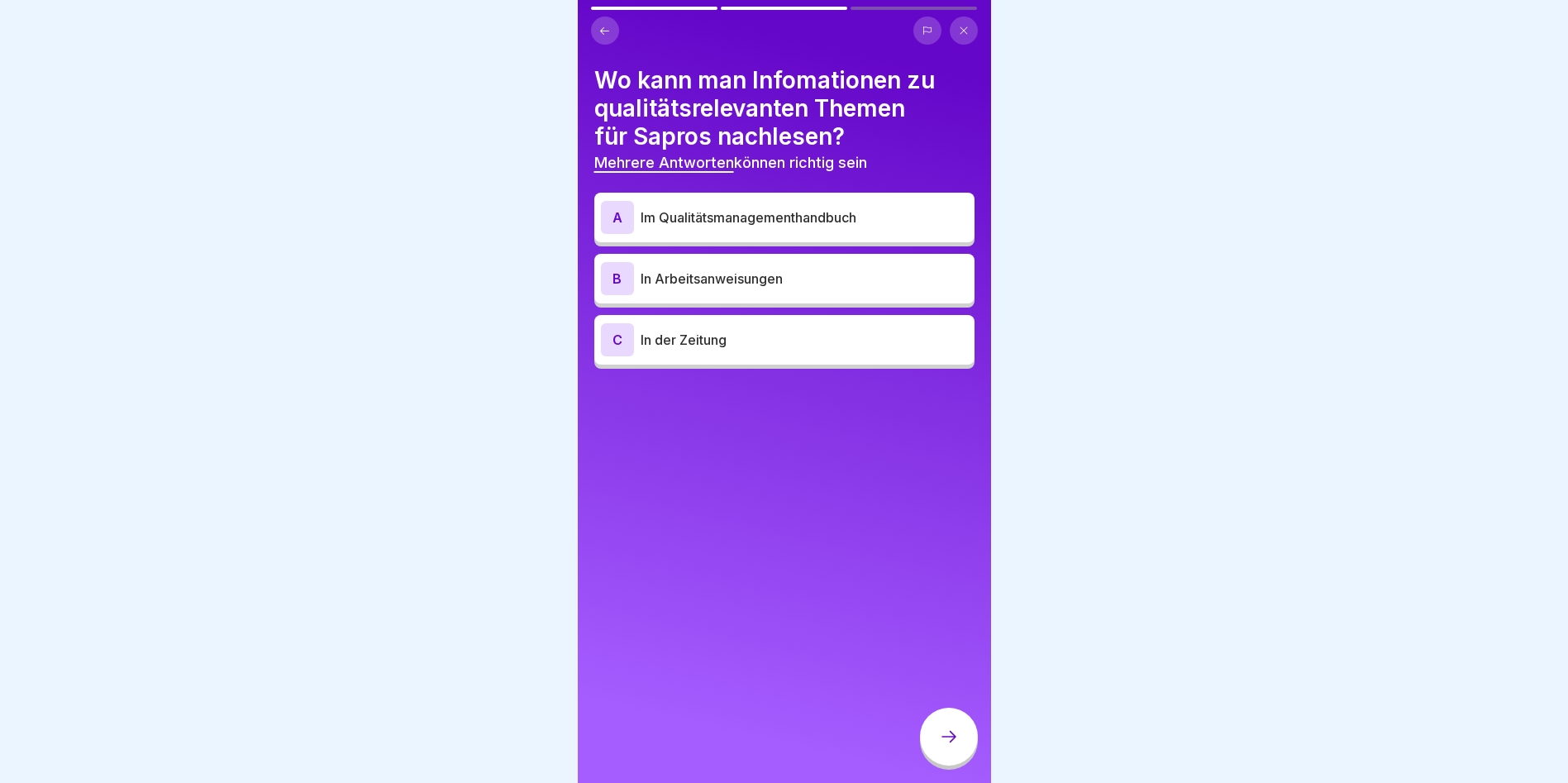
click at [769, 219] on p "Im Qualitätsmanagementhandbuch" at bounding box center [804, 218] width 328 height 20
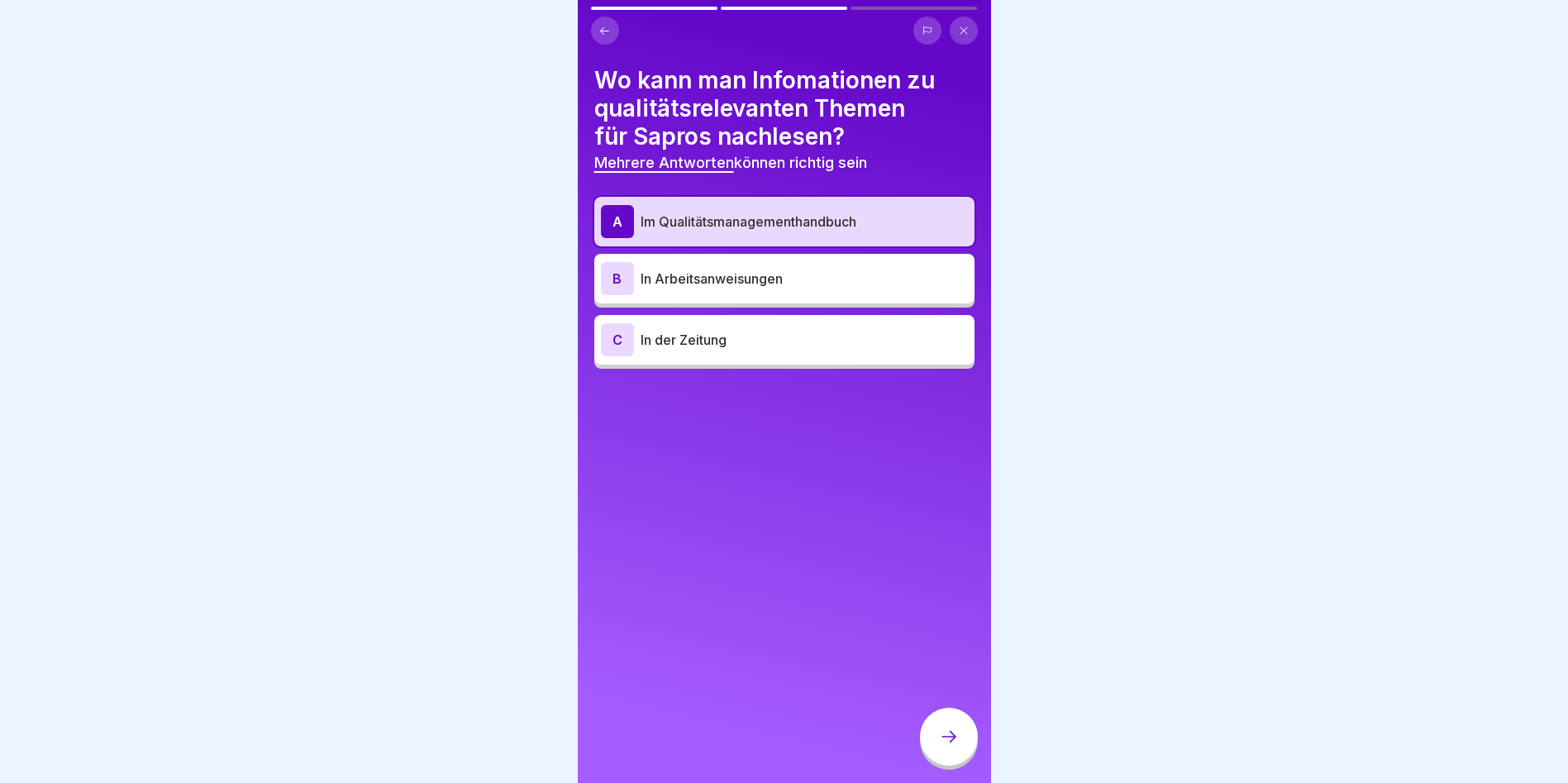
click at [770, 286] on p "In Arbeitsanweisungen" at bounding box center [804, 279] width 328 height 20
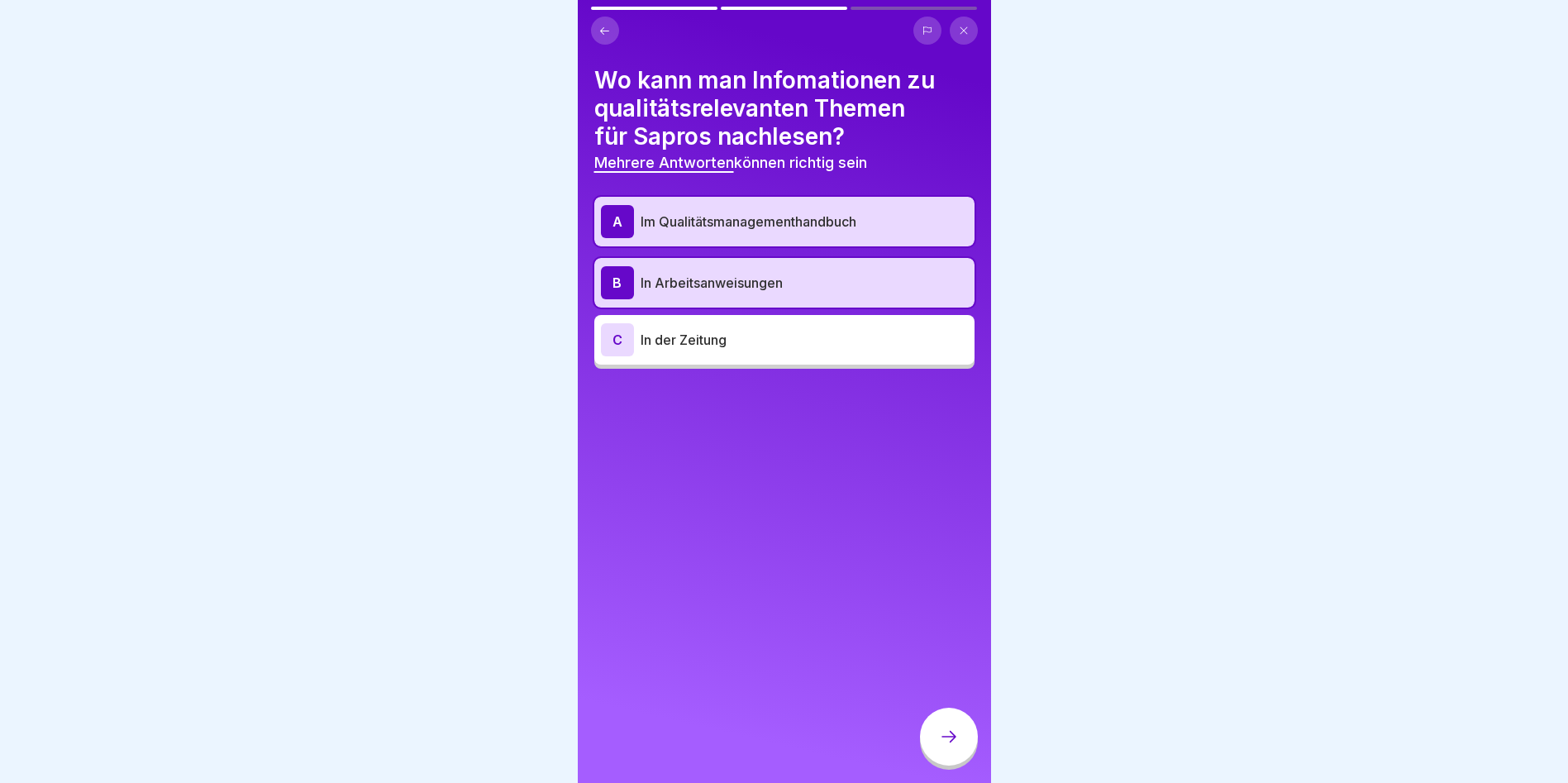
click at [962, 765] on div at bounding box center [949, 736] width 58 height 58
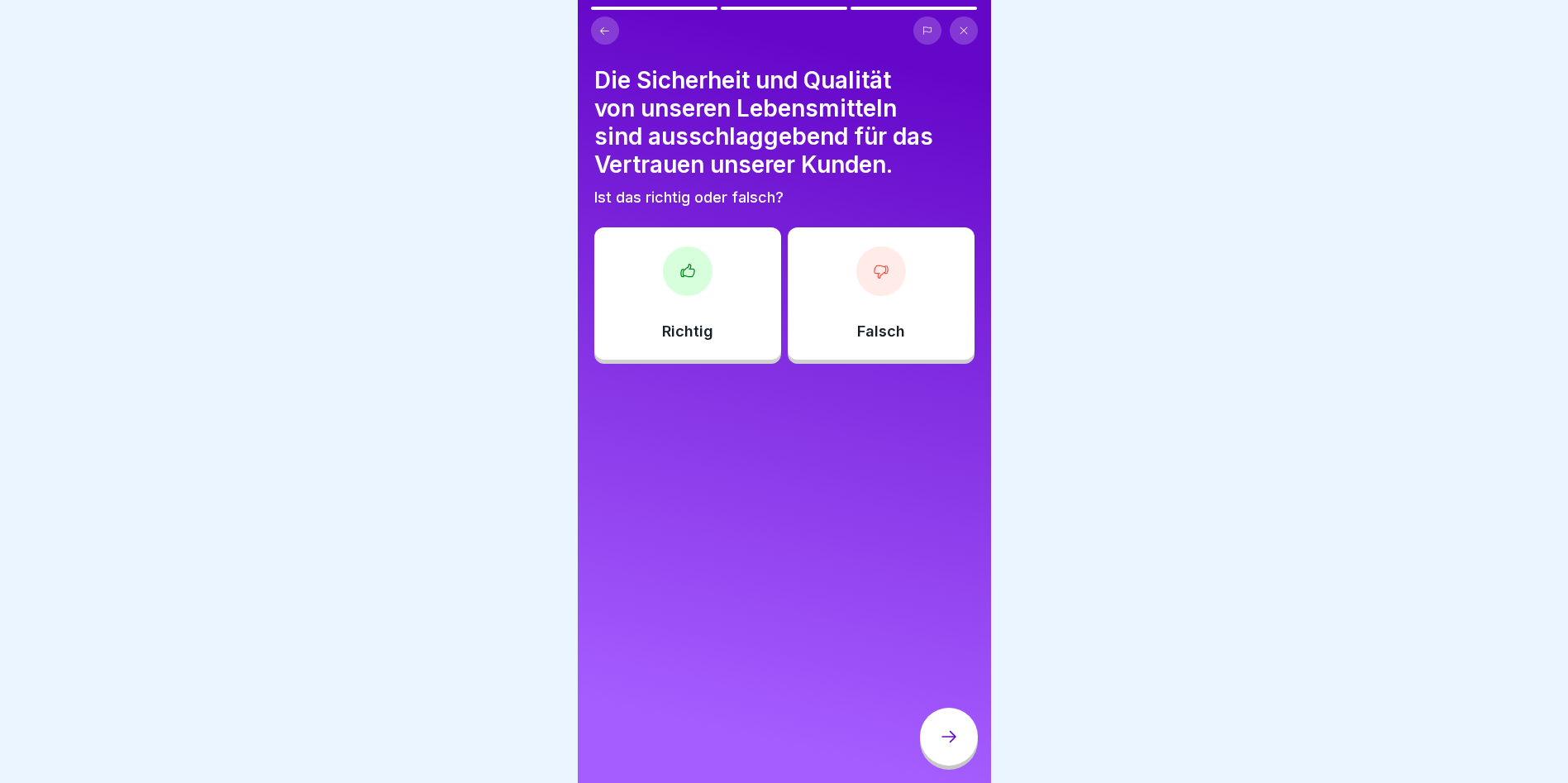
click at [693, 305] on div "Richtig" at bounding box center [688, 293] width 187 height 132
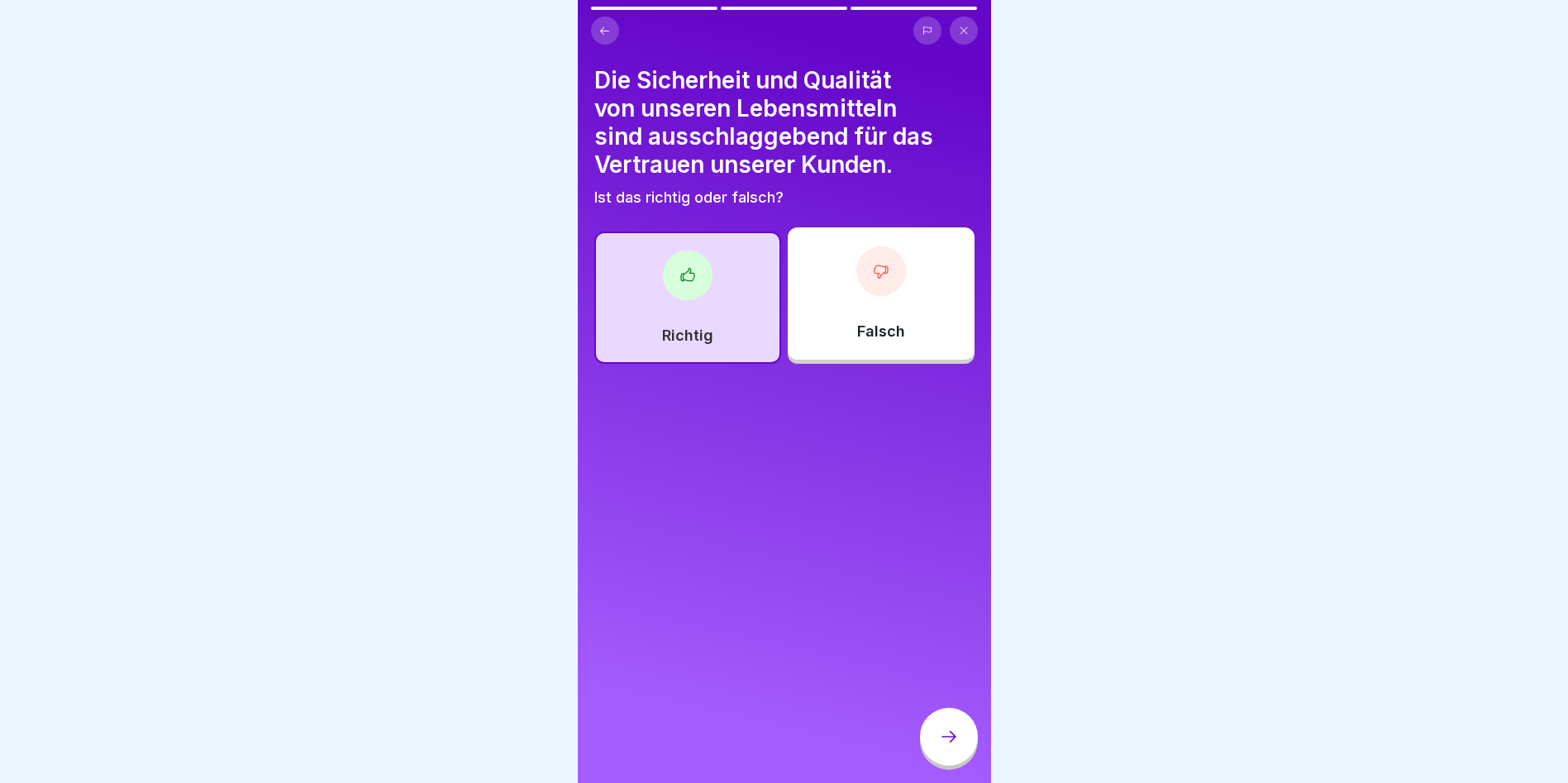
click at [955, 759] on div at bounding box center [949, 736] width 58 height 58
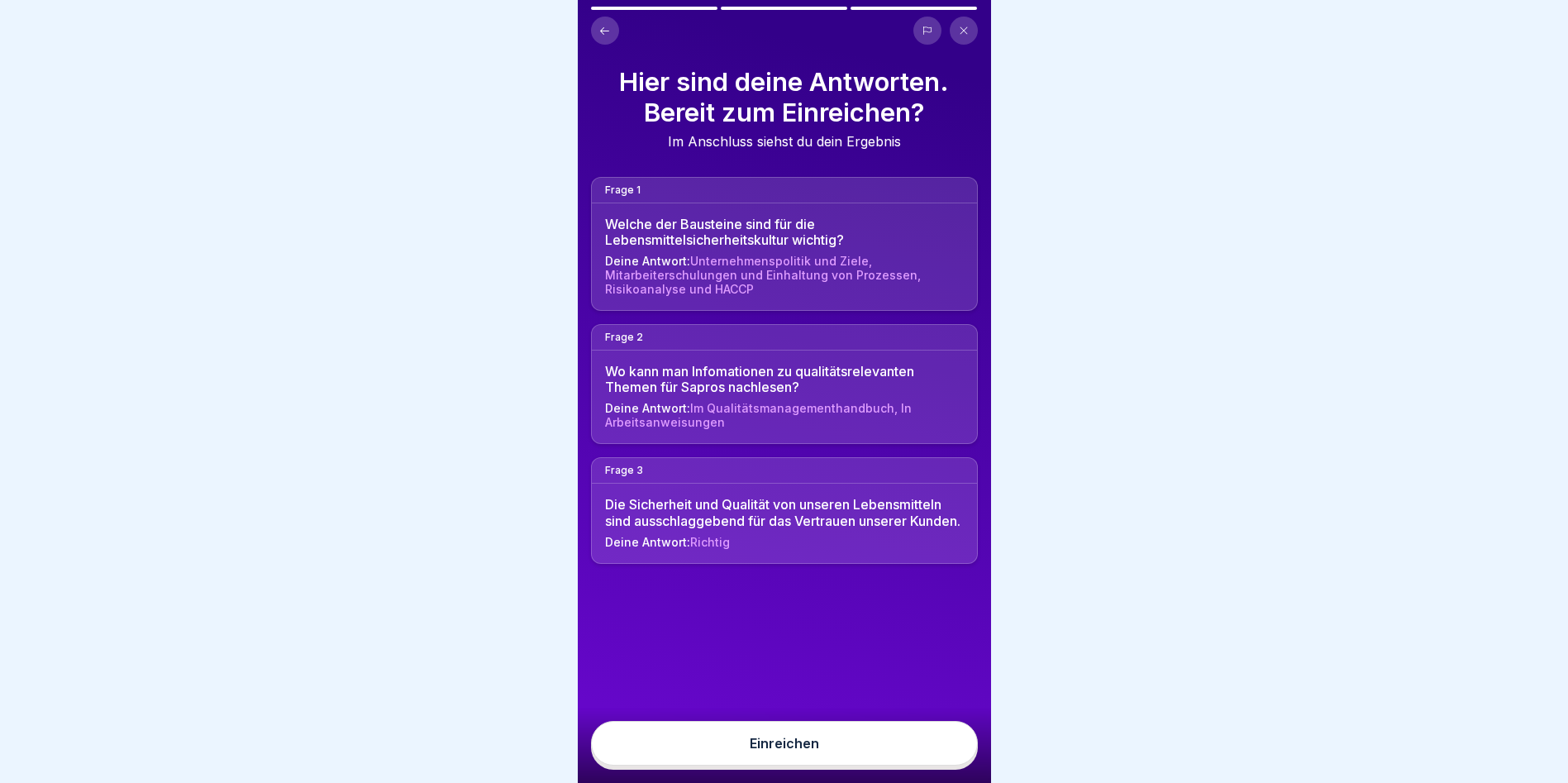
click at [955, 758] on button "Einreichen" at bounding box center [785, 743] width 387 height 44
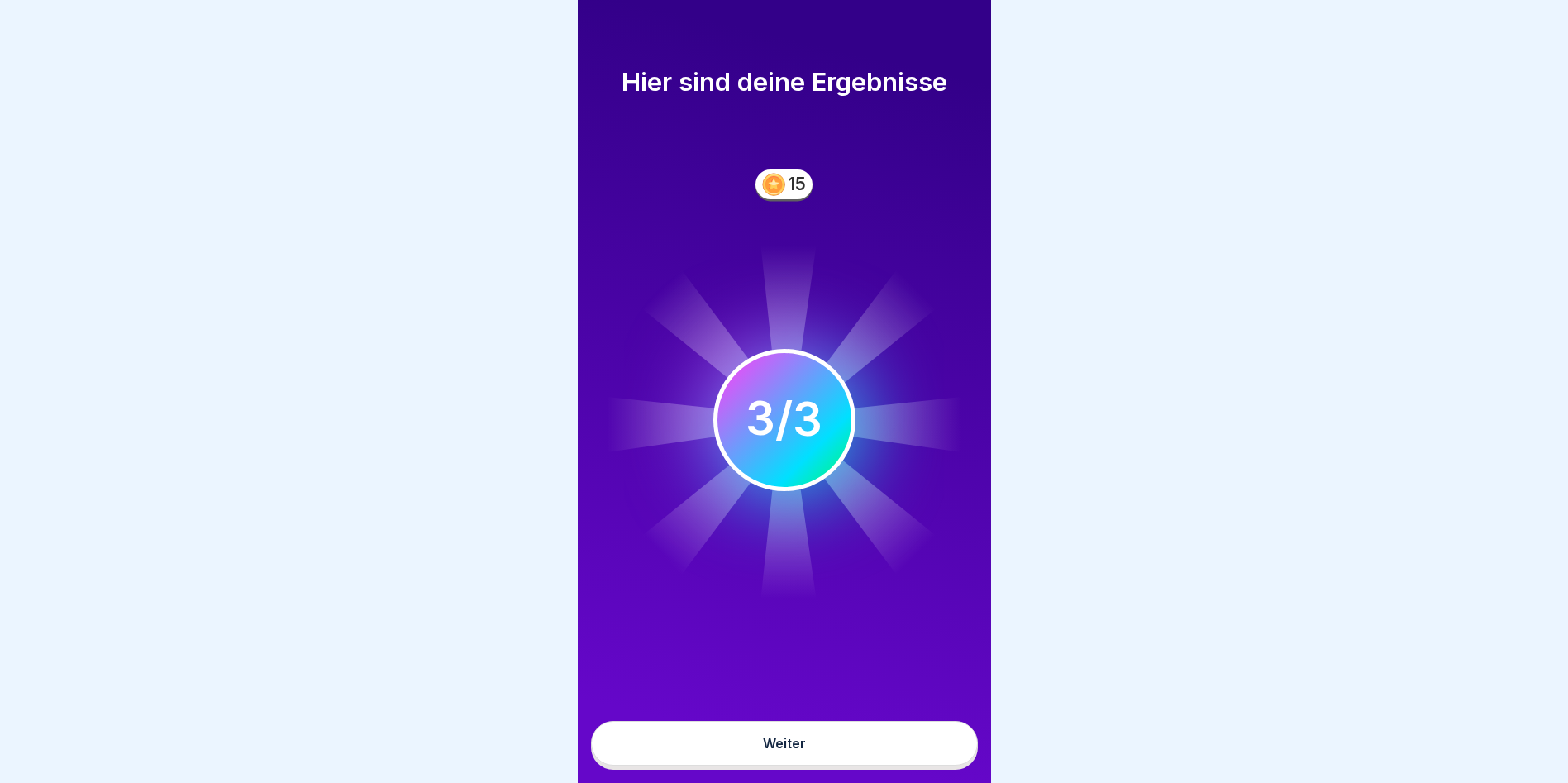
click at [947, 757] on button "Weiter" at bounding box center [785, 743] width 387 height 44
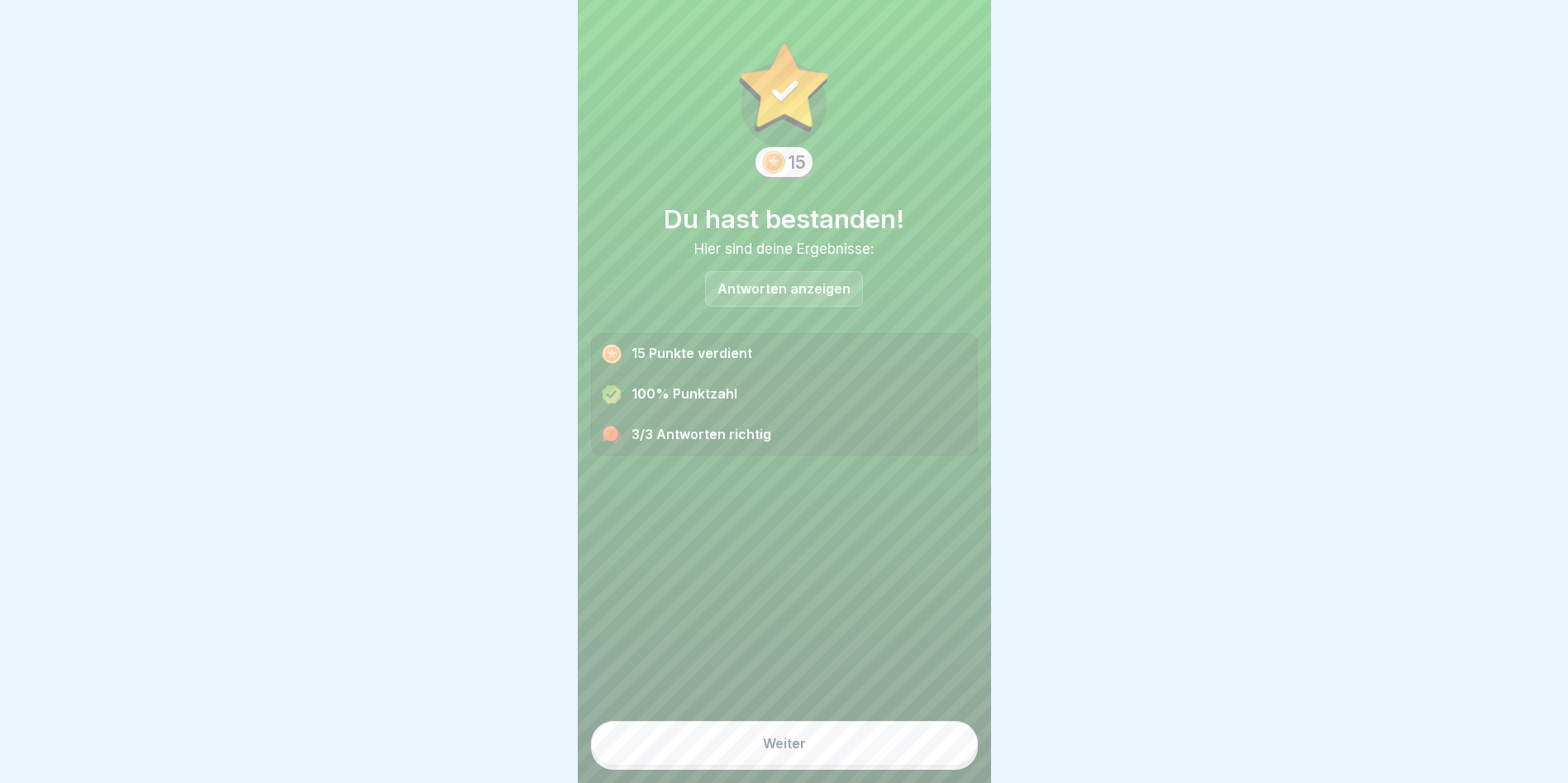
click at [947, 757] on button "Weiter" at bounding box center [785, 743] width 387 height 44
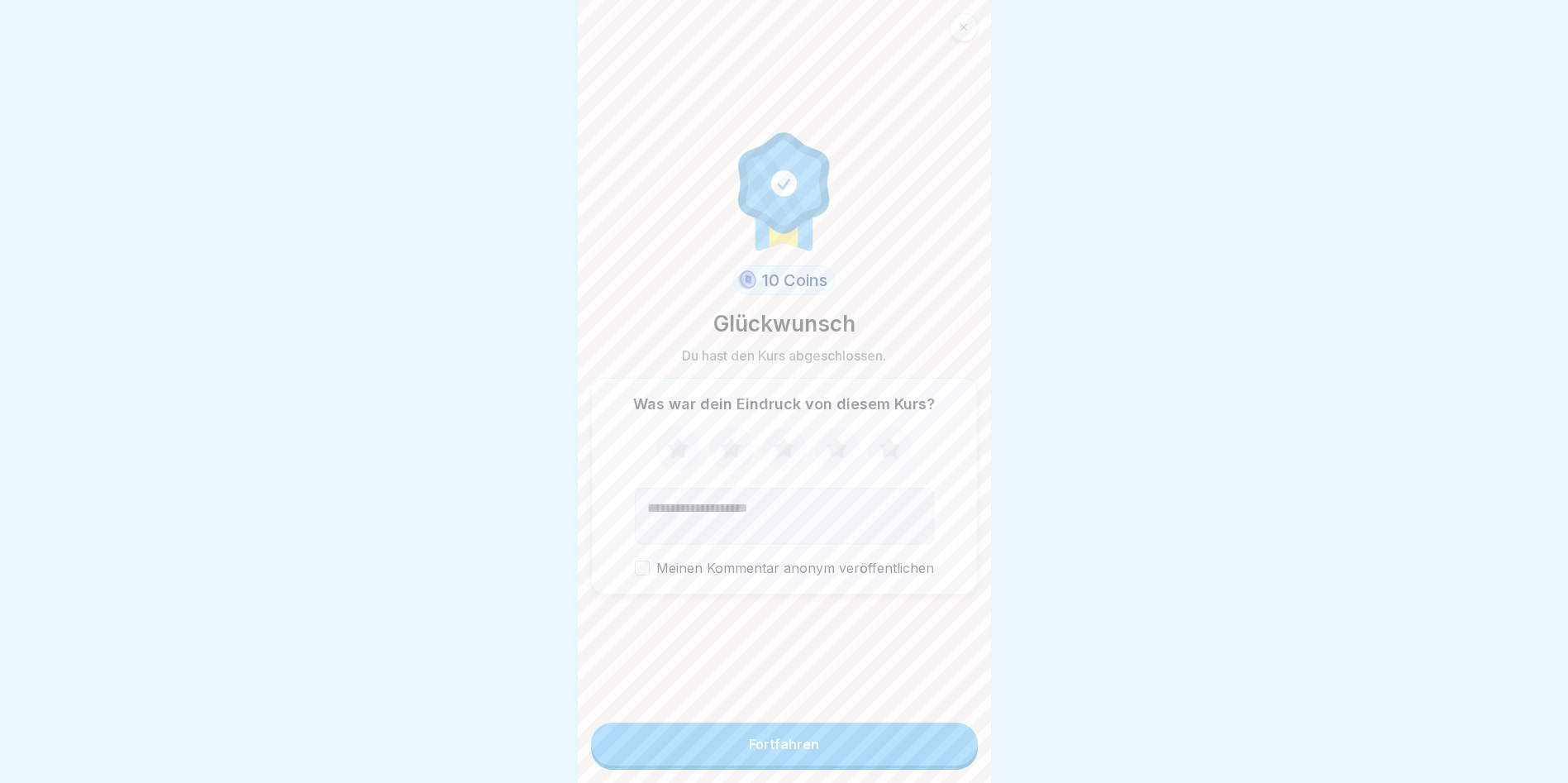
click at [947, 757] on button "Fortfahren" at bounding box center [785, 744] width 387 height 43
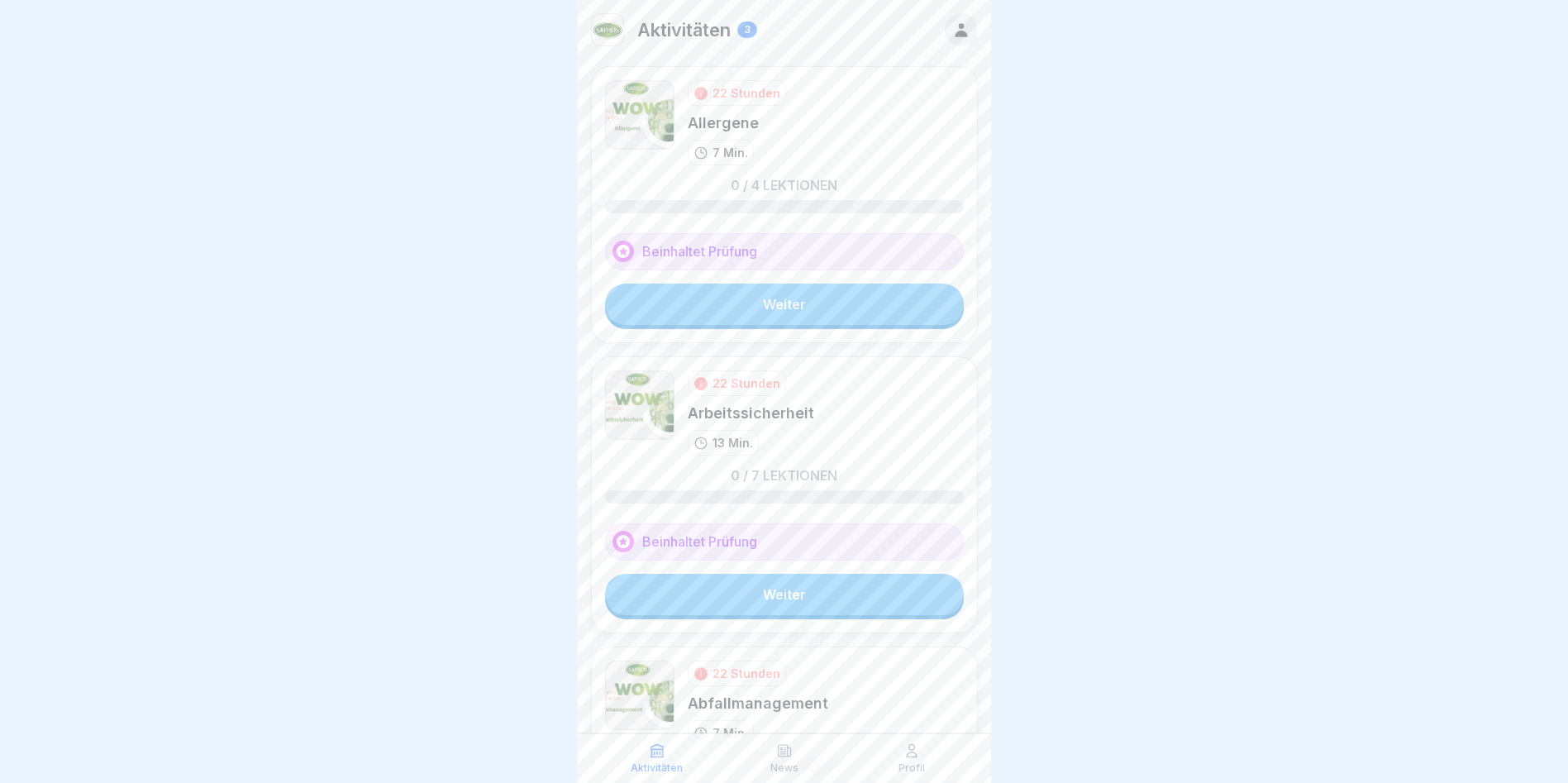
click at [813, 312] on link "Weiter" at bounding box center [784, 304] width 358 height 41
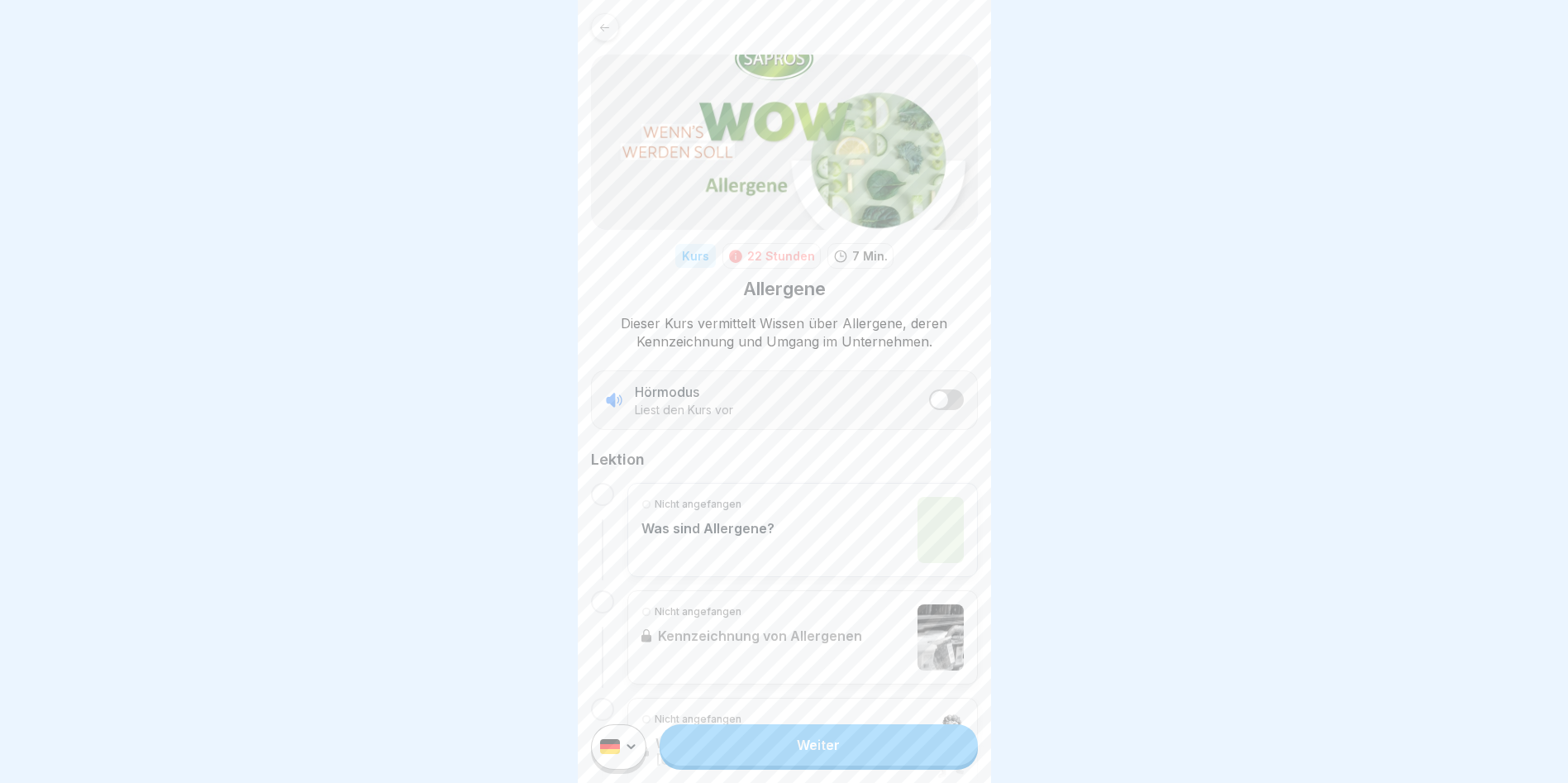
click at [864, 746] on link "Weiter" at bounding box center [818, 744] width 317 height 41
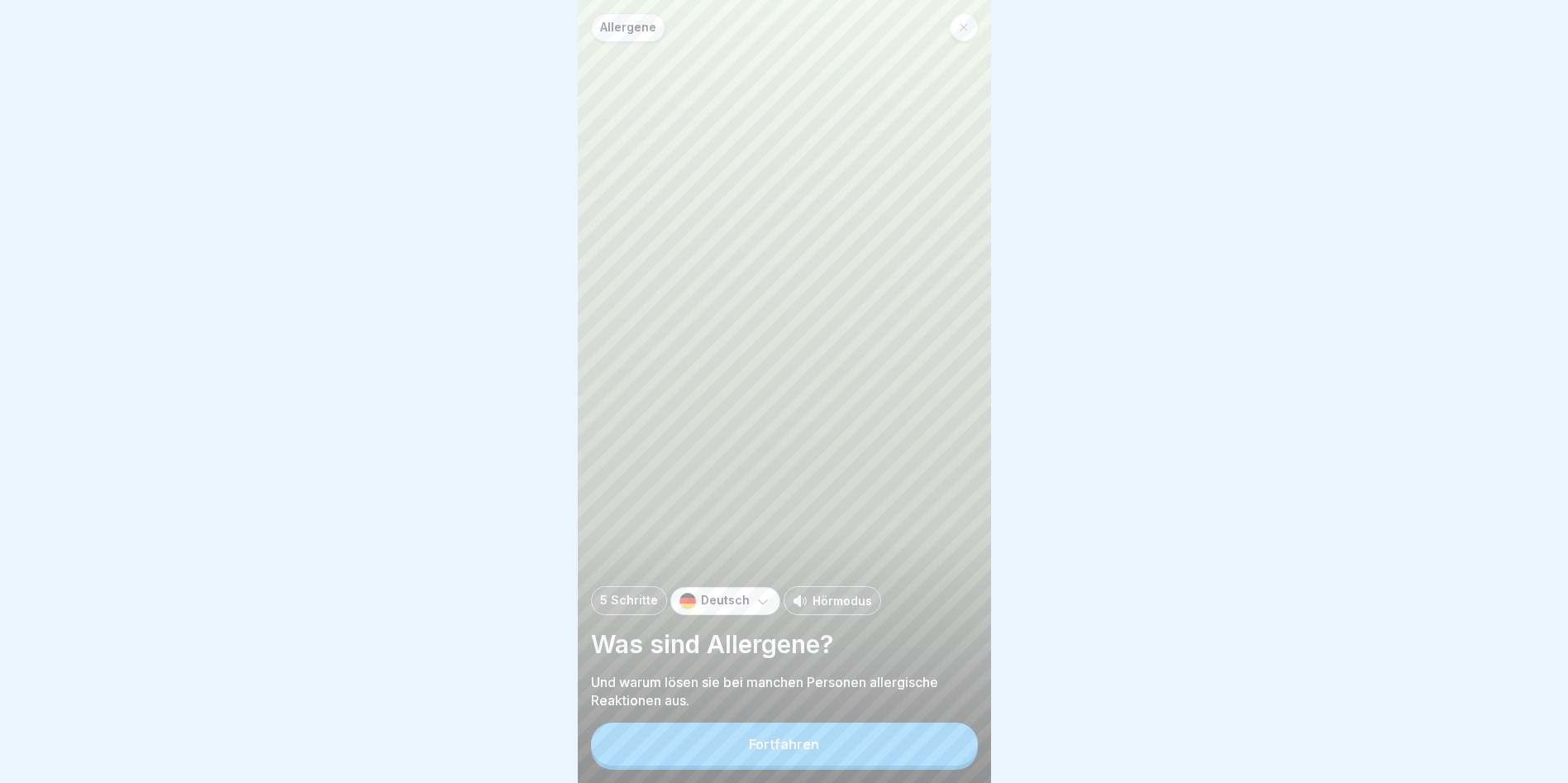
click at [905, 747] on button "Fortfahren" at bounding box center [785, 744] width 387 height 43
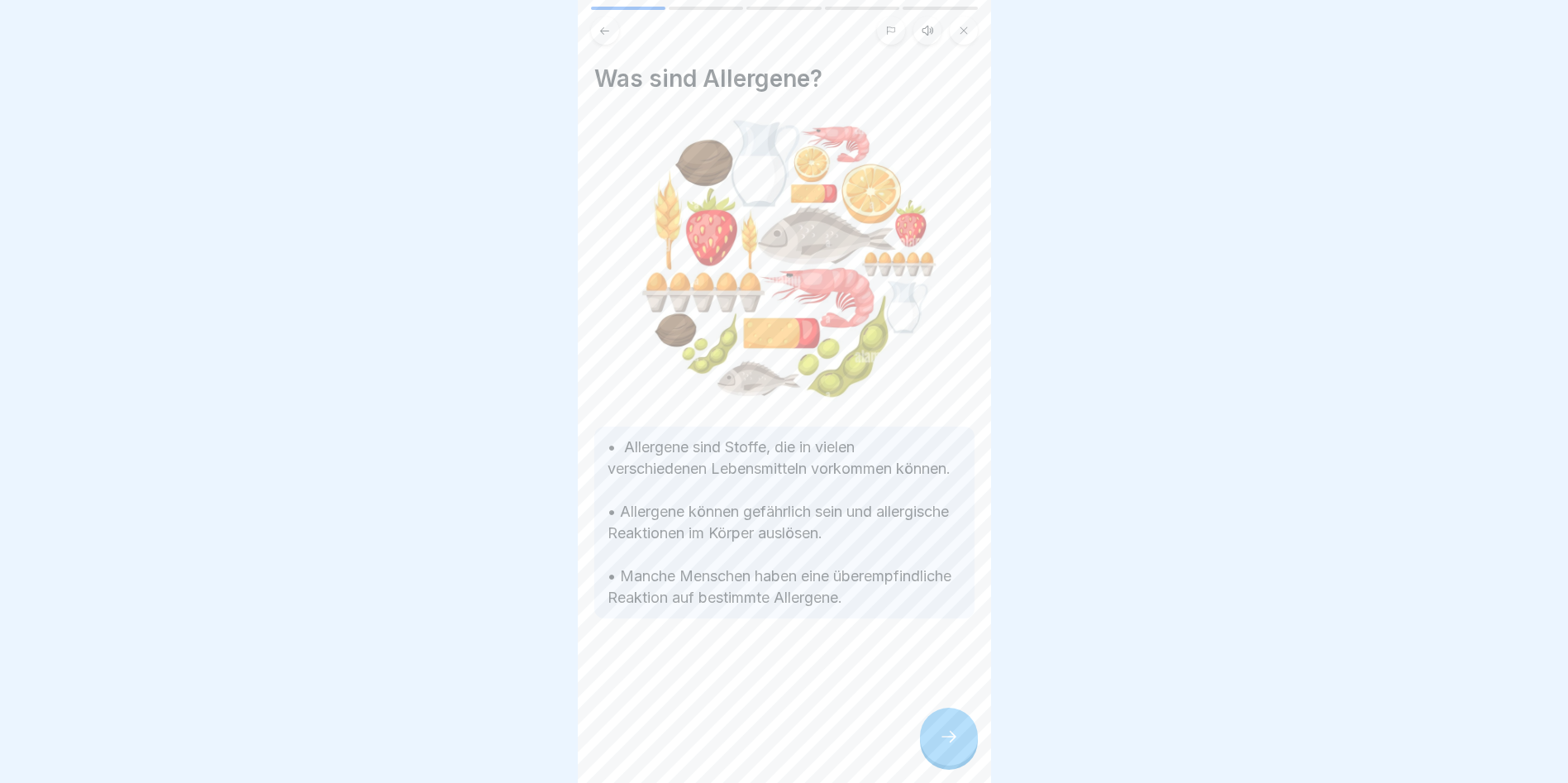
click at [955, 745] on icon at bounding box center [949, 737] width 20 height 20
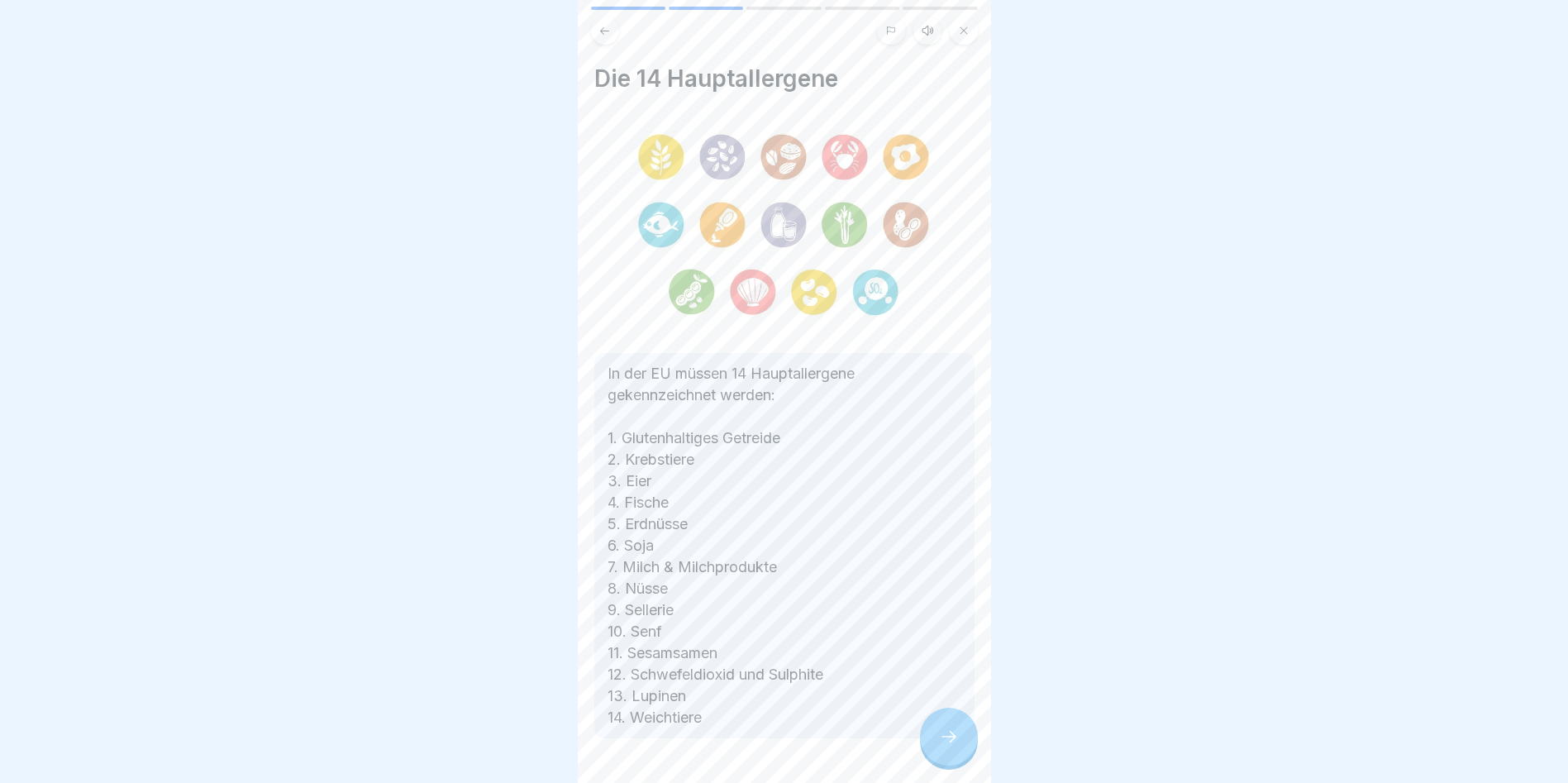
drag, startPoint x: 955, startPoint y: 744, endPoint x: 946, endPoint y: 740, distance: 9.8
click at [954, 744] on icon at bounding box center [949, 737] width 20 height 20
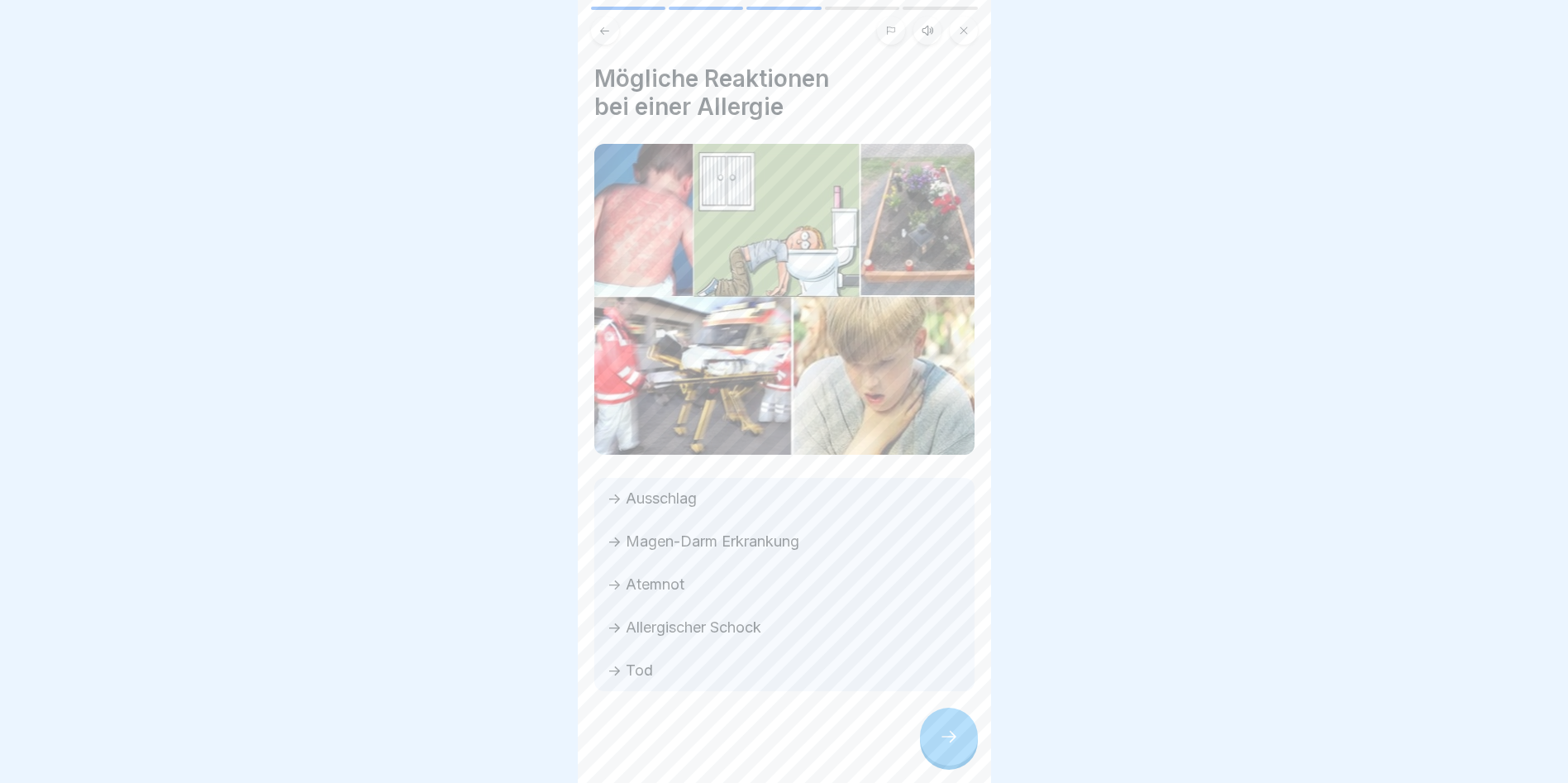
click at [945, 740] on icon at bounding box center [949, 737] width 20 height 20
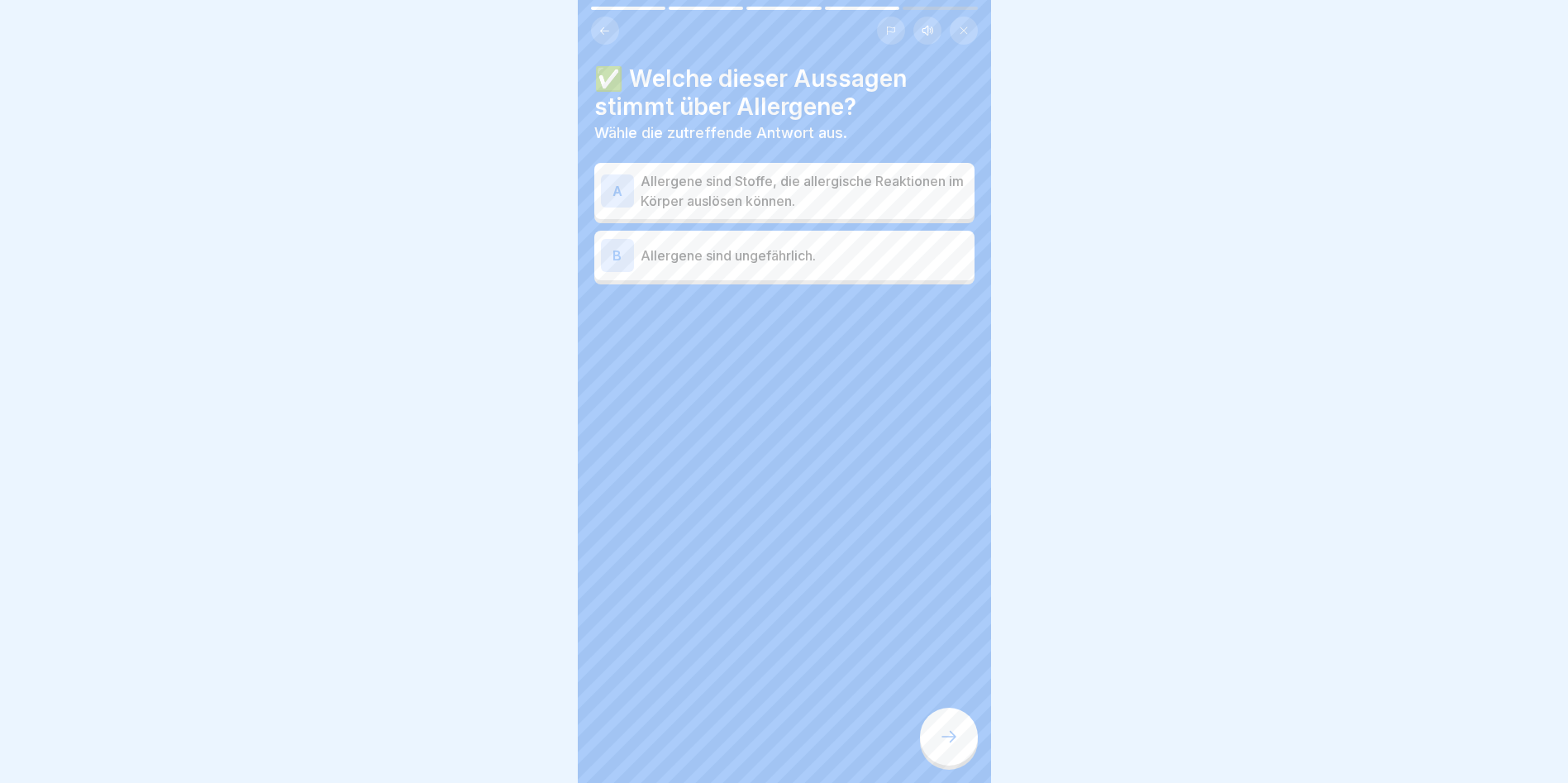
click at [943, 740] on icon at bounding box center [949, 737] width 20 height 20
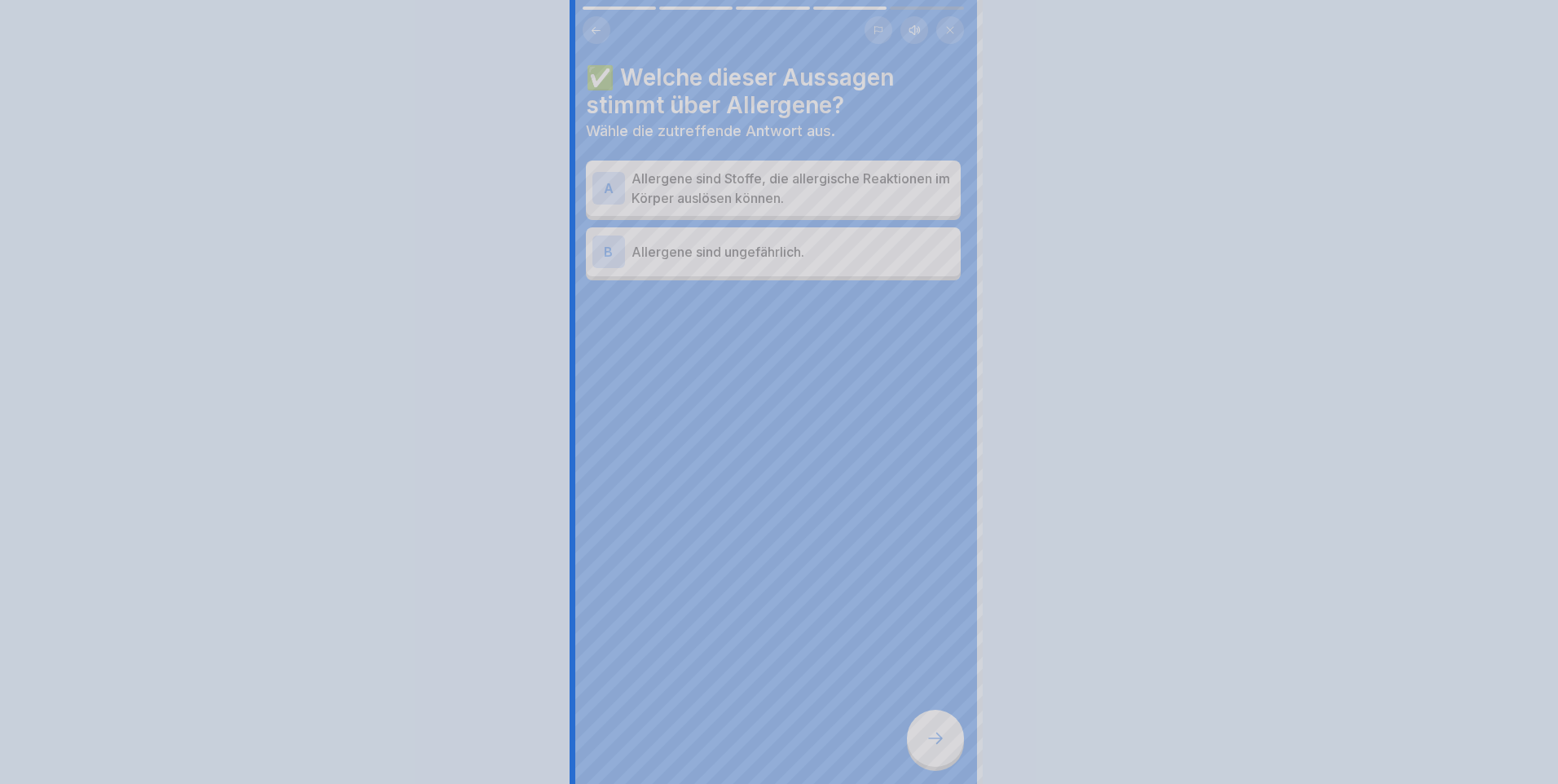
click at [930, 730] on div at bounding box center [779, 392] width 1558 height 784
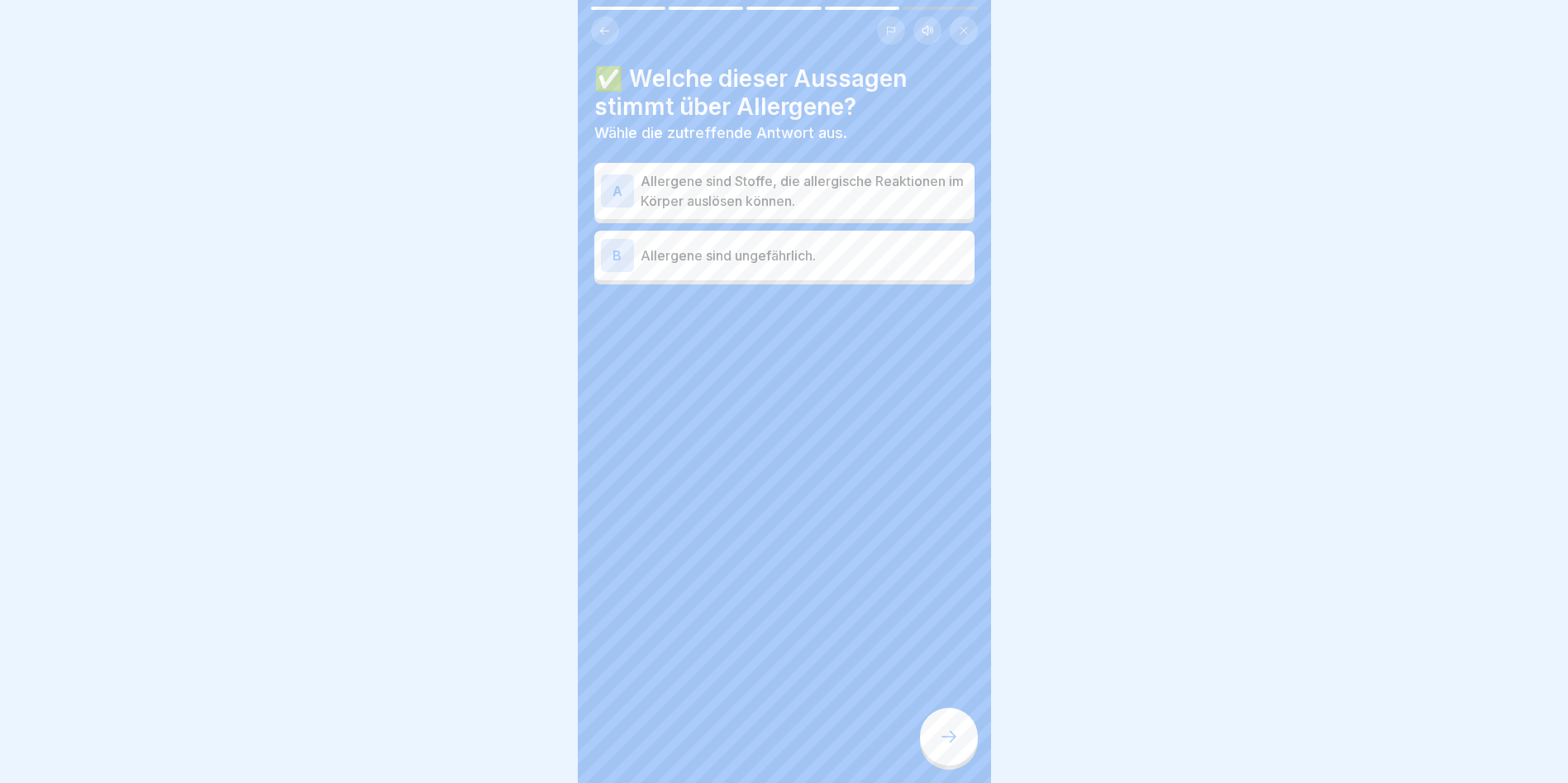
click at [854, 206] on p "Allergene sind Stoffe, die allergische Reaktionen im Körper auslösen können." at bounding box center [804, 190] width 328 height 39
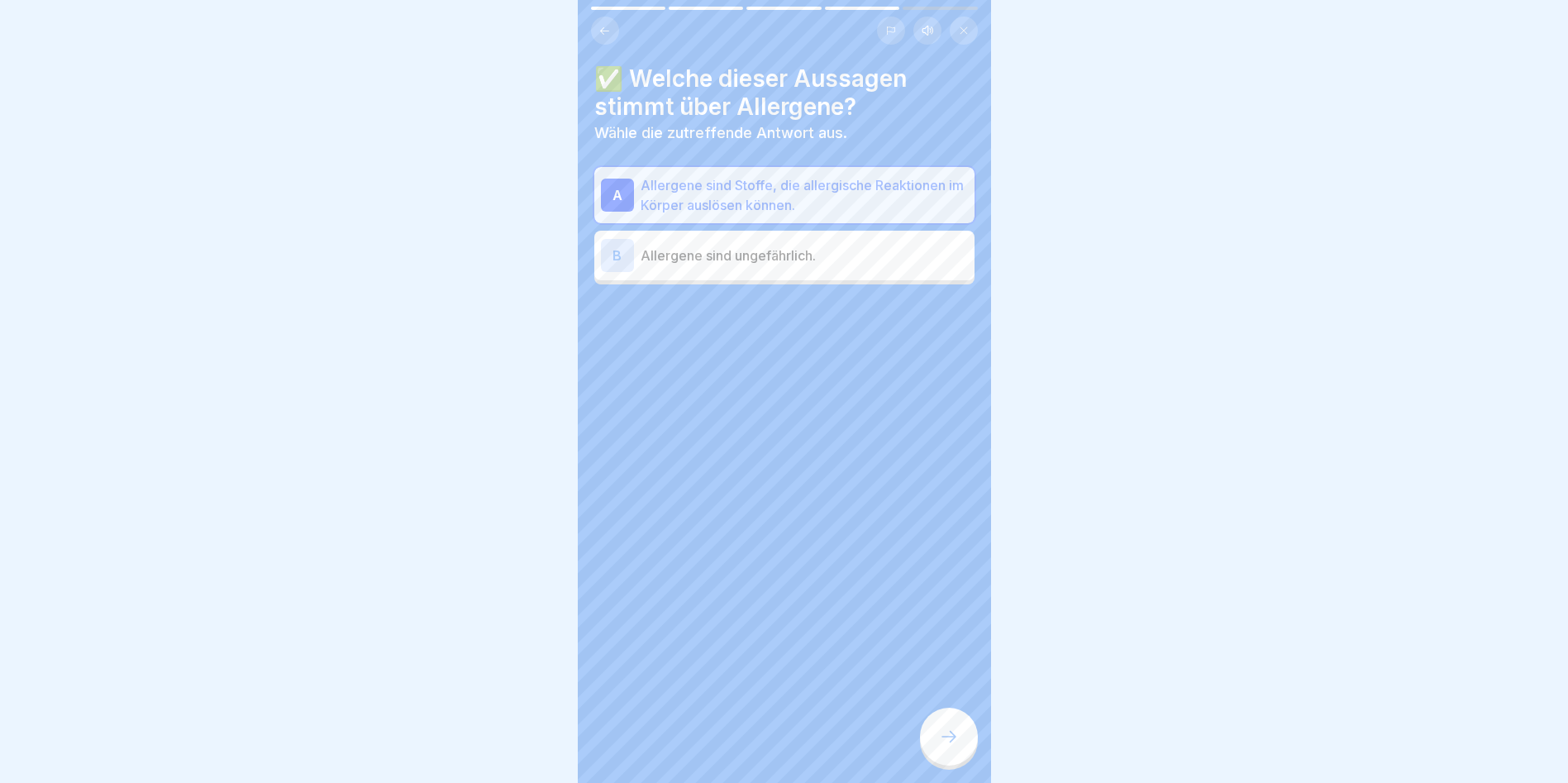
click at [960, 729] on div at bounding box center [949, 736] width 58 height 58
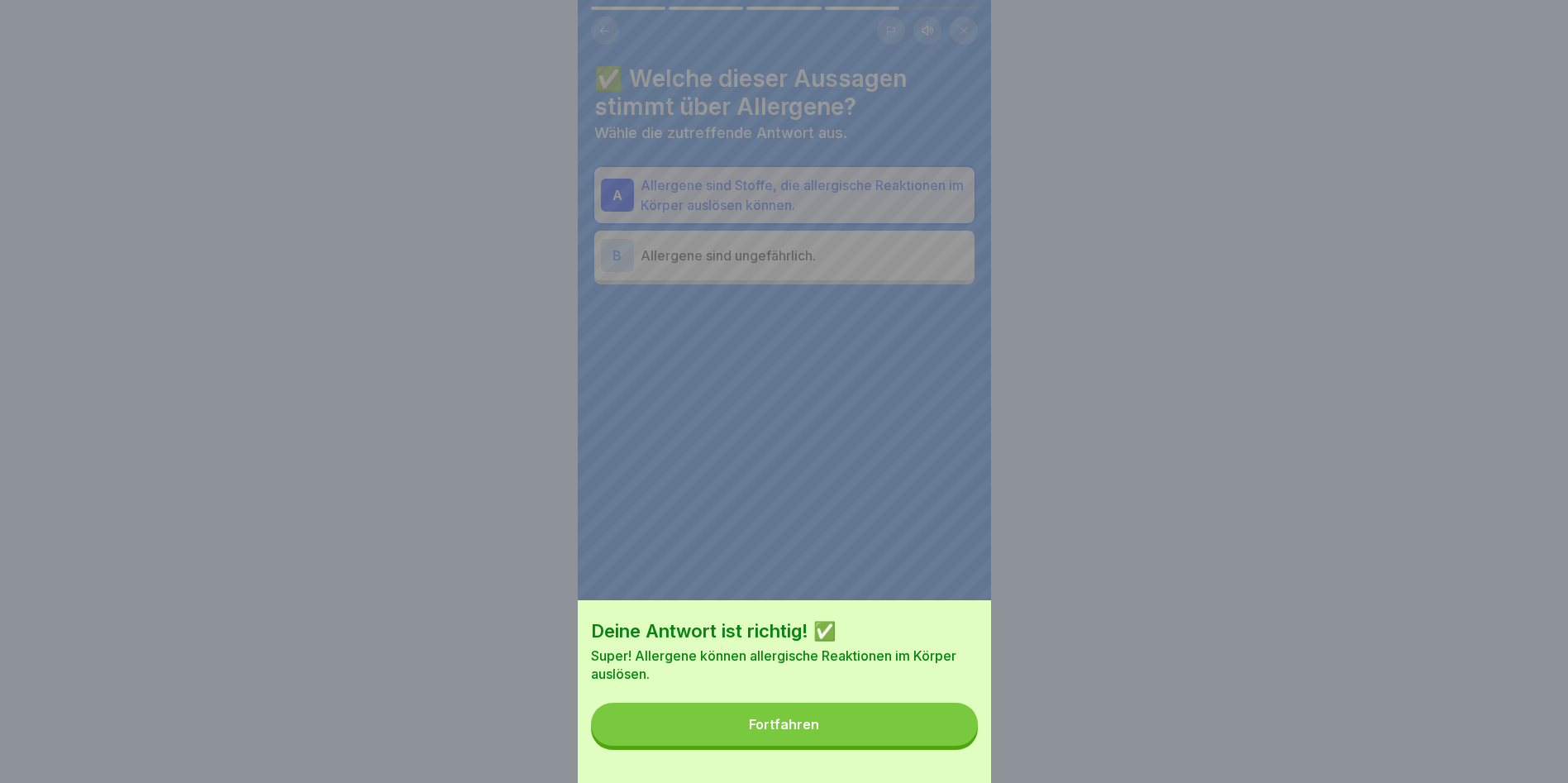
click at [957, 729] on button "Fortfahren" at bounding box center [785, 724] width 387 height 43
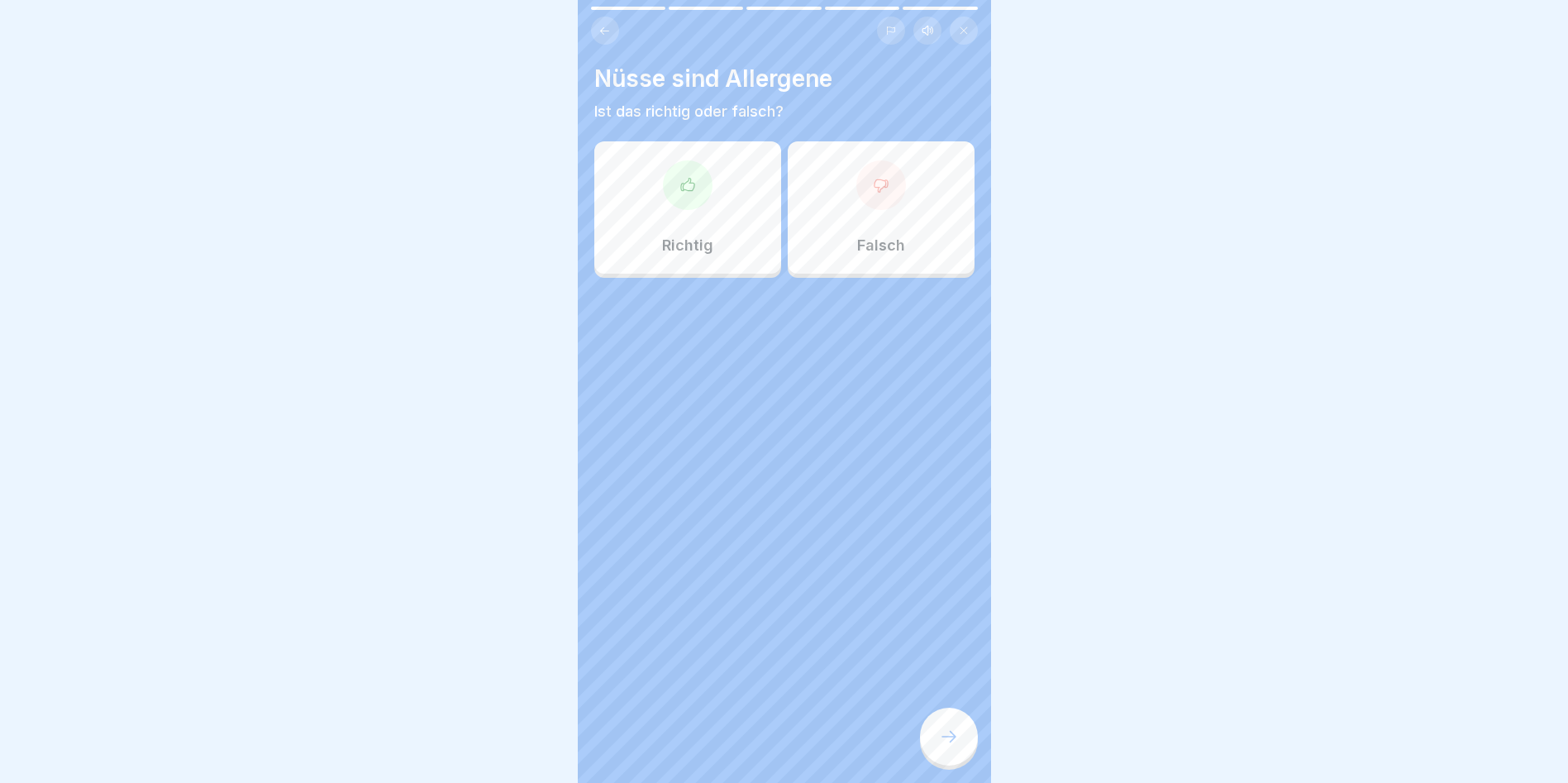
click at [732, 222] on div "Richtig" at bounding box center [688, 208] width 187 height 132
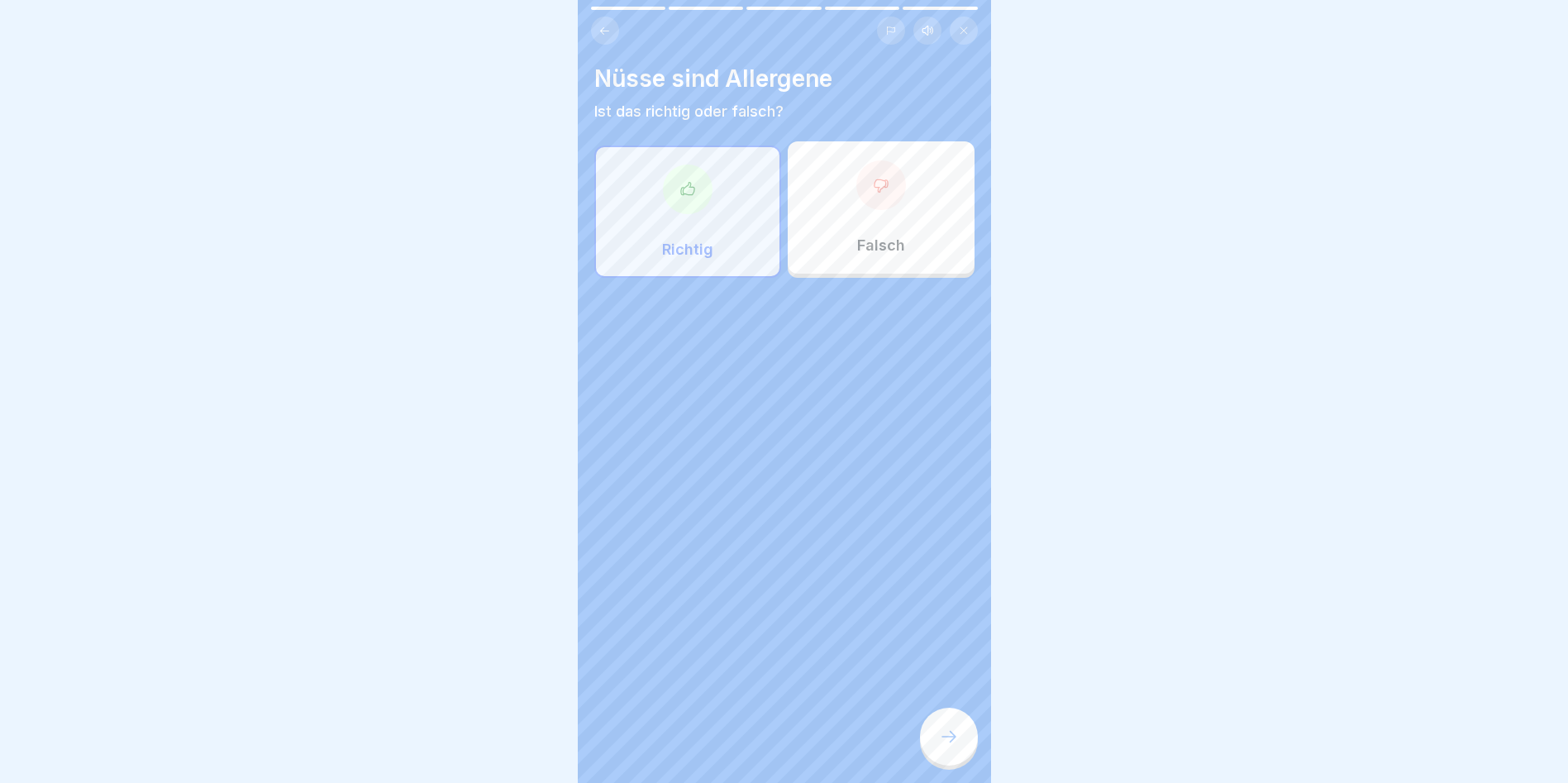
click at [967, 744] on div at bounding box center [949, 736] width 58 height 58
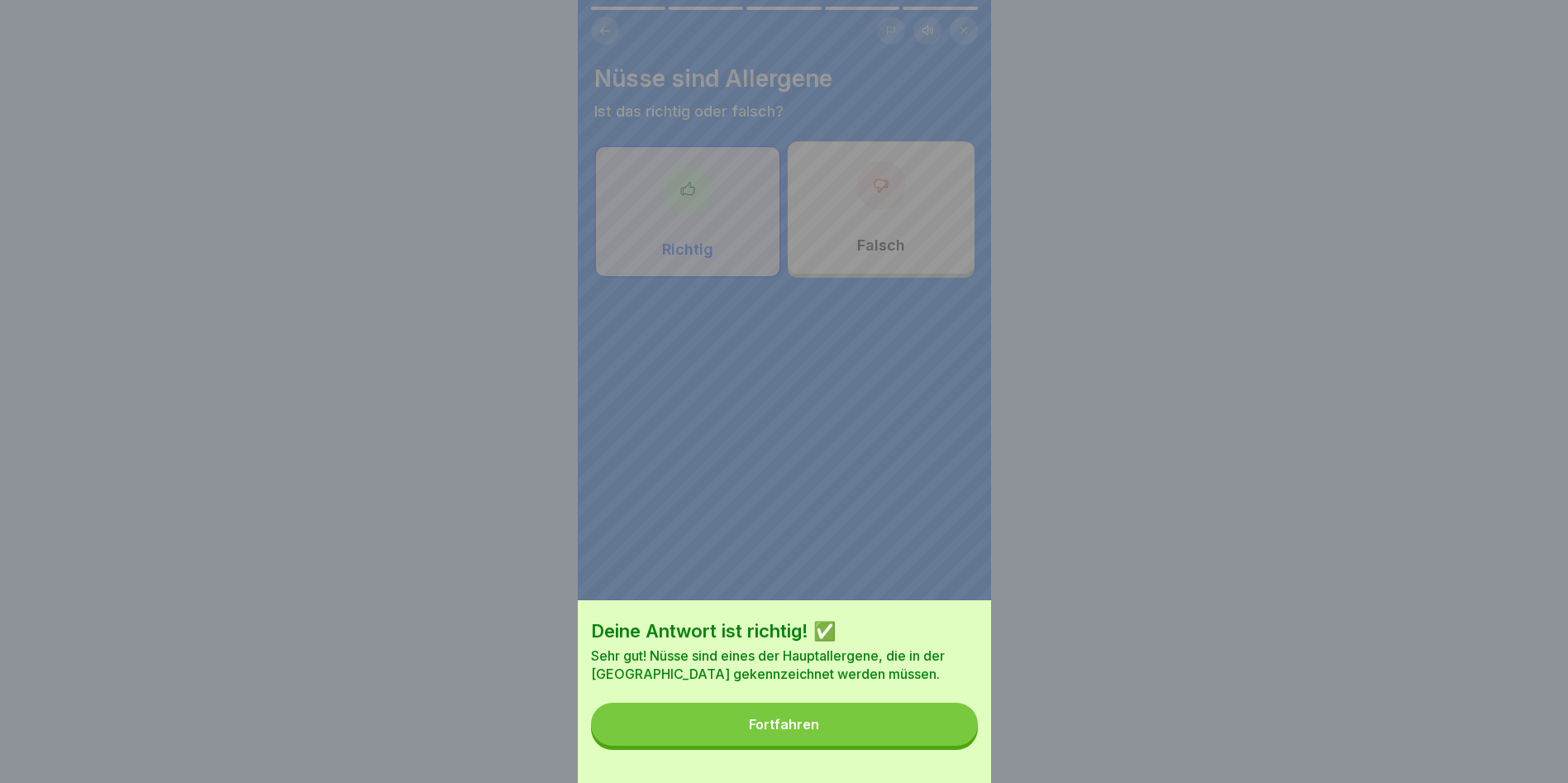
click at [946, 739] on button "Fortfahren" at bounding box center [785, 724] width 387 height 43
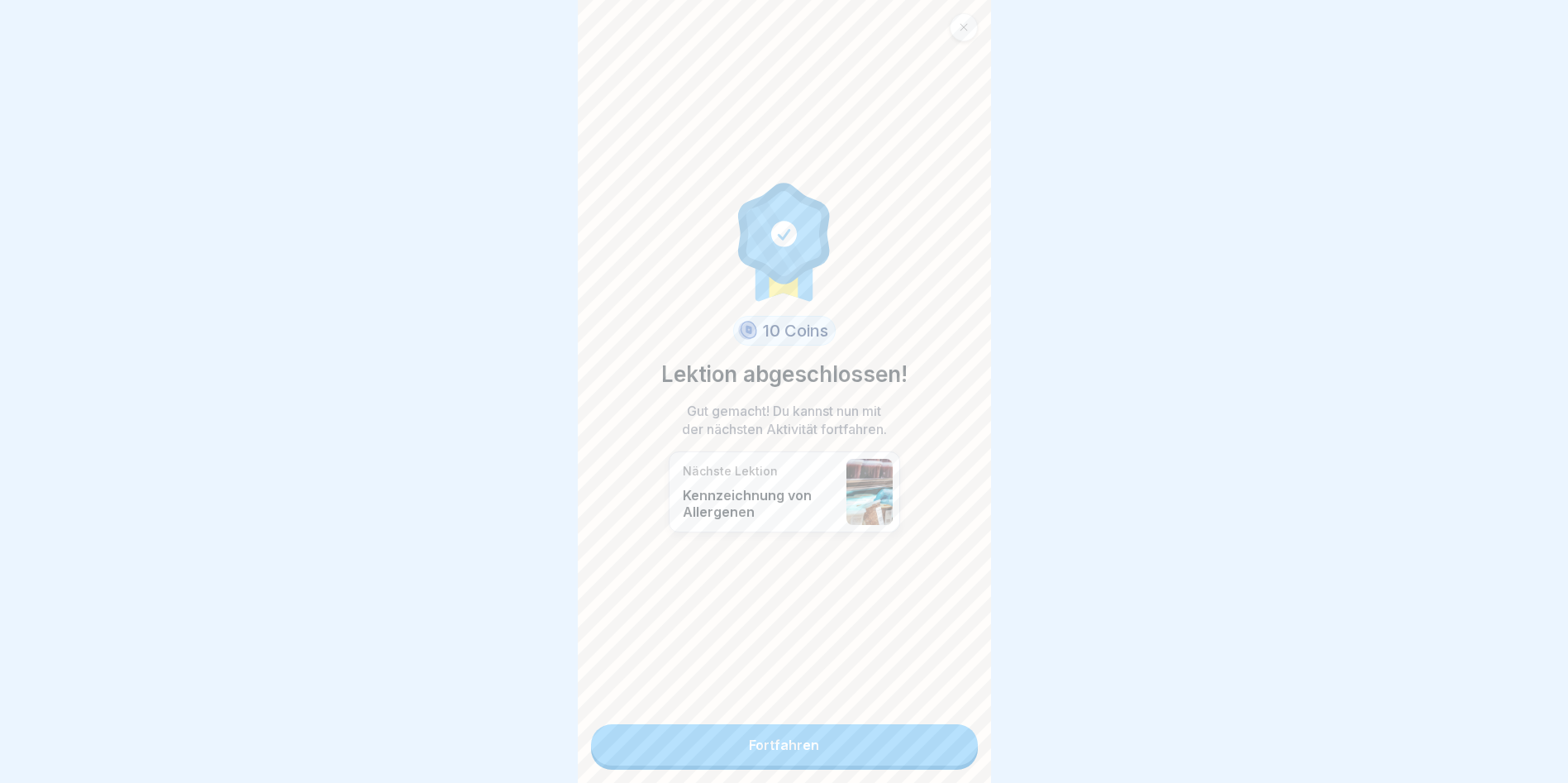
click at [945, 739] on link "Fortfahren" at bounding box center [785, 744] width 387 height 41
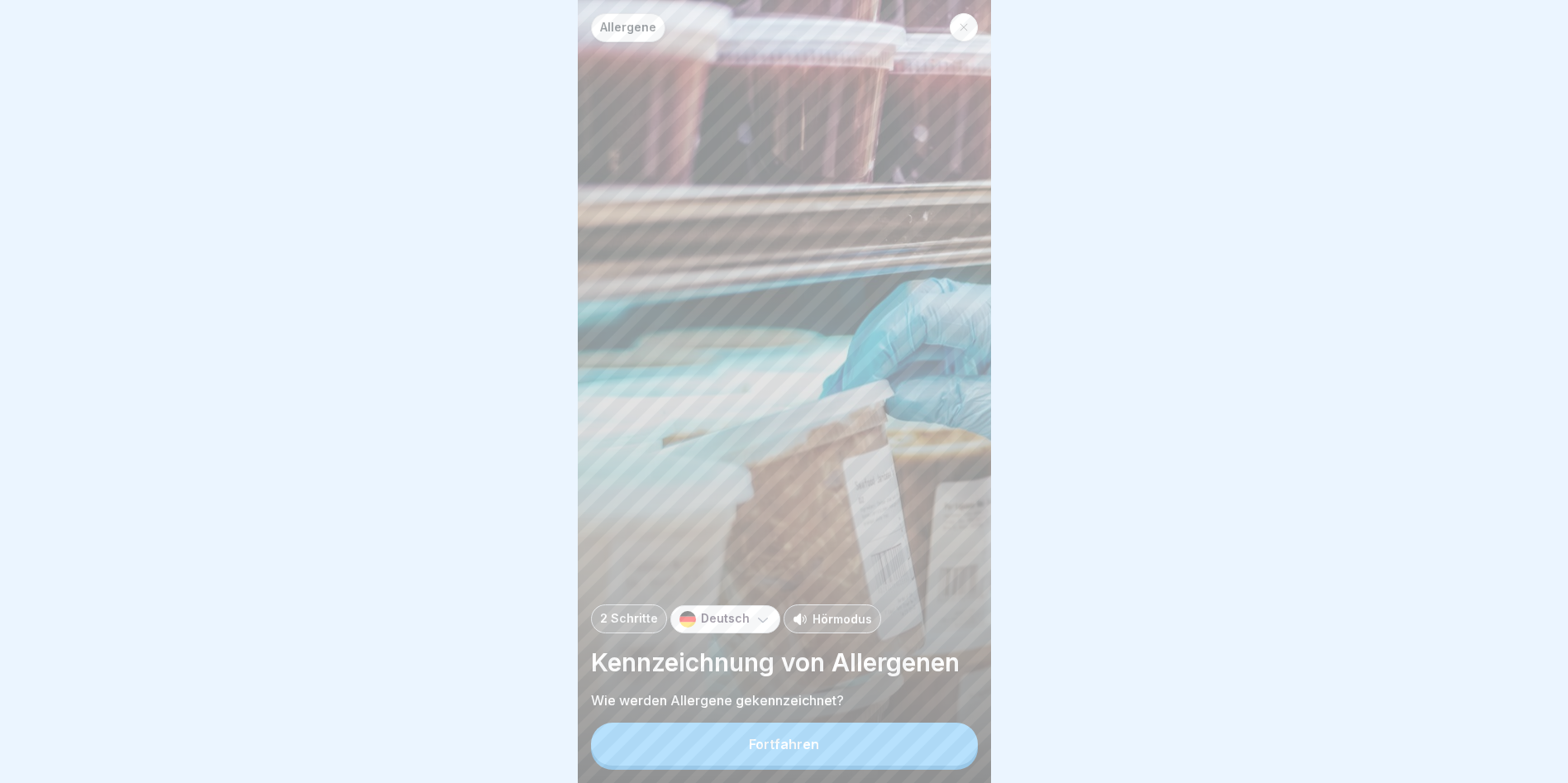
click at [931, 749] on button "Fortfahren" at bounding box center [785, 744] width 387 height 43
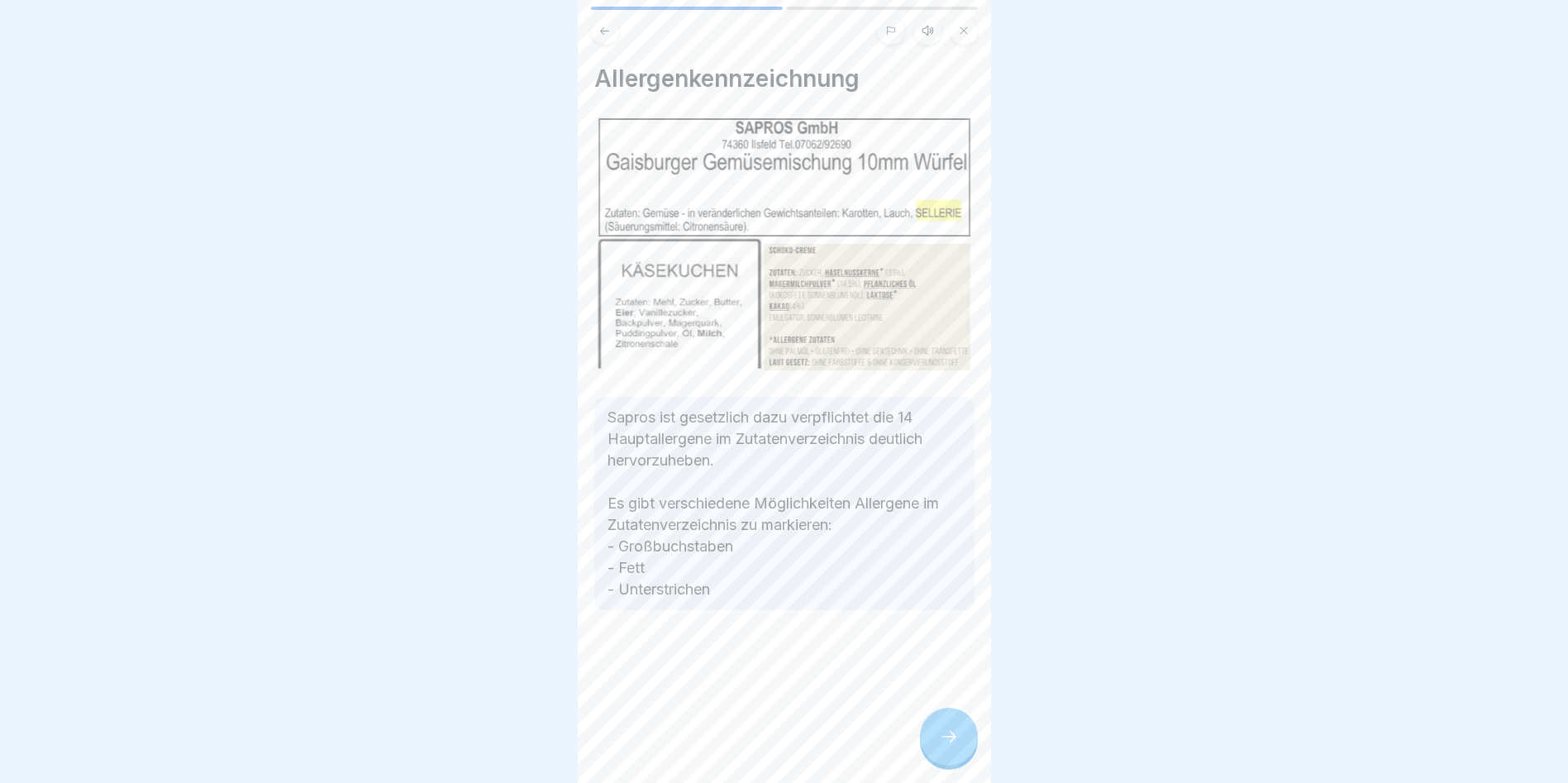
click at [941, 746] on icon at bounding box center [949, 737] width 20 height 20
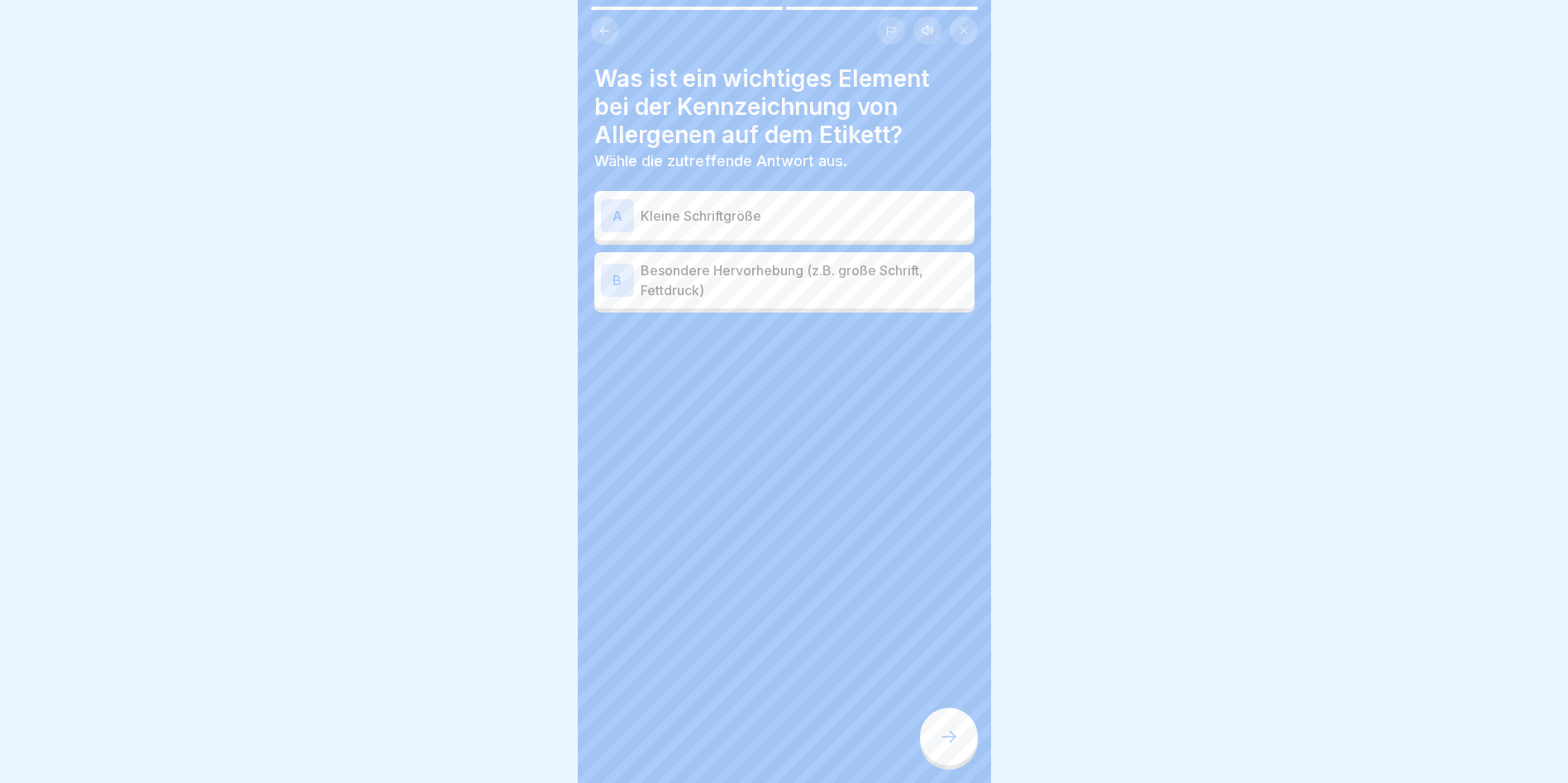
click at [941, 746] on icon at bounding box center [949, 737] width 20 height 20
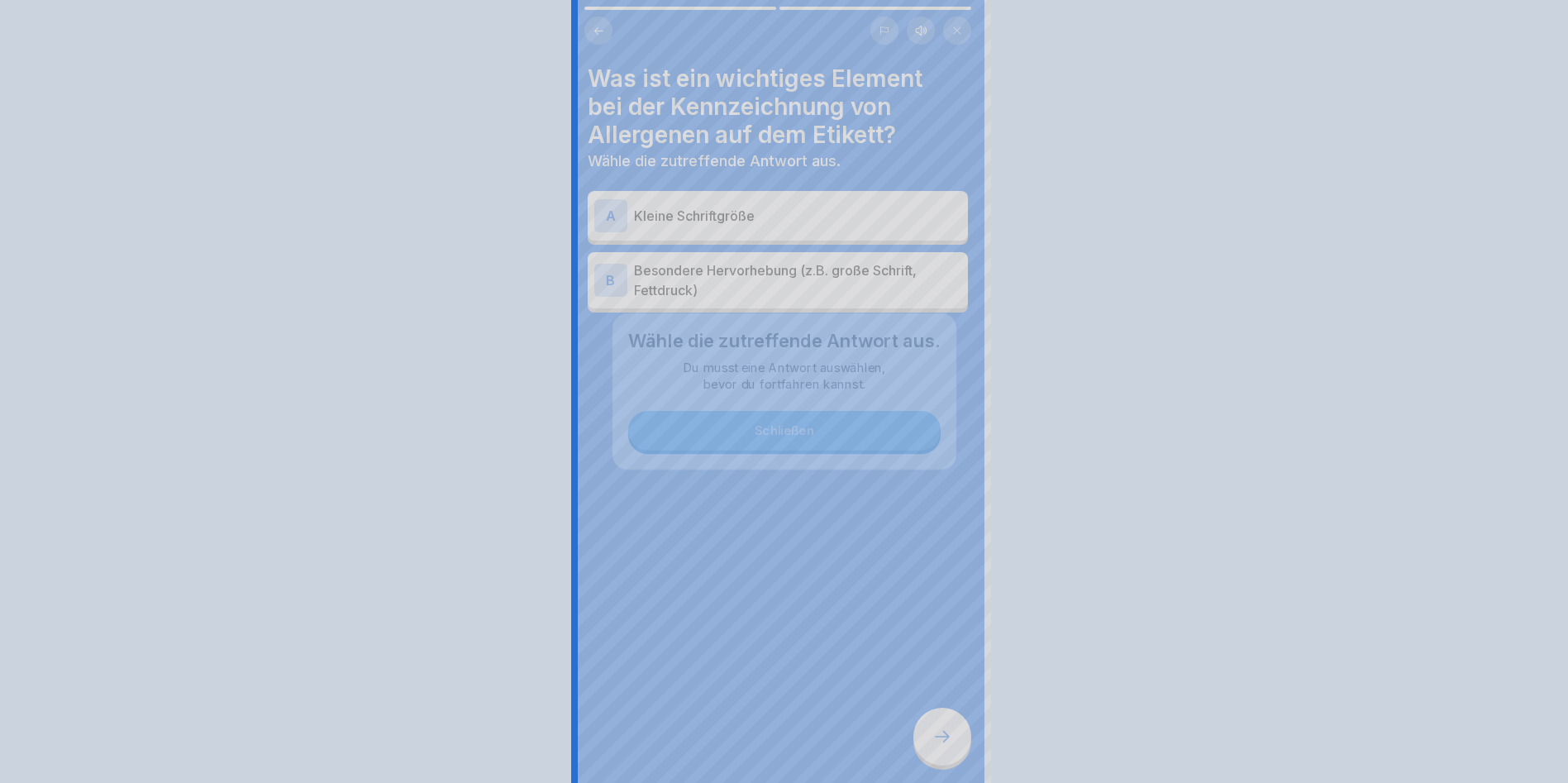
click at [941, 749] on div at bounding box center [784, 391] width 1568 height 783
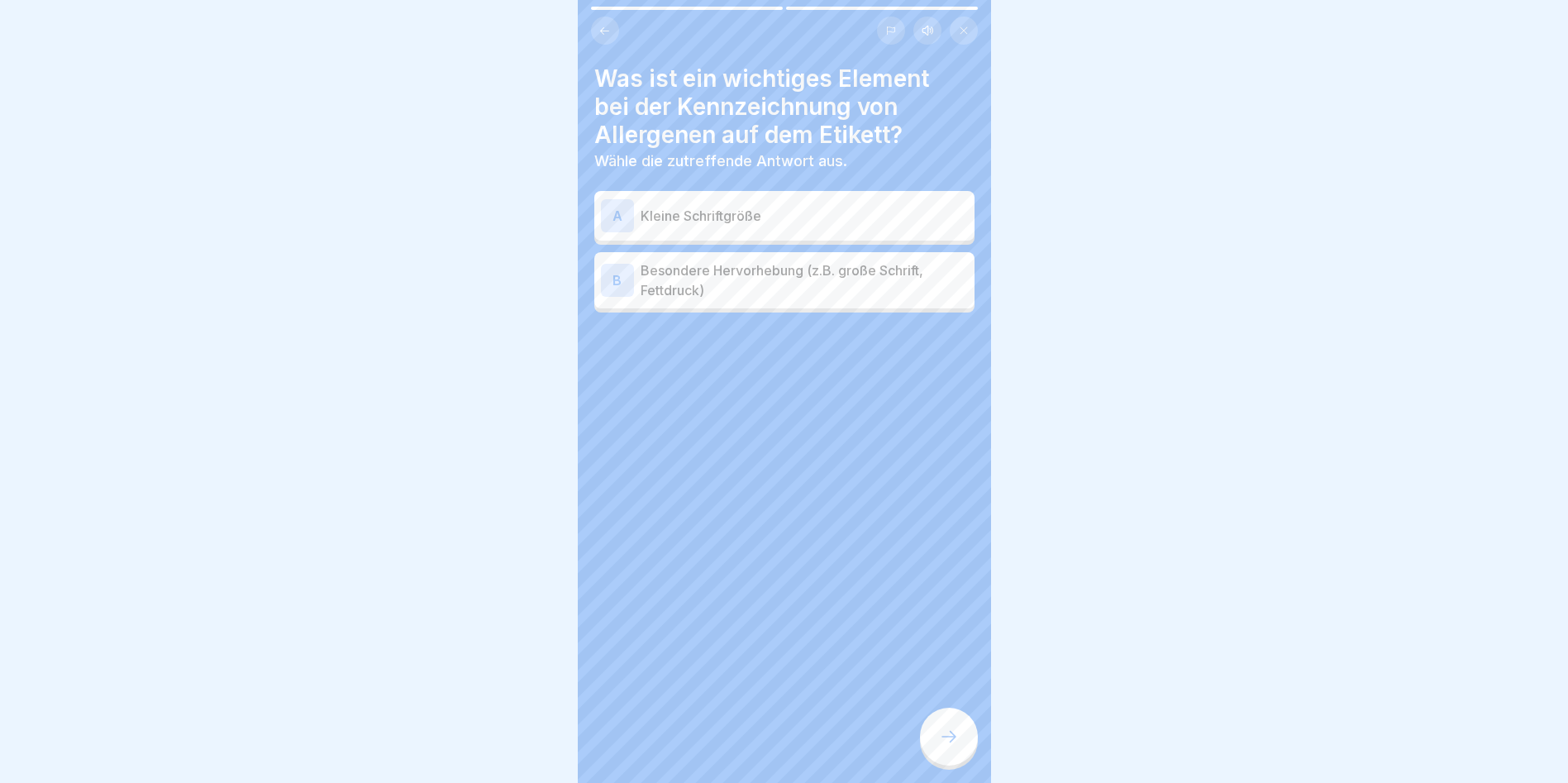
click at [864, 286] on p "Besondere Hervorhebung (z.B. große Schrift, Fettdruck)" at bounding box center [804, 280] width 328 height 39
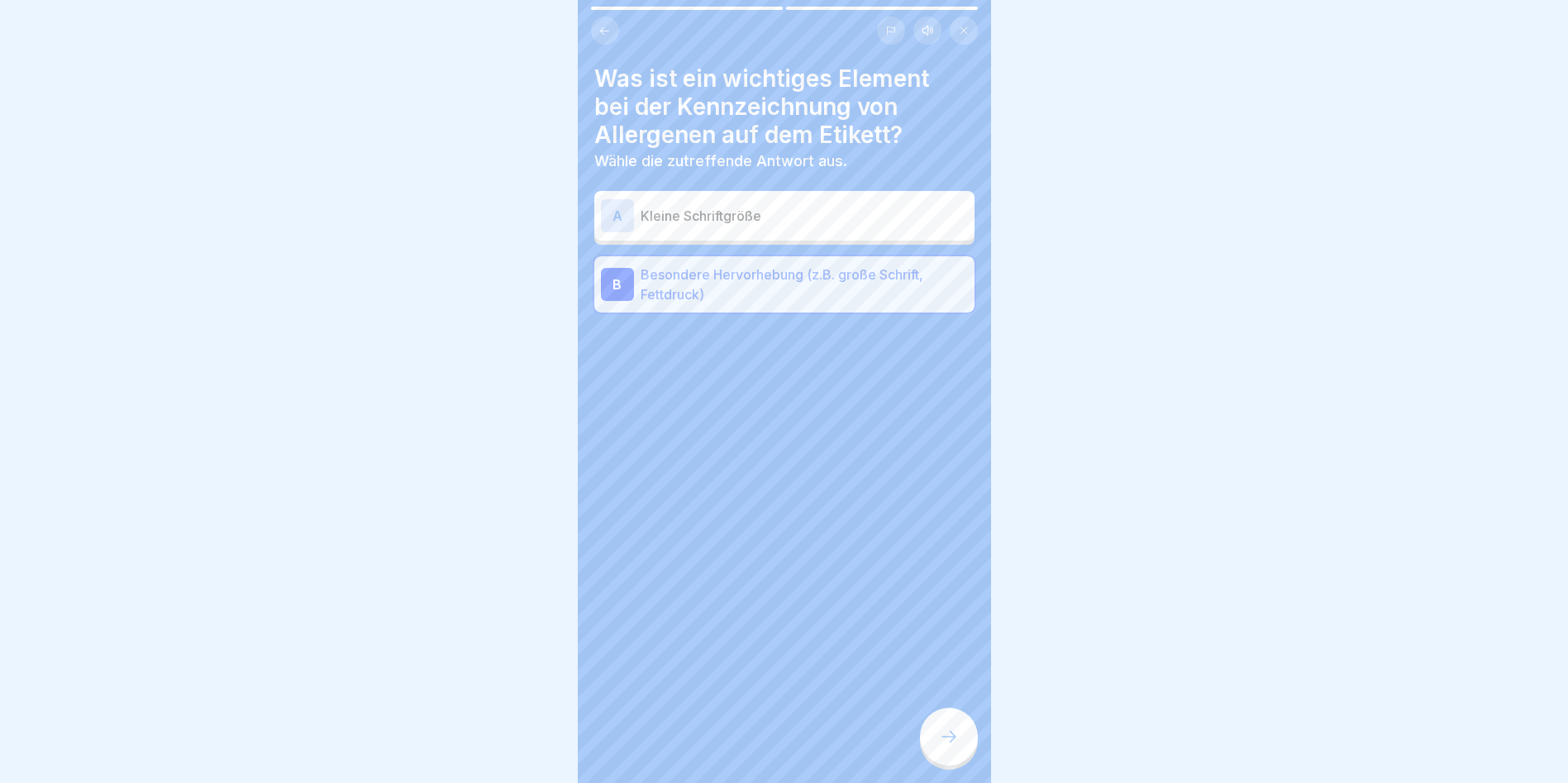
click at [979, 729] on div "Was ist ein wichtiges Element bei der Kennzeichnung von Allergenen auf dem Etik…" at bounding box center [785, 391] width 414 height 783
click at [959, 732] on div at bounding box center [949, 736] width 58 height 58
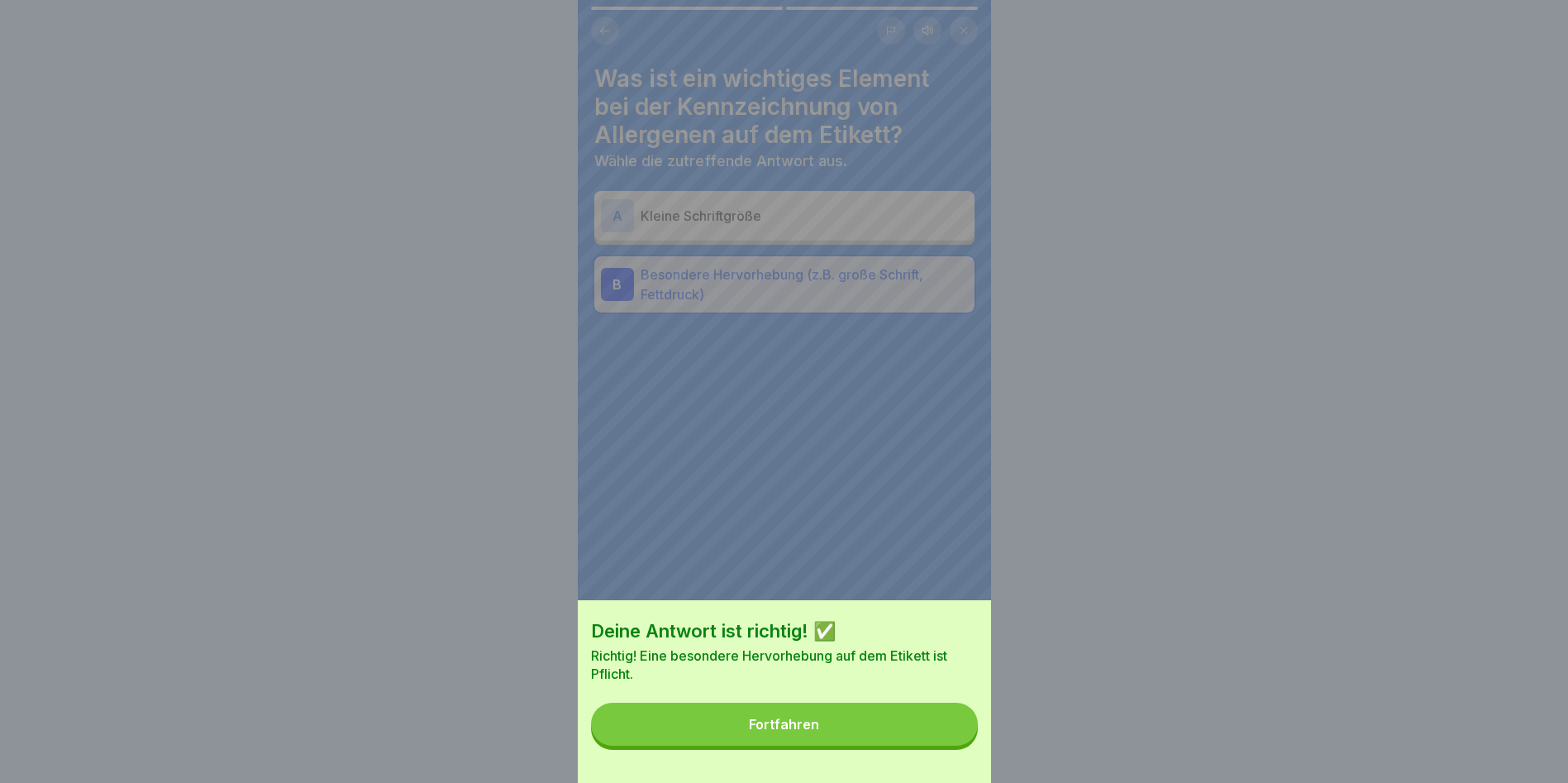
click at [943, 729] on button "Fortfahren" at bounding box center [785, 724] width 387 height 43
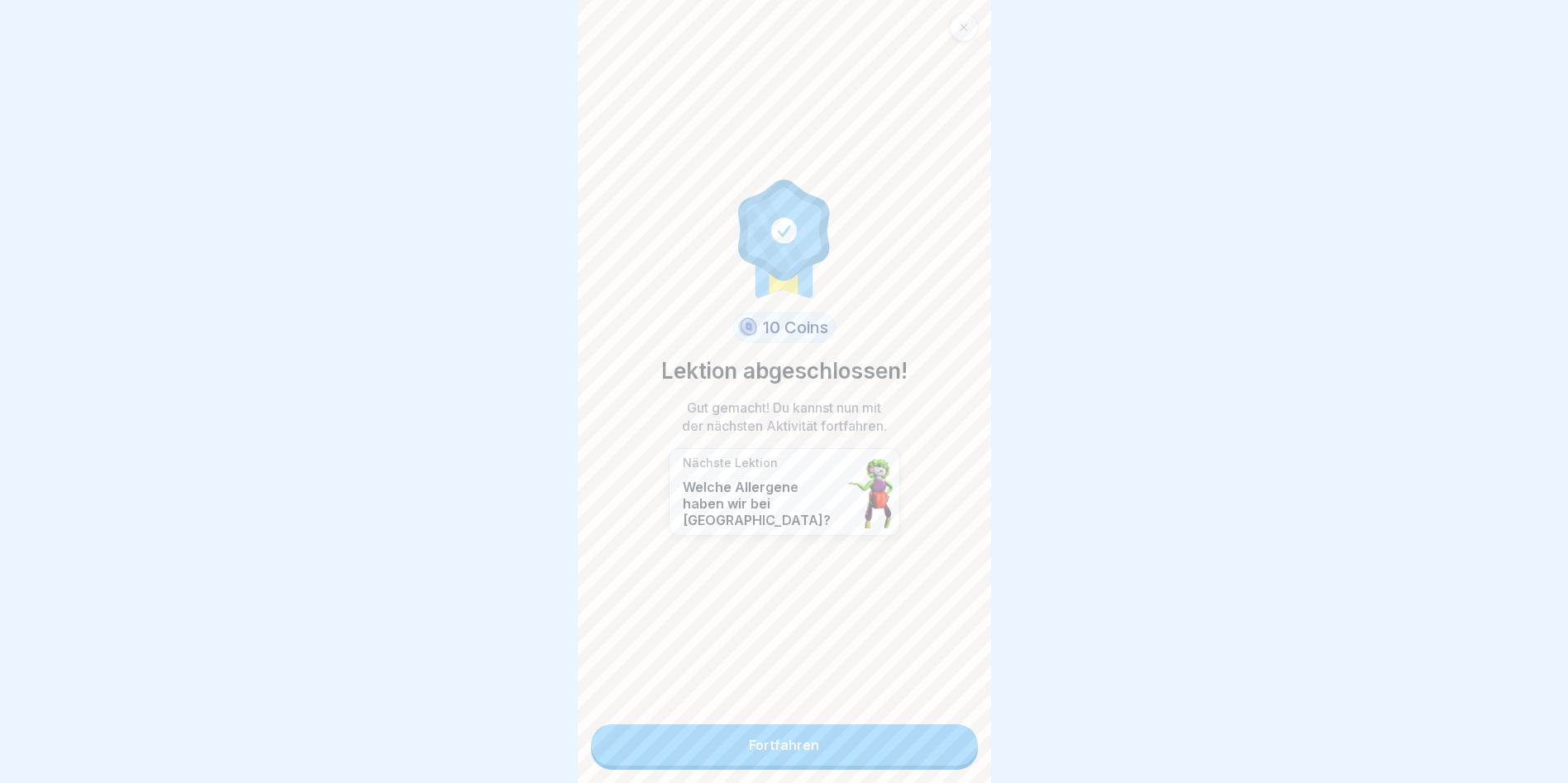
click at [941, 725] on div "10 Coins Lektion abgeschlossen! Gut gemacht! Du kannst nun mit der nächsten Akt…" at bounding box center [785, 391] width 414 height 783
click at [923, 724] on div "10 Coins Lektion abgeschlossen! Gut gemacht! Du kannst nun mit der nächsten Akt…" at bounding box center [785, 391] width 414 height 783
click at [837, 719] on div "10 Coins Lektion abgeschlossen! Gut gemacht! Du kannst nun mit der nächsten Akt…" at bounding box center [785, 391] width 414 height 783
click at [825, 731] on link "Fortfahren" at bounding box center [785, 744] width 387 height 41
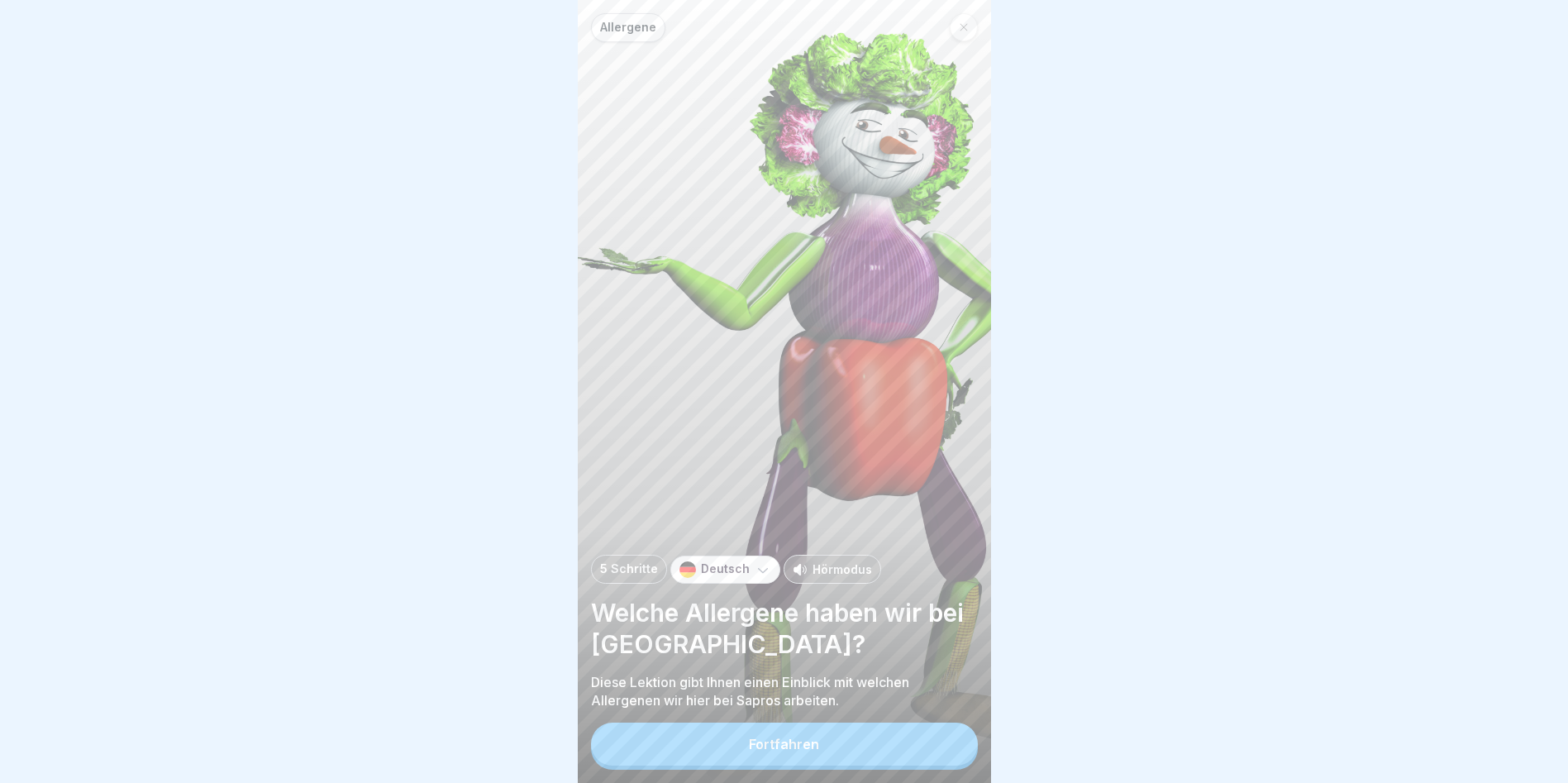
click at [823, 726] on div "Allergene 5 Schritte Deutsch Hörmodus Welche Allergene haben wir bei Sapros? Di…" at bounding box center [785, 391] width 414 height 783
click at [823, 744] on button "Fortfahren" at bounding box center [785, 744] width 387 height 43
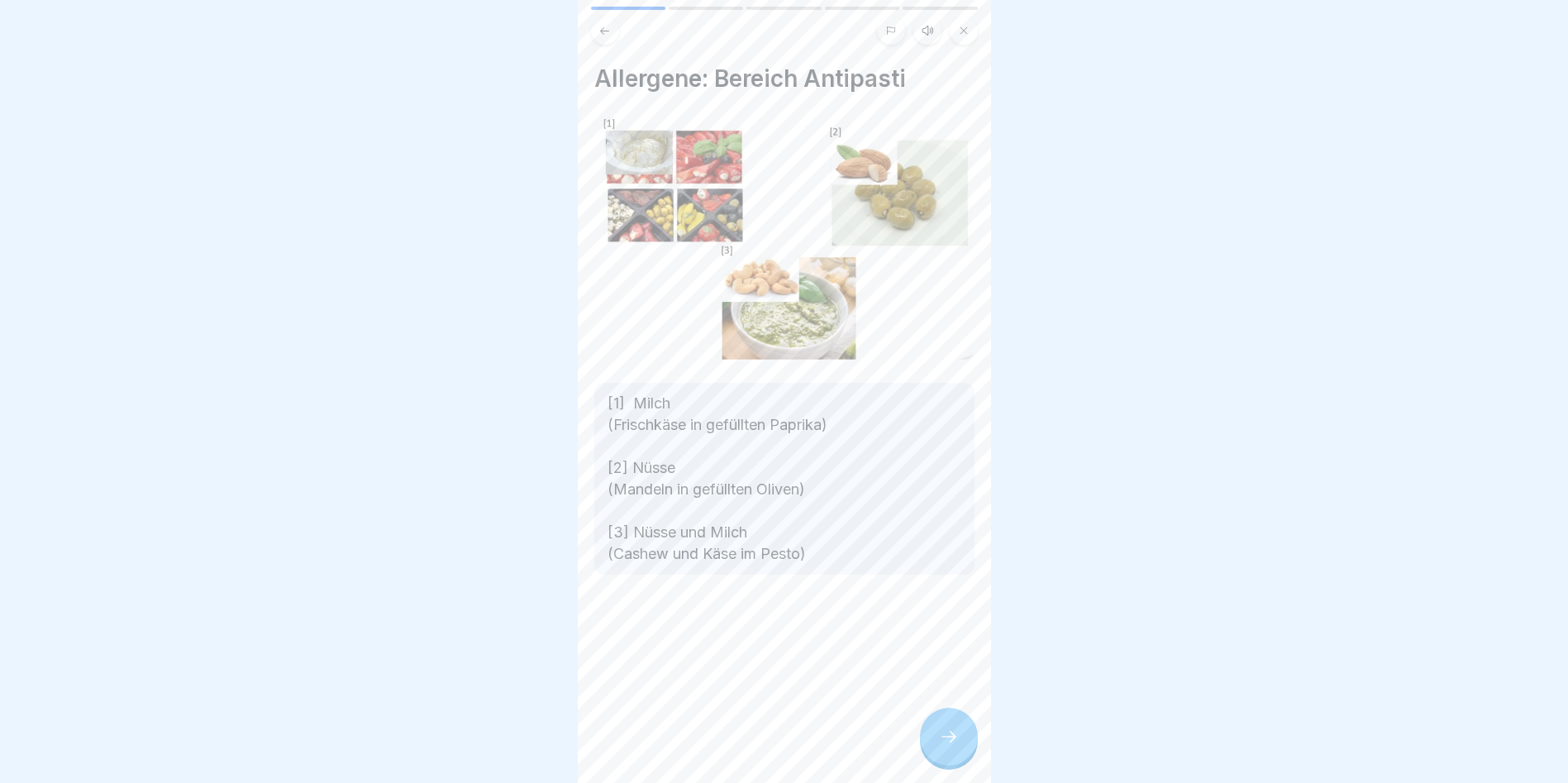
click at [948, 746] on icon at bounding box center [949, 737] width 20 height 20
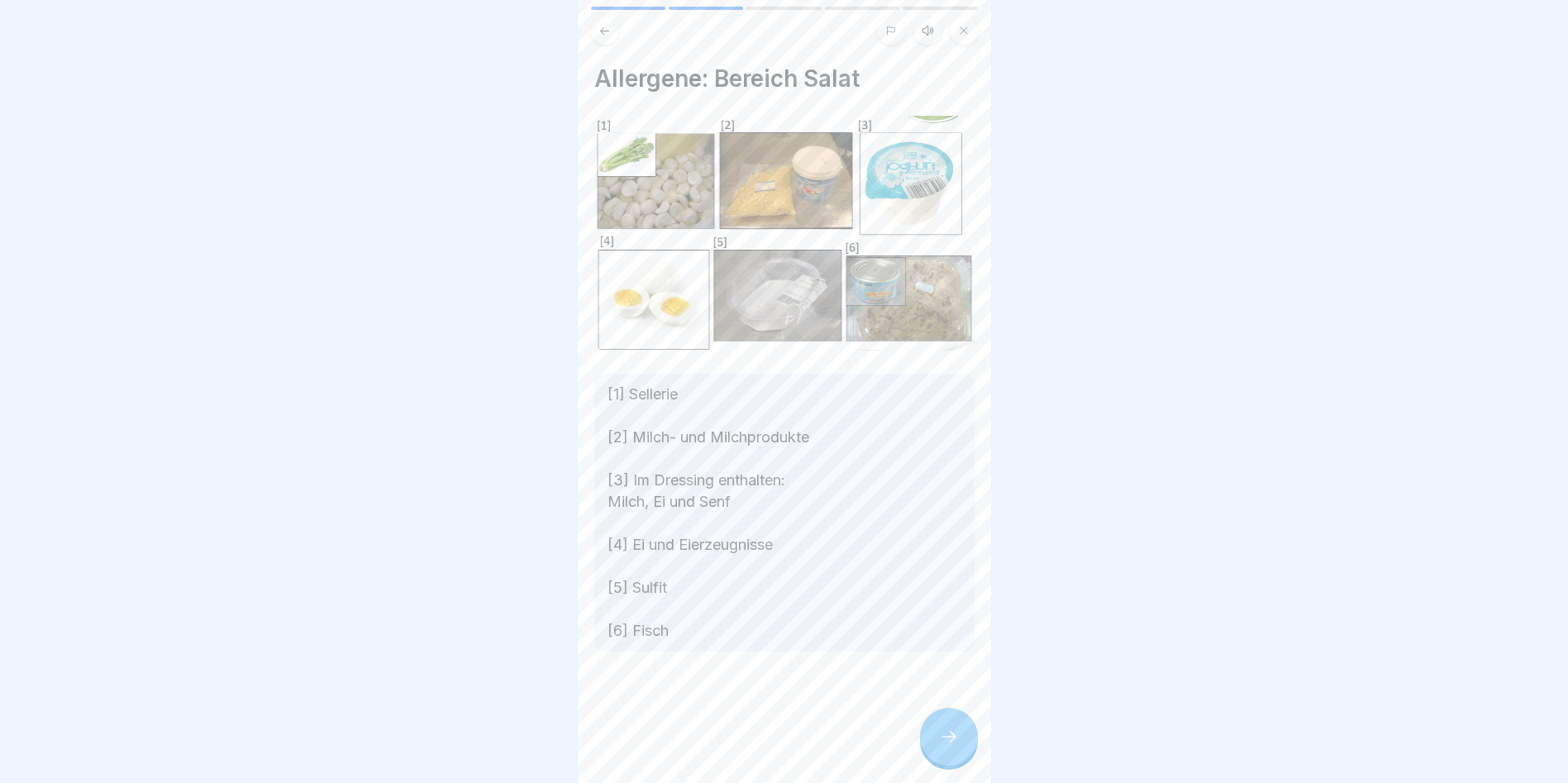
click at [946, 746] on icon at bounding box center [949, 737] width 20 height 20
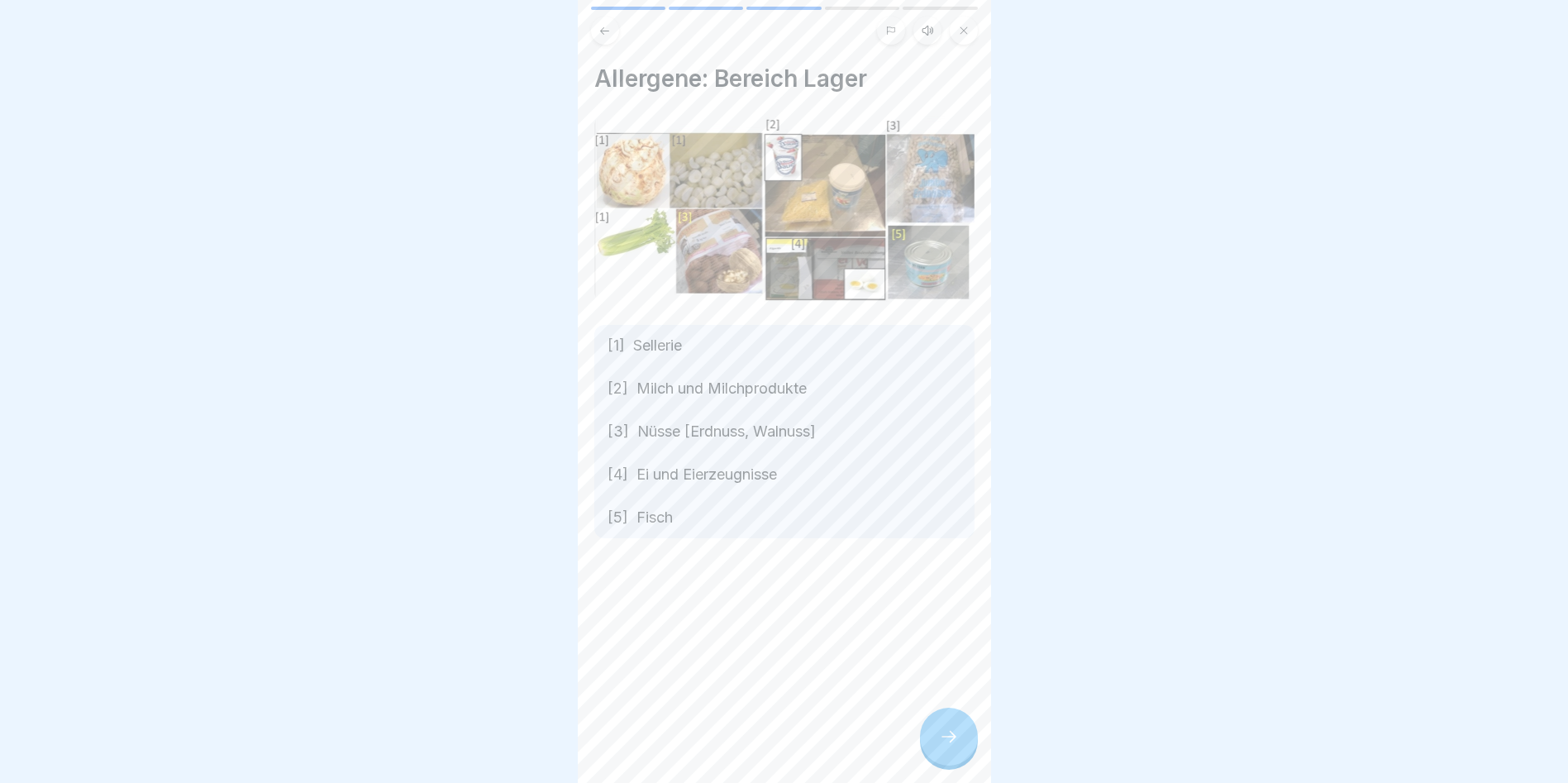
click at [946, 746] on icon at bounding box center [949, 737] width 20 height 20
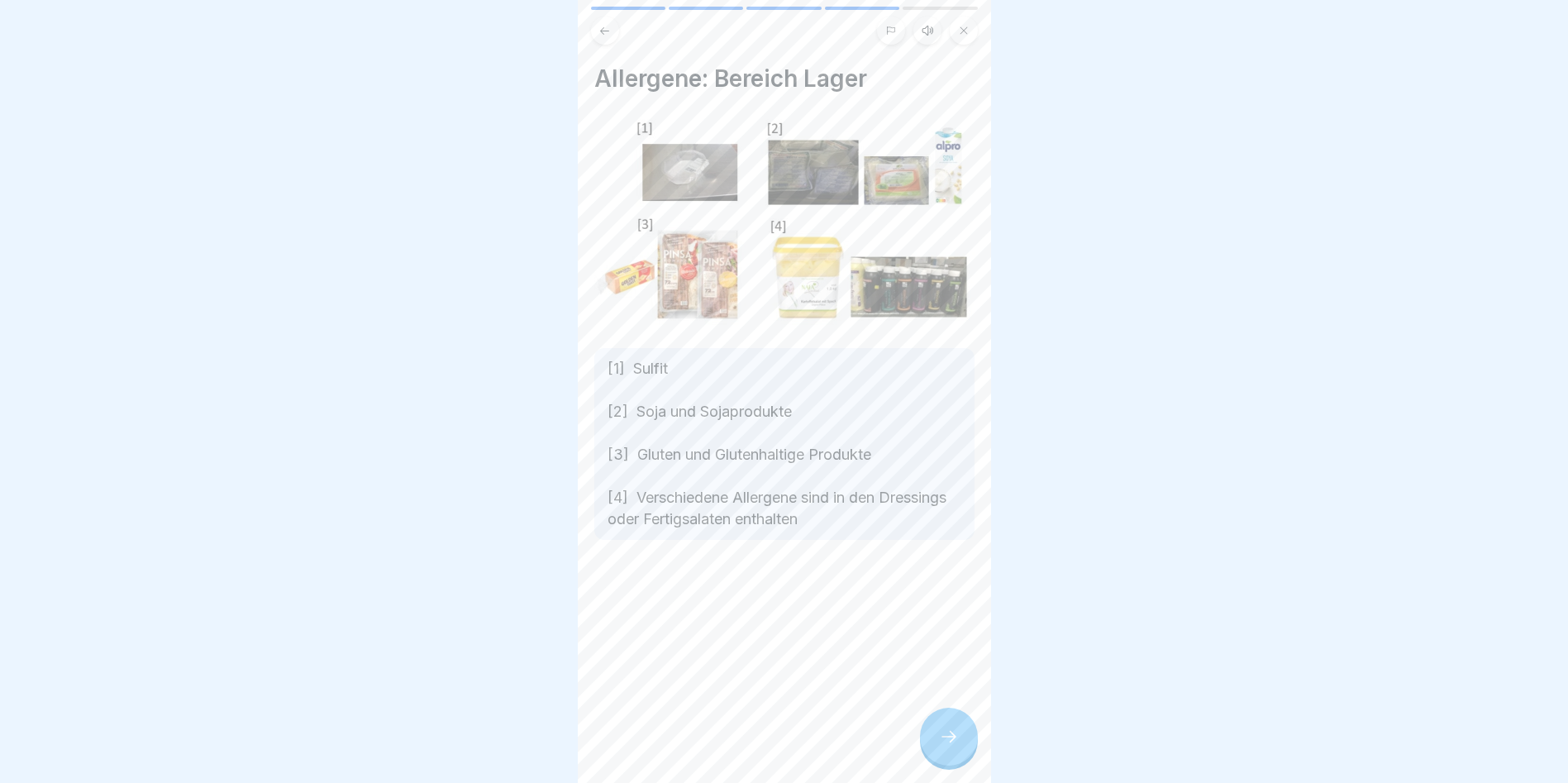
click at [946, 746] on icon at bounding box center [949, 737] width 20 height 20
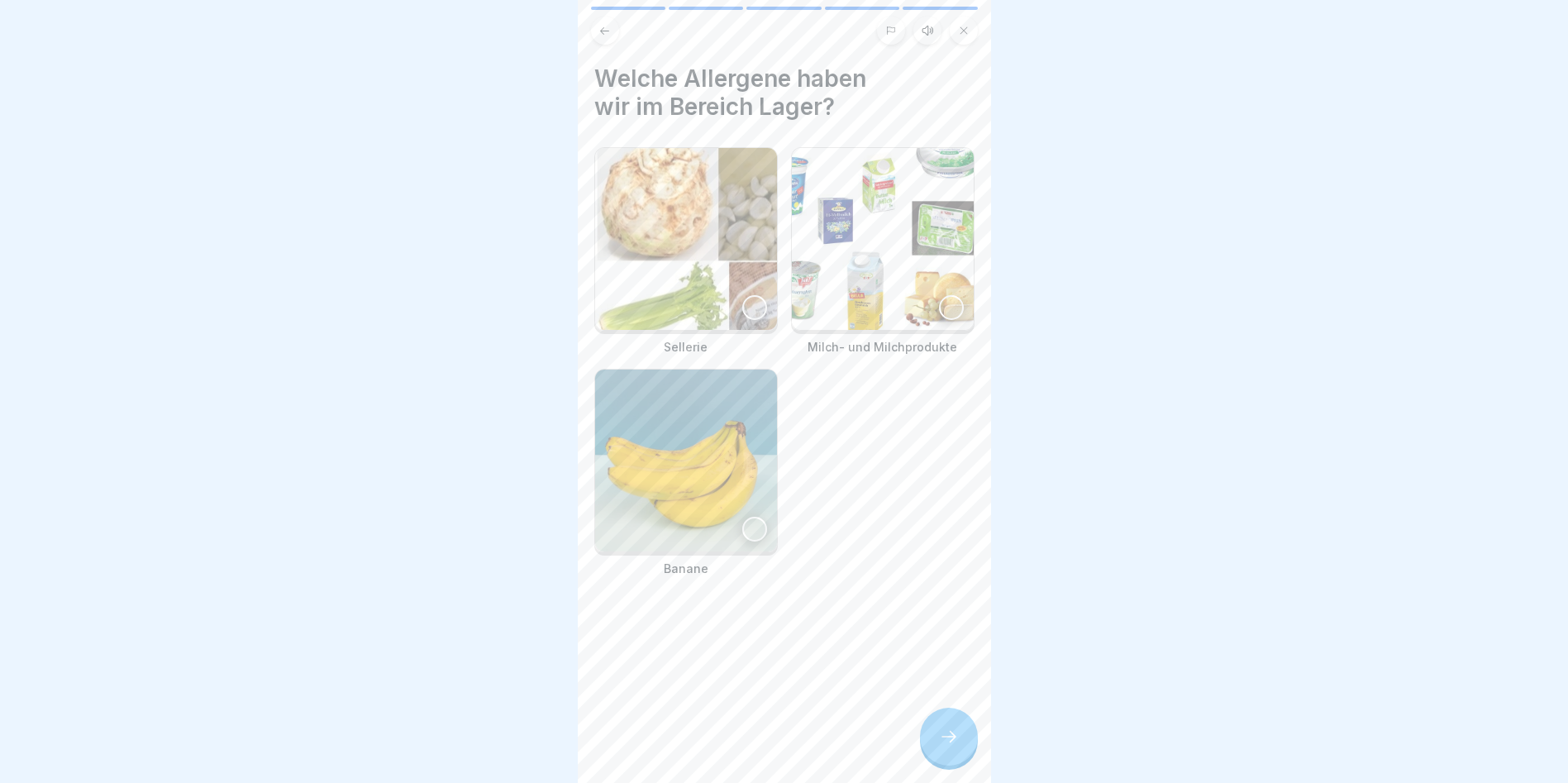
click at [946, 746] on icon at bounding box center [949, 737] width 20 height 20
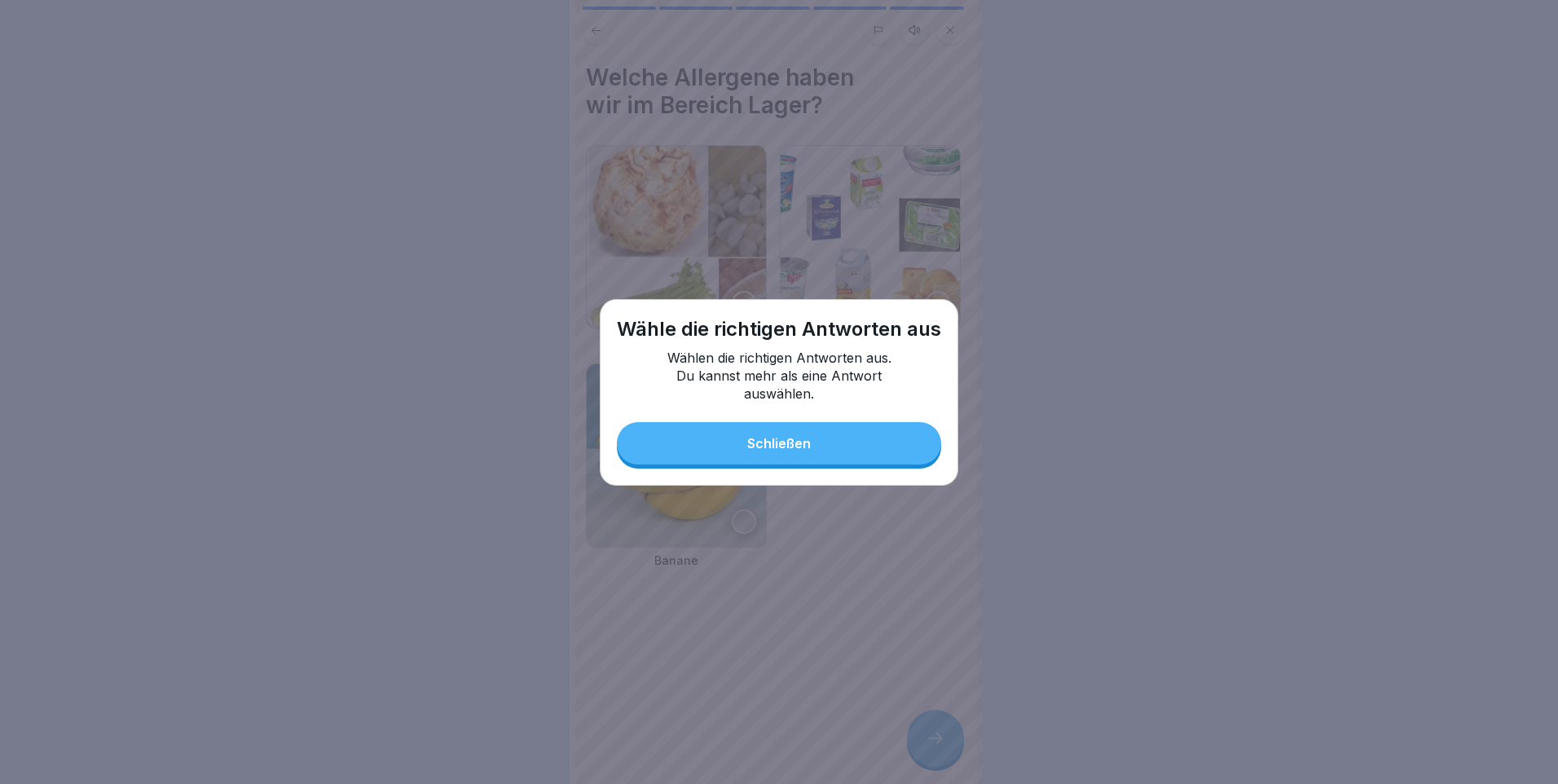
click at [784, 451] on div "Schließen" at bounding box center [779, 443] width 64 height 15
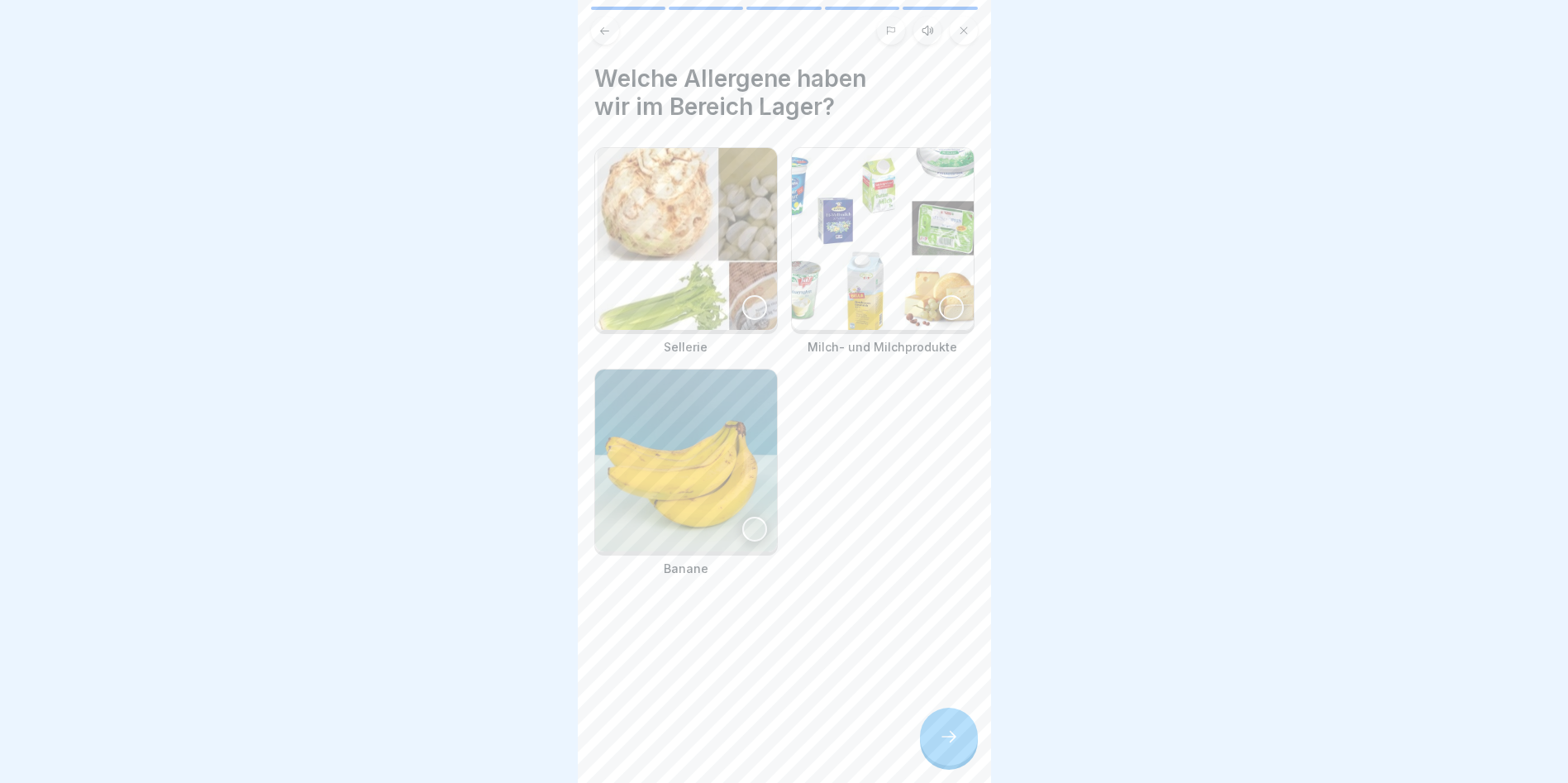
click at [742, 302] on div at bounding box center [755, 307] width 25 height 25
click at [948, 312] on img at bounding box center [883, 239] width 182 height 182
click at [945, 746] on icon at bounding box center [949, 737] width 20 height 20
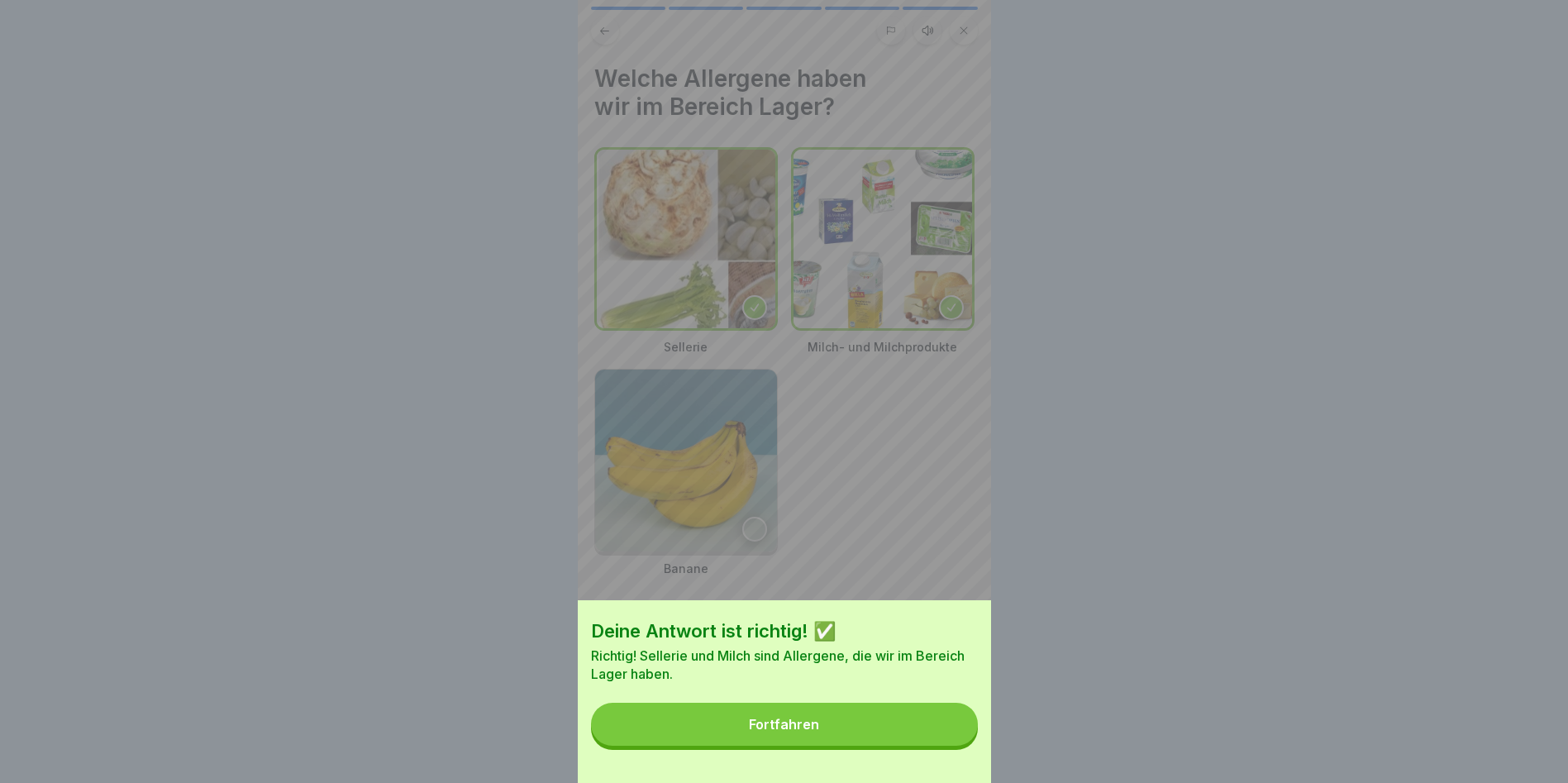
click at [881, 745] on button "Fortfahren" at bounding box center [785, 724] width 387 height 43
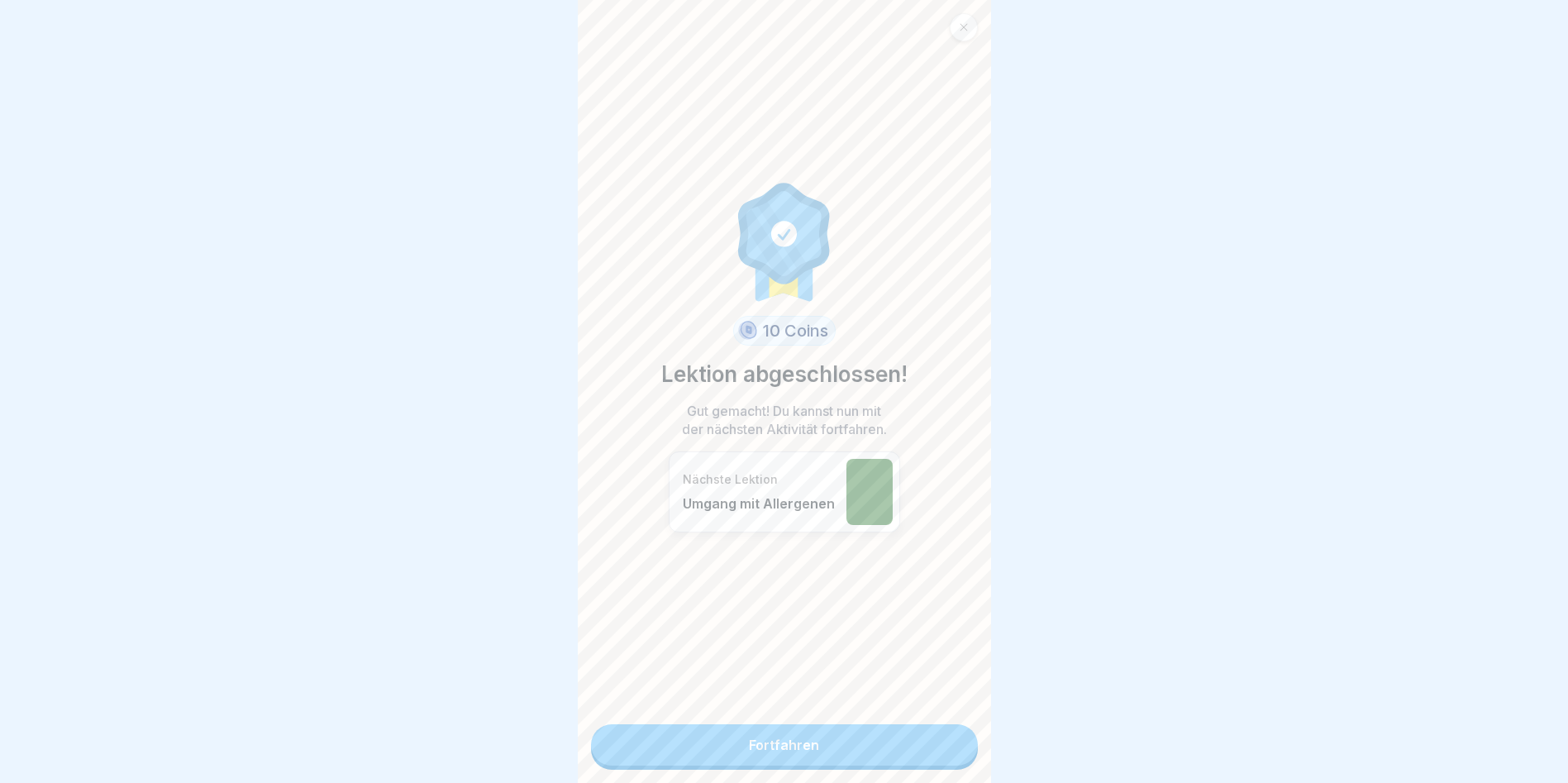
click at [878, 745] on link "Fortfahren" at bounding box center [785, 744] width 387 height 41
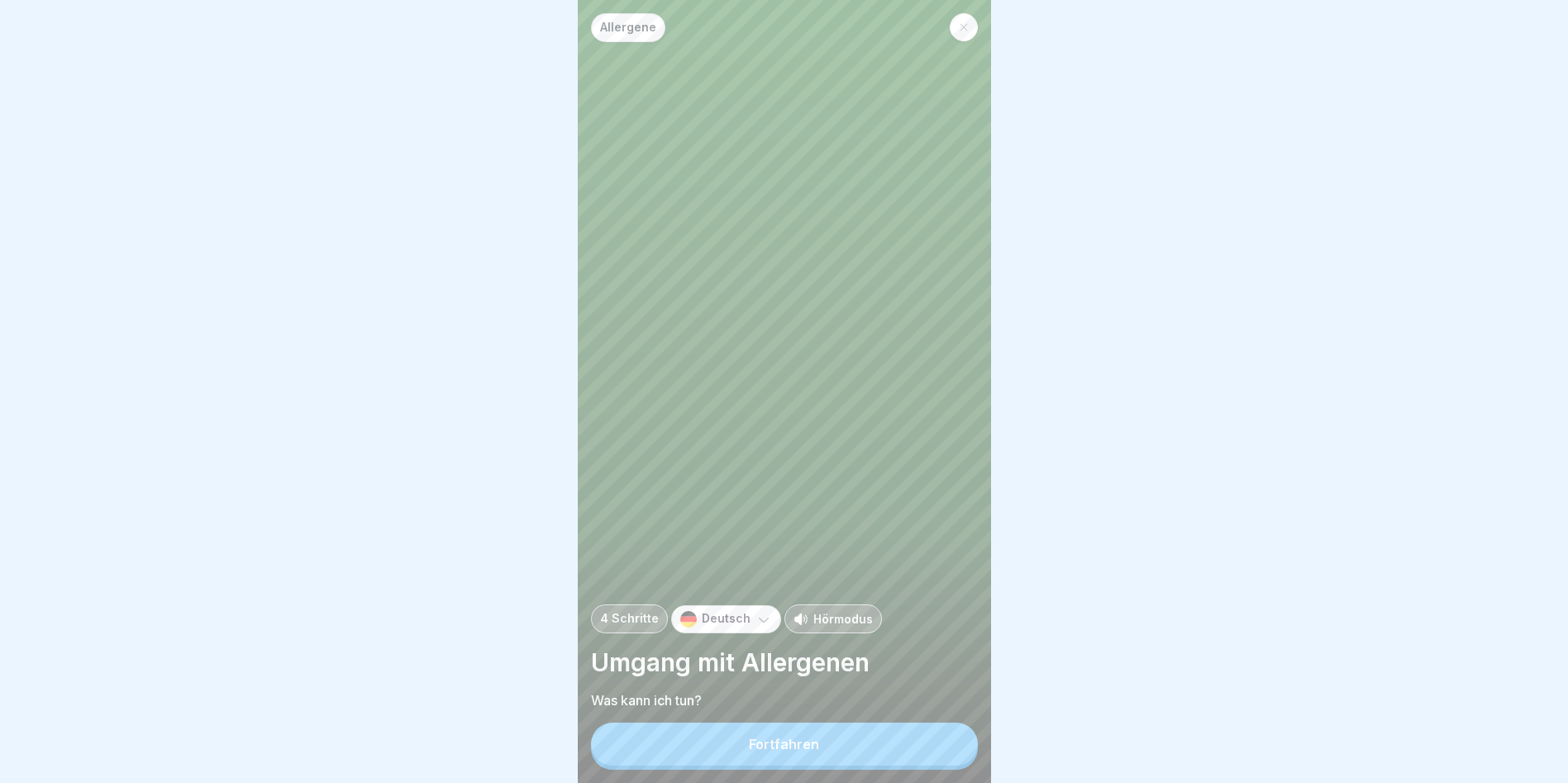
click at [821, 731] on div "Allergene 4 Schritte Deutsch Hörmodus Umgang mit Allergenen Was kann ich tun? F…" at bounding box center [785, 391] width 414 height 783
click at [809, 744] on button "Fortfahren" at bounding box center [785, 744] width 387 height 43
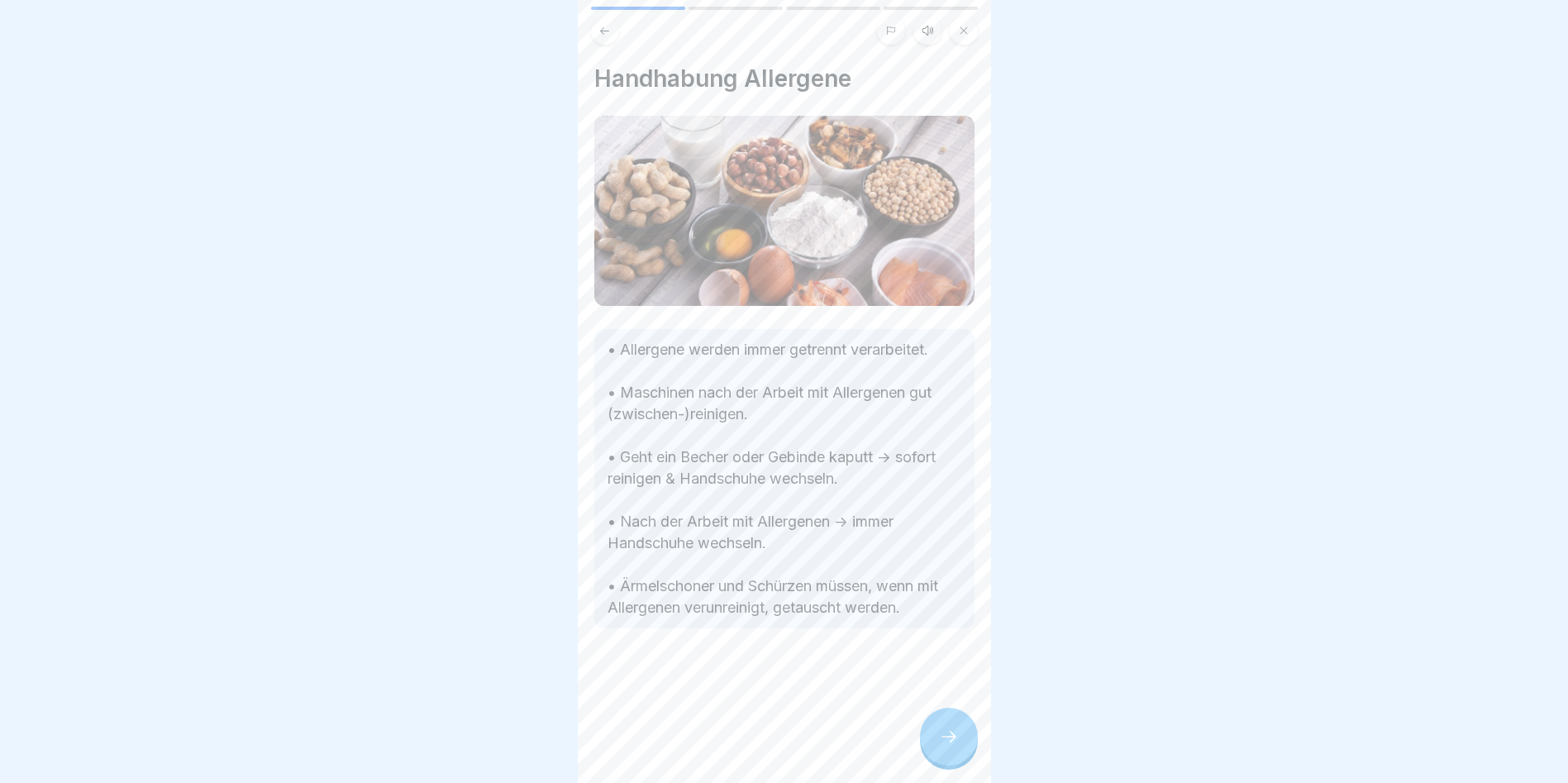
click at [914, 765] on div "Handhabung Allergene • Allergene werden immer getrennt verarbeitet. • Maschinen…" at bounding box center [785, 391] width 414 height 783
click at [961, 765] on div at bounding box center [949, 736] width 58 height 58
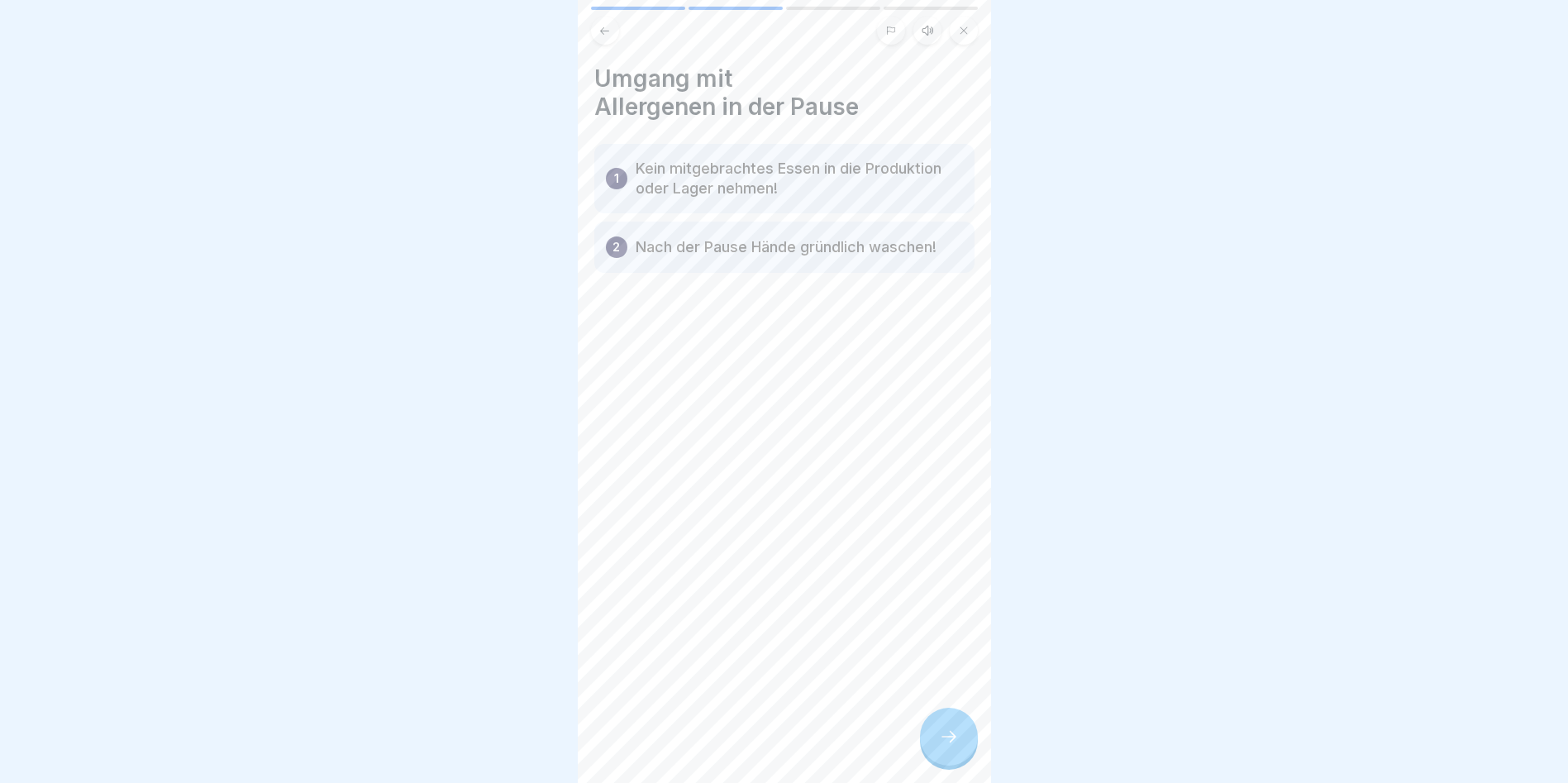
click at [683, 167] on p "Kein mitgebrachtes Essen in die Produktion oder Lager nehmen!" at bounding box center [799, 178] width 328 height 39
click at [941, 732] on div at bounding box center [949, 736] width 58 height 58
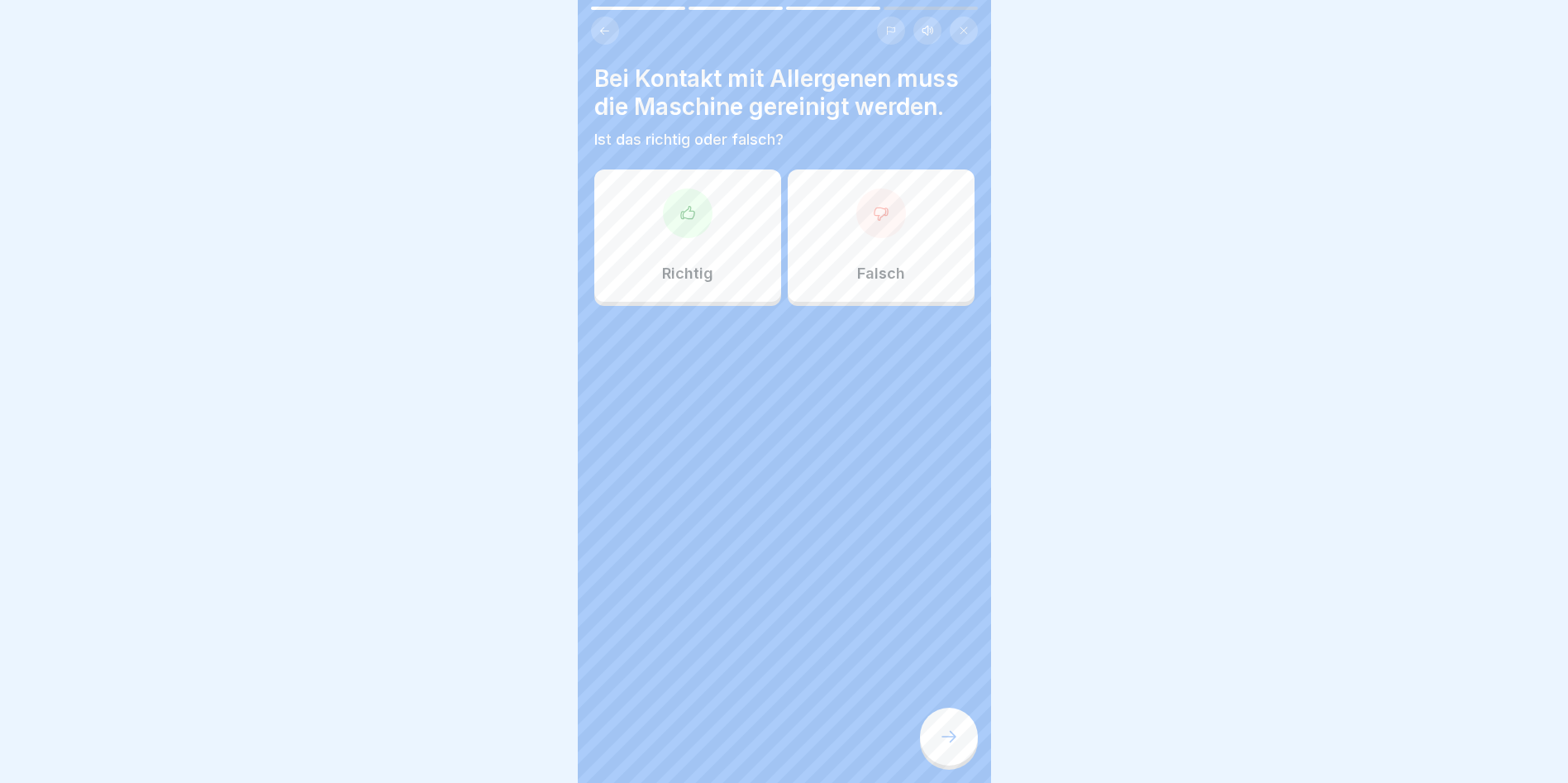
click at [638, 180] on div "Richtig" at bounding box center [688, 235] width 187 height 132
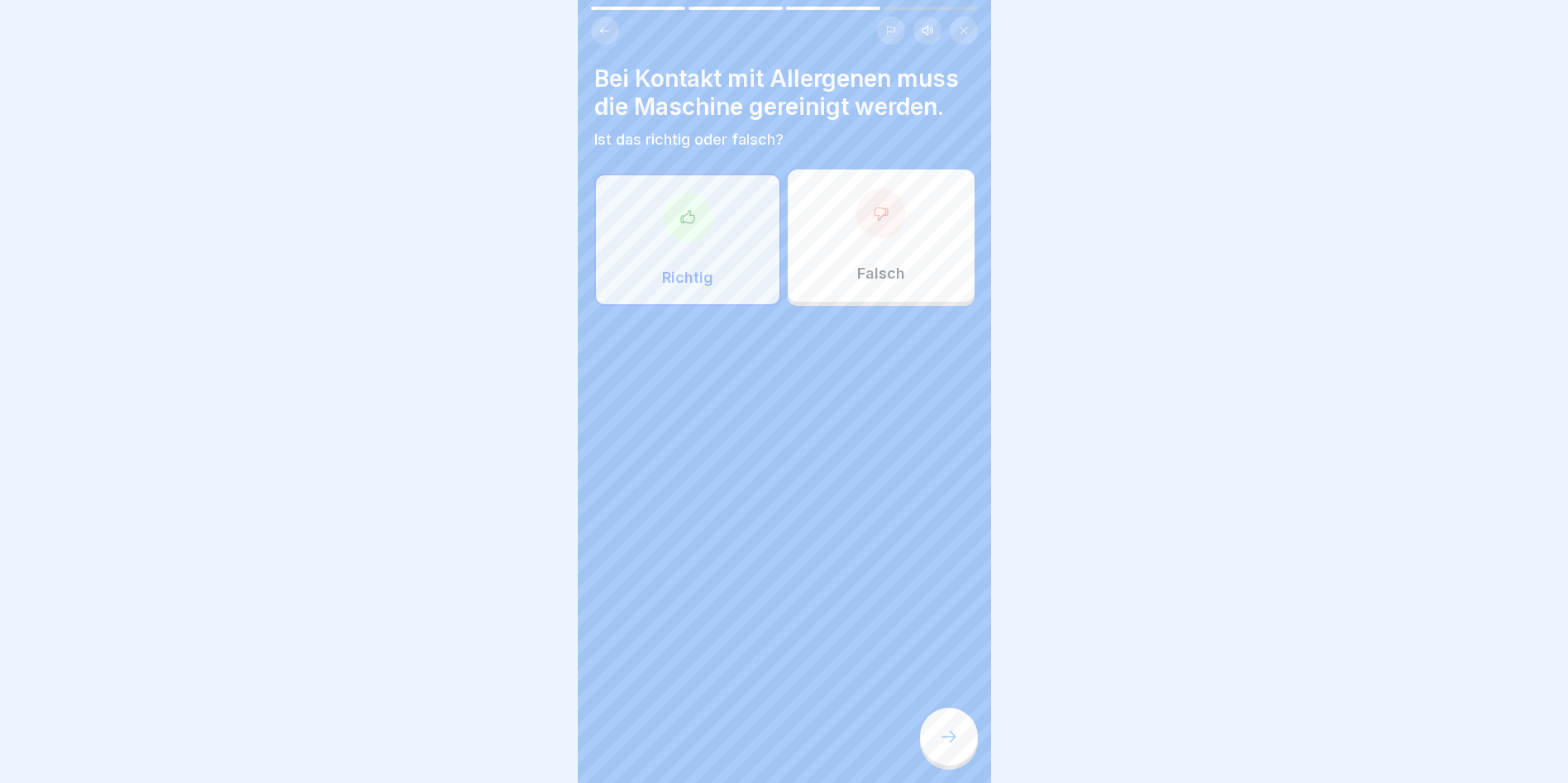
click at [960, 734] on div at bounding box center [949, 736] width 58 height 58
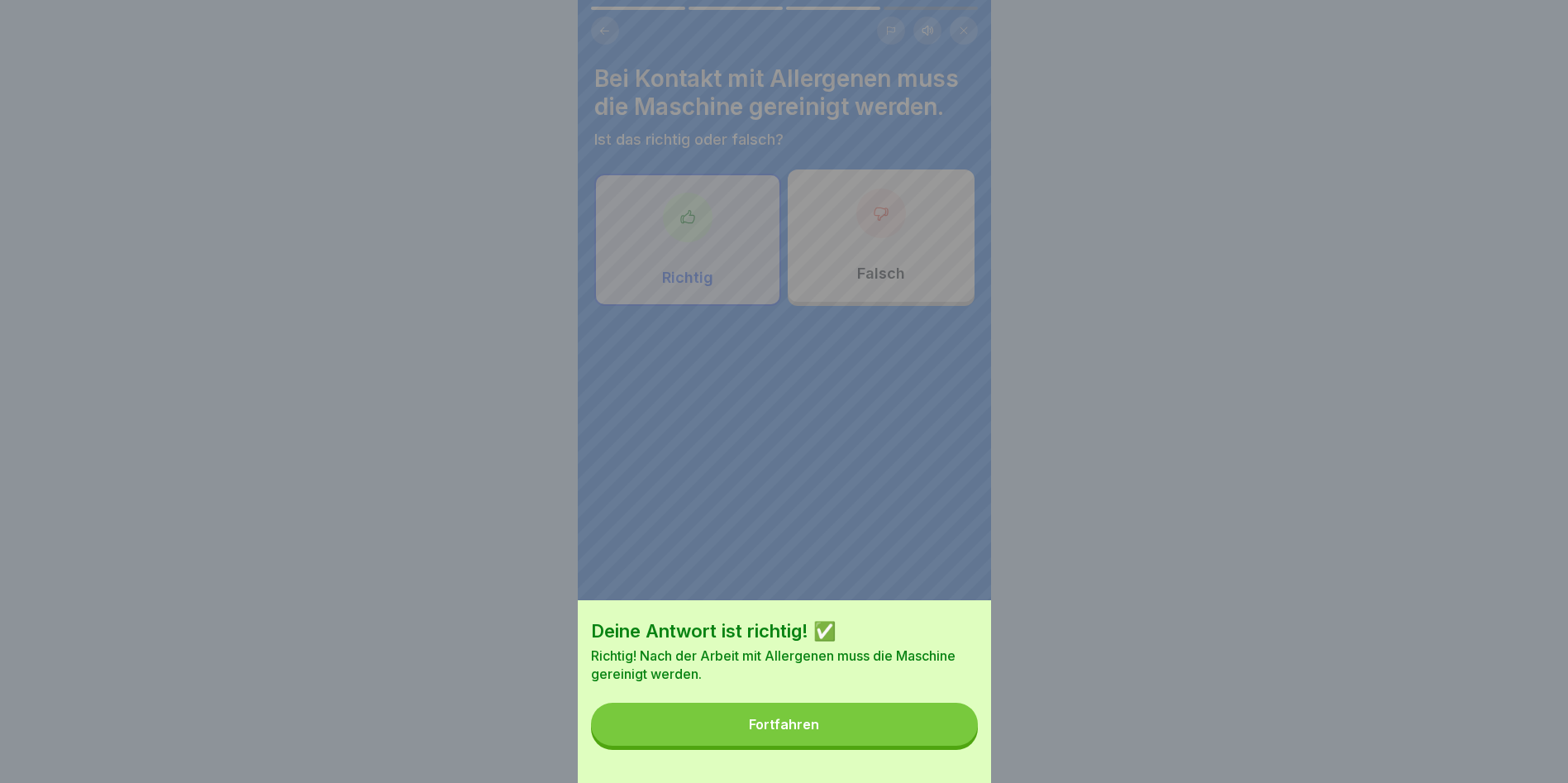
click at [962, 739] on button "Fortfahren" at bounding box center [785, 724] width 387 height 43
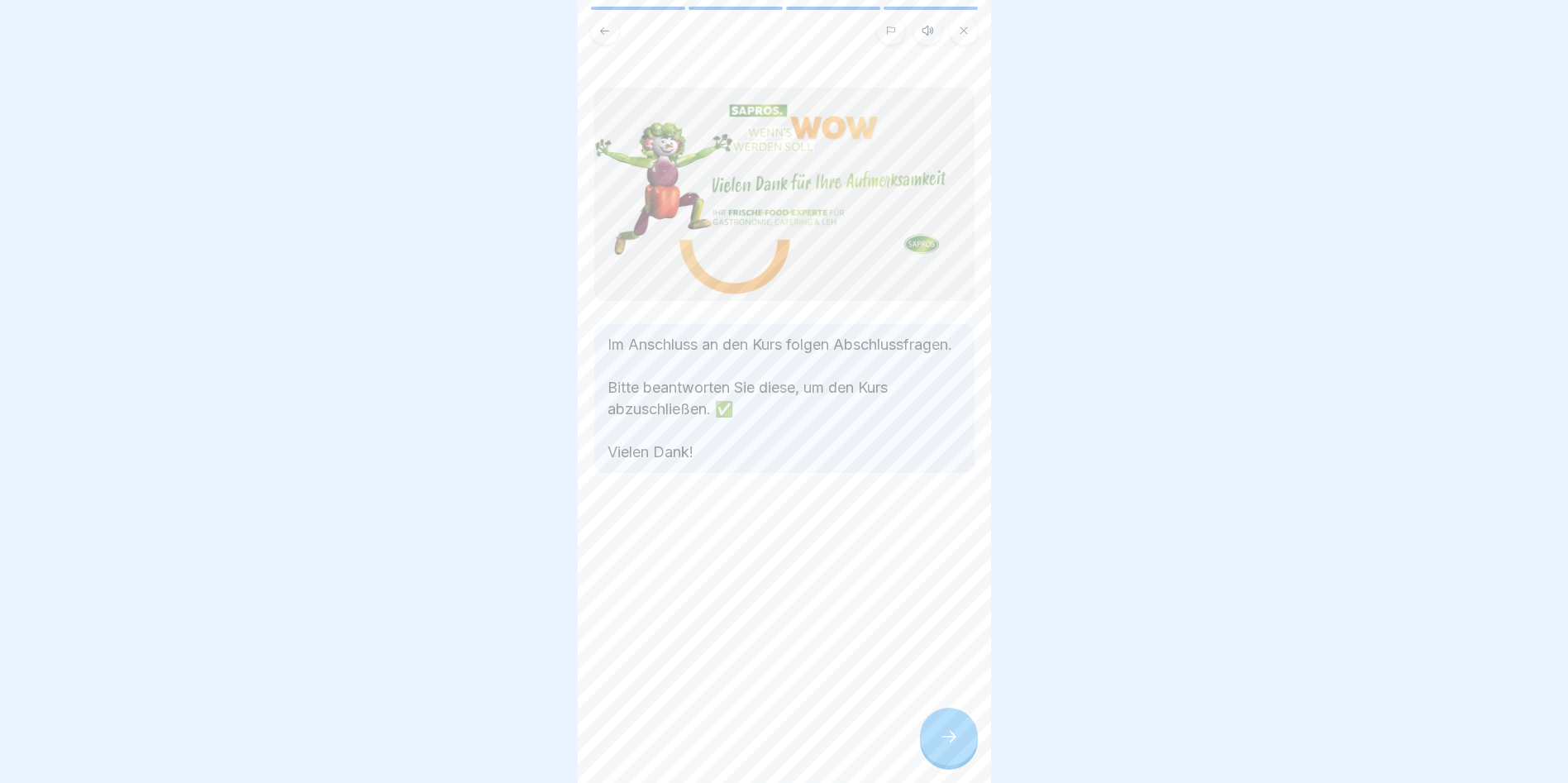
click at [962, 740] on div at bounding box center [949, 736] width 58 height 58
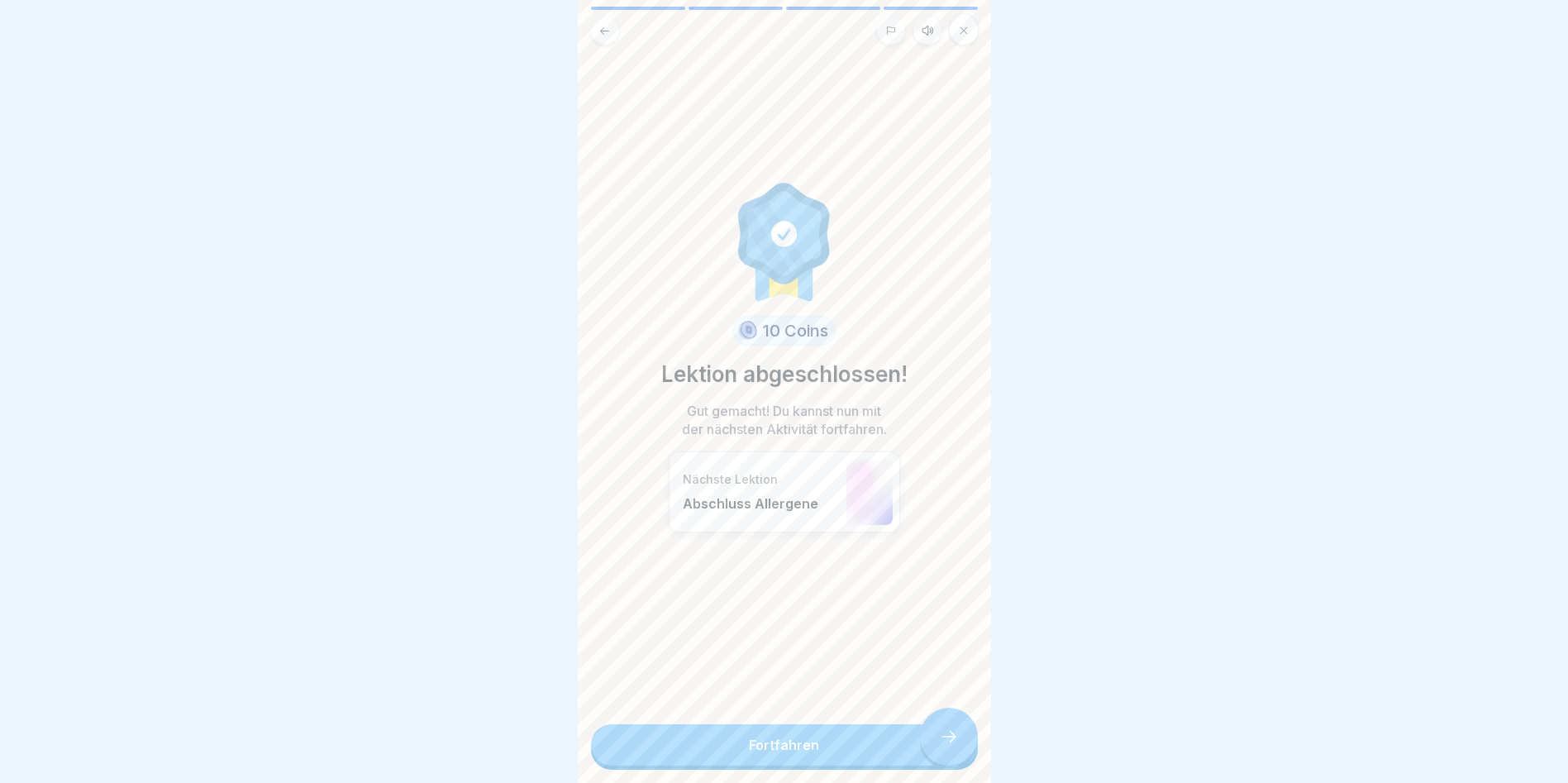
click at [961, 741] on link "Fortfahren" at bounding box center [785, 744] width 387 height 41
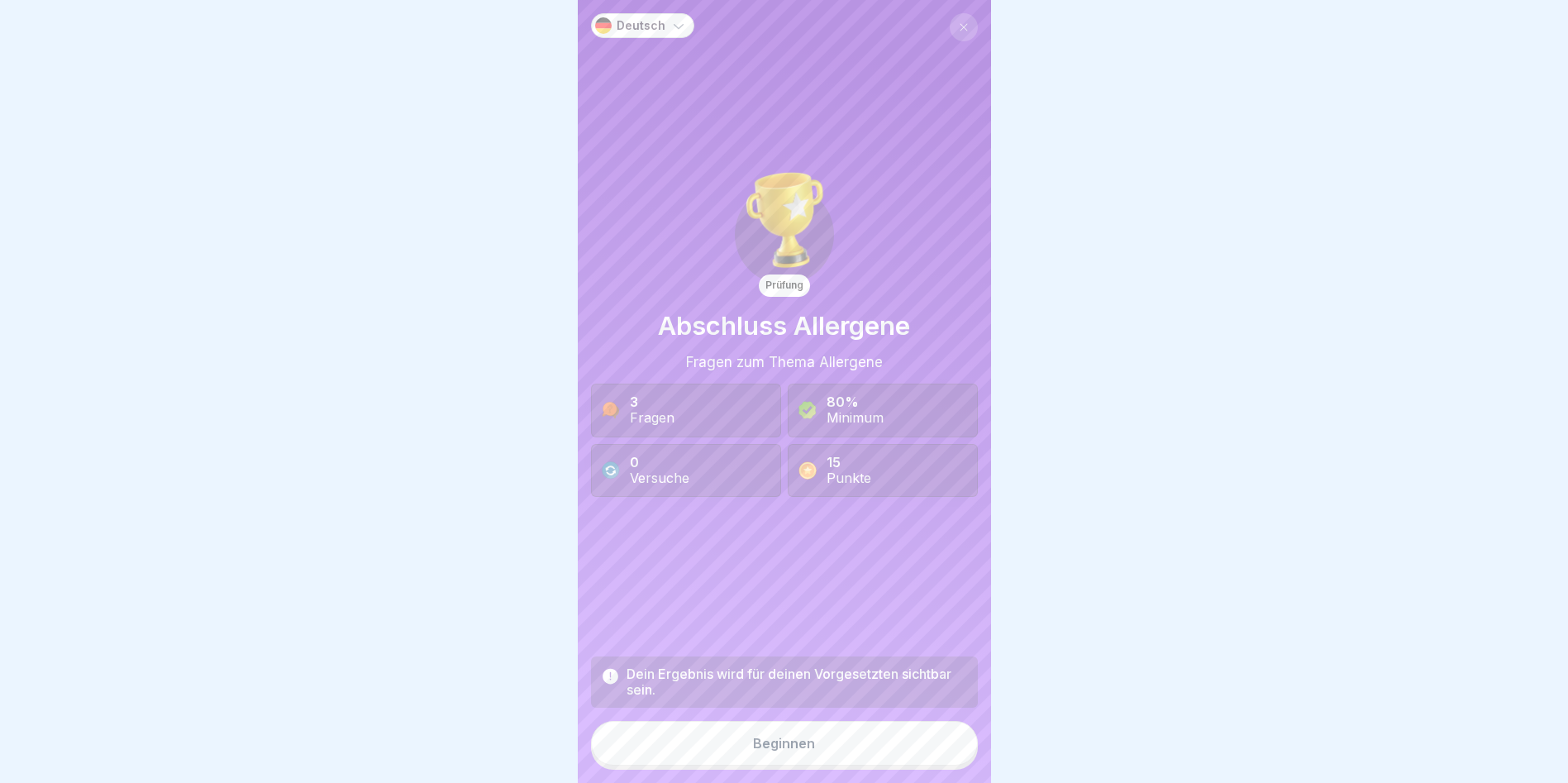
click at [959, 747] on button "Beginnen" at bounding box center [785, 743] width 387 height 44
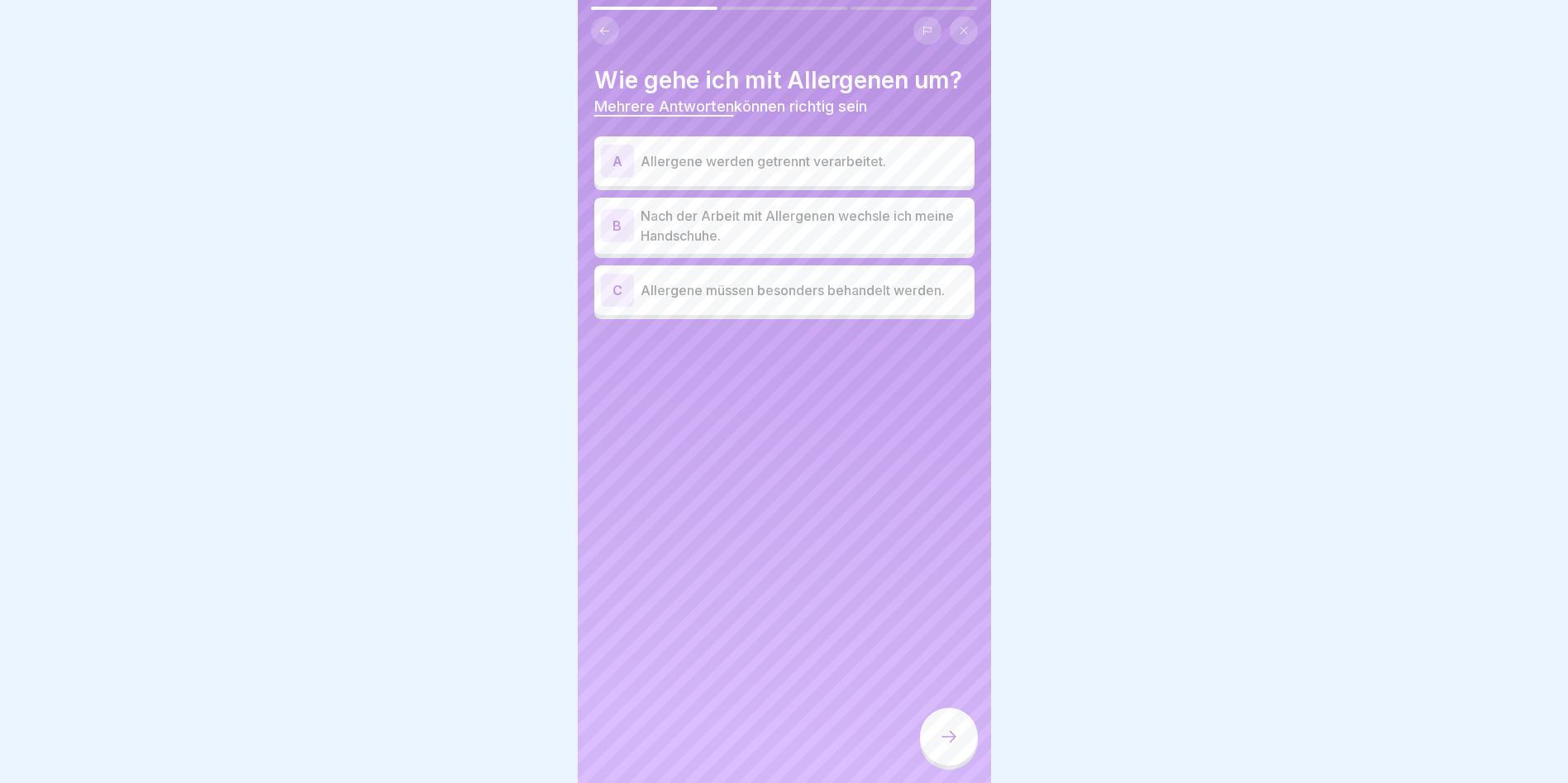
click at [838, 167] on p "Allergene werden getrennt verarbeitet." at bounding box center [804, 162] width 328 height 20
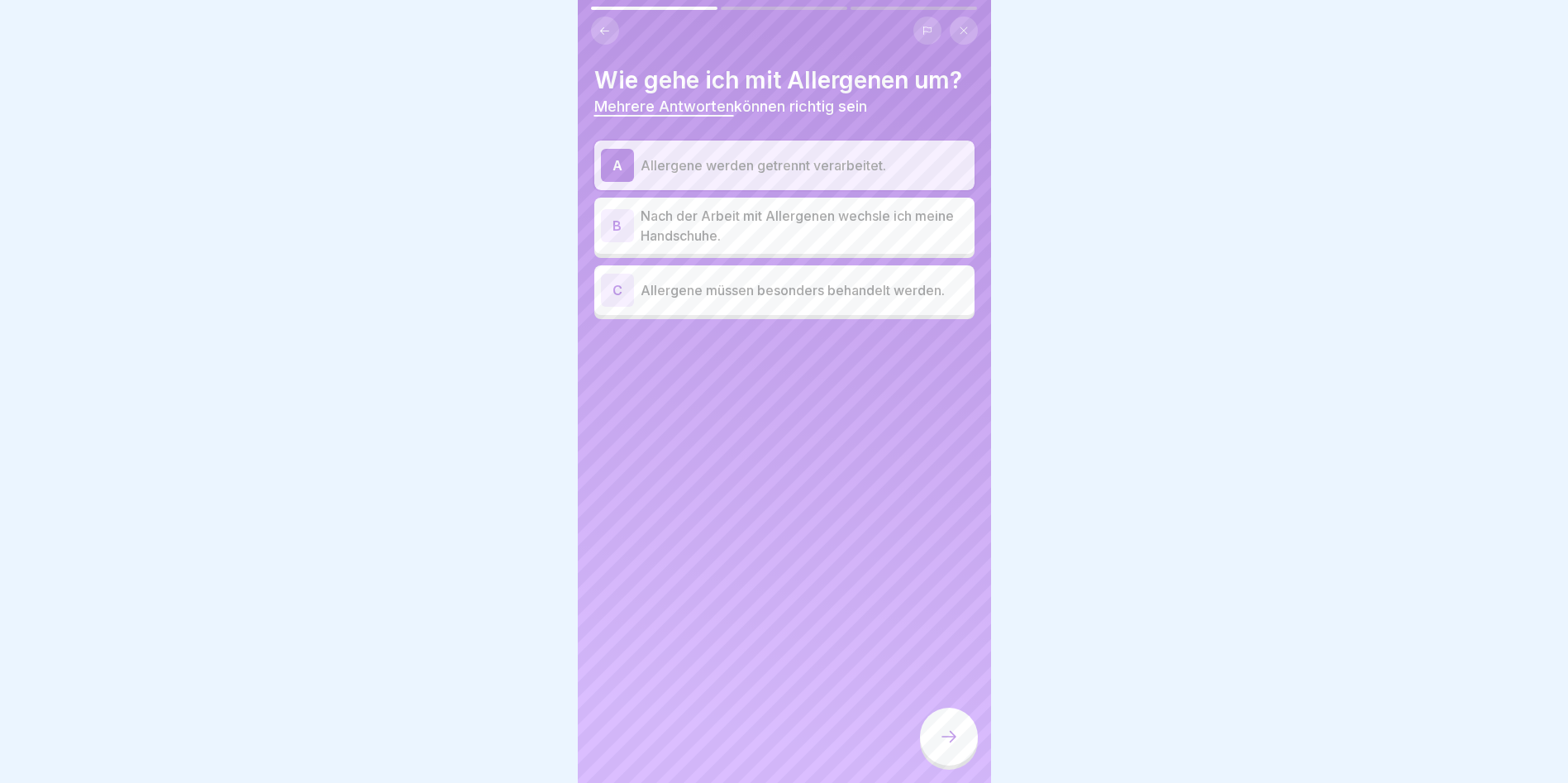
click at [893, 234] on p "Nach der Arbeit mit Allergenen wechsle ich meine Handschuhe." at bounding box center [804, 225] width 328 height 39
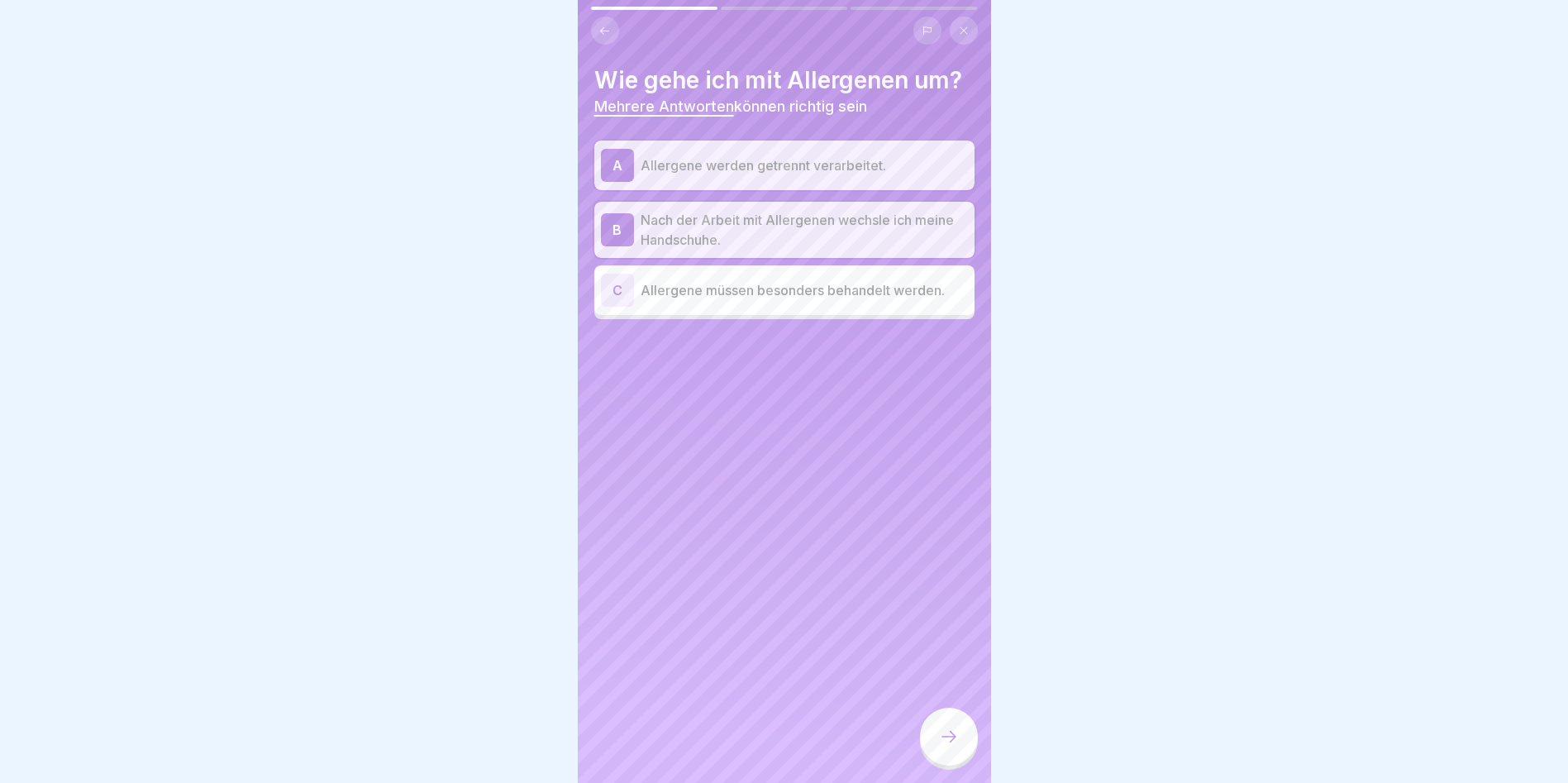
click at [857, 307] on div "C Allergene müssen besonders behandelt werden." at bounding box center [785, 290] width 380 height 49
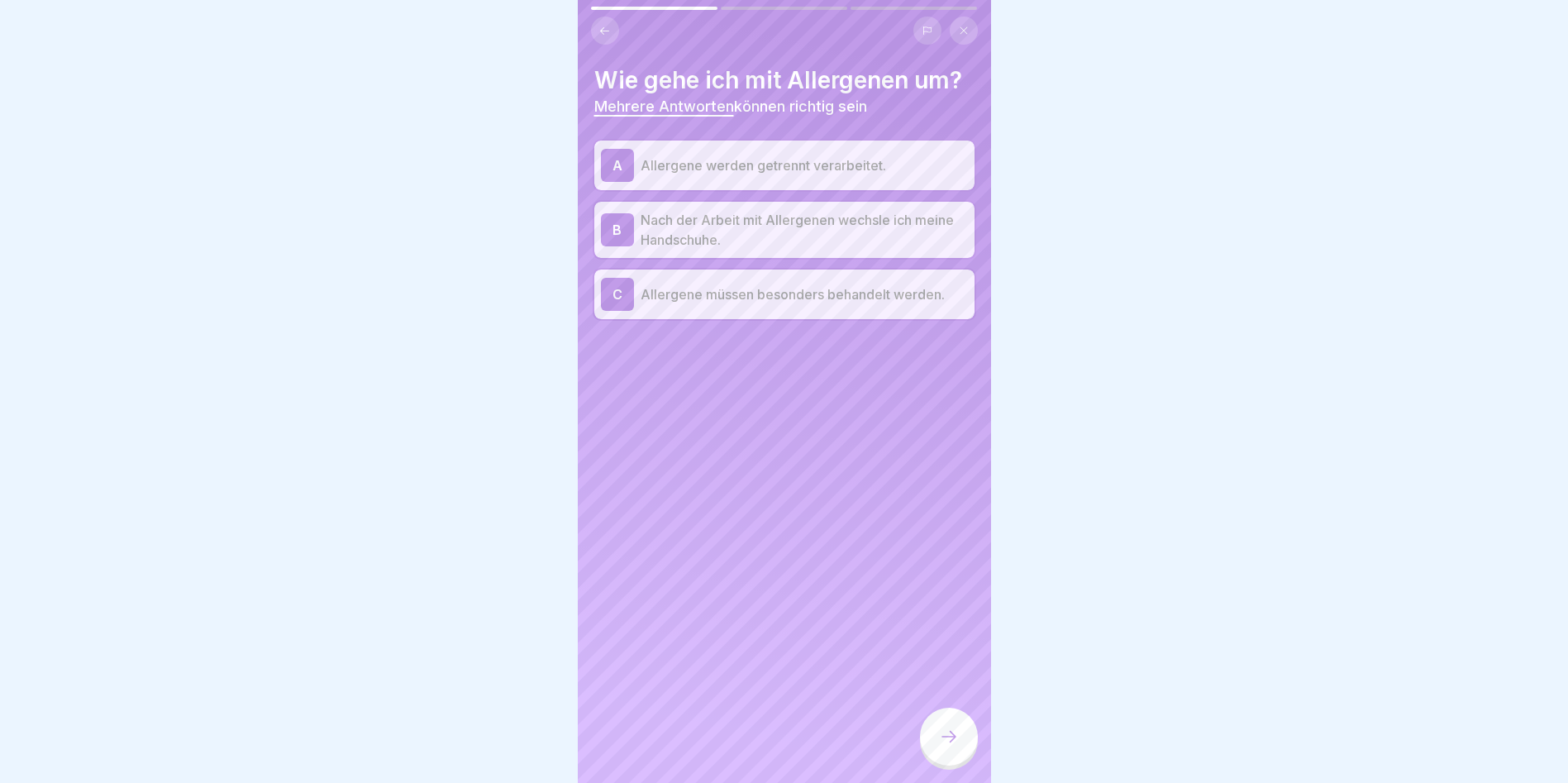
click at [952, 765] on div at bounding box center [949, 736] width 58 height 58
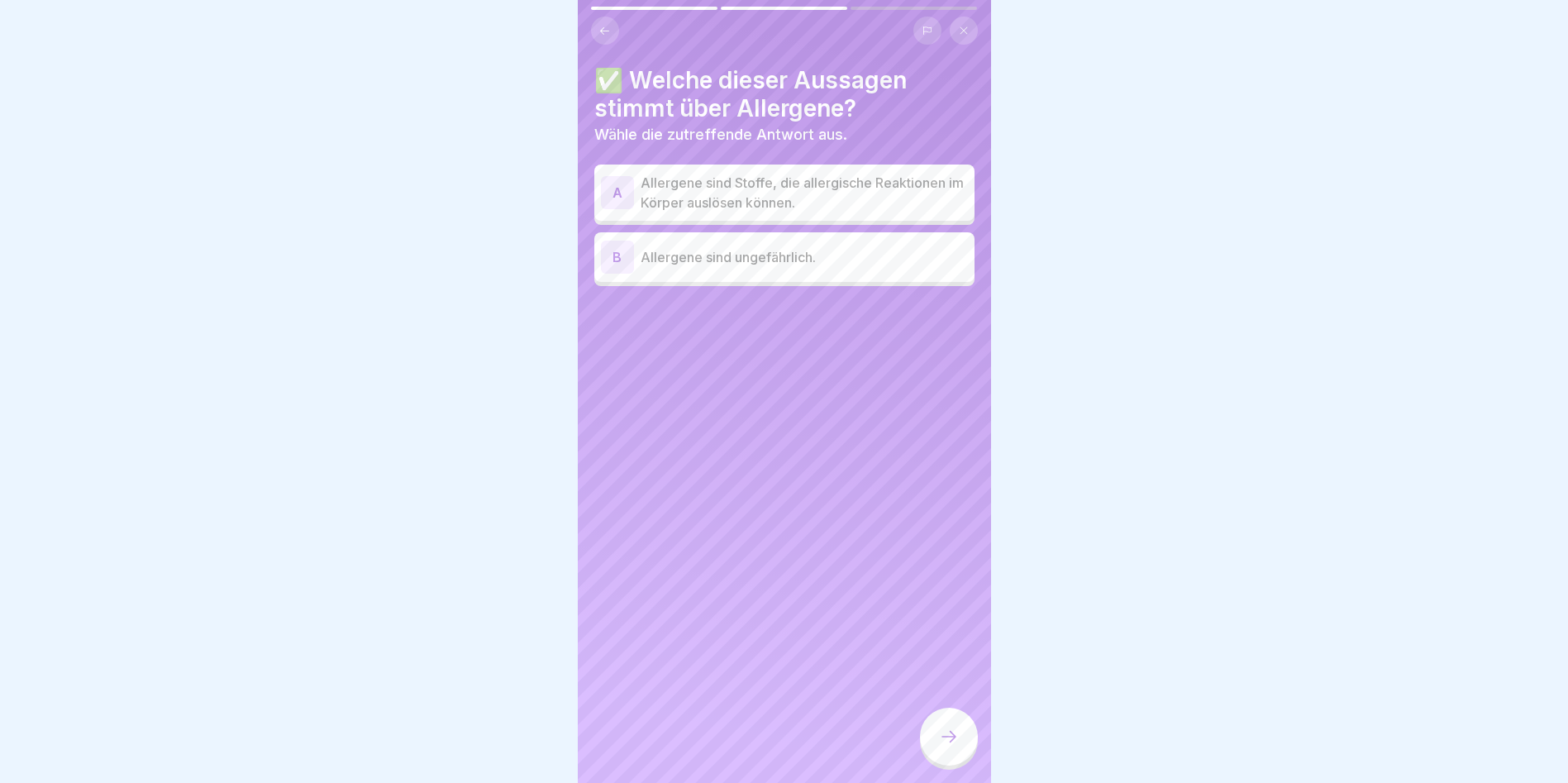
click at [908, 188] on p "Allergene sind Stoffe, die allergische Reaktionen im Körper auslösen können." at bounding box center [804, 192] width 328 height 39
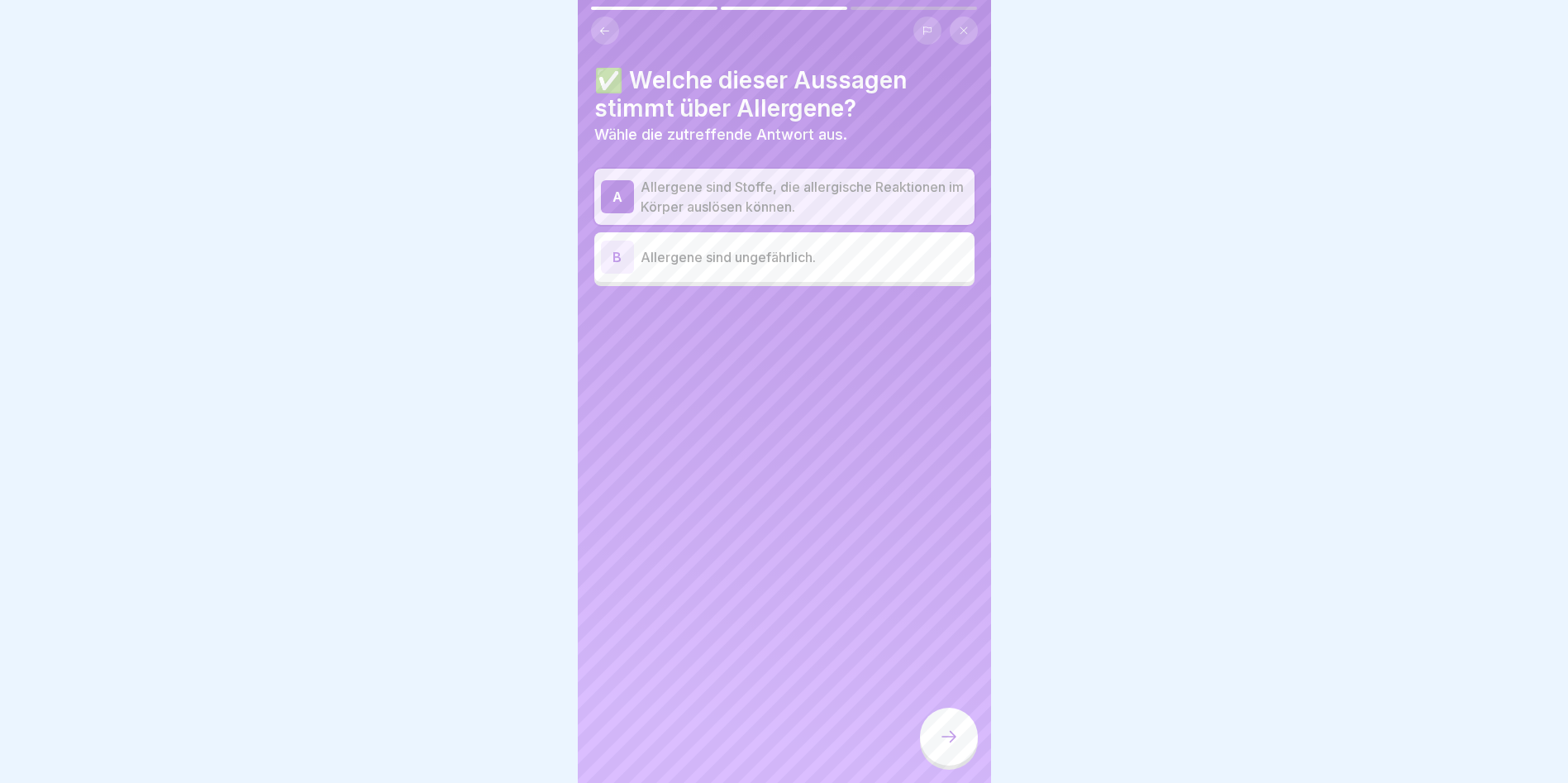
click at [959, 752] on div at bounding box center [949, 736] width 58 height 58
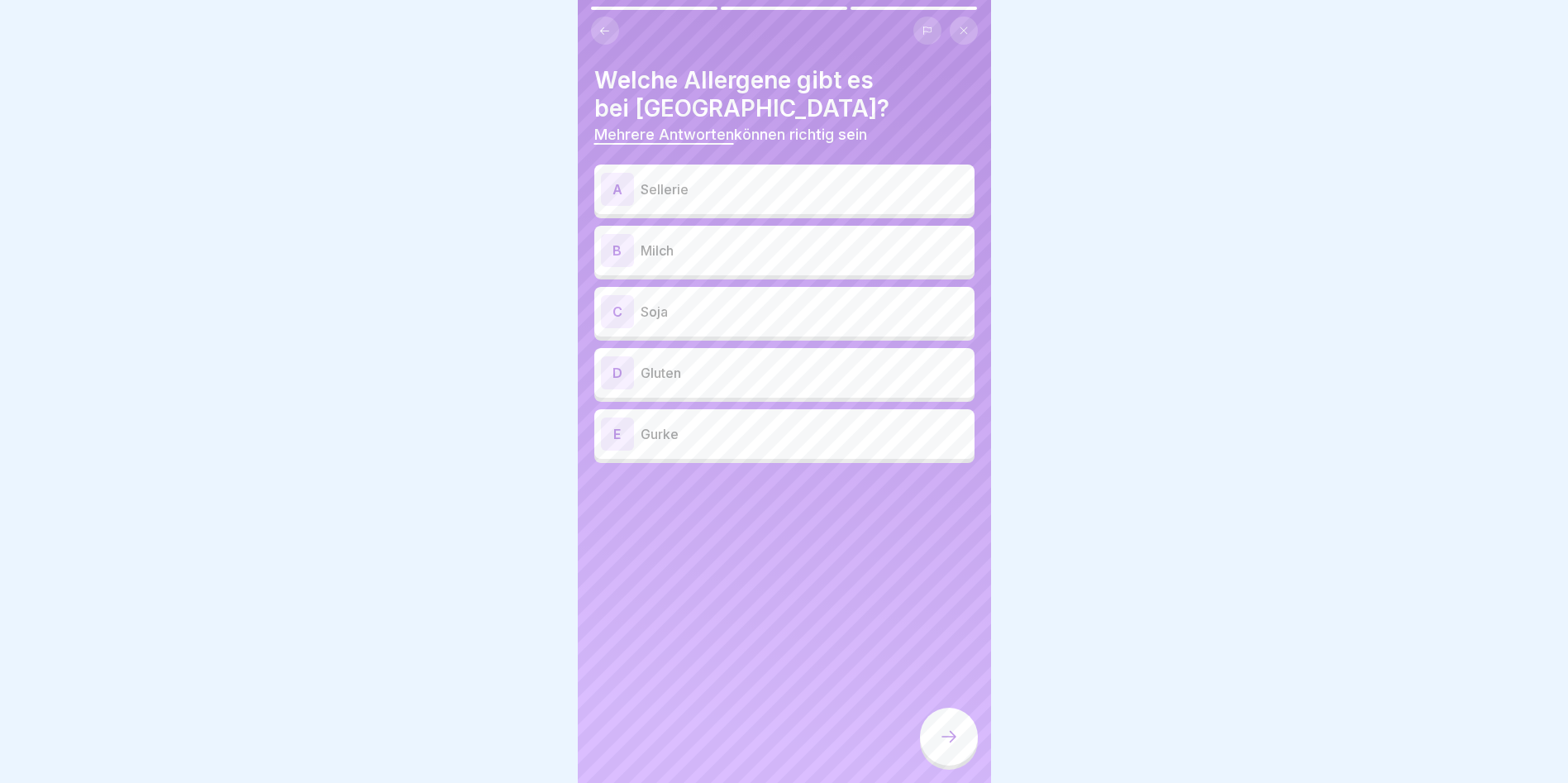
click at [671, 195] on p "Sellerie" at bounding box center [804, 189] width 328 height 20
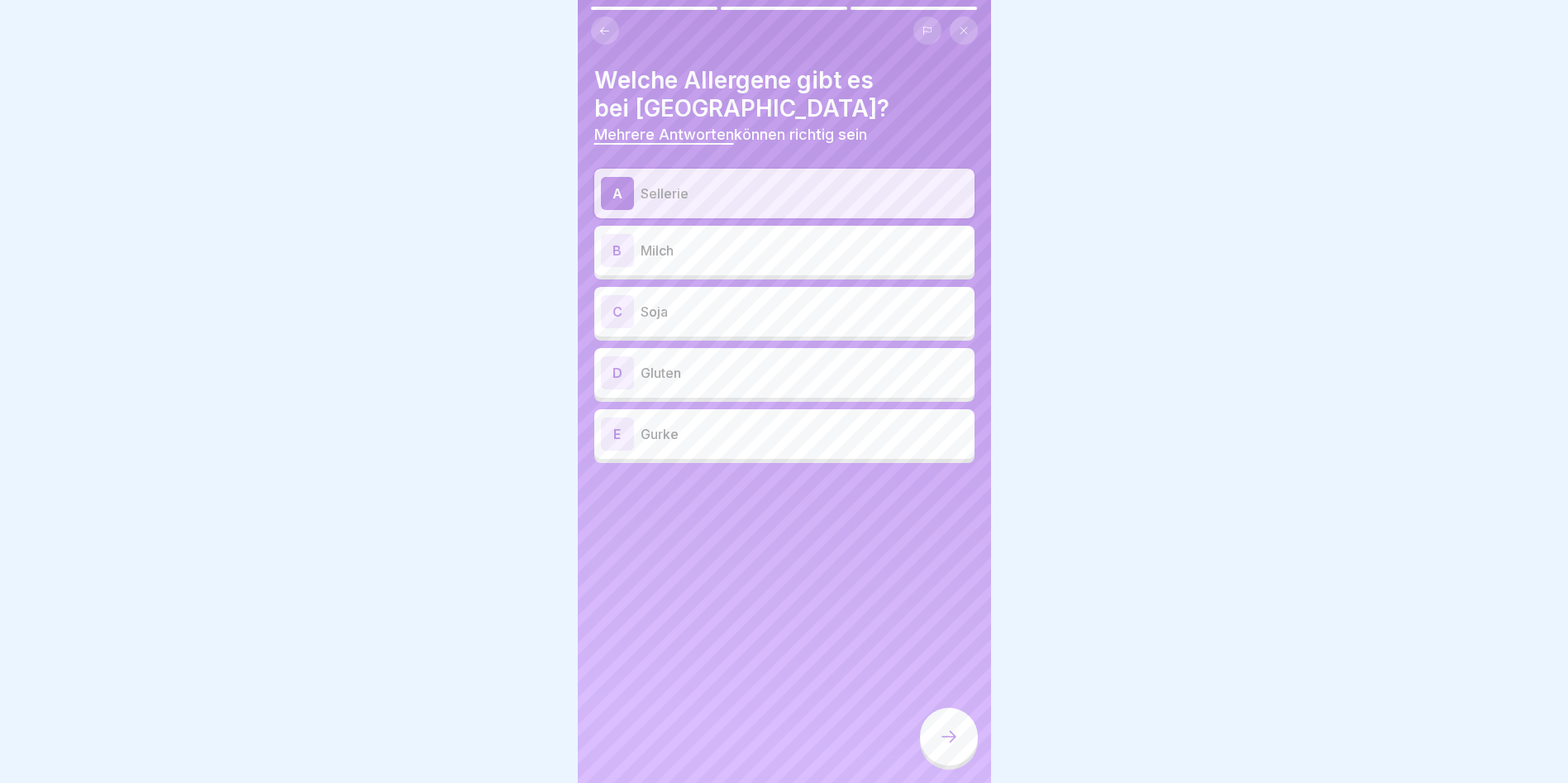
click at [692, 246] on p "Milch" at bounding box center [804, 250] width 328 height 20
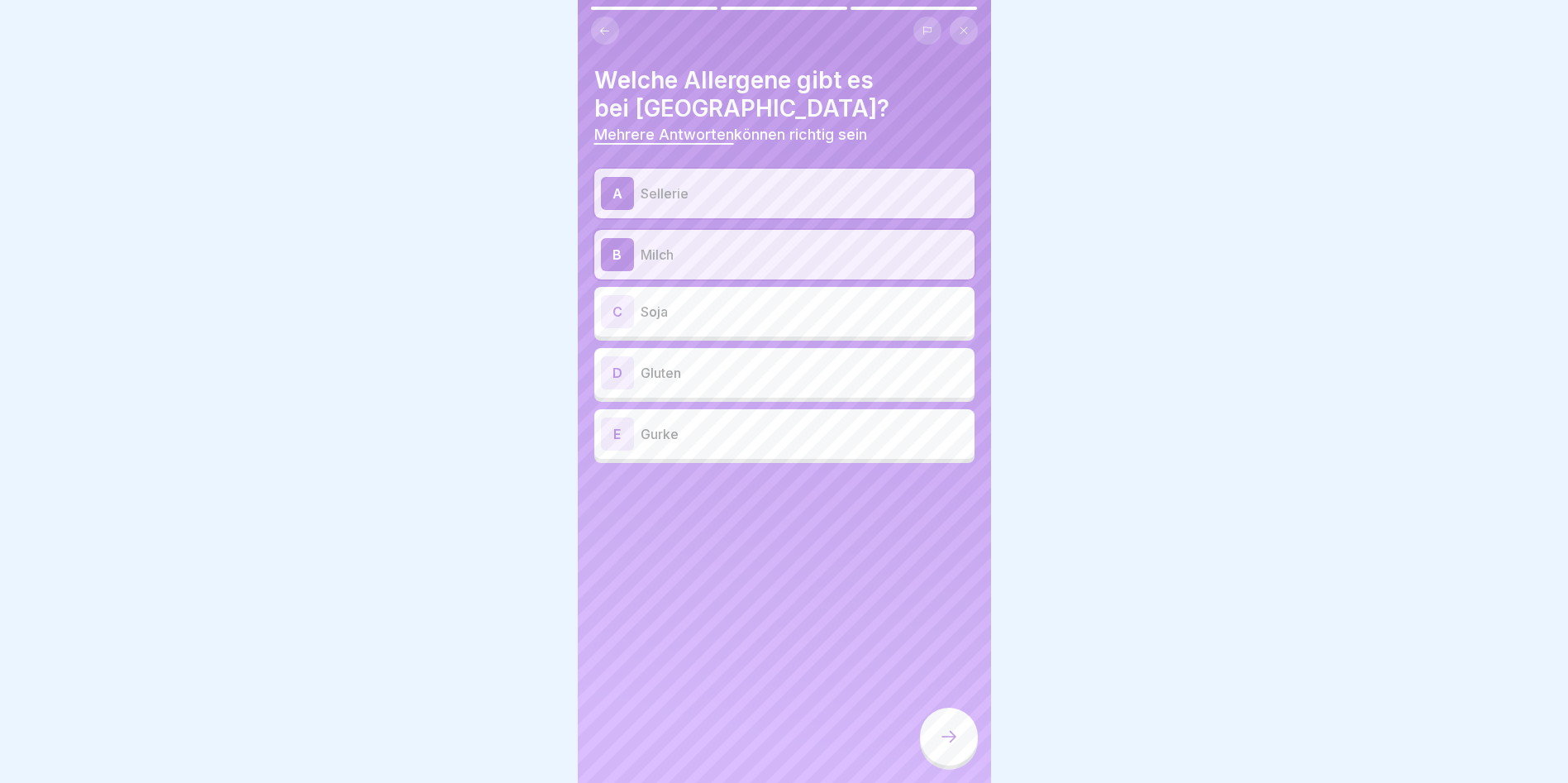
click at [718, 393] on div "D Gluten" at bounding box center [785, 373] width 380 height 49
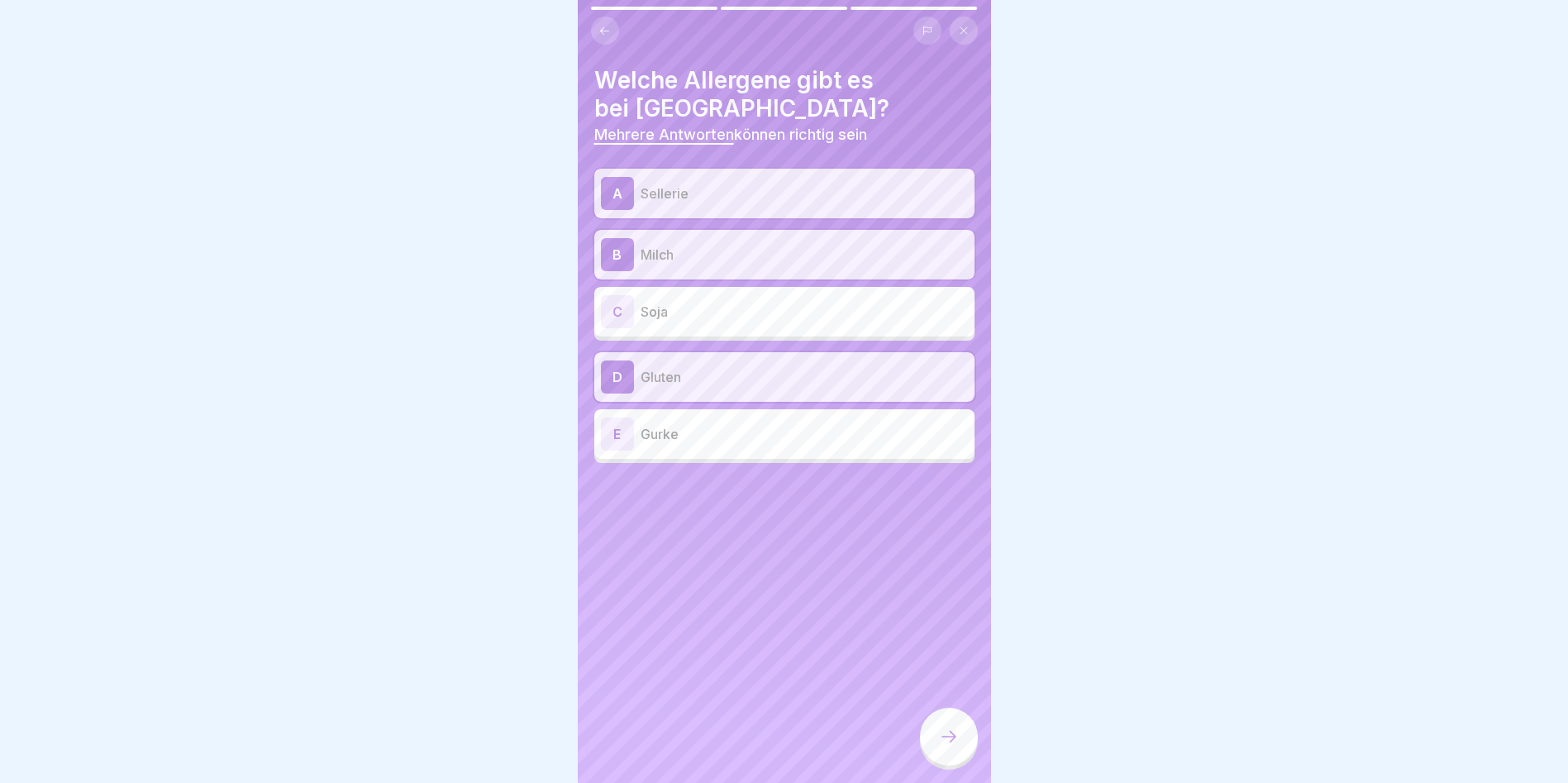
click at [942, 746] on icon at bounding box center [949, 737] width 20 height 20
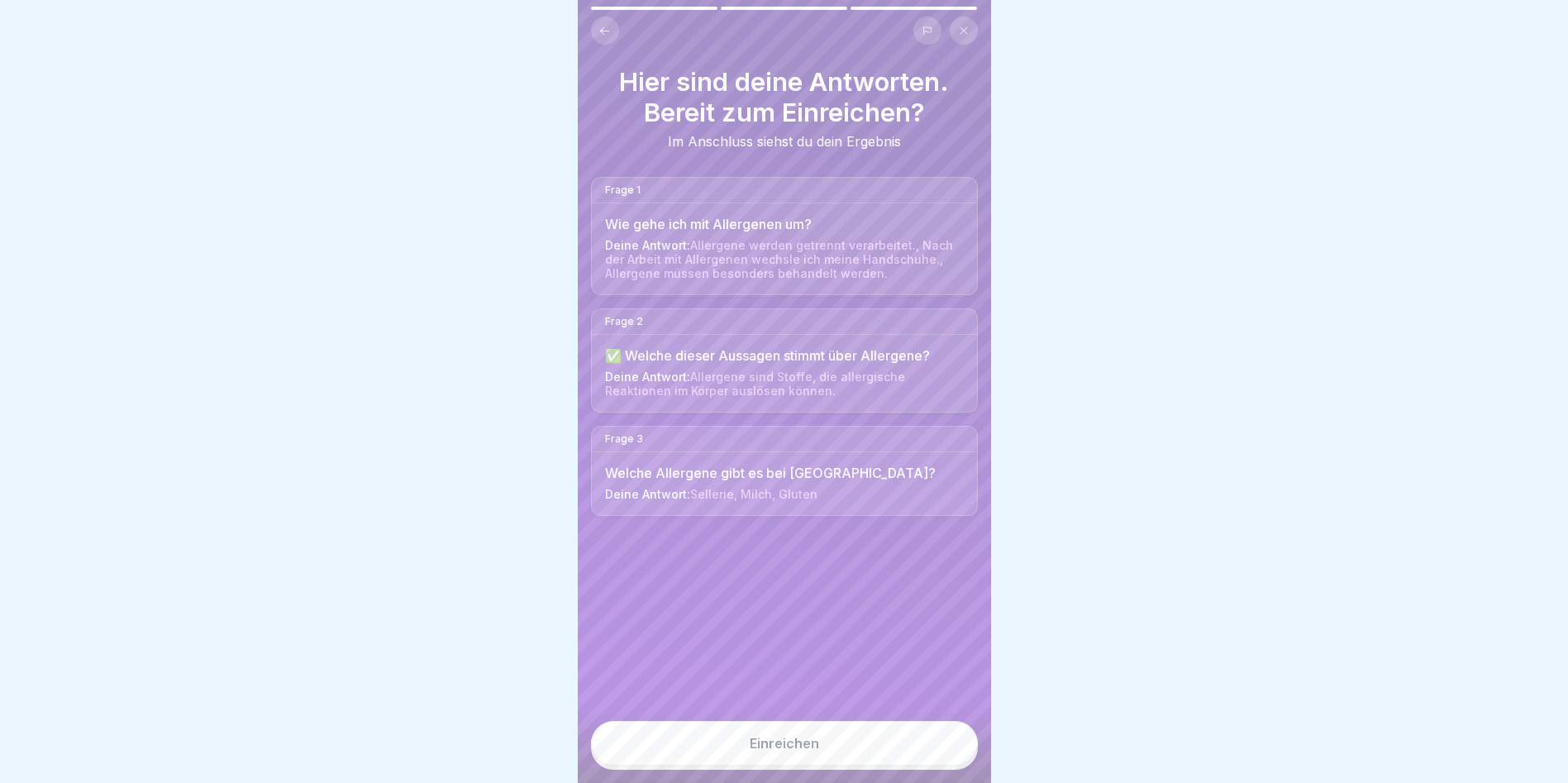
click at [944, 764] on button "Einreichen" at bounding box center [785, 743] width 387 height 44
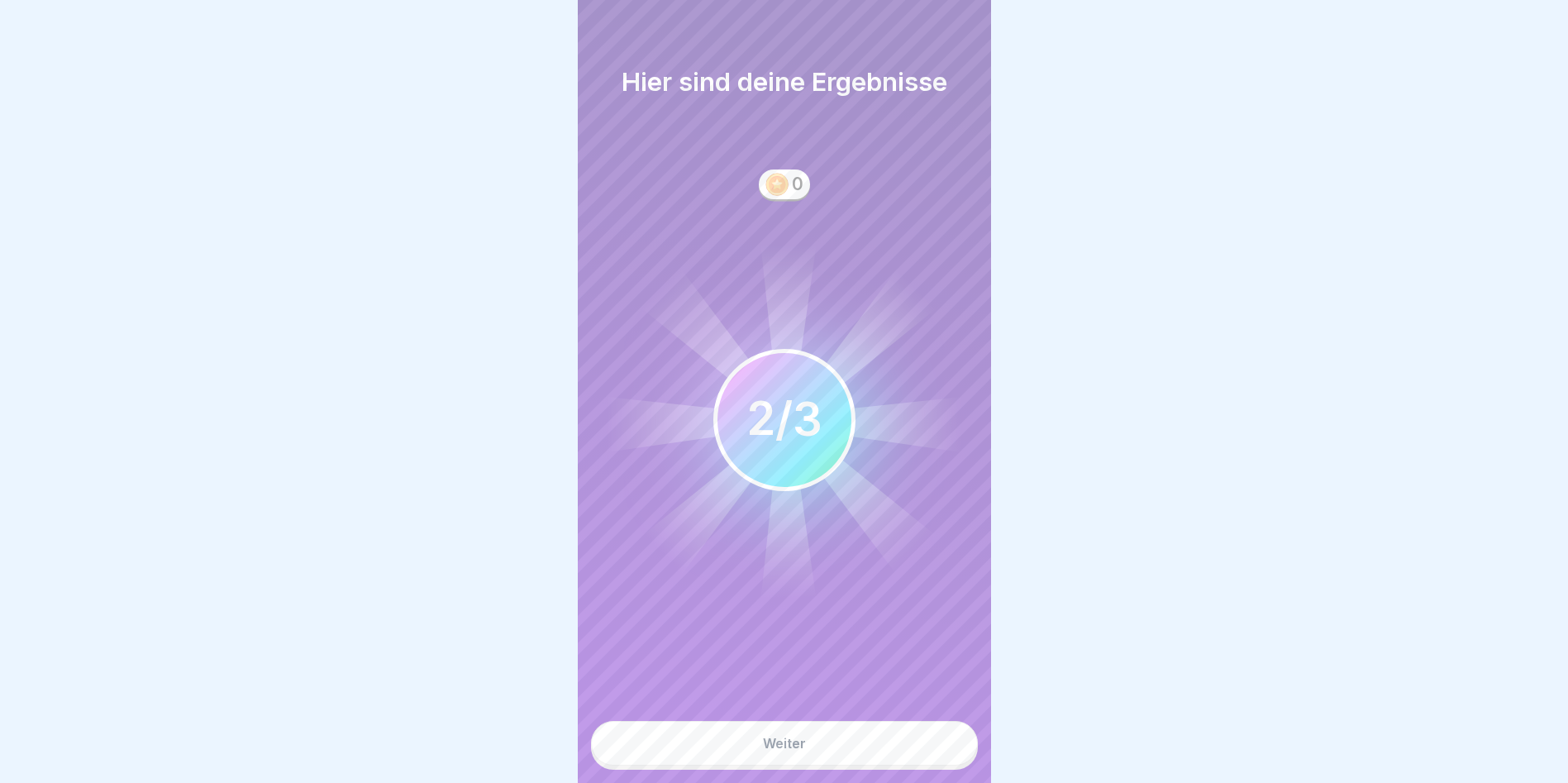
click at [944, 765] on button "Weiter" at bounding box center [785, 743] width 387 height 44
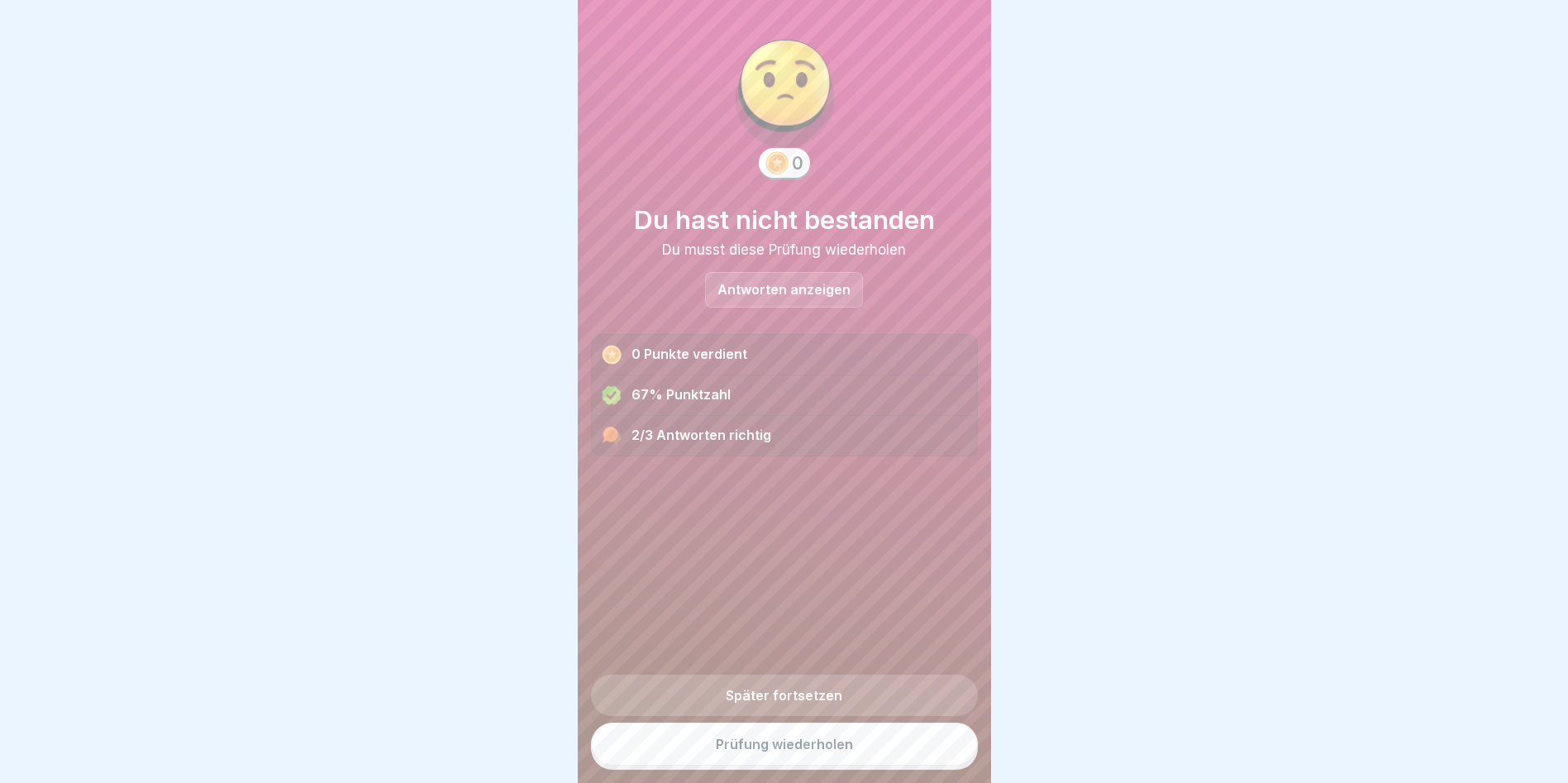
click at [786, 297] on div "Antworten anzeigen" at bounding box center [784, 290] width 158 height 35
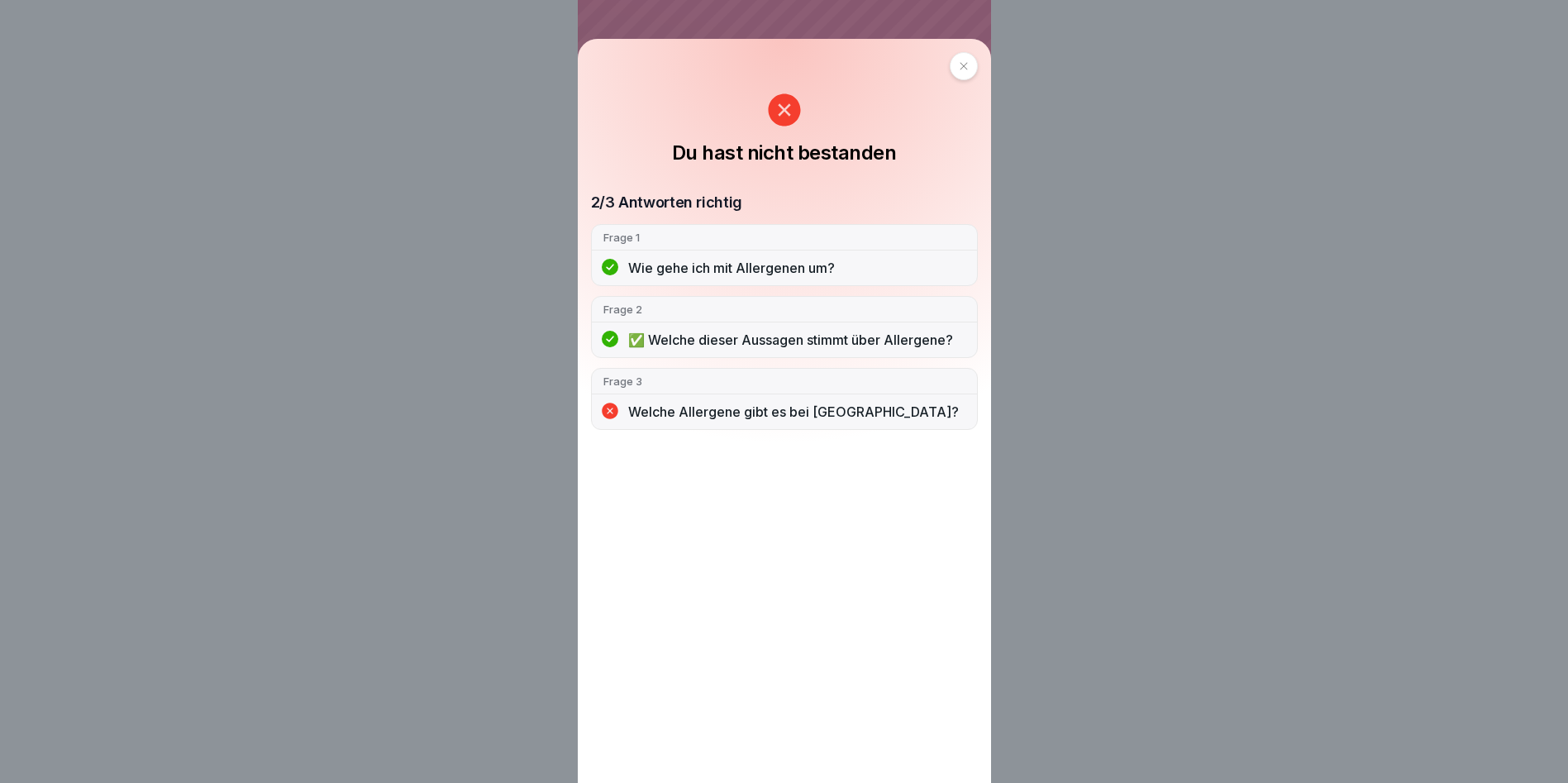
click at [977, 61] on div at bounding box center [964, 66] width 28 height 28
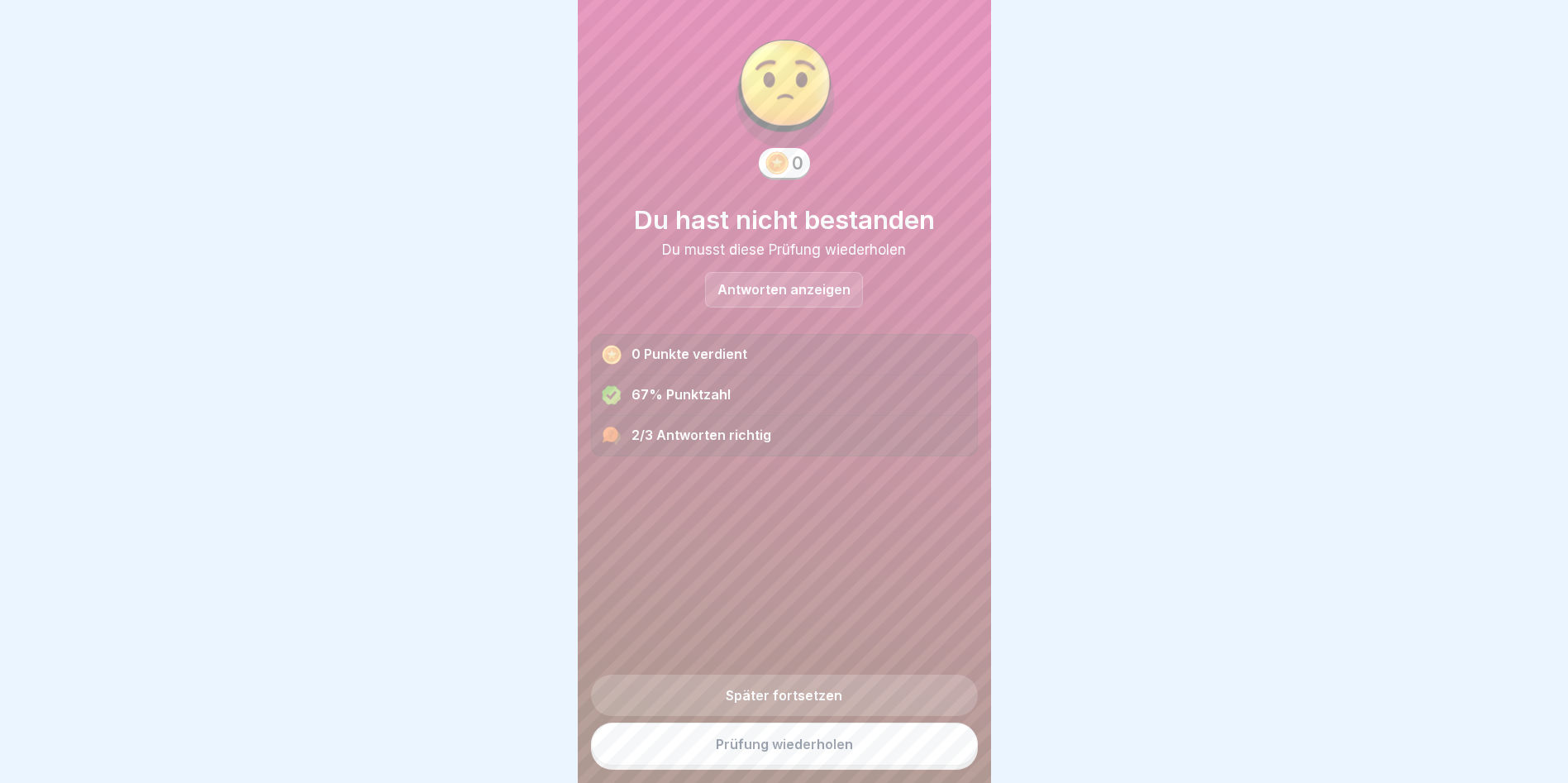
click at [851, 764] on link "Prüfung wiederholen" at bounding box center [785, 744] width 387 height 43
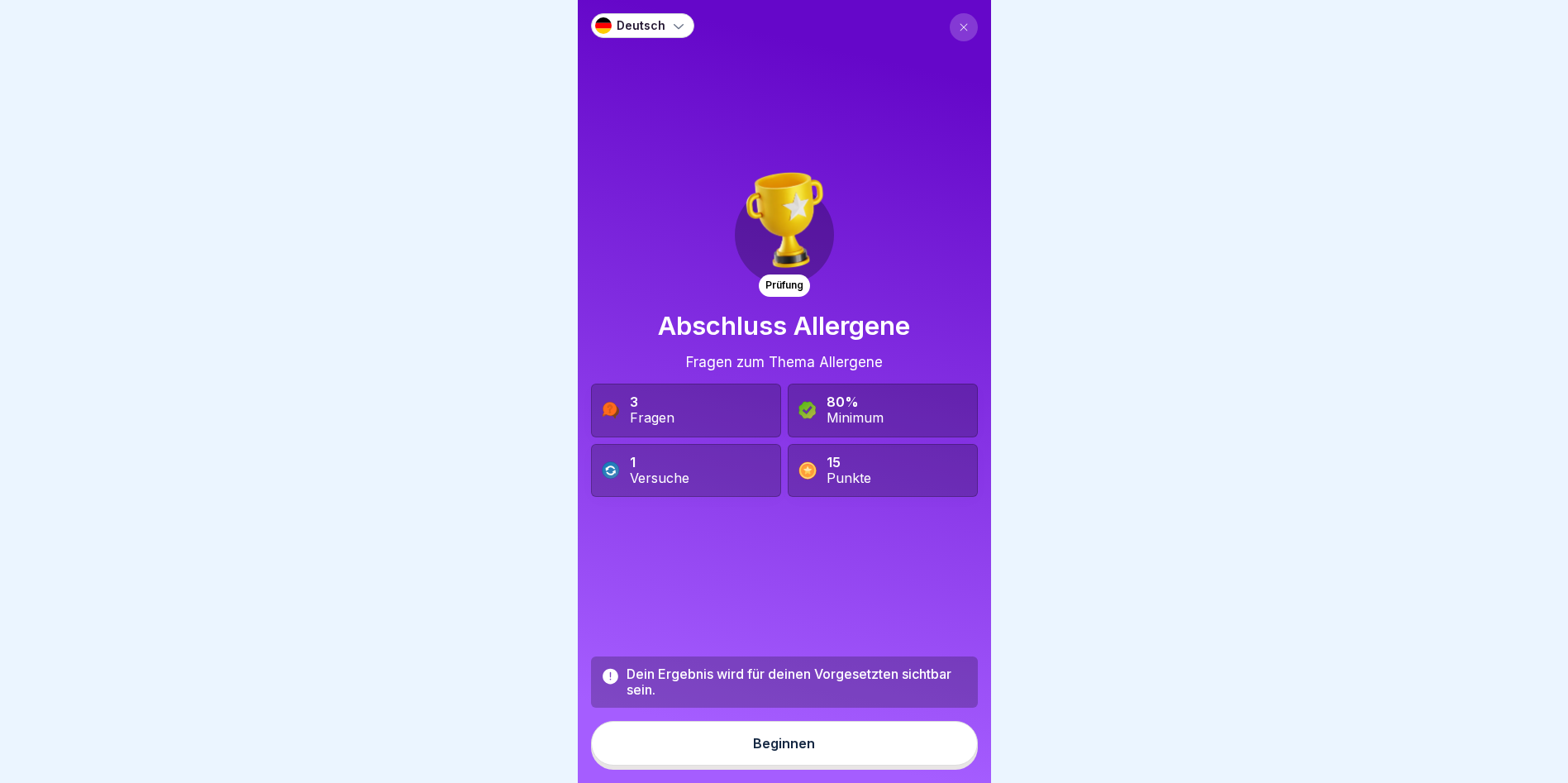
click at [844, 748] on button "Beginnen" at bounding box center [785, 743] width 387 height 44
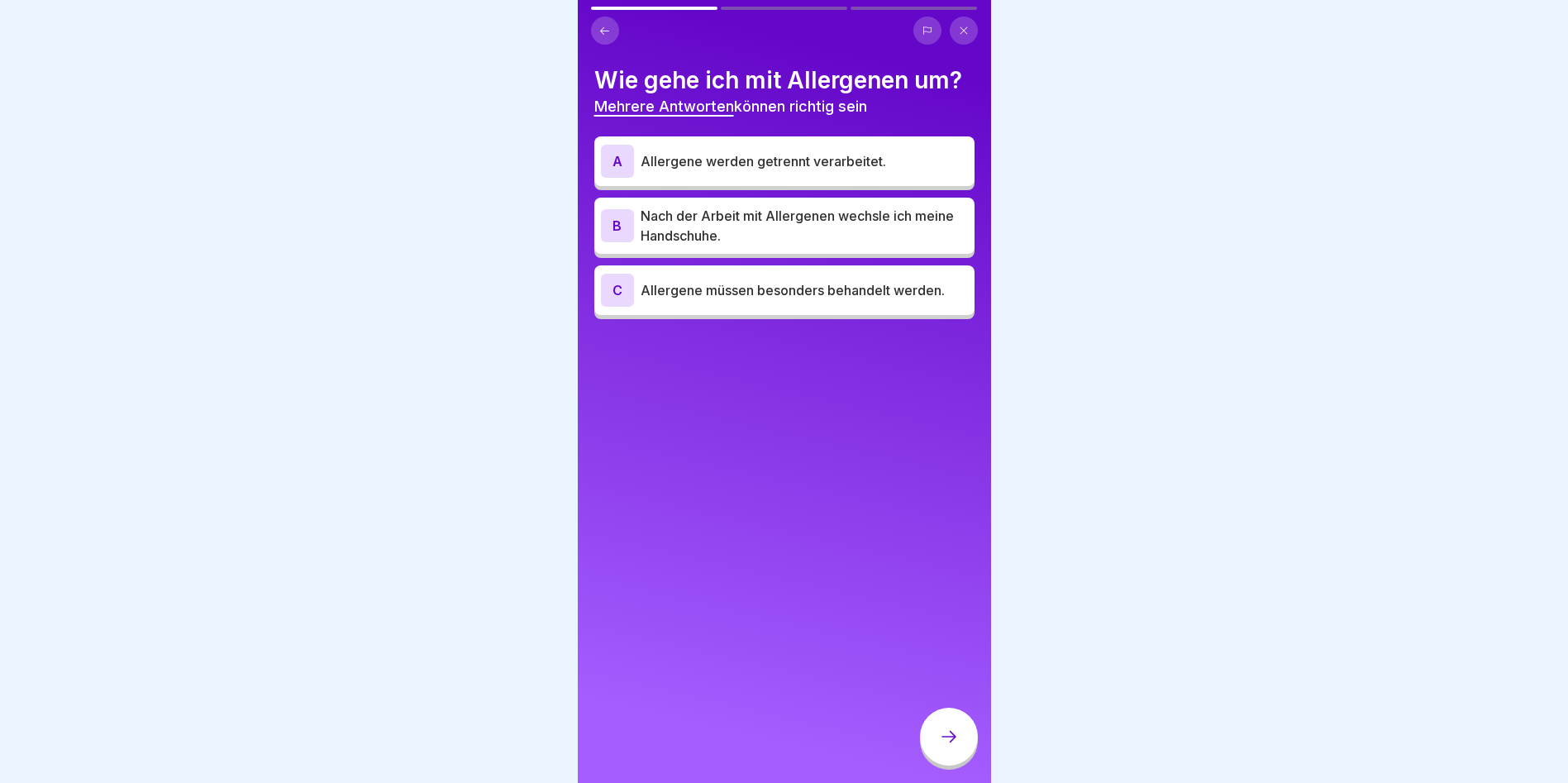
click at [766, 163] on p "Allergene werden getrennt verarbeitet." at bounding box center [804, 162] width 328 height 20
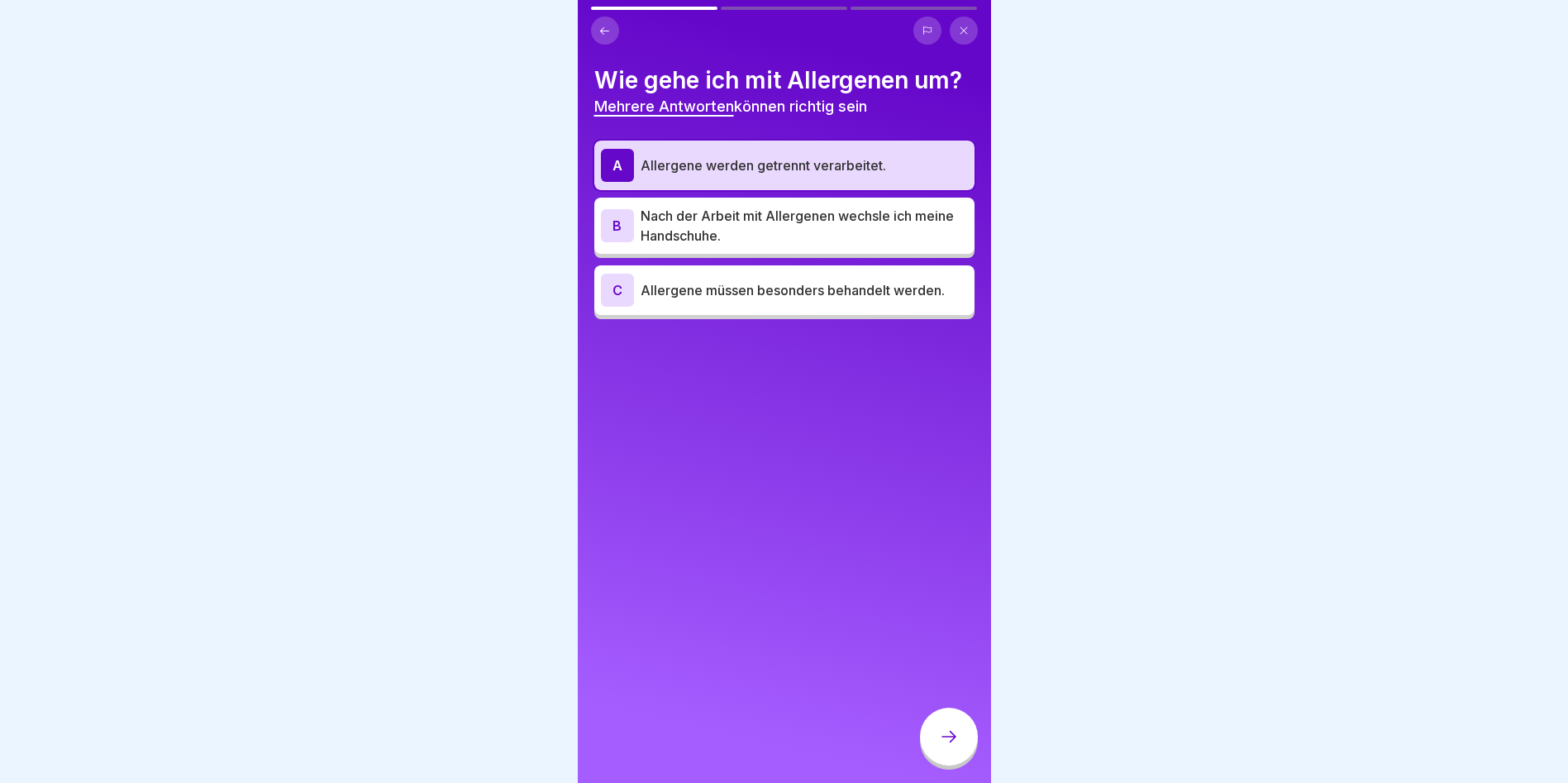
click at [812, 222] on p "Nach der Arbeit mit Allergenen wechsle ich meine Handschuhe." at bounding box center [804, 225] width 328 height 39
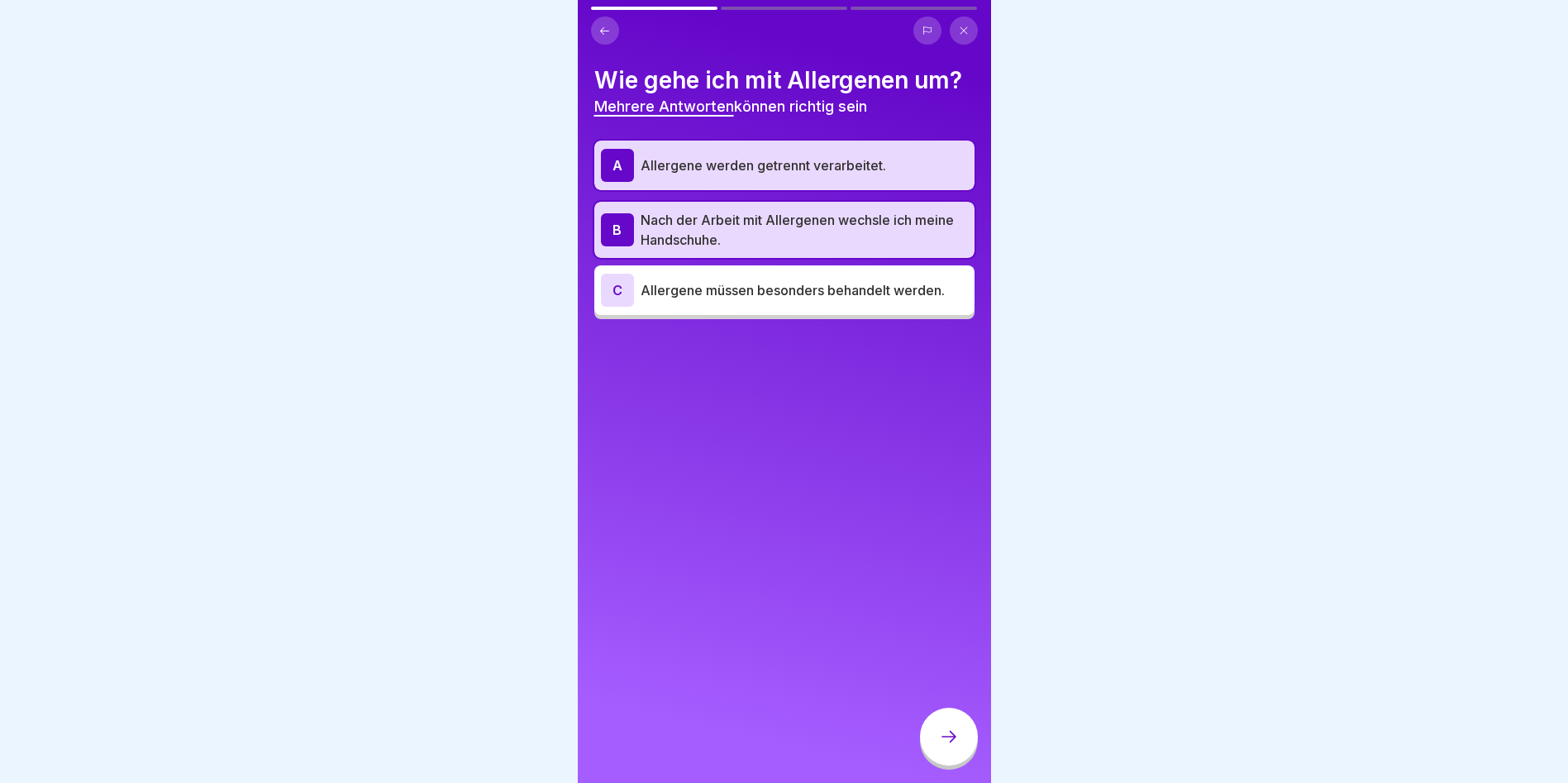
click at [823, 305] on div "C Allergene müssen besonders behandelt werden." at bounding box center [785, 290] width 367 height 33
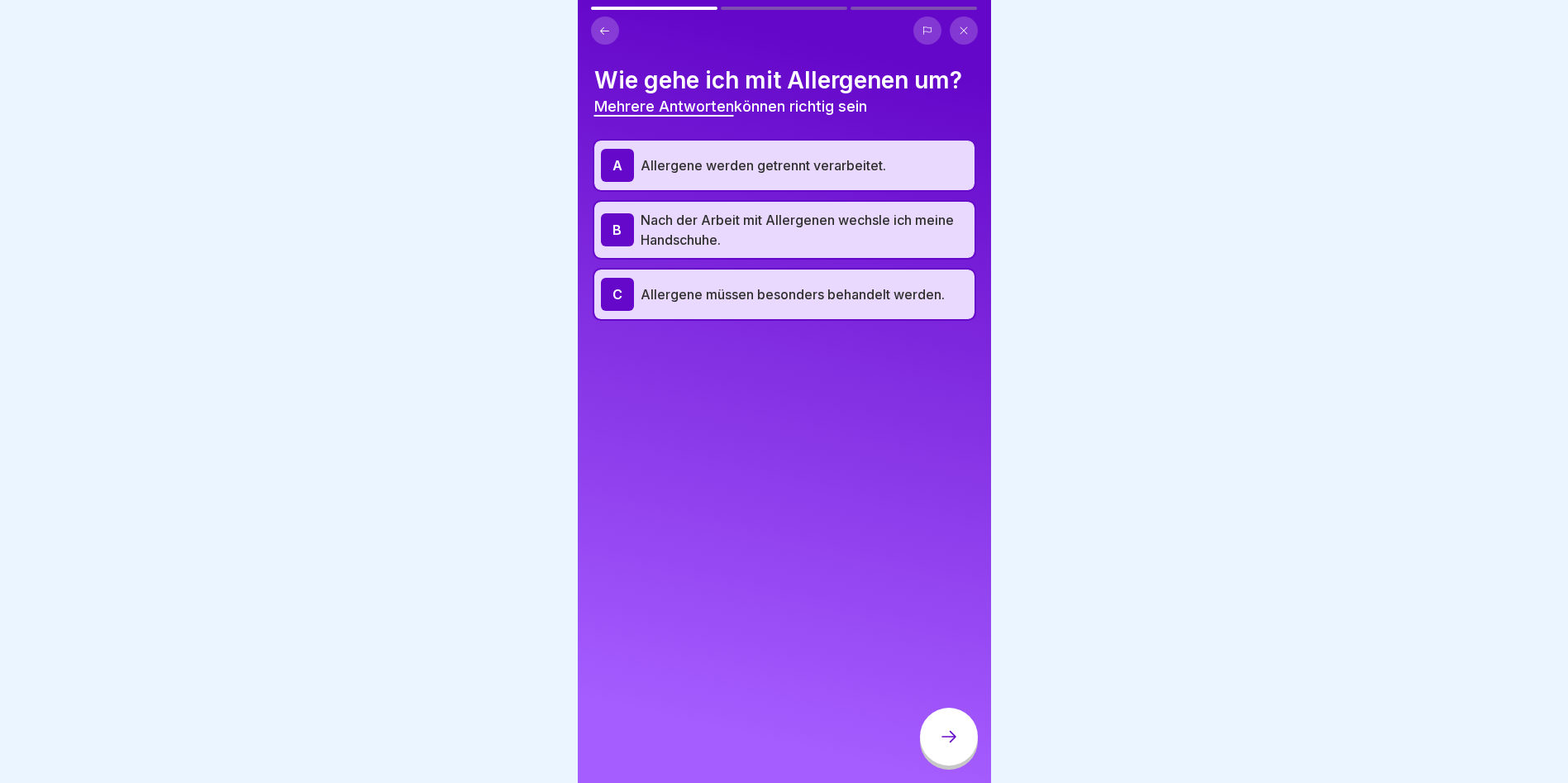
click at [958, 759] on div at bounding box center [949, 736] width 58 height 58
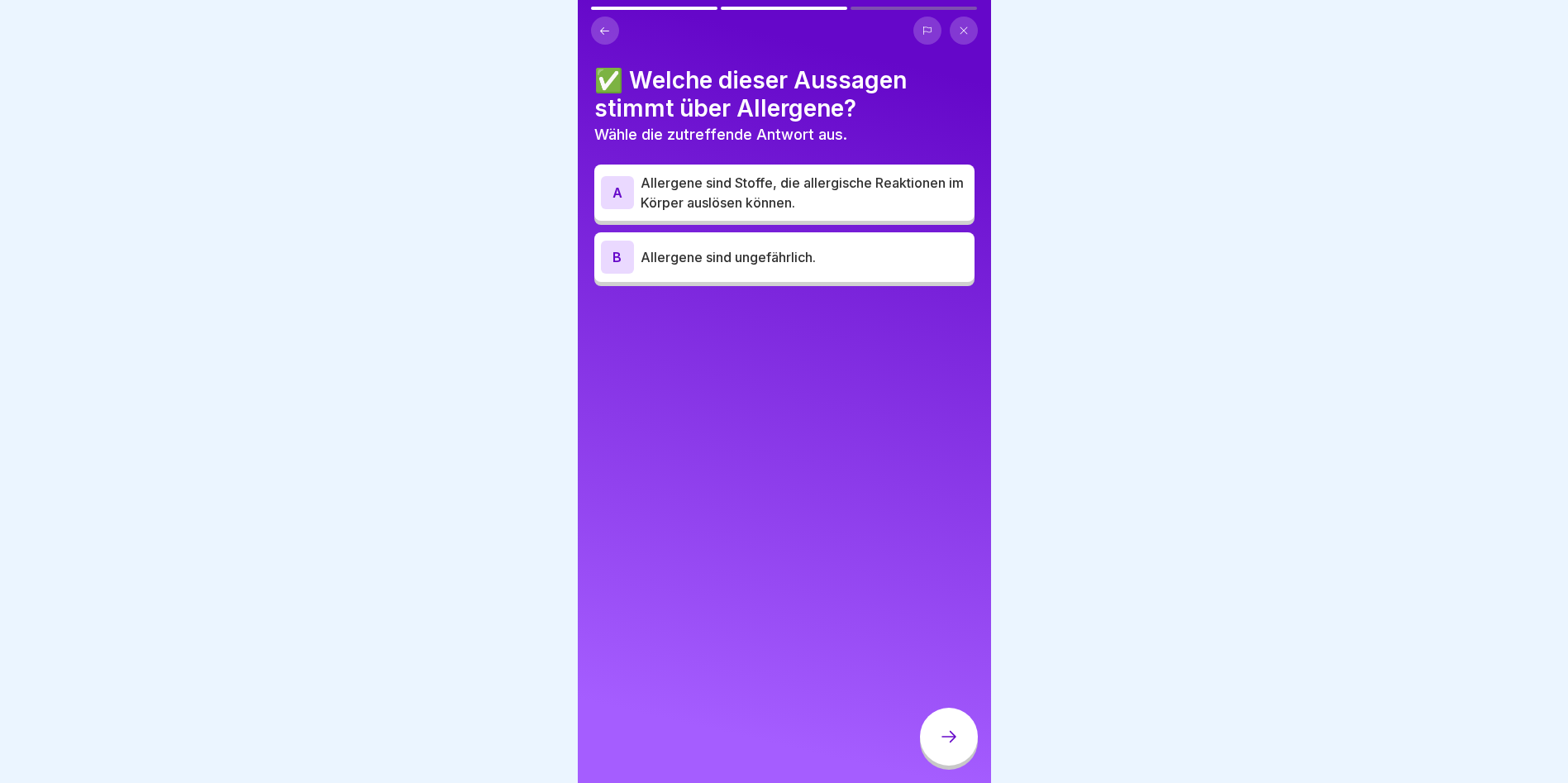
click at [776, 207] on p "Allergene sind Stoffe, die allergische Reaktionen im Körper auslösen können." at bounding box center [804, 192] width 328 height 39
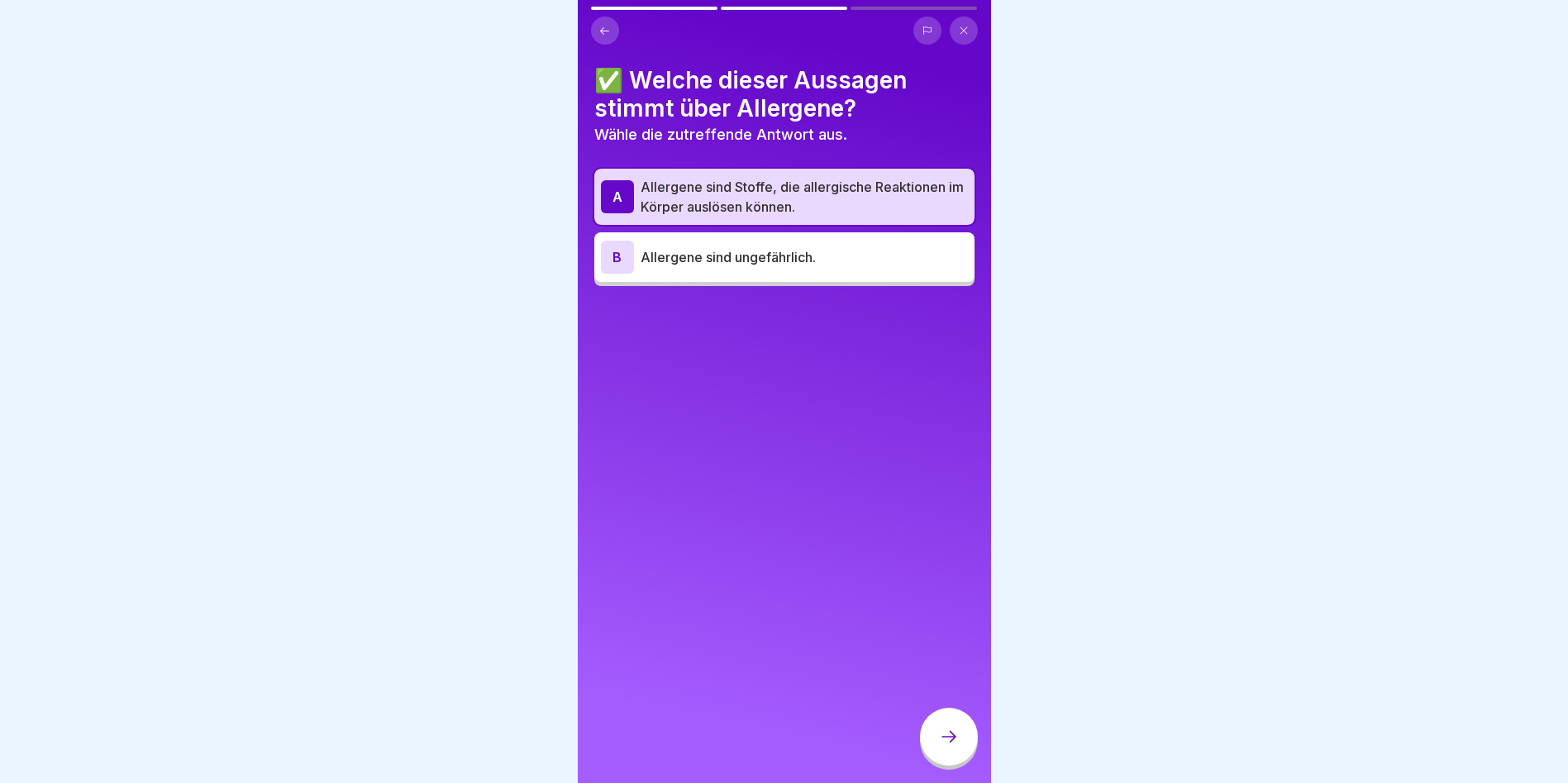
click at [977, 763] on div at bounding box center [949, 739] width 58 height 62
click at [962, 752] on div at bounding box center [949, 736] width 58 height 58
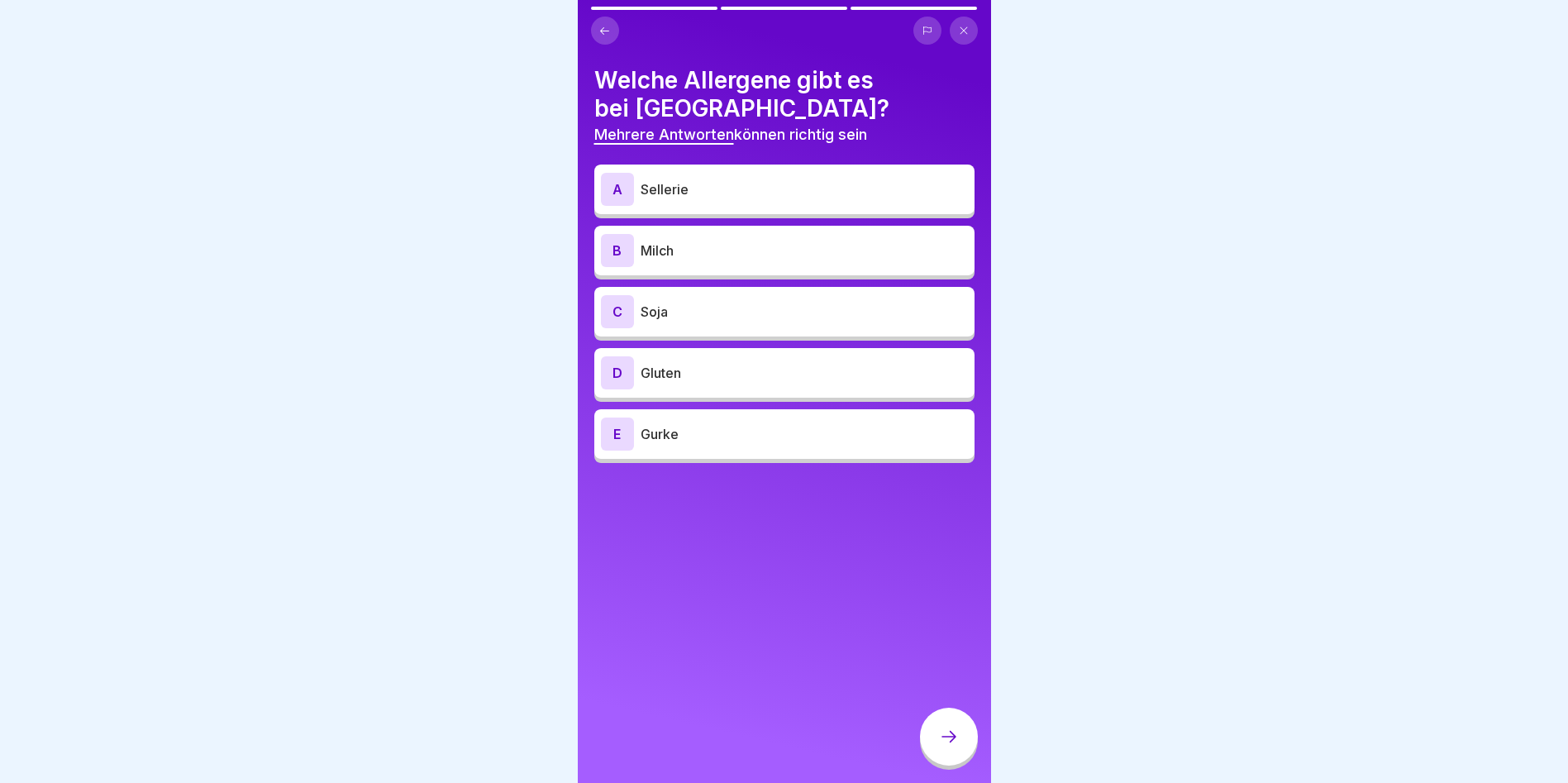
click at [685, 204] on div "A Sellerie" at bounding box center [785, 188] width 367 height 33
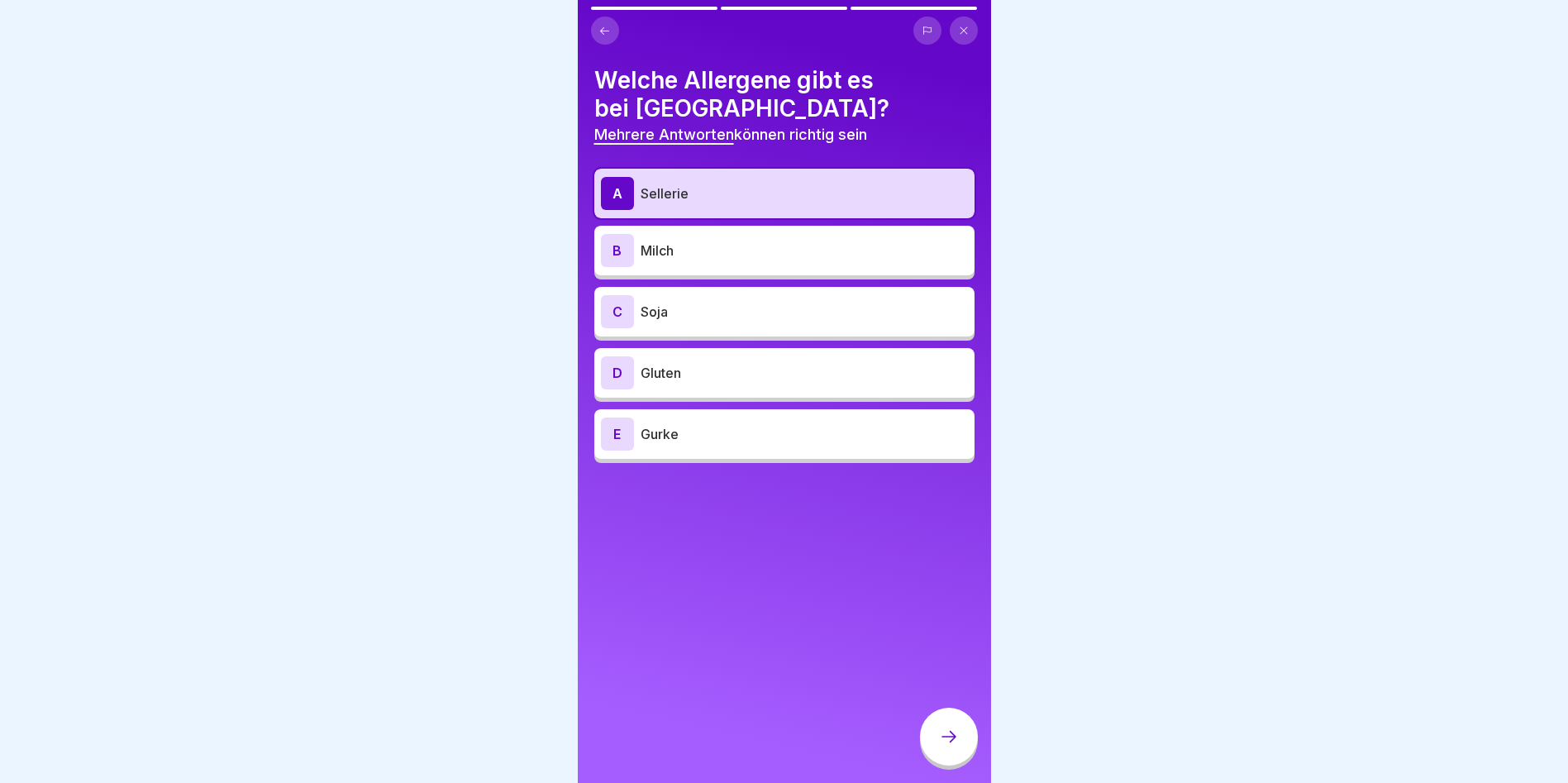
click at [674, 272] on div "B Milch" at bounding box center [785, 250] width 380 height 49
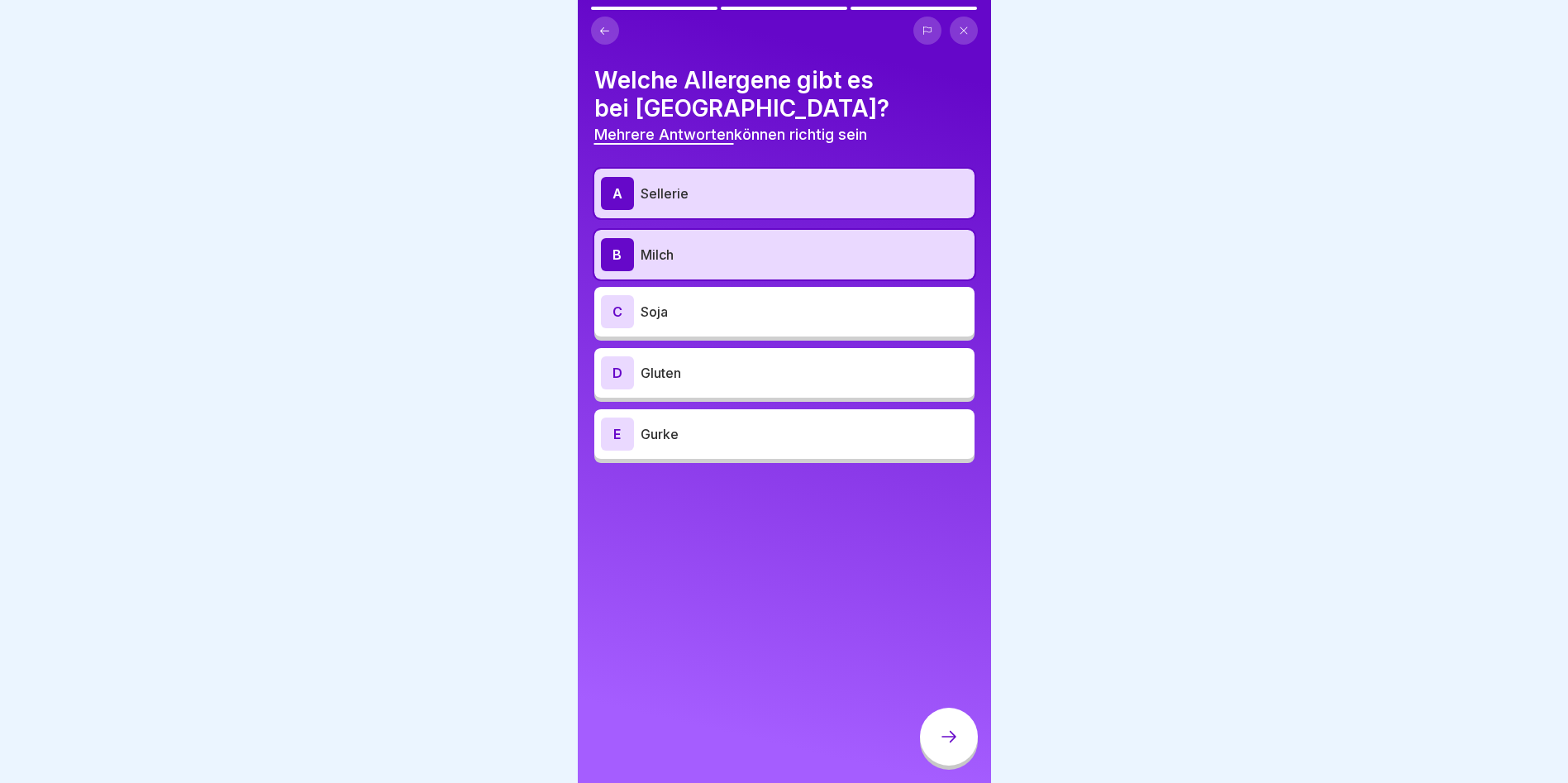
click at [678, 304] on p "Soja" at bounding box center [804, 312] width 328 height 20
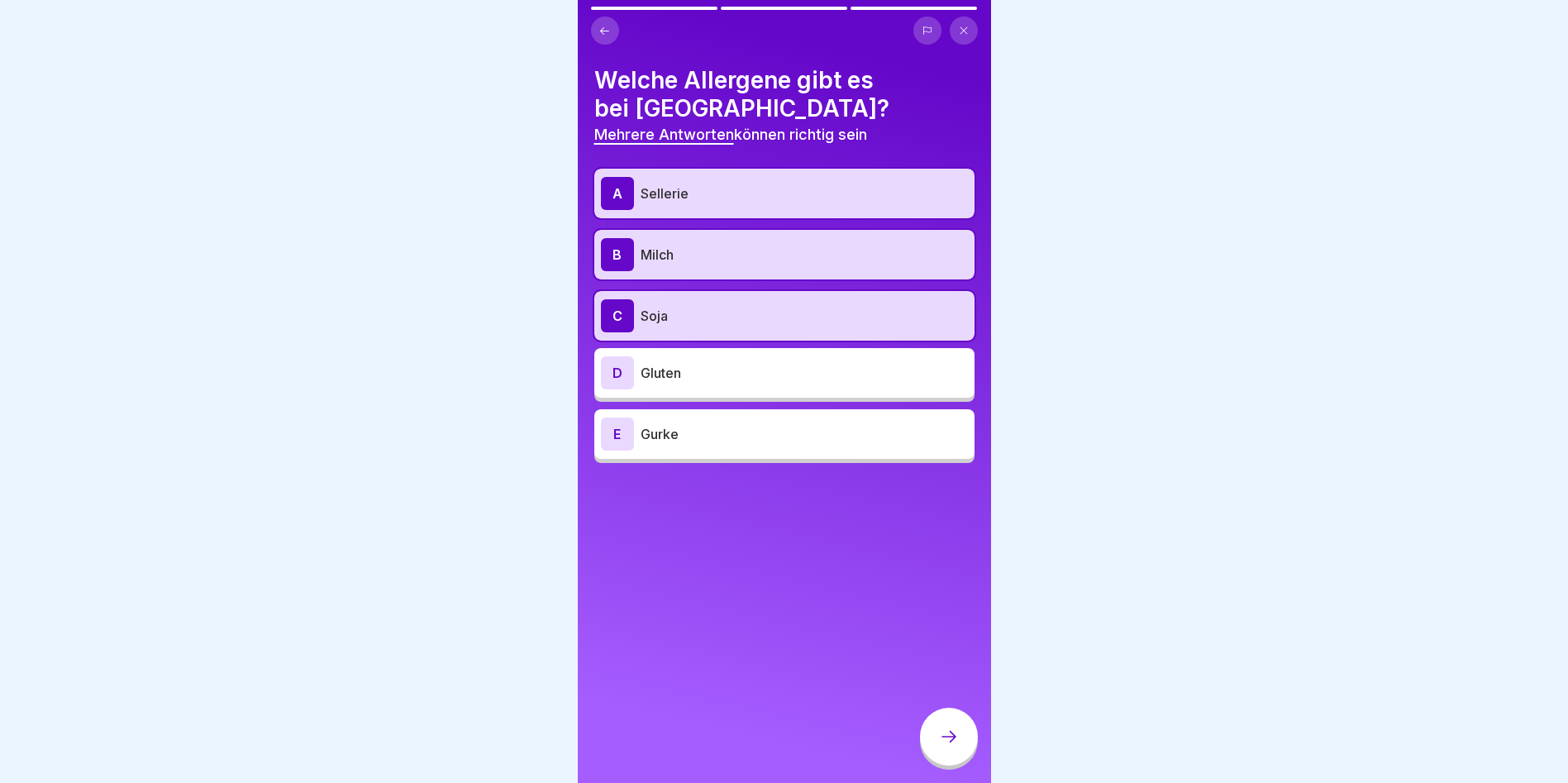
click at [967, 747] on div at bounding box center [949, 736] width 58 height 58
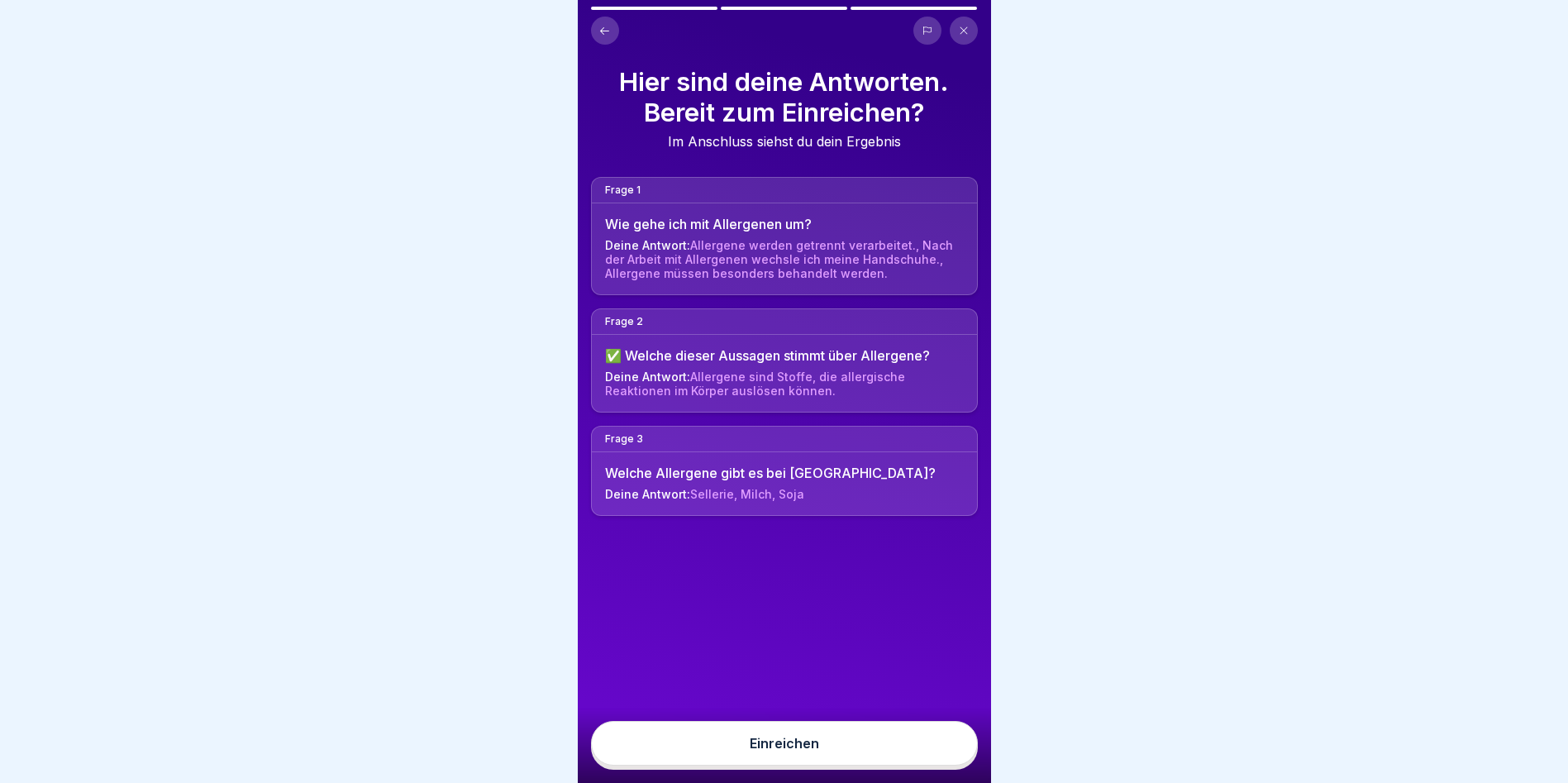
click at [963, 748] on button "Einreichen" at bounding box center [785, 743] width 387 height 44
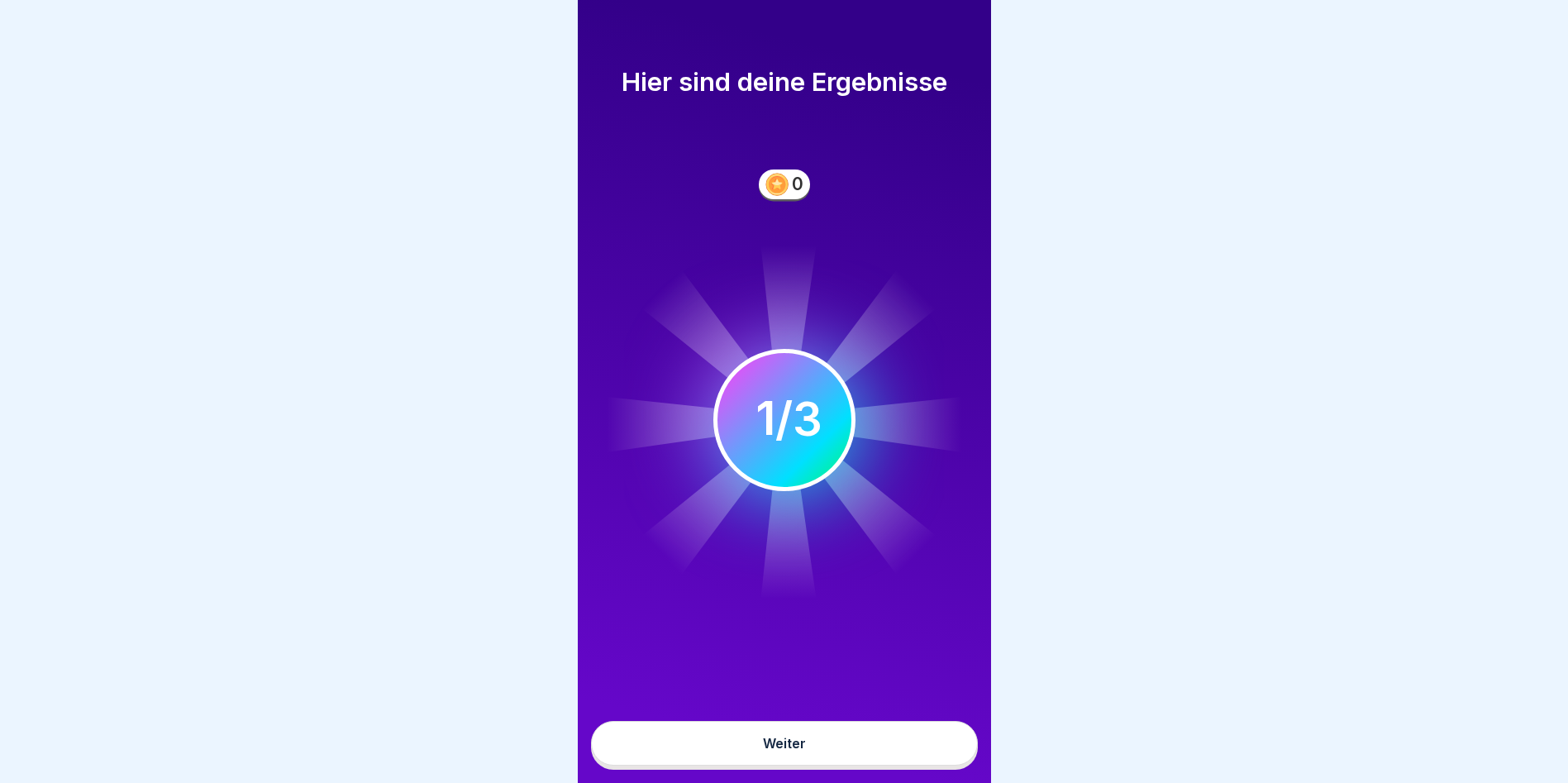
click at [927, 763] on button "Weiter" at bounding box center [785, 743] width 387 height 44
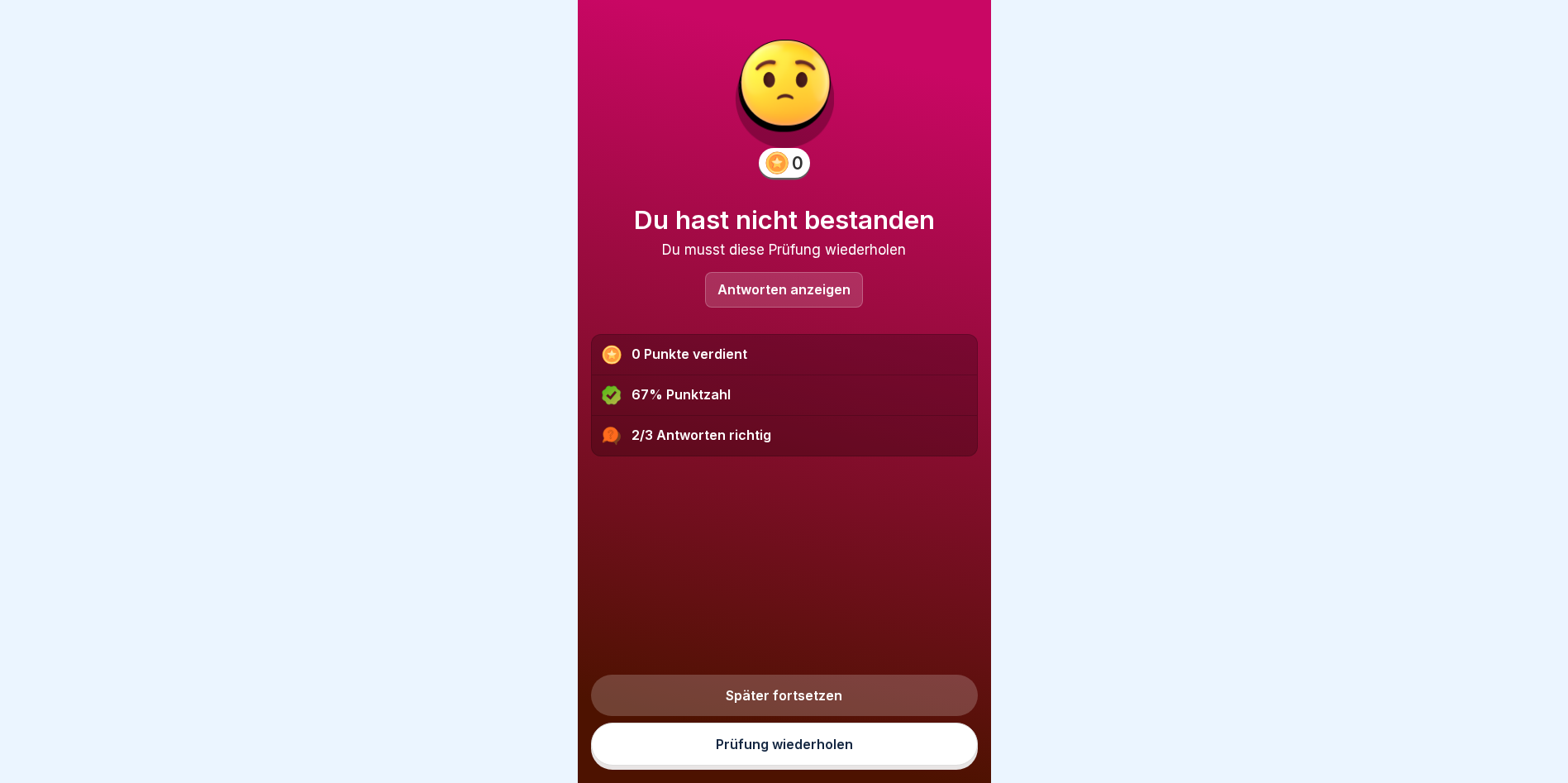
click at [840, 301] on div "Antworten anzeigen" at bounding box center [784, 290] width 158 height 35
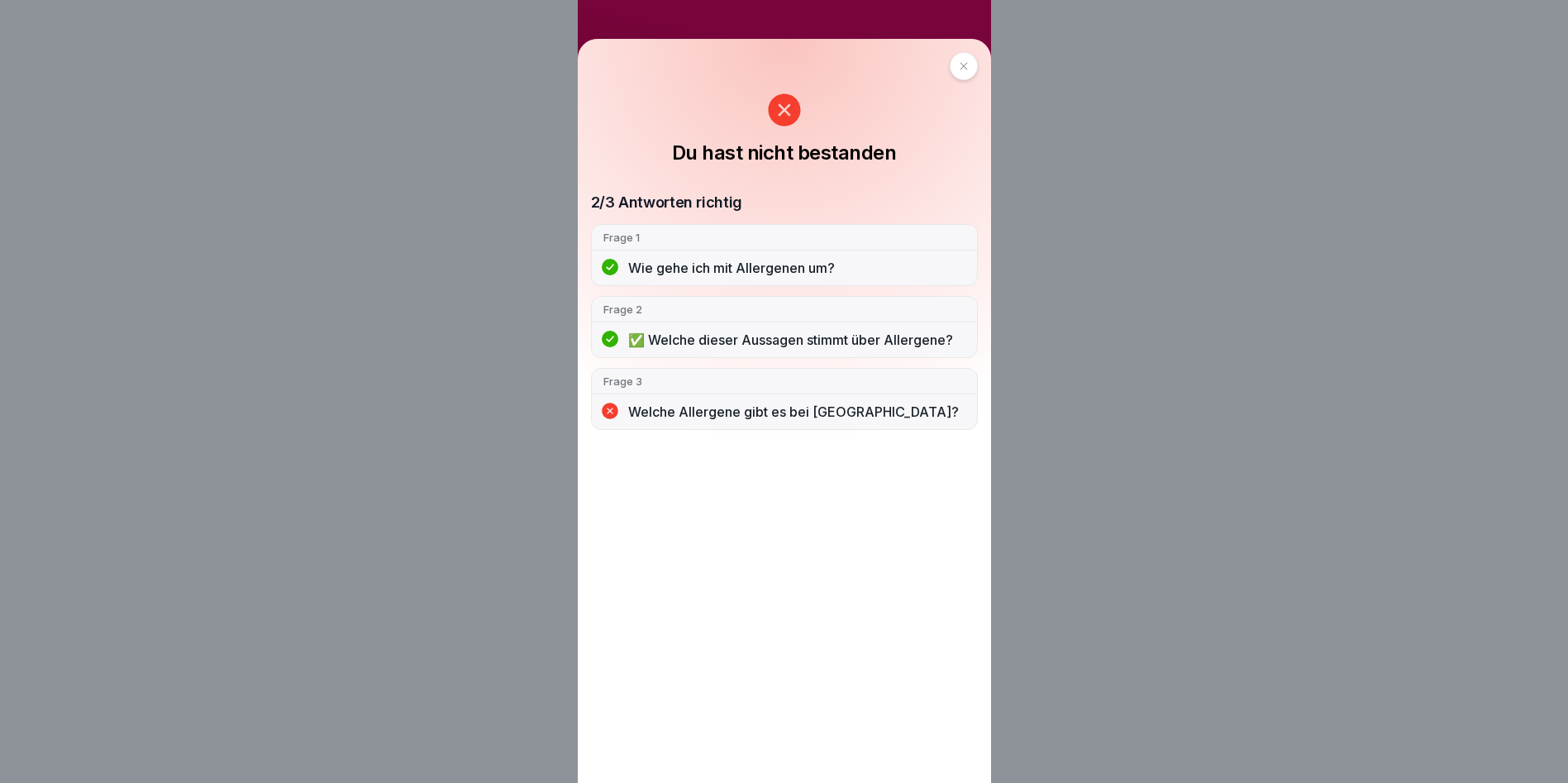
click at [699, 416] on p "Welche Allergene gibt es bei [GEOGRAPHIC_DATA]?" at bounding box center [797, 412] width 338 height 18
drag, startPoint x: 954, startPoint y: 67, endPoint x: 963, endPoint y: 69, distance: 9.2
click at [956, 67] on div "Du hast nicht bestanden 2/3 Antworten richtig Frage 1 Wie gehe ich mit Allergen…" at bounding box center [785, 240] width 414 height 404
click at [964, 71] on div at bounding box center [964, 66] width 28 height 28
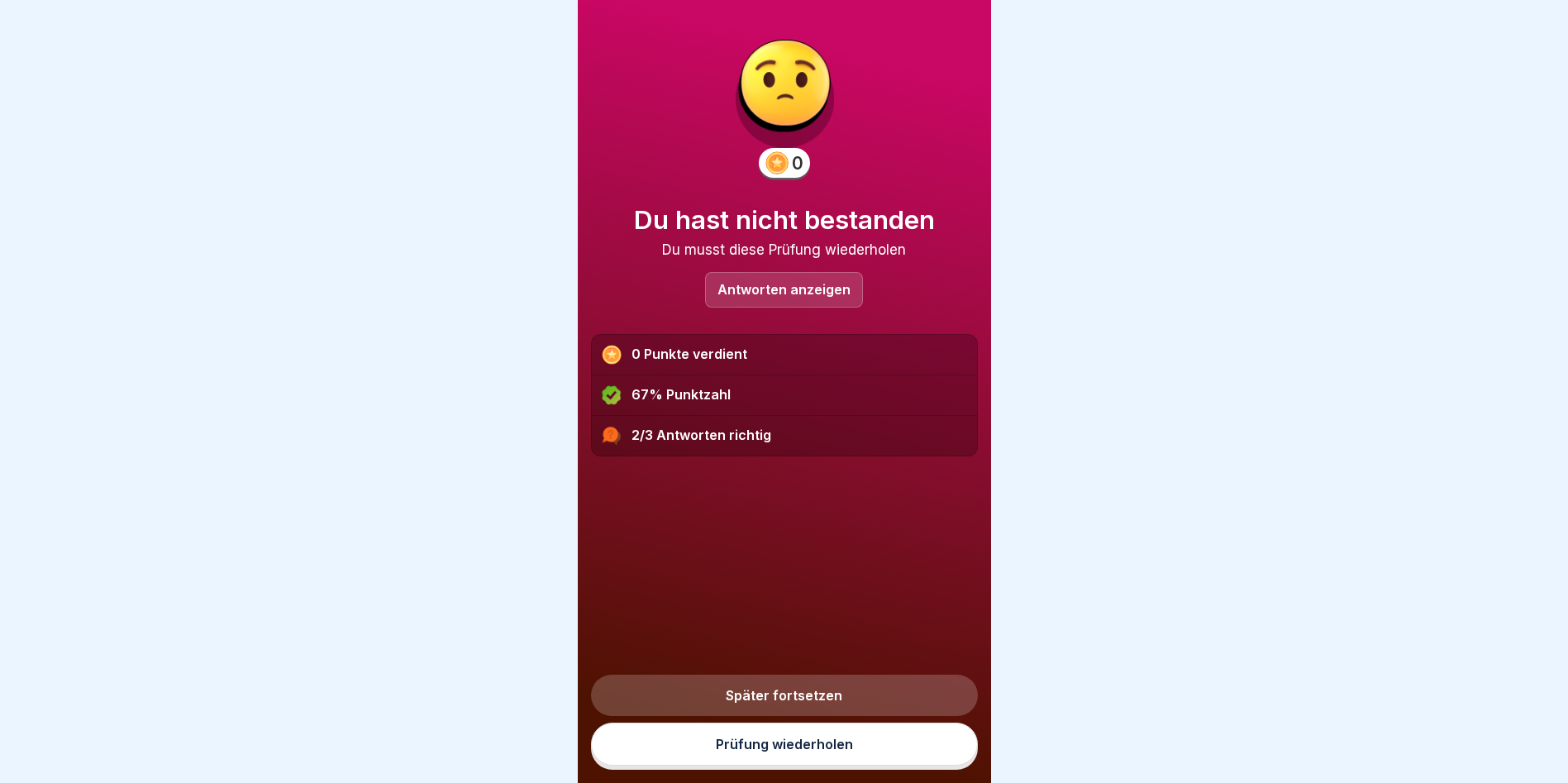
click at [797, 765] on link "Prüfung wiederholen" at bounding box center [785, 744] width 387 height 43
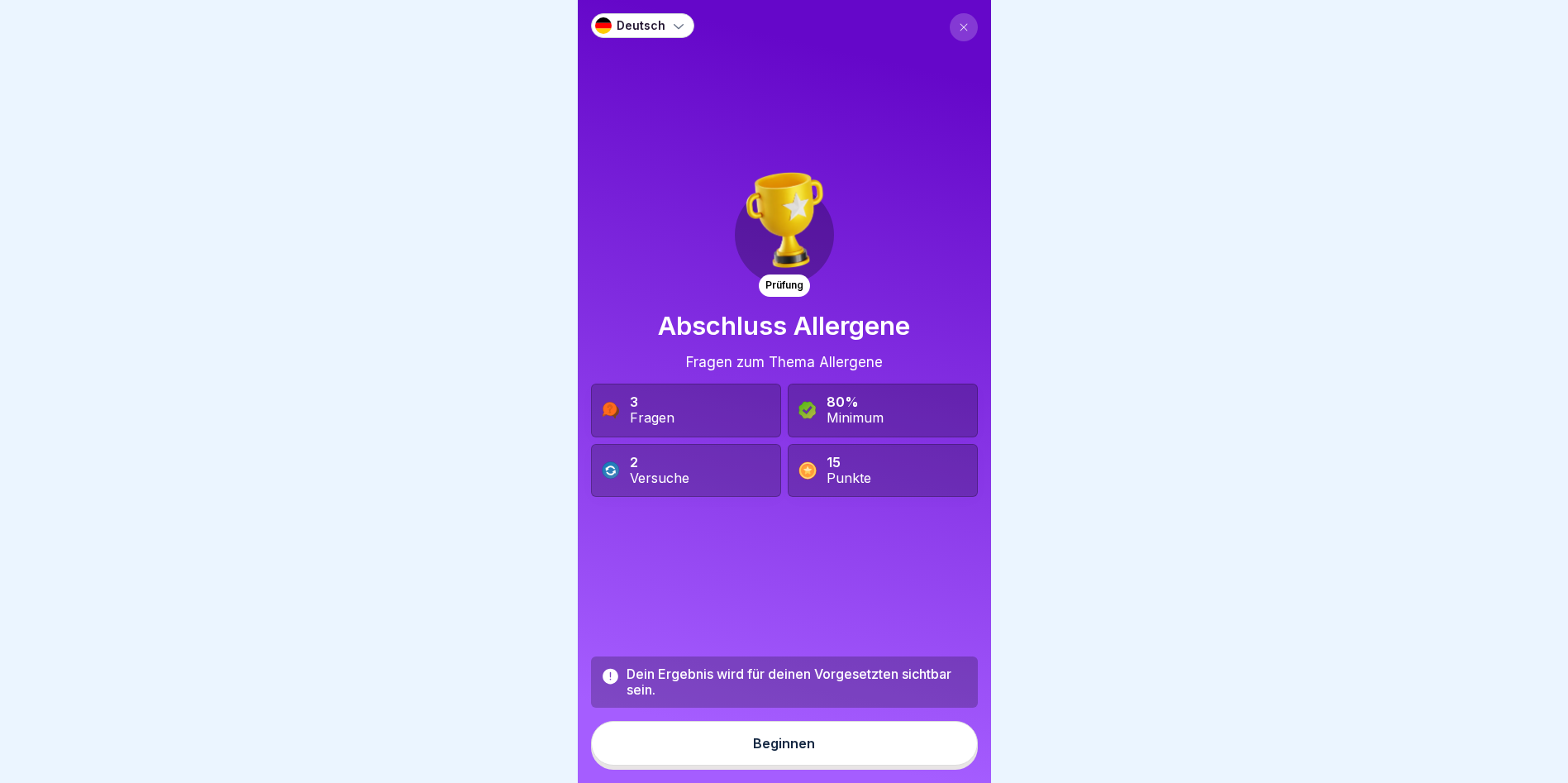
click at [838, 765] on button "Beginnen" at bounding box center [785, 743] width 387 height 44
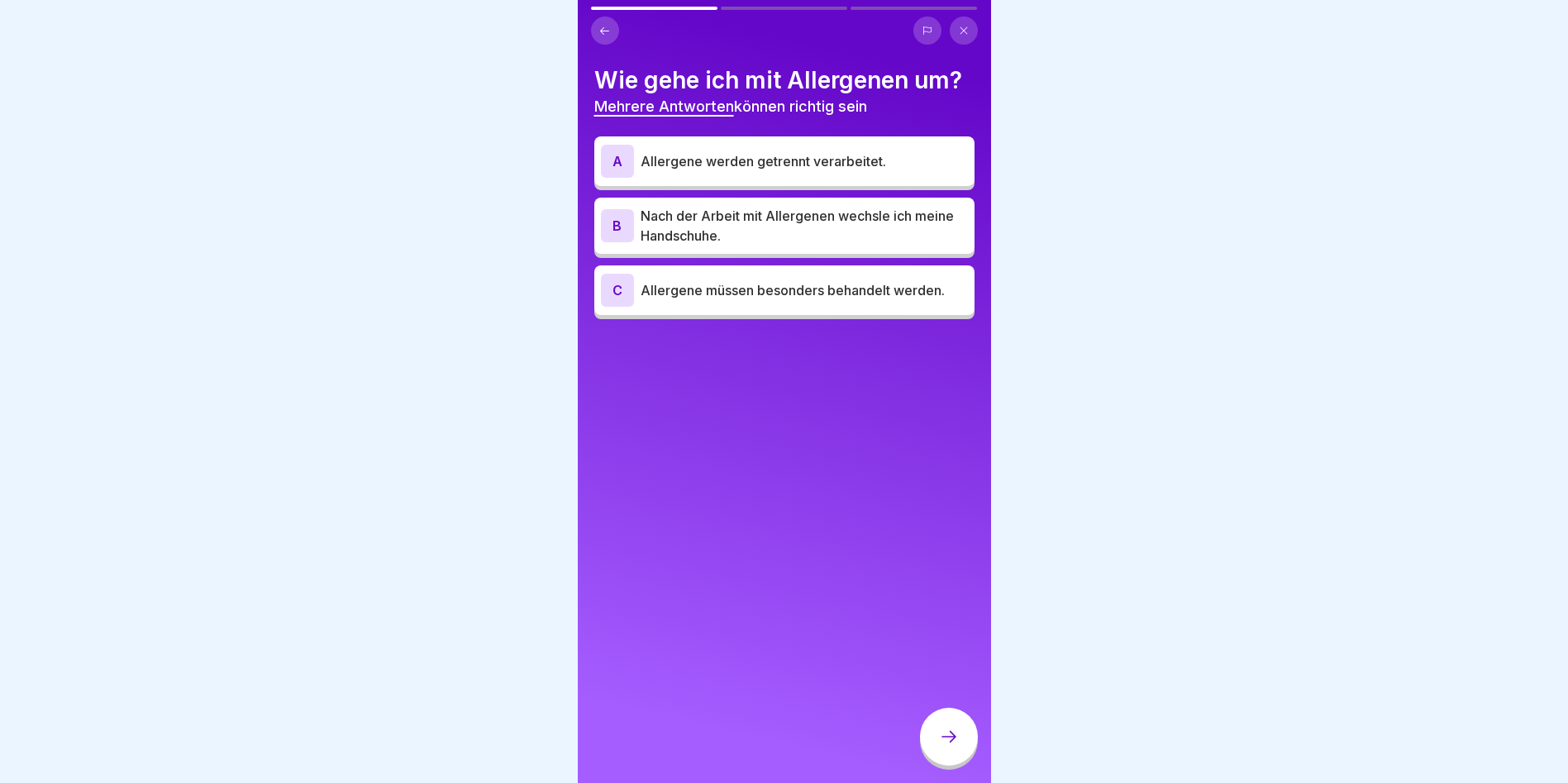
click at [762, 165] on p "Allergene werden getrennt verarbeitet." at bounding box center [804, 162] width 328 height 20
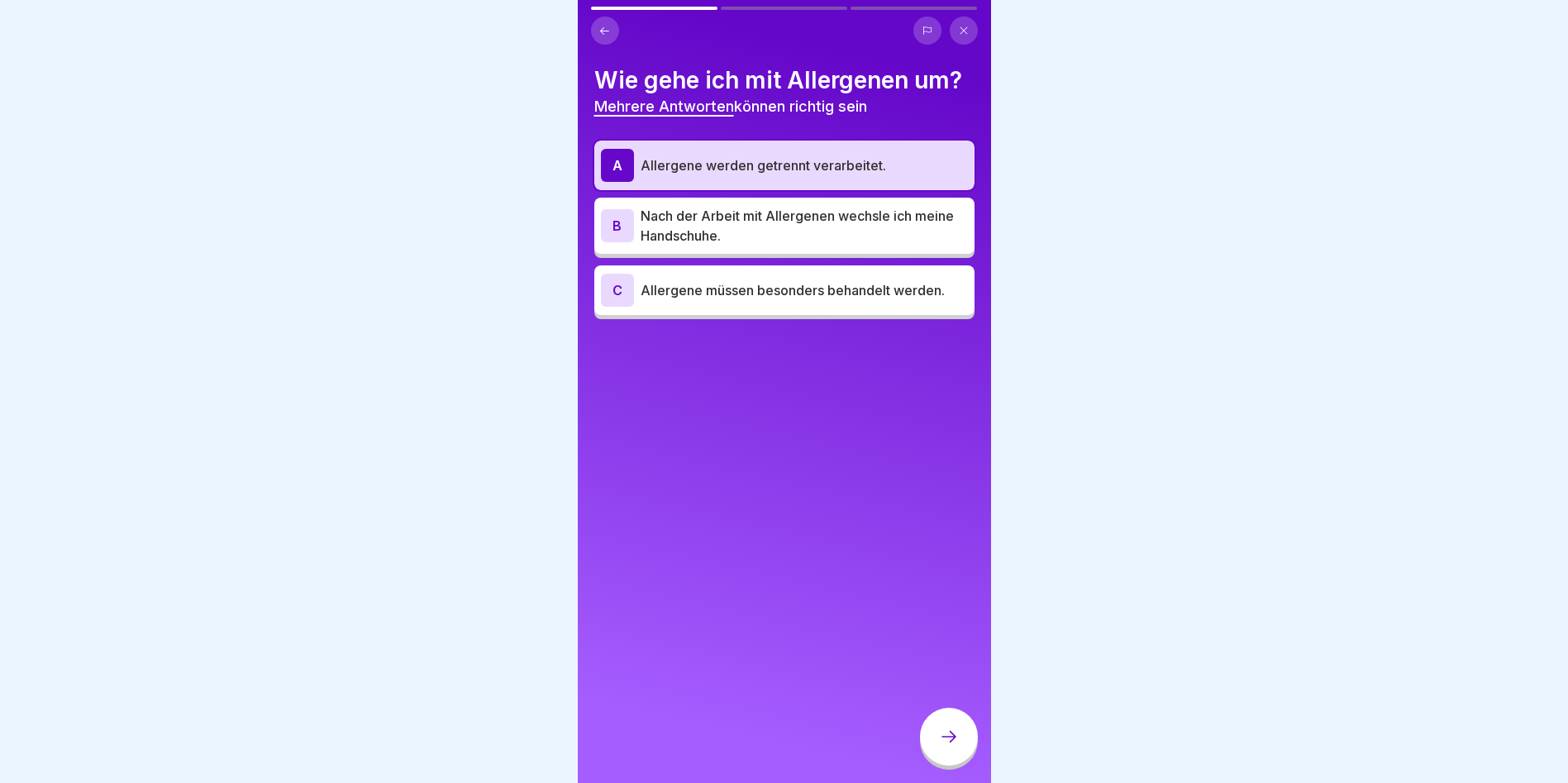
click at [888, 233] on p "Nach der Arbeit mit Allergenen wechsle ich meine Handschuhe." at bounding box center [804, 225] width 328 height 39
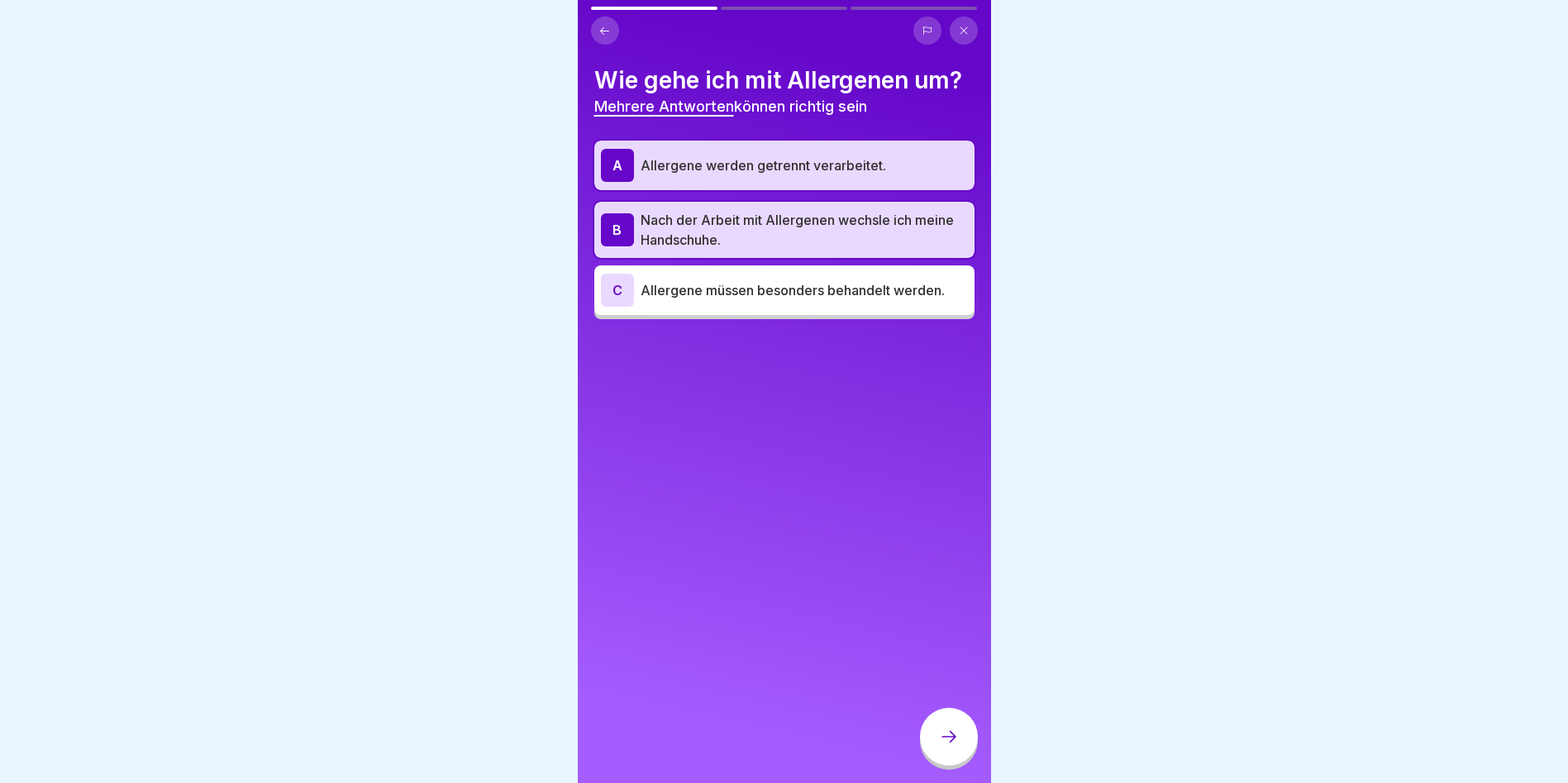
click at [858, 291] on p "Allergene müssen besonders behandelt werden." at bounding box center [804, 291] width 328 height 20
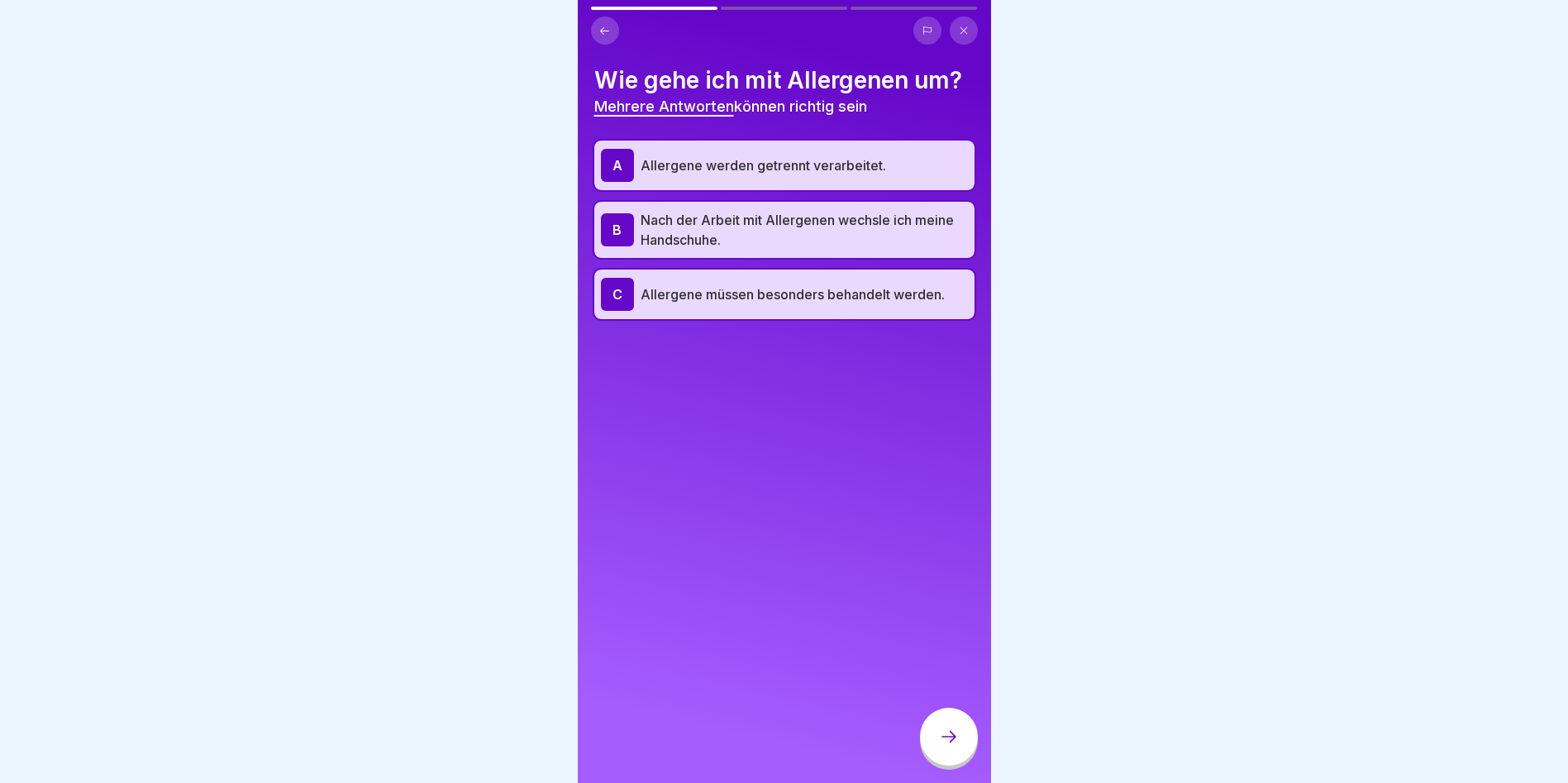
click at [952, 745] on icon at bounding box center [949, 737] width 20 height 20
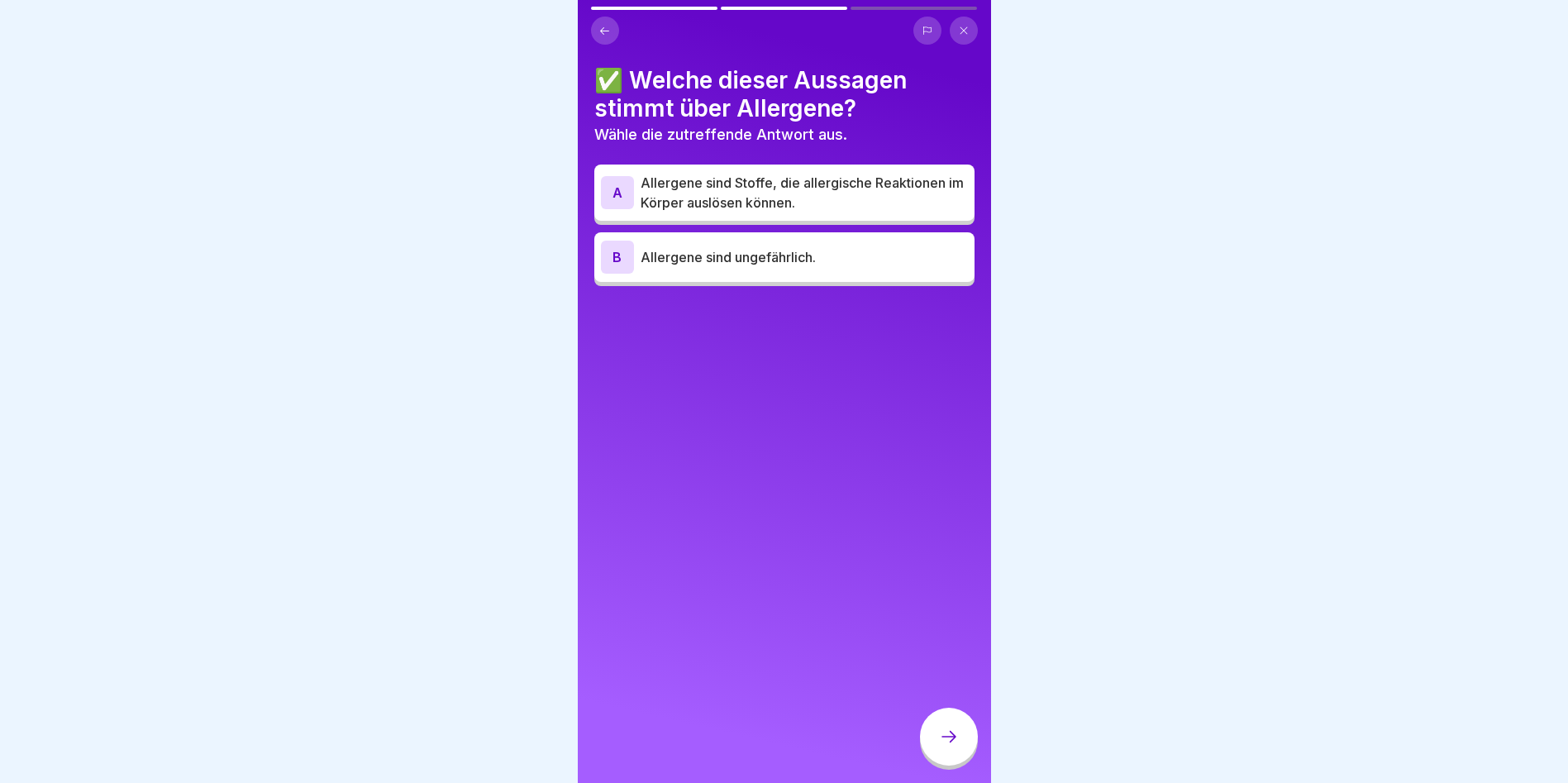
click at [892, 198] on p "Allergene sind Stoffe, die allergische Reaktionen im Körper auslösen können." at bounding box center [804, 192] width 328 height 39
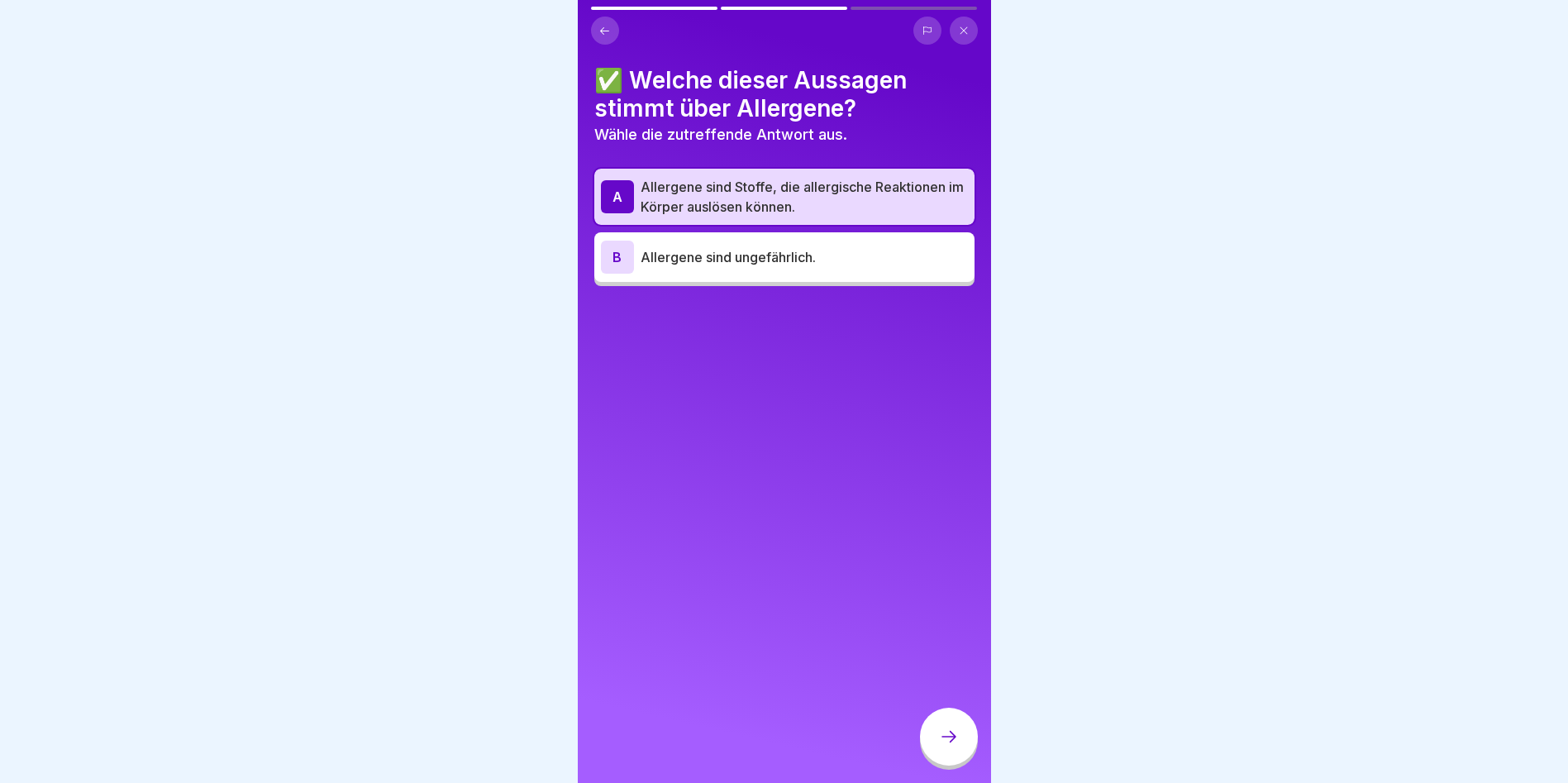
click at [955, 746] on icon at bounding box center [949, 737] width 20 height 20
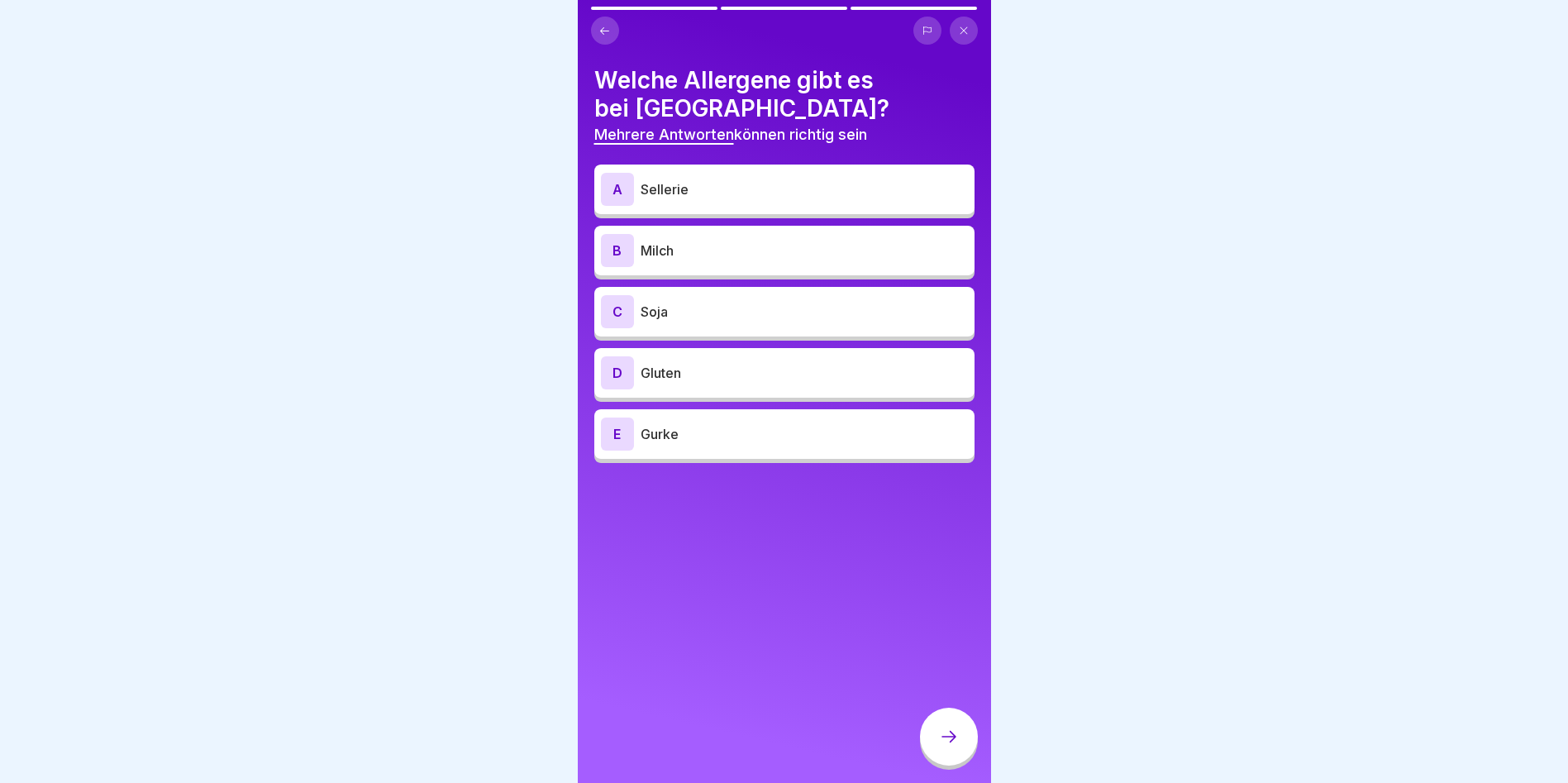
click at [658, 190] on p "Sellerie" at bounding box center [804, 189] width 328 height 20
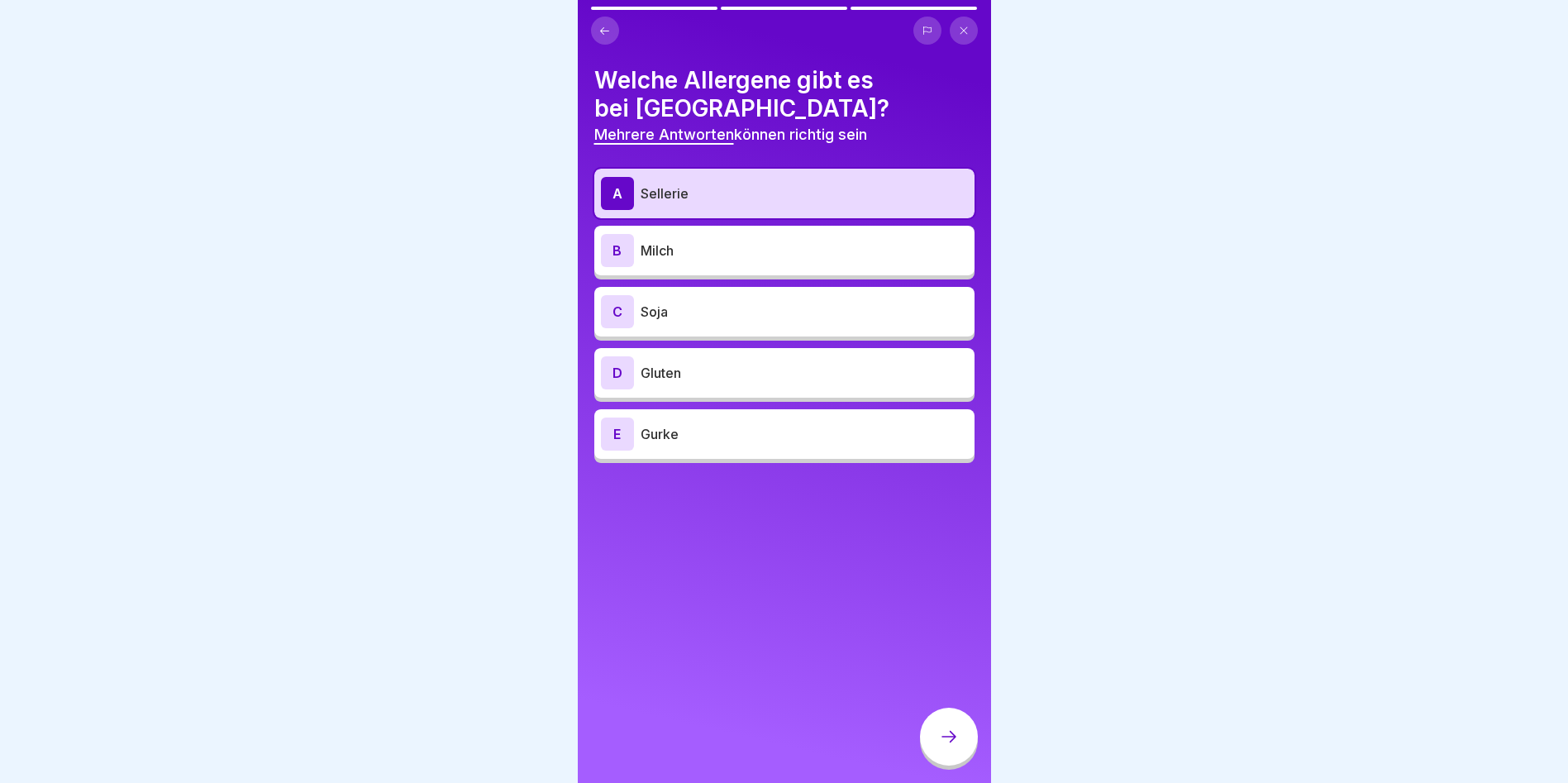
click at [703, 265] on div "B Milch" at bounding box center [785, 250] width 367 height 33
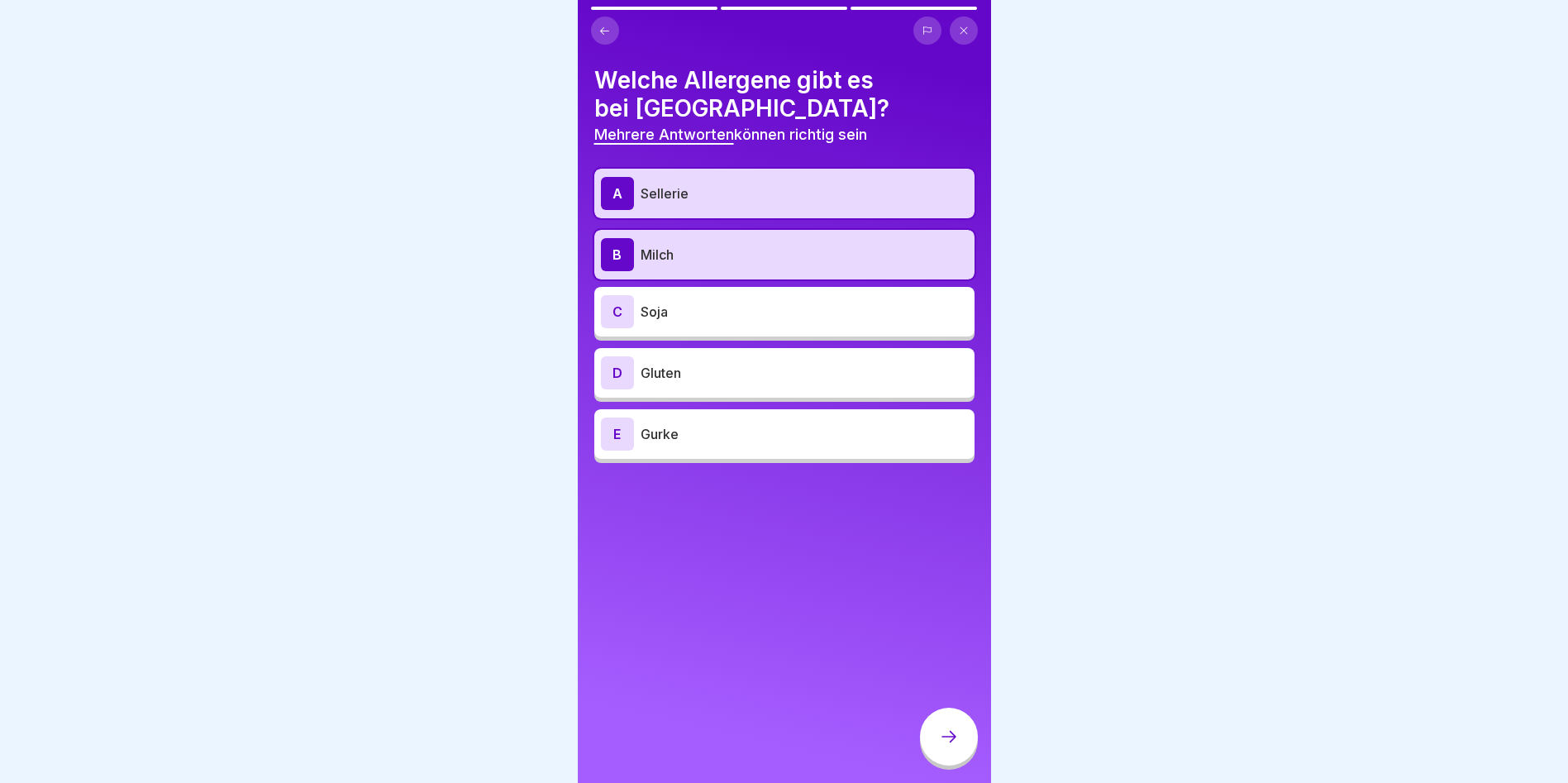
click at [696, 368] on p "Gluten" at bounding box center [804, 373] width 328 height 20
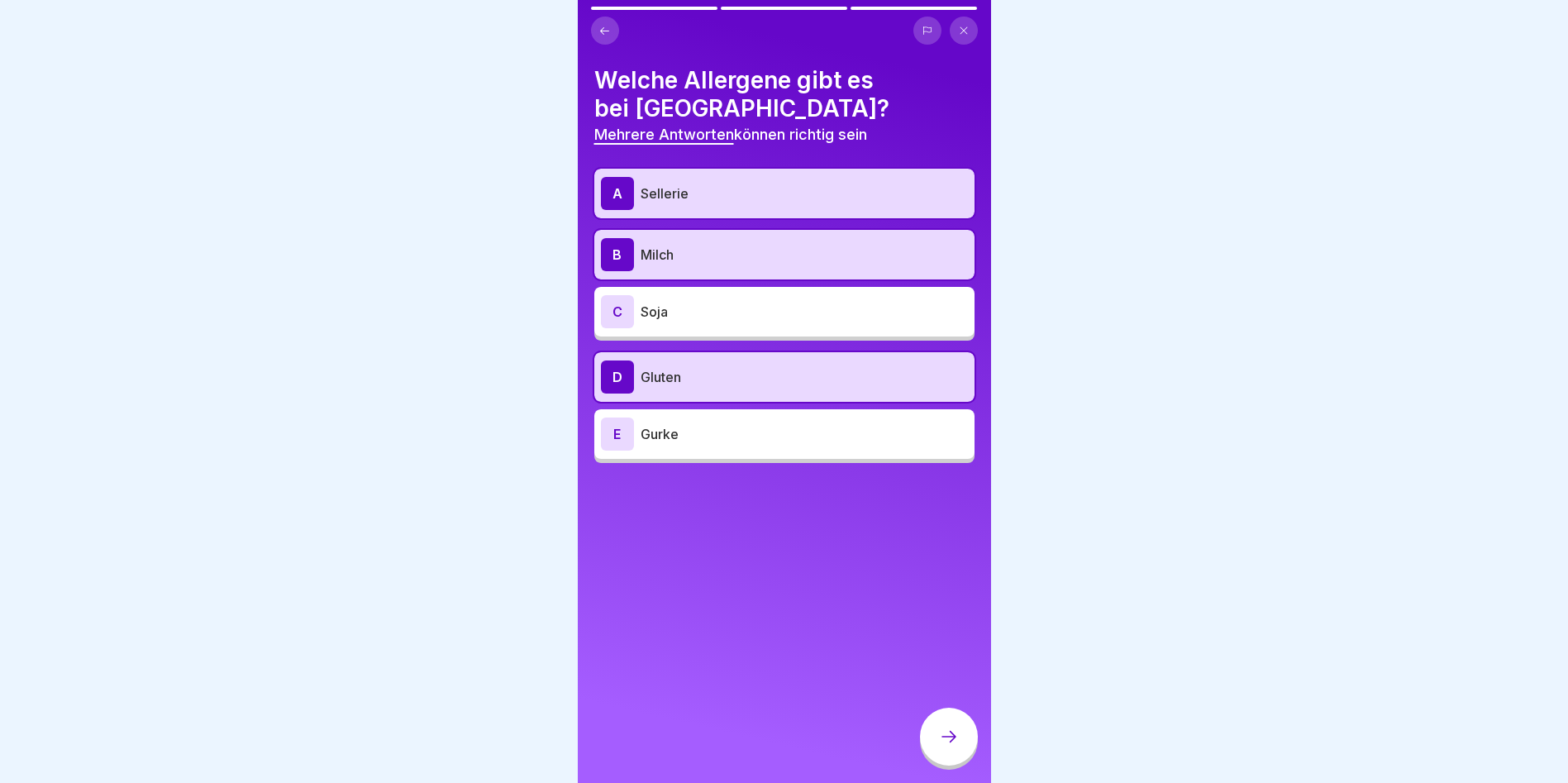
click at [677, 315] on p "Soja" at bounding box center [804, 312] width 328 height 20
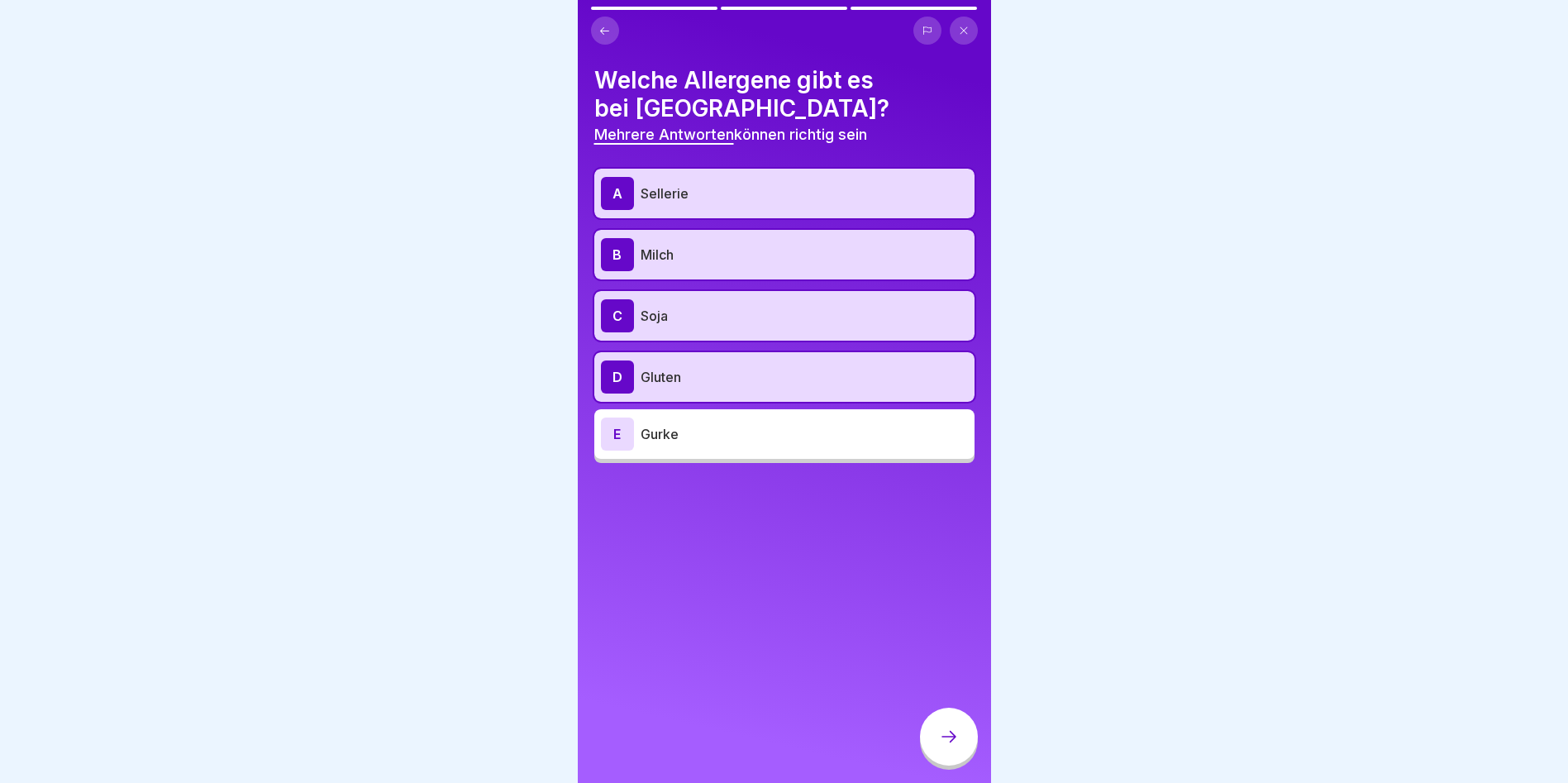
click at [951, 746] on icon at bounding box center [949, 737] width 20 height 20
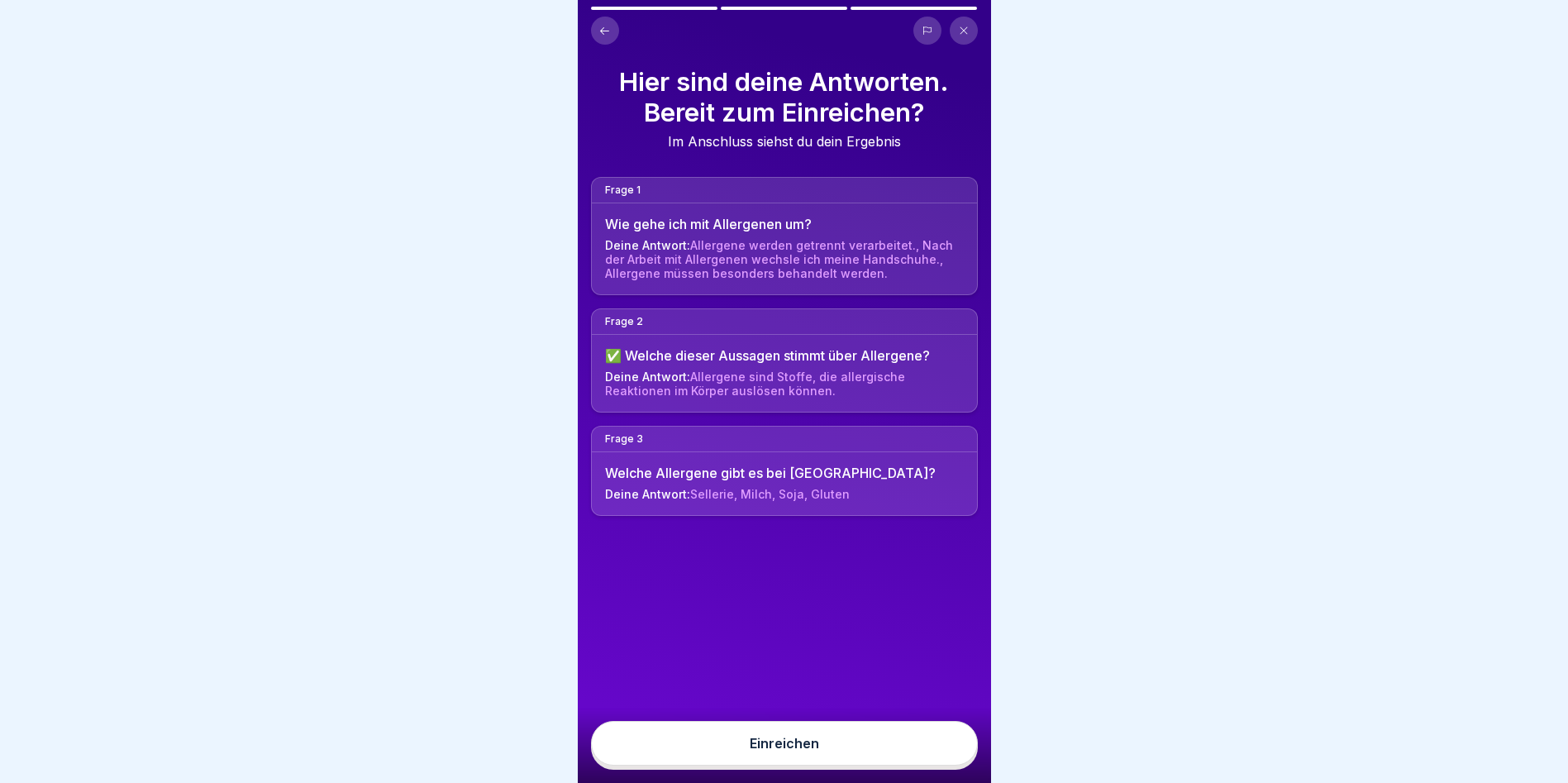
click at [945, 744] on button "Einreichen" at bounding box center [785, 743] width 387 height 44
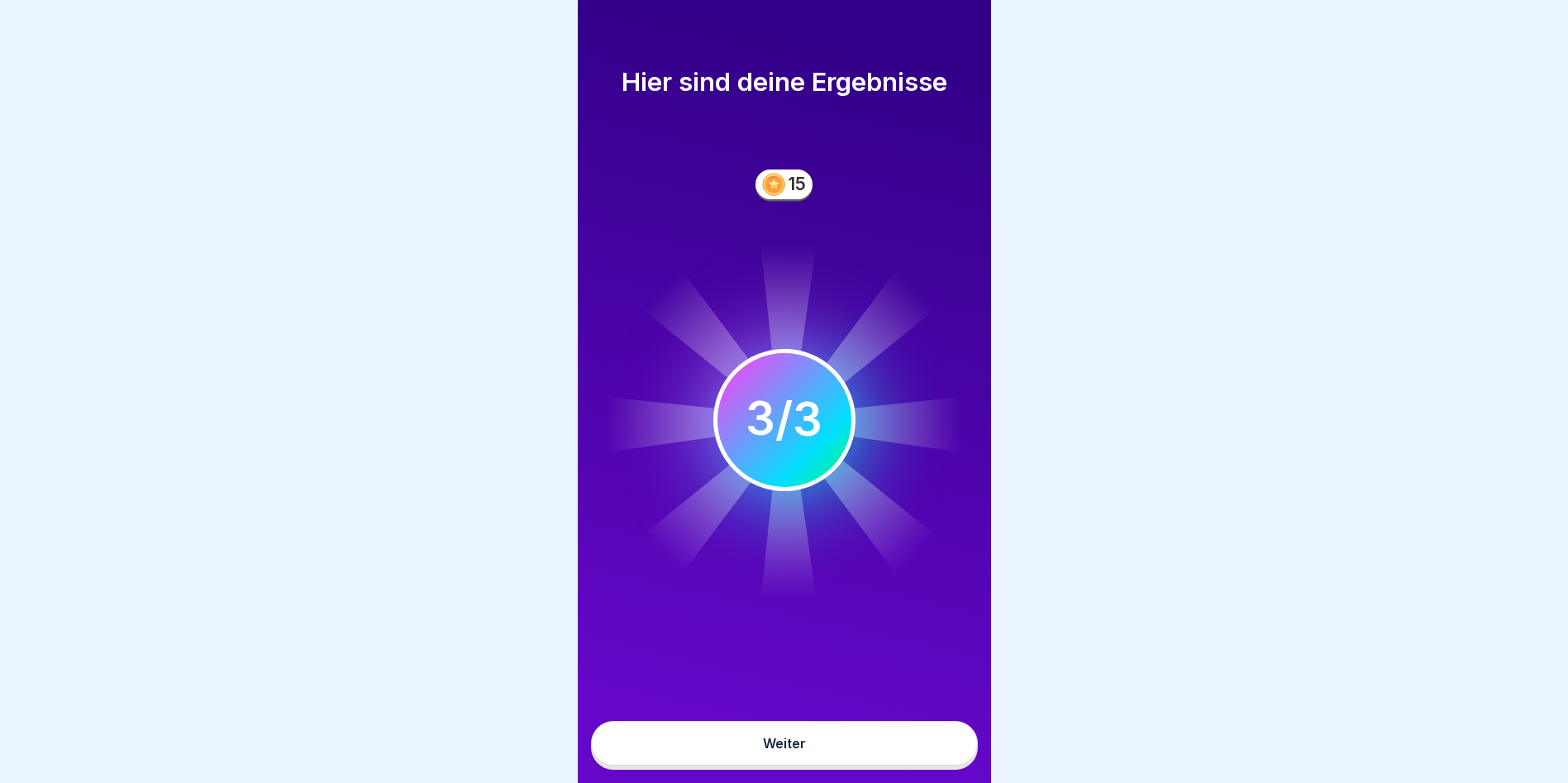
click at [937, 744] on button "Weiter" at bounding box center [785, 743] width 387 height 44
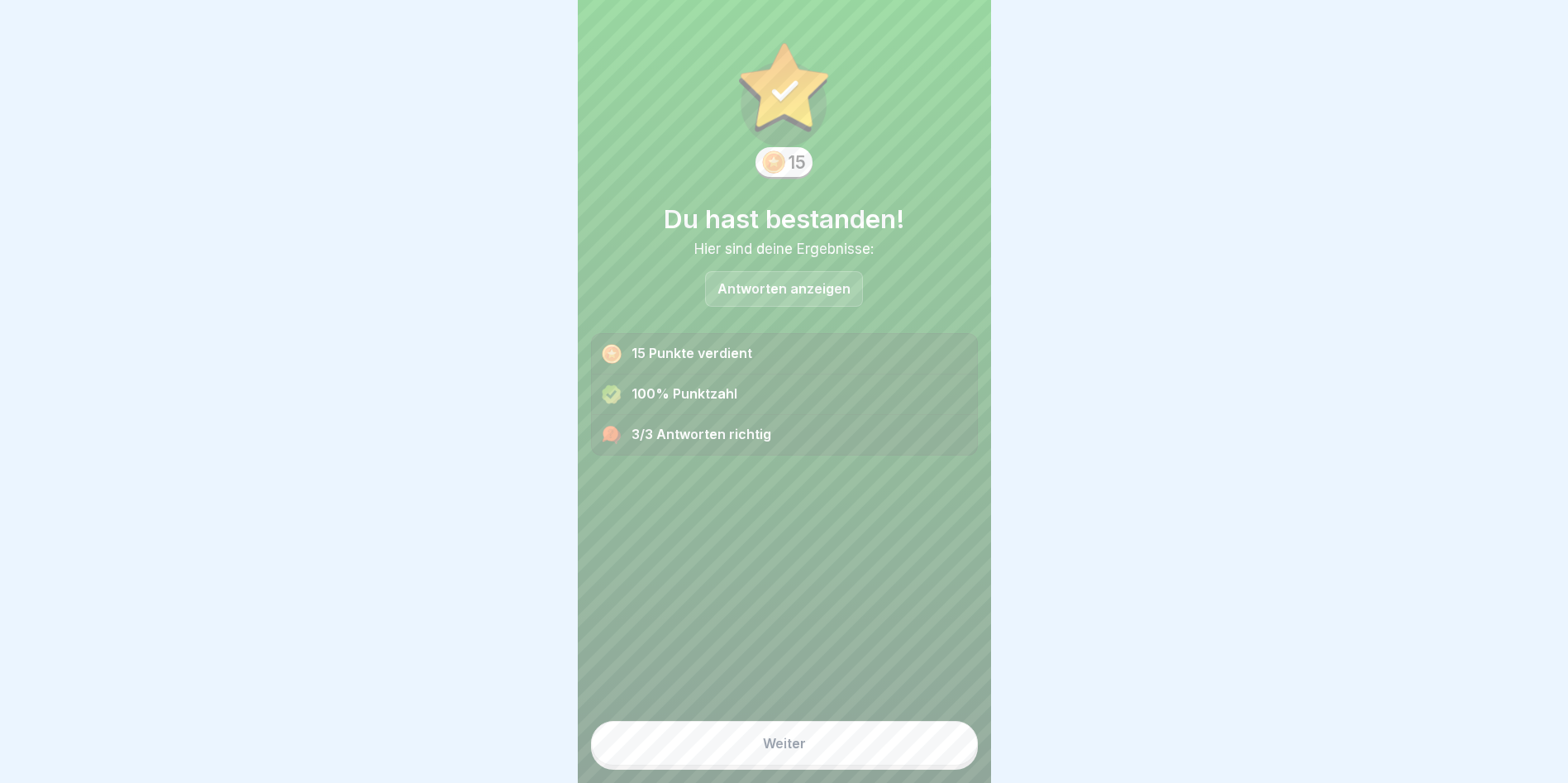
click at [934, 744] on button "Weiter" at bounding box center [785, 743] width 387 height 44
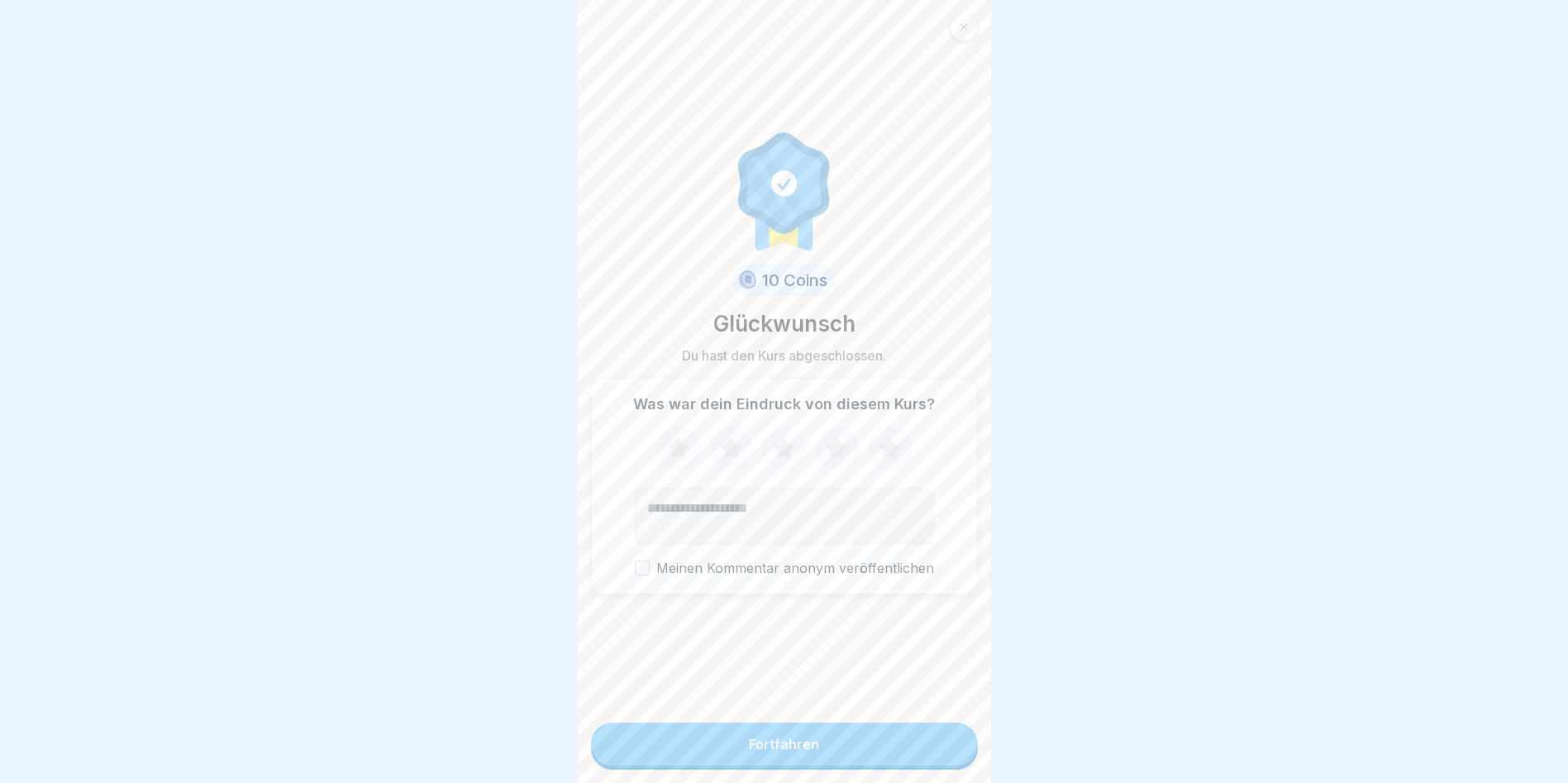
click at [931, 744] on button "Fortfahren" at bounding box center [785, 744] width 387 height 43
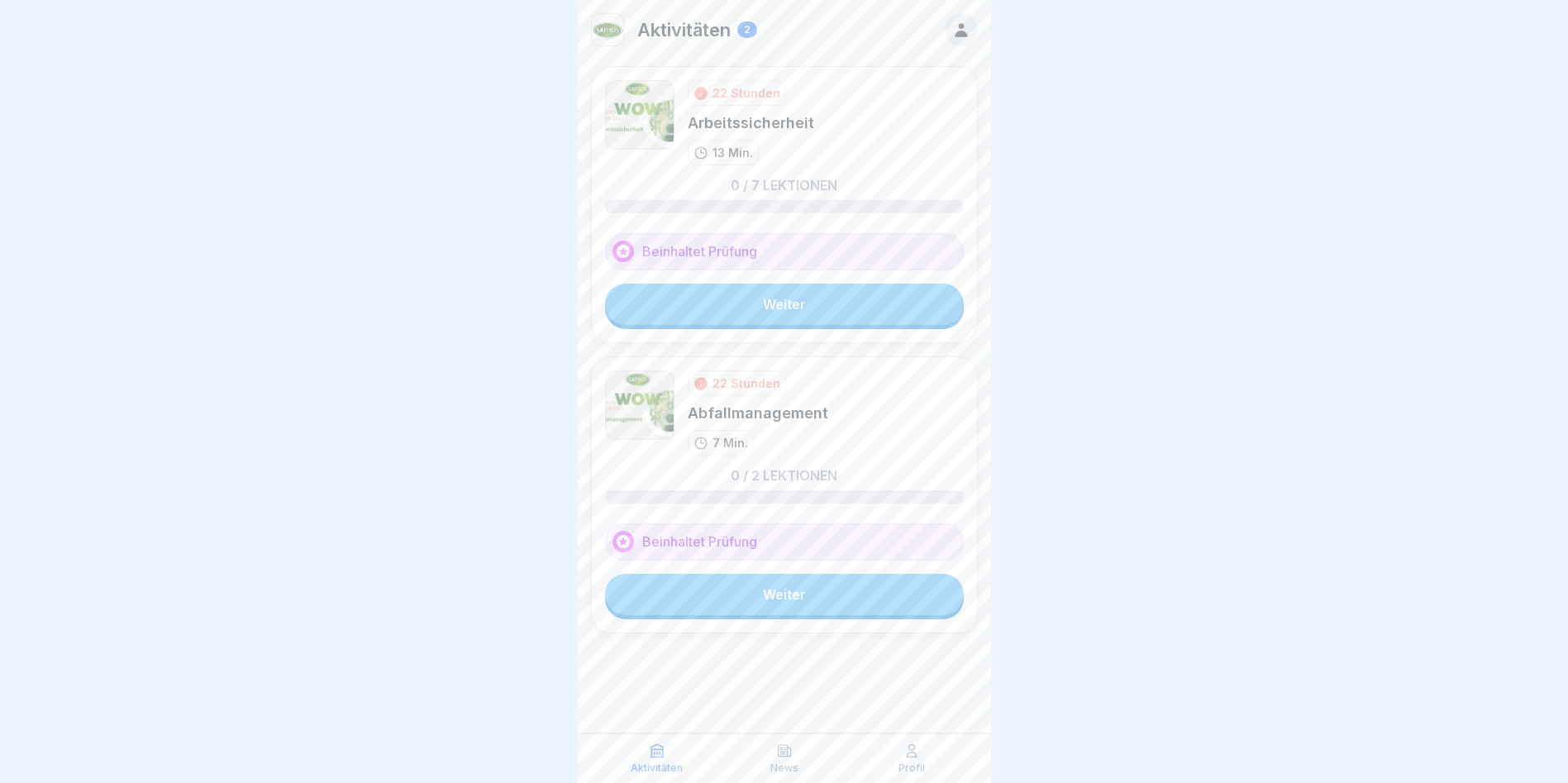
click at [762, 313] on link "Weiter" at bounding box center [784, 304] width 358 height 41
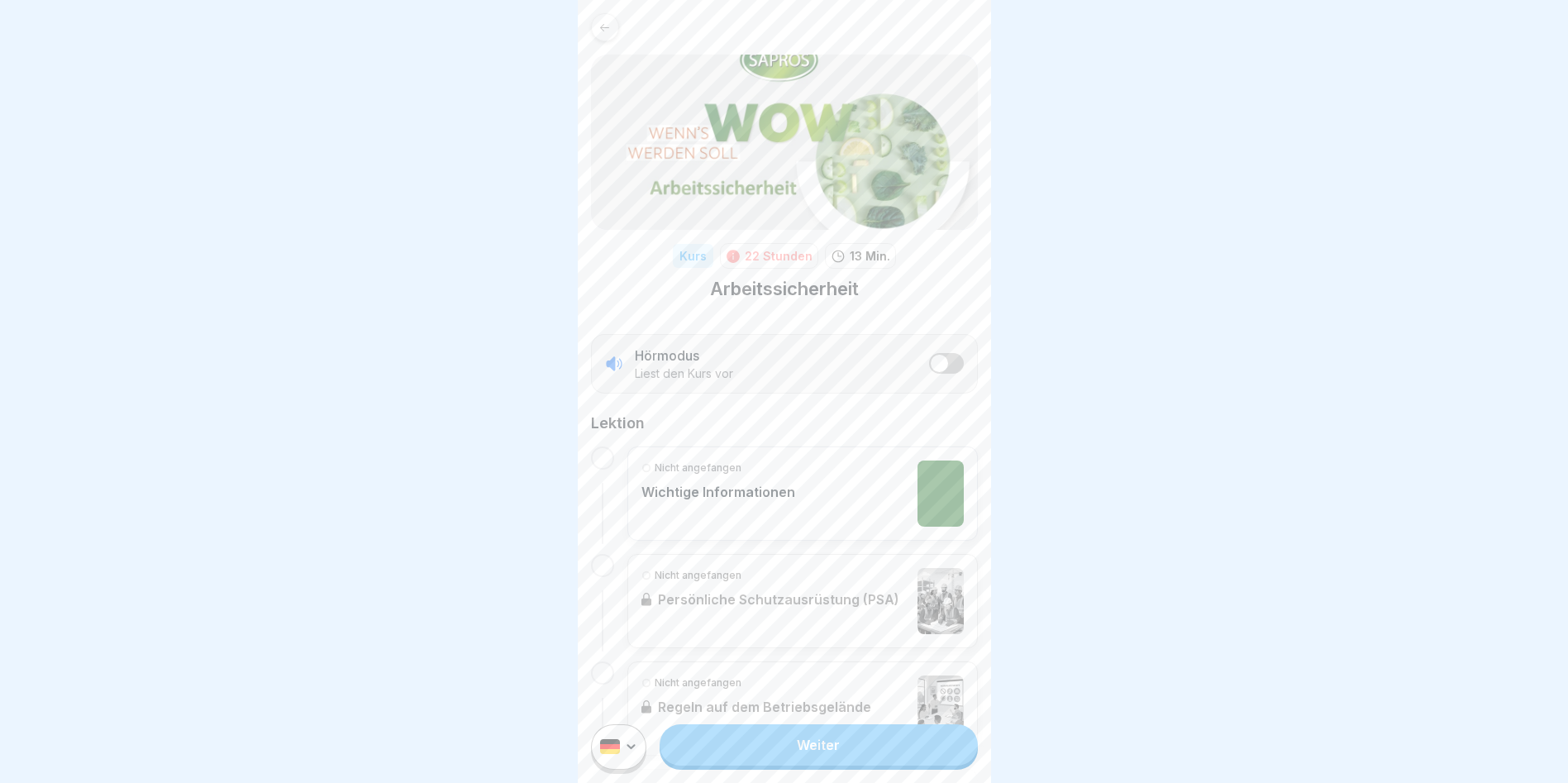
click at [881, 765] on link "Weiter" at bounding box center [818, 744] width 317 height 41
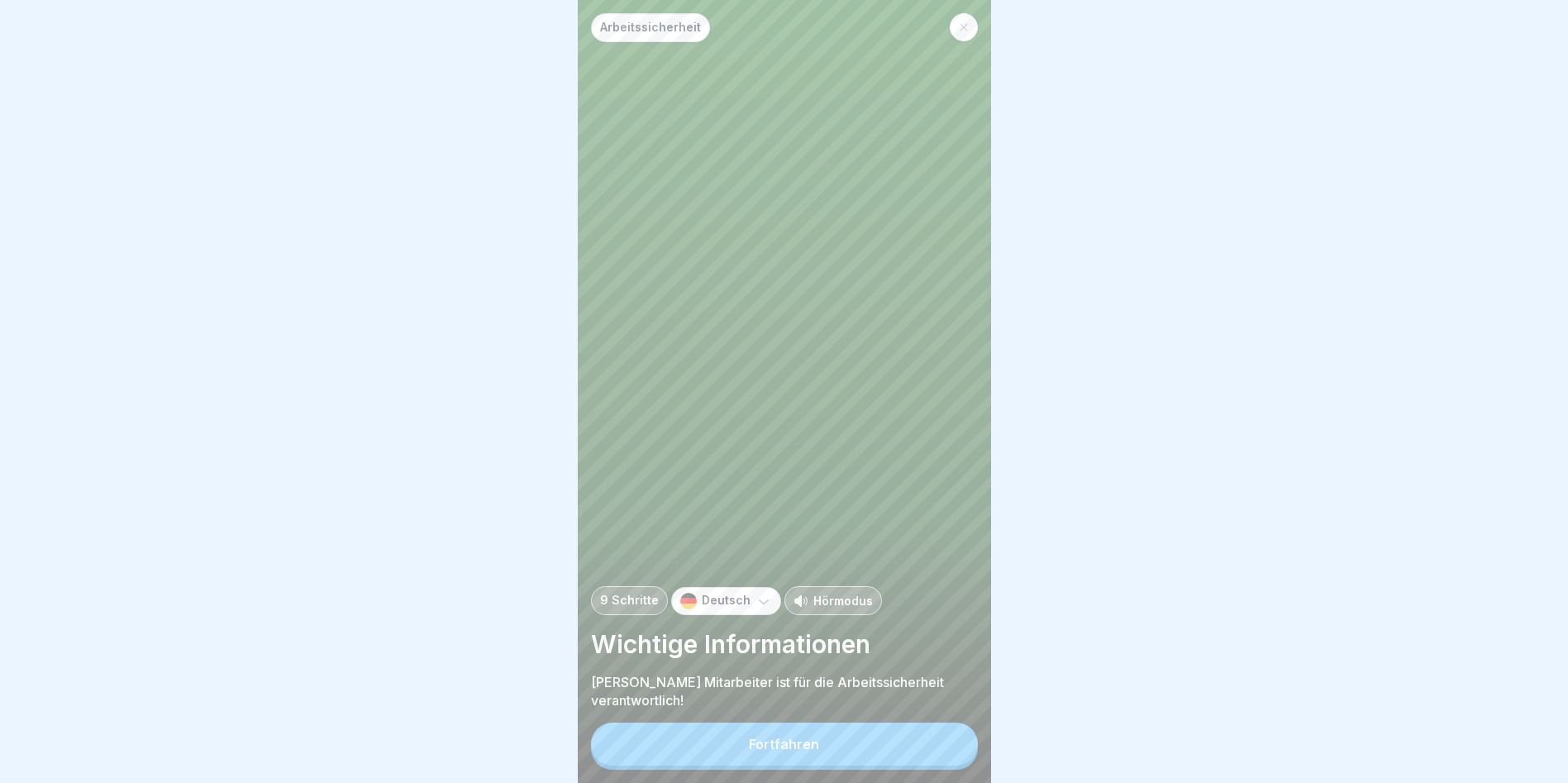
click at [878, 761] on button "Fortfahren" at bounding box center [785, 744] width 387 height 43
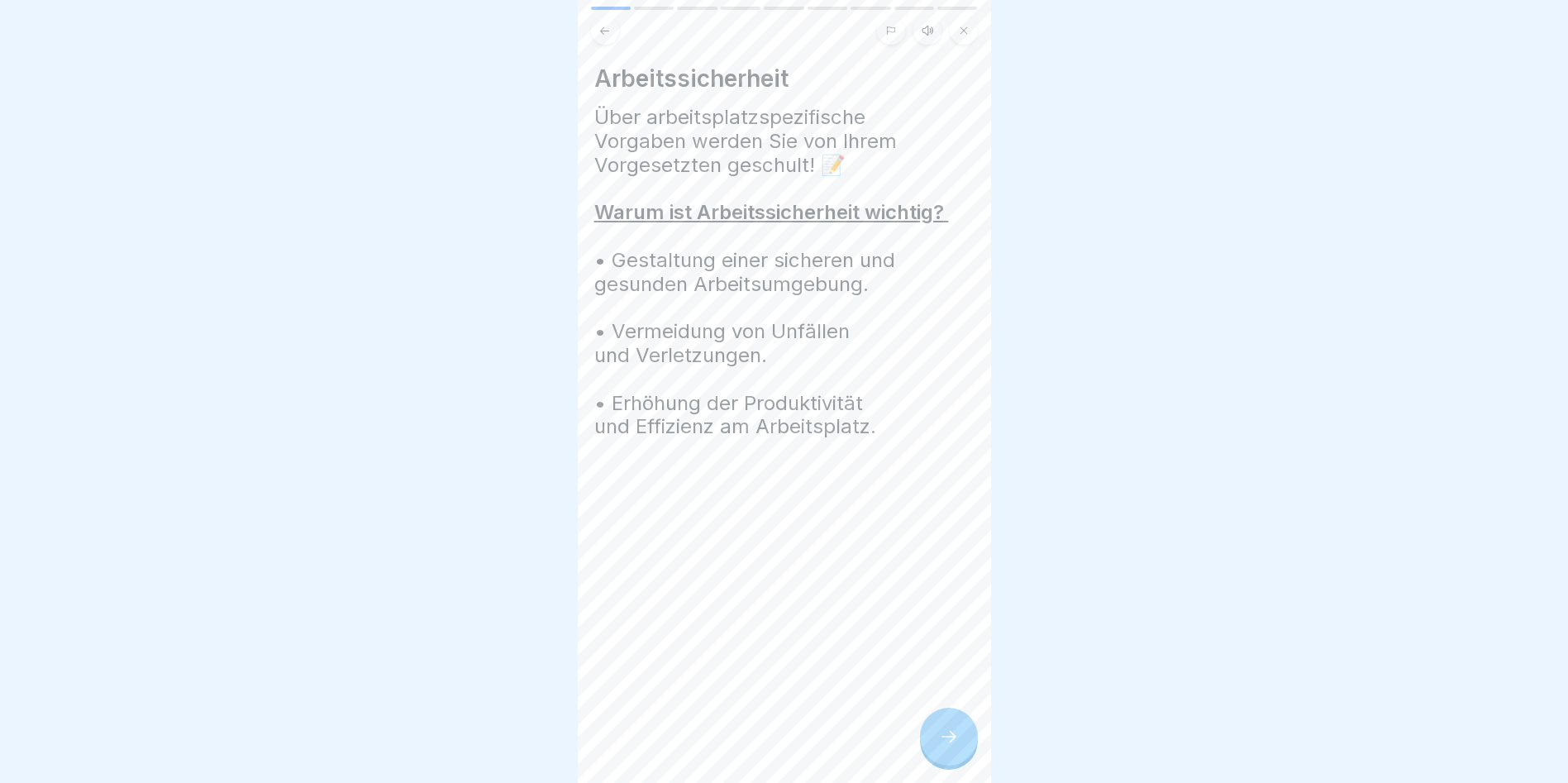
click at [925, 760] on div at bounding box center [949, 736] width 58 height 58
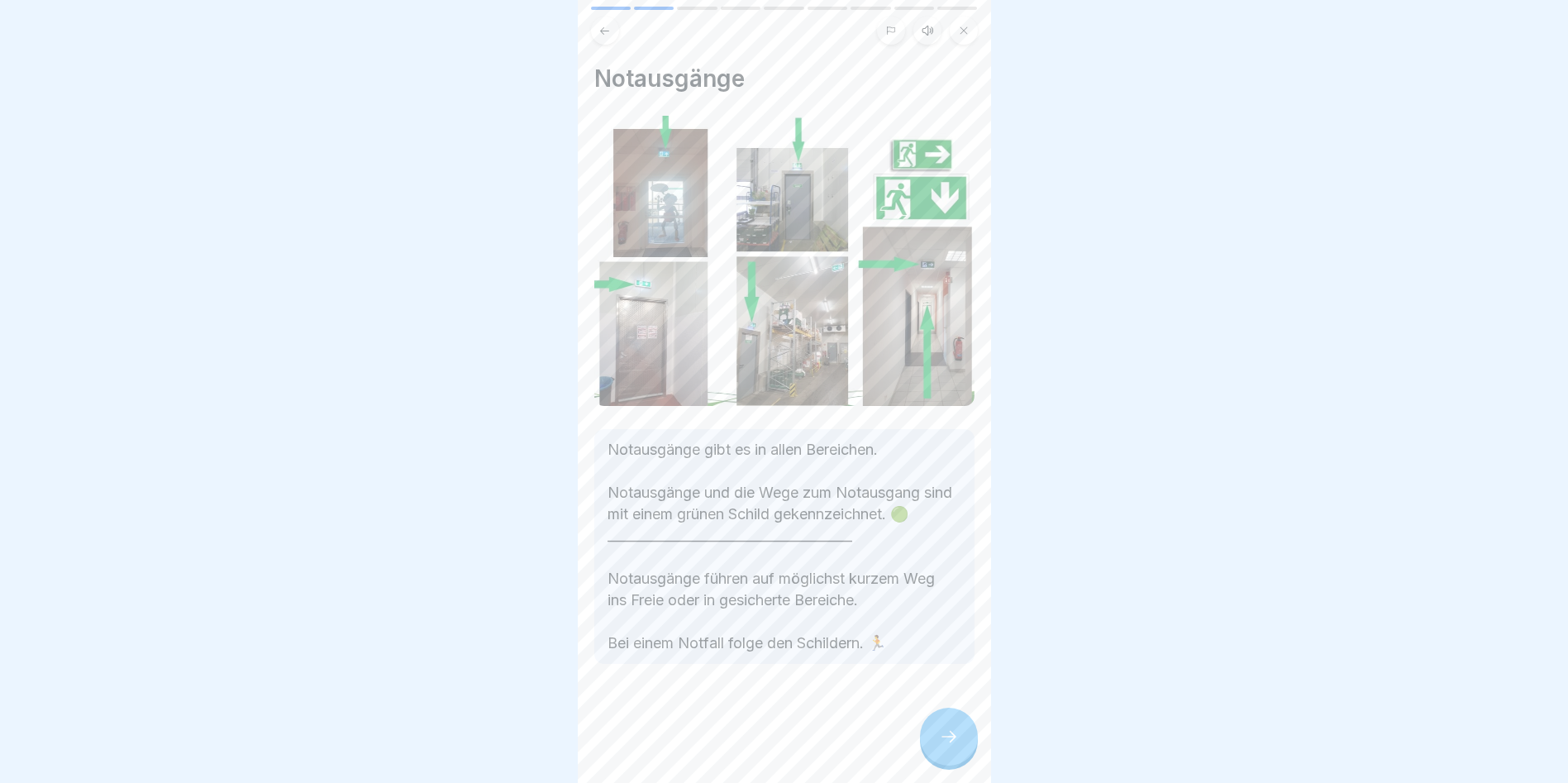
click at [925, 760] on div at bounding box center [949, 736] width 58 height 58
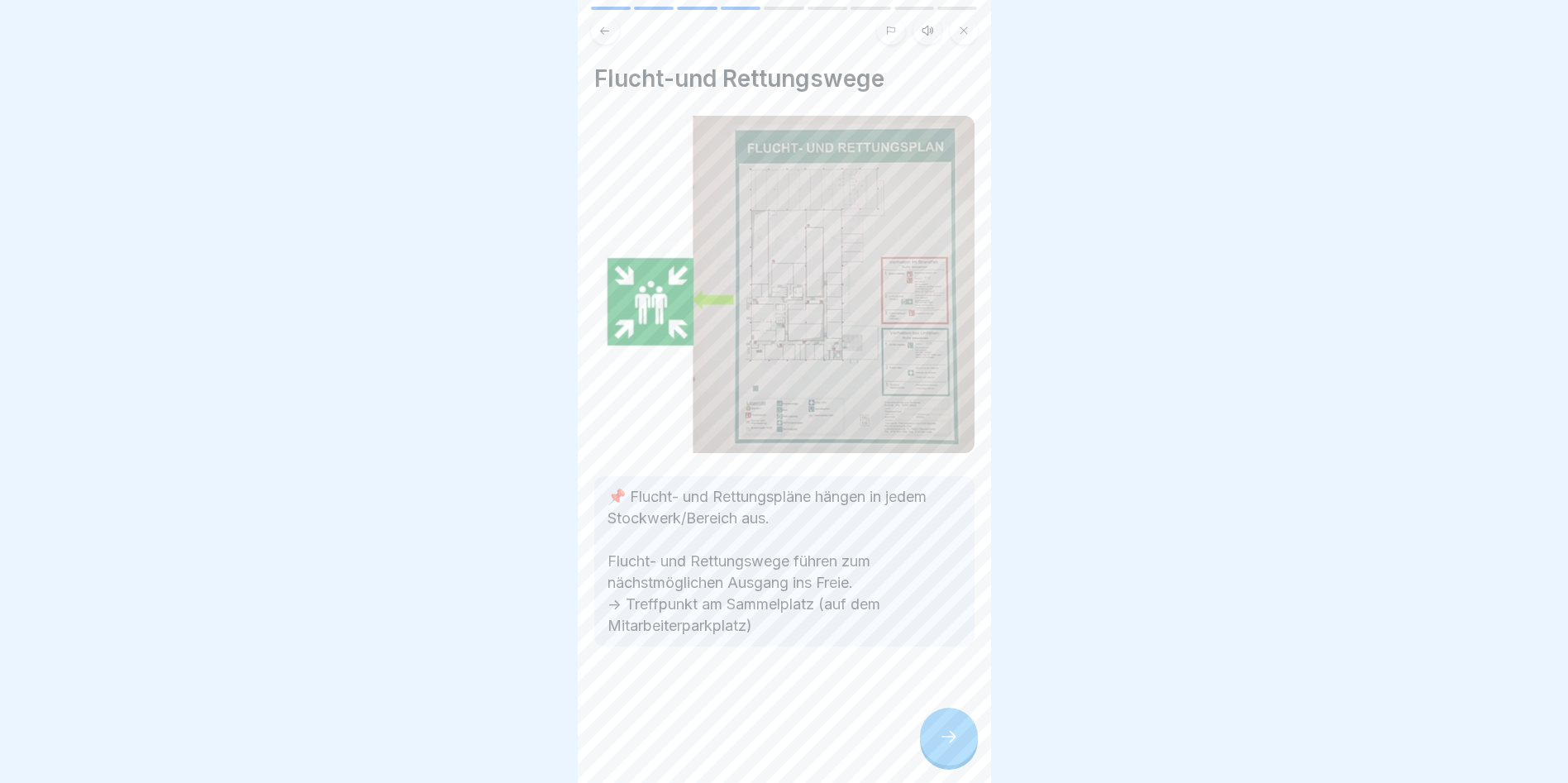
click at [925, 760] on div at bounding box center [949, 736] width 58 height 58
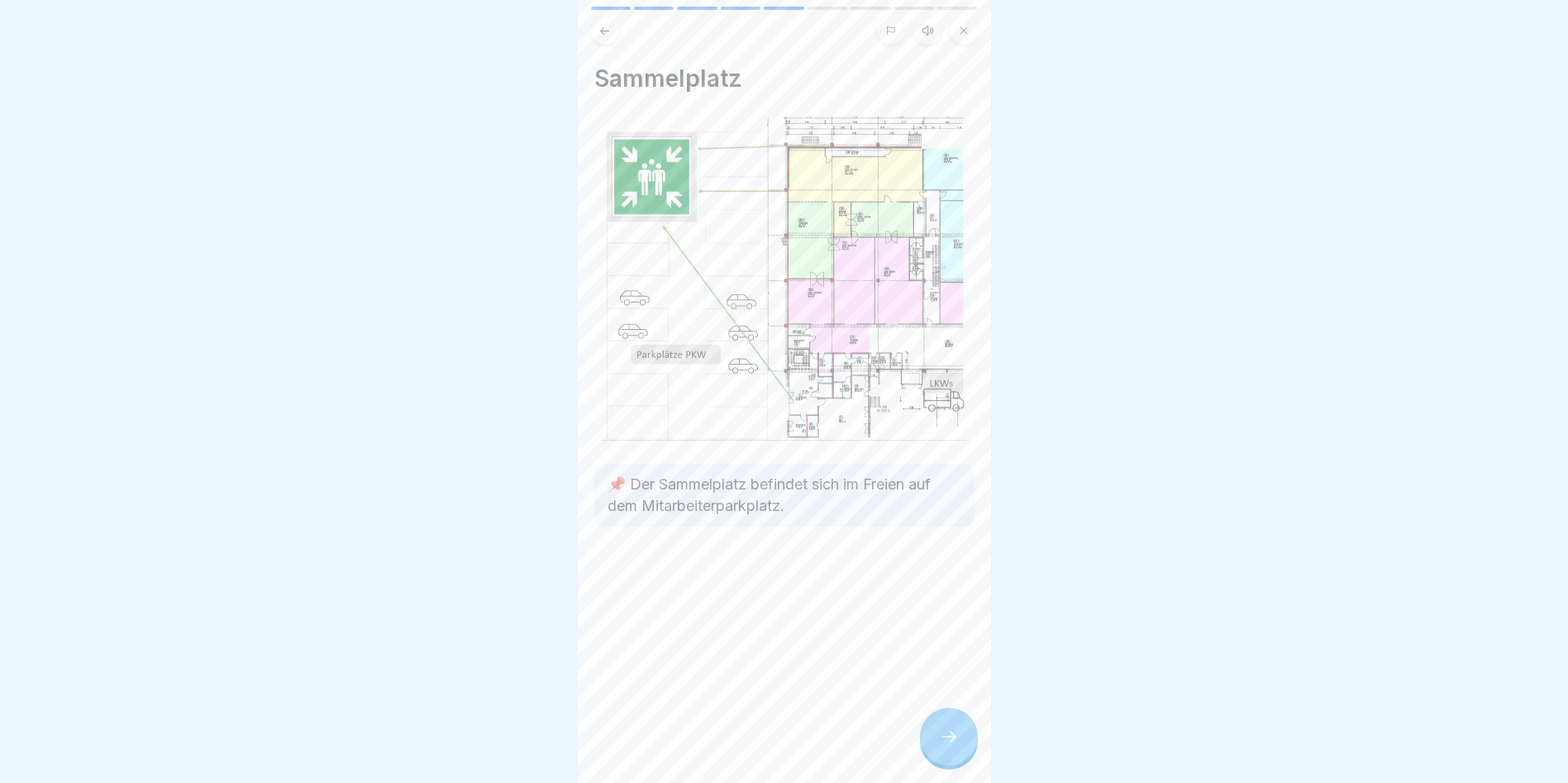
click at [925, 760] on div at bounding box center [949, 736] width 58 height 58
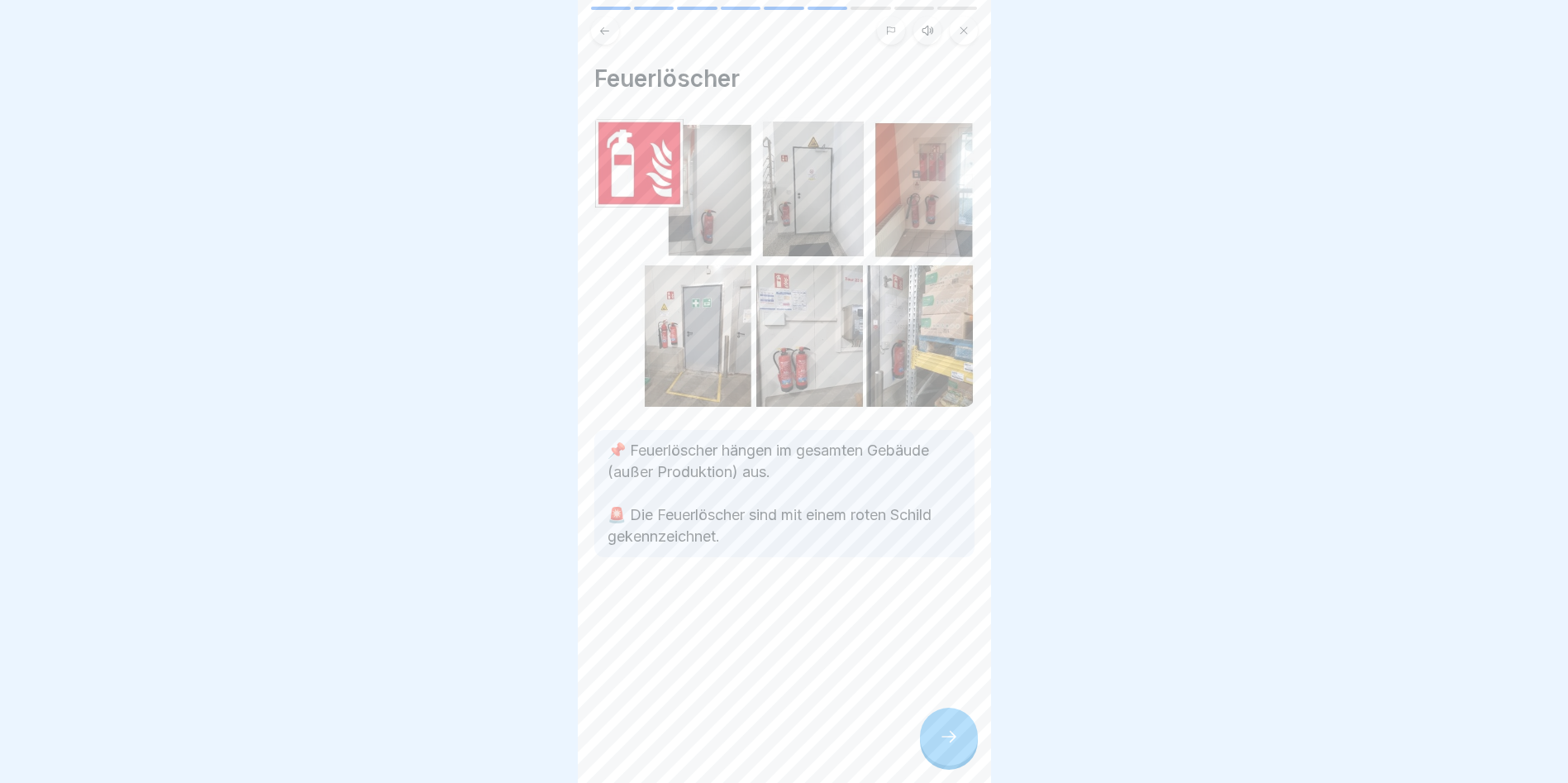
click at [925, 760] on div at bounding box center [949, 736] width 58 height 58
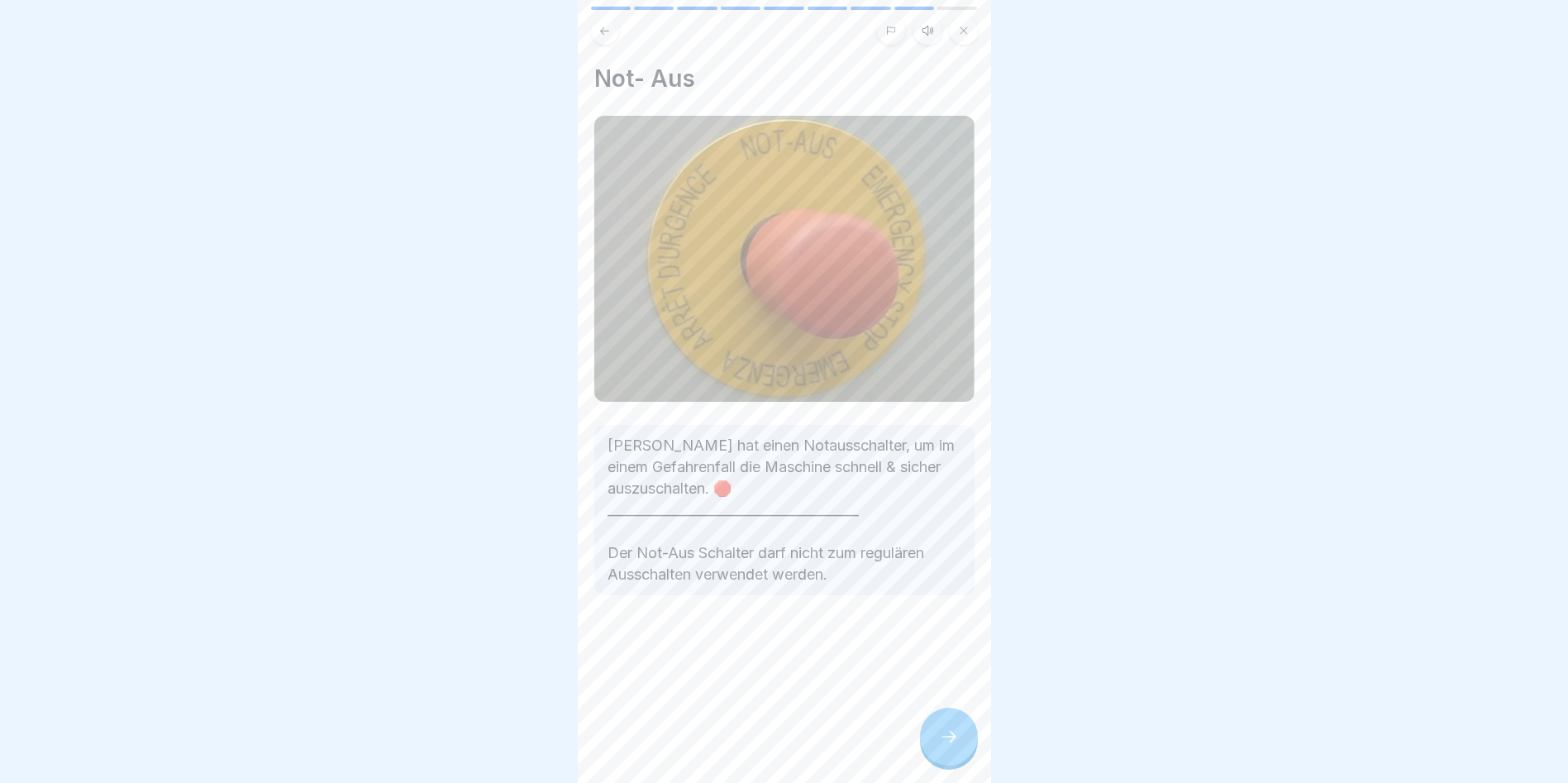
click at [925, 760] on div at bounding box center [949, 736] width 58 height 58
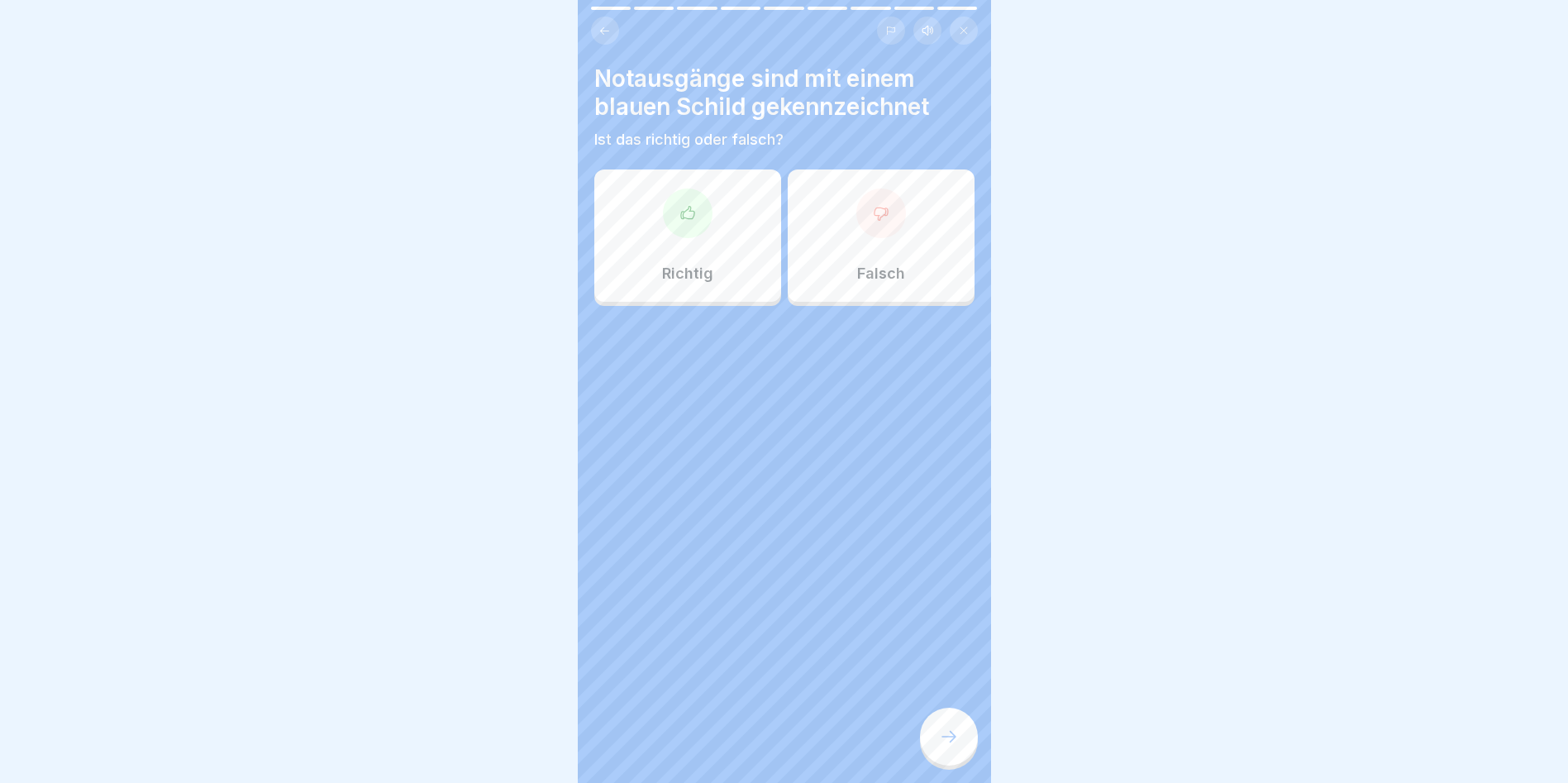
click at [925, 760] on div at bounding box center [949, 736] width 58 height 58
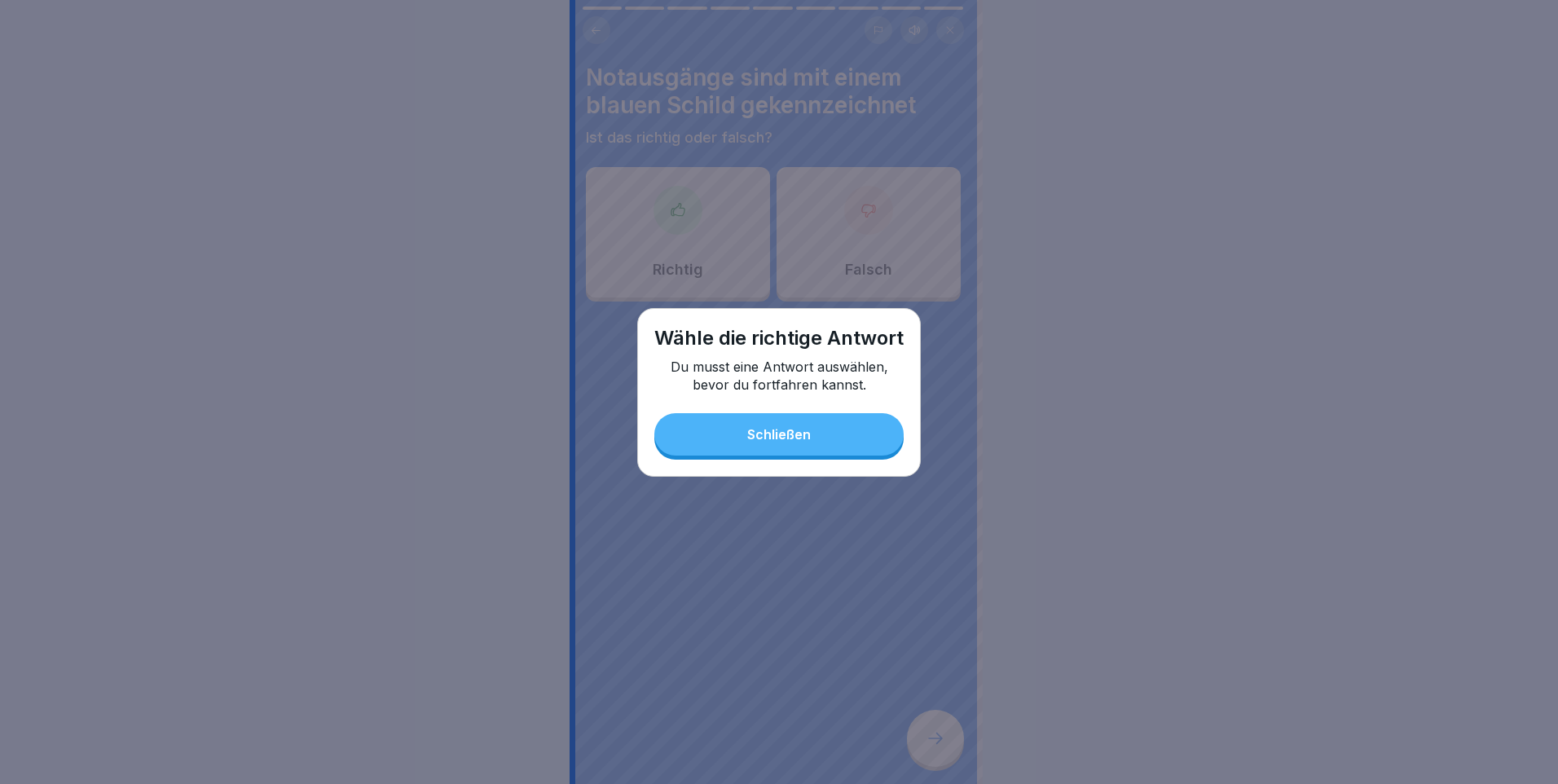
click at [794, 432] on div "Schließen" at bounding box center [779, 434] width 64 height 15
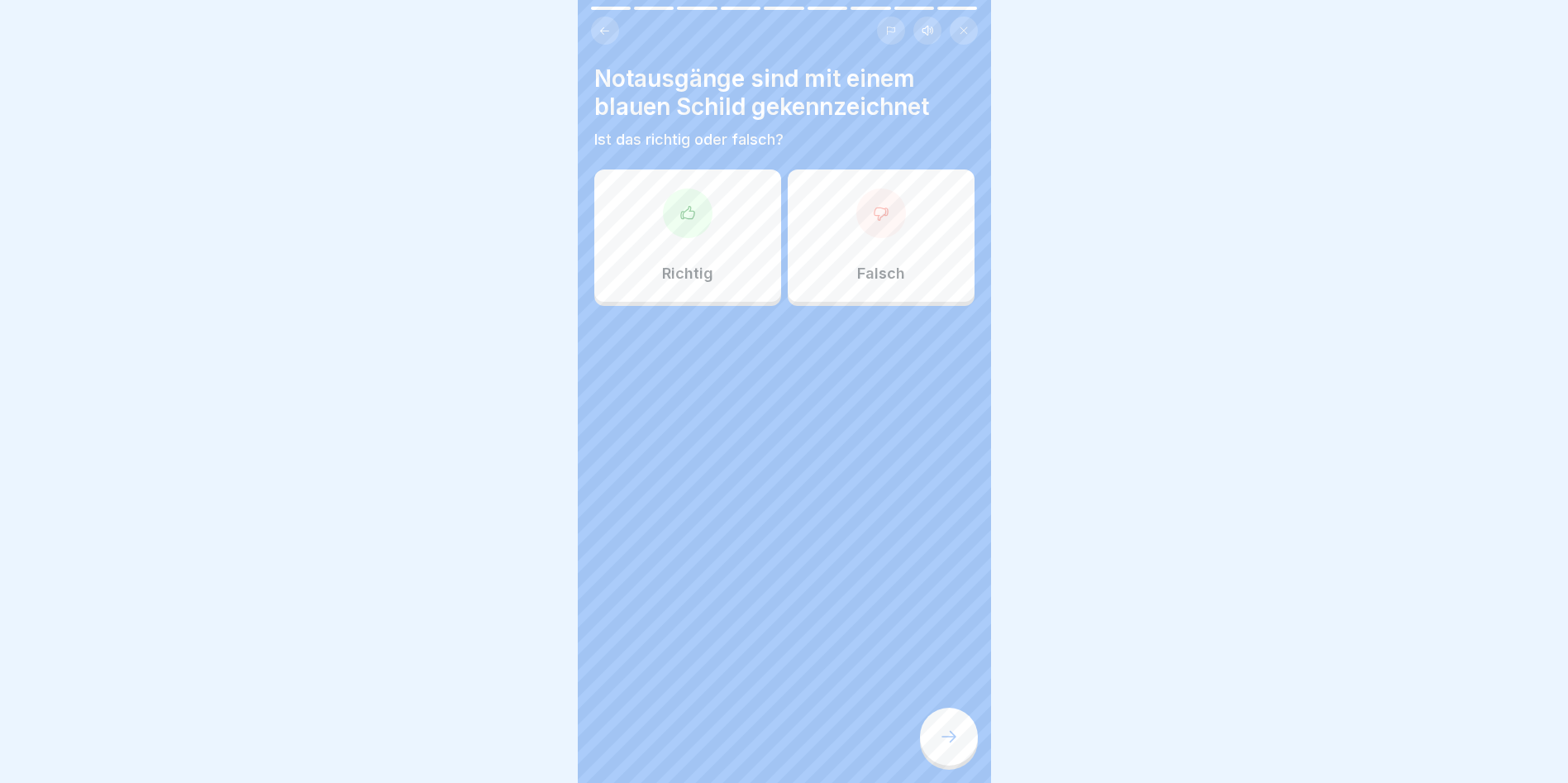
click at [724, 258] on div "Richtig" at bounding box center [688, 235] width 187 height 132
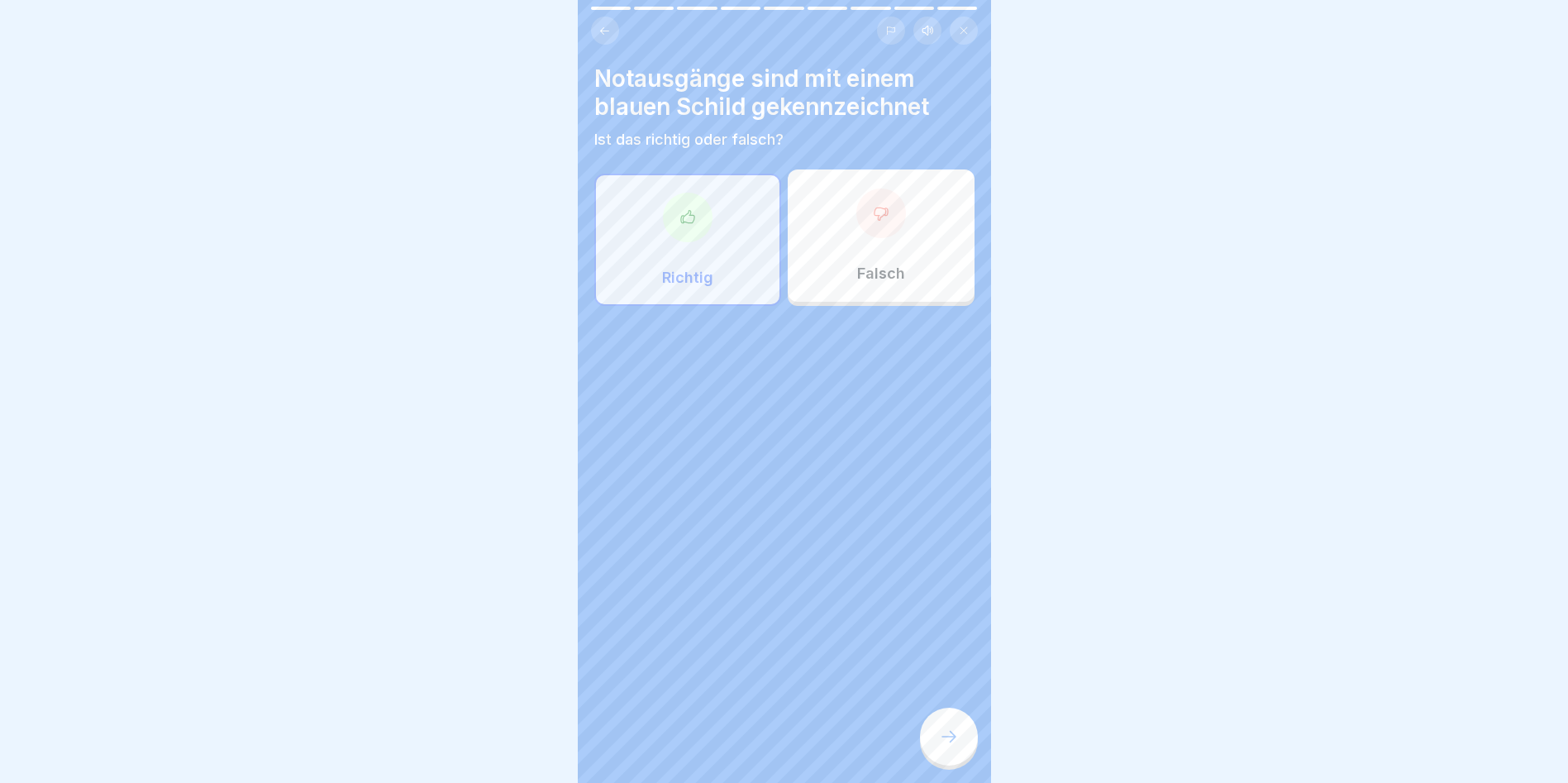
click at [952, 729] on div at bounding box center [949, 736] width 58 height 58
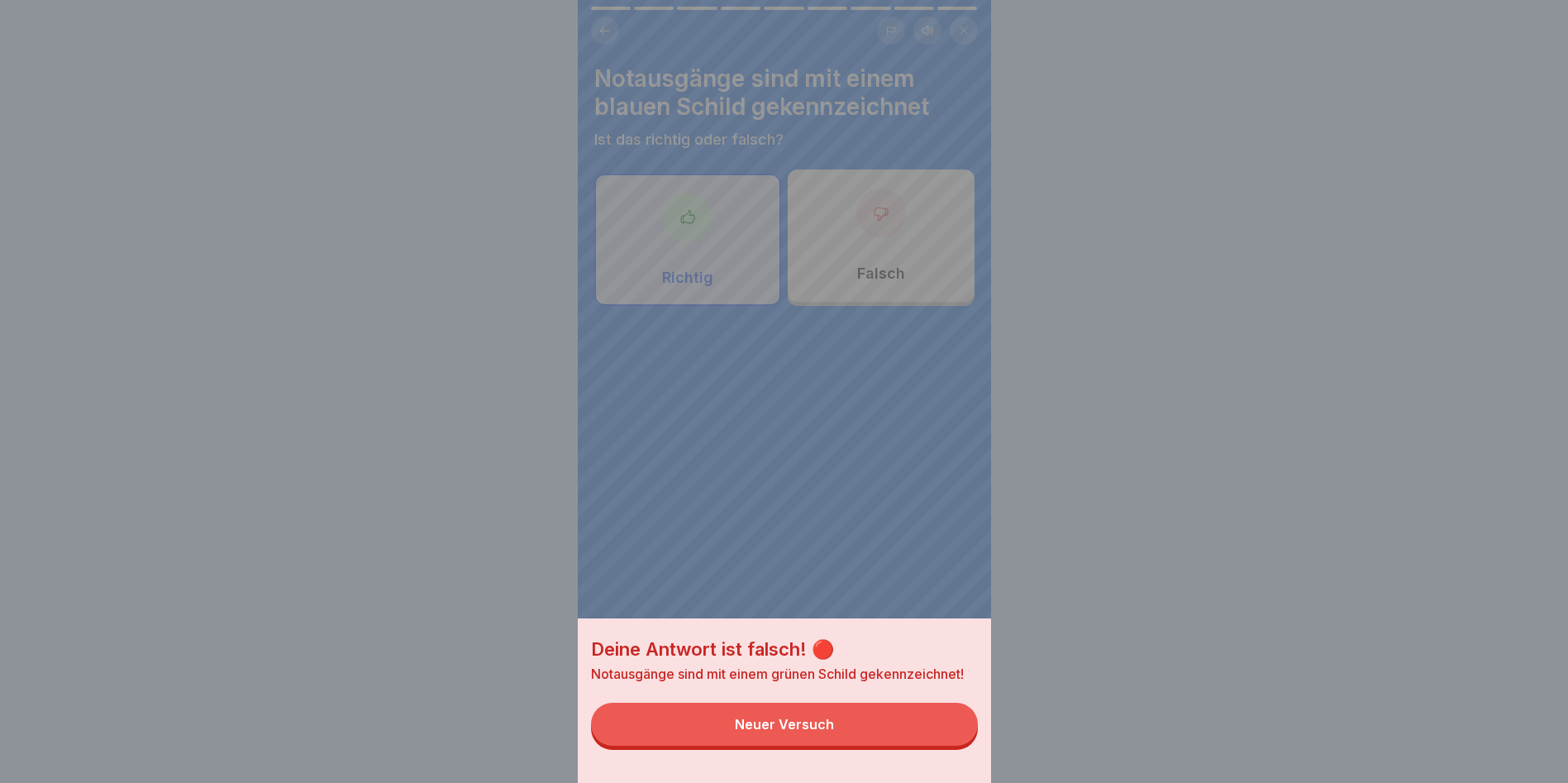
click at [951, 732] on button "Neuer Versuch" at bounding box center [785, 724] width 387 height 43
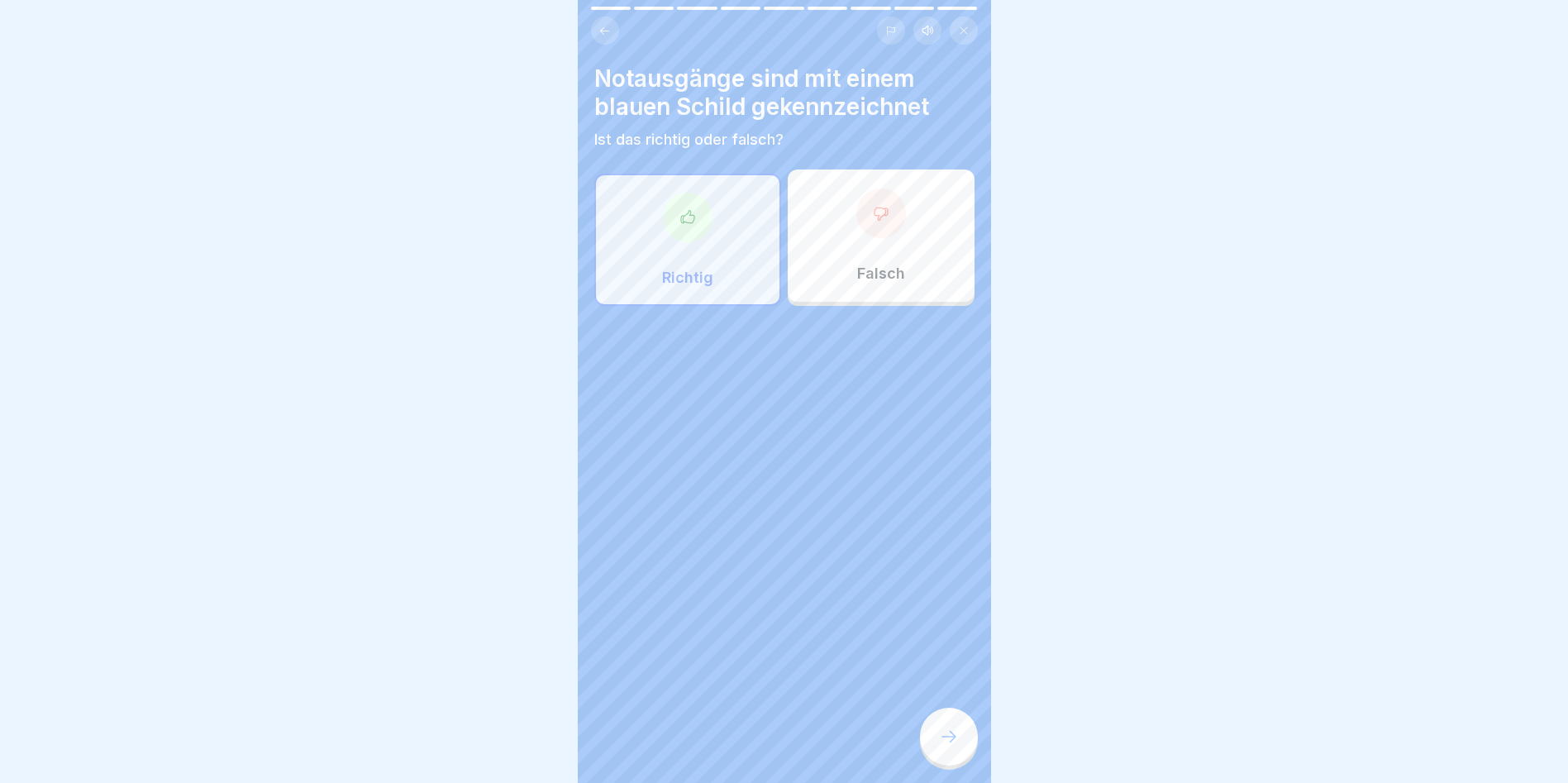
click at [856, 239] on div "Falsch" at bounding box center [881, 235] width 187 height 132
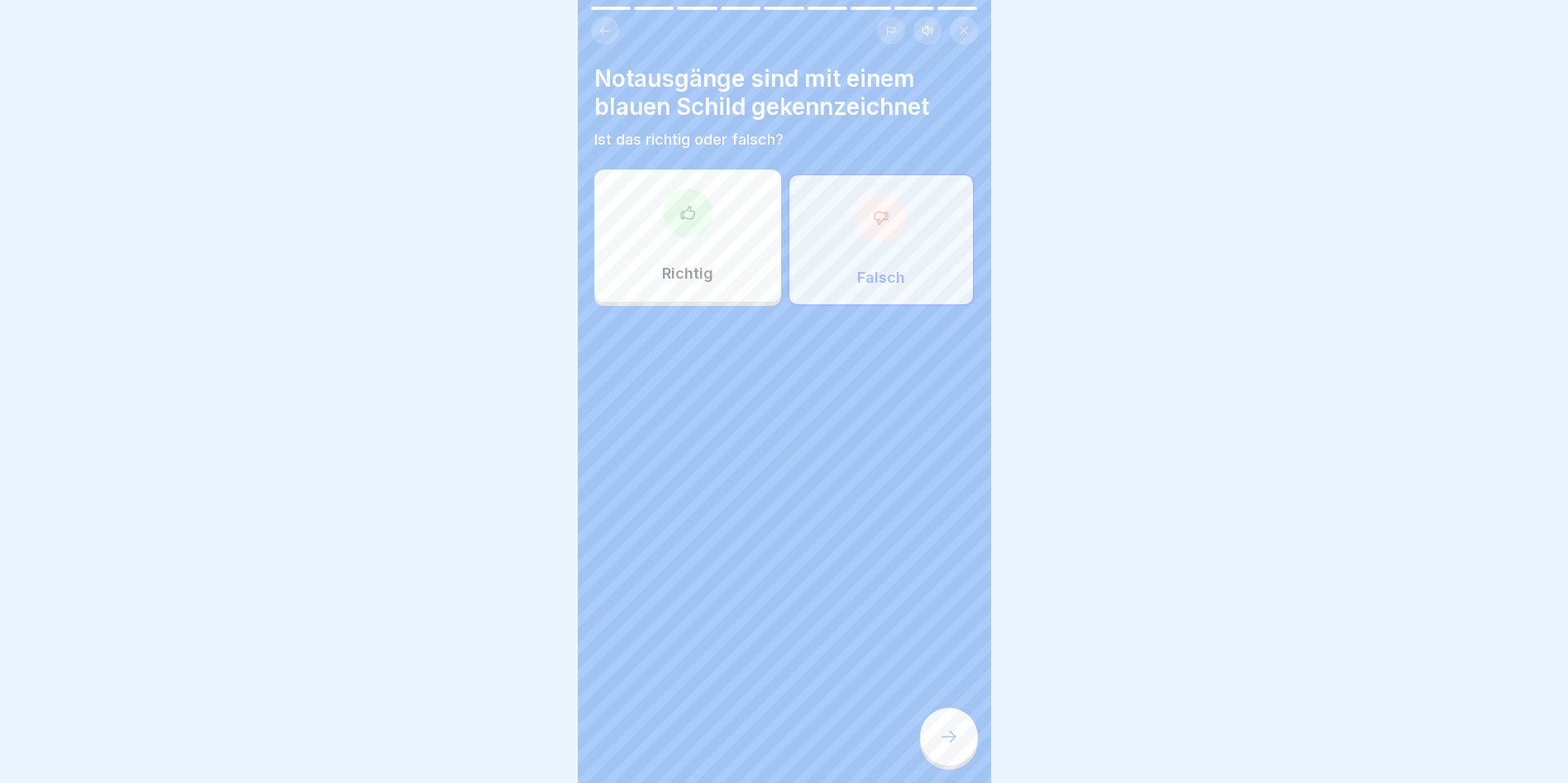
click at [946, 740] on div at bounding box center [949, 736] width 58 height 58
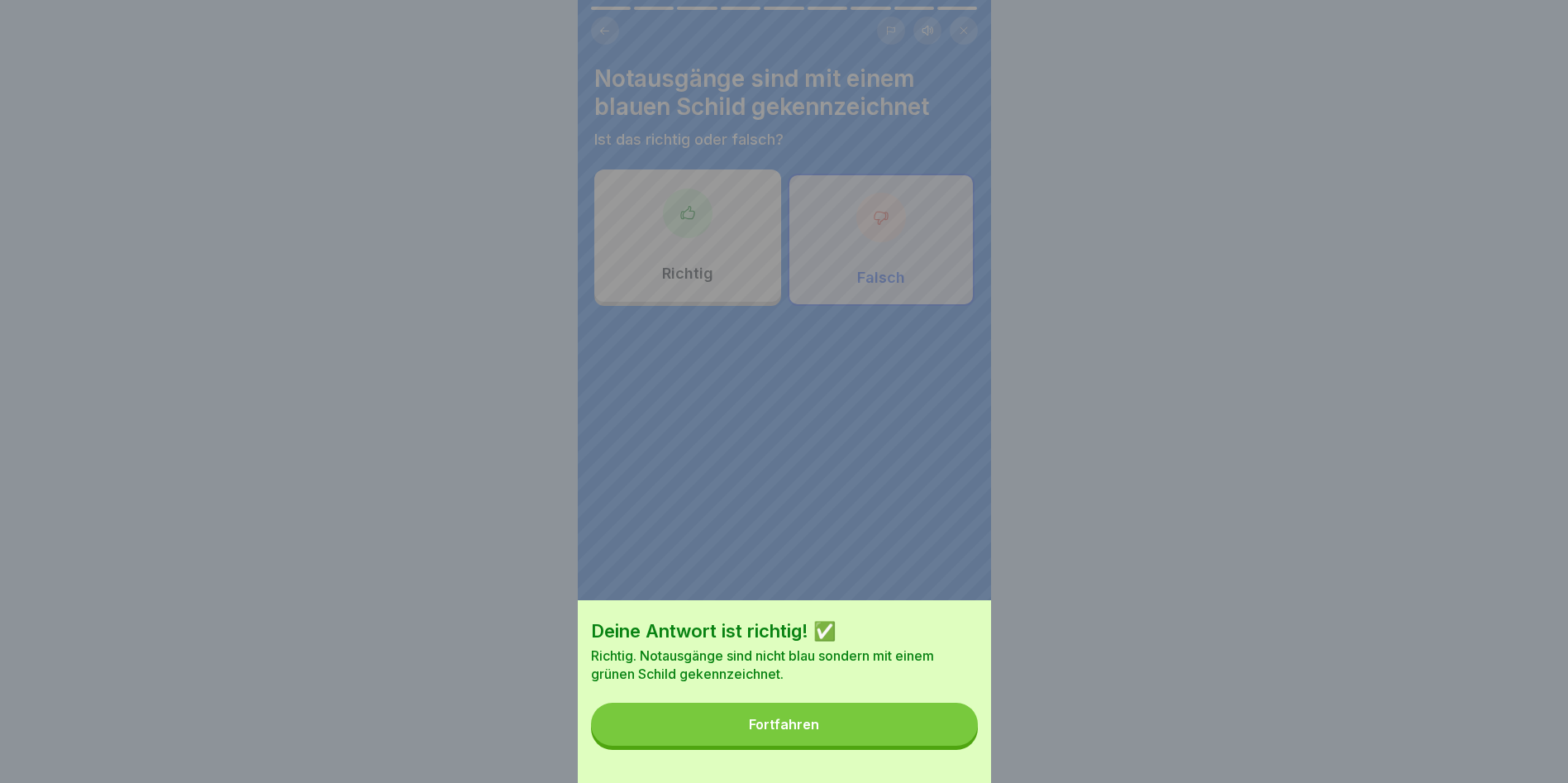
click at [875, 732] on button "Fortfahren" at bounding box center [785, 724] width 387 height 43
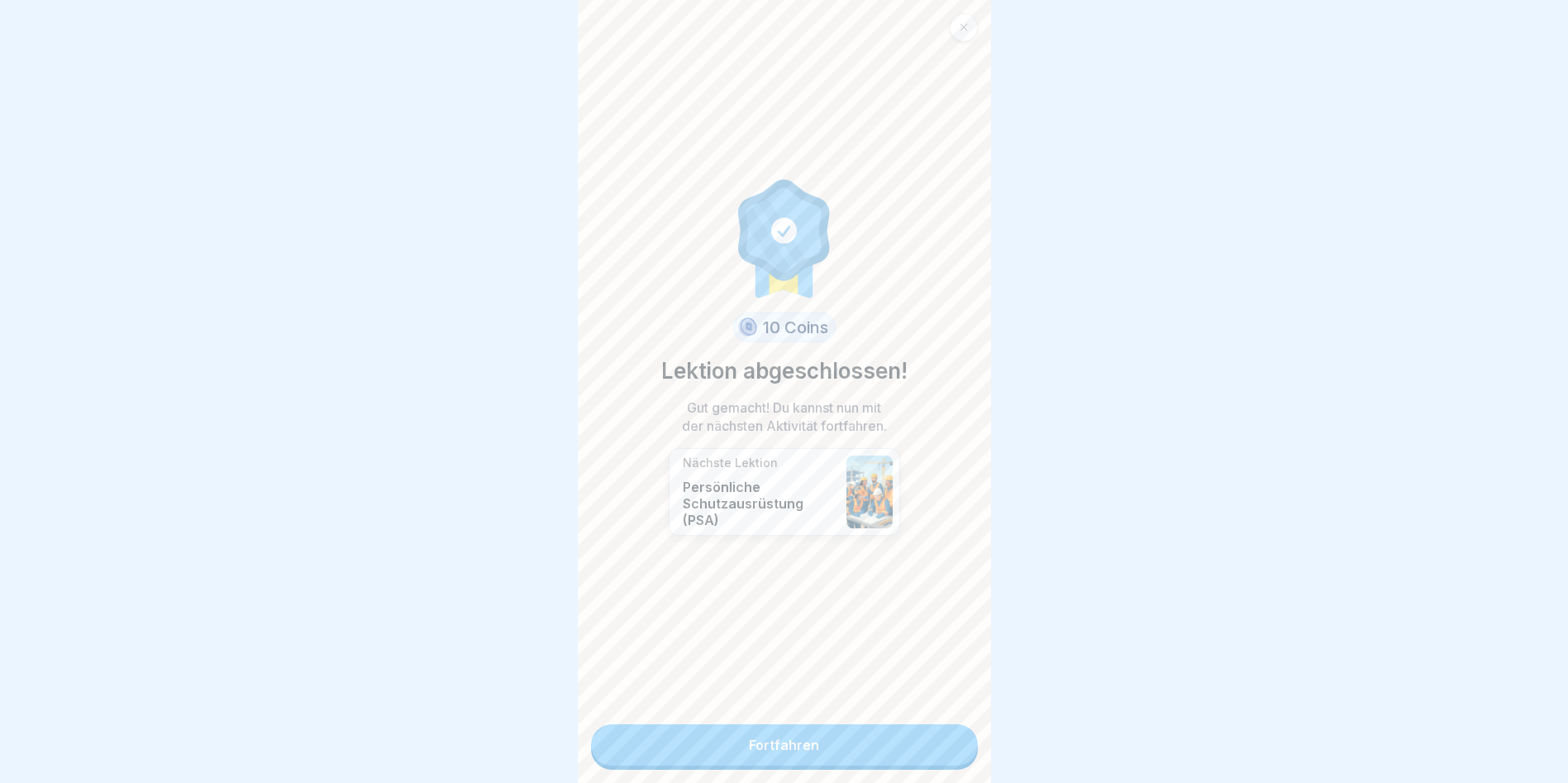
click at [870, 719] on div "10 Coins Lektion abgeschlossen! Gut gemacht! Du kannst nun mit der nächsten Akt…" at bounding box center [785, 391] width 414 height 783
click at [876, 739] on link "Fortfahren" at bounding box center [785, 744] width 387 height 41
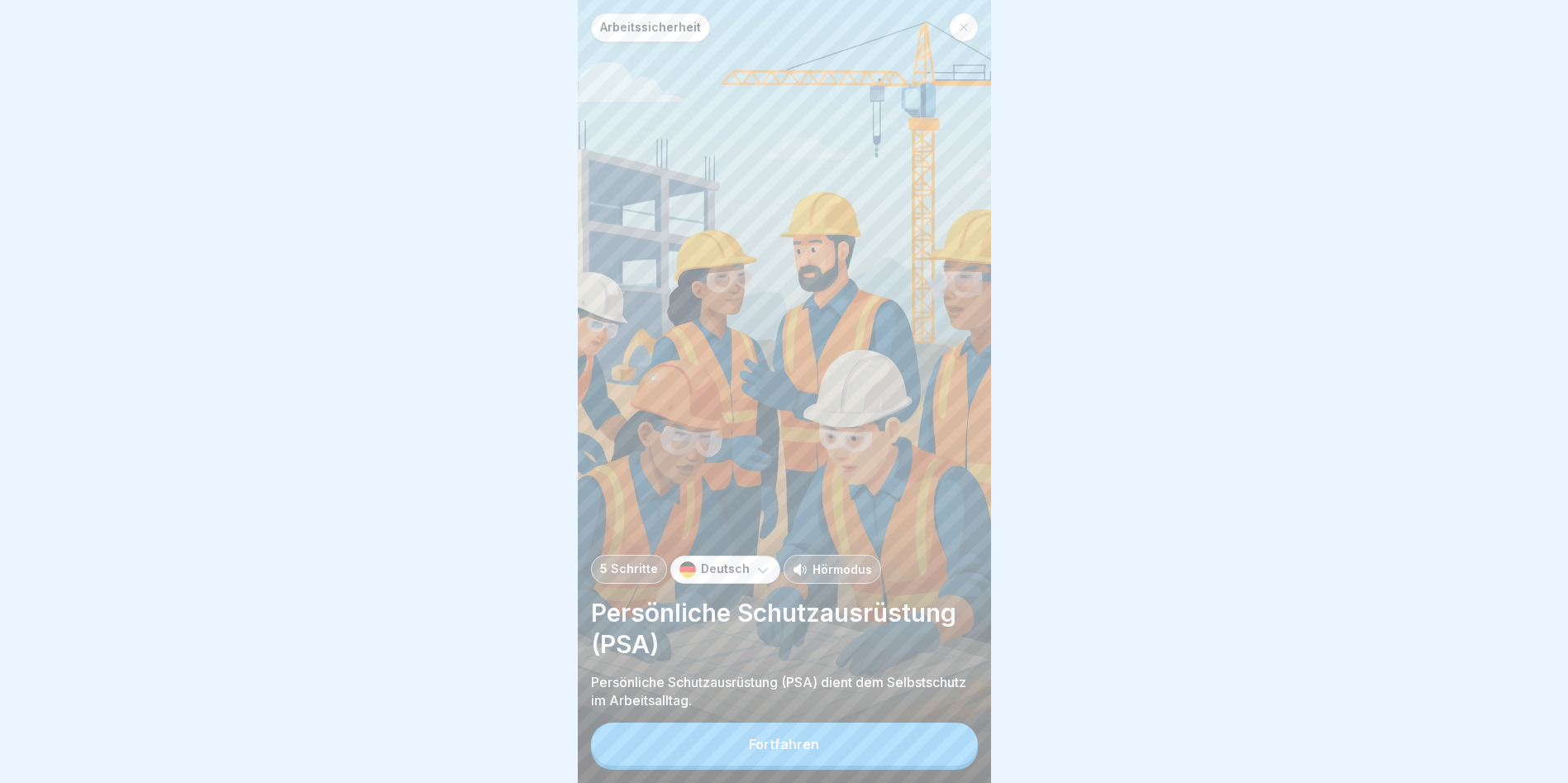
click at [872, 733] on div "Arbeitssicherheit 5 Schritte Deutsch Hörmodus Persönliche Schutzausrüstung (PSA…" at bounding box center [785, 391] width 414 height 783
click at [866, 746] on button "Fortfahren" at bounding box center [785, 744] width 387 height 43
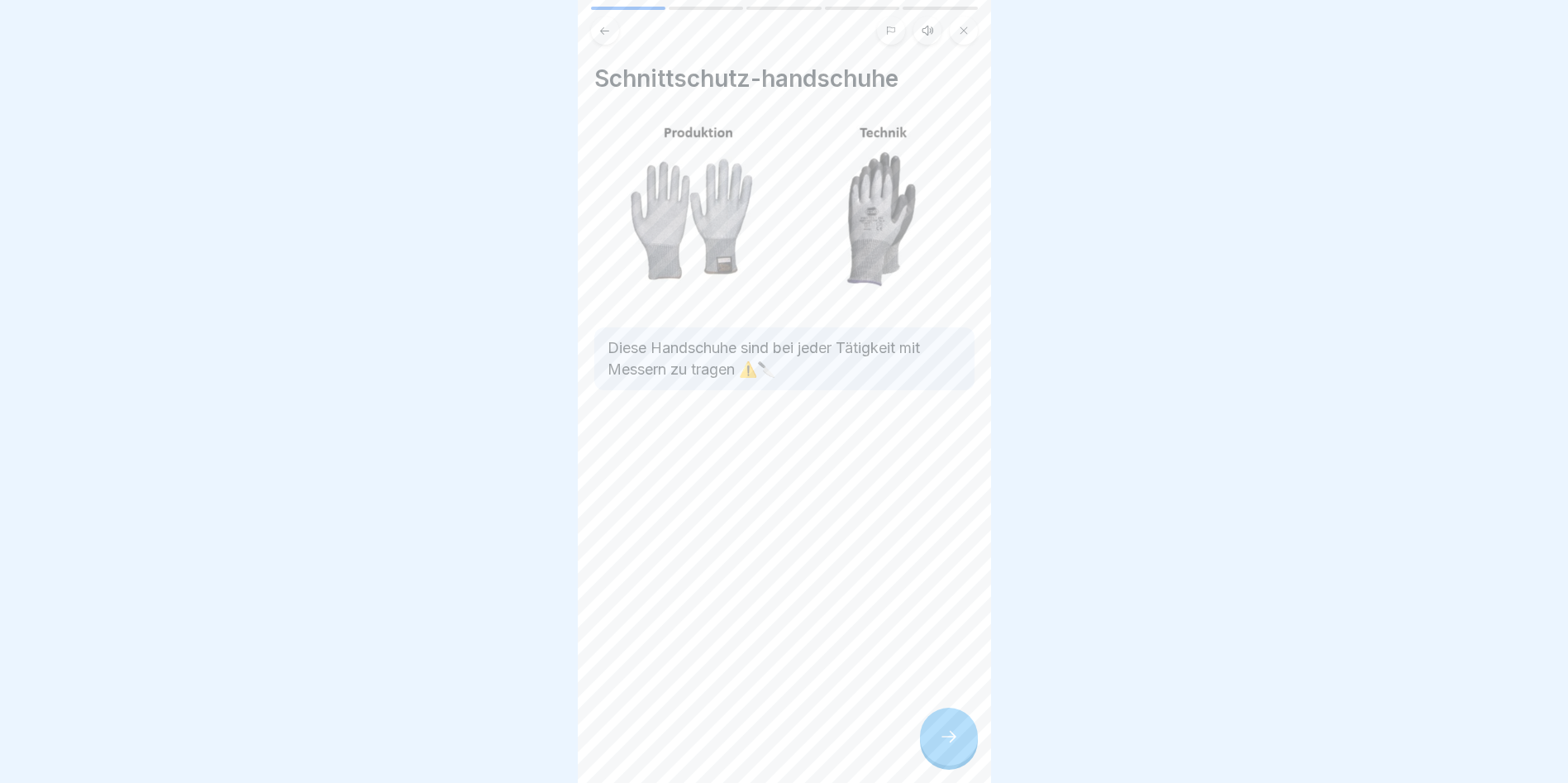
click at [924, 744] on div at bounding box center [949, 736] width 58 height 58
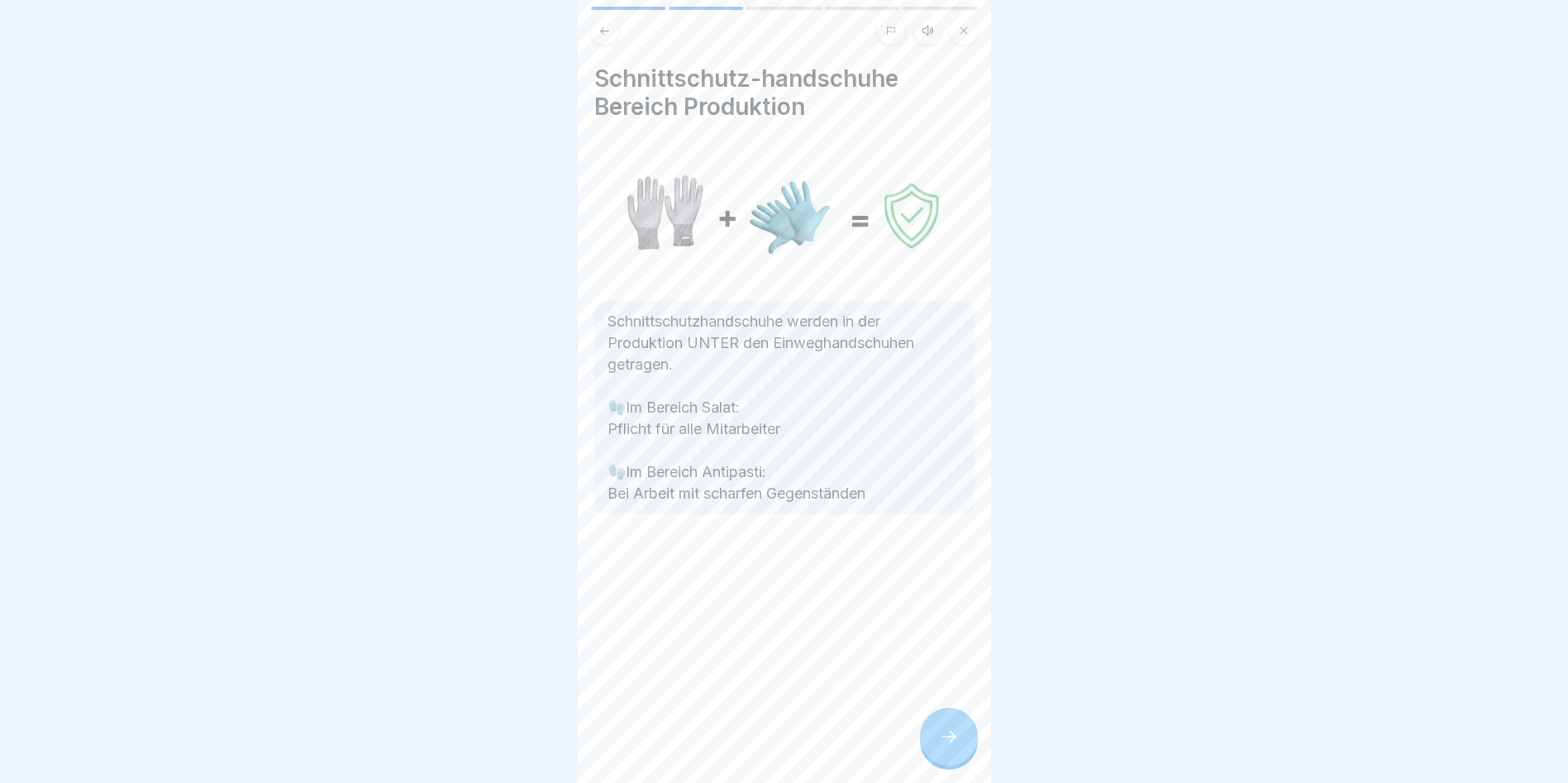
click at [925, 743] on div at bounding box center [949, 736] width 58 height 58
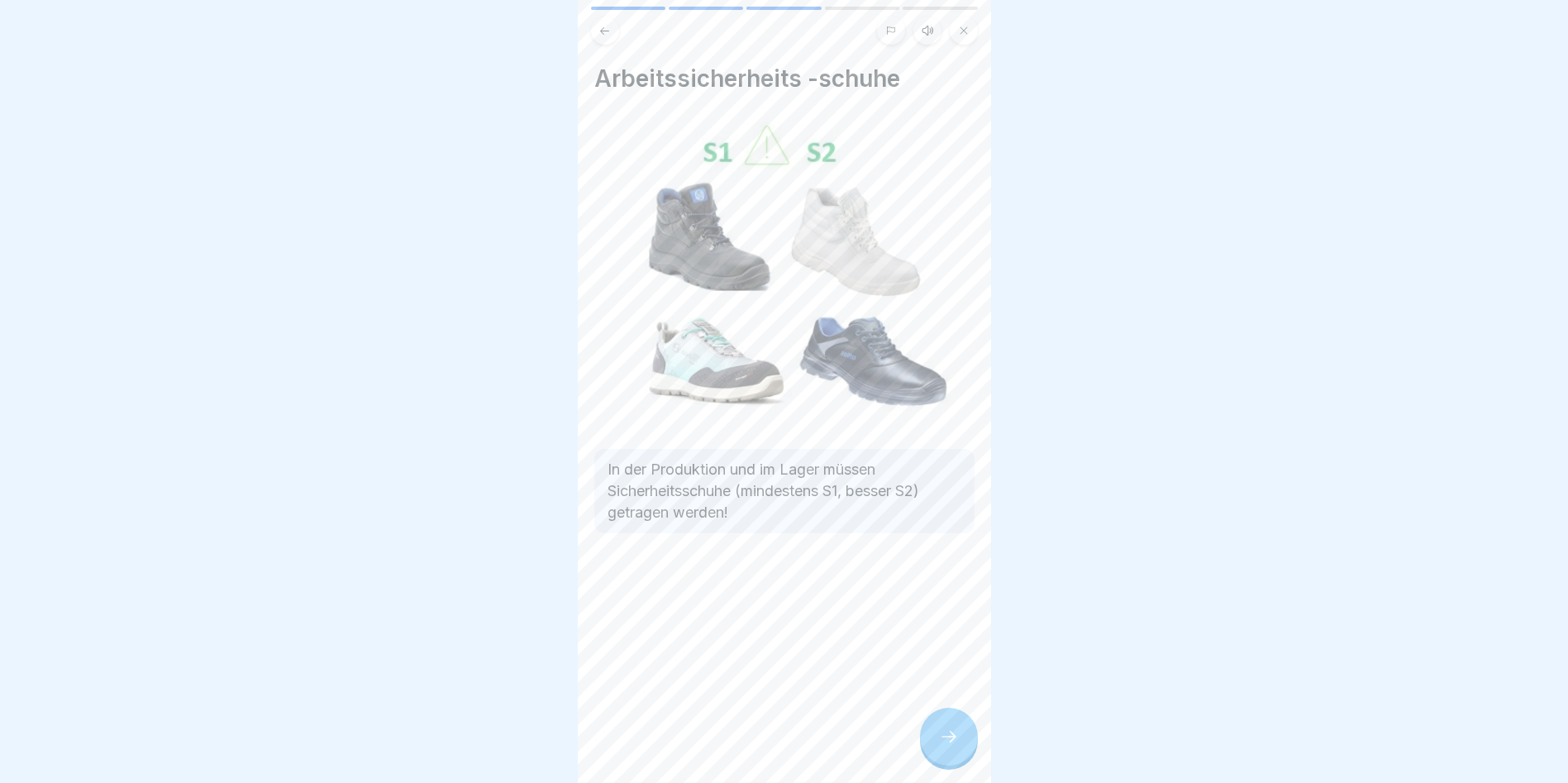
click at [926, 743] on div at bounding box center [949, 736] width 58 height 58
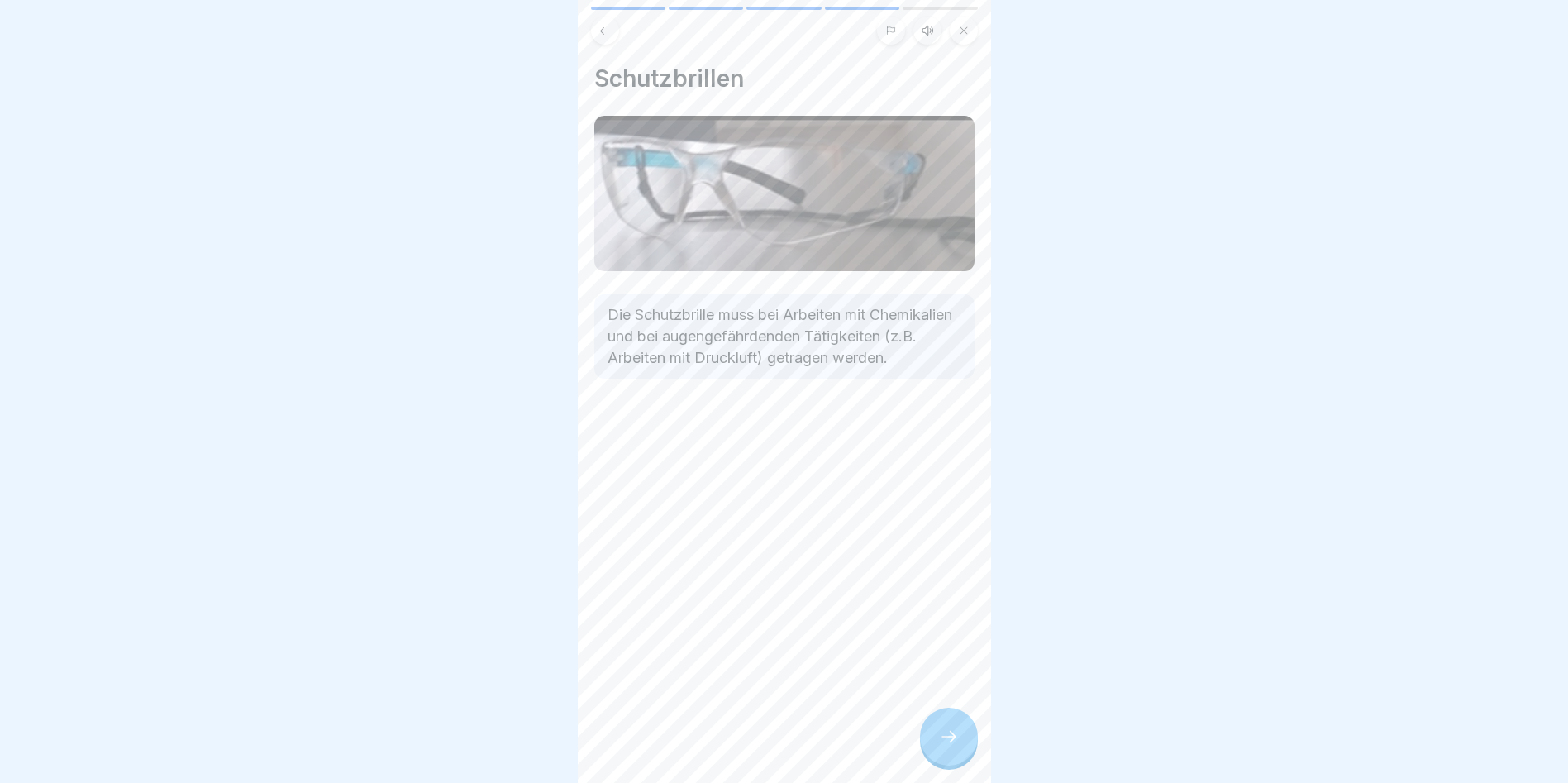
click at [926, 743] on div at bounding box center [949, 736] width 58 height 58
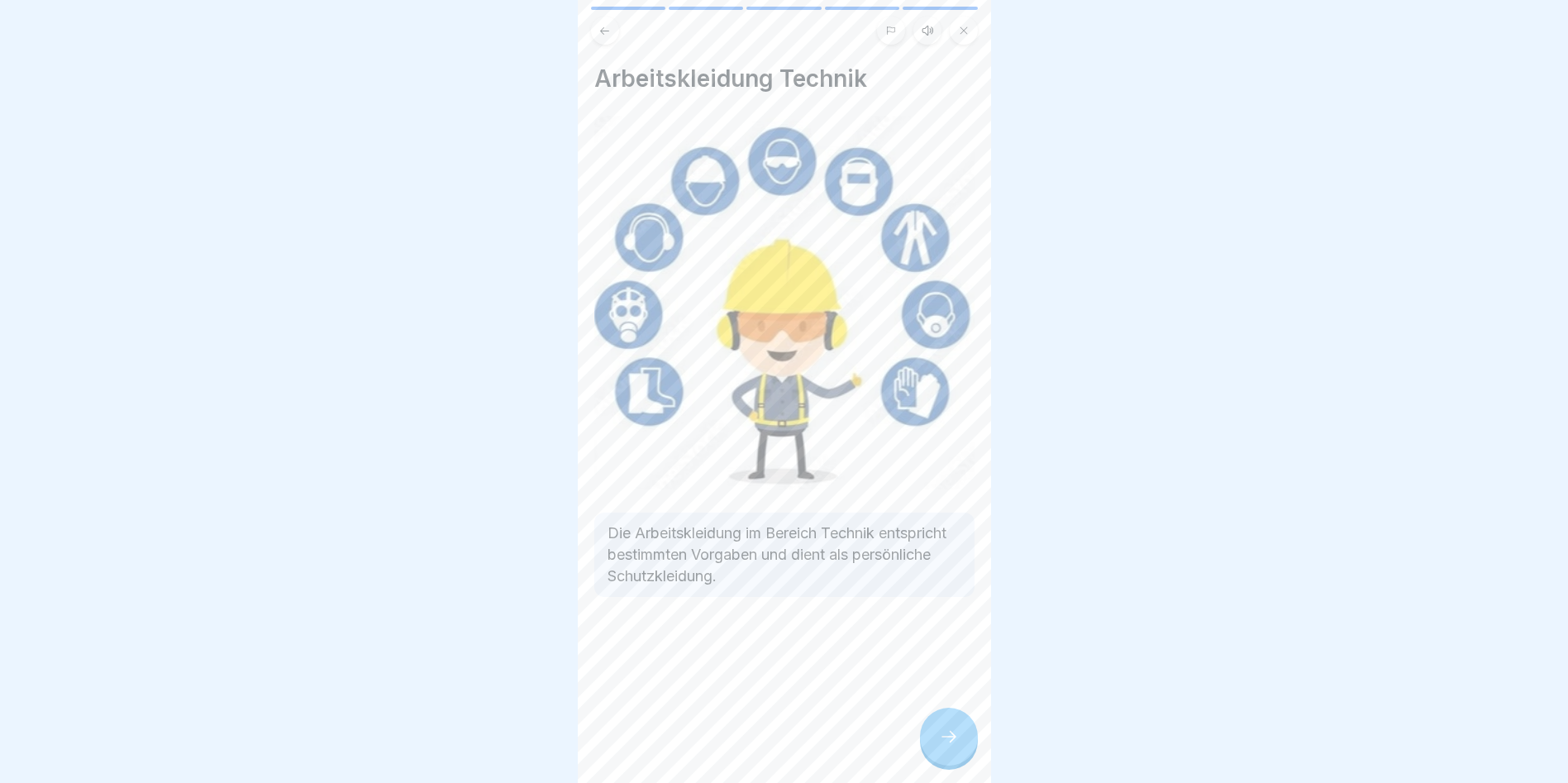
click at [926, 743] on div at bounding box center [949, 736] width 58 height 58
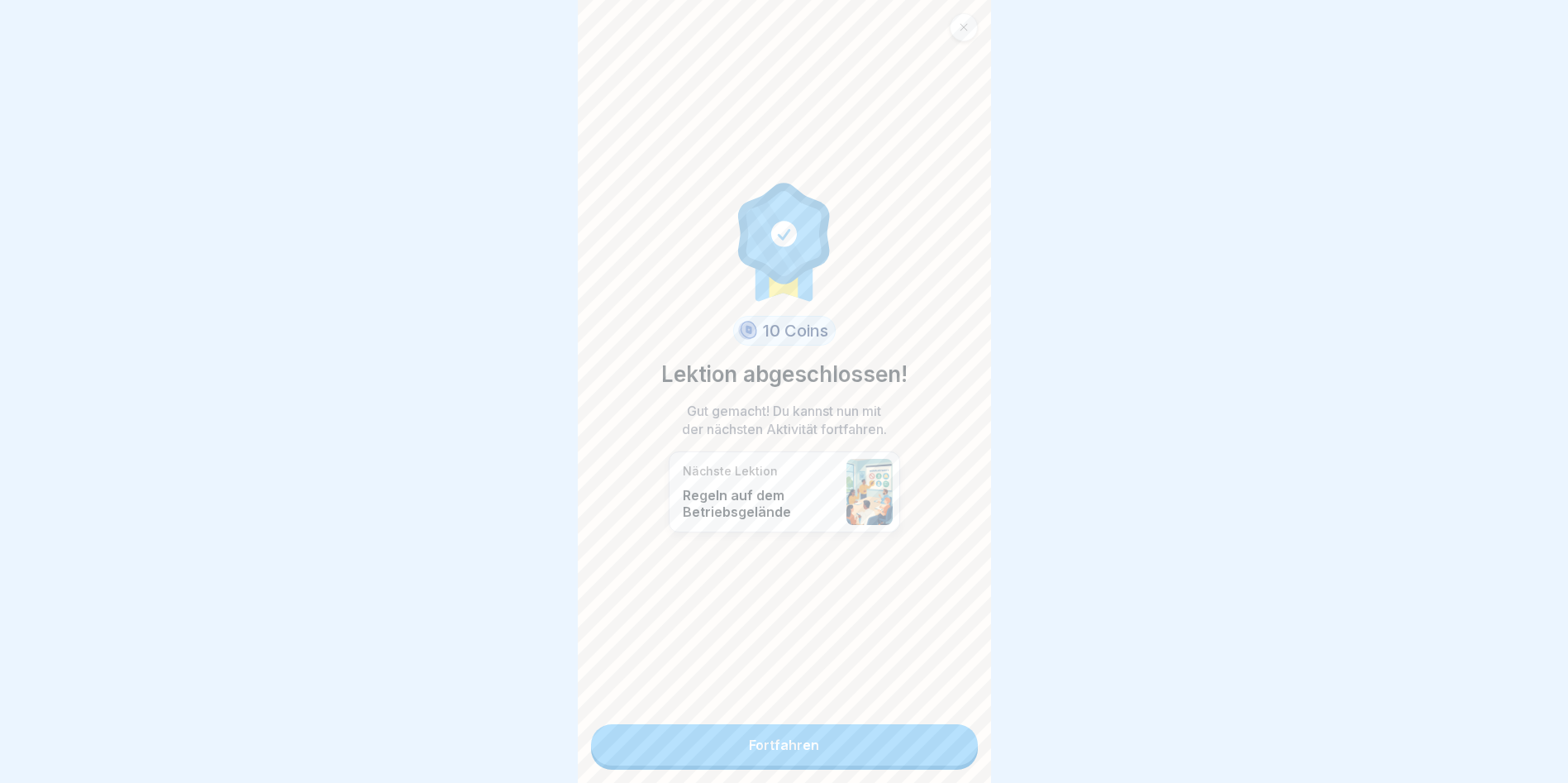
click at [926, 743] on link "Fortfahren" at bounding box center [785, 744] width 387 height 41
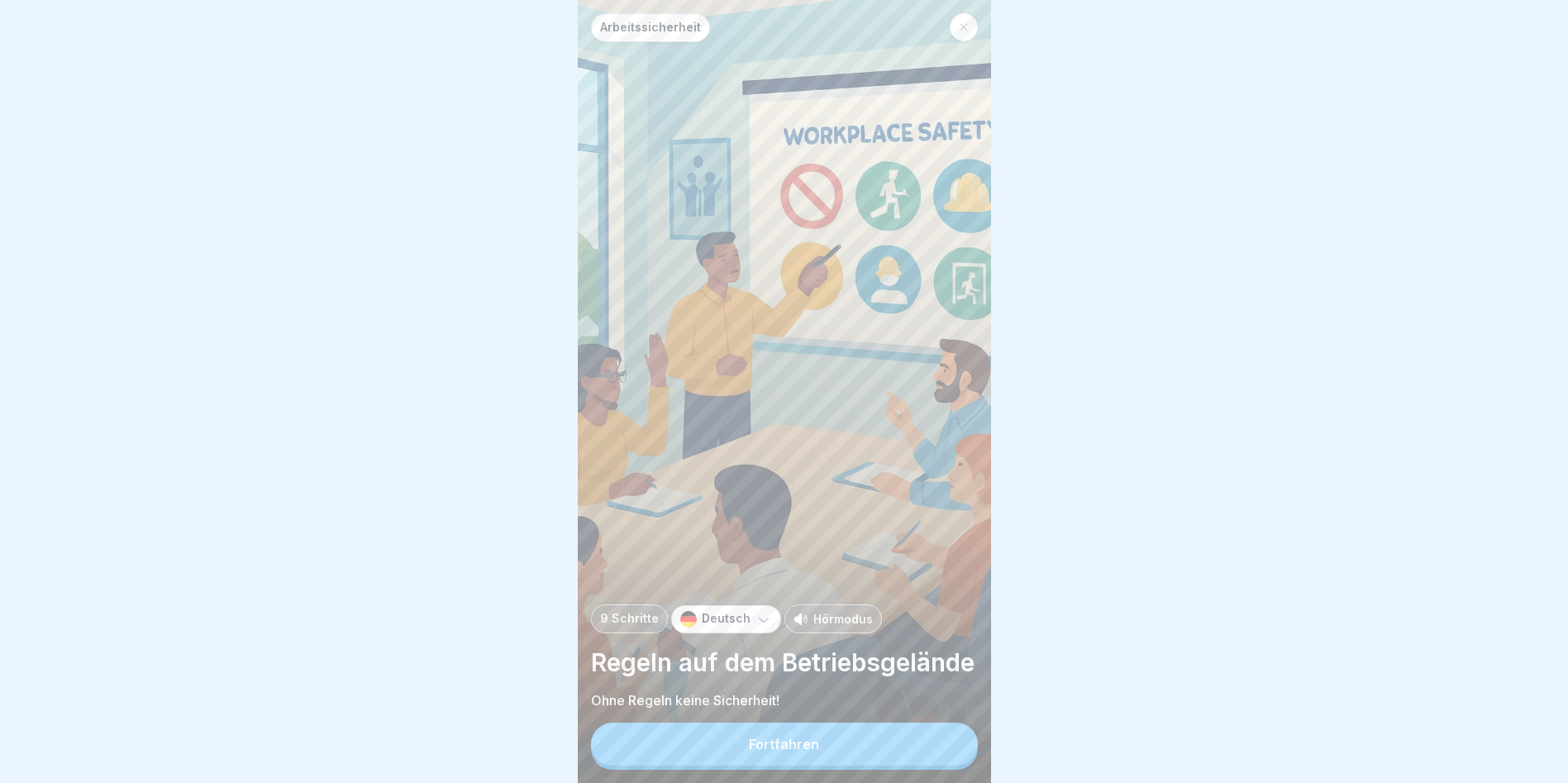
click at [926, 743] on button "Fortfahren" at bounding box center [785, 744] width 387 height 43
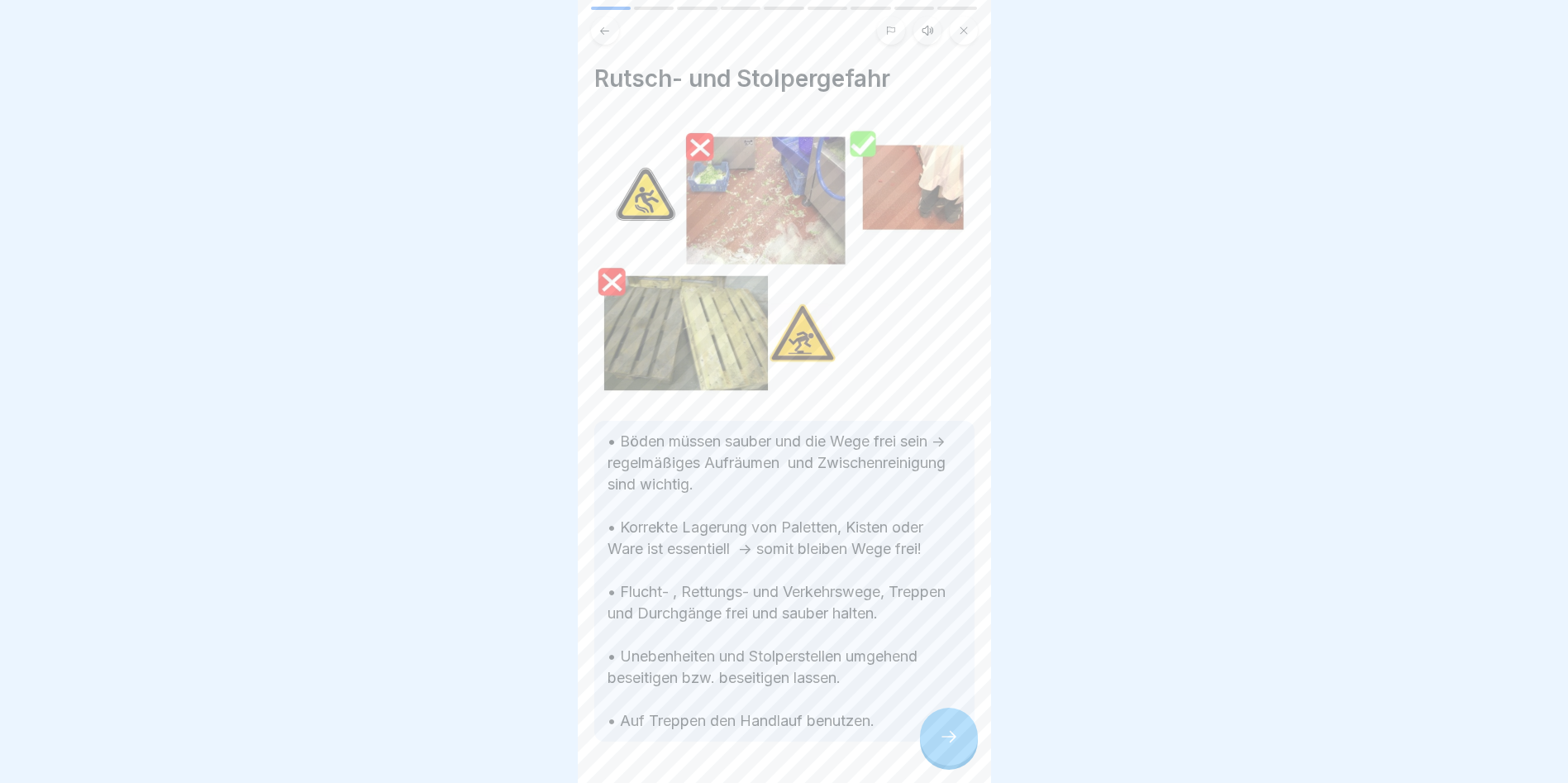
click at [926, 743] on div at bounding box center [949, 736] width 58 height 58
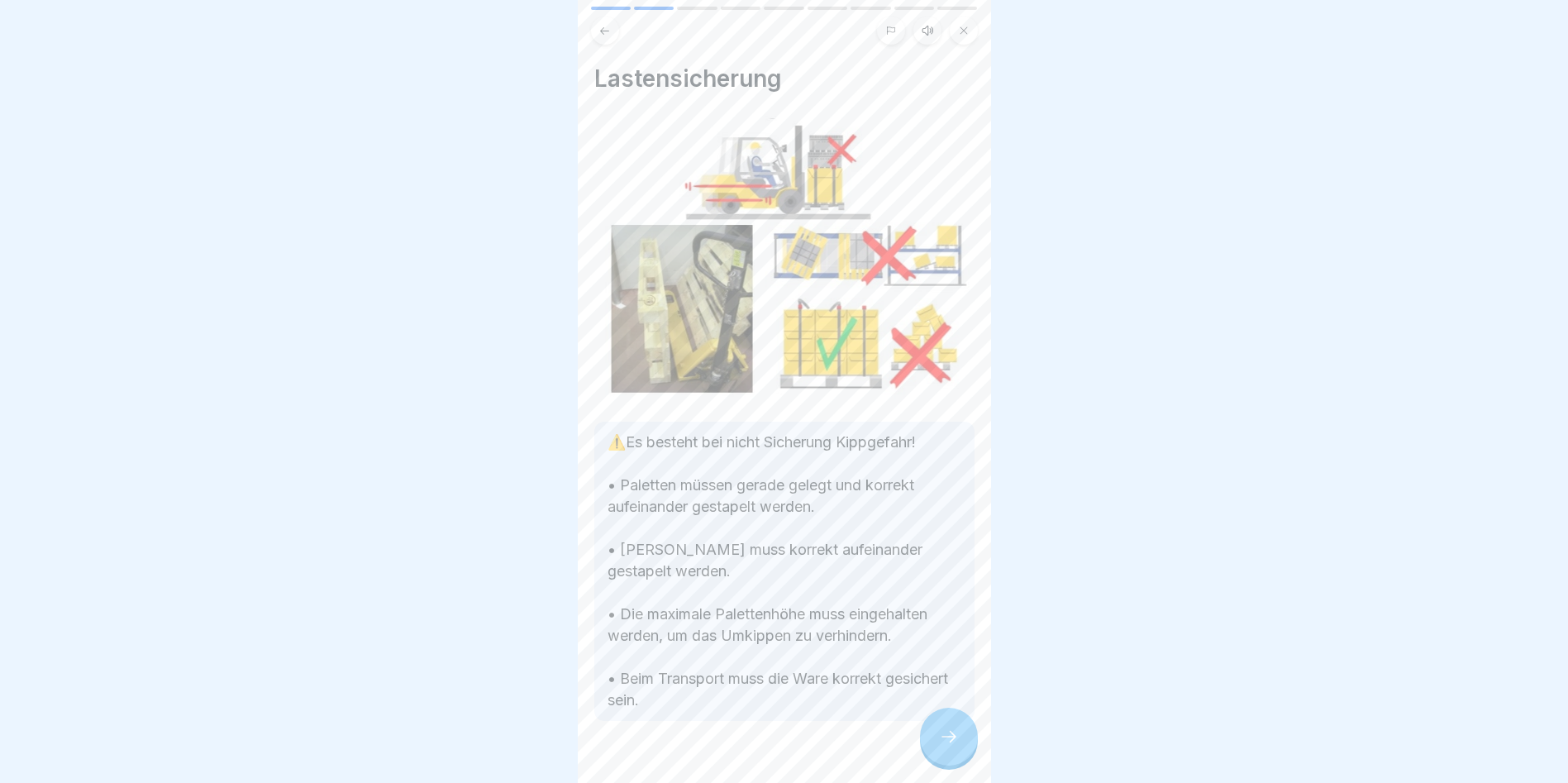
click at [926, 743] on div at bounding box center [949, 736] width 58 height 58
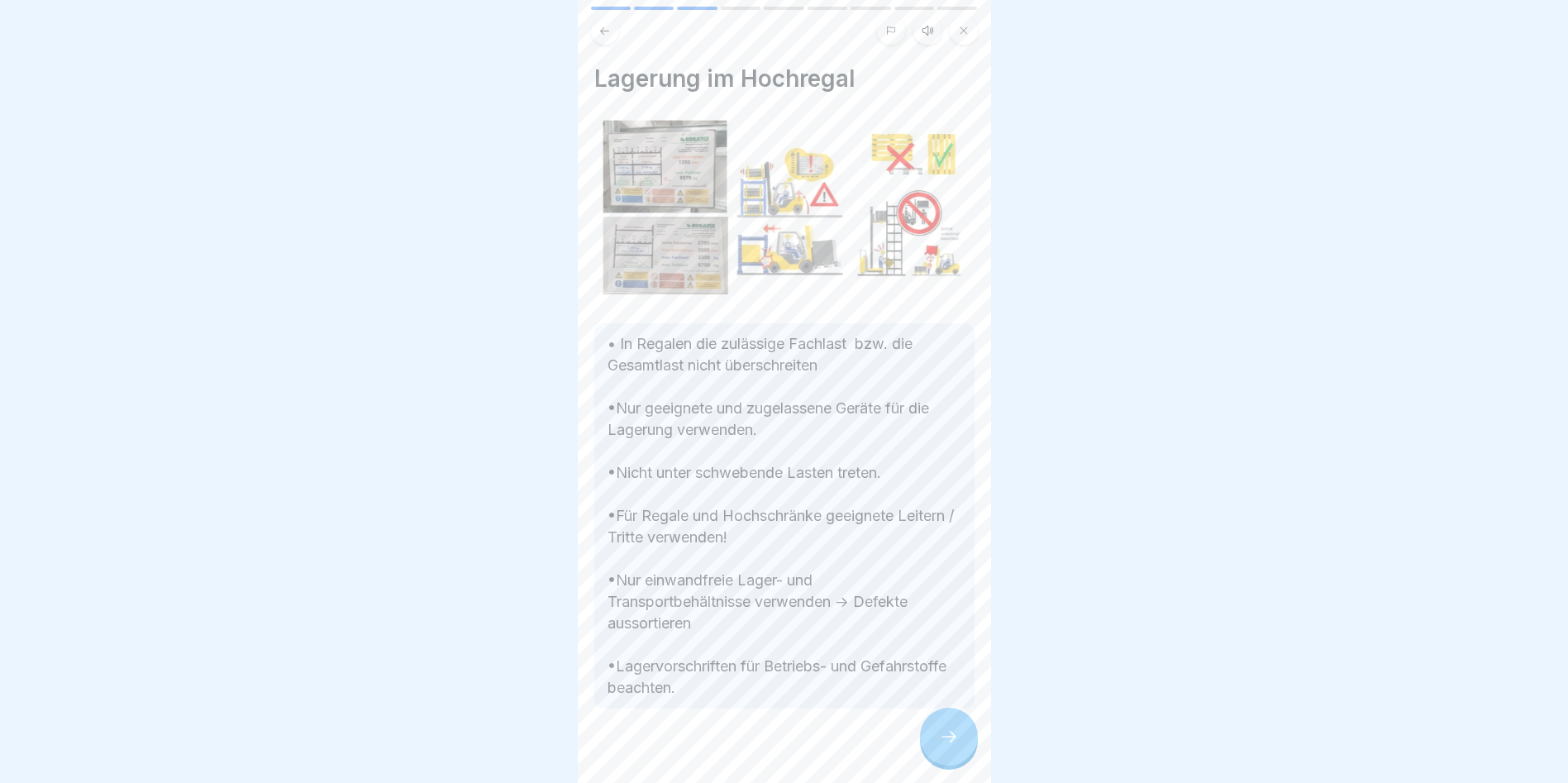
click at [926, 743] on div at bounding box center [949, 736] width 58 height 58
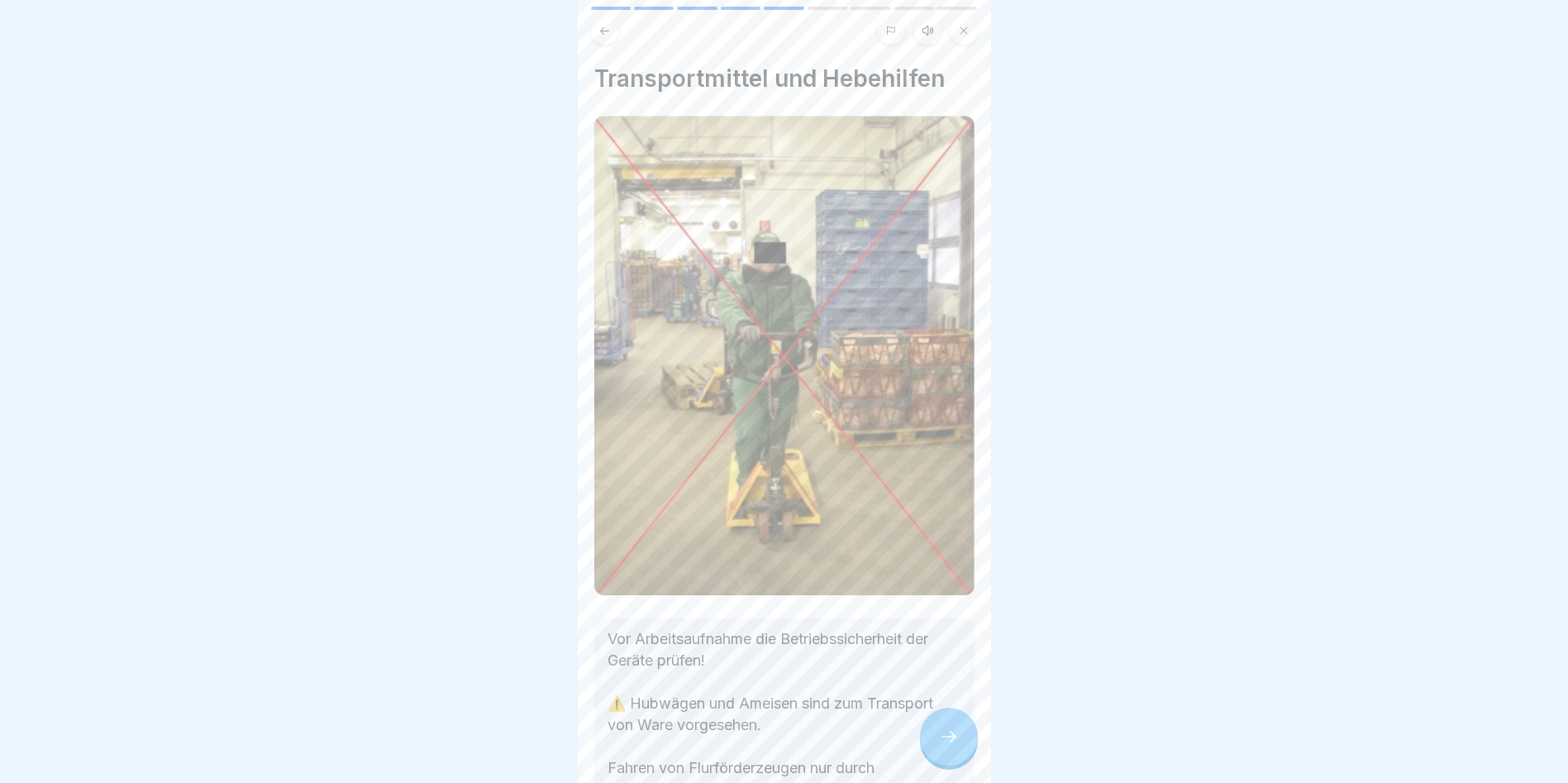
click at [926, 743] on div at bounding box center [949, 736] width 58 height 58
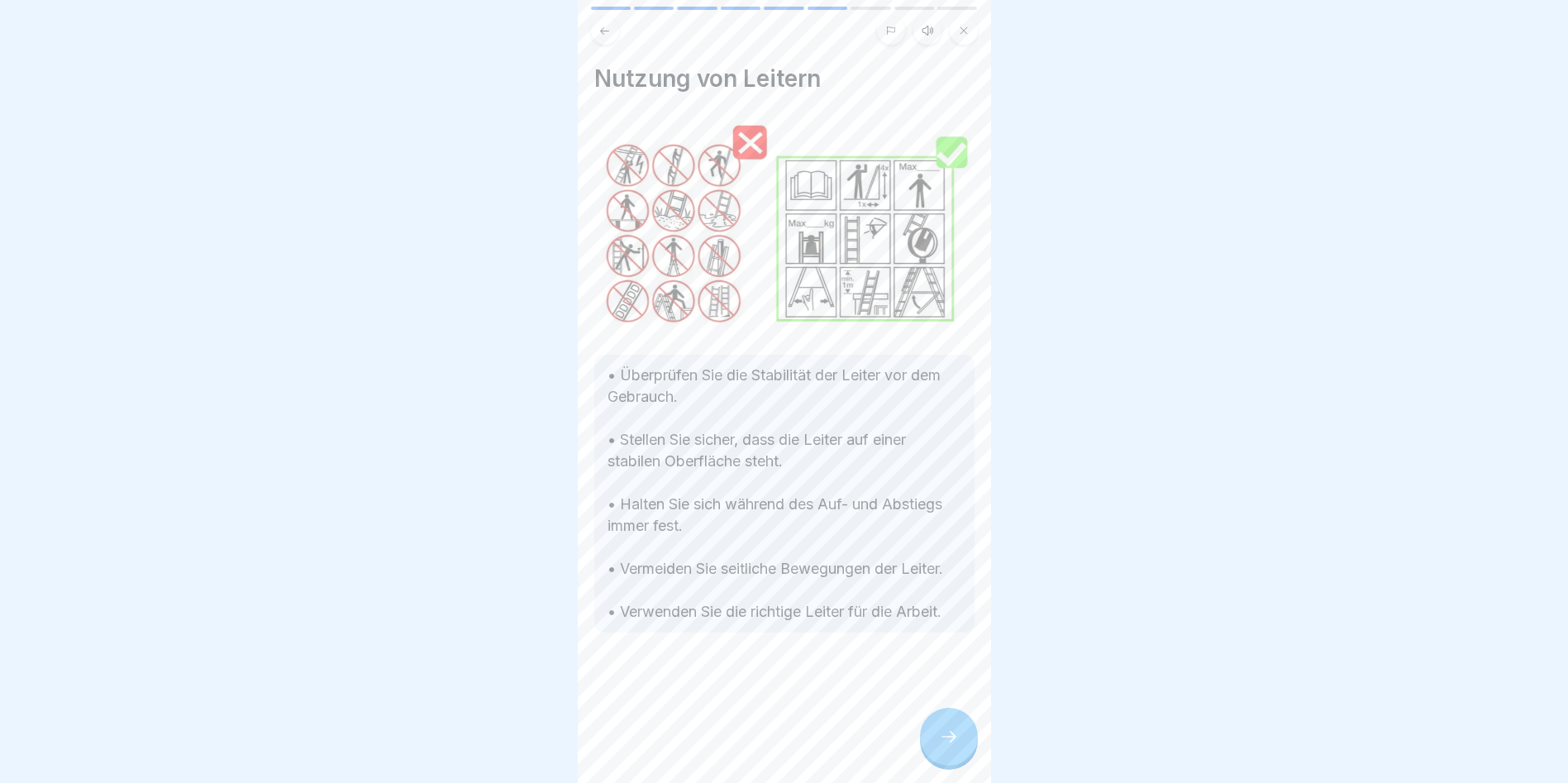
click at [926, 743] on div at bounding box center [949, 736] width 58 height 58
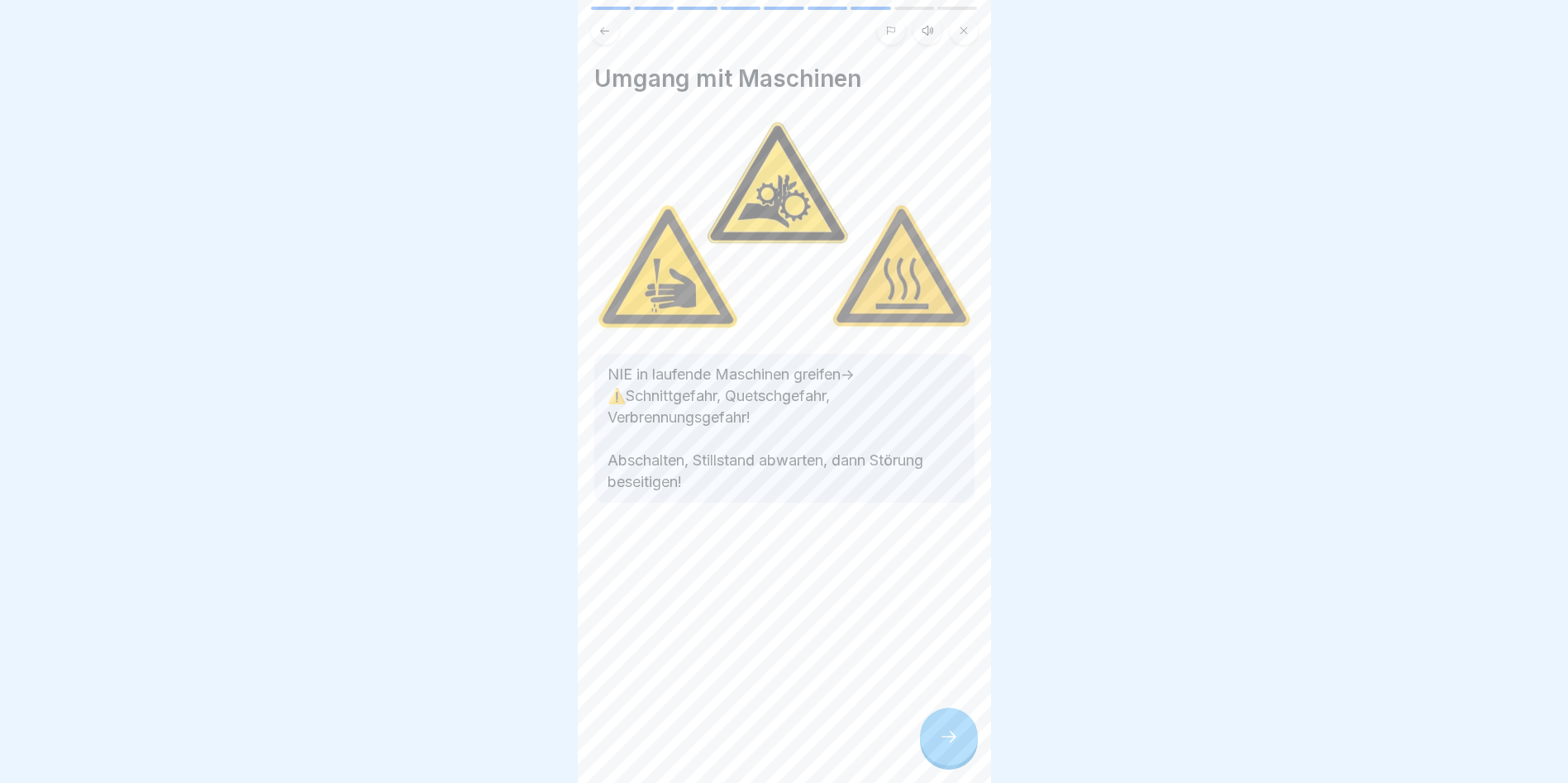
click at [926, 743] on div at bounding box center [949, 736] width 58 height 58
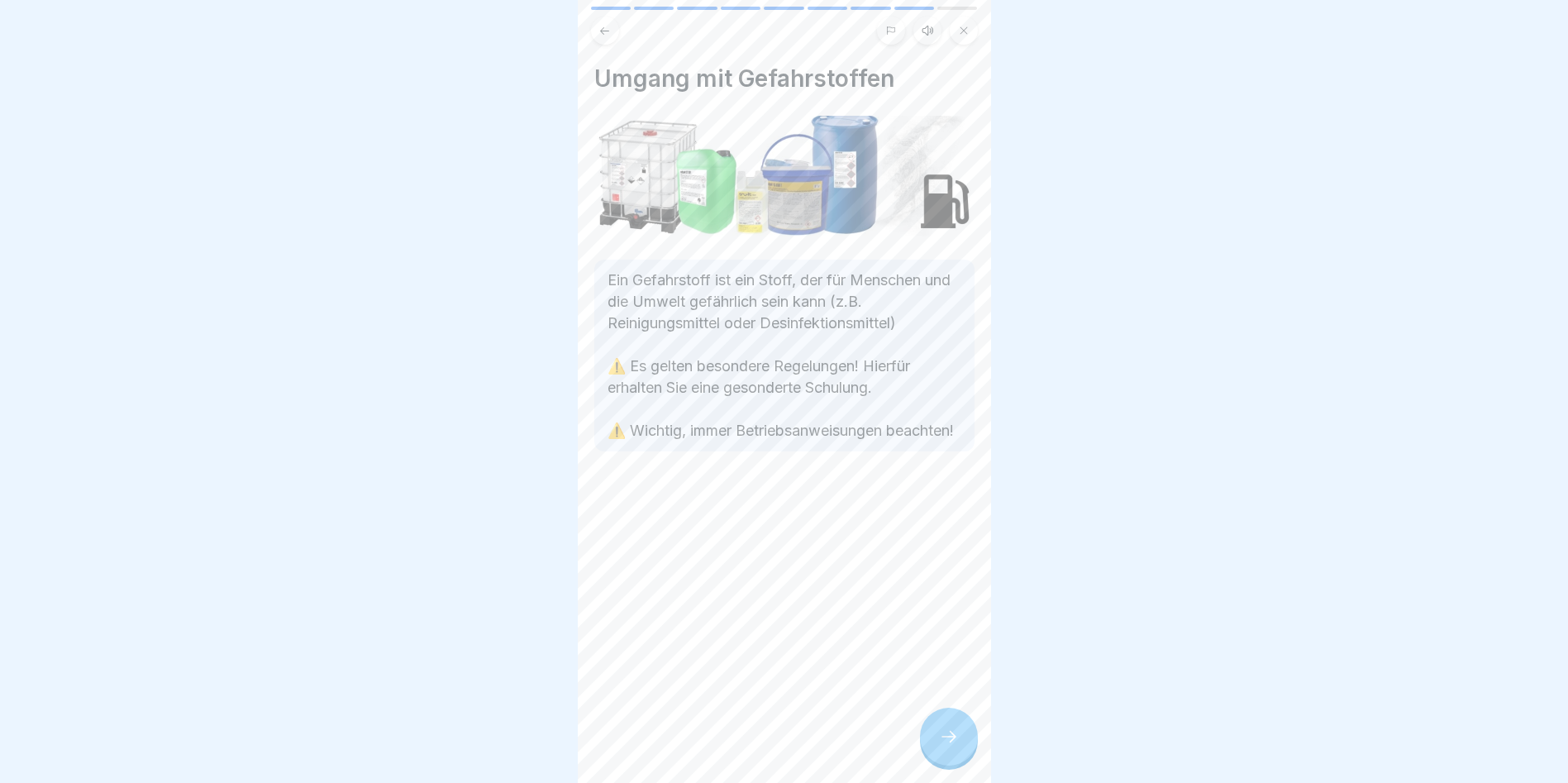
click at [926, 743] on div at bounding box center [949, 736] width 58 height 58
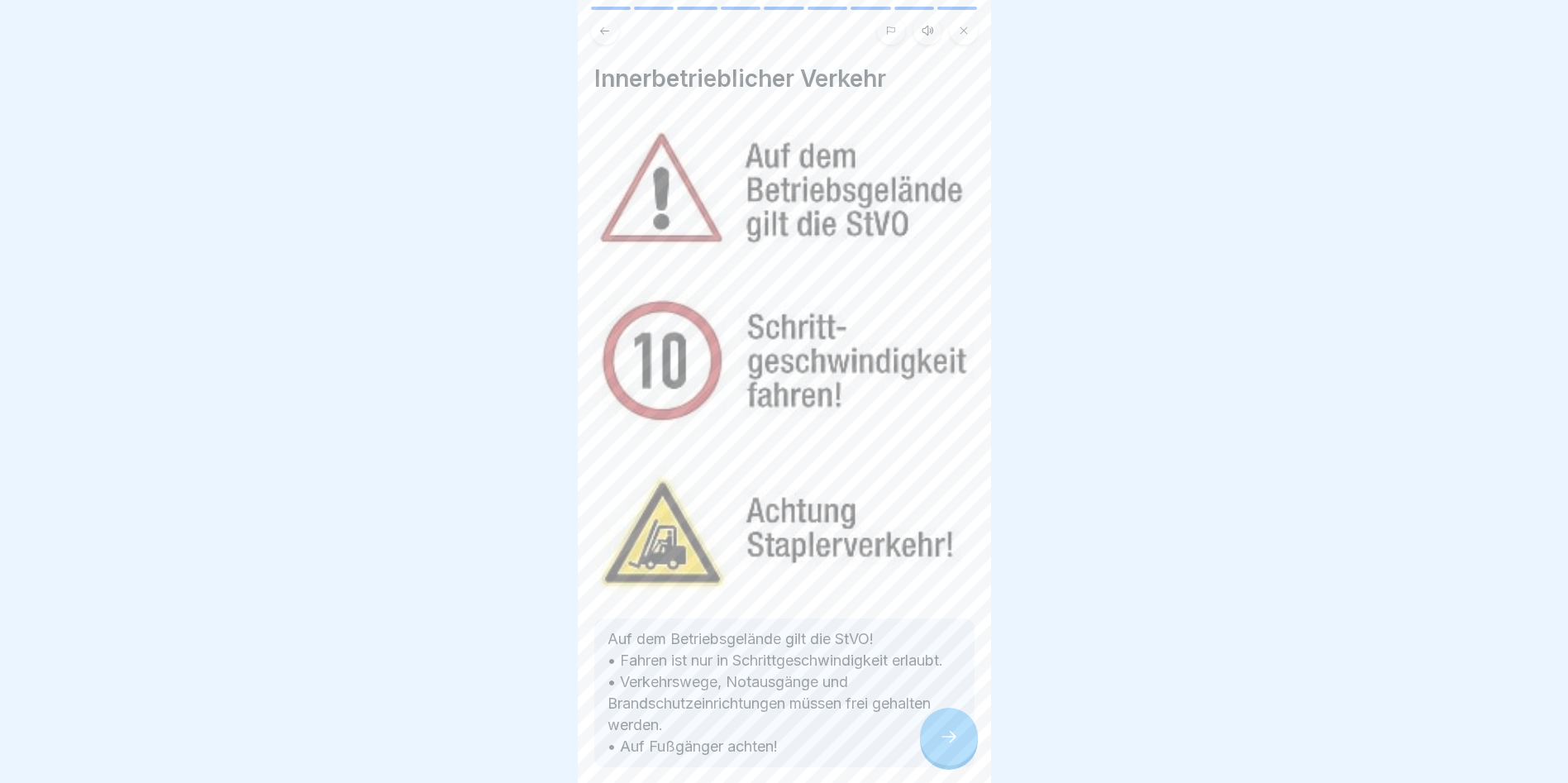
click at [926, 743] on div at bounding box center [949, 736] width 58 height 58
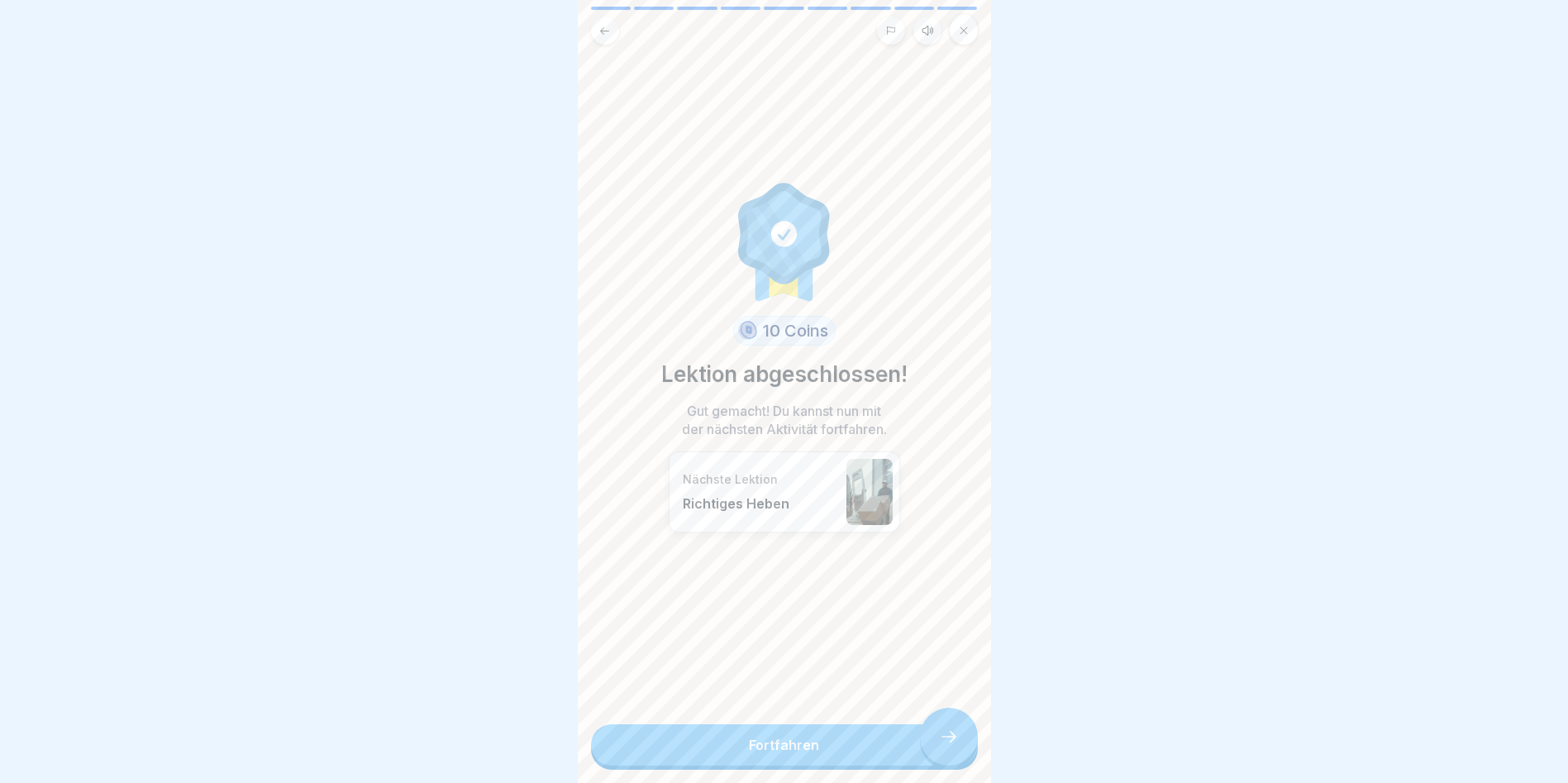
click at [926, 743] on link "Fortfahren" at bounding box center [785, 744] width 387 height 41
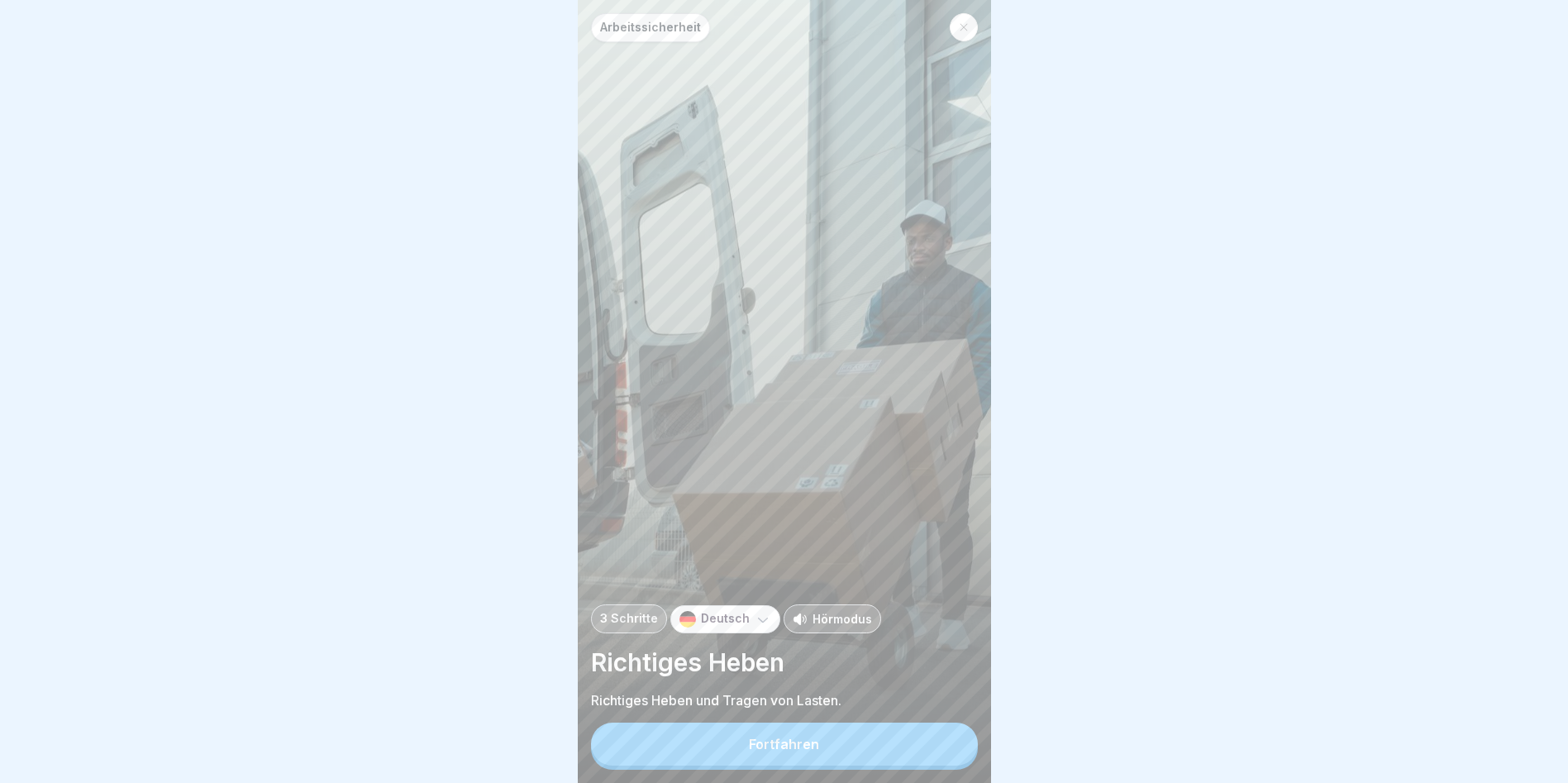
click at [926, 743] on button "Fortfahren" at bounding box center [785, 744] width 387 height 43
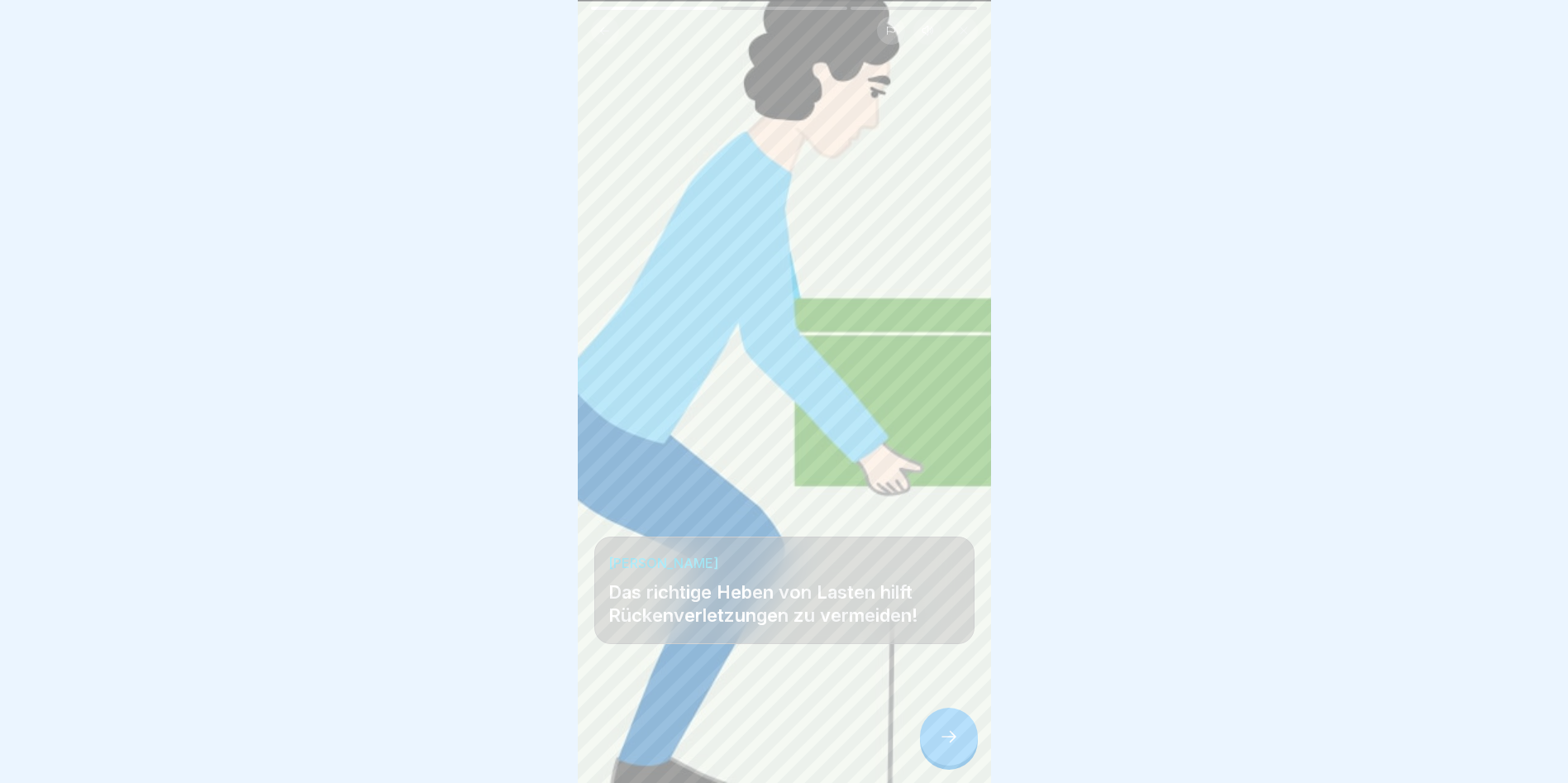
click at [926, 743] on div at bounding box center [949, 736] width 58 height 58
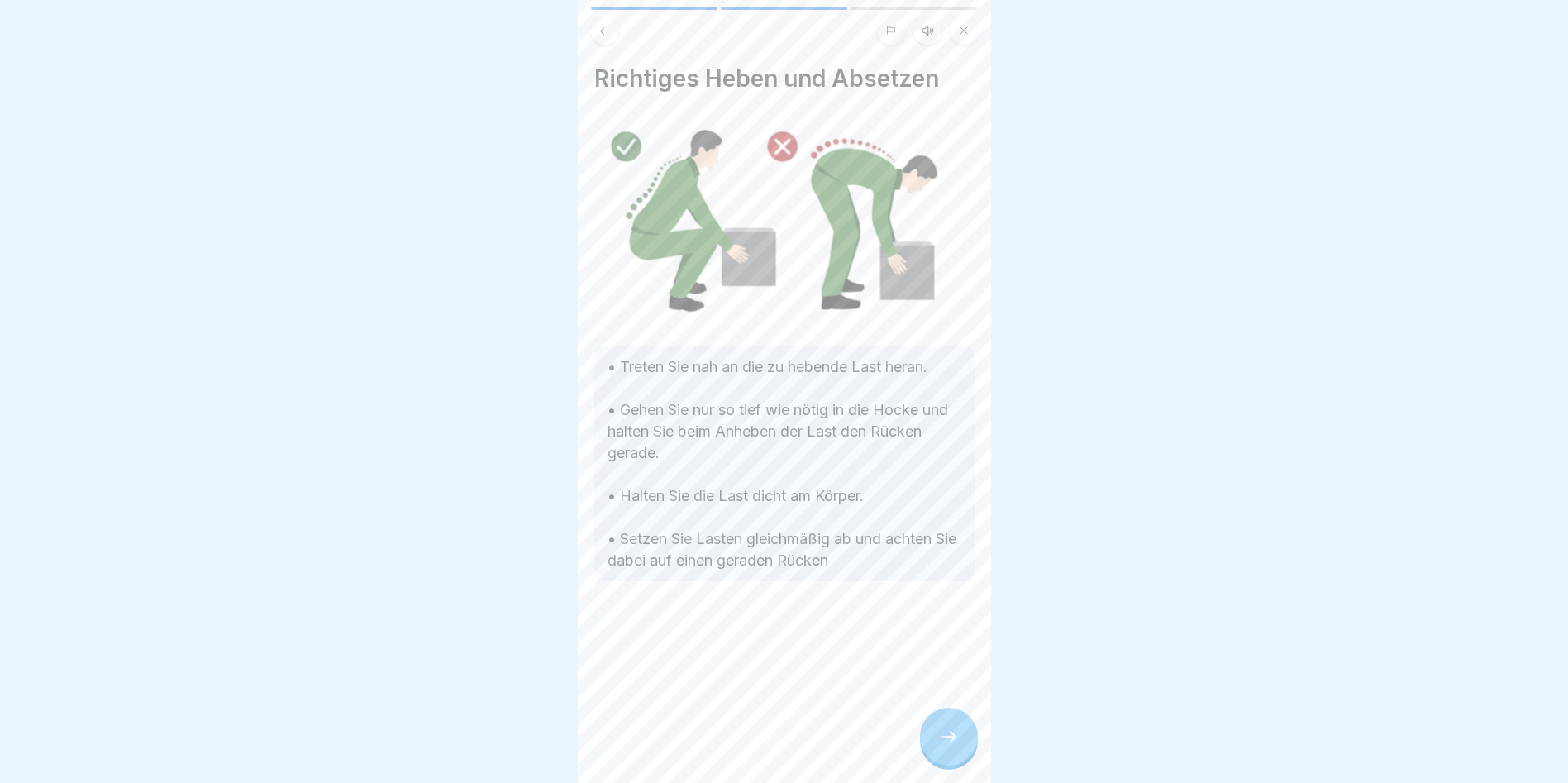
click at [926, 743] on div at bounding box center [949, 736] width 58 height 58
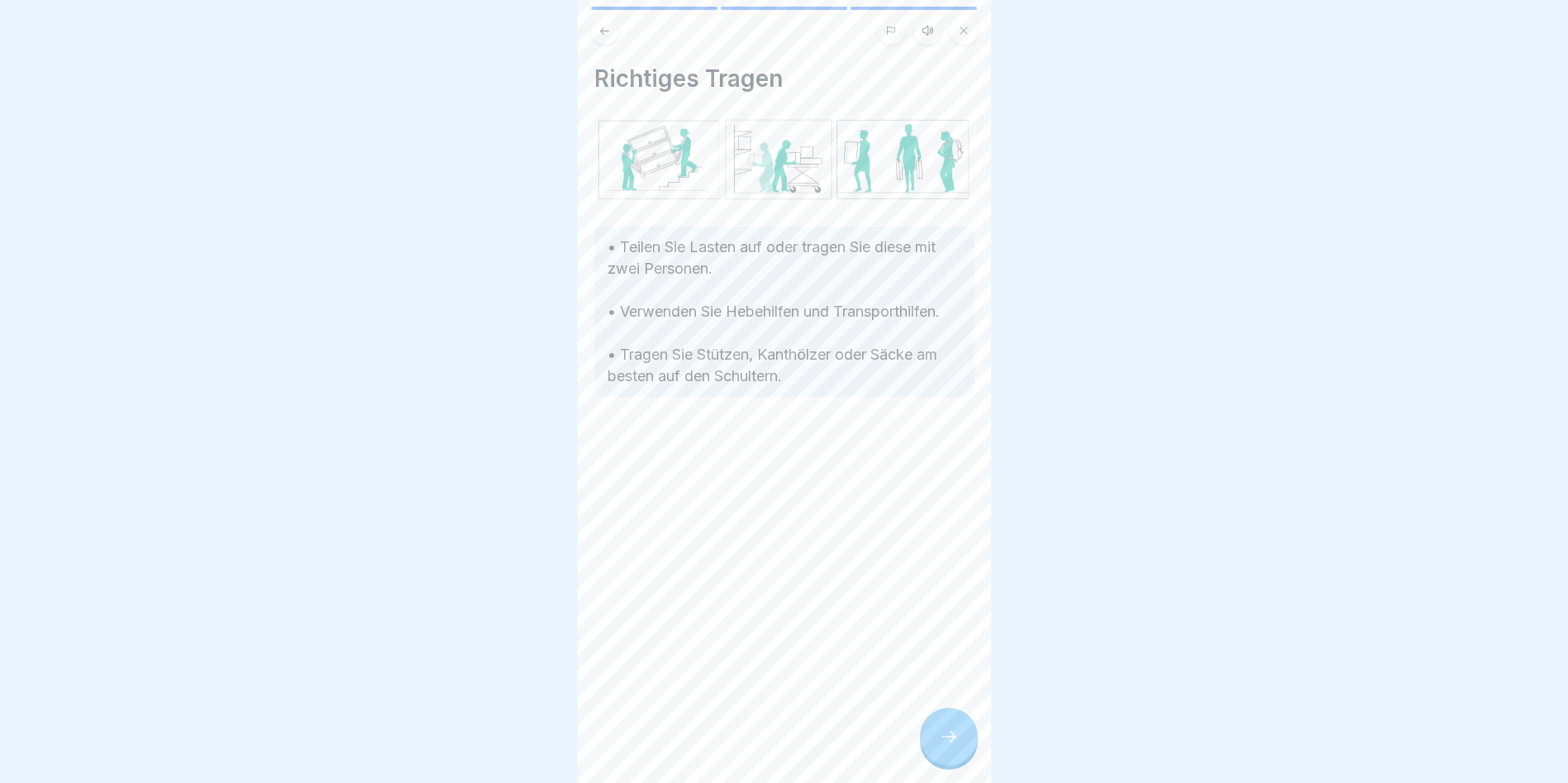
click at [926, 743] on div at bounding box center [949, 736] width 58 height 58
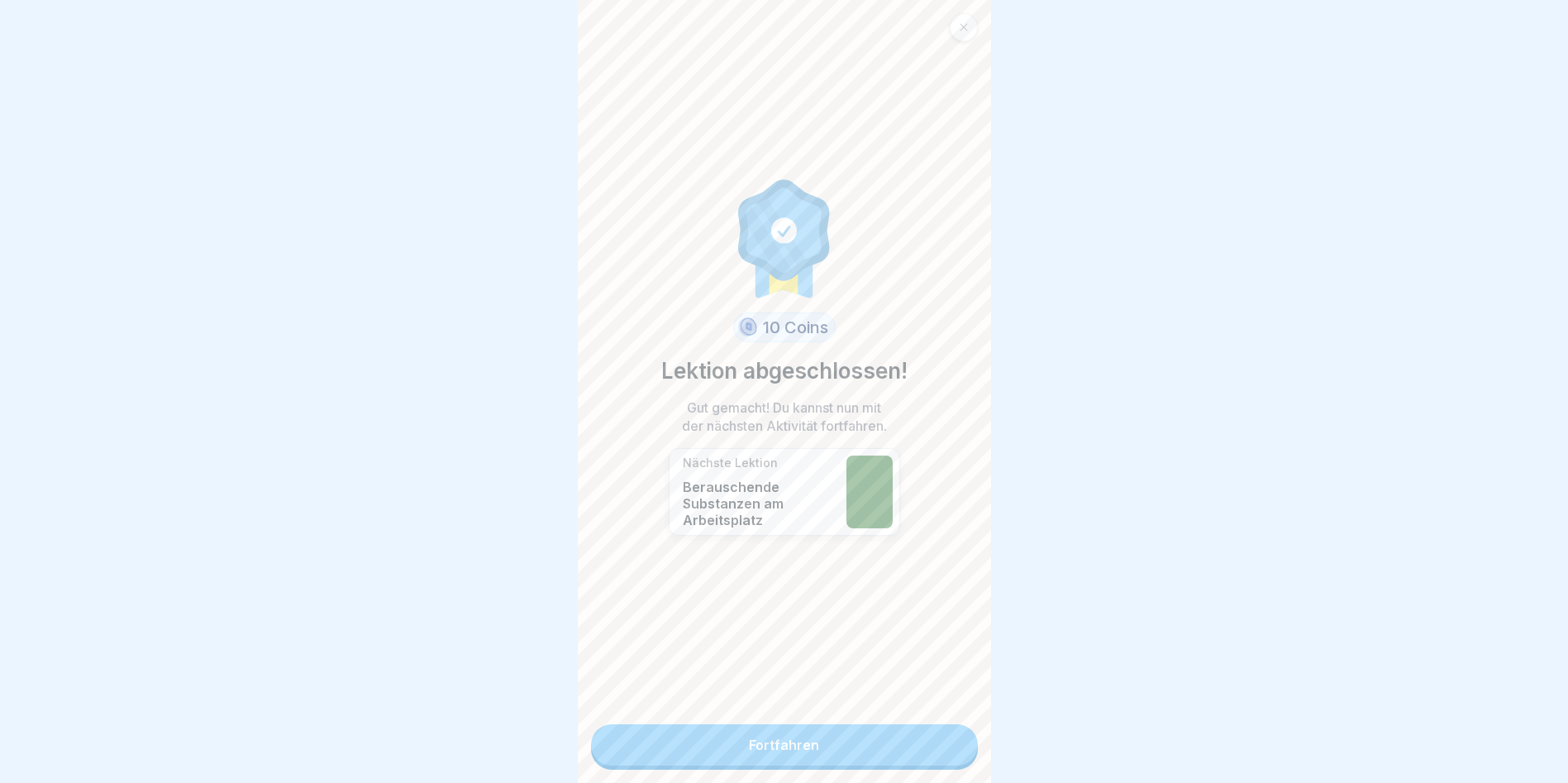
click at [926, 743] on link "Fortfahren" at bounding box center [785, 744] width 387 height 41
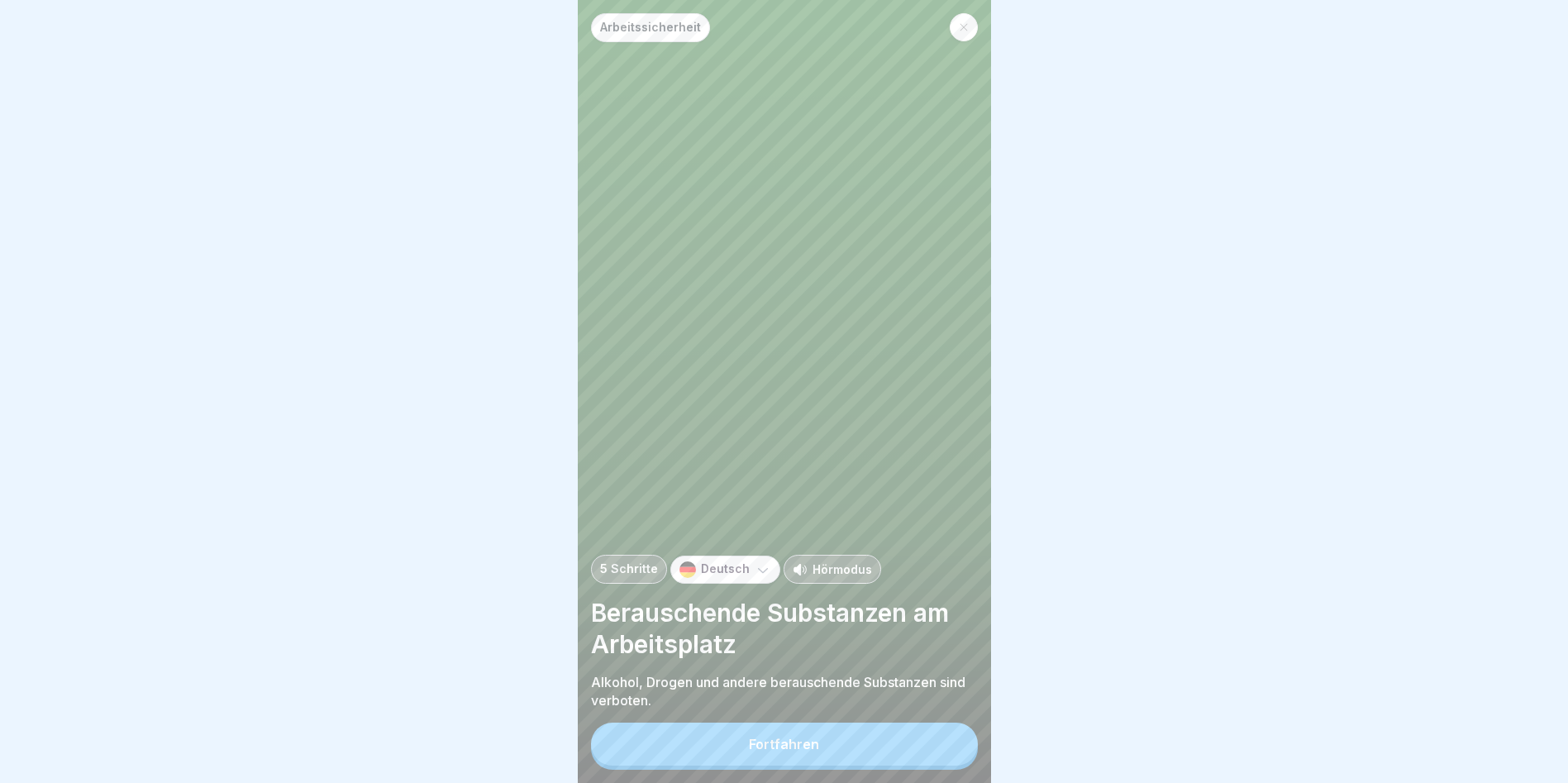
click at [923, 743] on button "Fortfahren" at bounding box center [785, 744] width 387 height 43
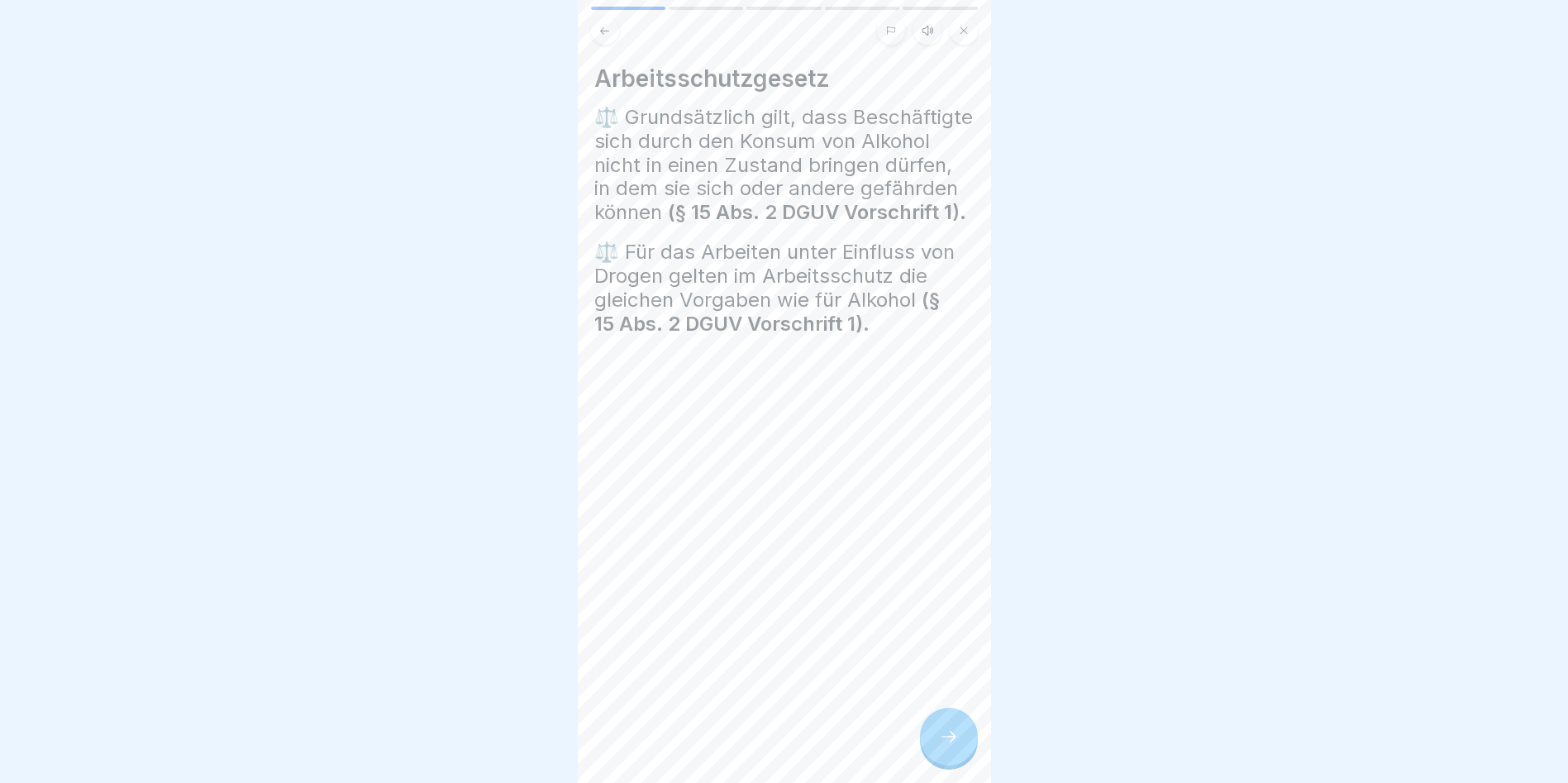
click at [923, 743] on div "Arbeitsschutzgesetz ⚖️ Grundsätzlich gilt, dass Beschäftigte sich durch den Kon…" at bounding box center [785, 391] width 414 height 783
click at [923, 743] on div at bounding box center [949, 736] width 58 height 58
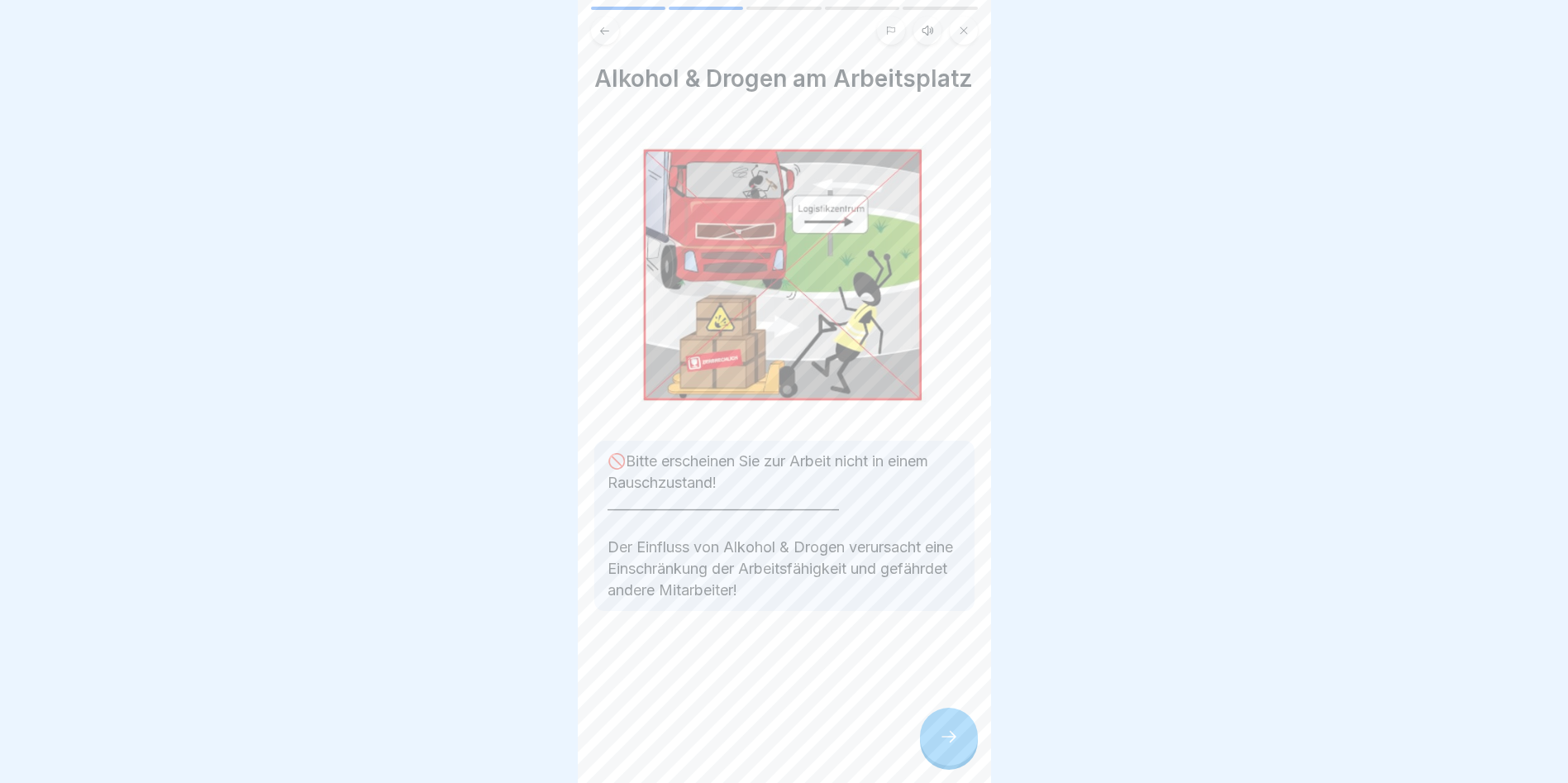
click at [923, 743] on div at bounding box center [949, 736] width 58 height 58
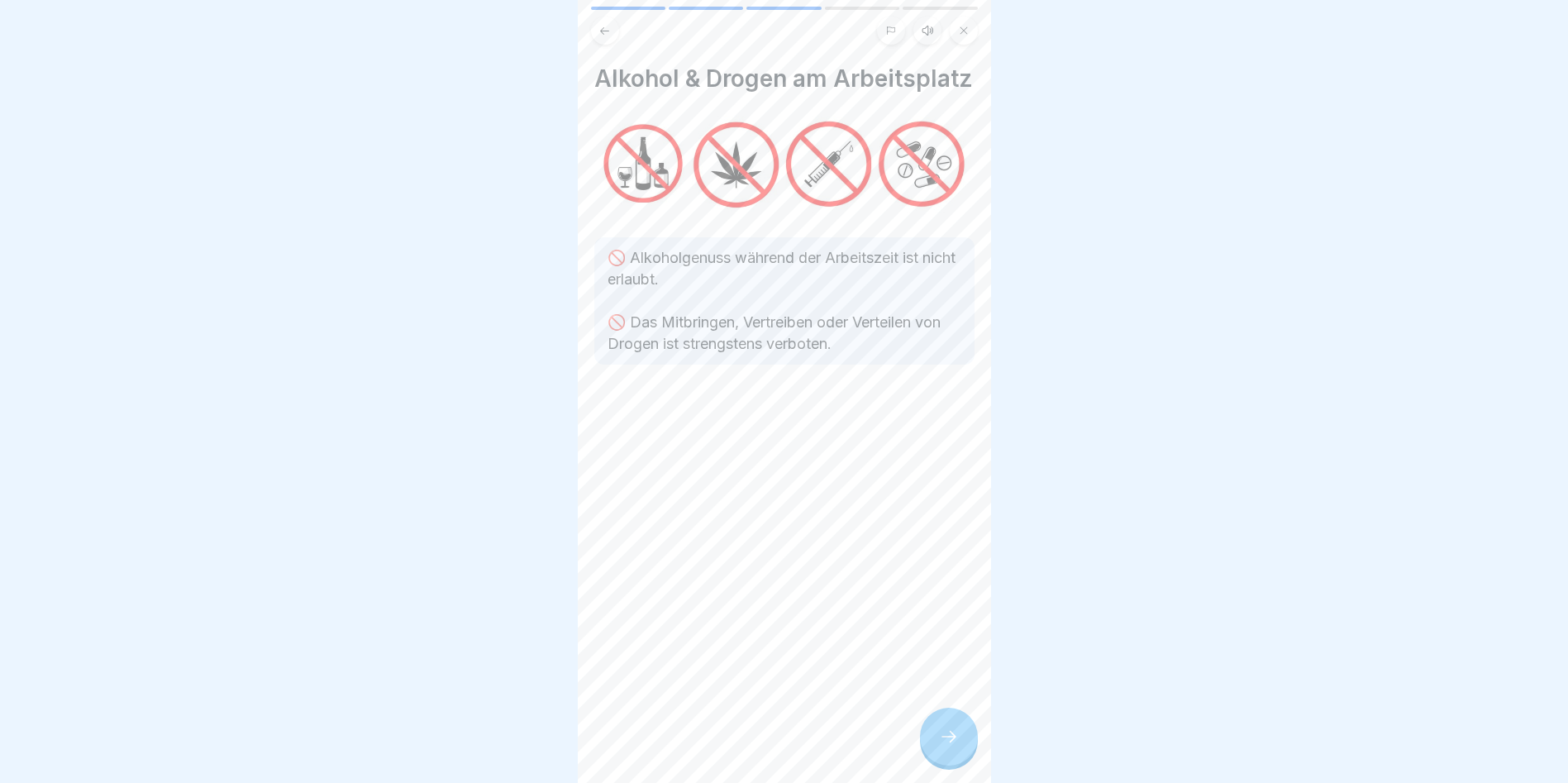
click at [922, 743] on div at bounding box center [949, 736] width 58 height 58
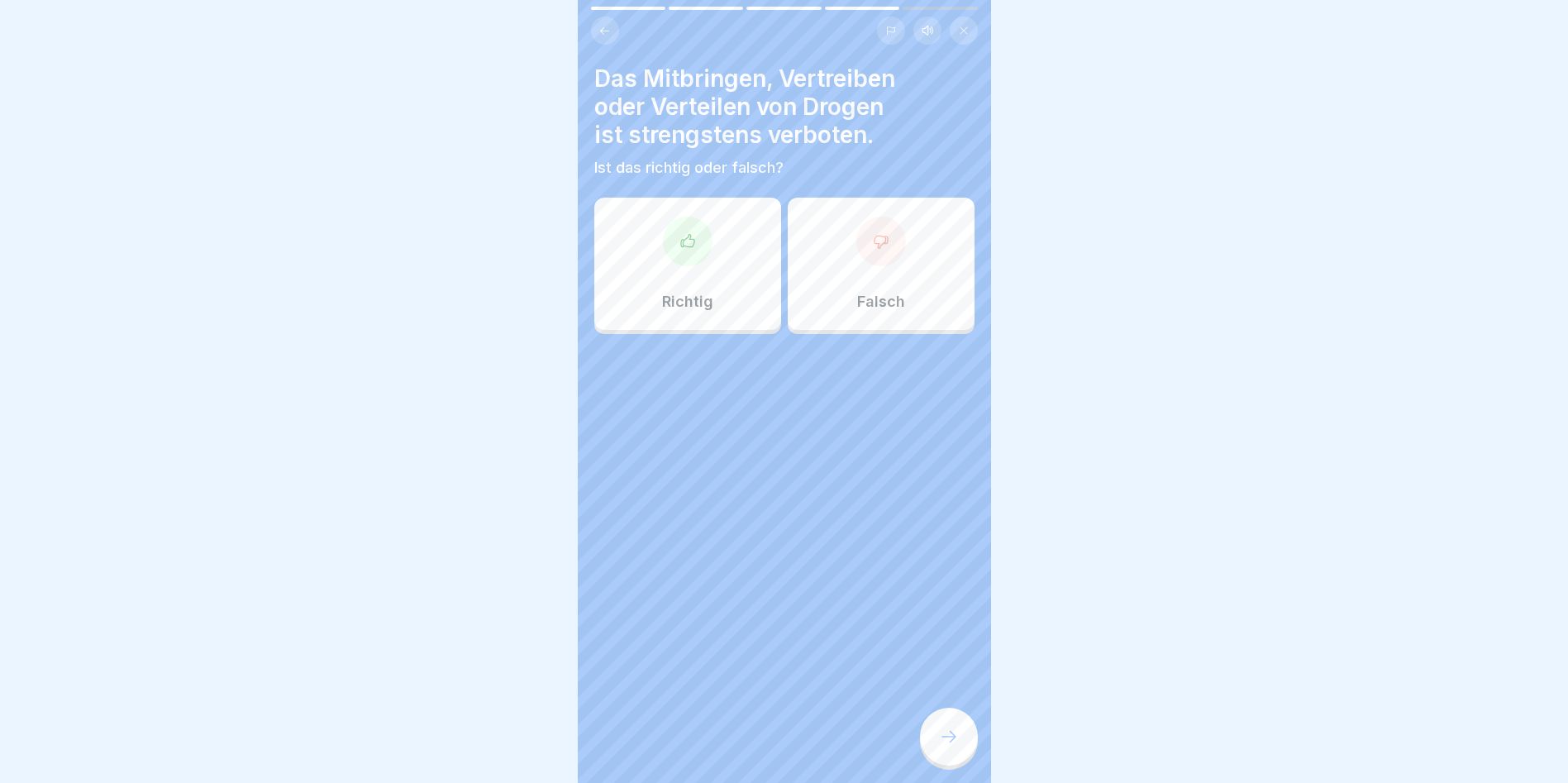
click at [921, 743] on div at bounding box center [949, 736] width 58 height 58
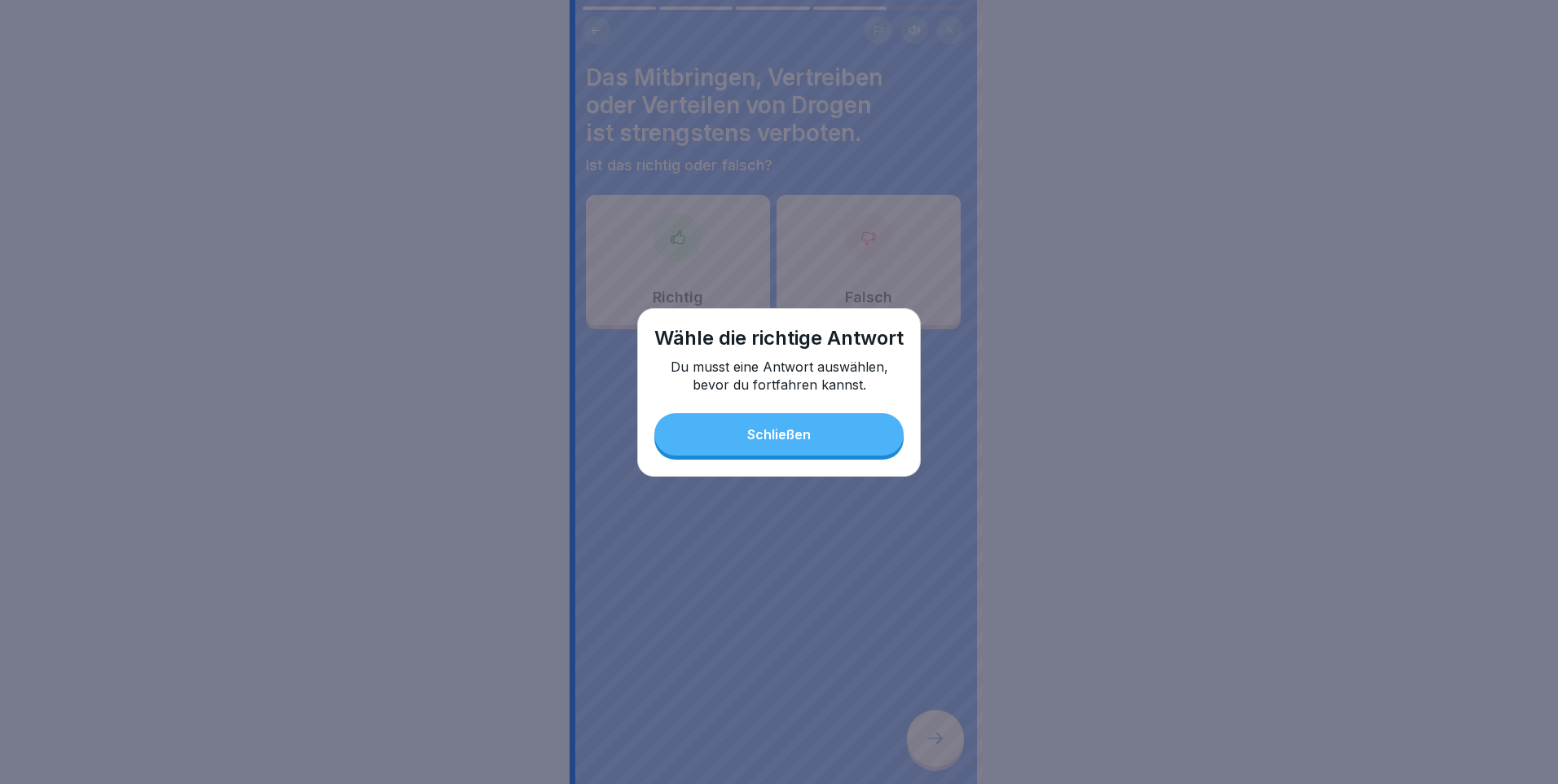
drag, startPoint x: 768, startPoint y: 404, endPoint x: 774, endPoint y: 430, distance: 26.7
click at [770, 419] on div "Wähle die richtige Antwort Du musst eine Antwort auswählen, bevor du fortfahren…" at bounding box center [779, 392] width 283 height 168
click at [775, 433] on div "Schließen" at bounding box center [779, 434] width 64 height 15
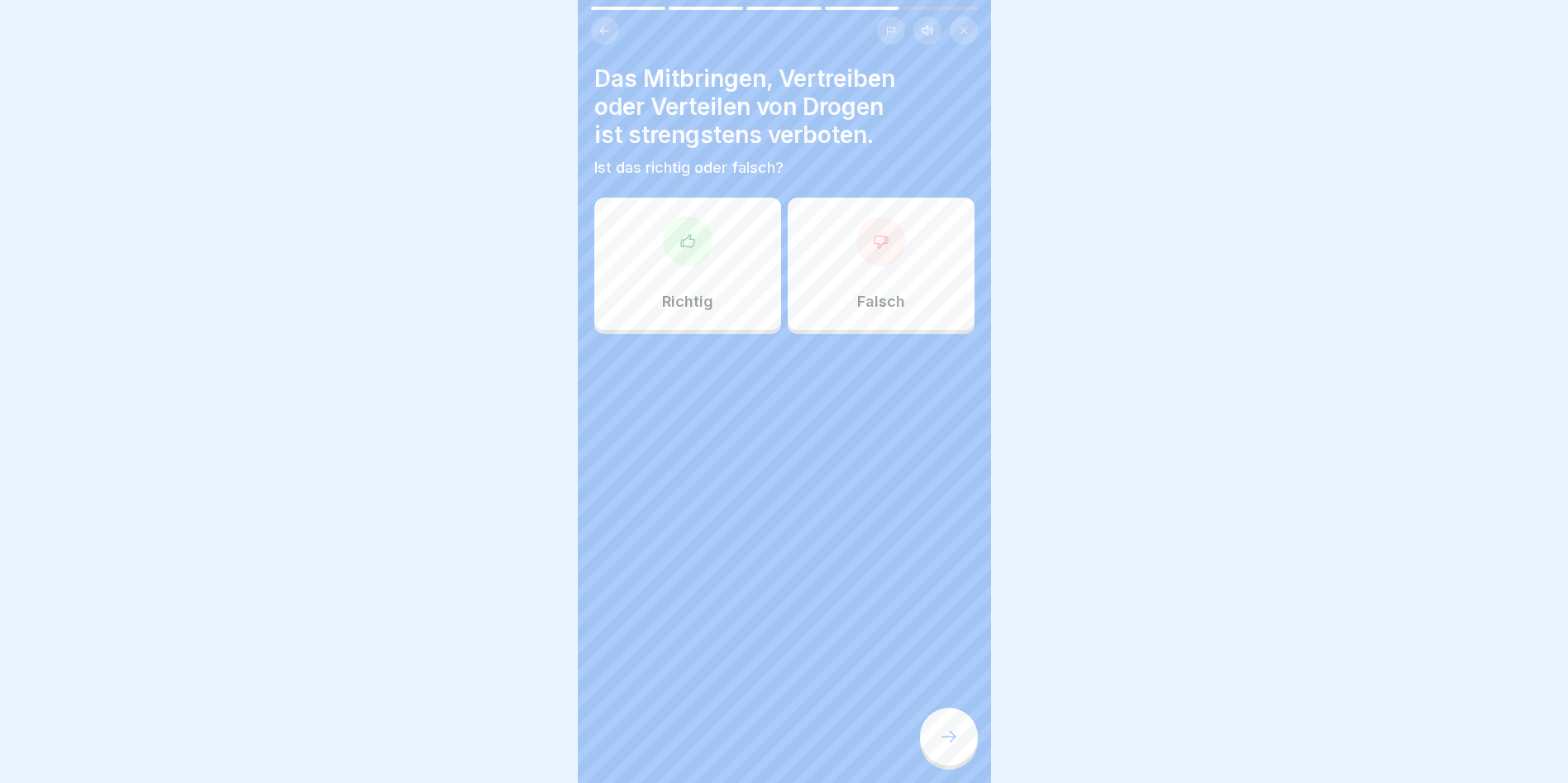
click at [717, 291] on div "Richtig" at bounding box center [688, 264] width 187 height 132
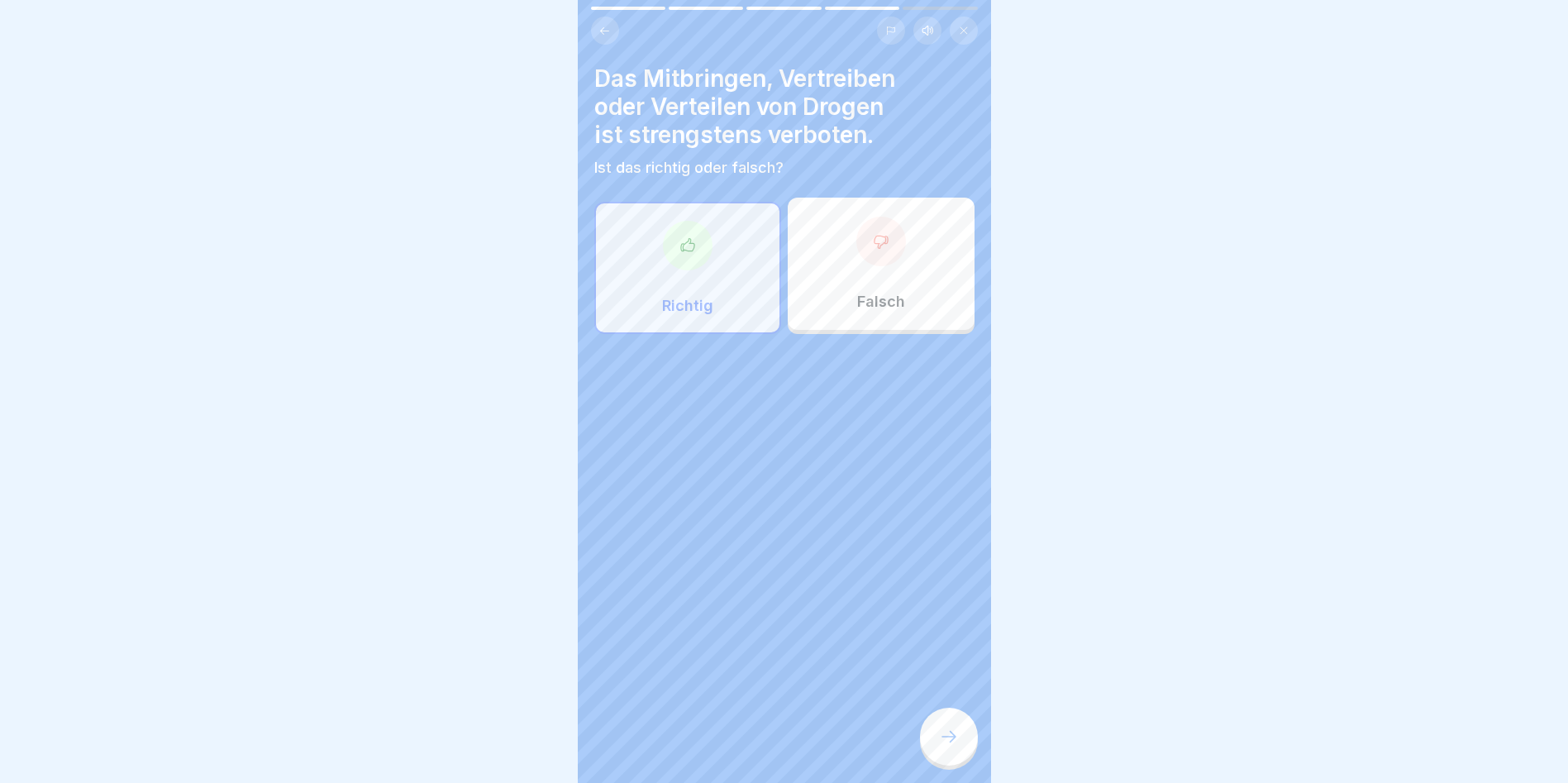
click at [944, 724] on div at bounding box center [949, 736] width 58 height 58
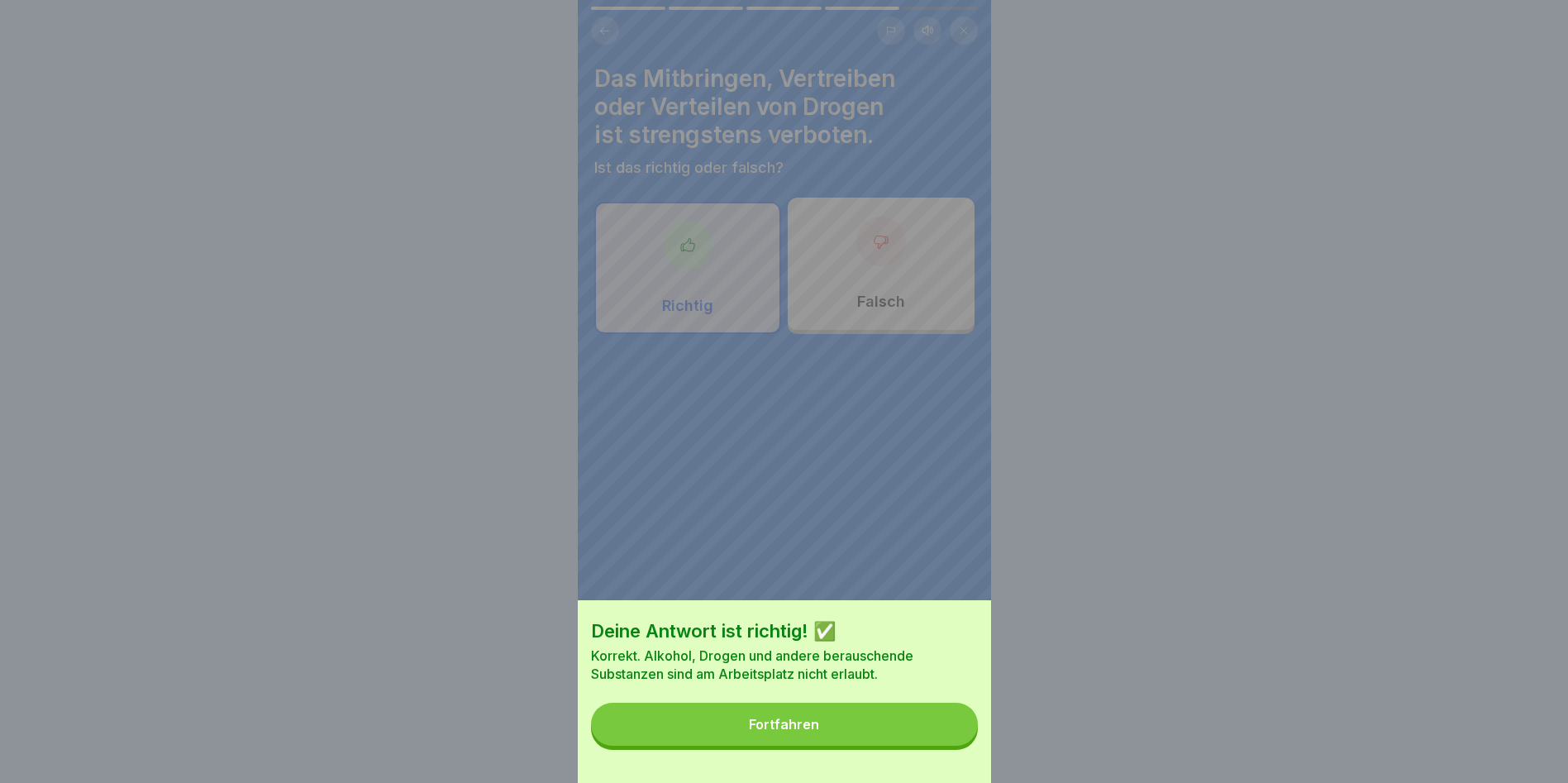
click at [945, 719] on button "Fortfahren" at bounding box center [785, 724] width 387 height 43
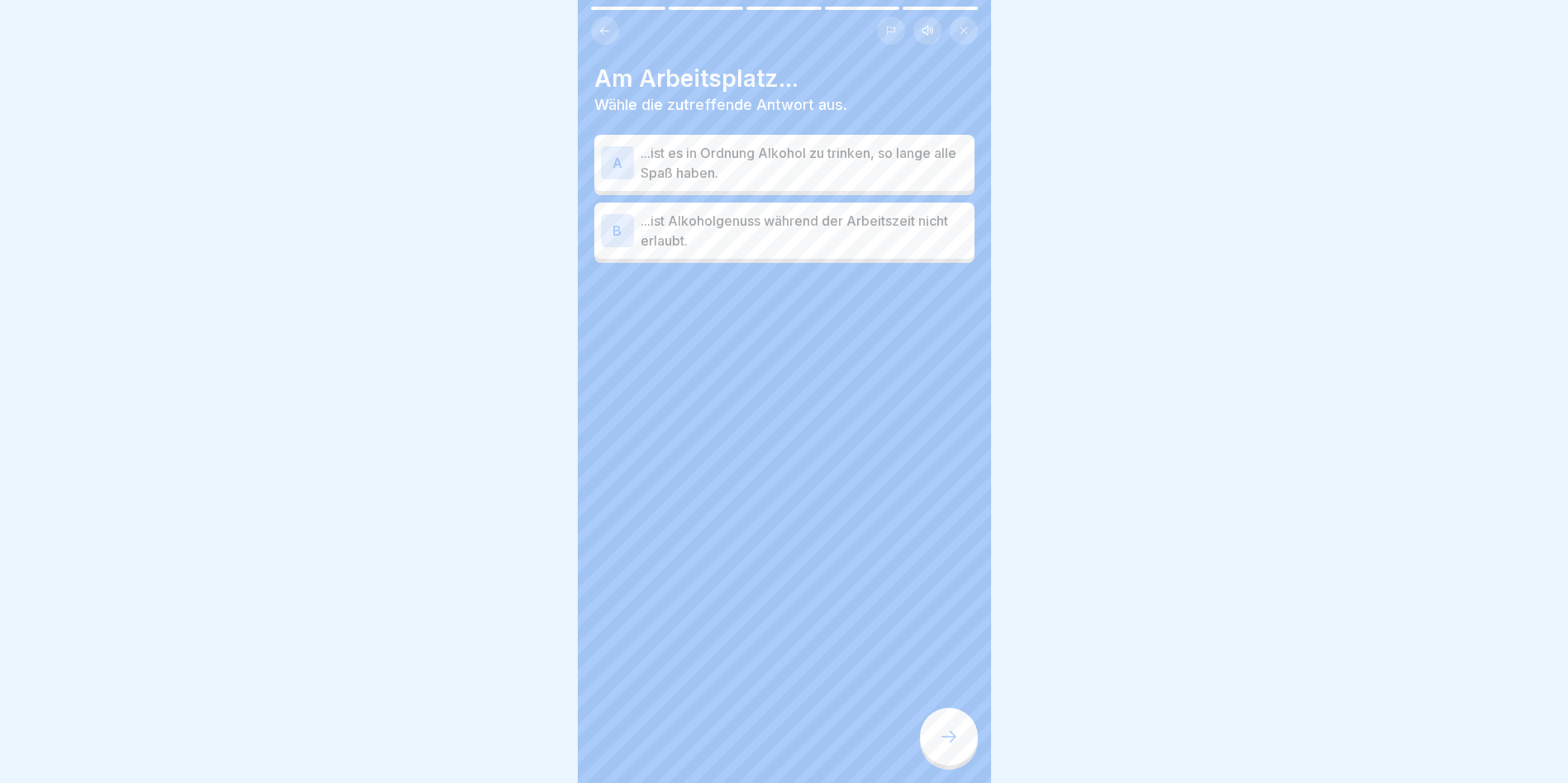
click at [794, 246] on p "...ist Alkoholgenuss während der Arbeitszeit nicht erlaubt." at bounding box center [804, 230] width 328 height 39
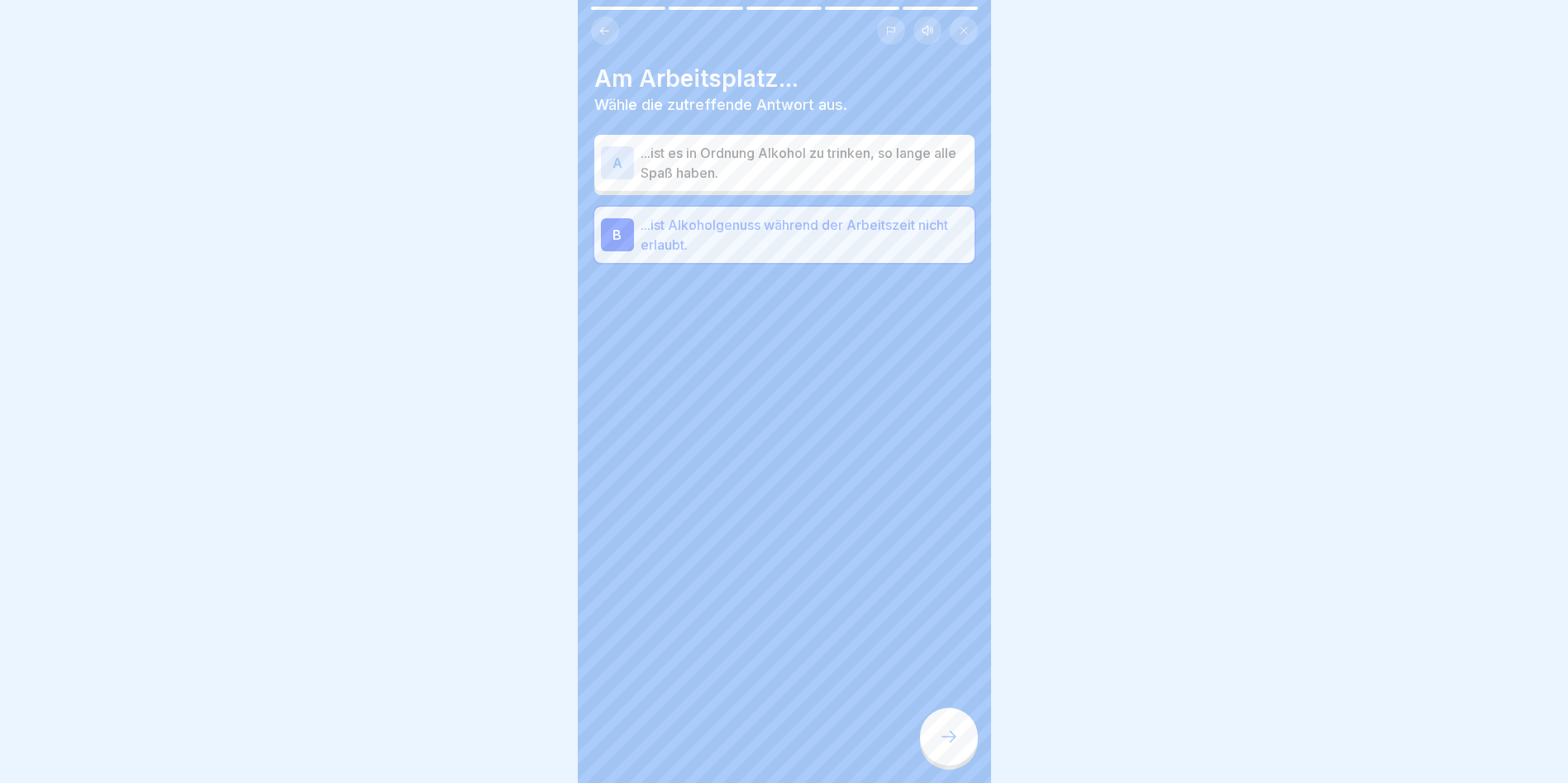
click at [952, 763] on div at bounding box center [949, 736] width 58 height 58
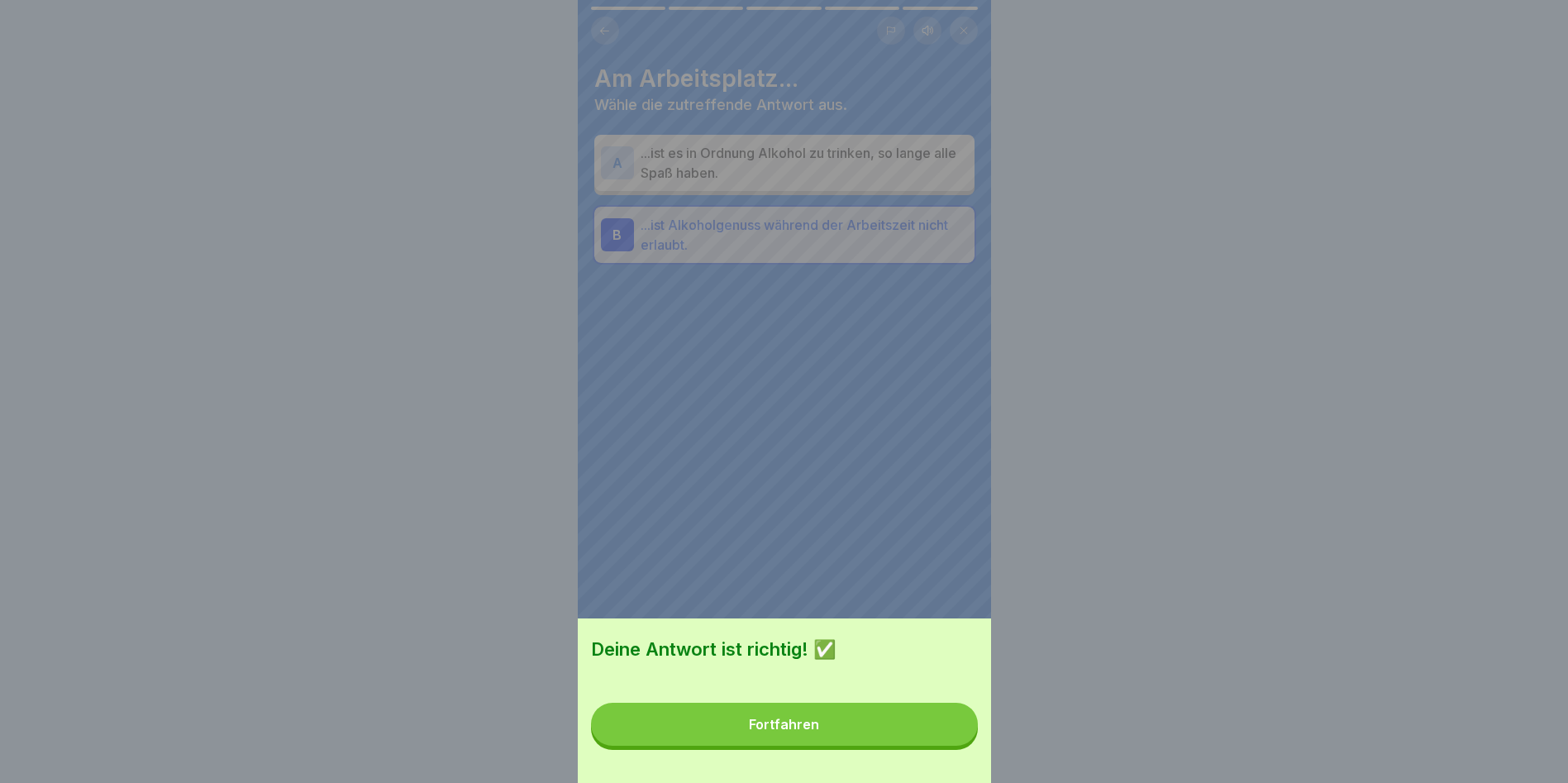
click at [952, 745] on button "Fortfahren" at bounding box center [785, 724] width 387 height 43
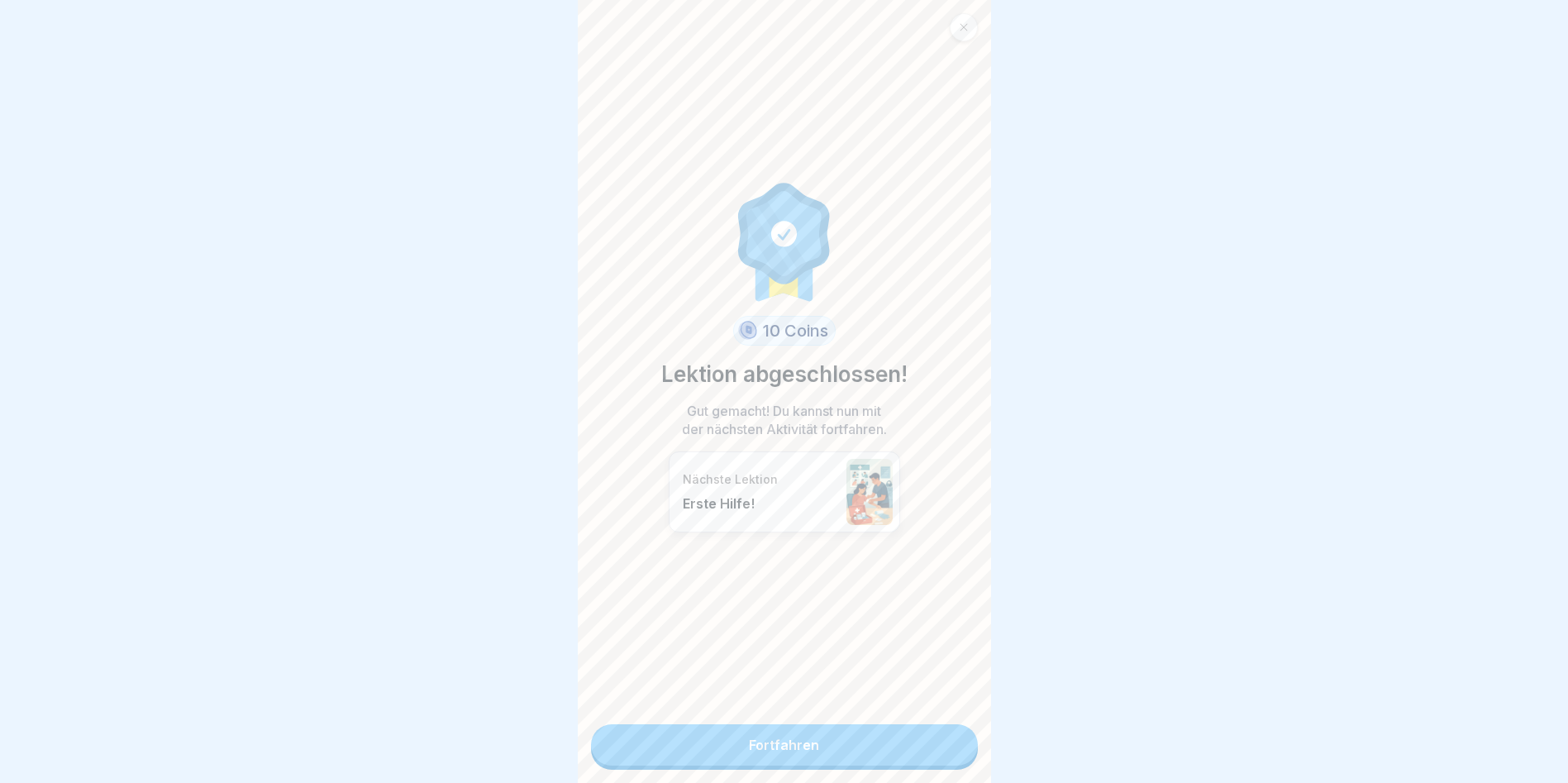
click at [951, 754] on link "Fortfahren" at bounding box center [785, 744] width 387 height 41
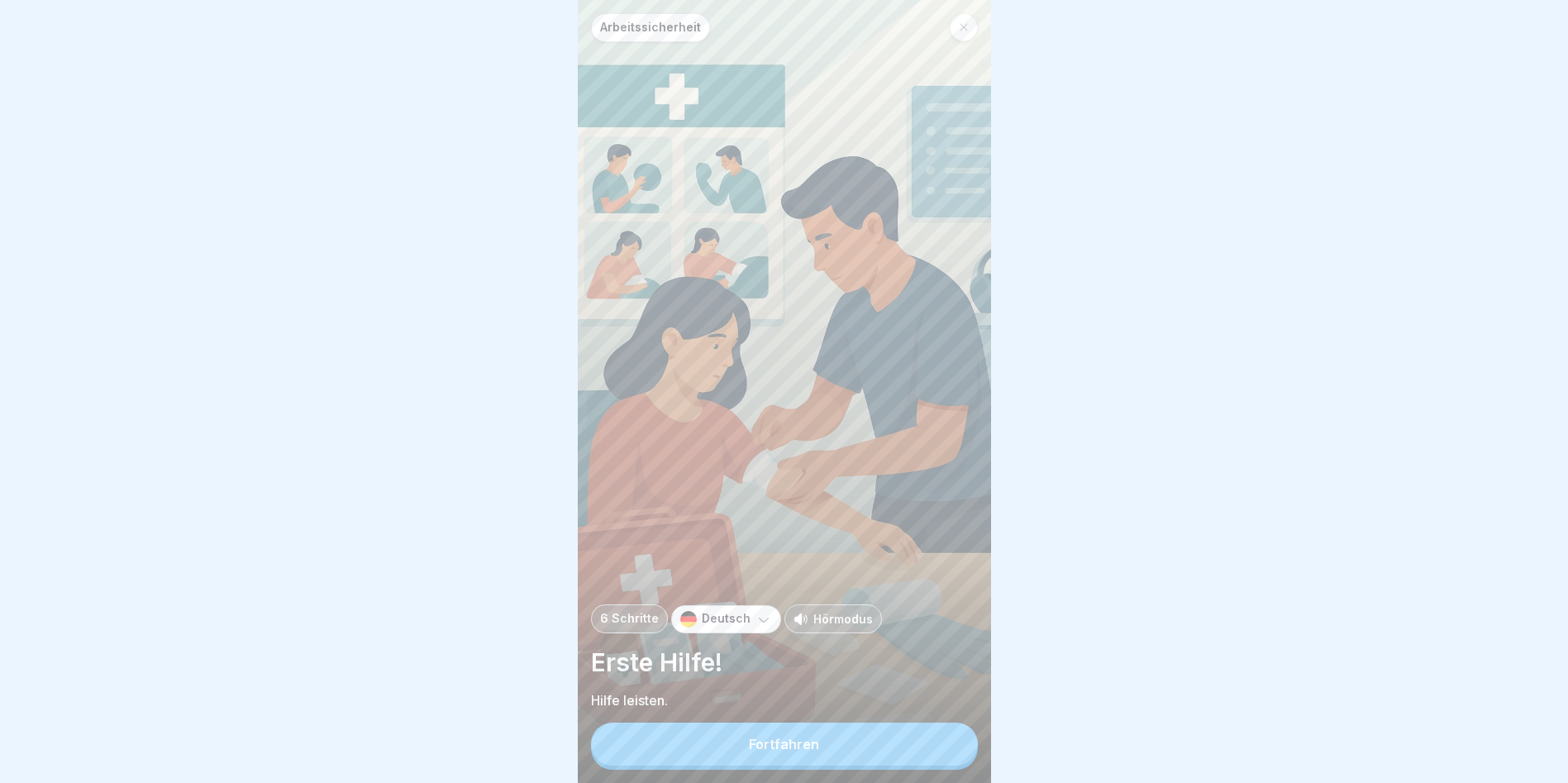
click at [950, 753] on button "Fortfahren" at bounding box center [785, 744] width 387 height 43
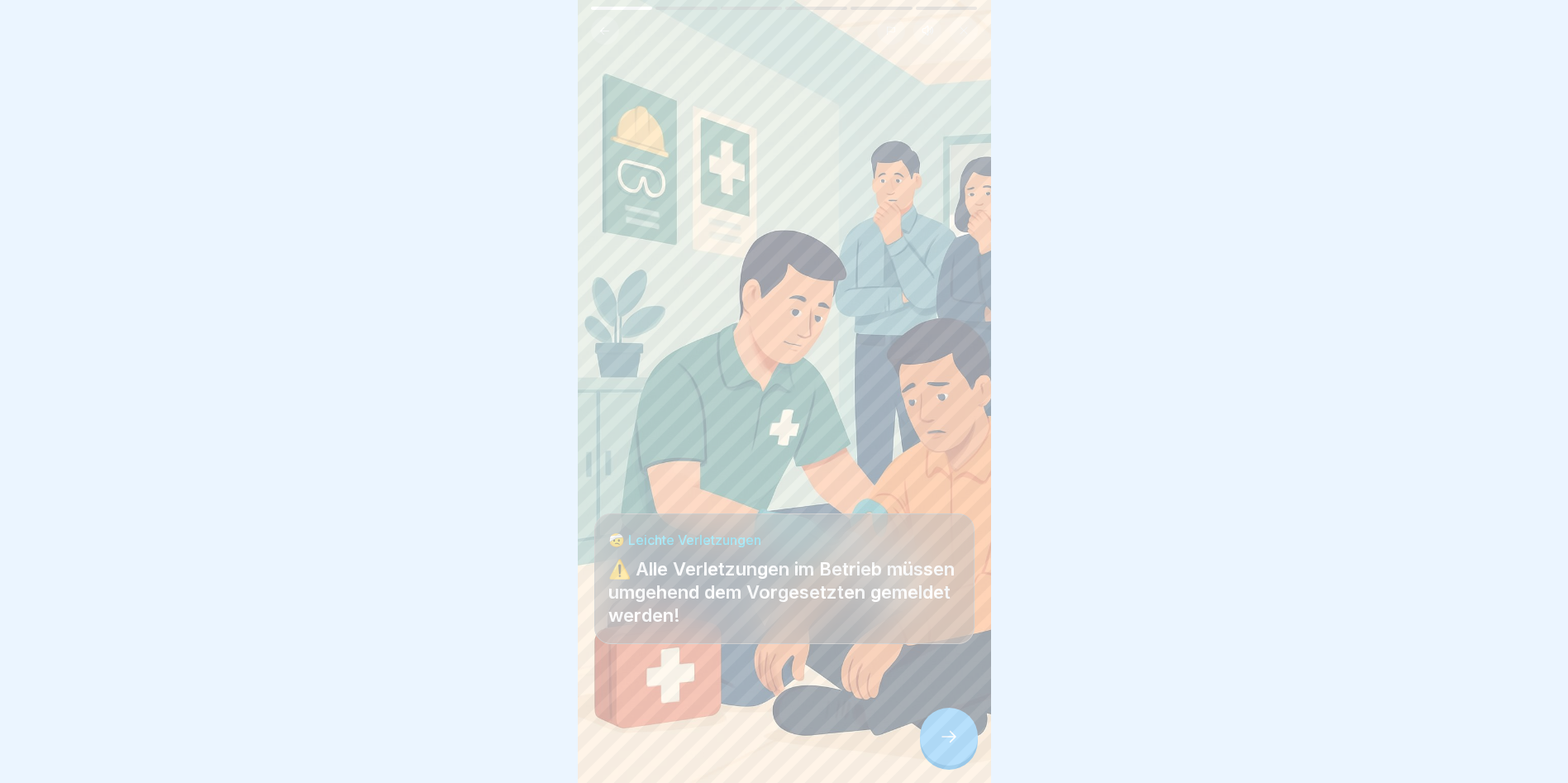
click at [950, 746] on icon at bounding box center [949, 737] width 20 height 20
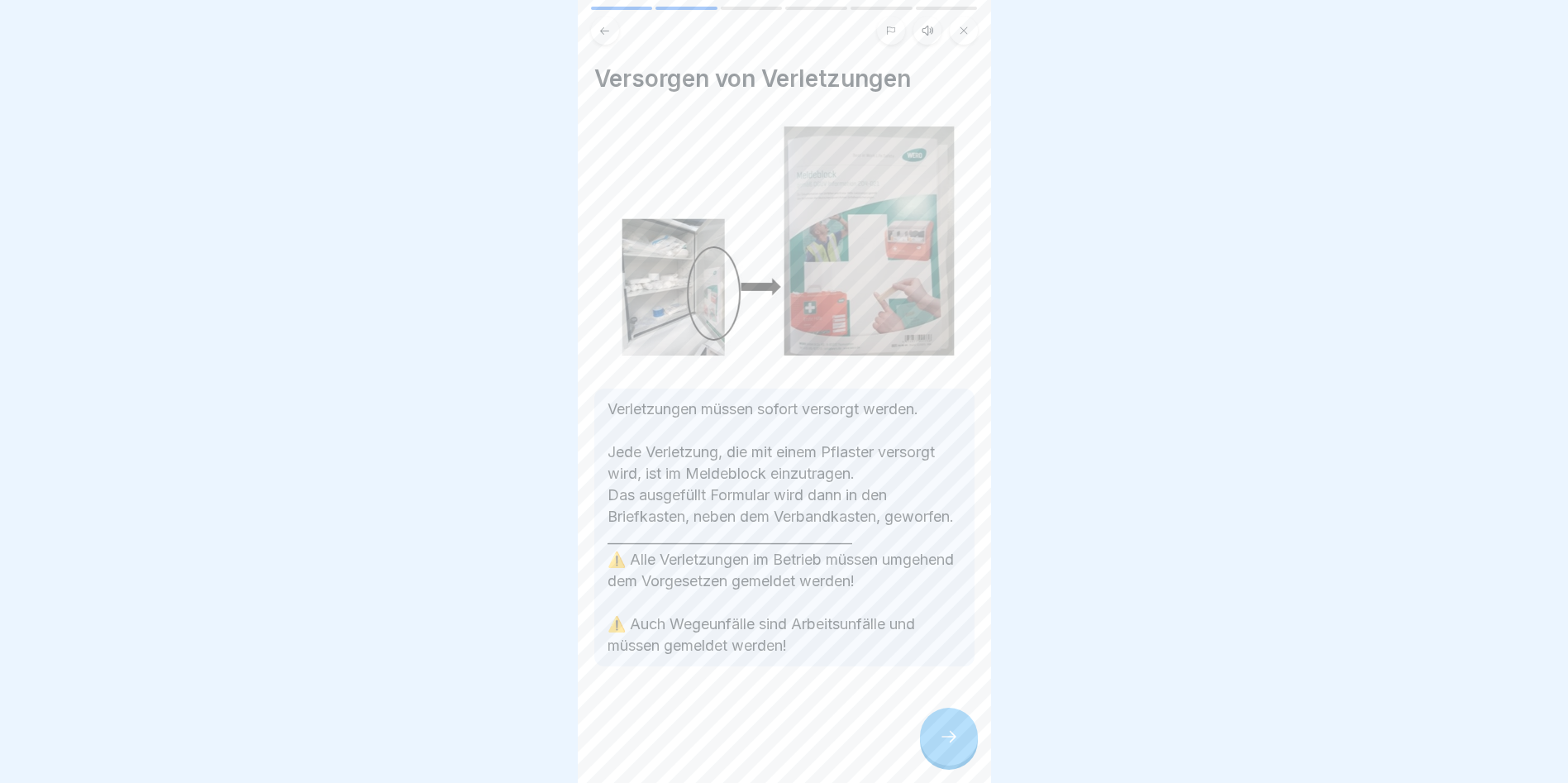
click at [951, 746] on icon at bounding box center [949, 737] width 20 height 20
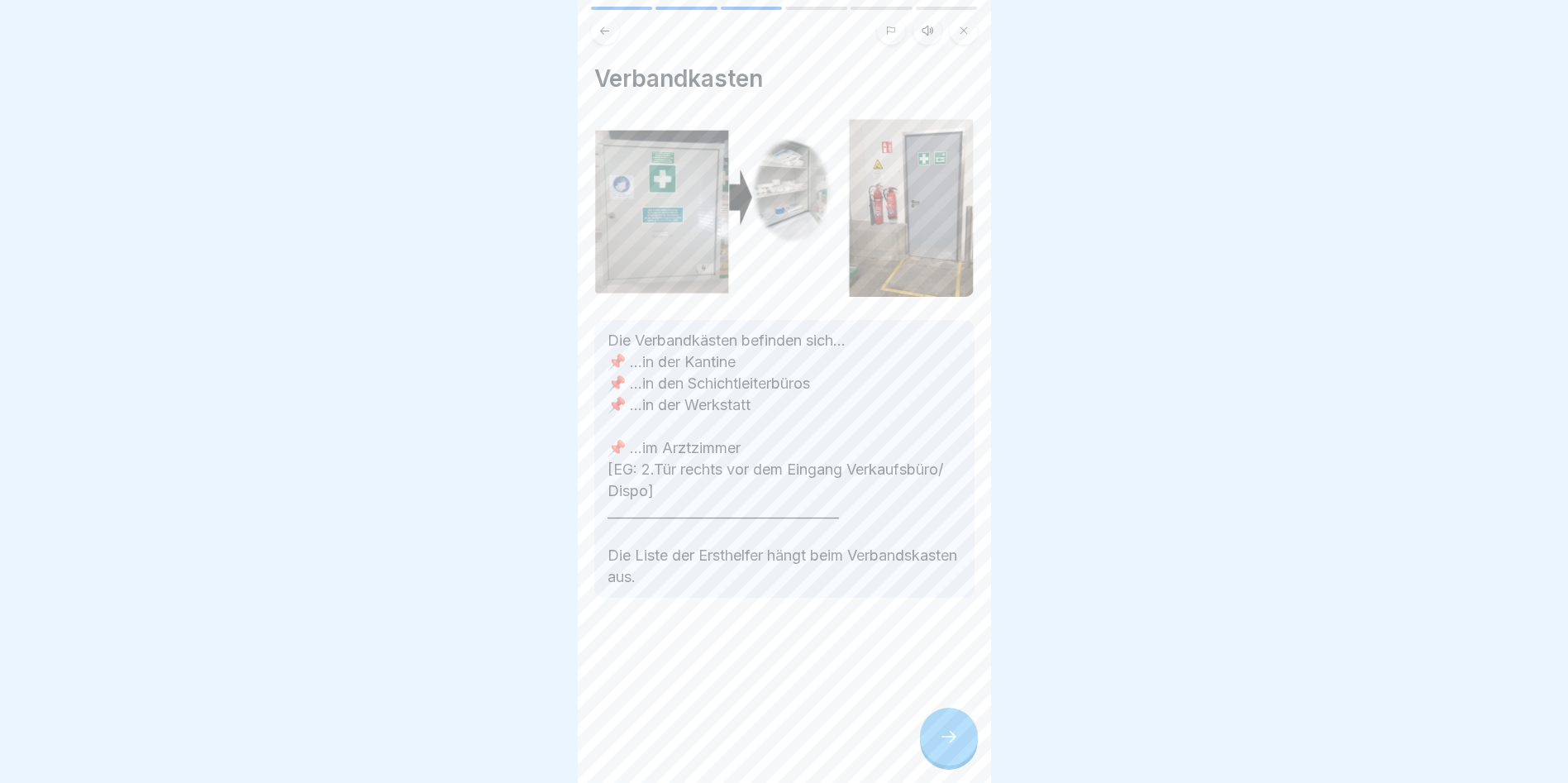
click at [951, 746] on icon at bounding box center [949, 737] width 20 height 20
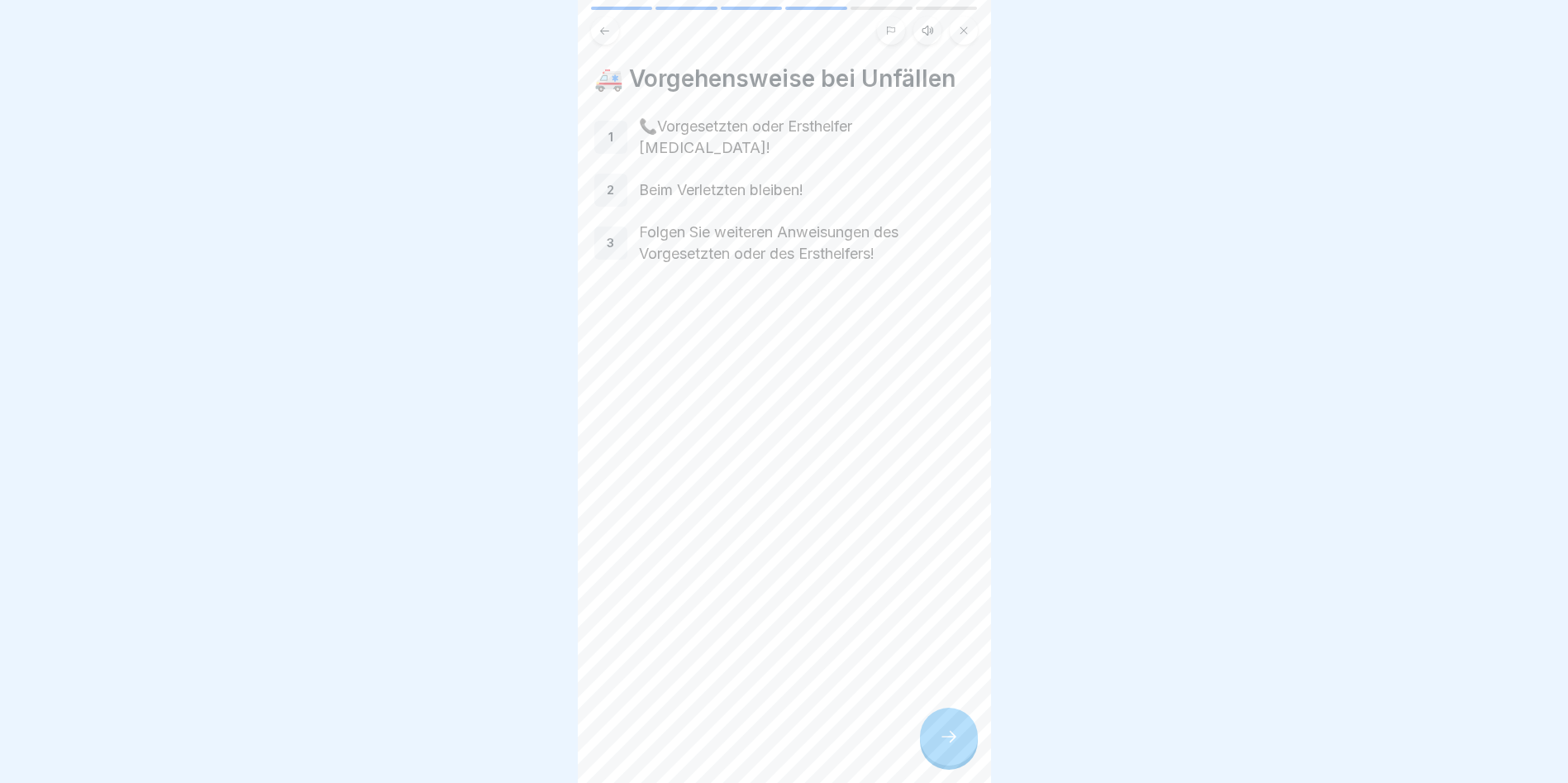
click at [951, 746] on icon at bounding box center [949, 737] width 20 height 20
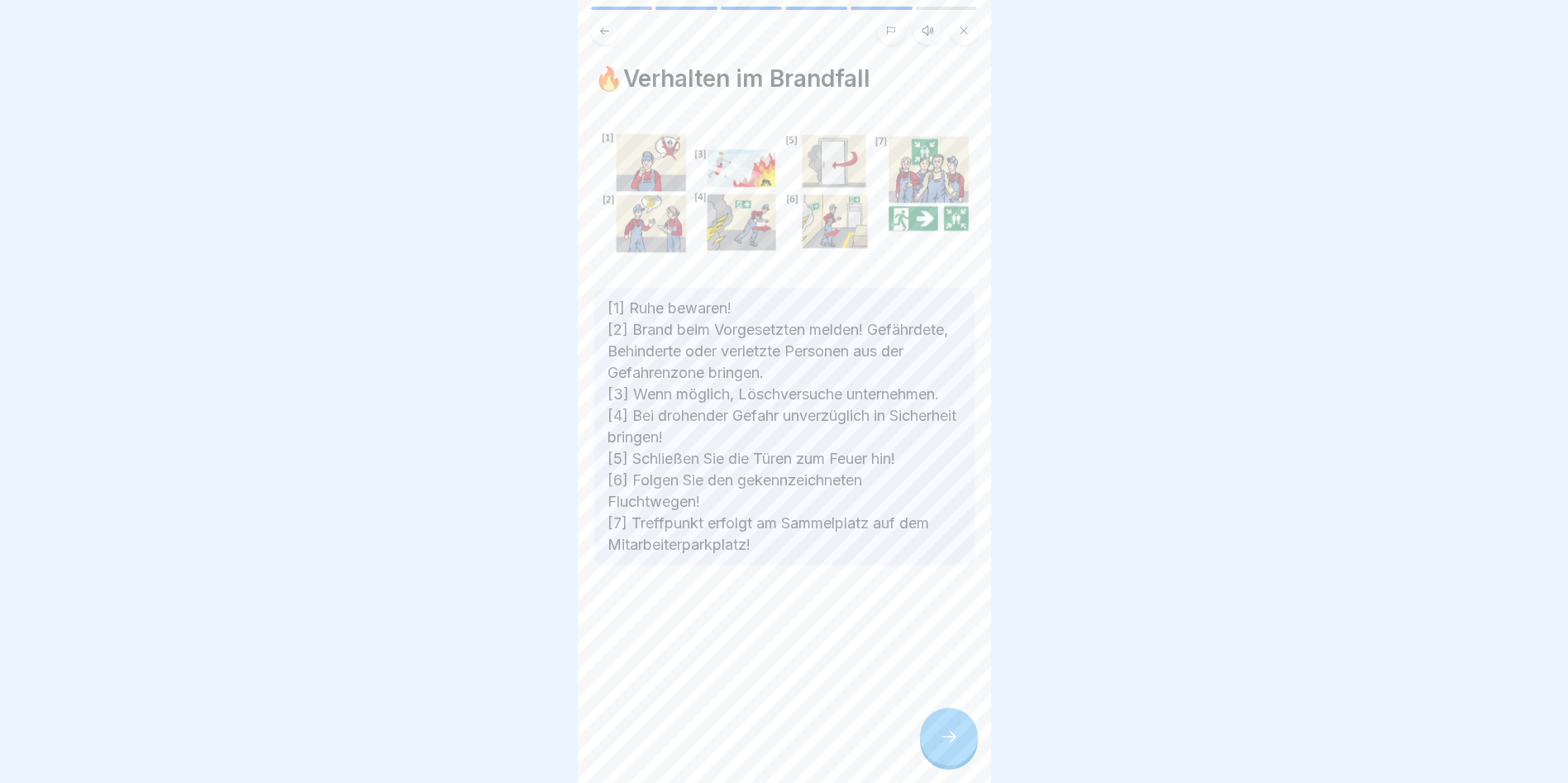
click at [951, 746] on icon at bounding box center [949, 737] width 20 height 20
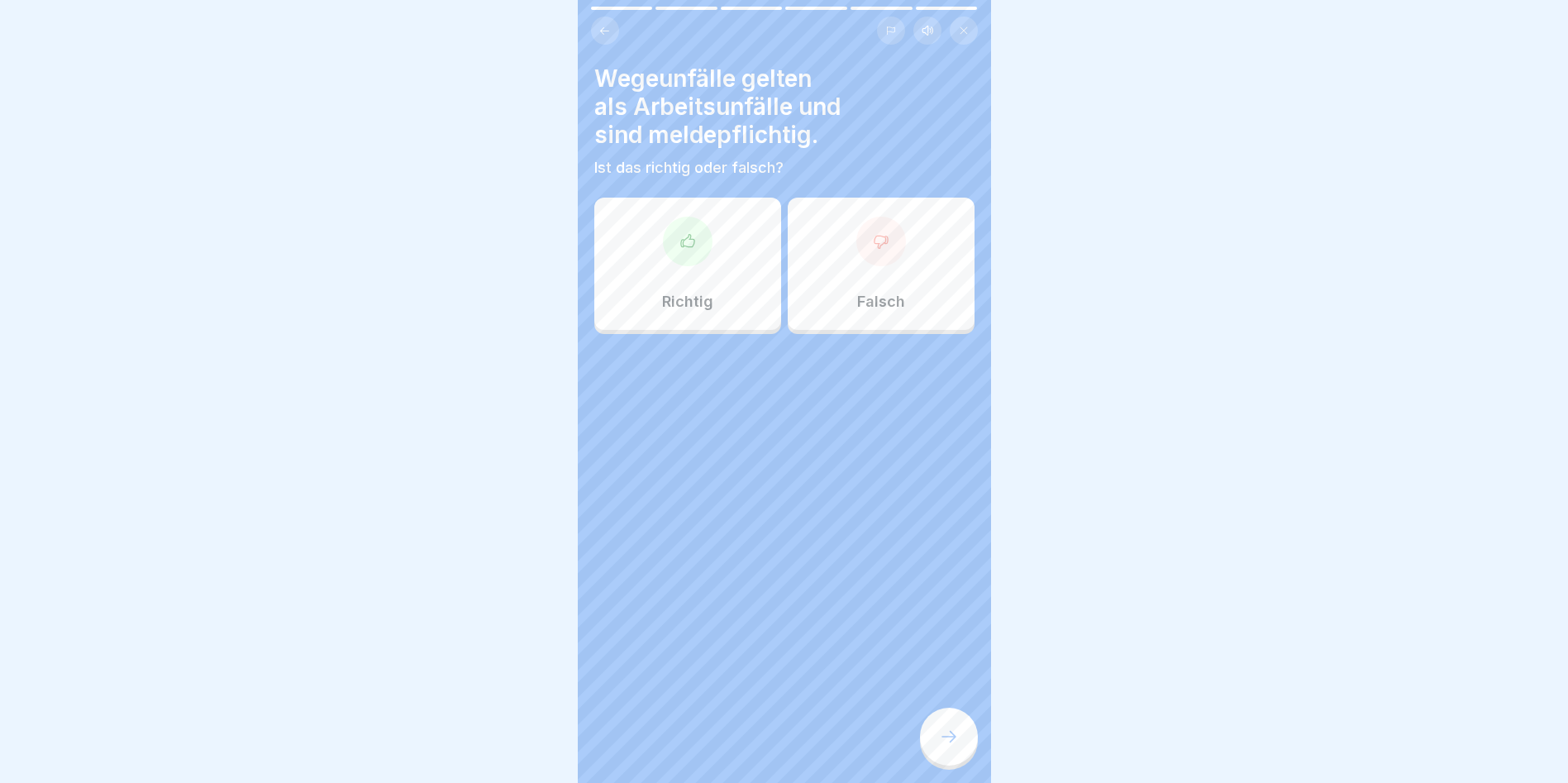
click at [951, 746] on icon at bounding box center [949, 737] width 20 height 20
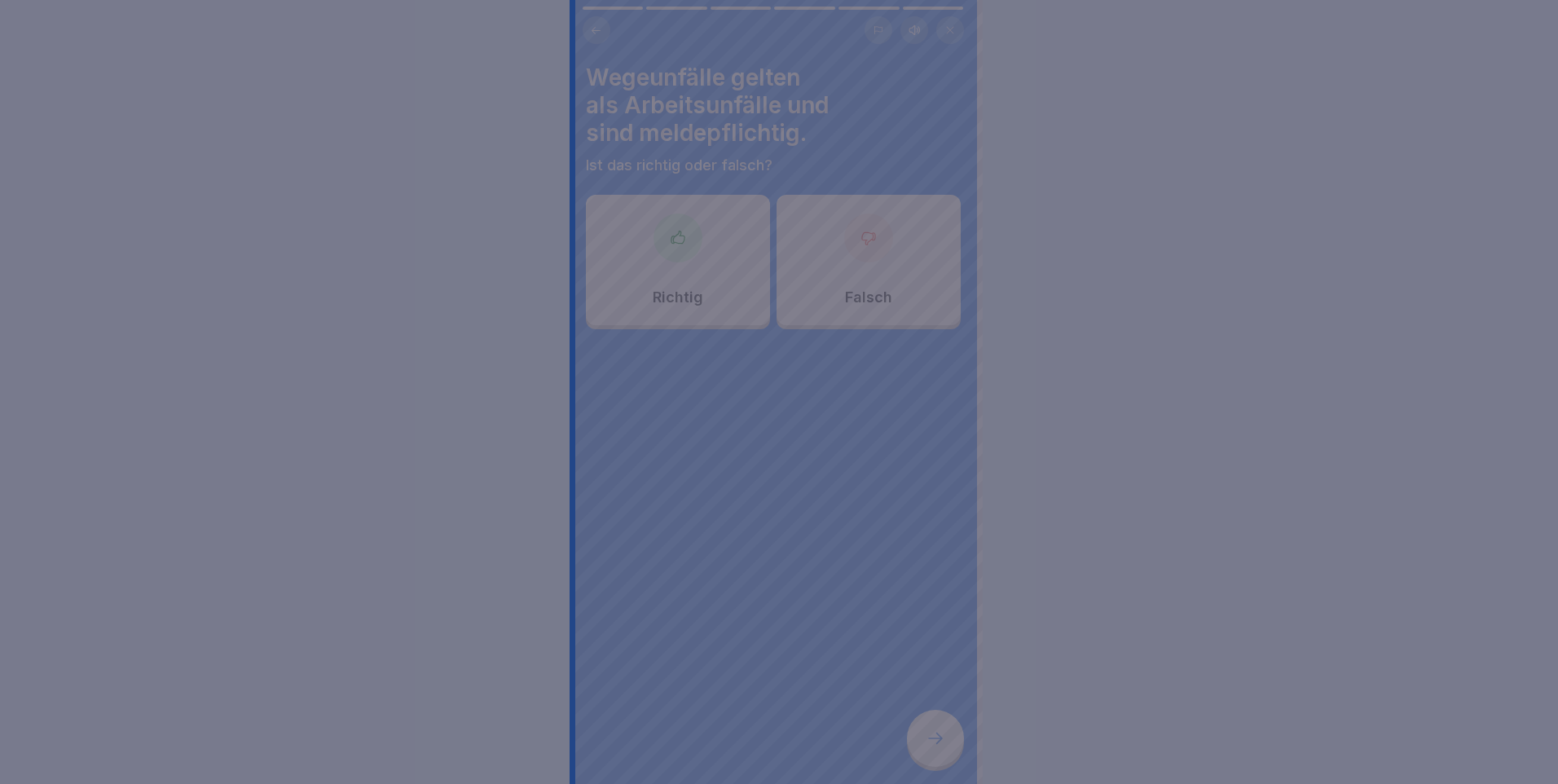
click at [845, 481] on div at bounding box center [779, 392] width 1558 height 784
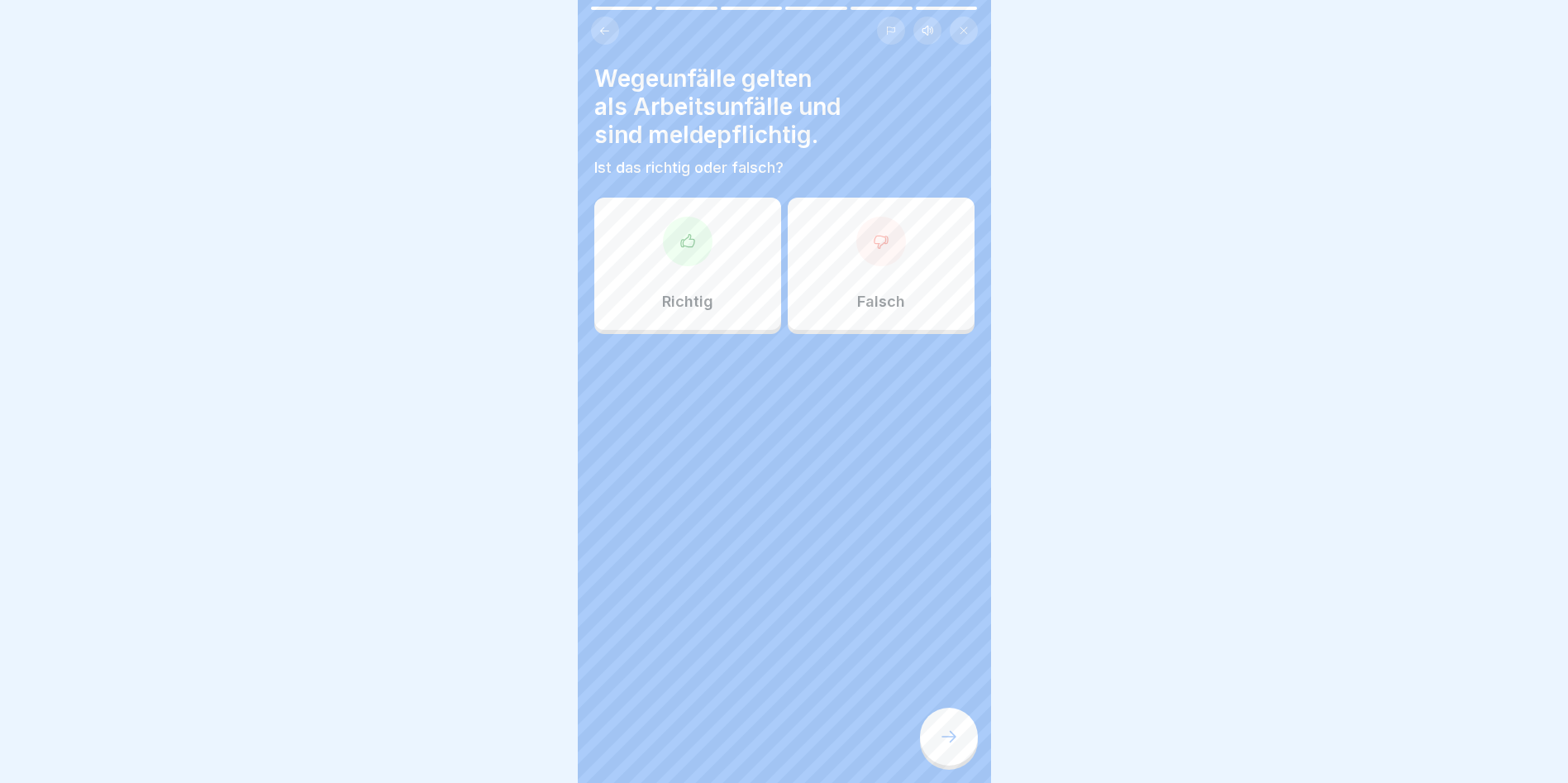
click at [706, 317] on div "Richtig" at bounding box center [688, 264] width 187 height 132
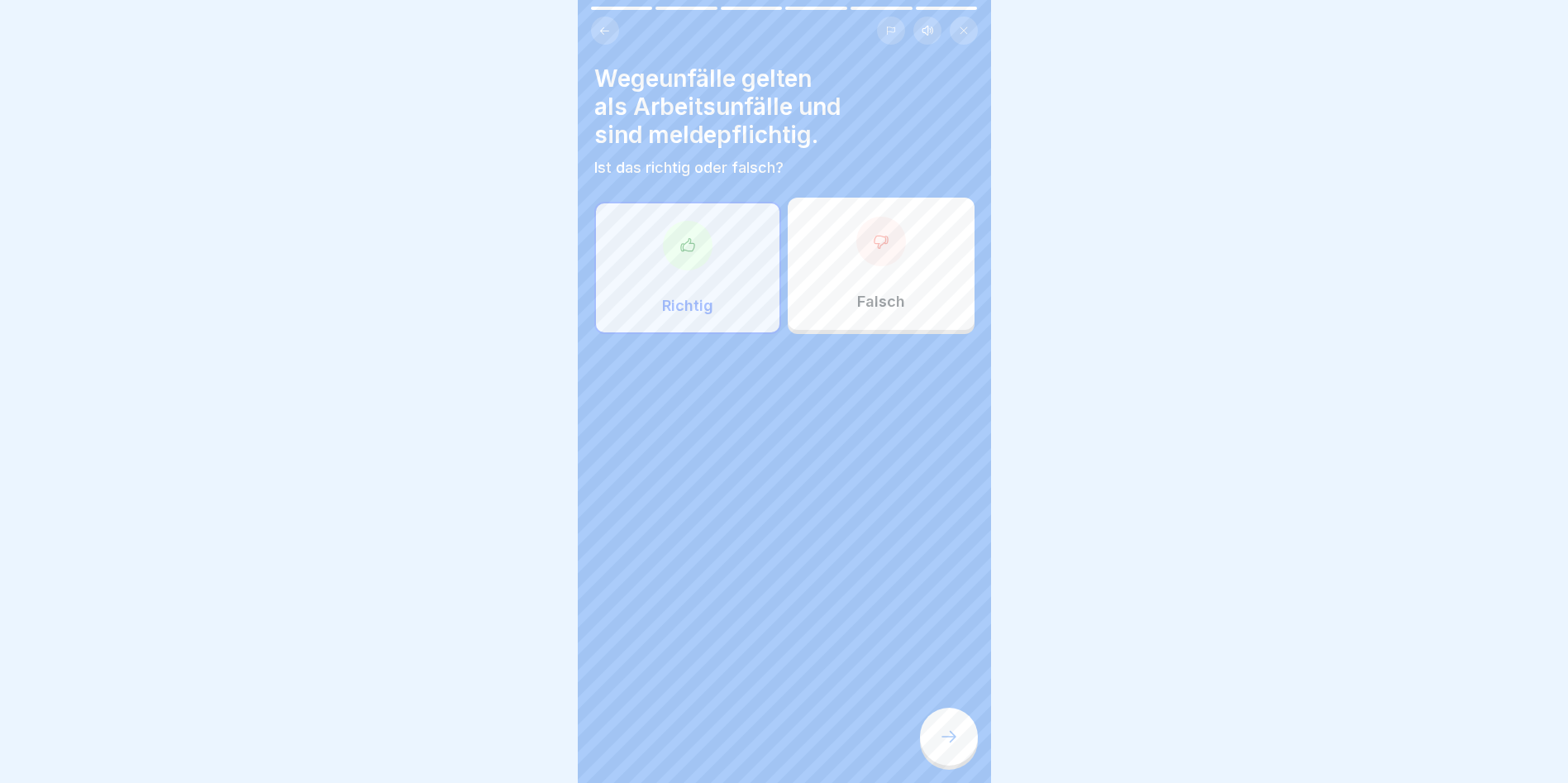
click at [950, 764] on div at bounding box center [949, 736] width 58 height 58
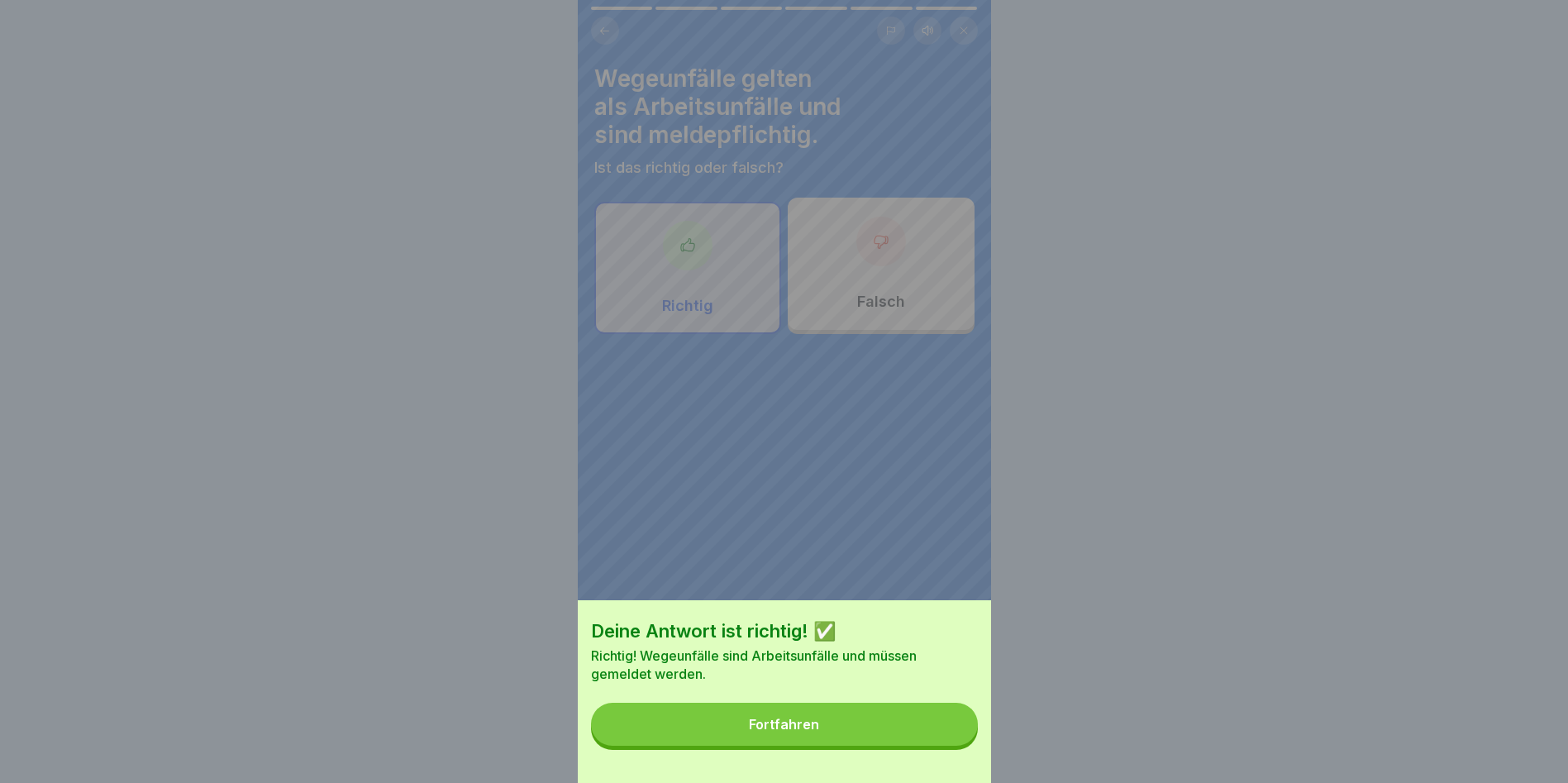
click at [942, 745] on button "Fortfahren" at bounding box center [785, 724] width 387 height 43
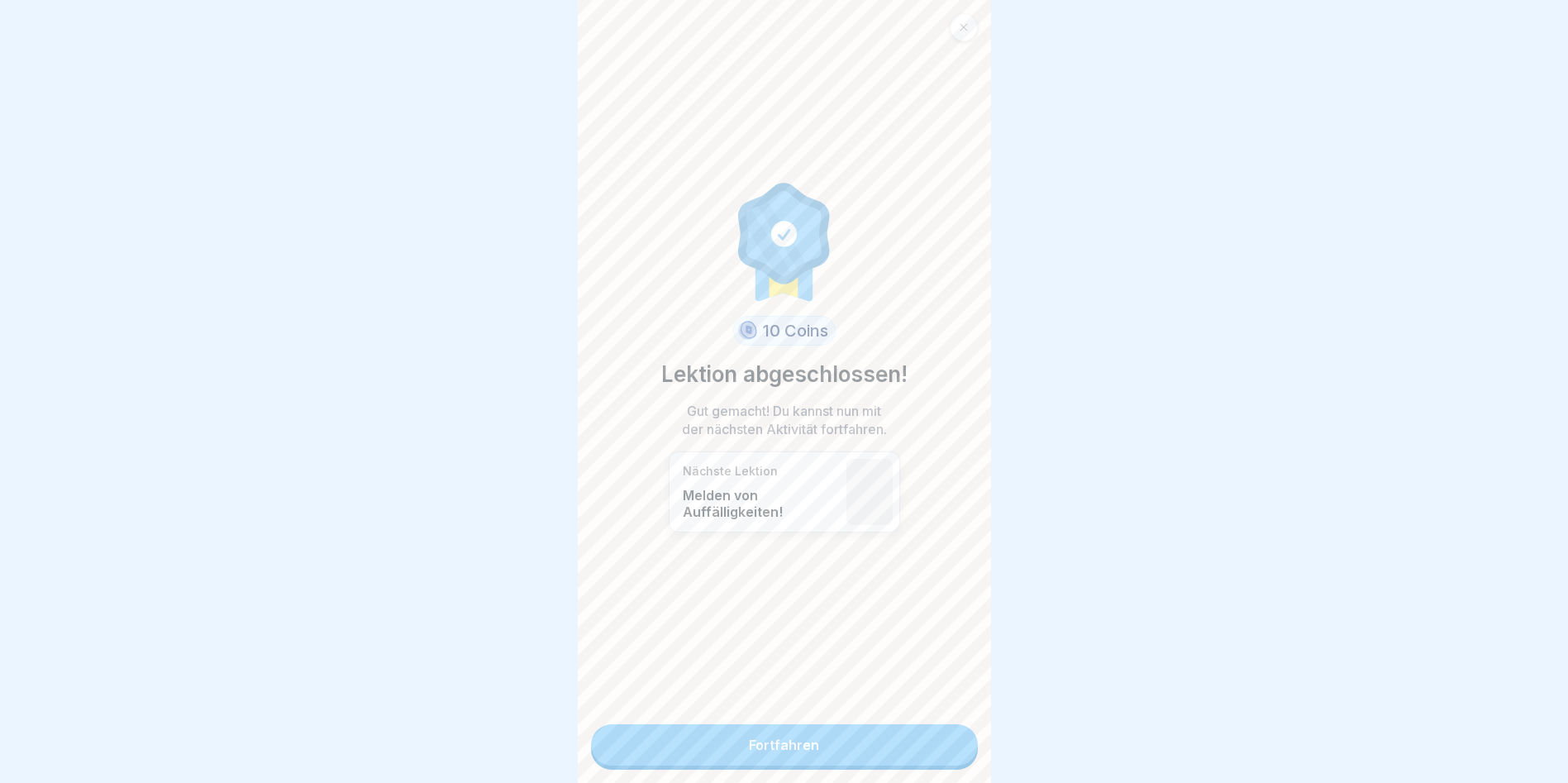
click at [937, 747] on link "Fortfahren" at bounding box center [785, 744] width 387 height 41
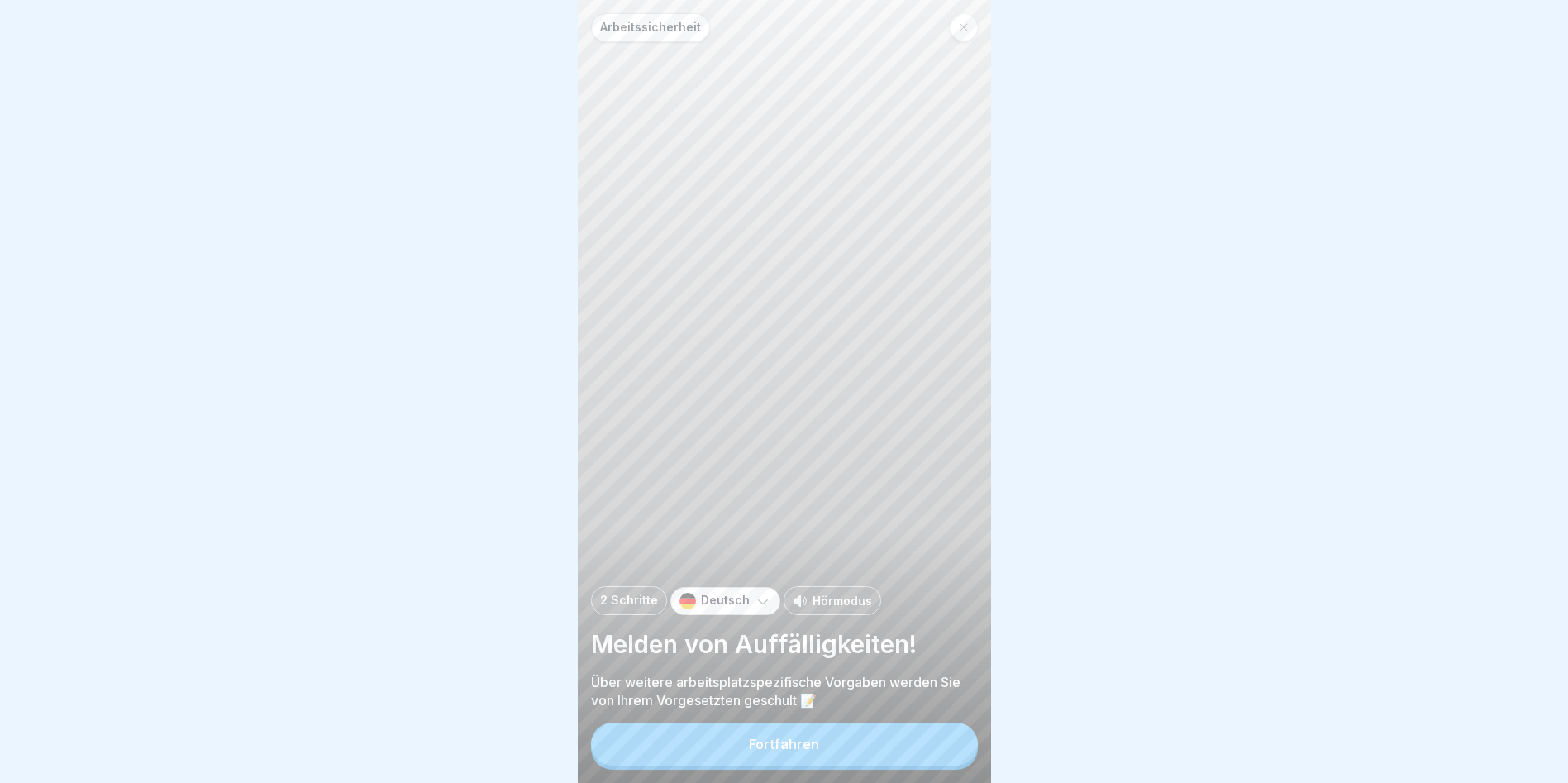
click at [936, 747] on button "Fortfahren" at bounding box center [785, 744] width 387 height 43
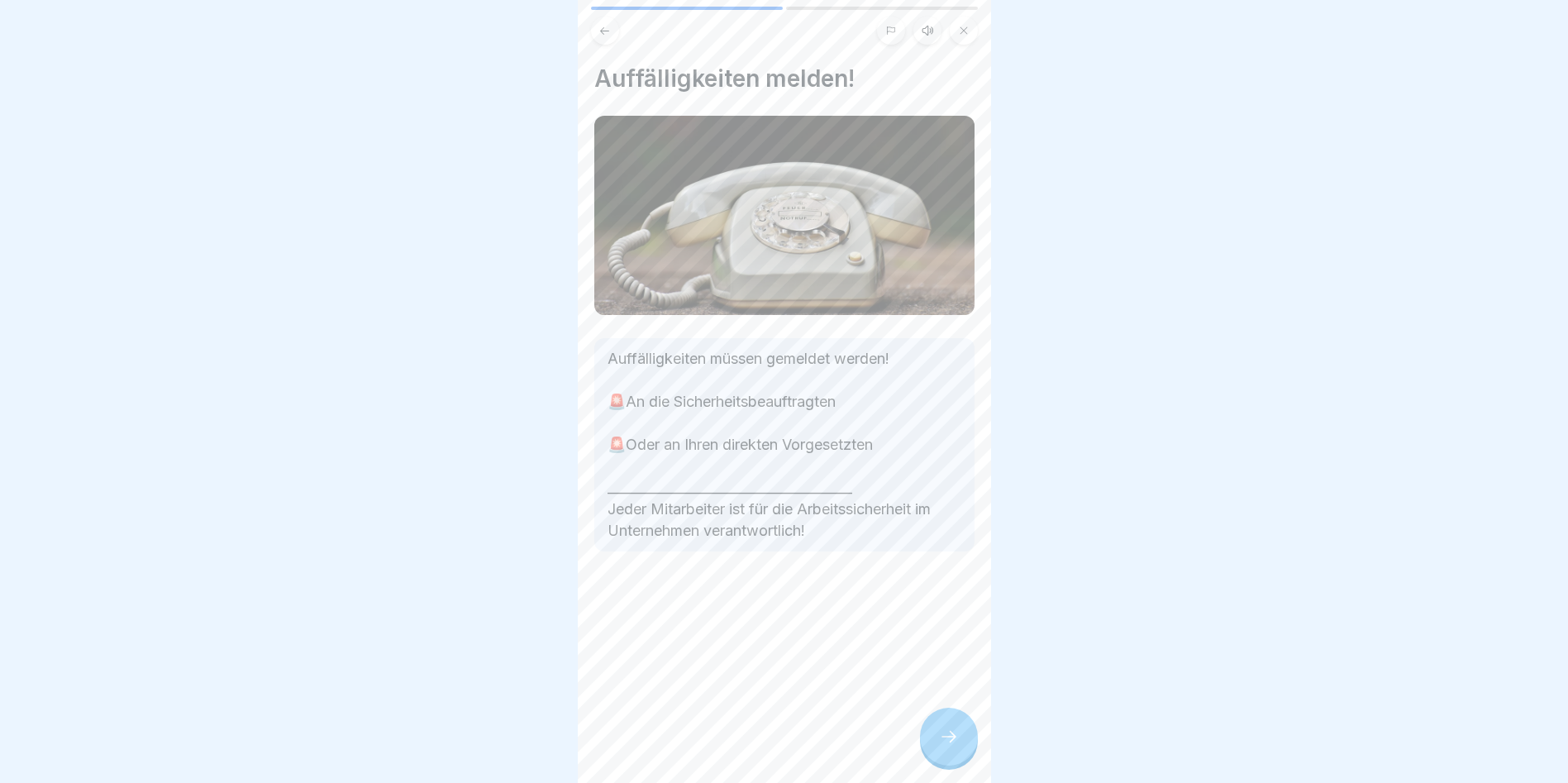
click at [935, 747] on div at bounding box center [949, 736] width 58 height 58
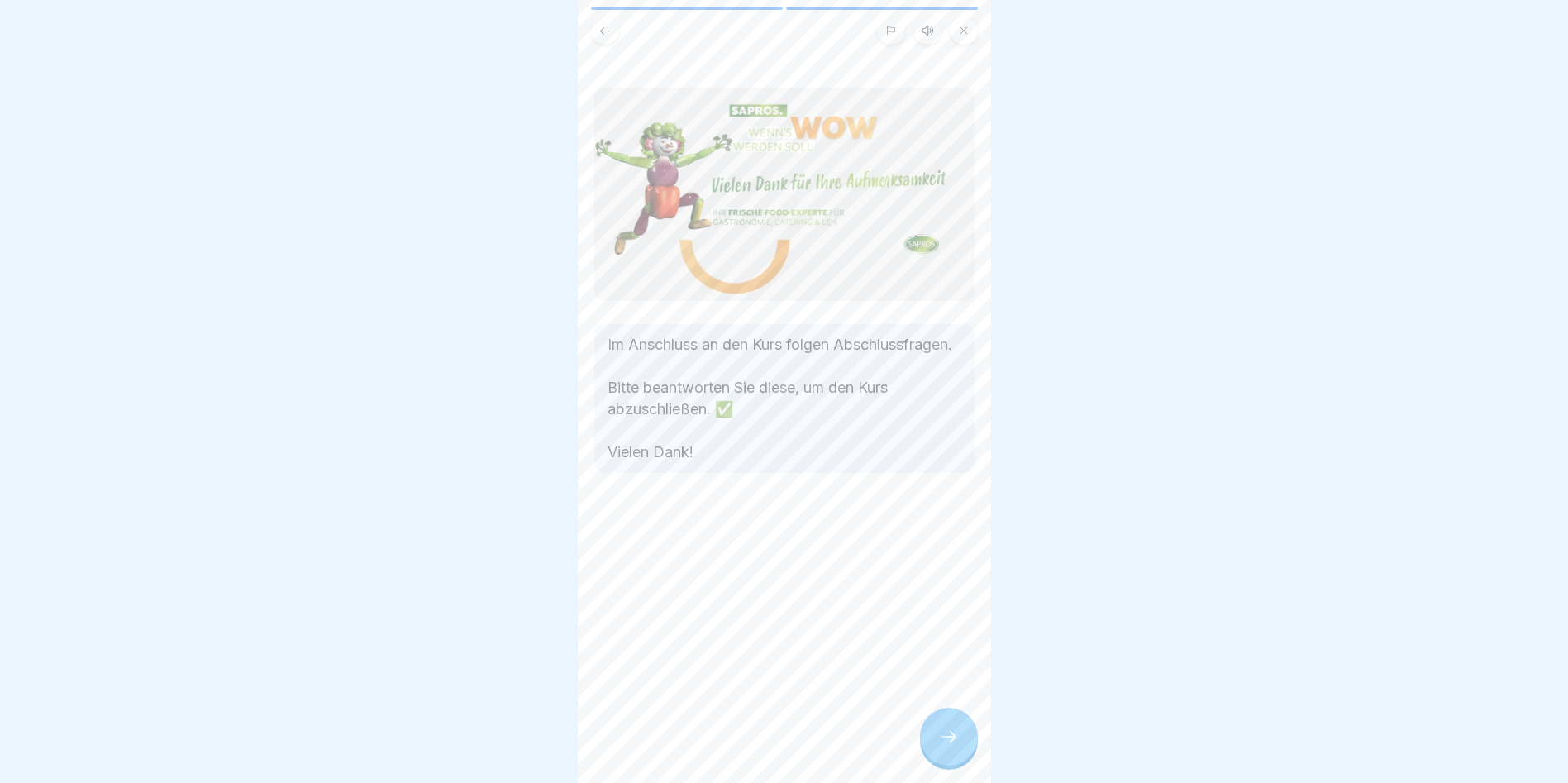
click at [935, 747] on div at bounding box center [949, 736] width 58 height 58
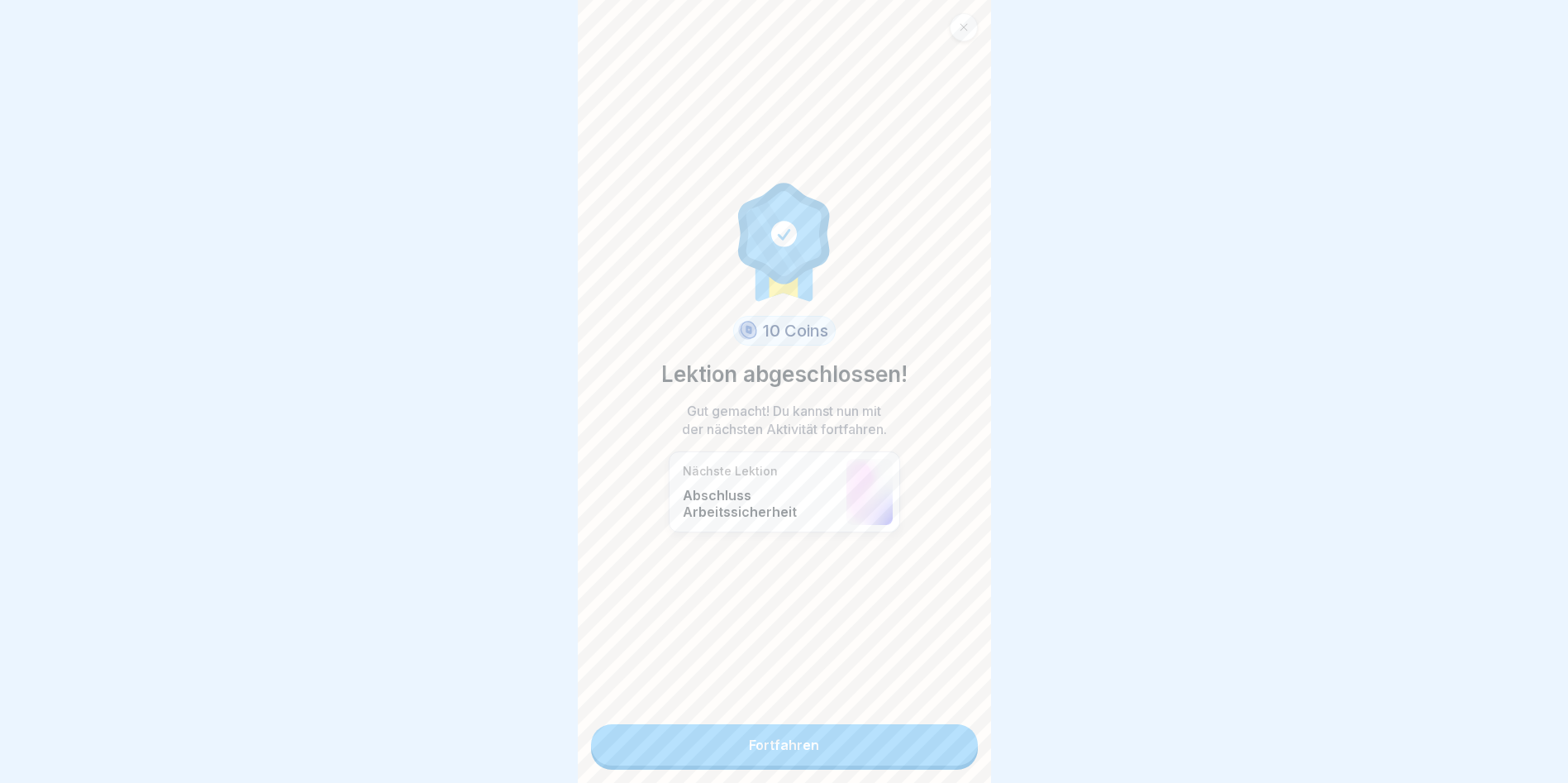
click at [935, 747] on link "Fortfahren" at bounding box center [785, 744] width 387 height 41
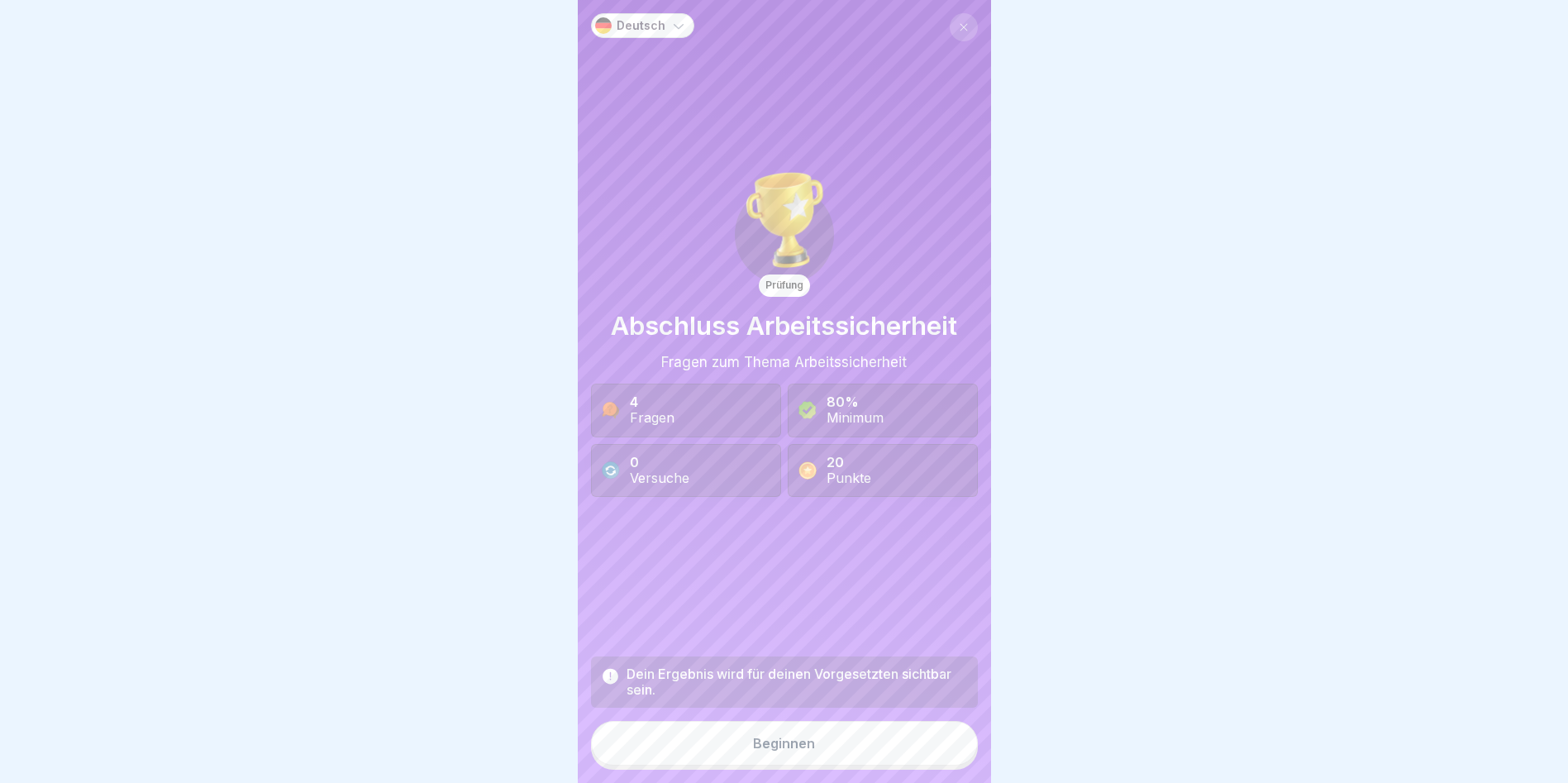
click at [935, 747] on button "Beginnen" at bounding box center [785, 743] width 387 height 44
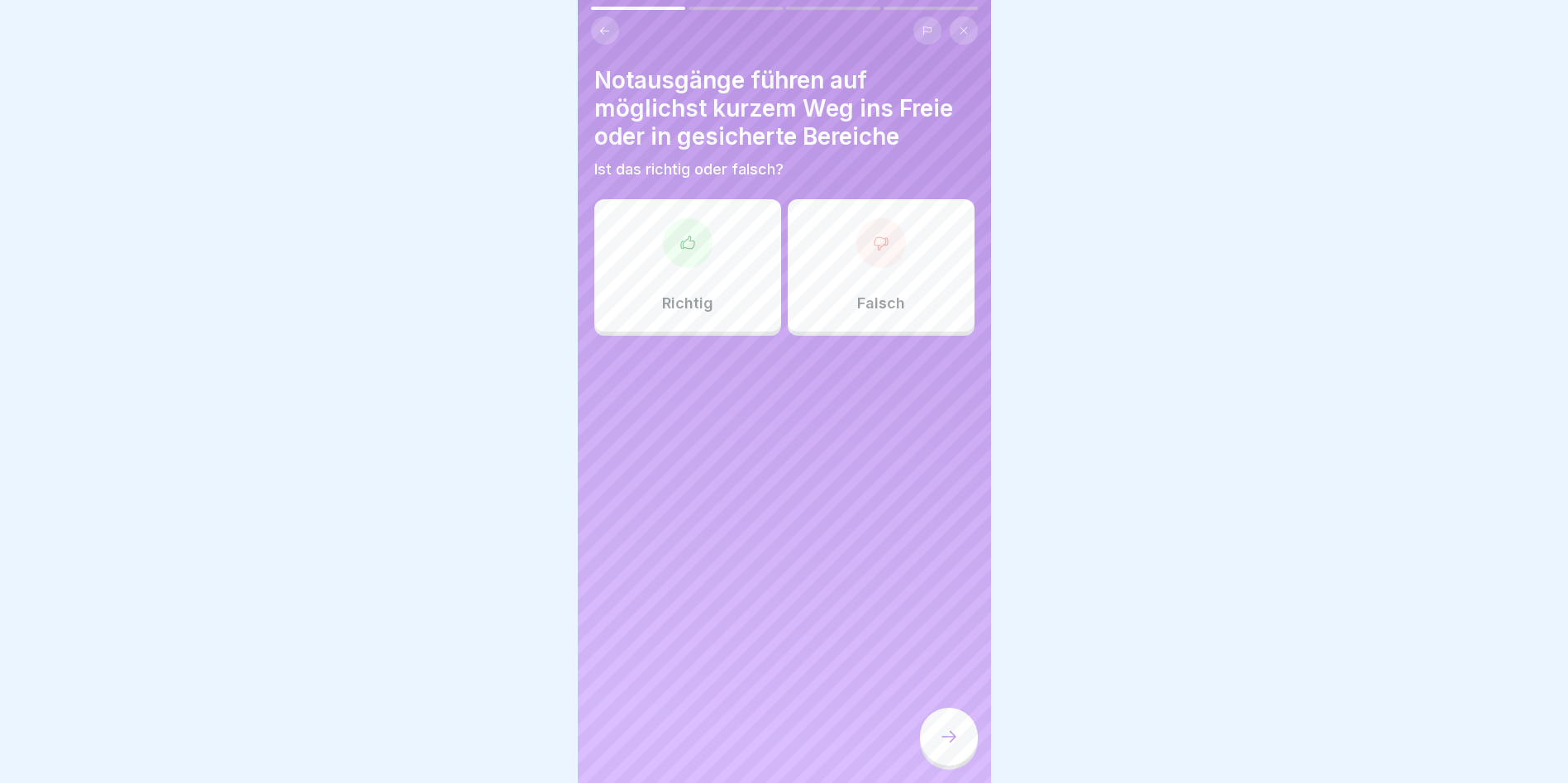
click at [725, 297] on div "Richtig" at bounding box center [688, 265] width 187 height 132
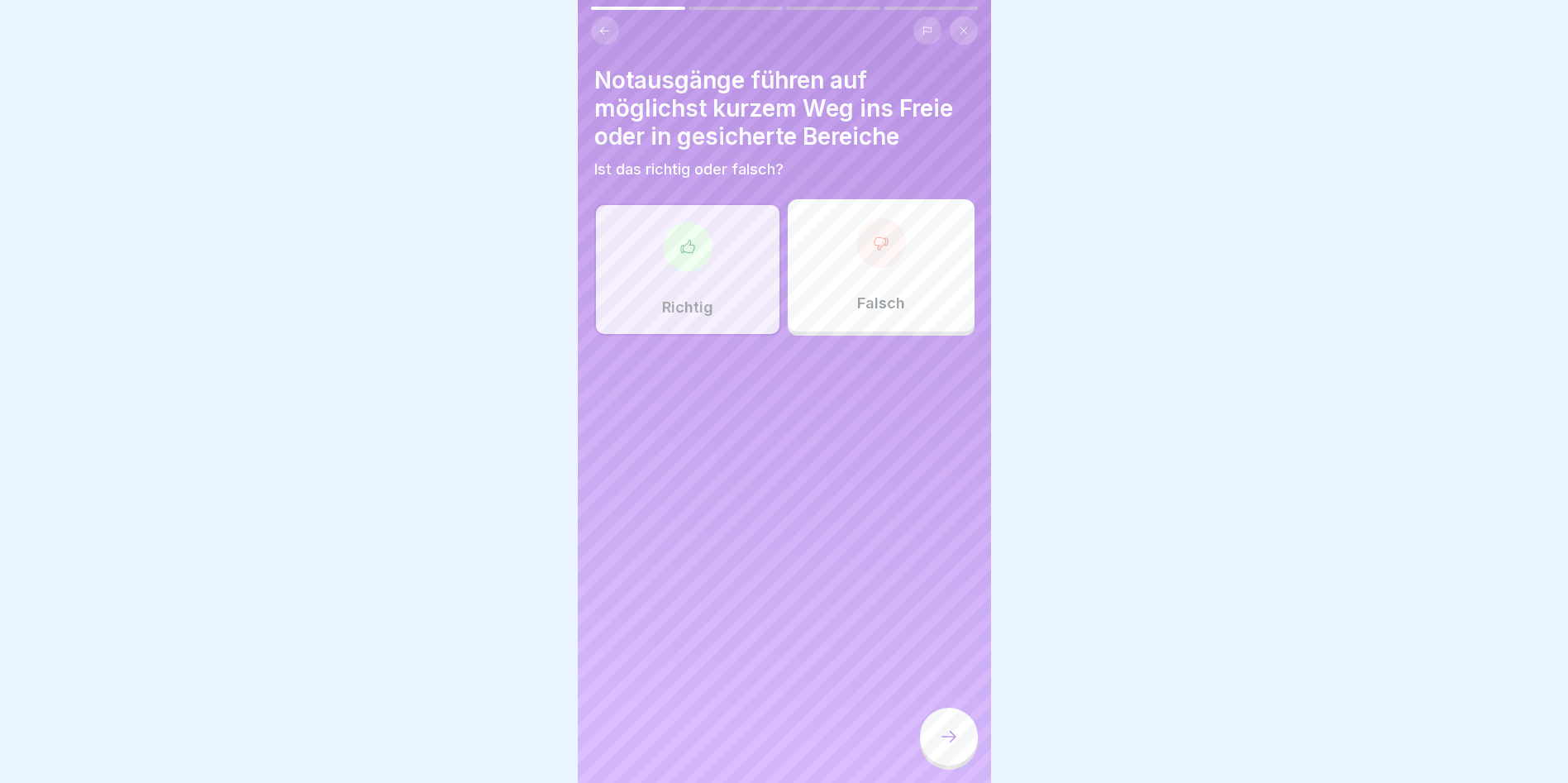
click at [948, 762] on div at bounding box center [949, 736] width 58 height 58
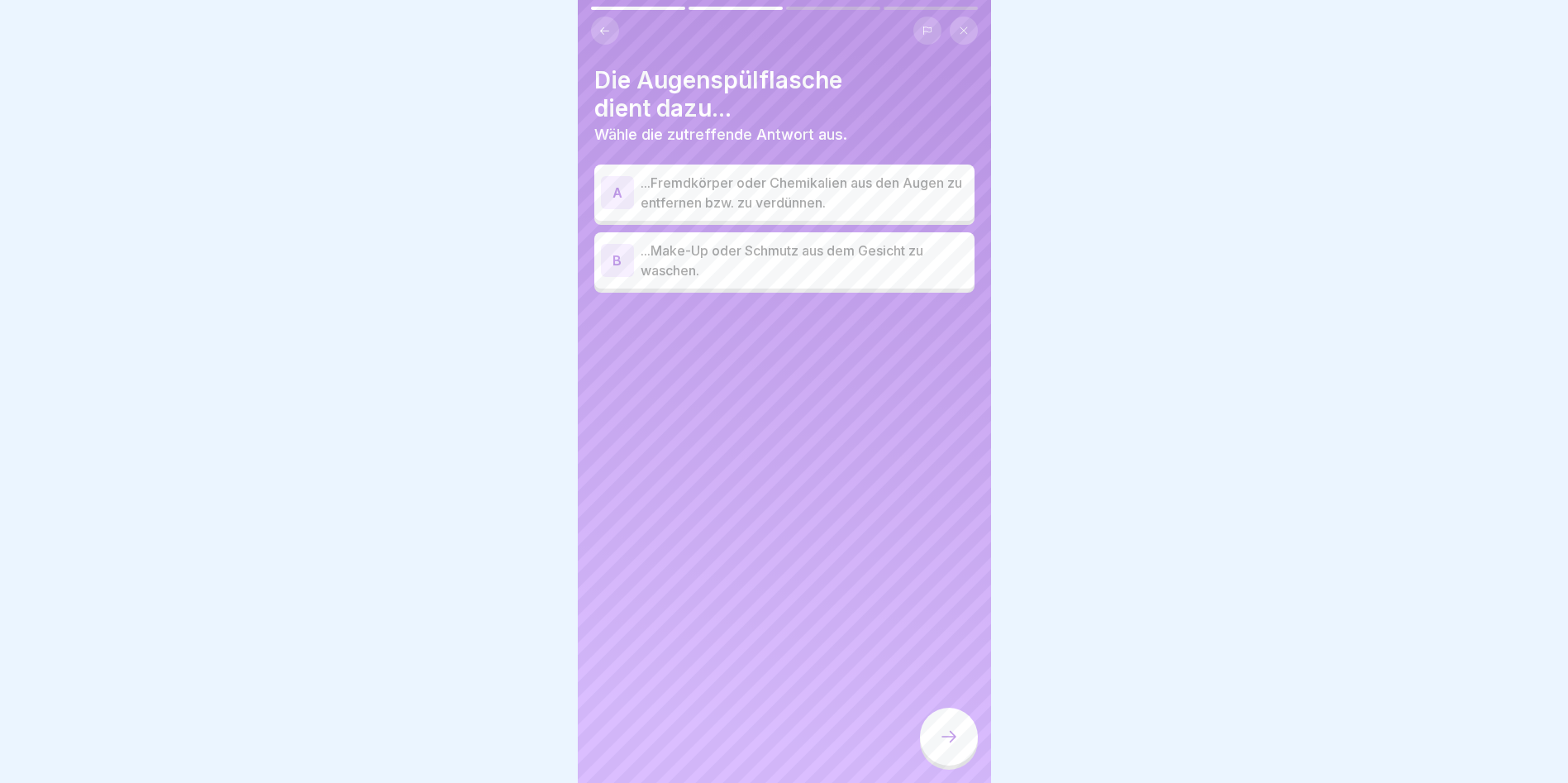
click at [835, 206] on p "...Fremdkörper oder Chemikalien aus den Augen zu entfernen bzw. zu verdünnen." at bounding box center [804, 192] width 328 height 39
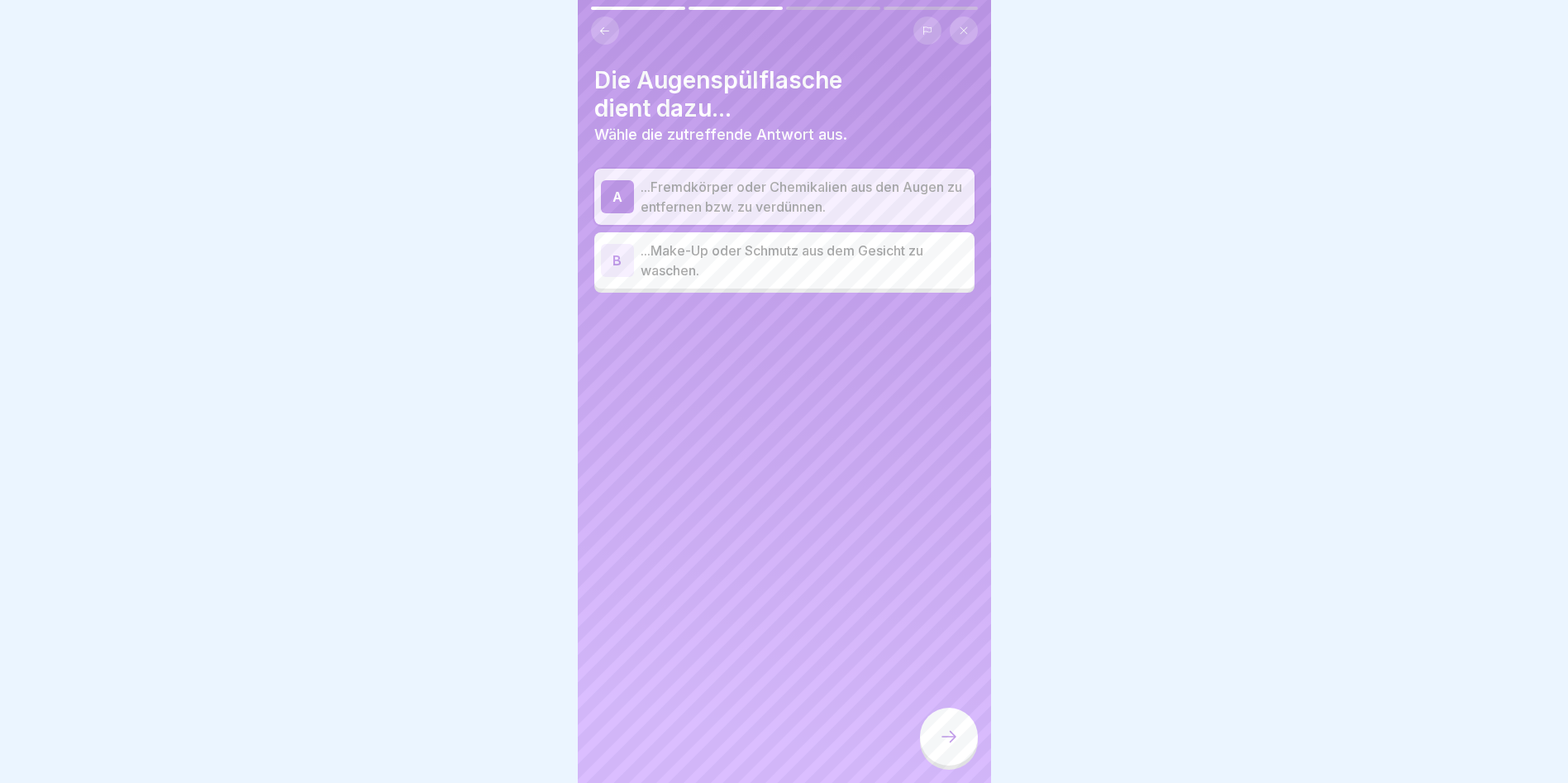
click at [932, 741] on div at bounding box center [949, 736] width 58 height 58
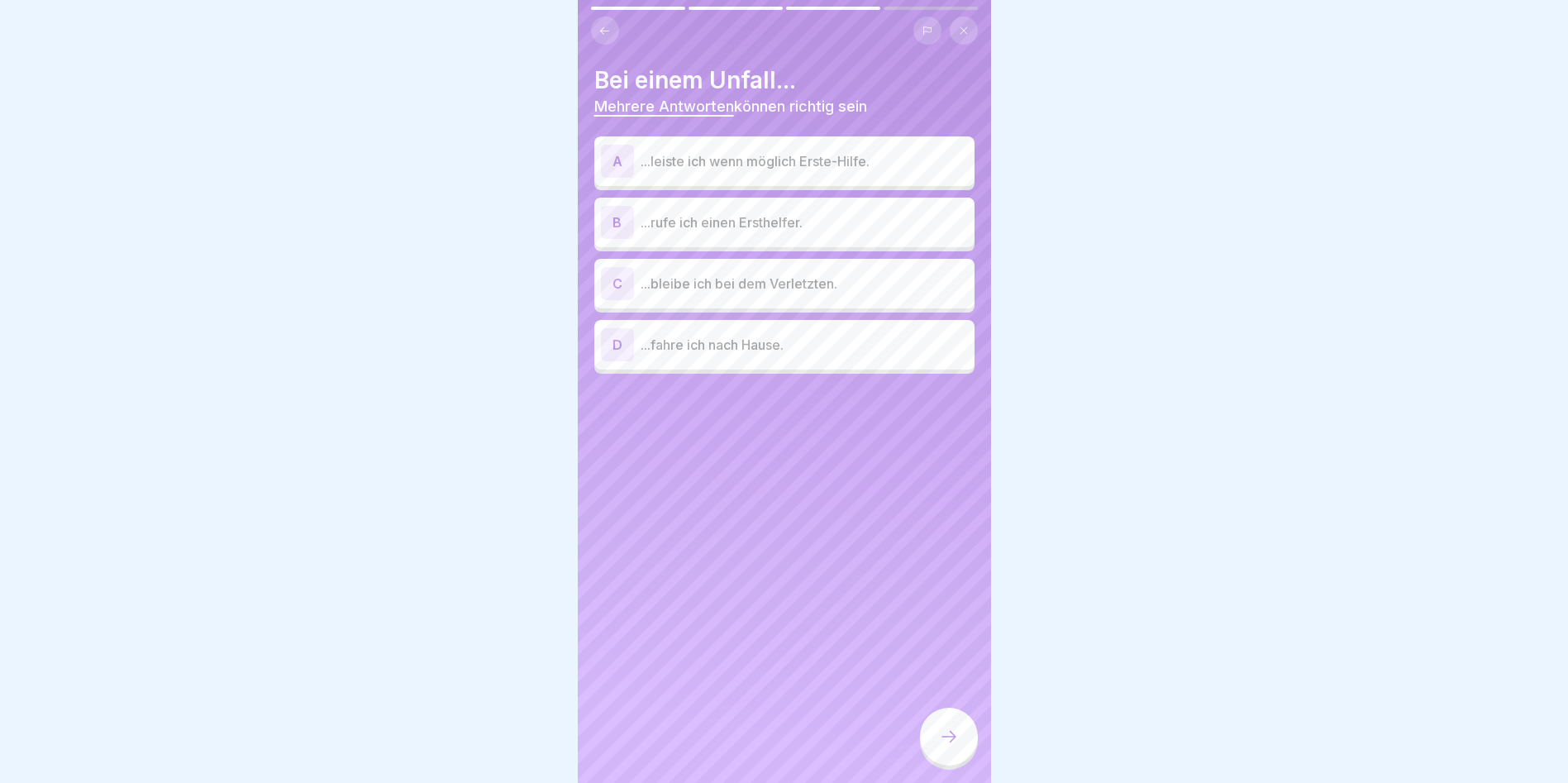
click at [854, 178] on div "A ...leiste ich wenn möglich Erste-Hilfe." at bounding box center [785, 161] width 380 height 49
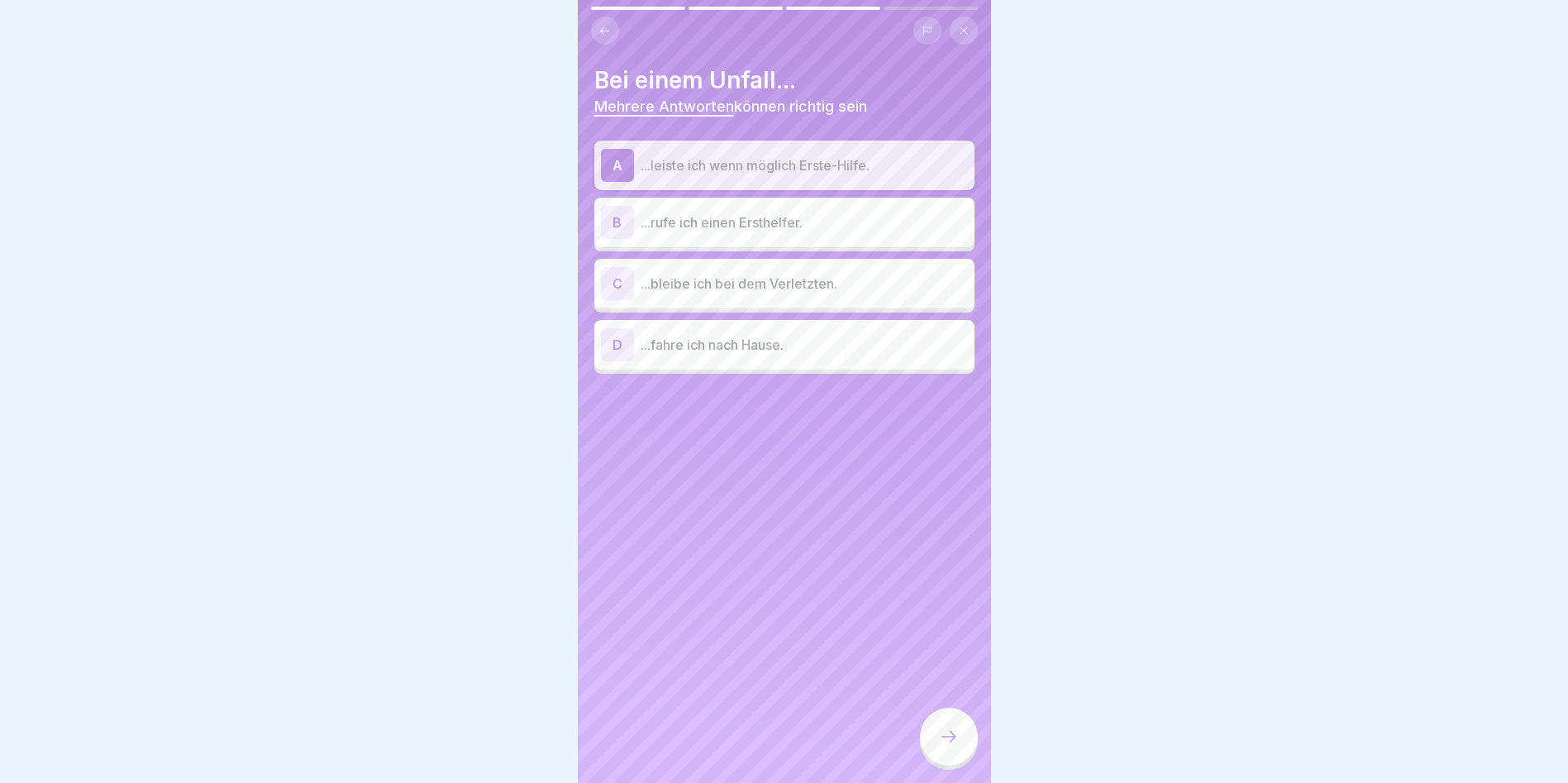
click at [854, 214] on p "...rufe ich einen Ersthelfer." at bounding box center [804, 223] width 328 height 20
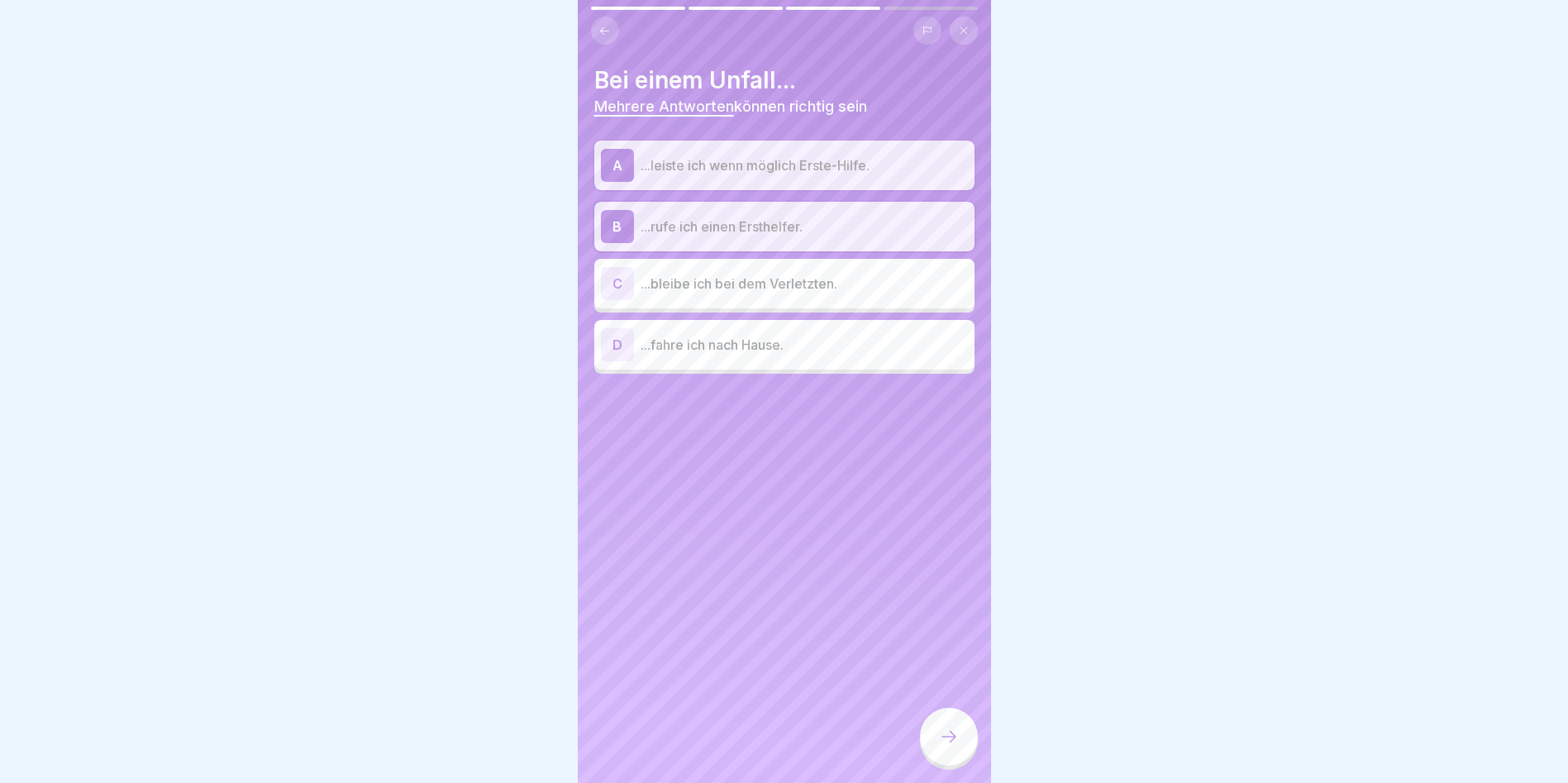
click at [916, 286] on p "...bleibe ich bei dem Verletzten." at bounding box center [804, 284] width 328 height 20
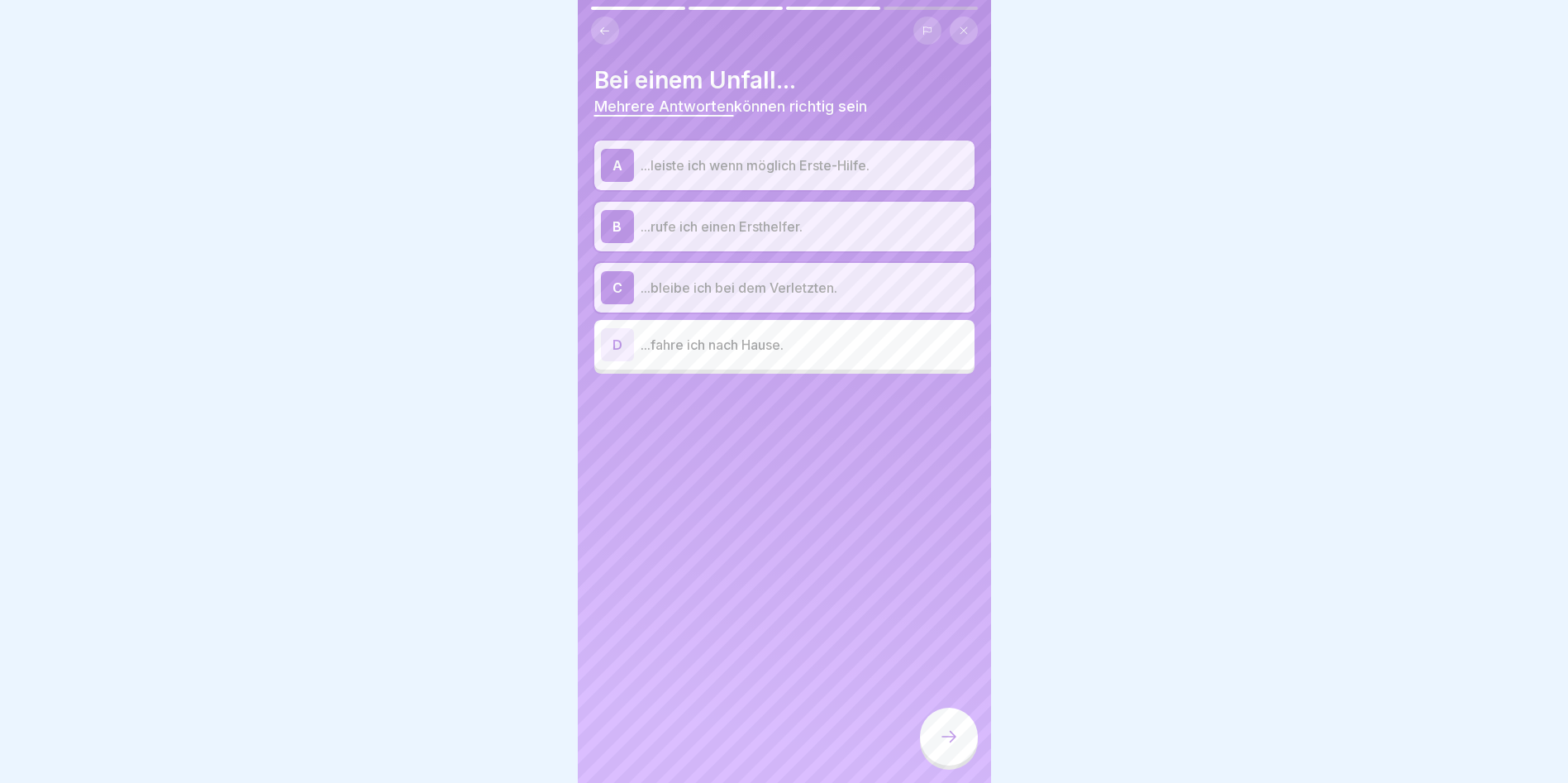
click at [931, 728] on div at bounding box center [949, 736] width 58 height 58
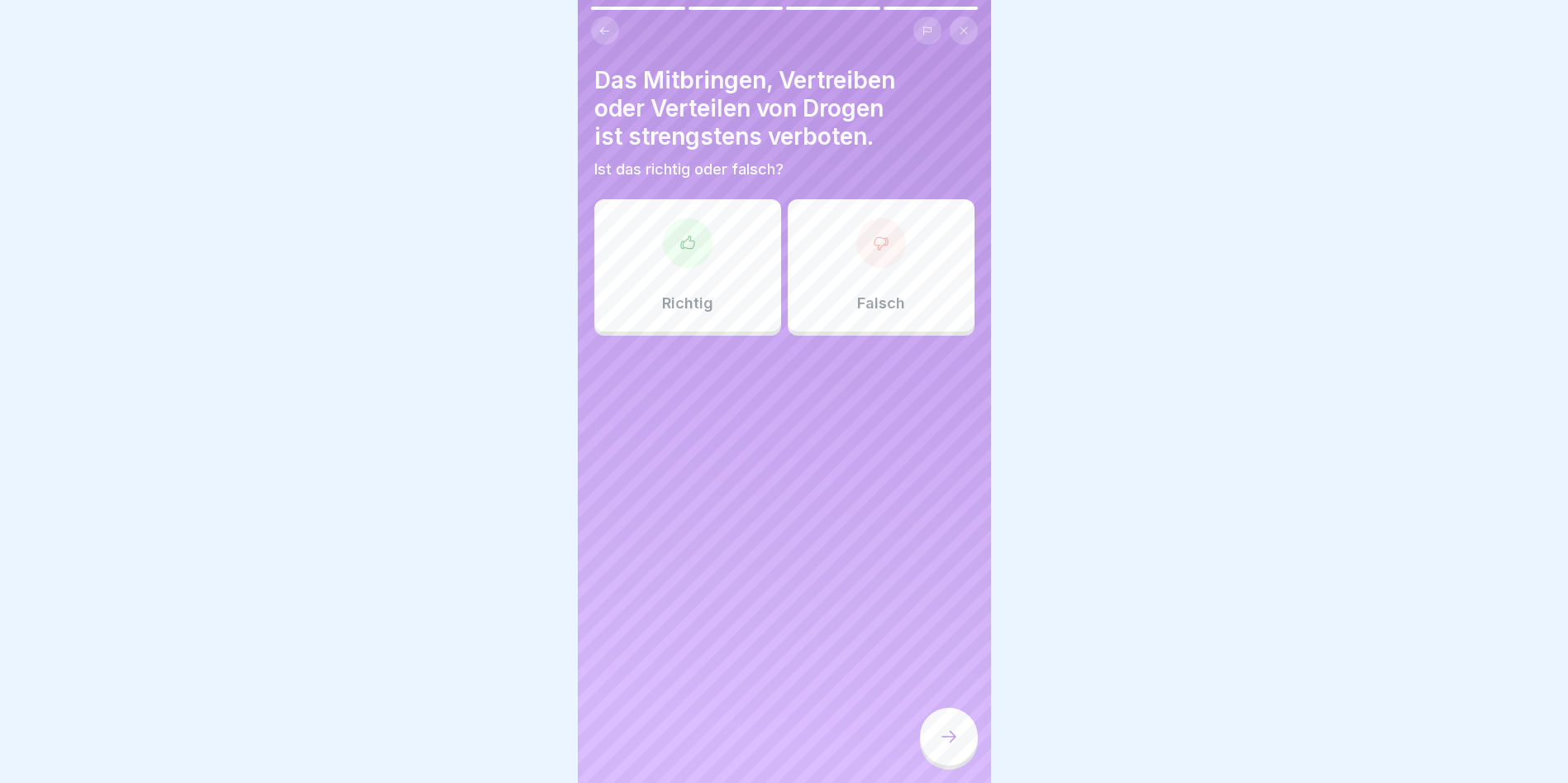
click at [710, 274] on div "Richtig" at bounding box center [688, 265] width 187 height 132
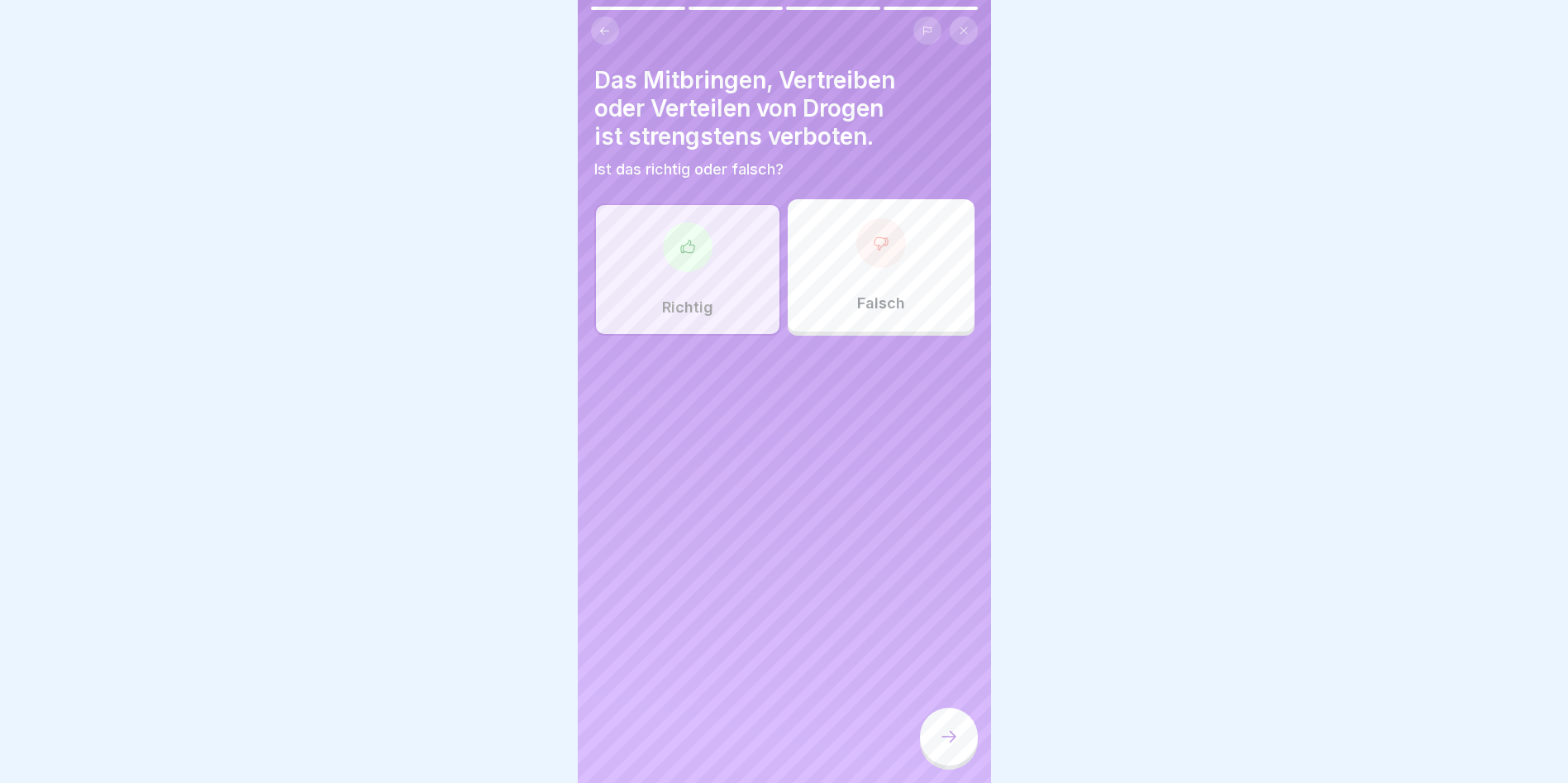
click at [945, 765] on div at bounding box center [949, 736] width 58 height 58
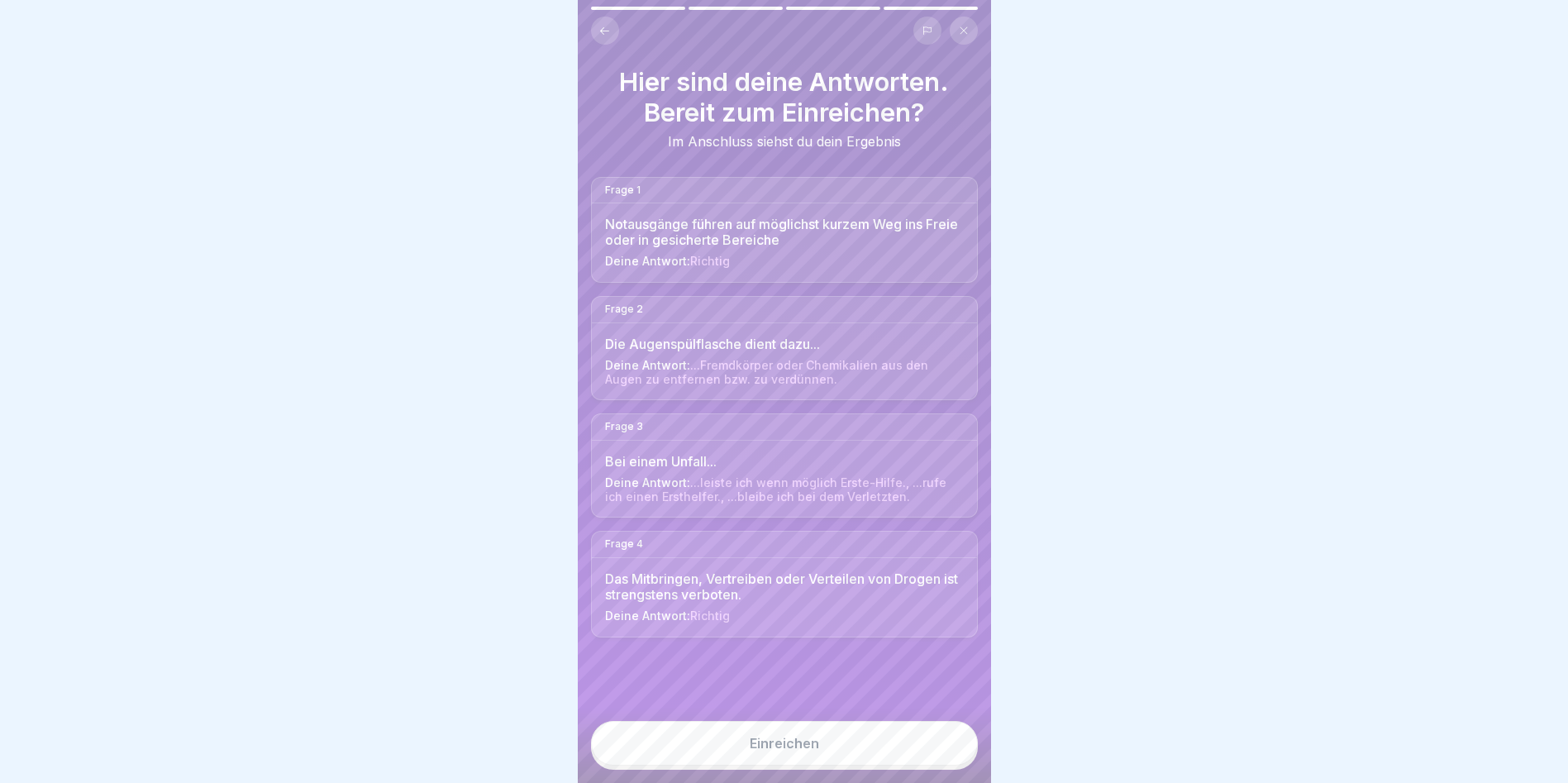
click at [946, 765] on button "Einreichen" at bounding box center [785, 743] width 387 height 44
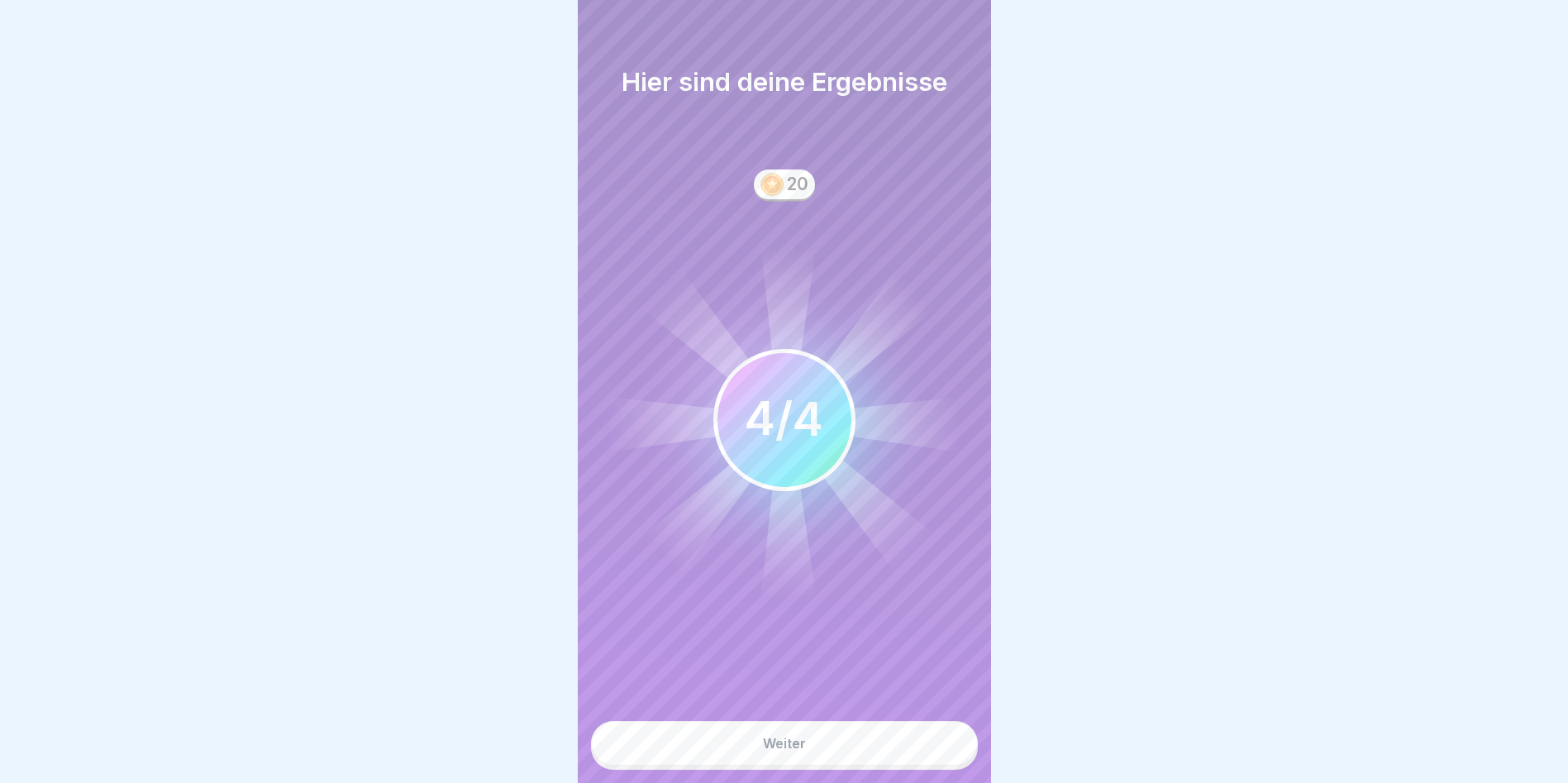
click at [939, 758] on button "Weiter" at bounding box center [785, 743] width 387 height 44
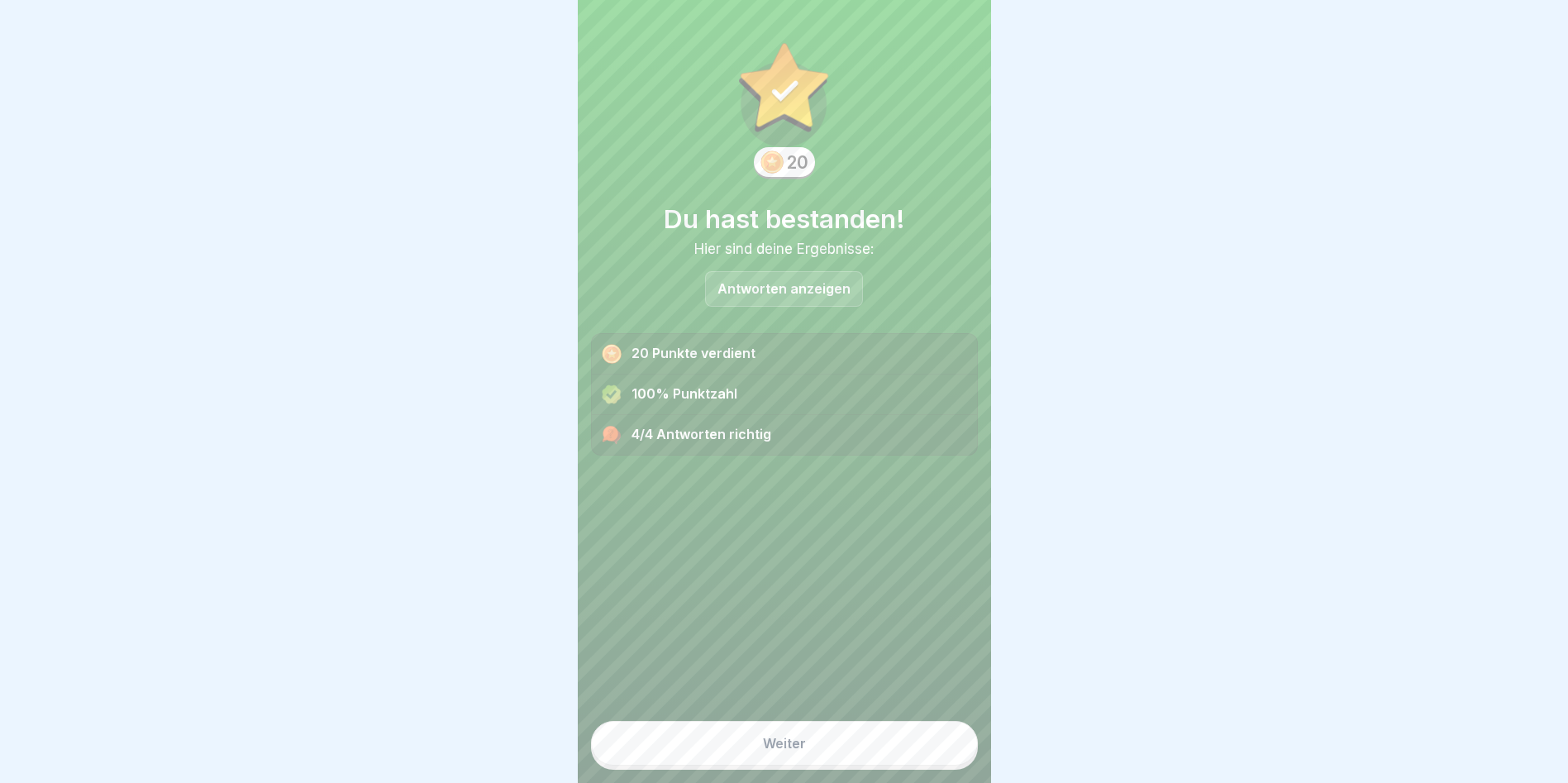
click at [937, 757] on button "Weiter" at bounding box center [785, 743] width 387 height 44
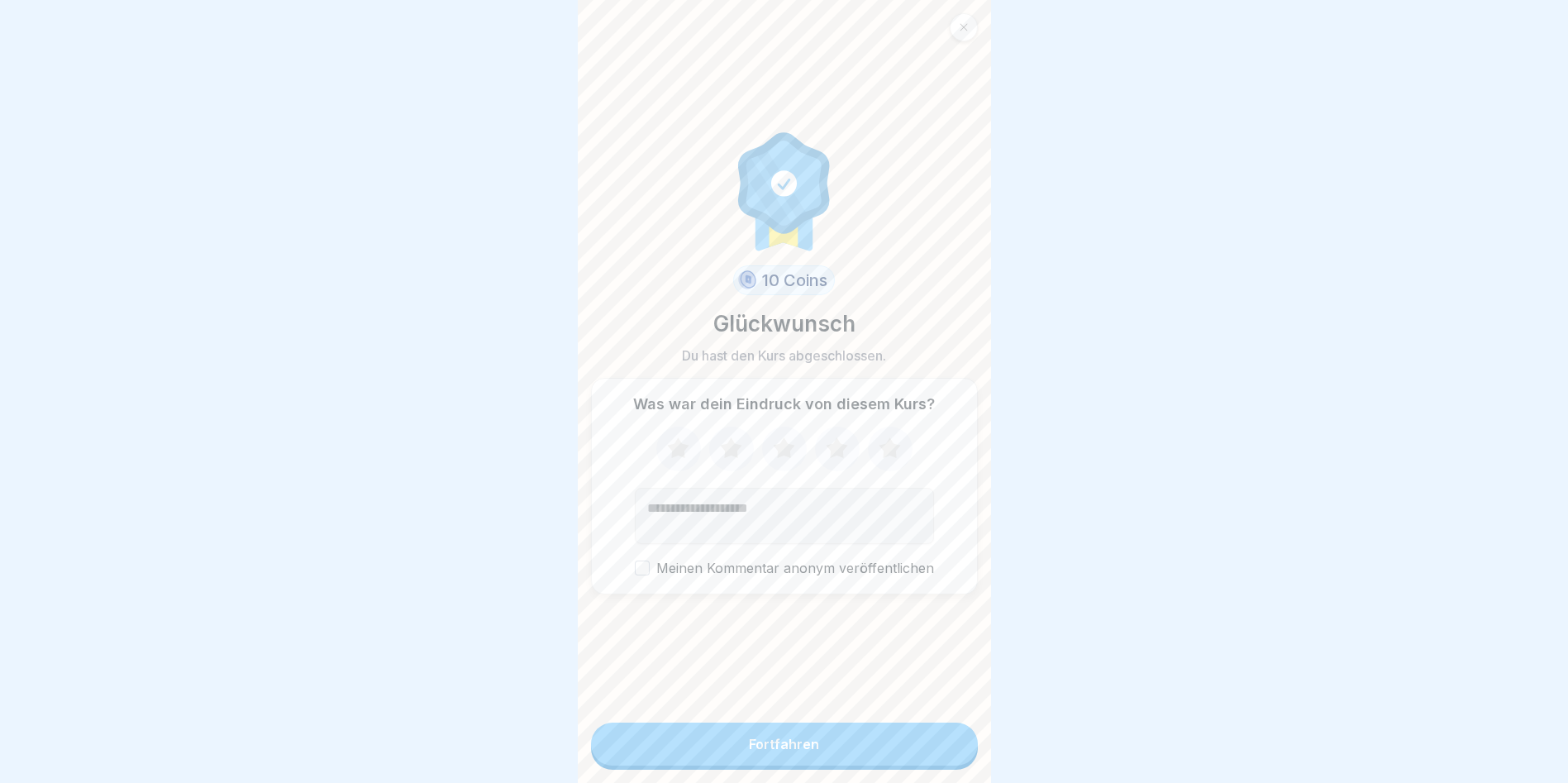
click at [929, 755] on button "Fortfahren" at bounding box center [785, 744] width 387 height 43
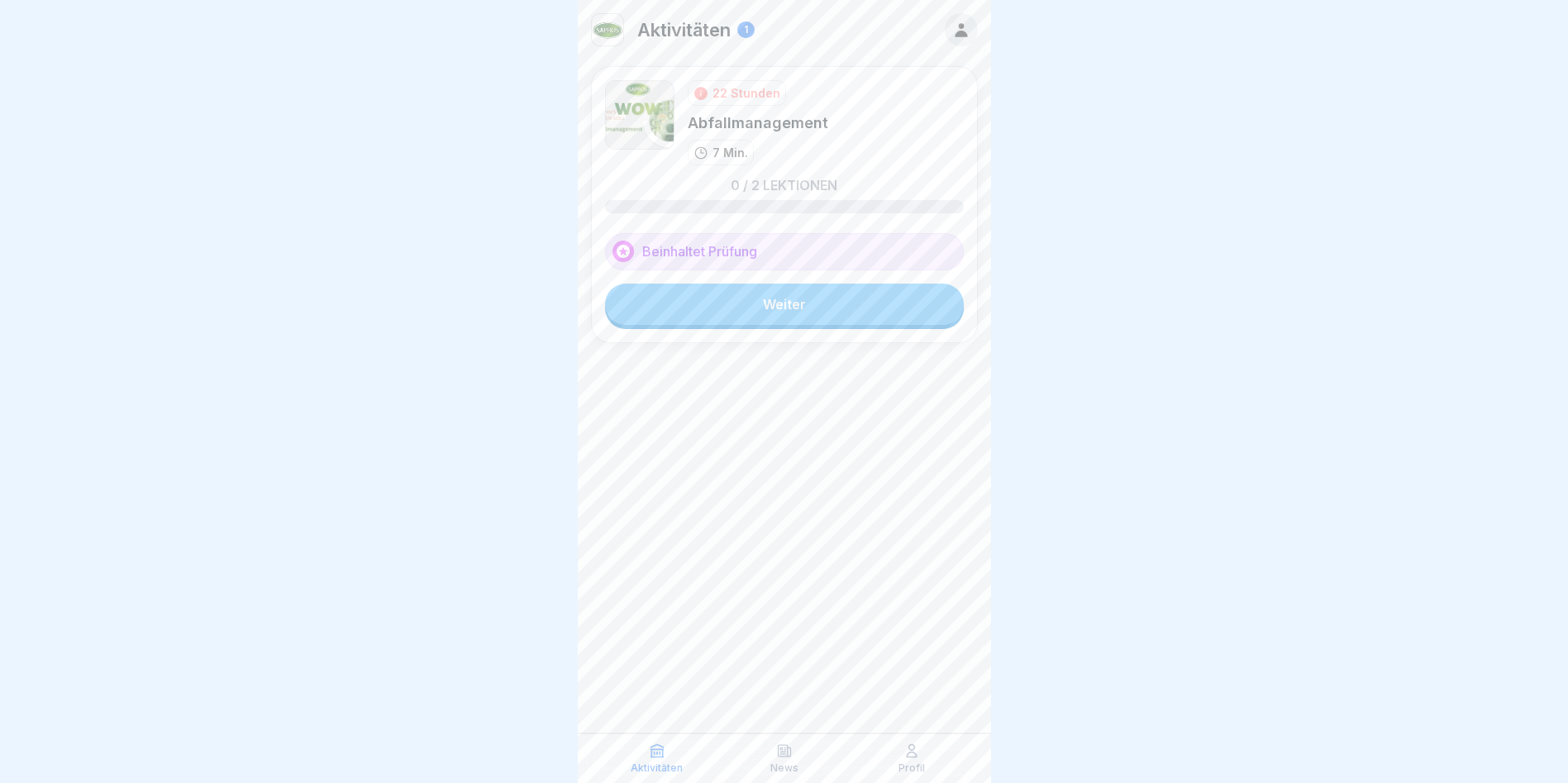
click at [734, 297] on link "Weiter" at bounding box center [784, 304] width 358 height 41
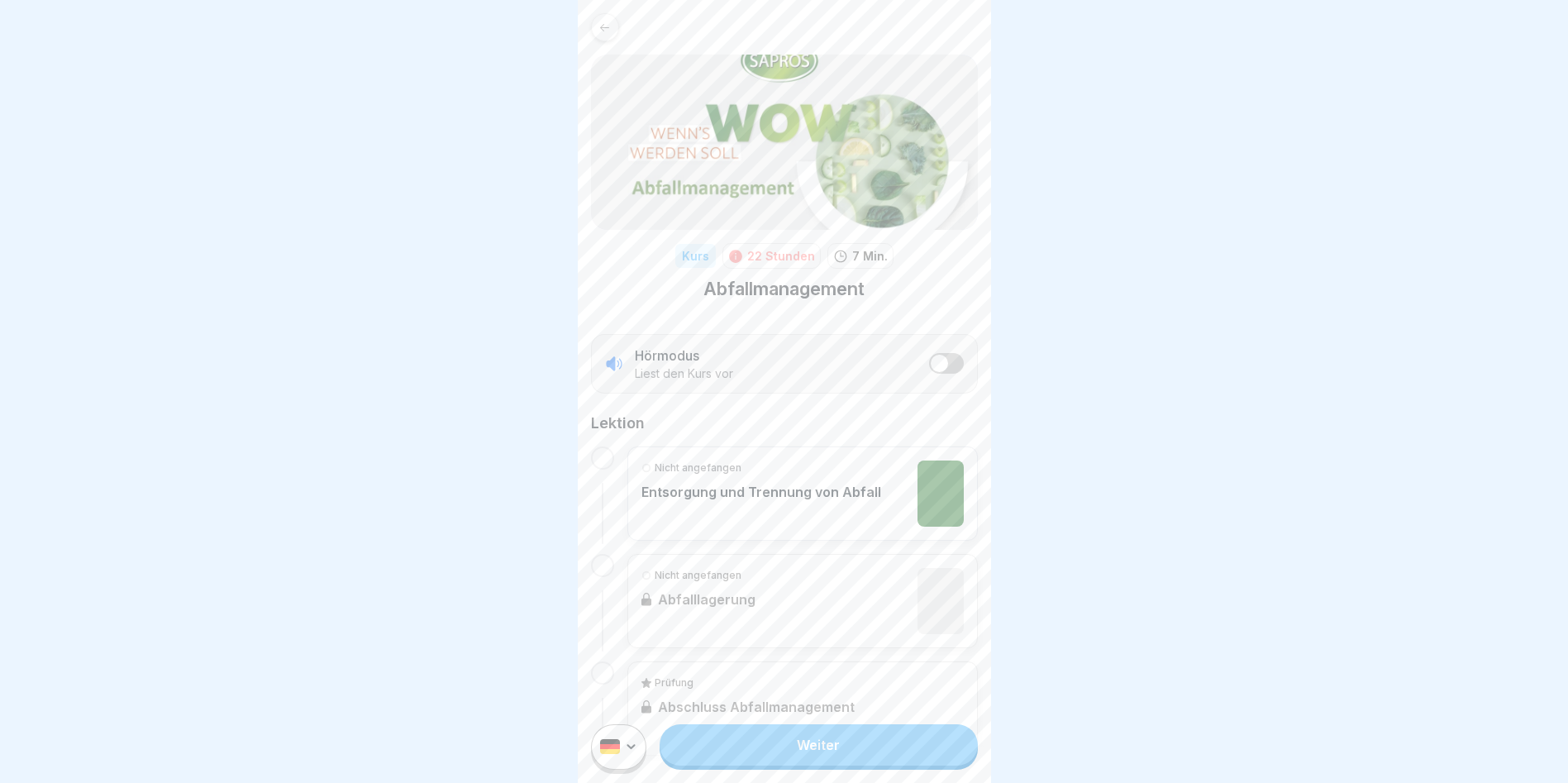
click at [854, 765] on link "Weiter" at bounding box center [818, 744] width 317 height 41
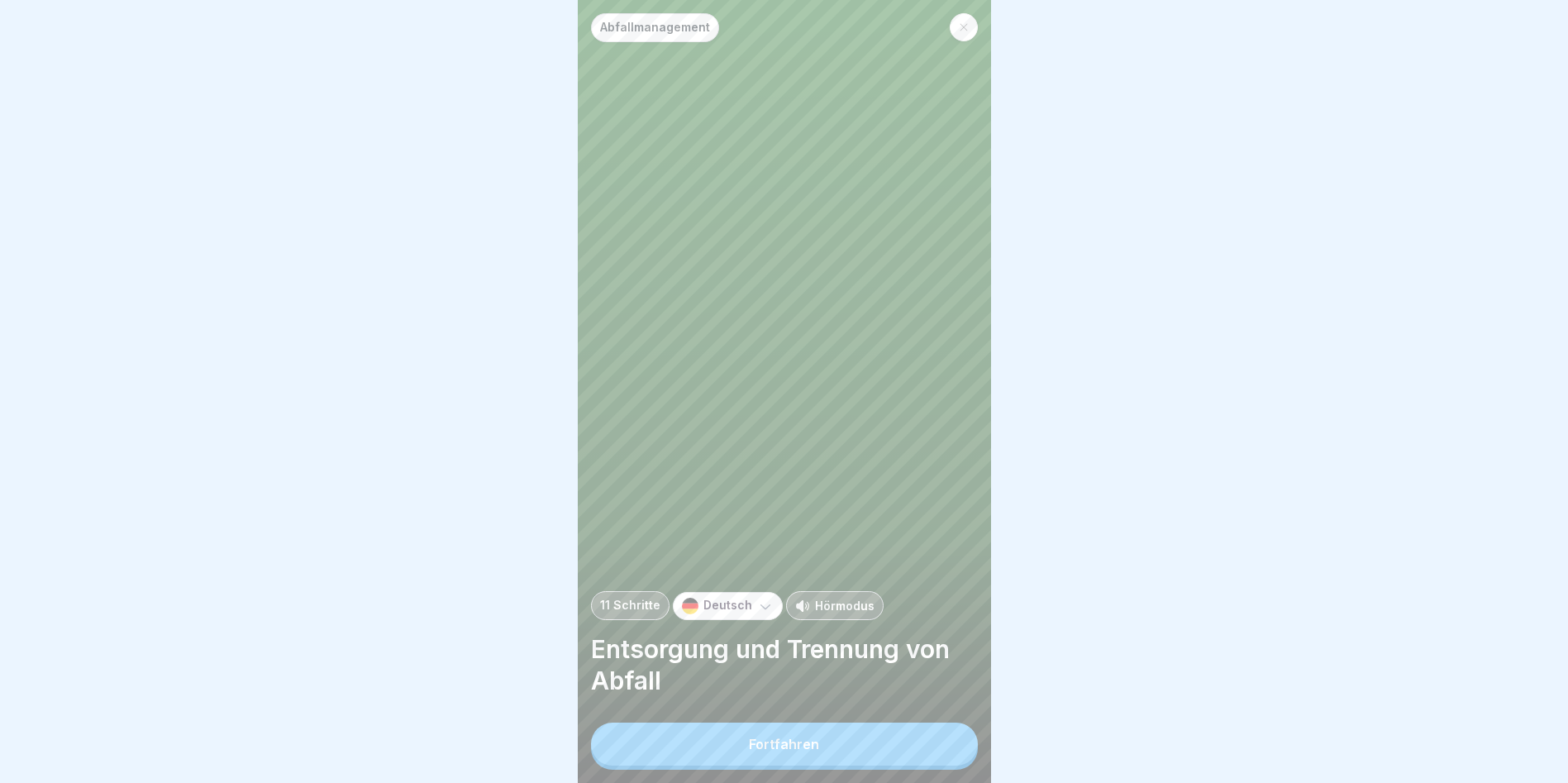
click at [915, 750] on button "Fortfahren" at bounding box center [785, 744] width 387 height 43
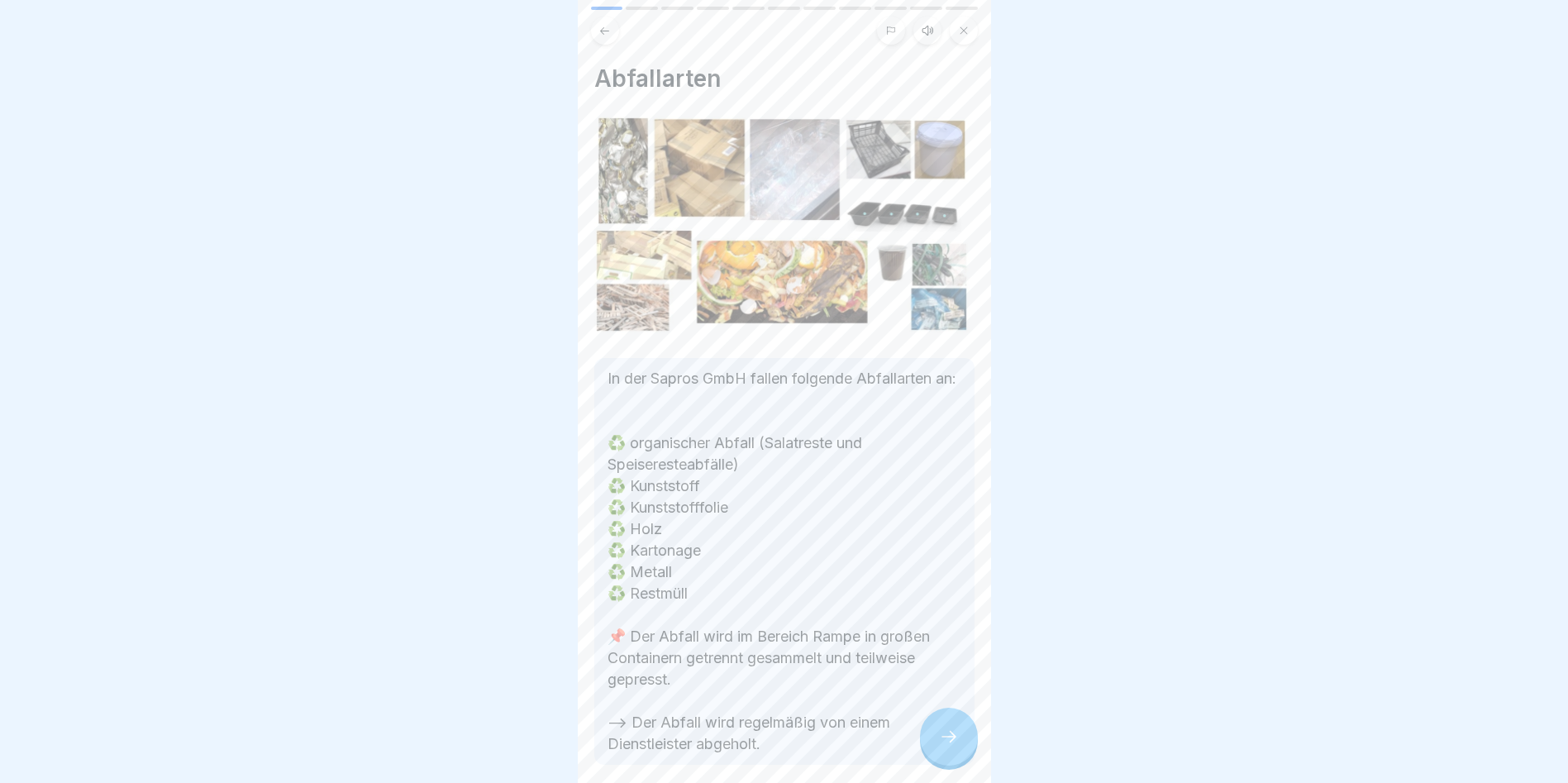
click at [935, 746] on div at bounding box center [949, 736] width 58 height 58
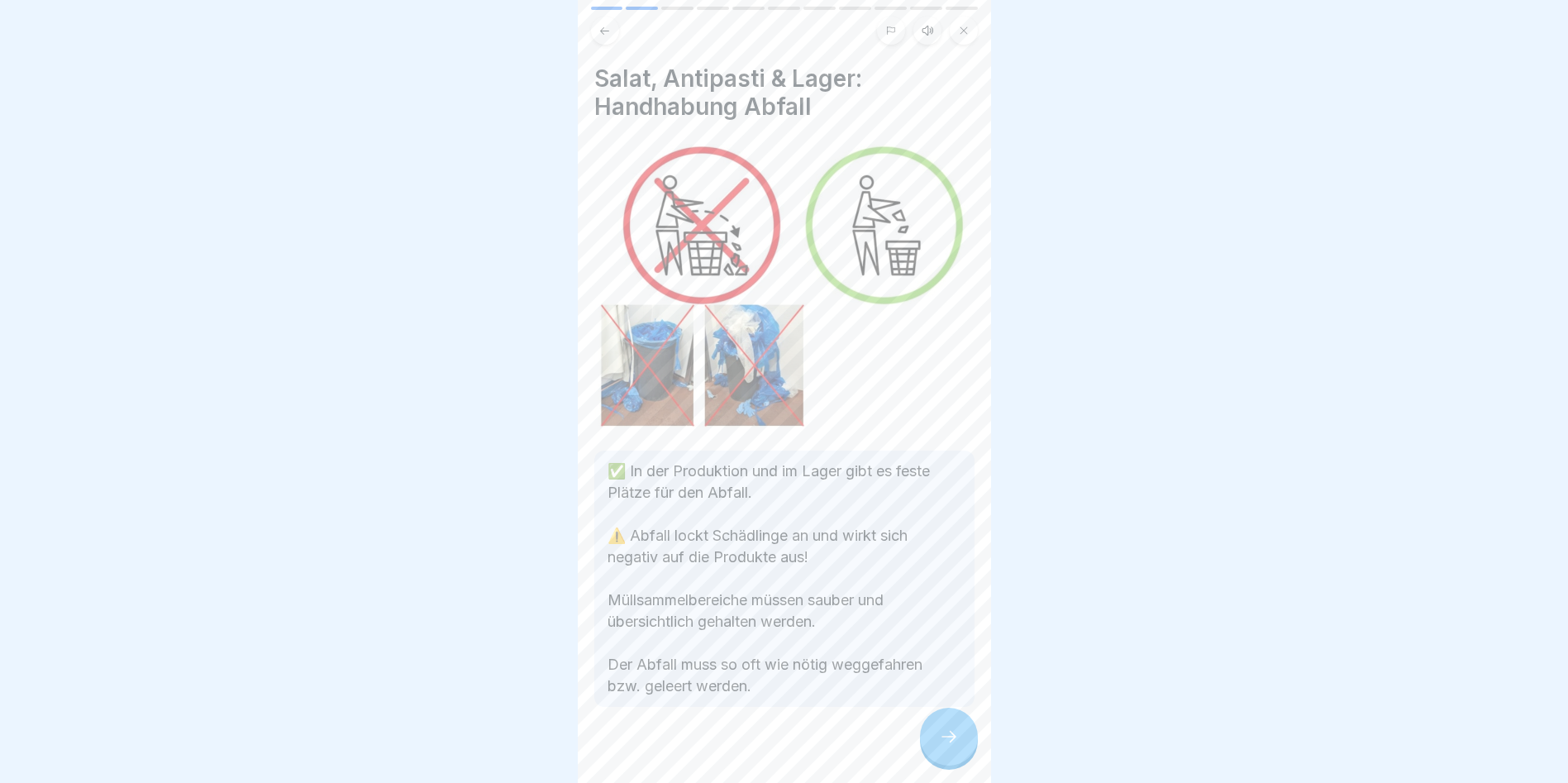
click at [936, 746] on div at bounding box center [949, 736] width 58 height 58
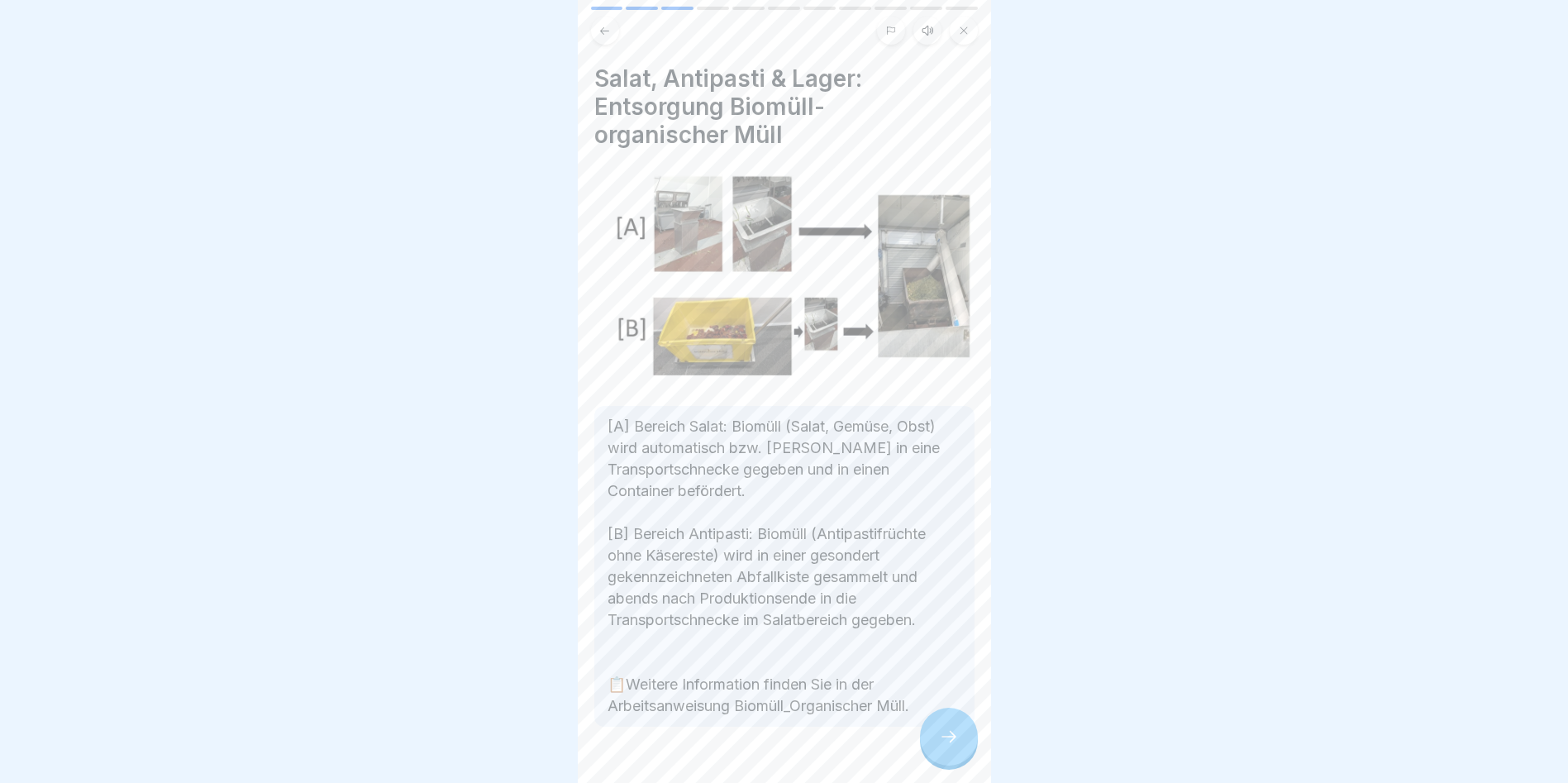
click at [936, 746] on div at bounding box center [949, 736] width 58 height 58
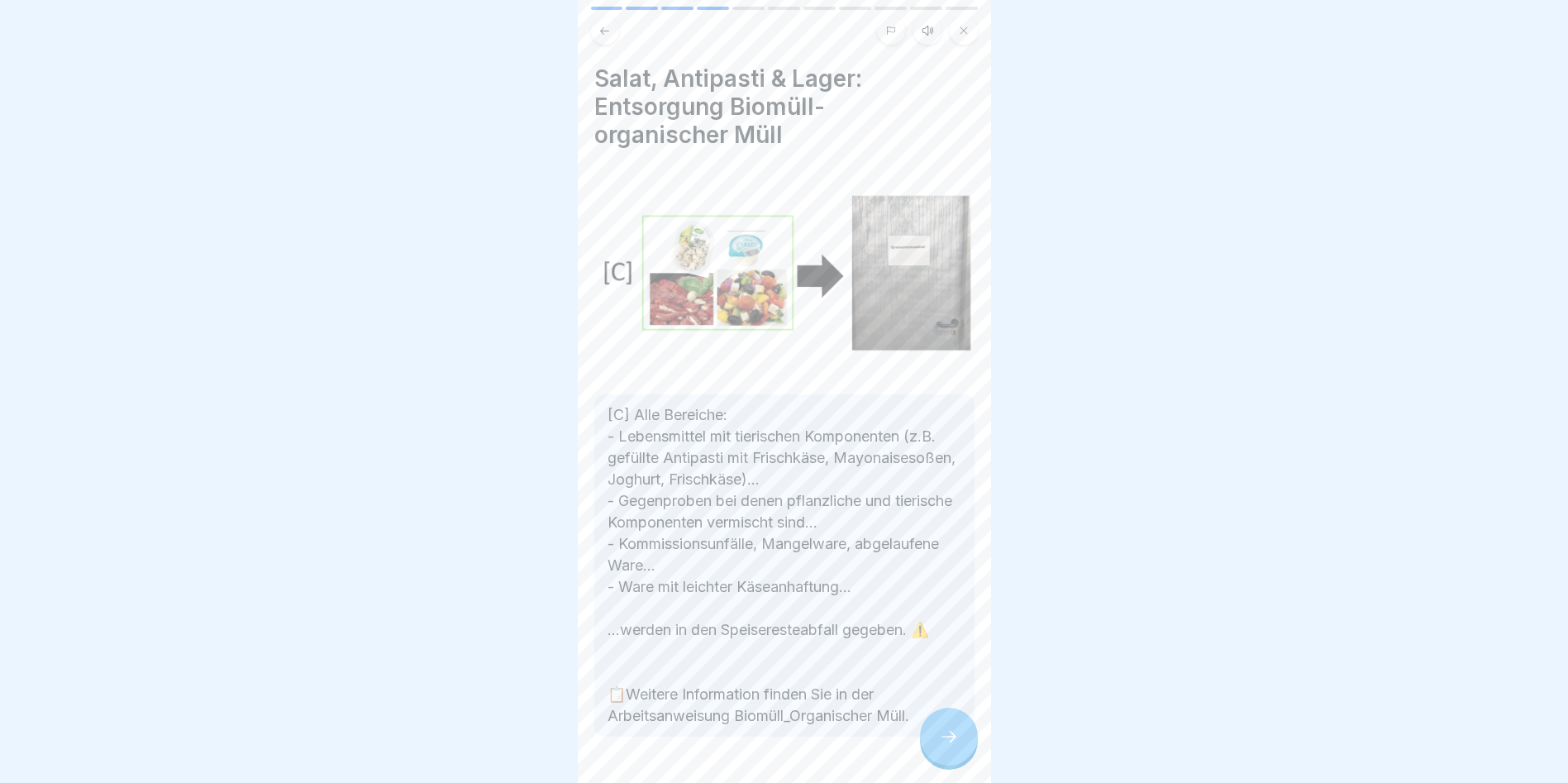
click at [936, 746] on div at bounding box center [949, 736] width 58 height 58
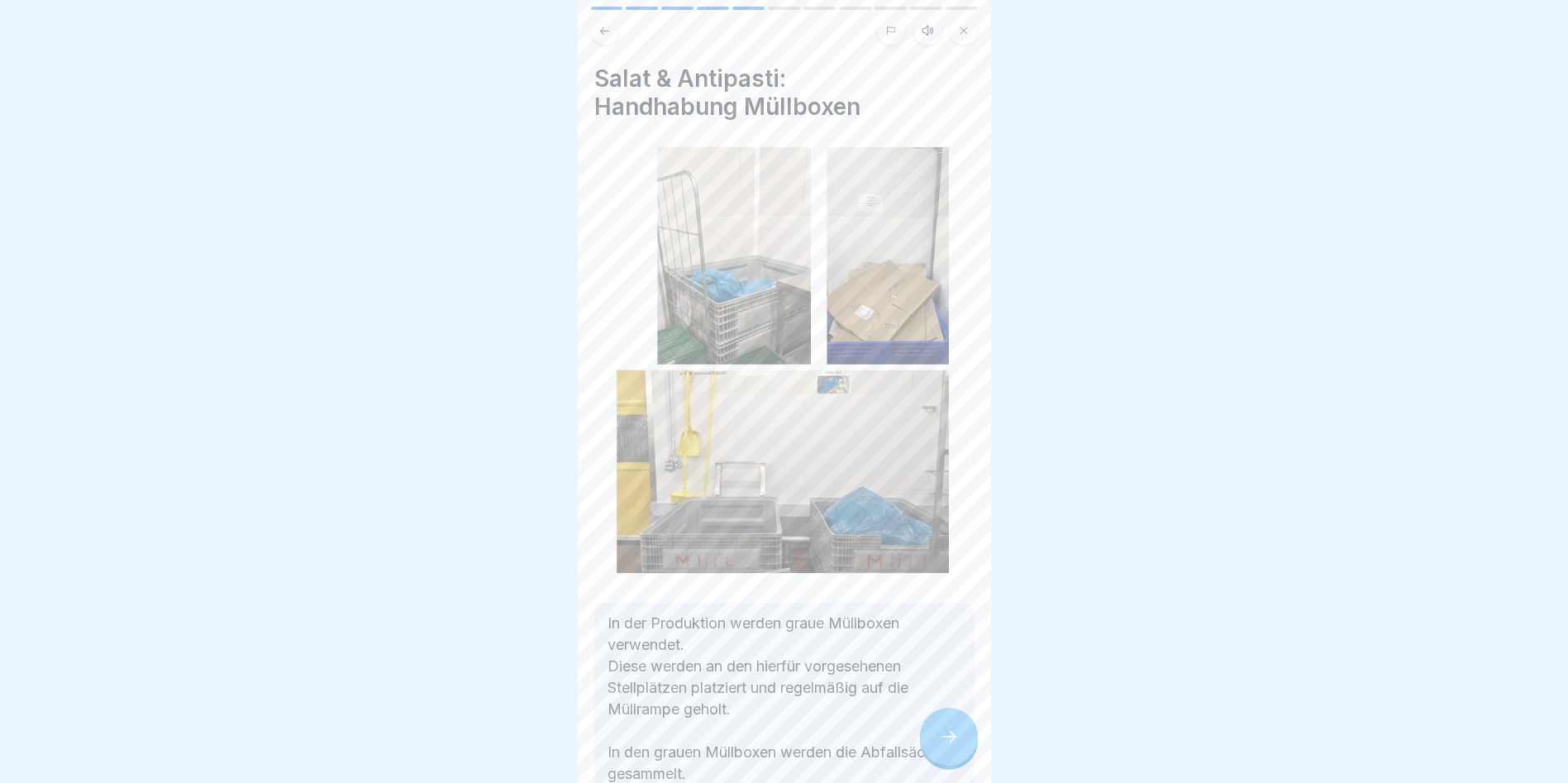
click at [936, 746] on div at bounding box center [949, 736] width 58 height 58
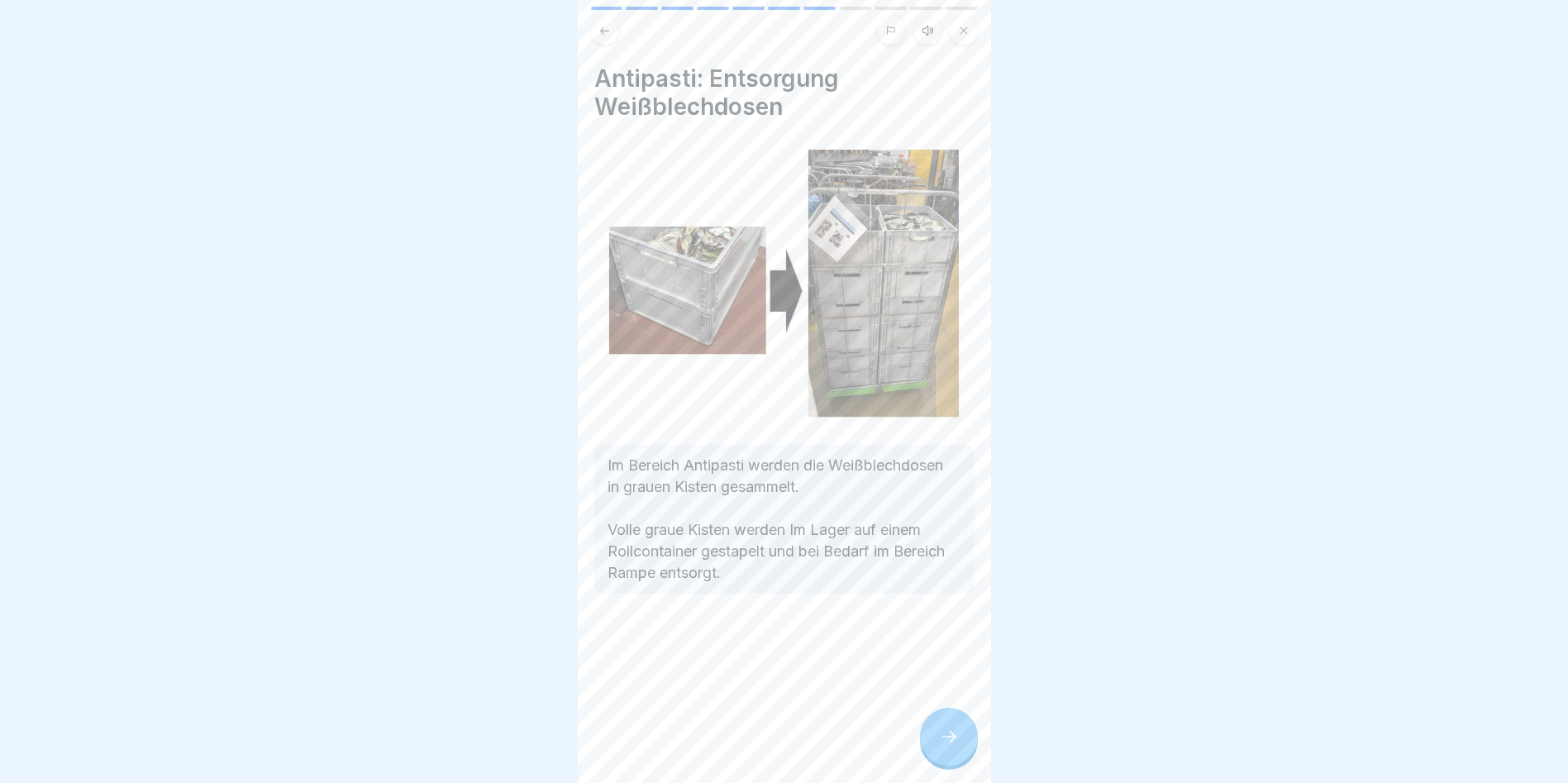
click at [936, 746] on div at bounding box center [949, 736] width 58 height 58
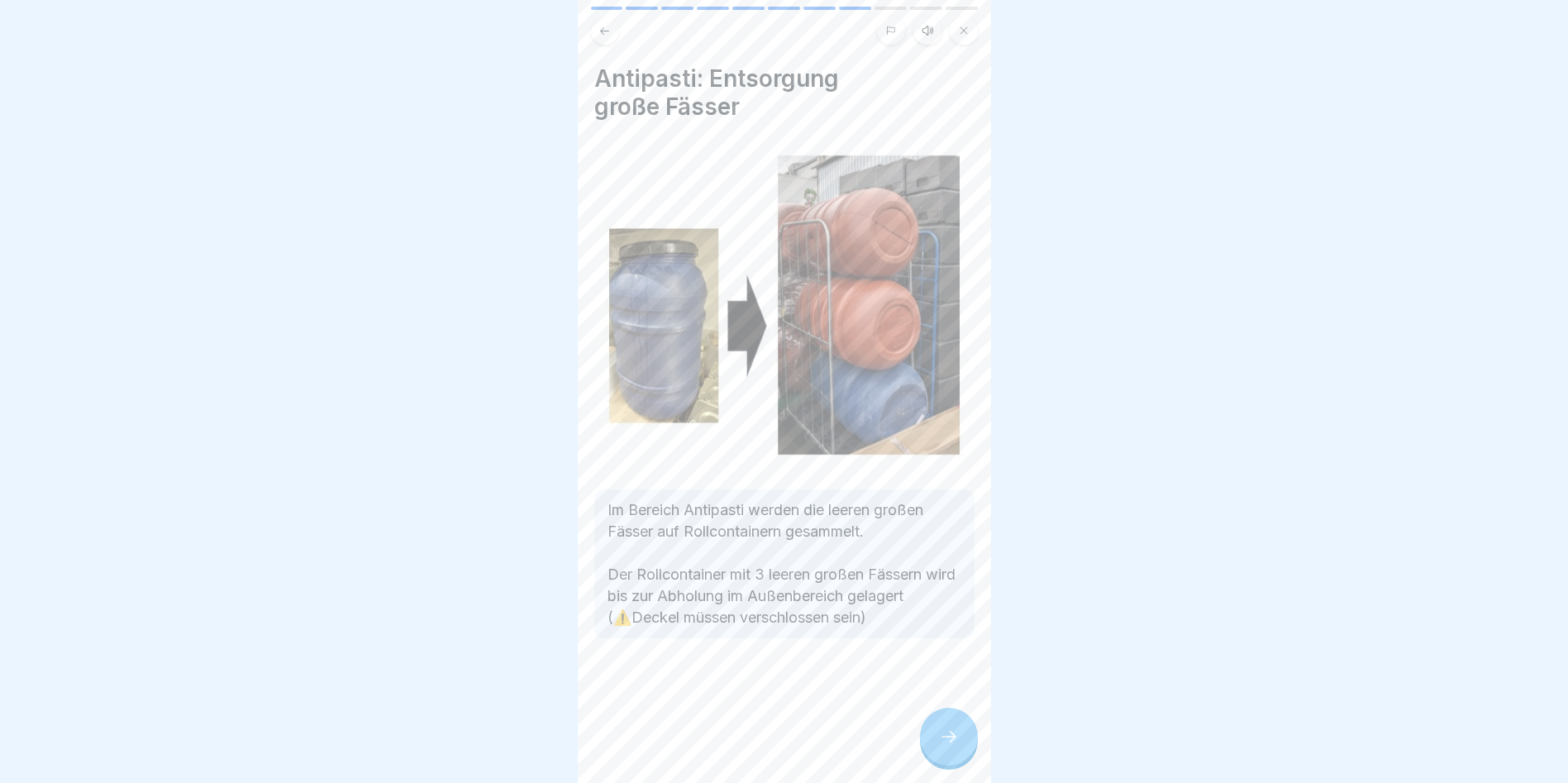
click at [936, 746] on div at bounding box center [949, 736] width 58 height 58
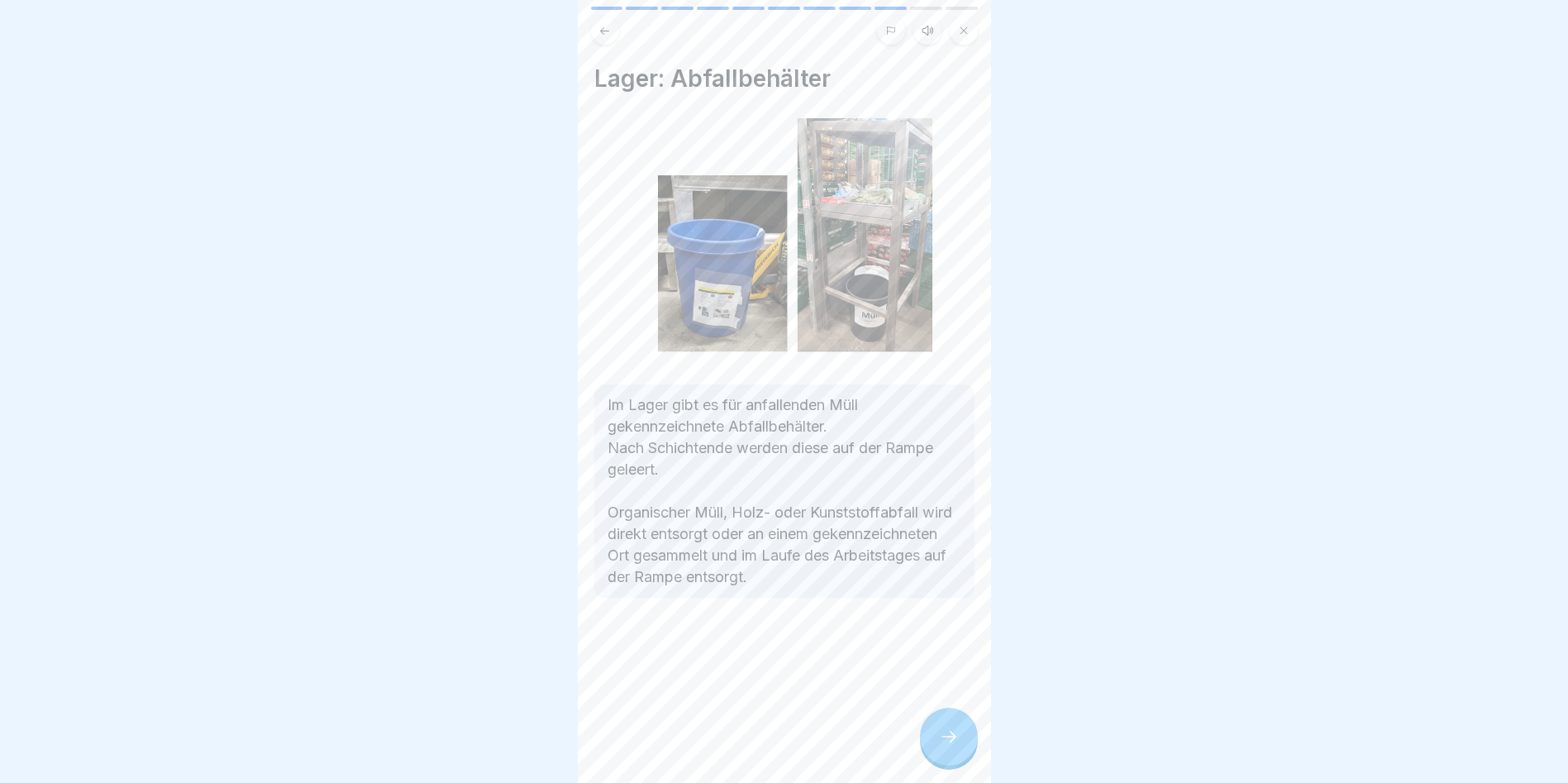
click at [936, 746] on div at bounding box center [949, 736] width 58 height 58
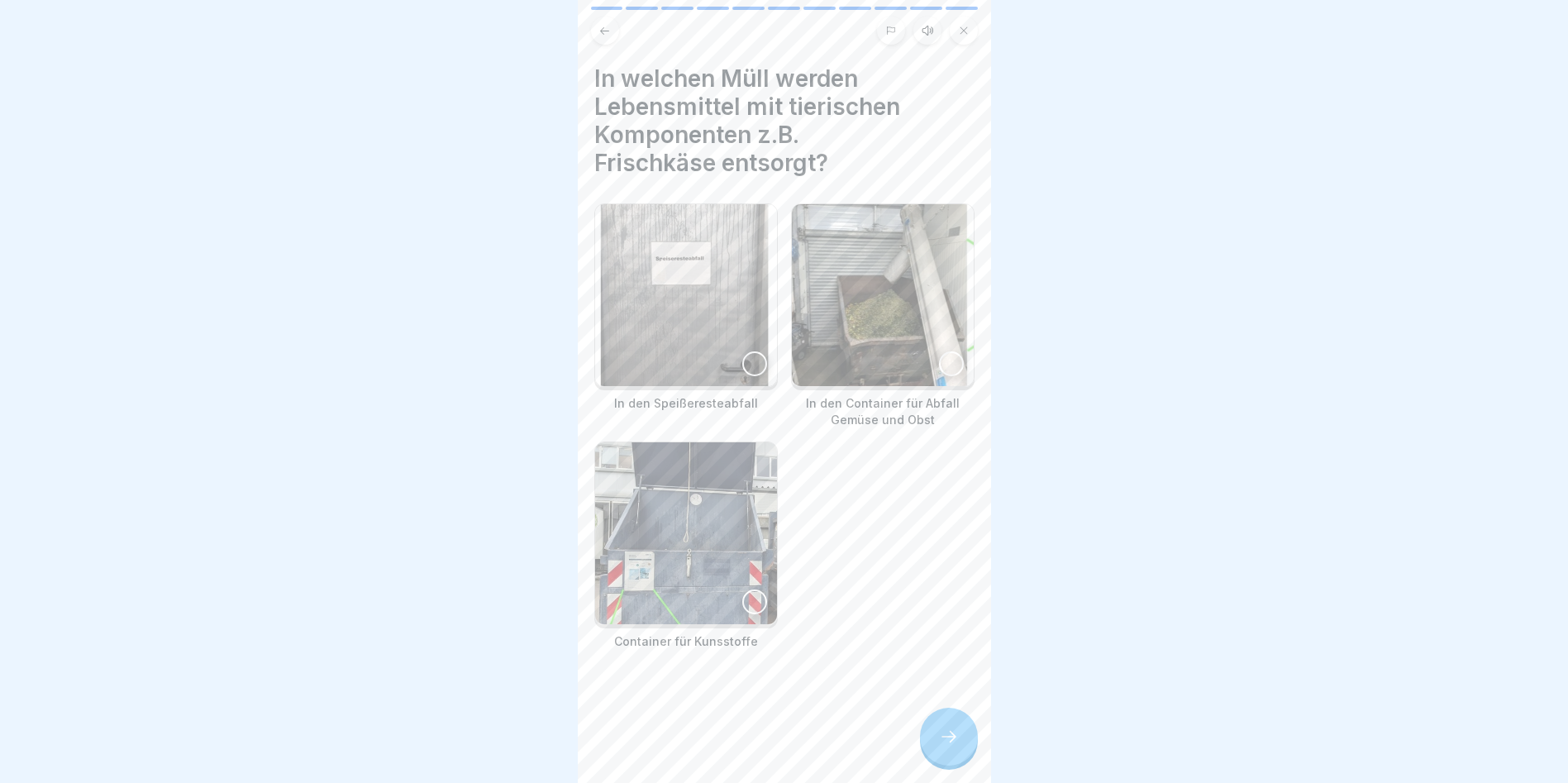
click at [936, 747] on div at bounding box center [949, 736] width 58 height 58
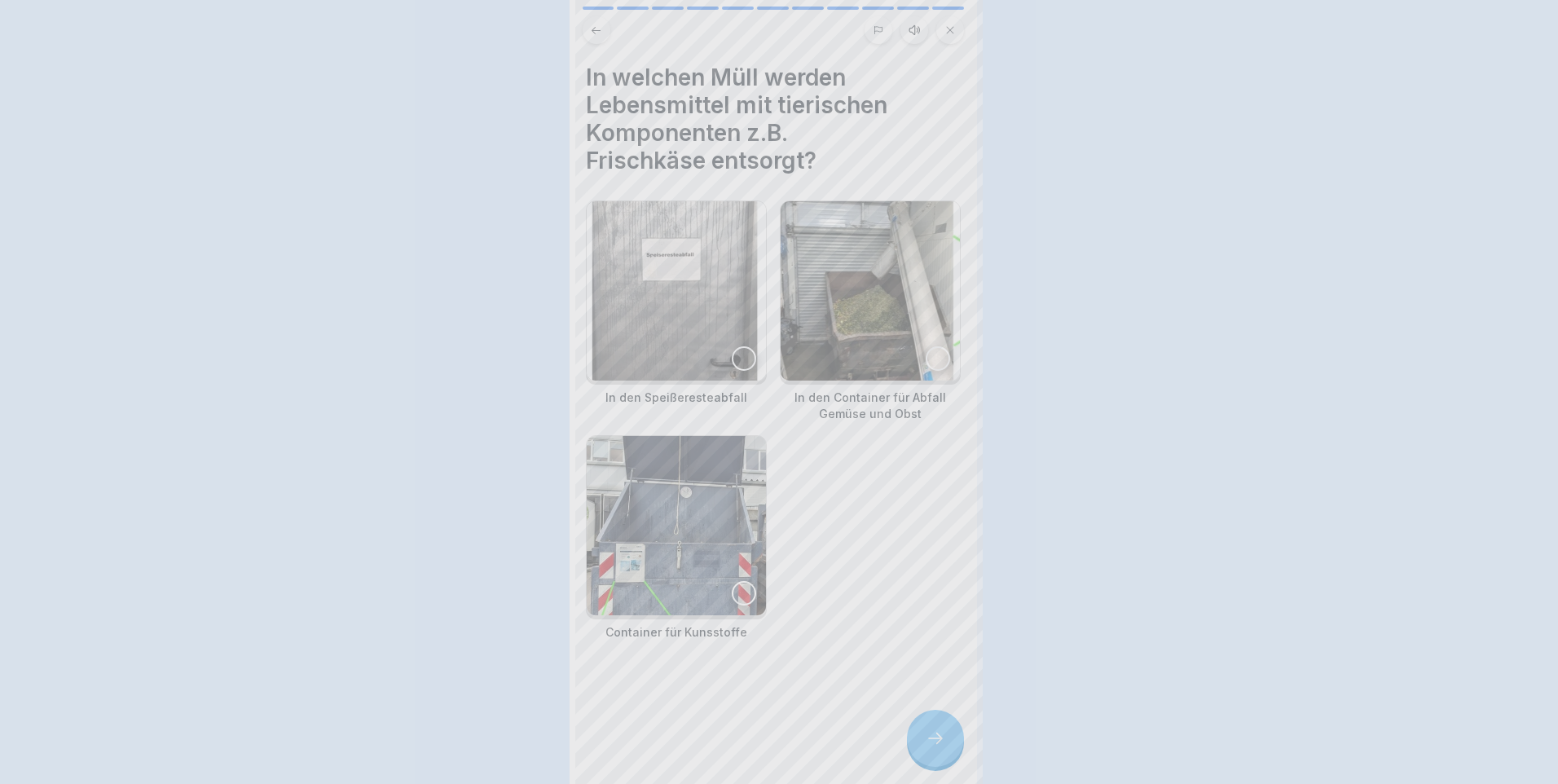
click at [923, 736] on div at bounding box center [779, 392] width 1558 height 784
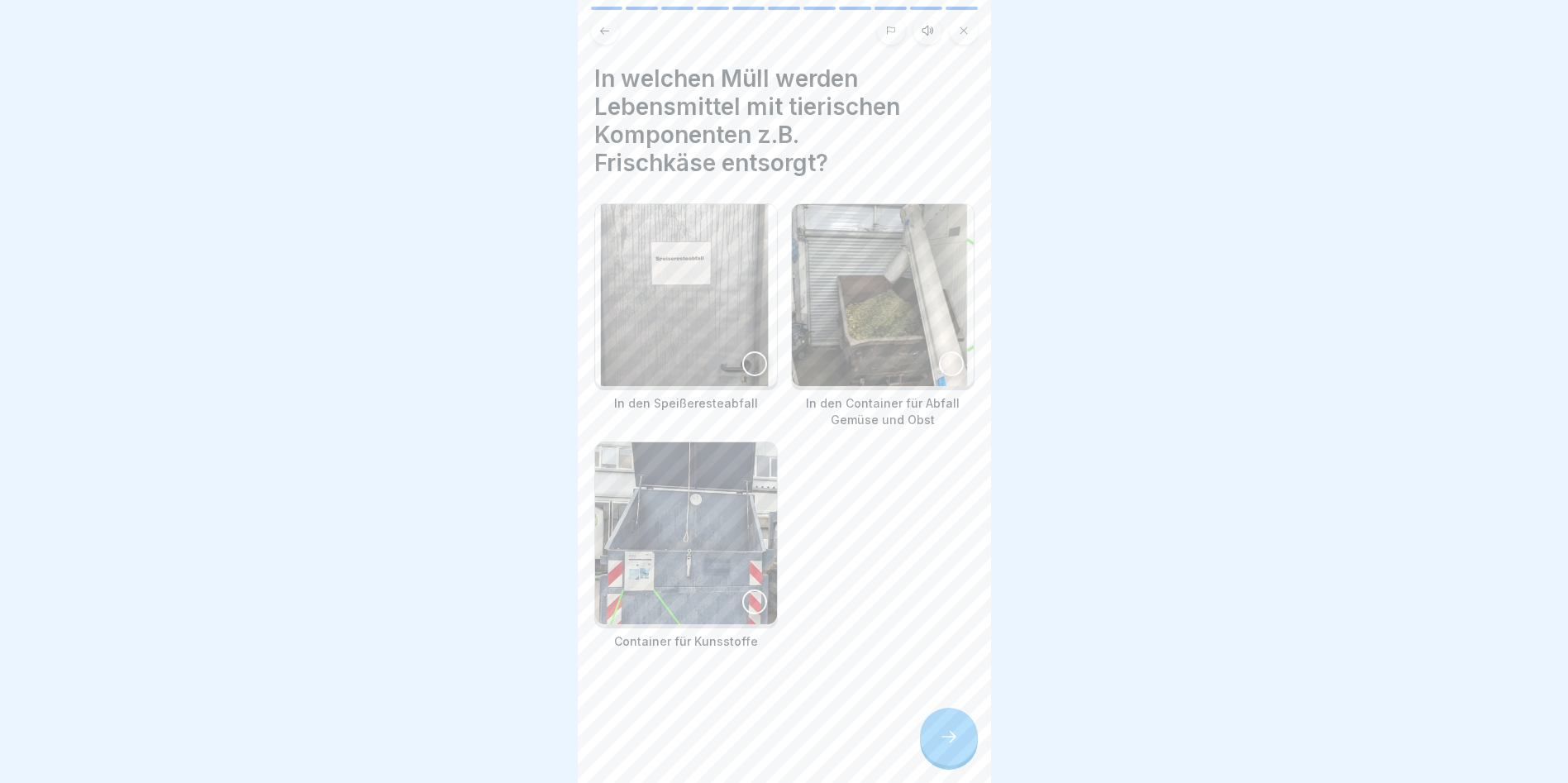
click at [936, 747] on div at bounding box center [949, 736] width 58 height 58
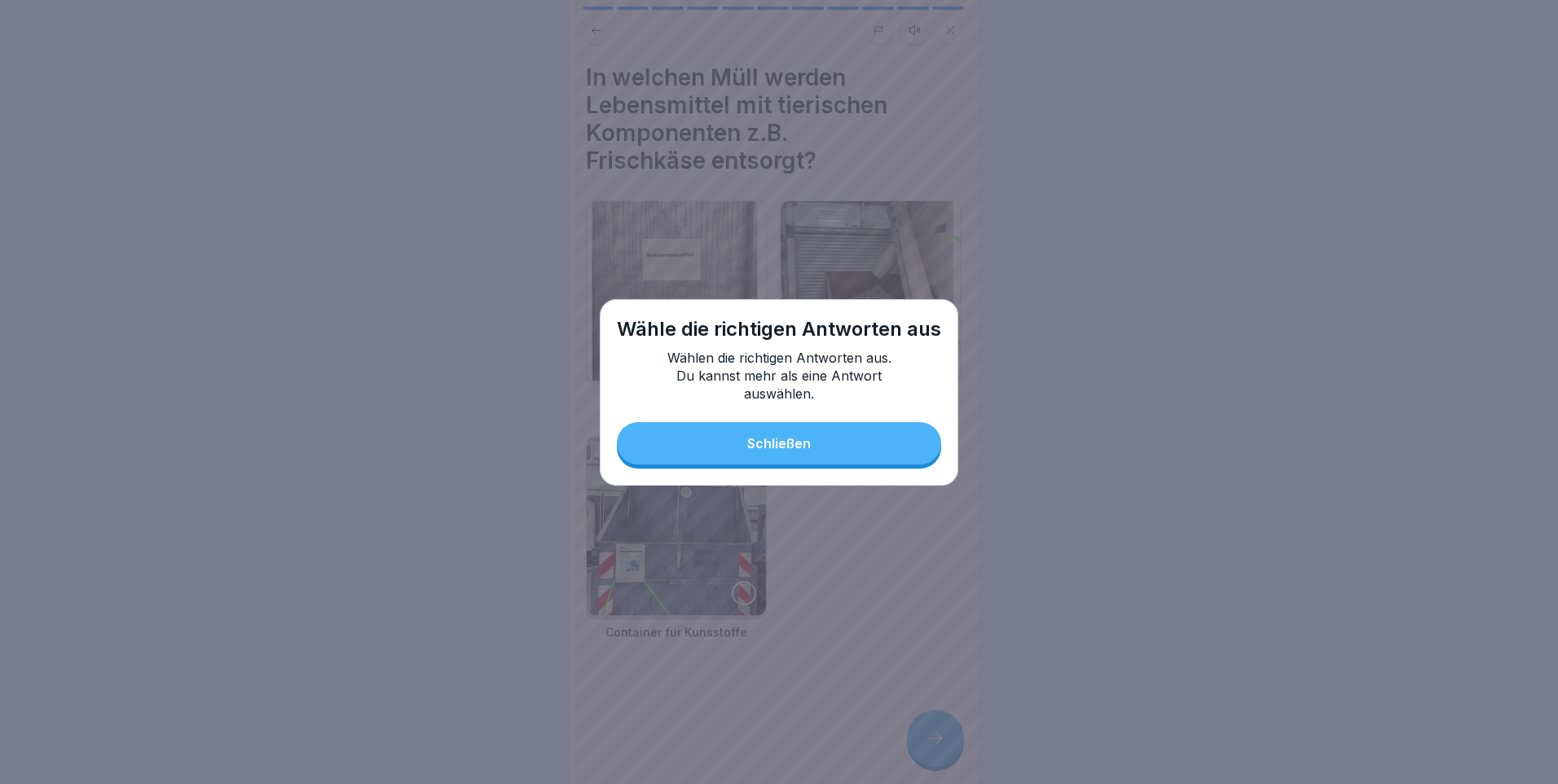
click at [872, 462] on button "Schließen" at bounding box center [779, 442] width 324 height 42
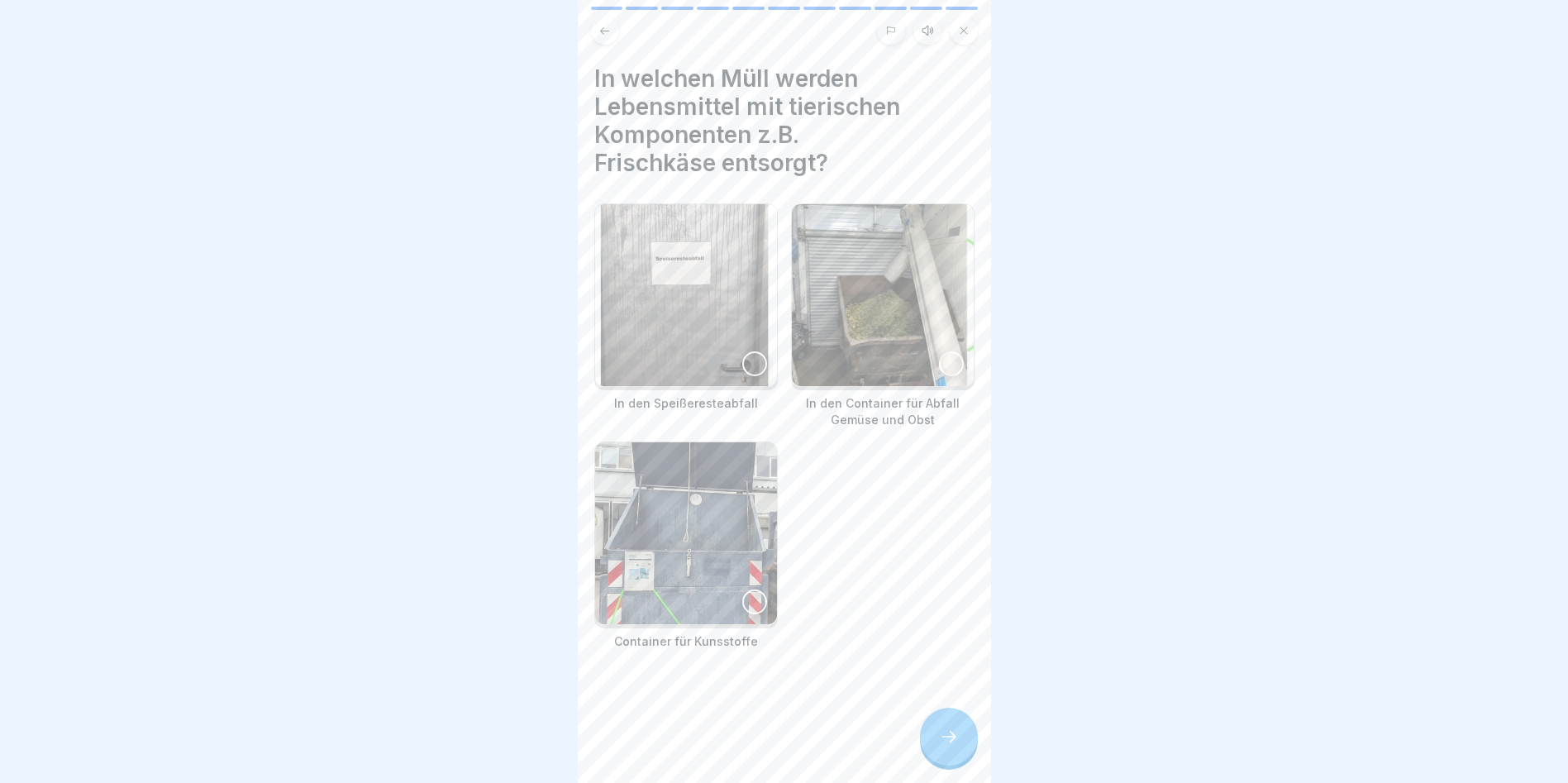
click at [737, 336] on img at bounding box center [686, 295] width 182 height 182
click at [965, 734] on div at bounding box center [949, 736] width 58 height 58
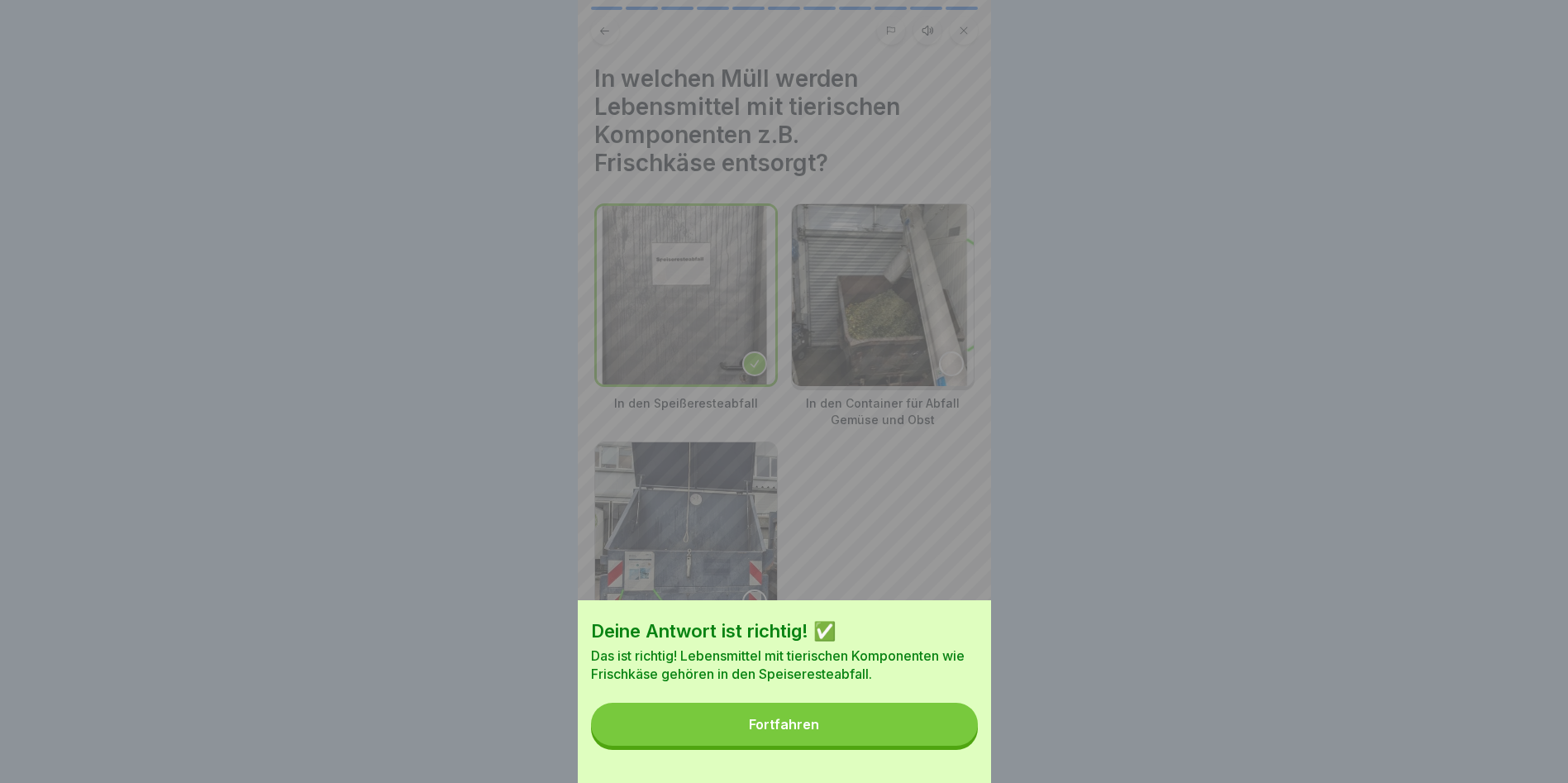
click at [942, 734] on button "Fortfahren" at bounding box center [785, 724] width 387 height 43
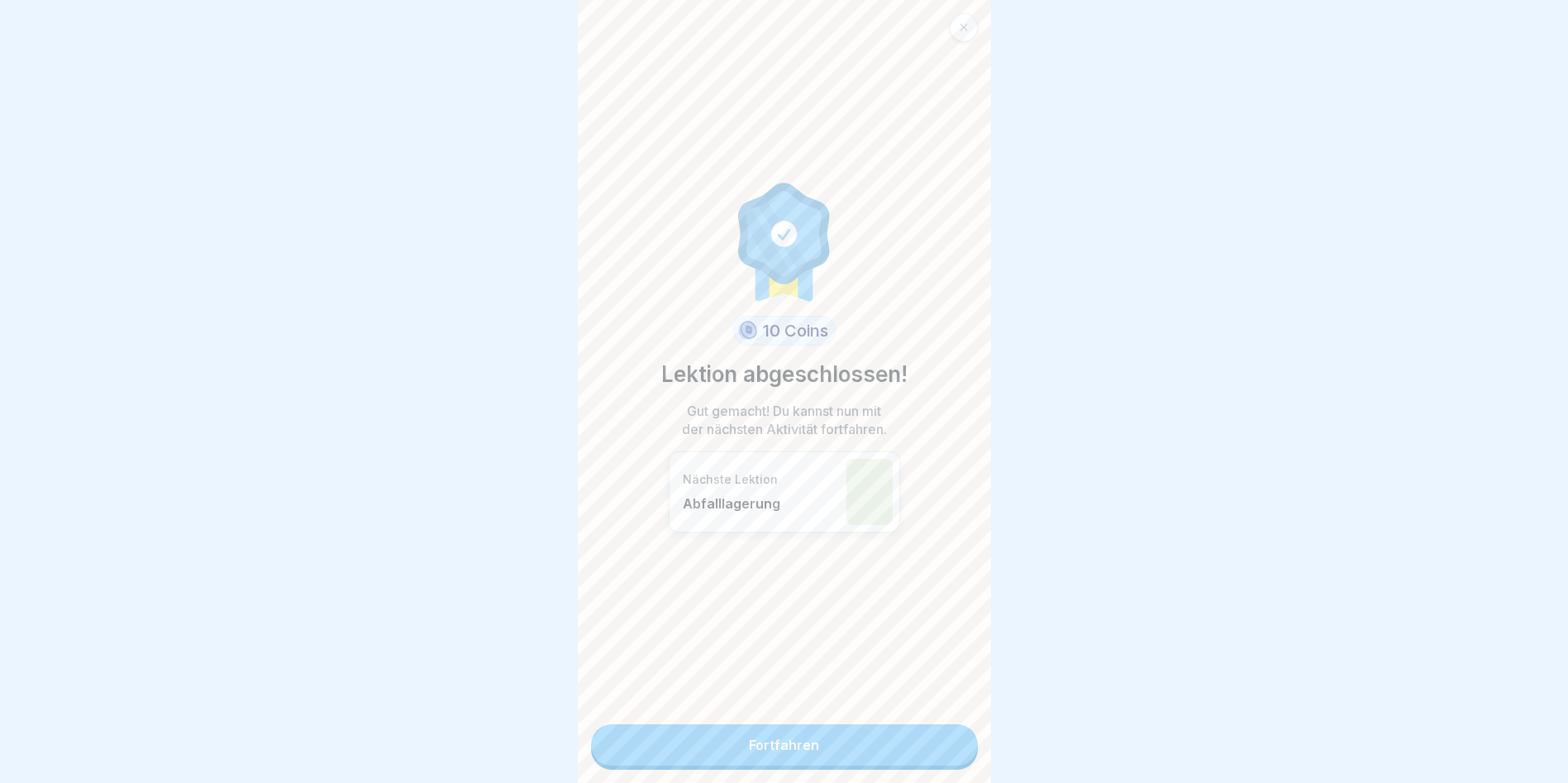
click at [937, 733] on link "Fortfahren" at bounding box center [785, 744] width 387 height 41
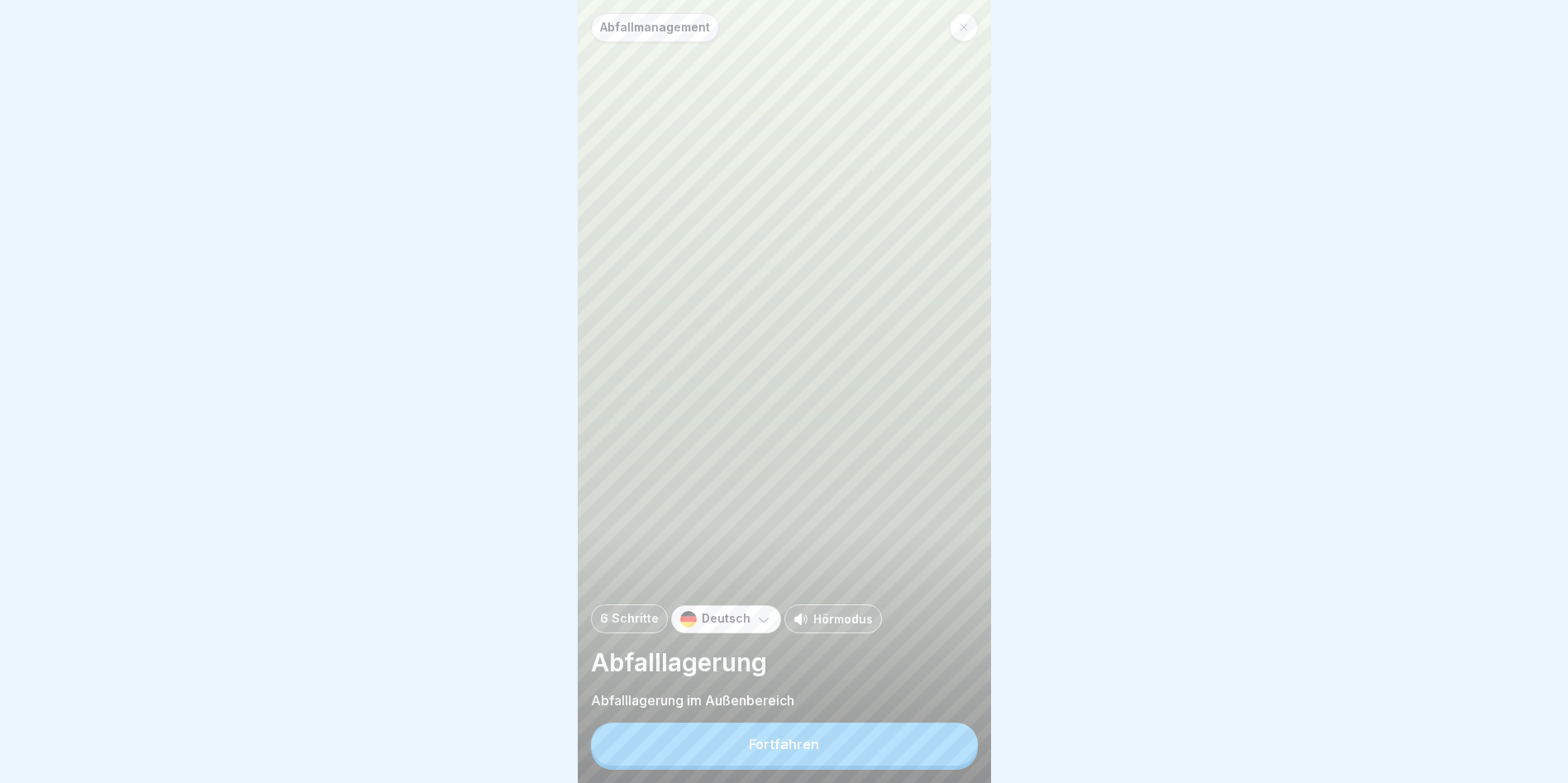
click at [936, 734] on div "Fortfahren" at bounding box center [785, 746] width 387 height 47
click at [918, 747] on button "Fortfahren" at bounding box center [785, 744] width 387 height 43
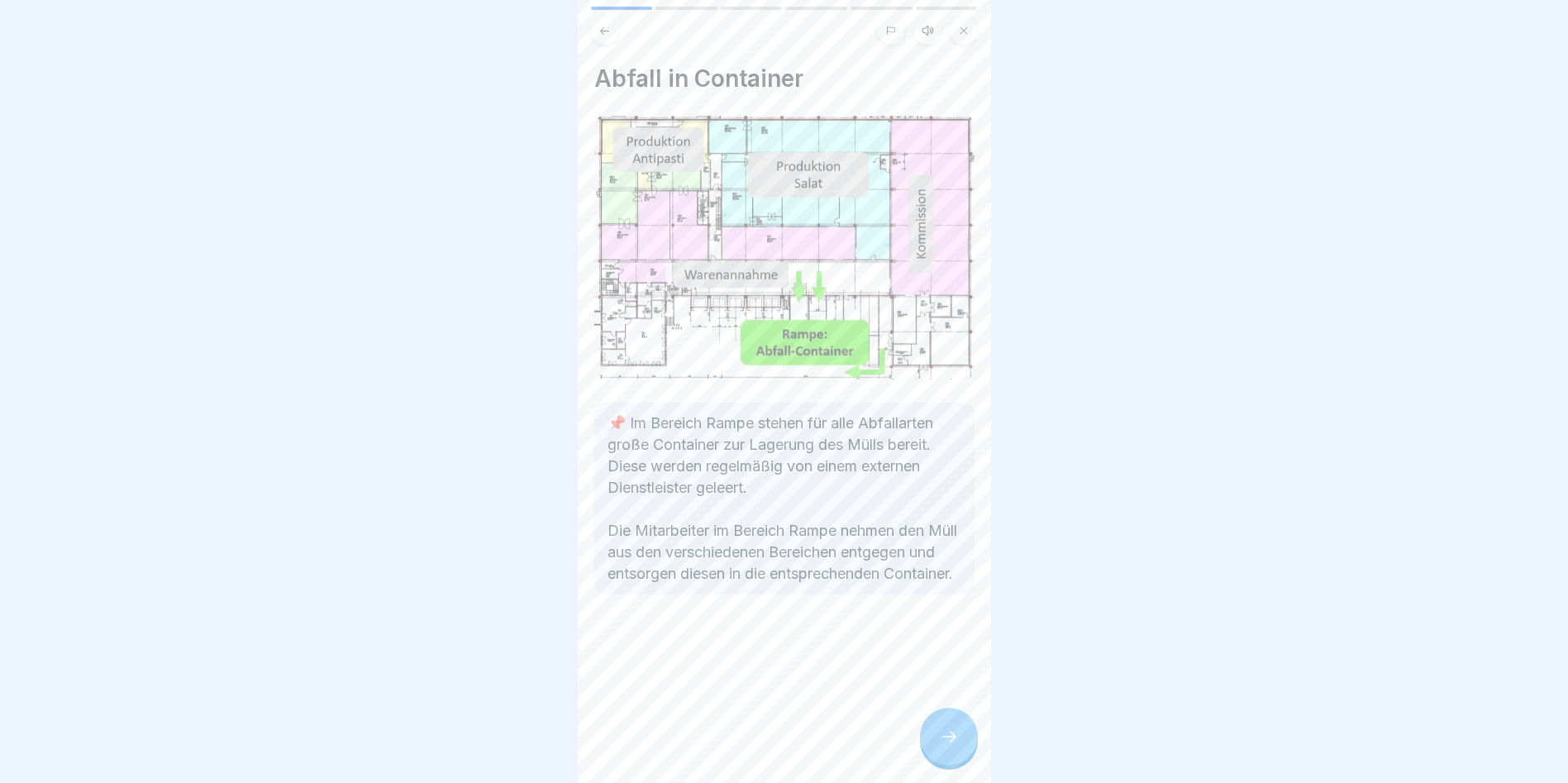
click at [918, 747] on div "Abfall in Container 📌 Im Bereich Rampe stehen für alle Abfallarten große Contai…" at bounding box center [785, 391] width 414 height 783
click at [932, 750] on div at bounding box center [949, 736] width 58 height 58
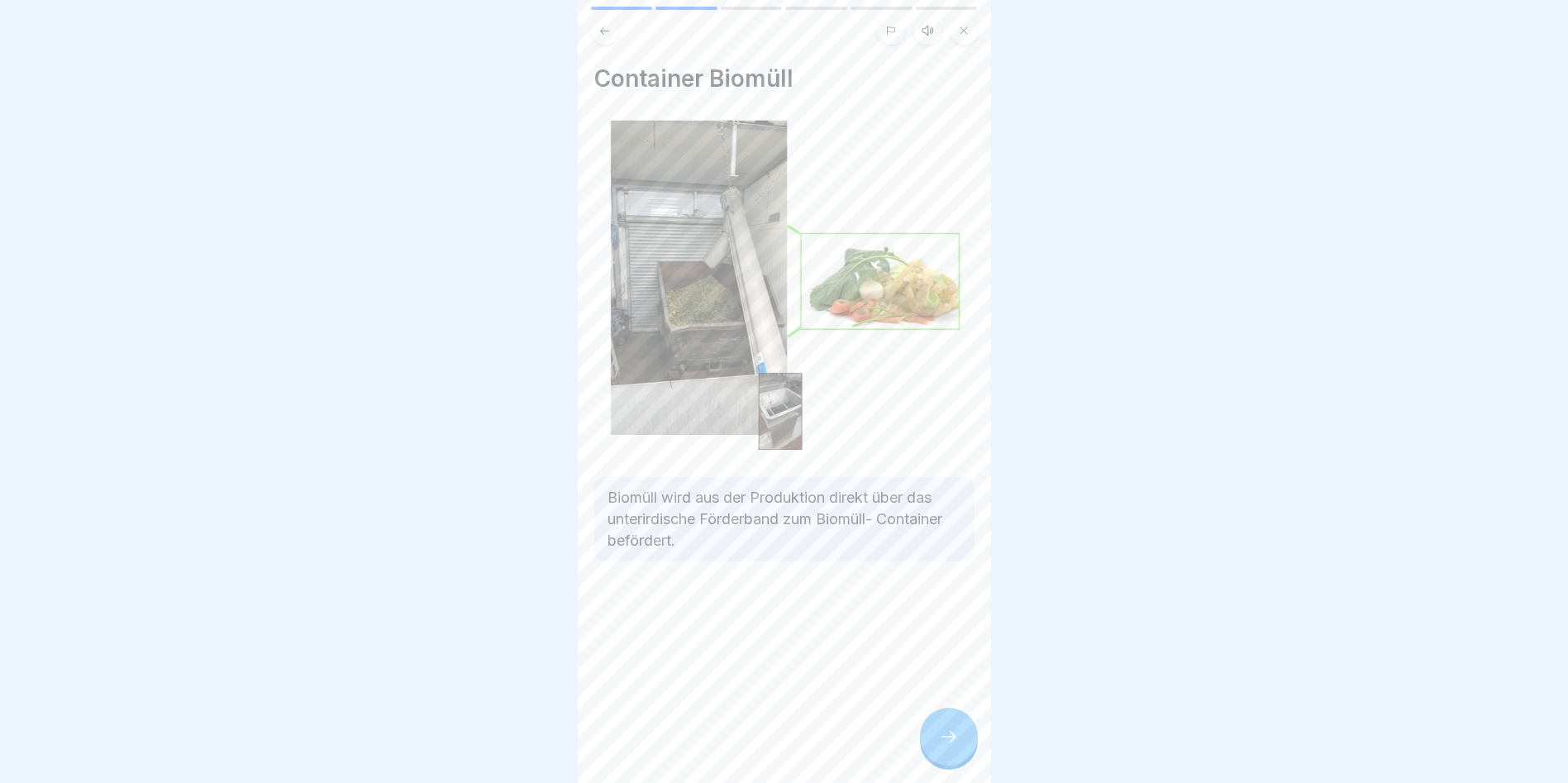
click at [932, 750] on div at bounding box center [949, 736] width 58 height 58
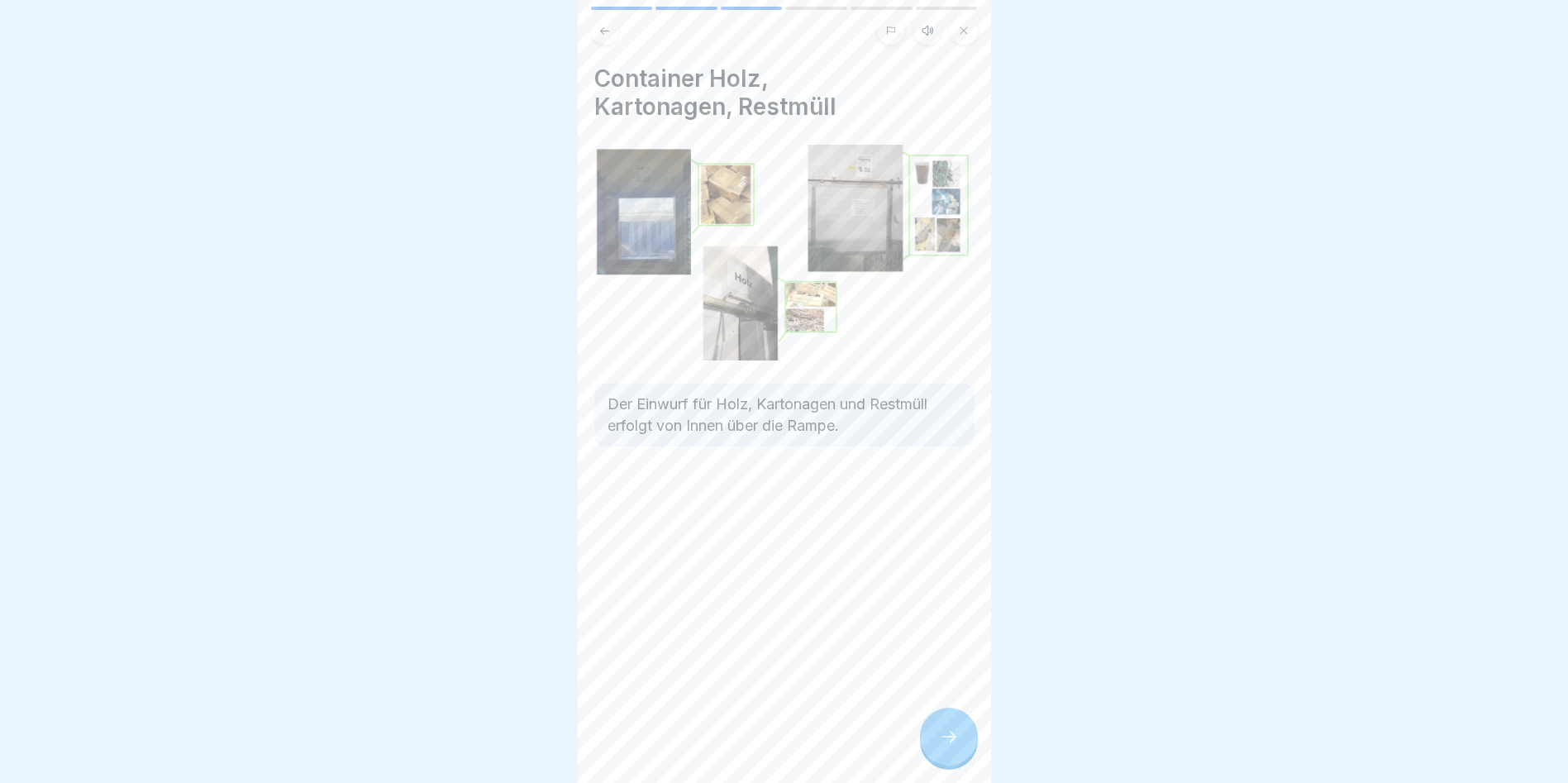
click at [932, 750] on div at bounding box center [949, 736] width 58 height 58
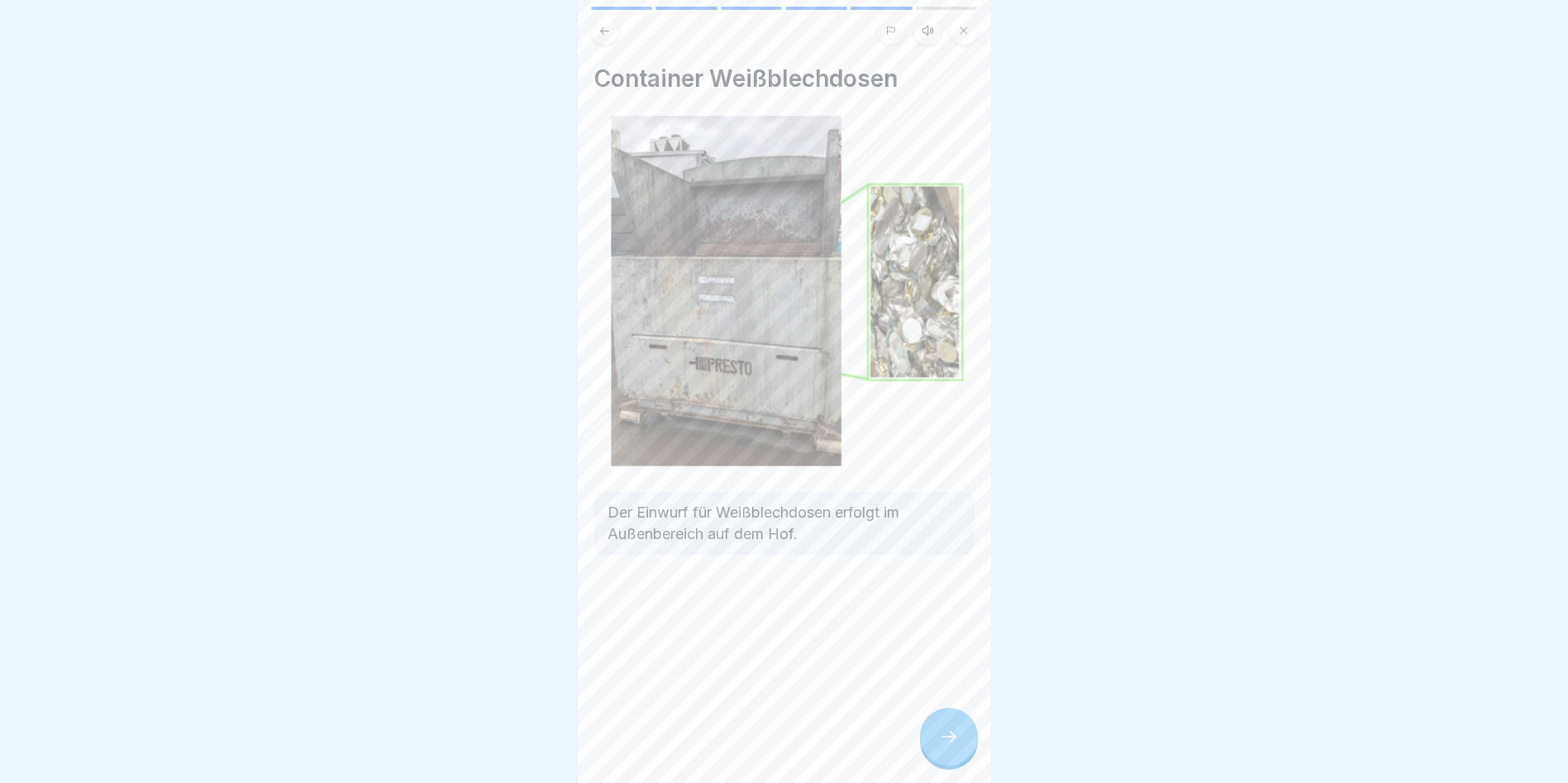
click at [932, 750] on div at bounding box center [949, 736] width 58 height 58
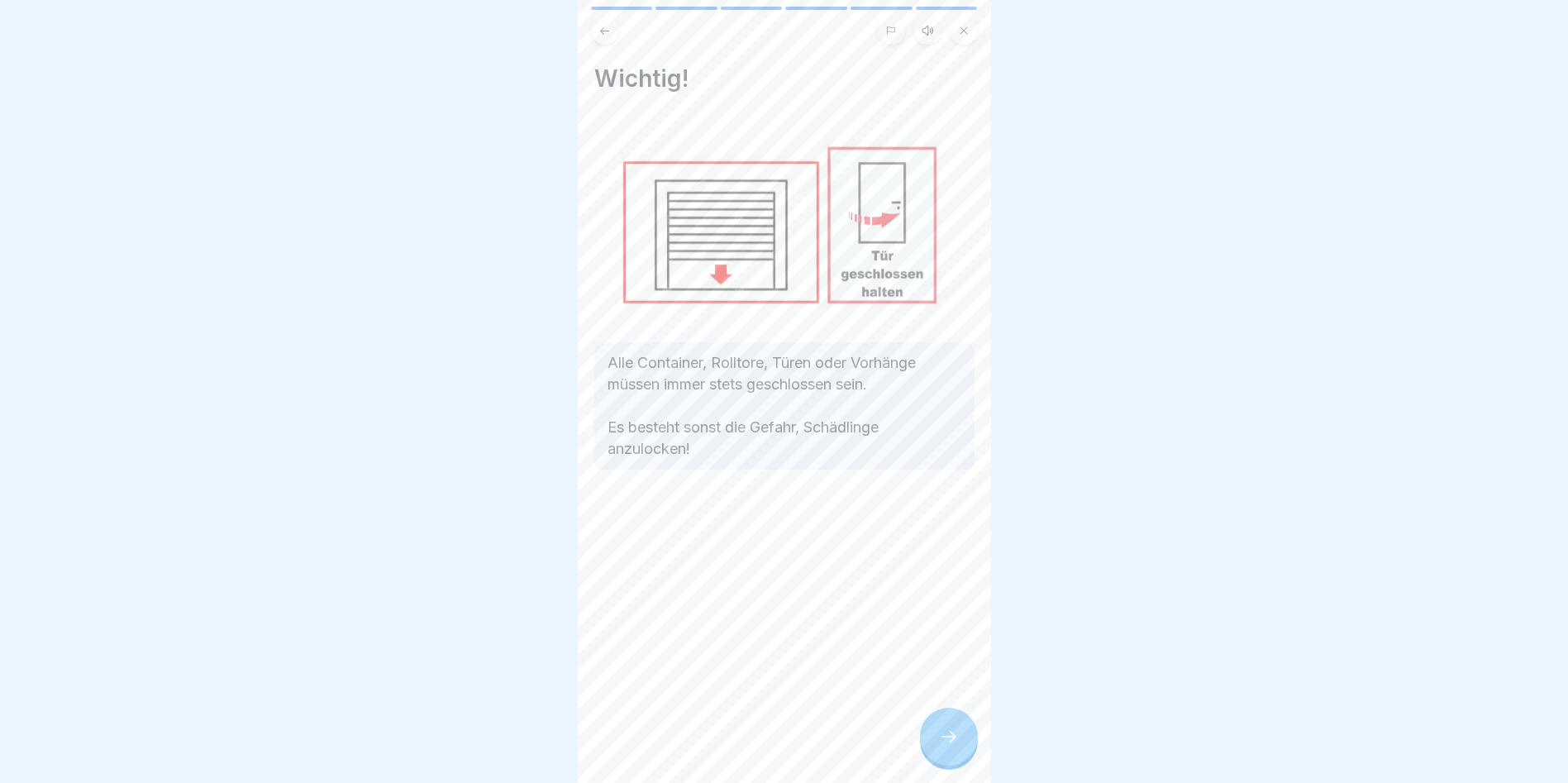
click at [932, 750] on div at bounding box center [949, 736] width 58 height 58
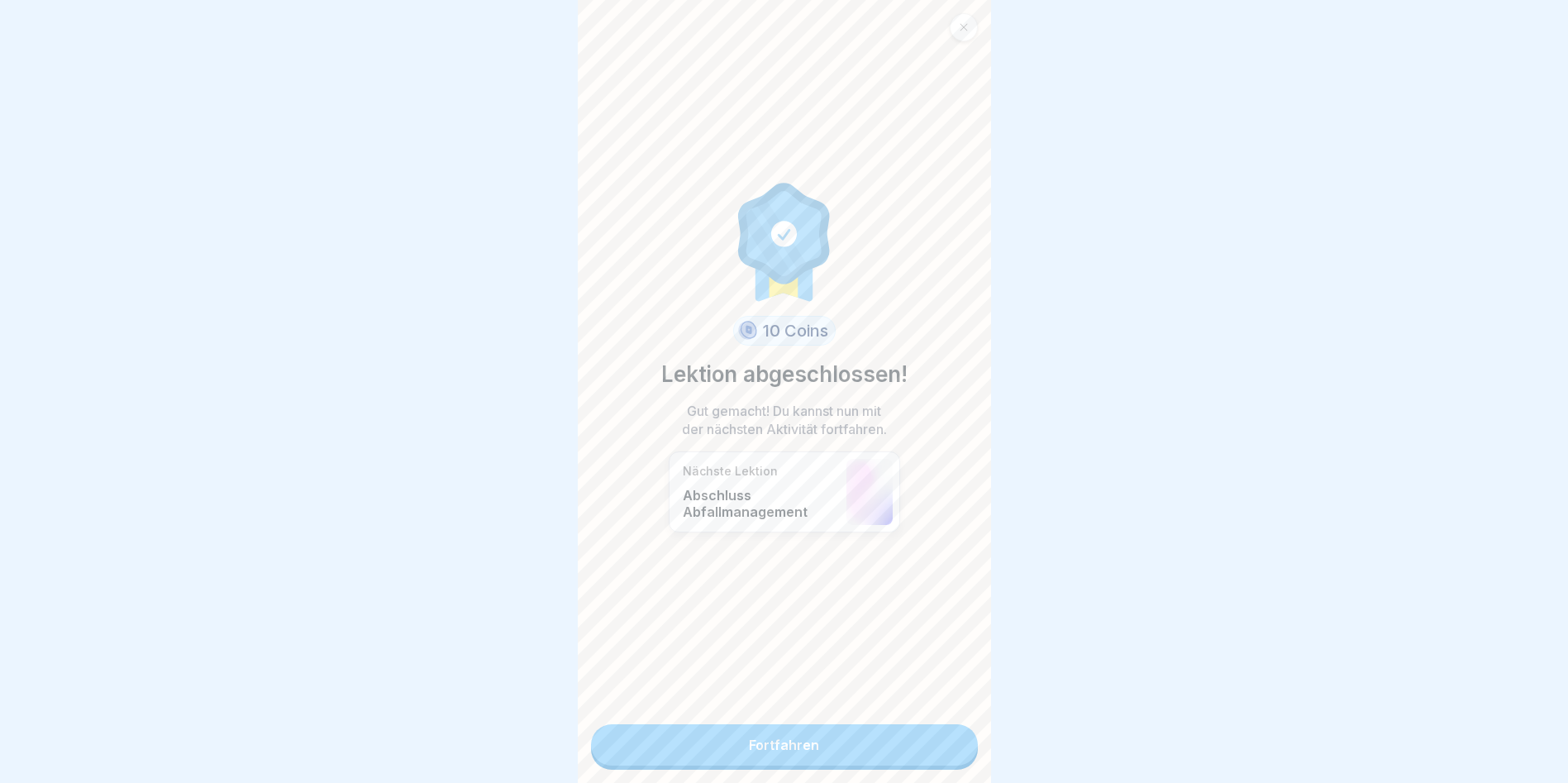
click at [933, 749] on link "Fortfahren" at bounding box center [785, 744] width 387 height 41
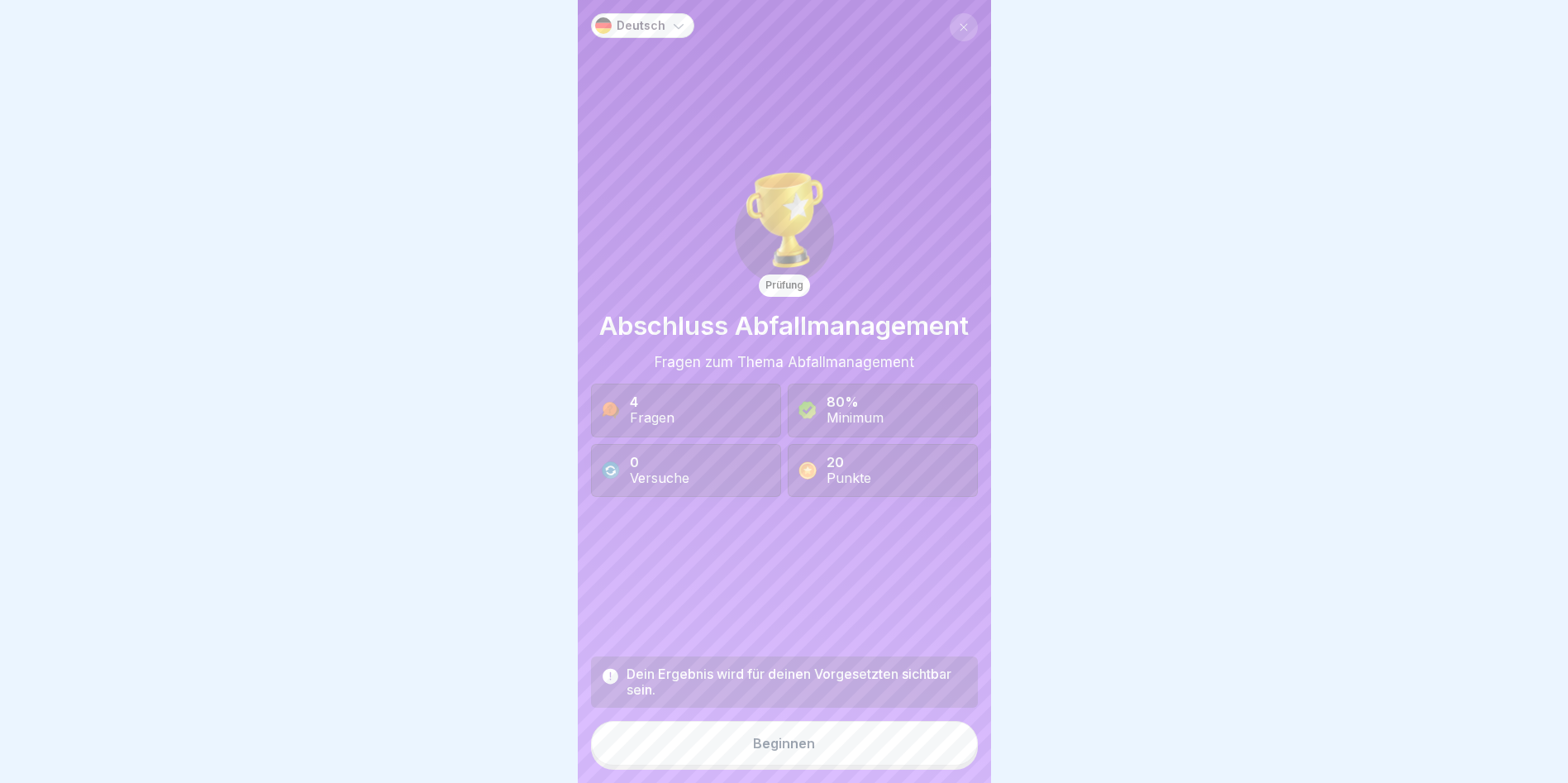
click at [929, 742] on button "Beginnen" at bounding box center [785, 743] width 387 height 44
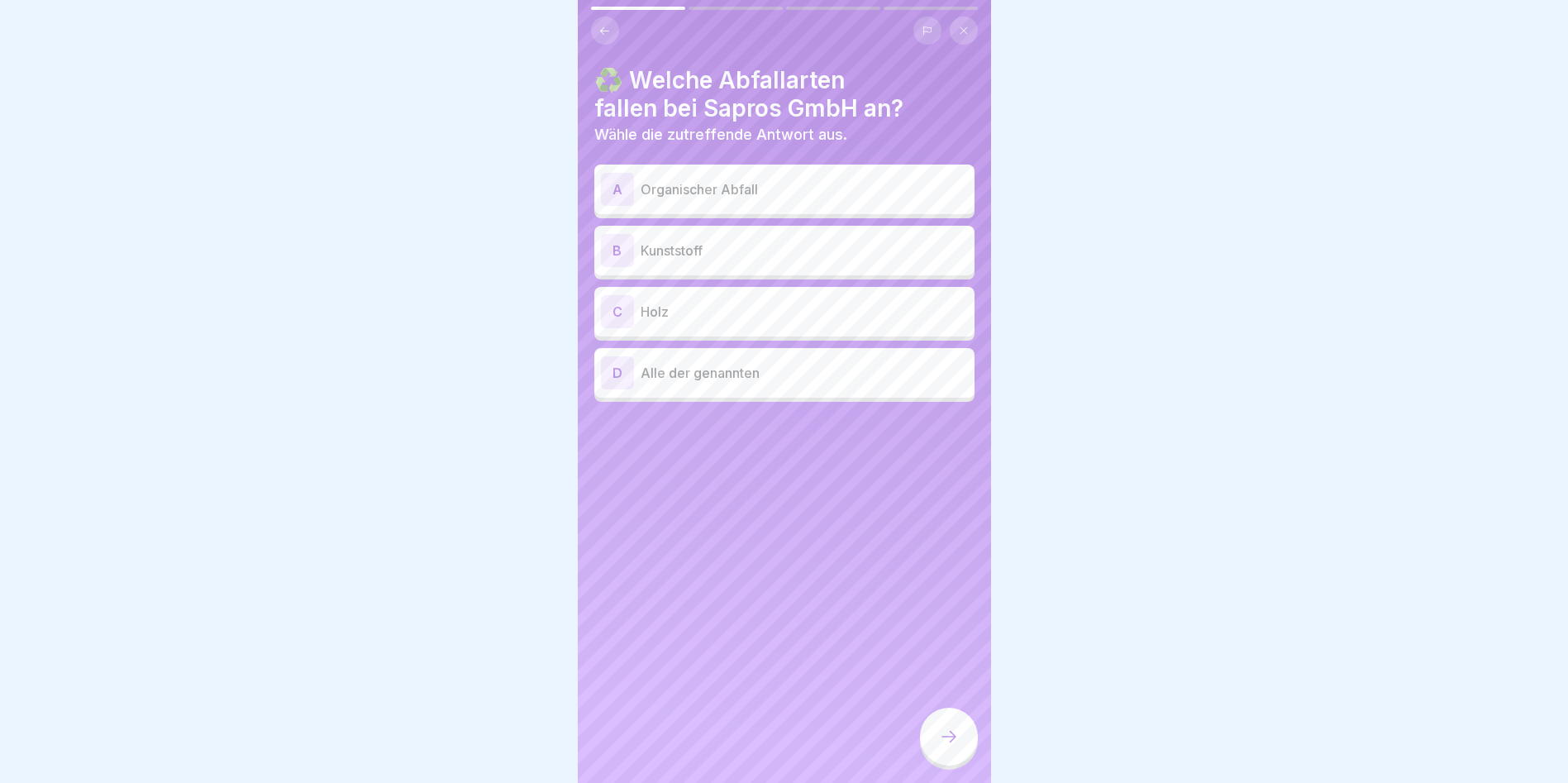
click at [744, 180] on p "Organischer Abfall" at bounding box center [804, 189] width 328 height 20
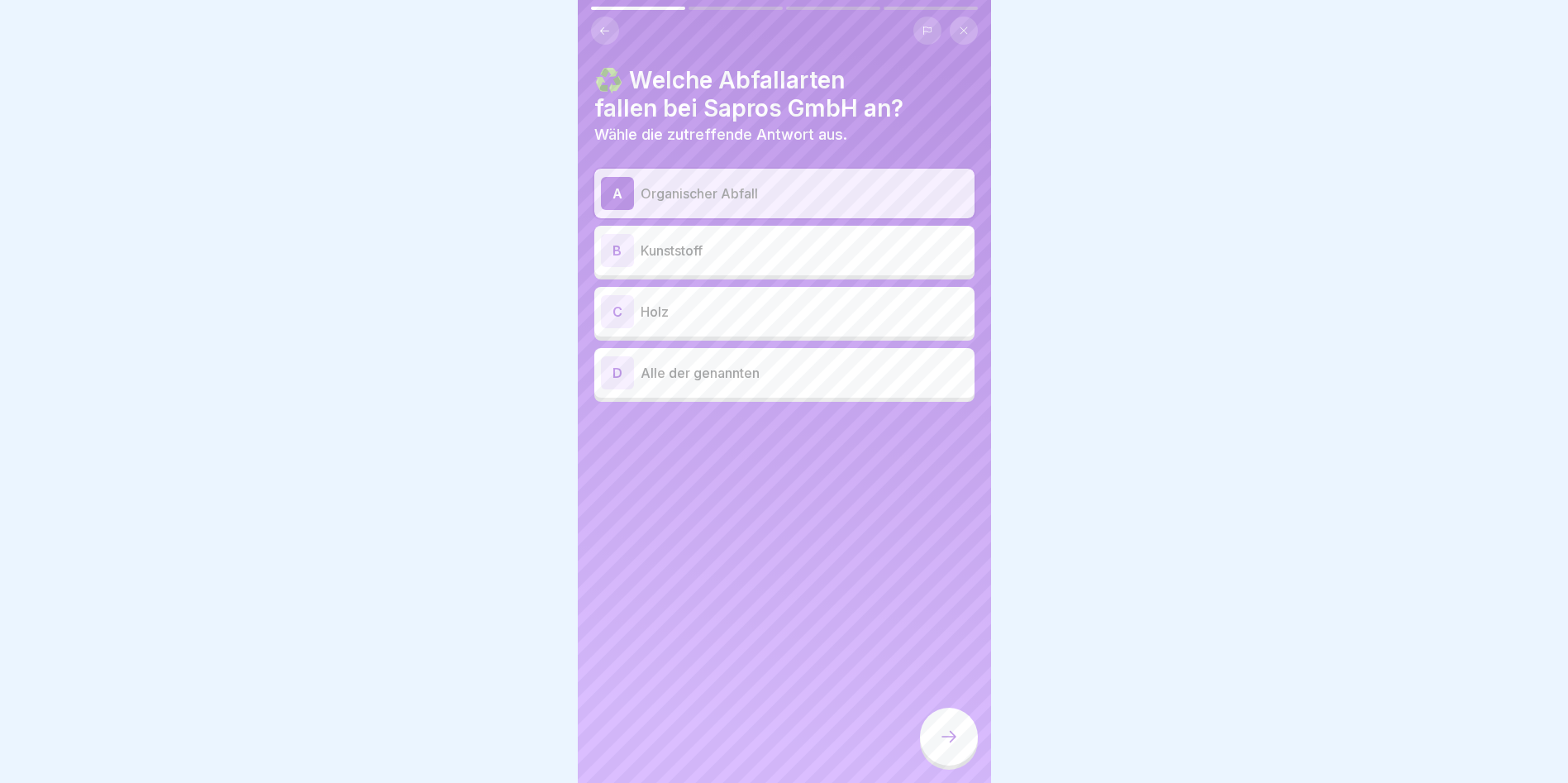
click at [785, 252] on p "Kunststoff" at bounding box center [804, 250] width 328 height 20
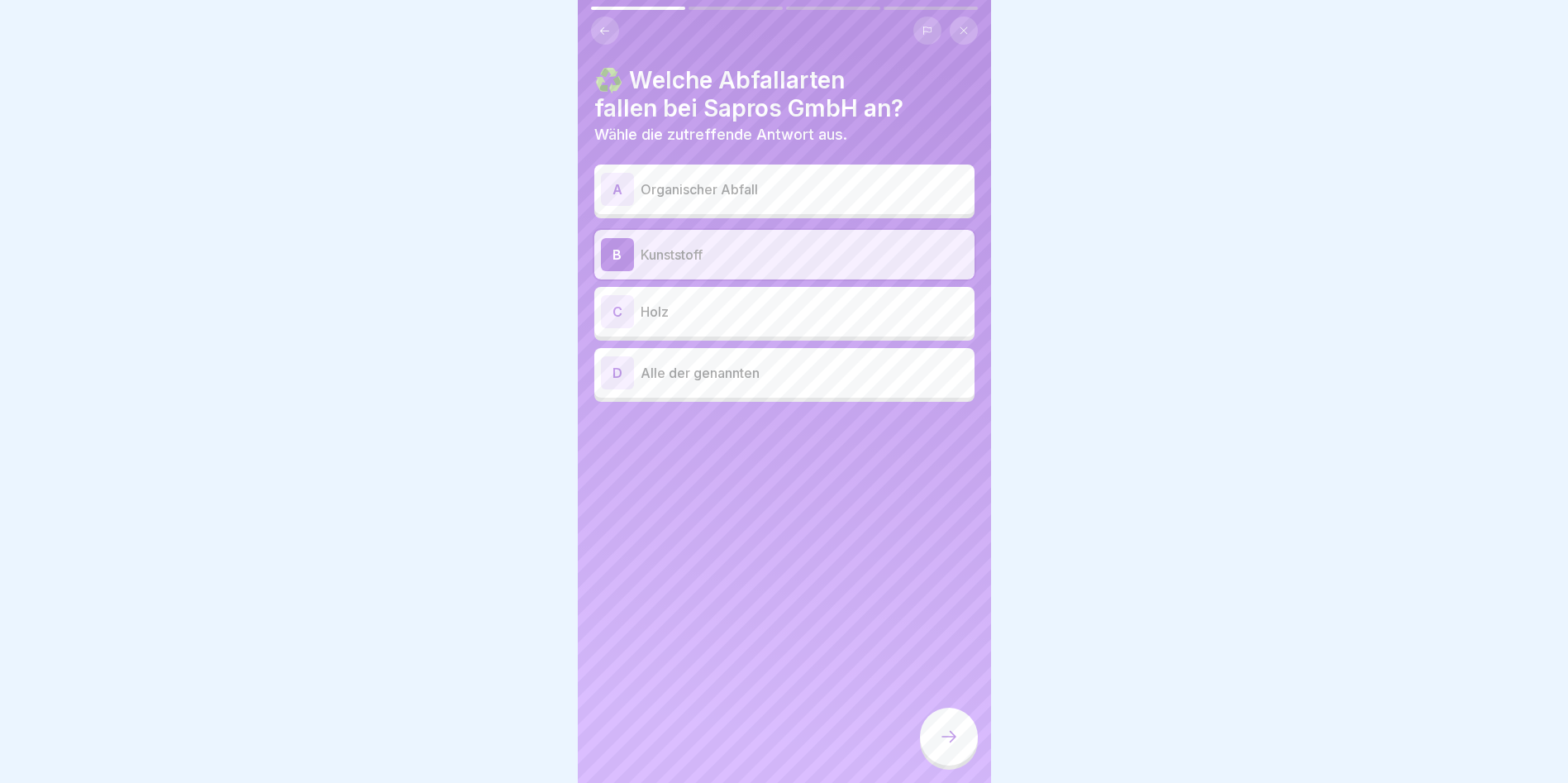
click at [703, 358] on div "D Alle der genannten" at bounding box center [785, 373] width 380 height 49
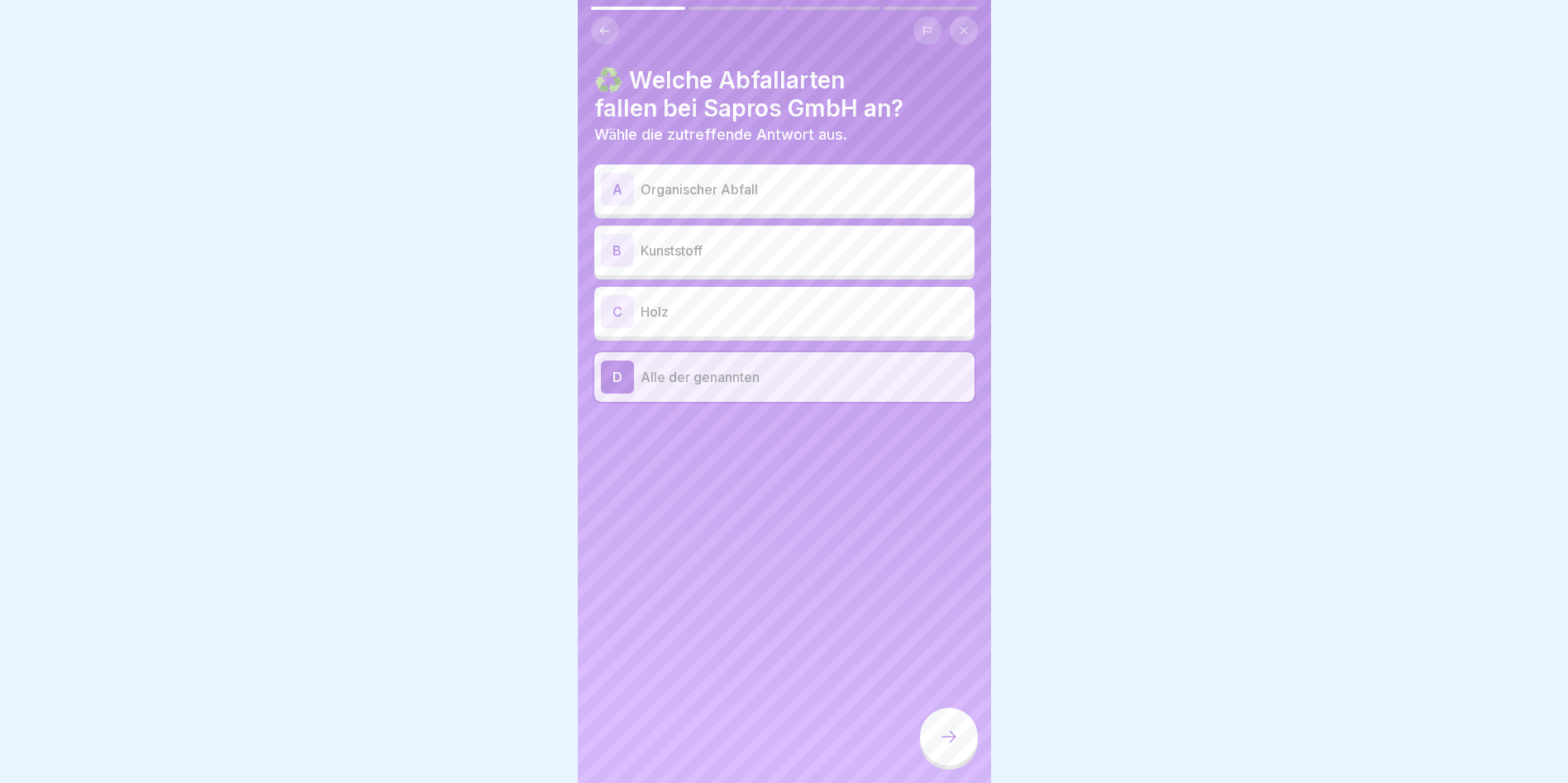
click at [955, 745] on icon at bounding box center [949, 737] width 20 height 20
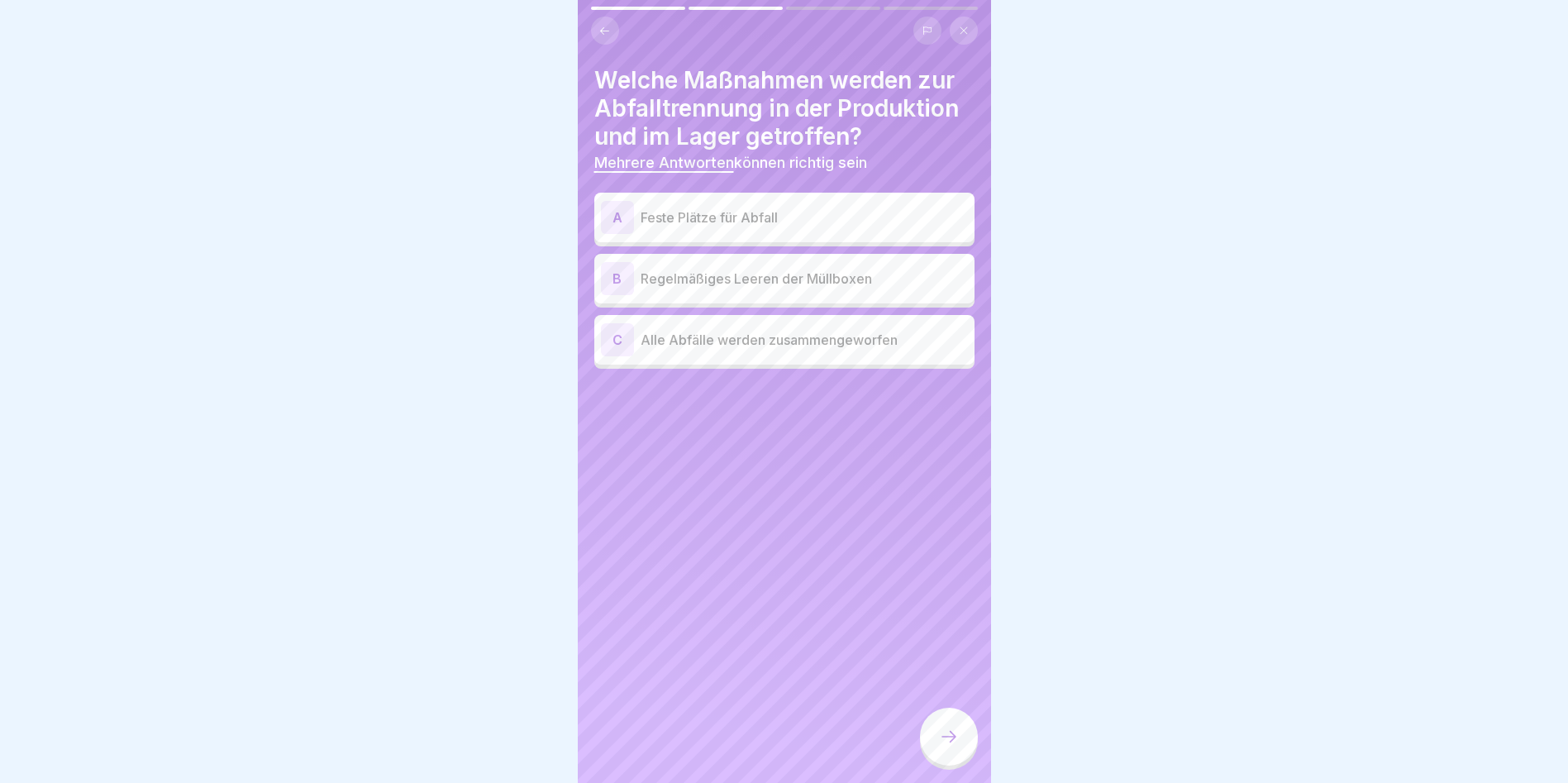
click at [792, 224] on p "Feste Plätze für Abfall" at bounding box center [804, 218] width 328 height 20
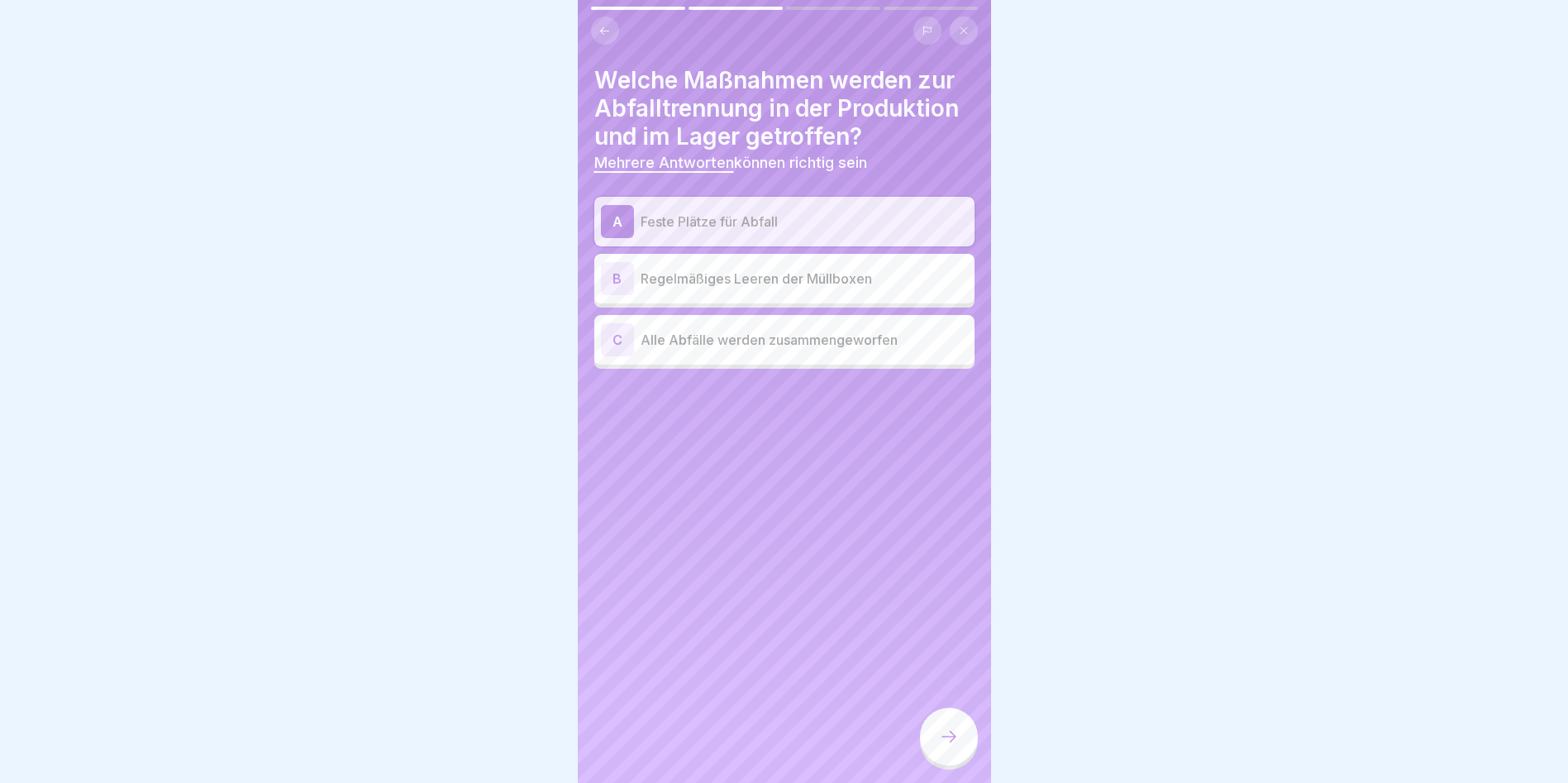
click at [796, 275] on p "Regelmäßiges Leeren der Müllboxen" at bounding box center [804, 279] width 328 height 20
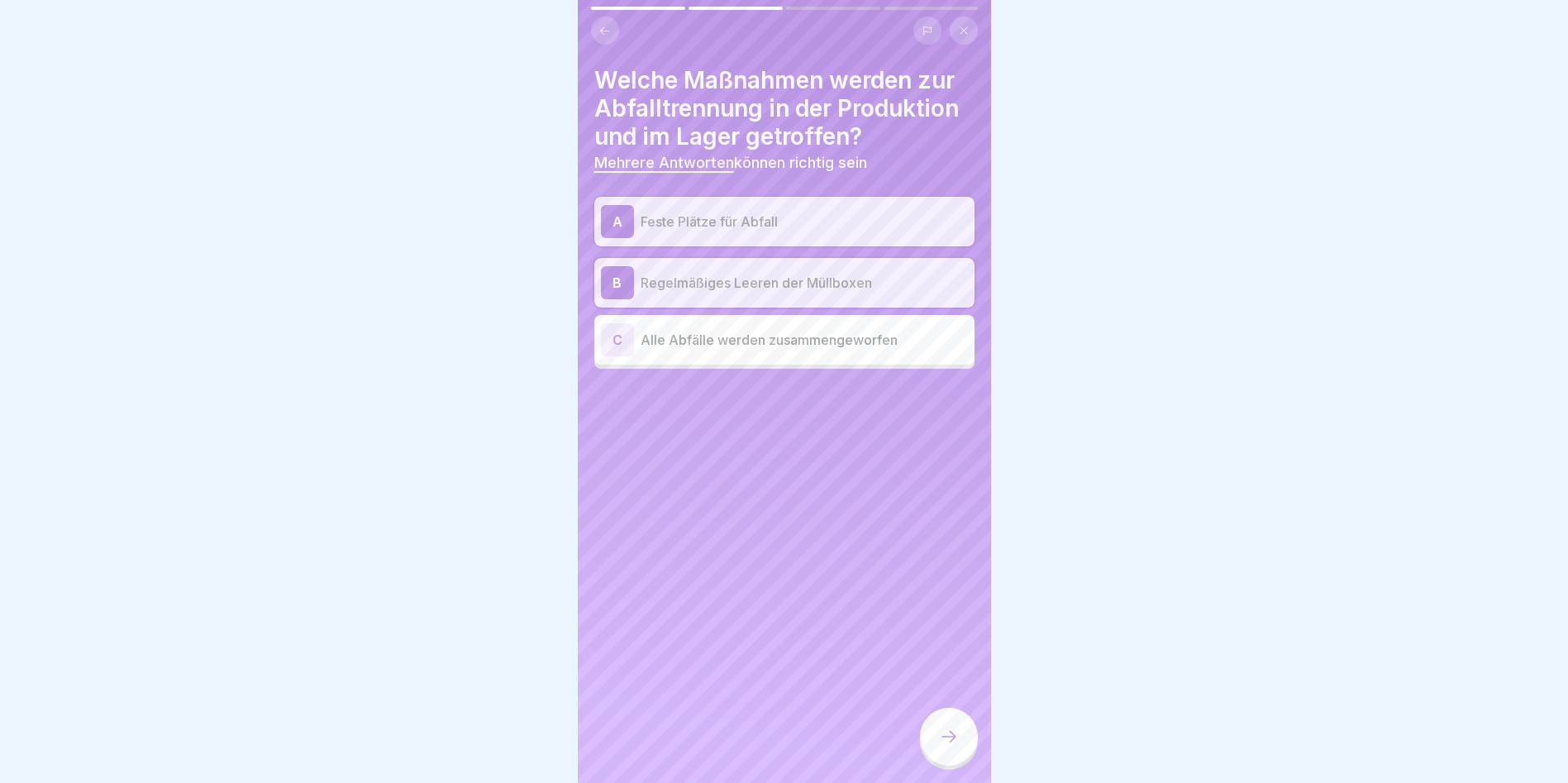
click at [921, 729] on div at bounding box center [949, 739] width 58 height 62
drag, startPoint x: 923, startPoint y: 729, endPoint x: 933, endPoint y: 734, distance: 11.2
click at [933, 739] on div at bounding box center [949, 739] width 58 height 62
click at [936, 740] on div at bounding box center [949, 736] width 58 height 58
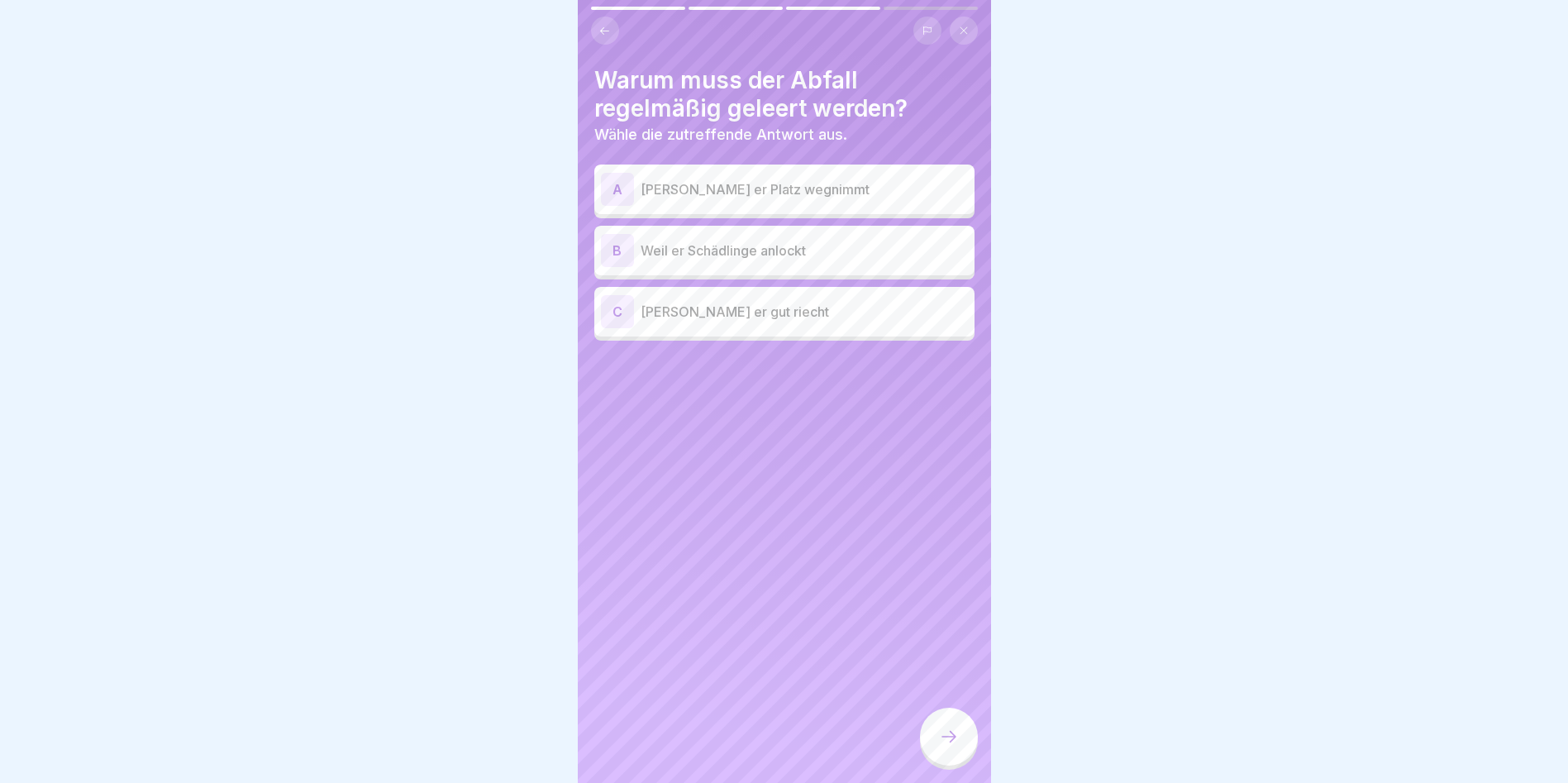
click at [800, 255] on p "Weil er Schädlinge anlockt" at bounding box center [804, 250] width 328 height 20
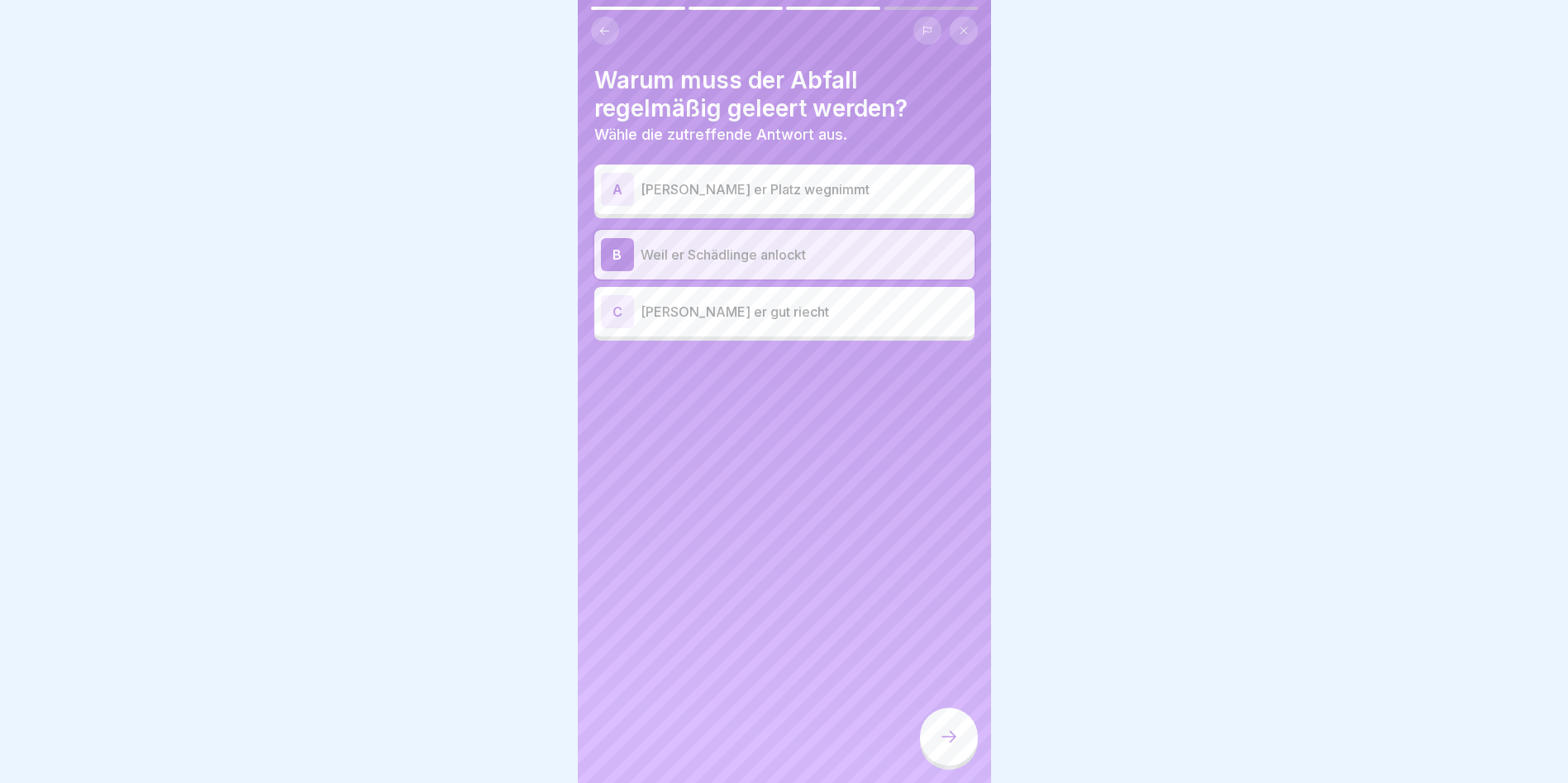
click at [946, 746] on icon at bounding box center [949, 737] width 20 height 20
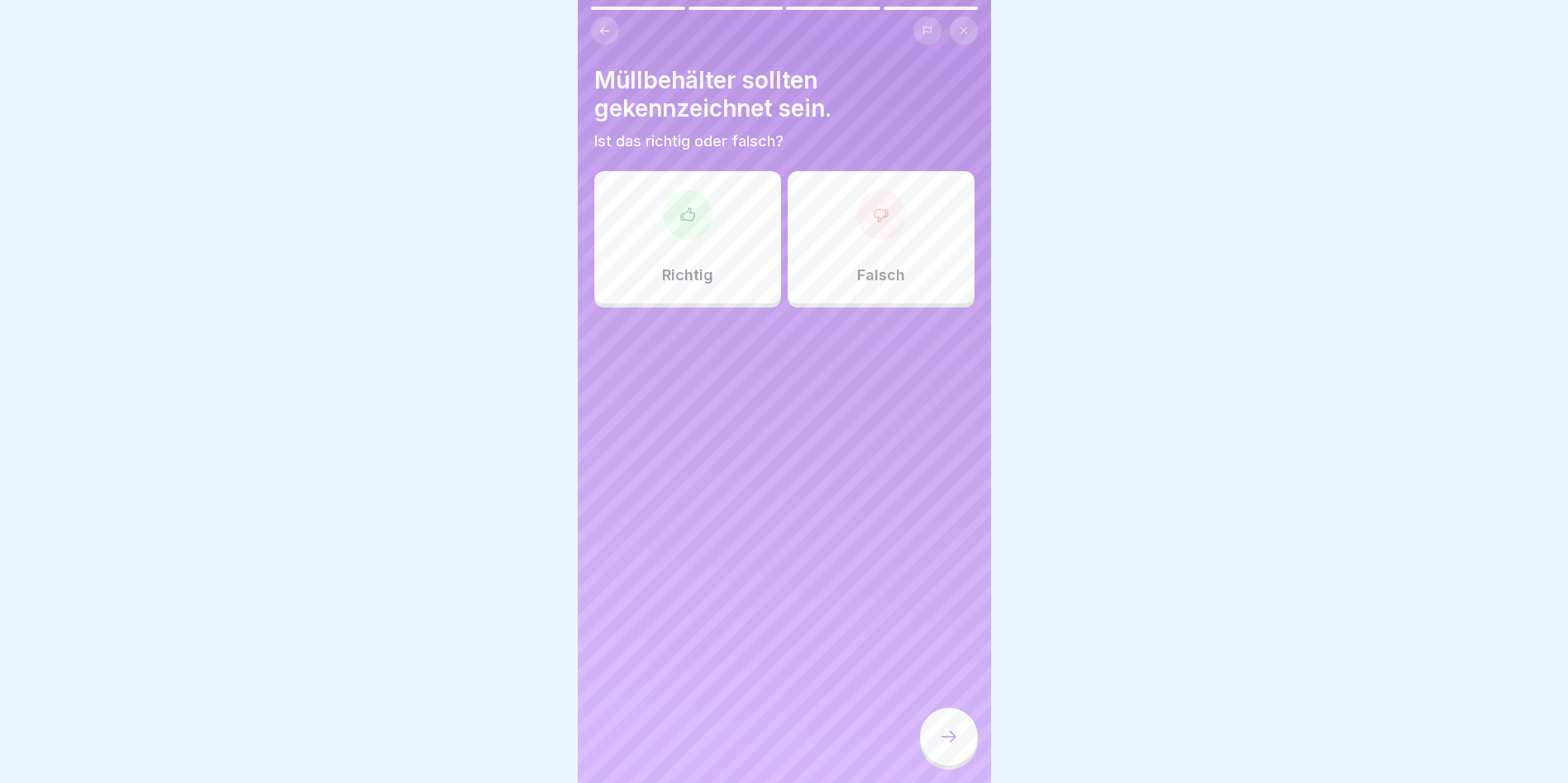
click at [667, 290] on div "Richtig" at bounding box center [688, 237] width 187 height 132
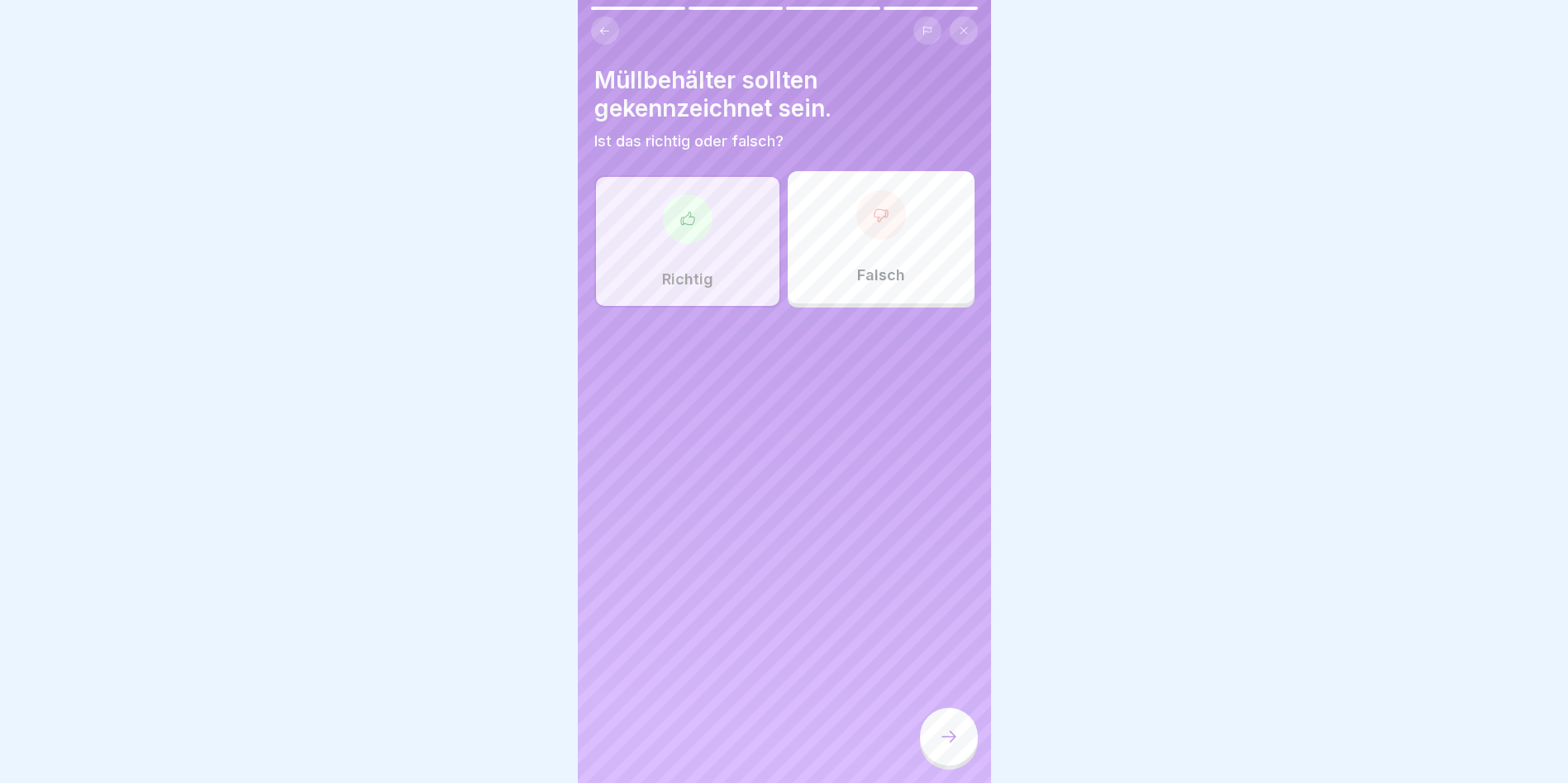
click at [927, 751] on div at bounding box center [949, 736] width 58 height 58
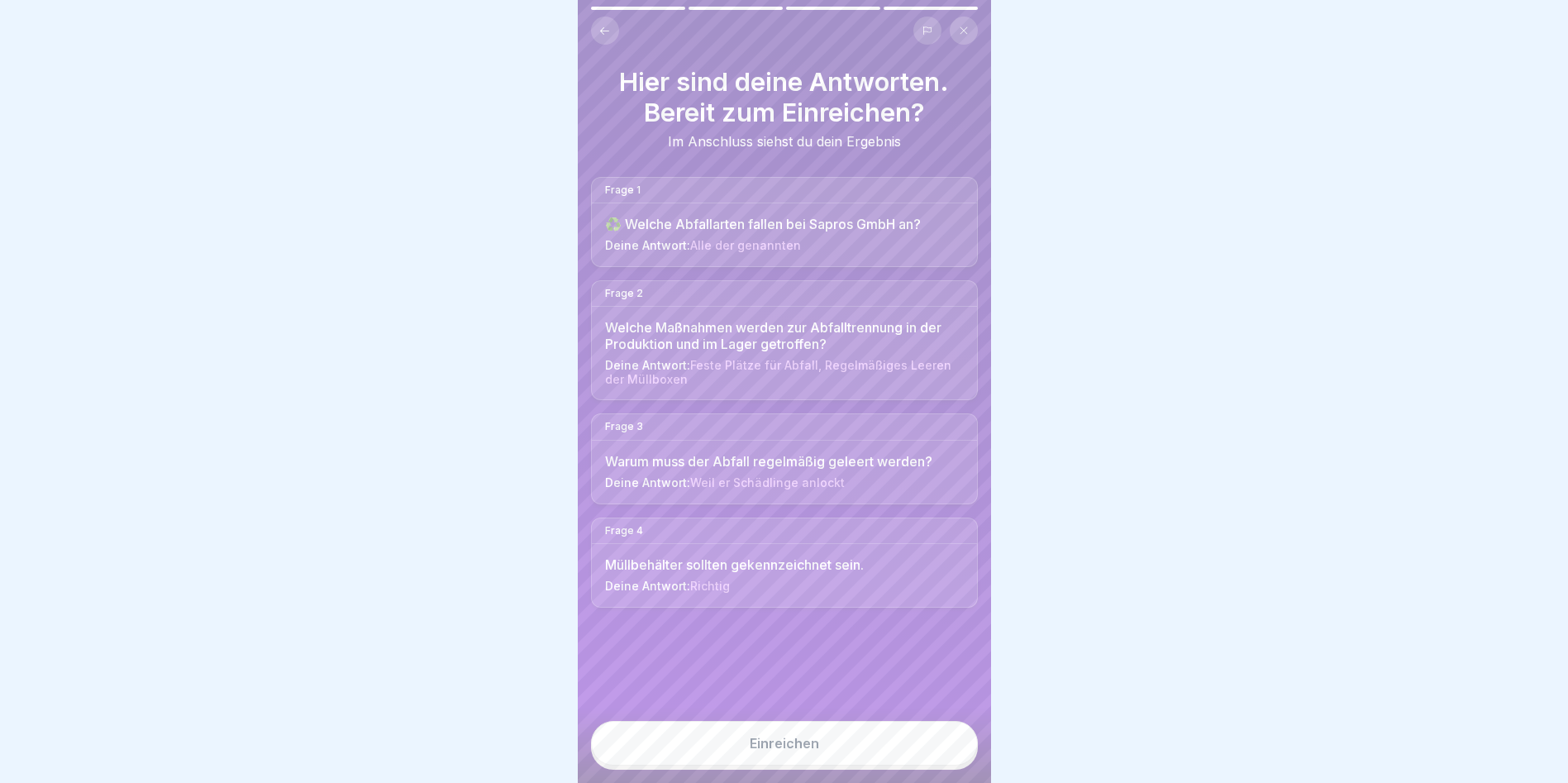
click at [927, 749] on button "Einreichen" at bounding box center [785, 743] width 387 height 44
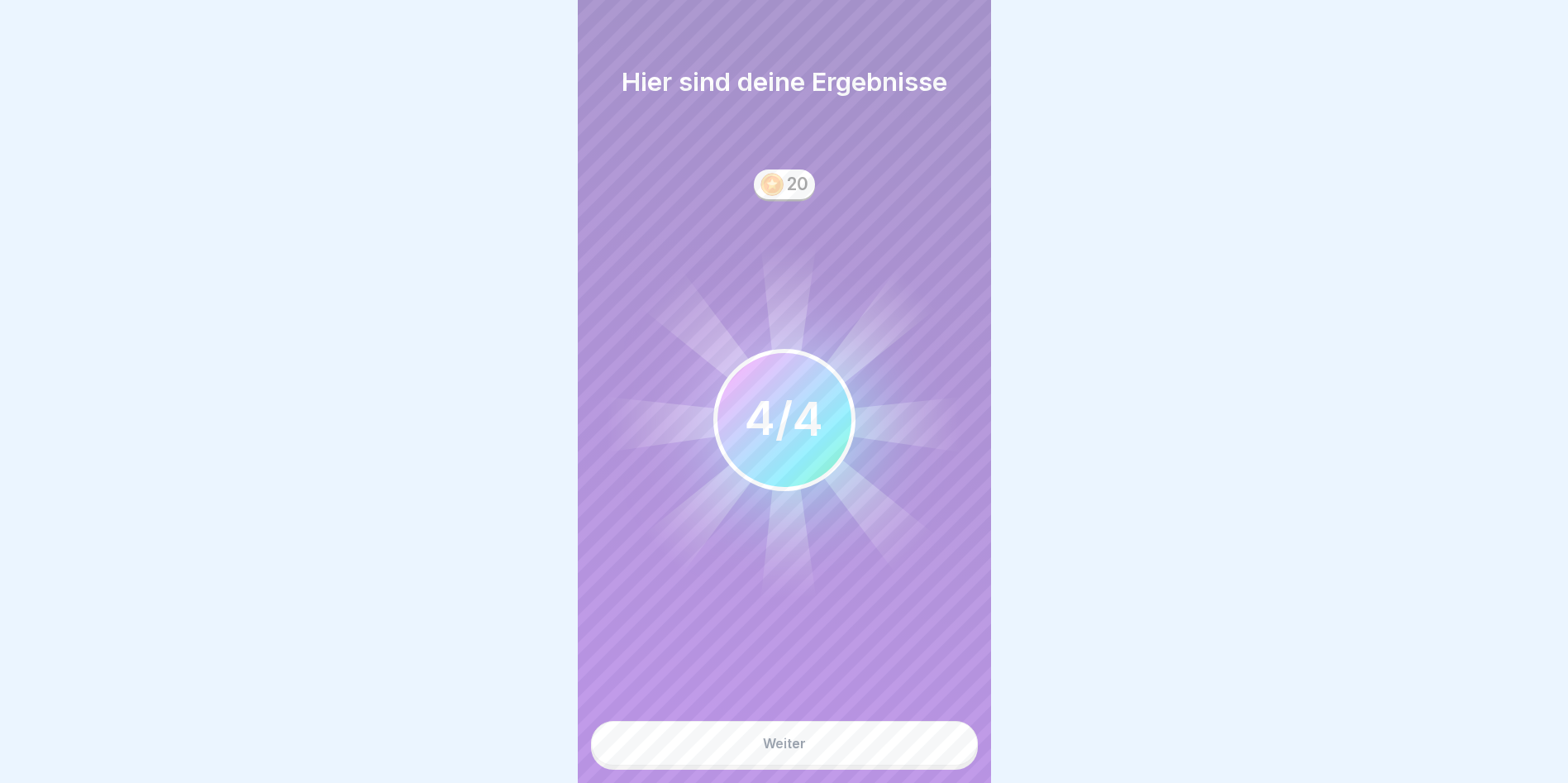
click at [927, 745] on button "Weiter" at bounding box center [785, 743] width 387 height 44
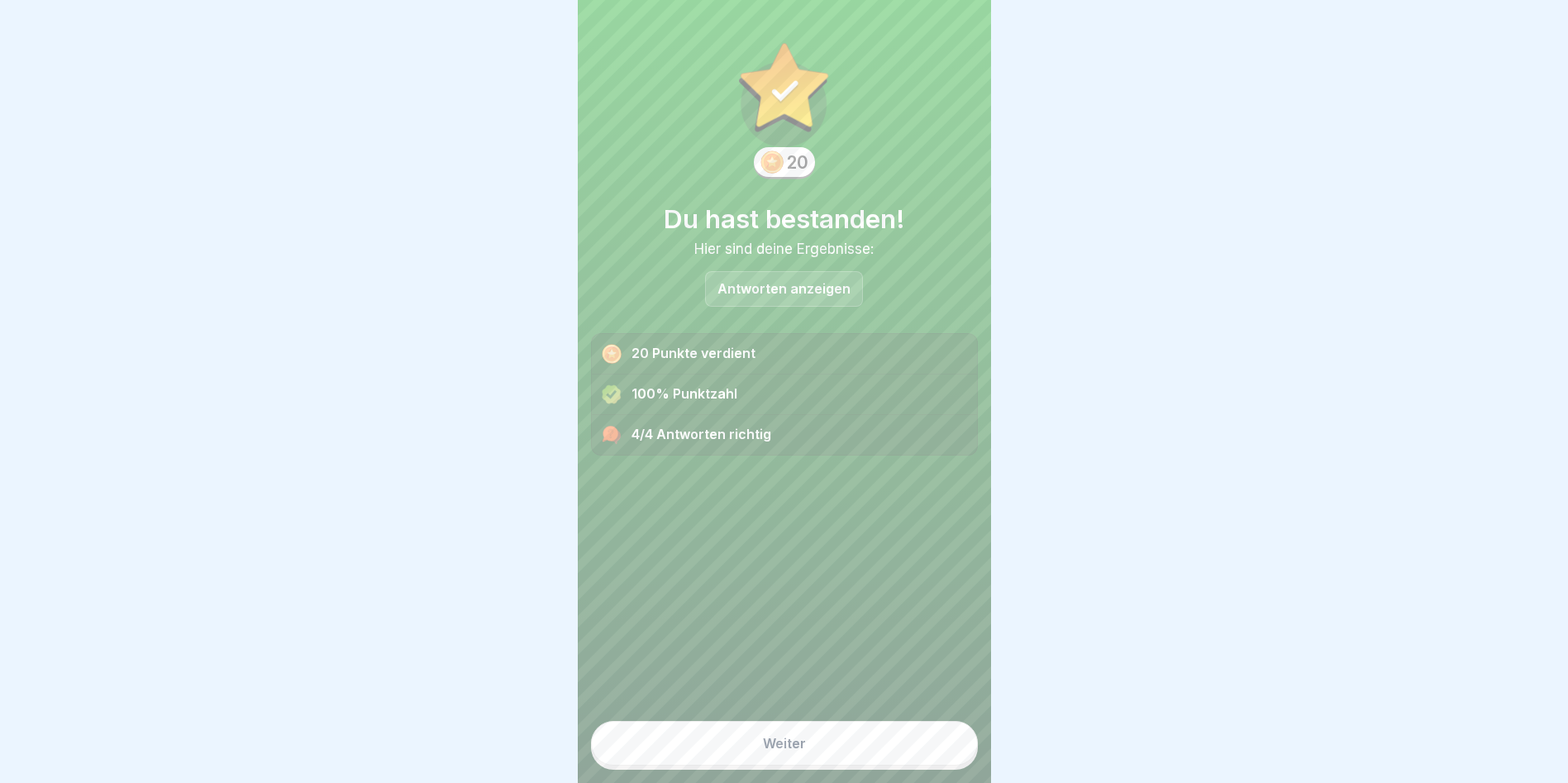
click at [926, 745] on button "Weiter" at bounding box center [785, 743] width 387 height 44
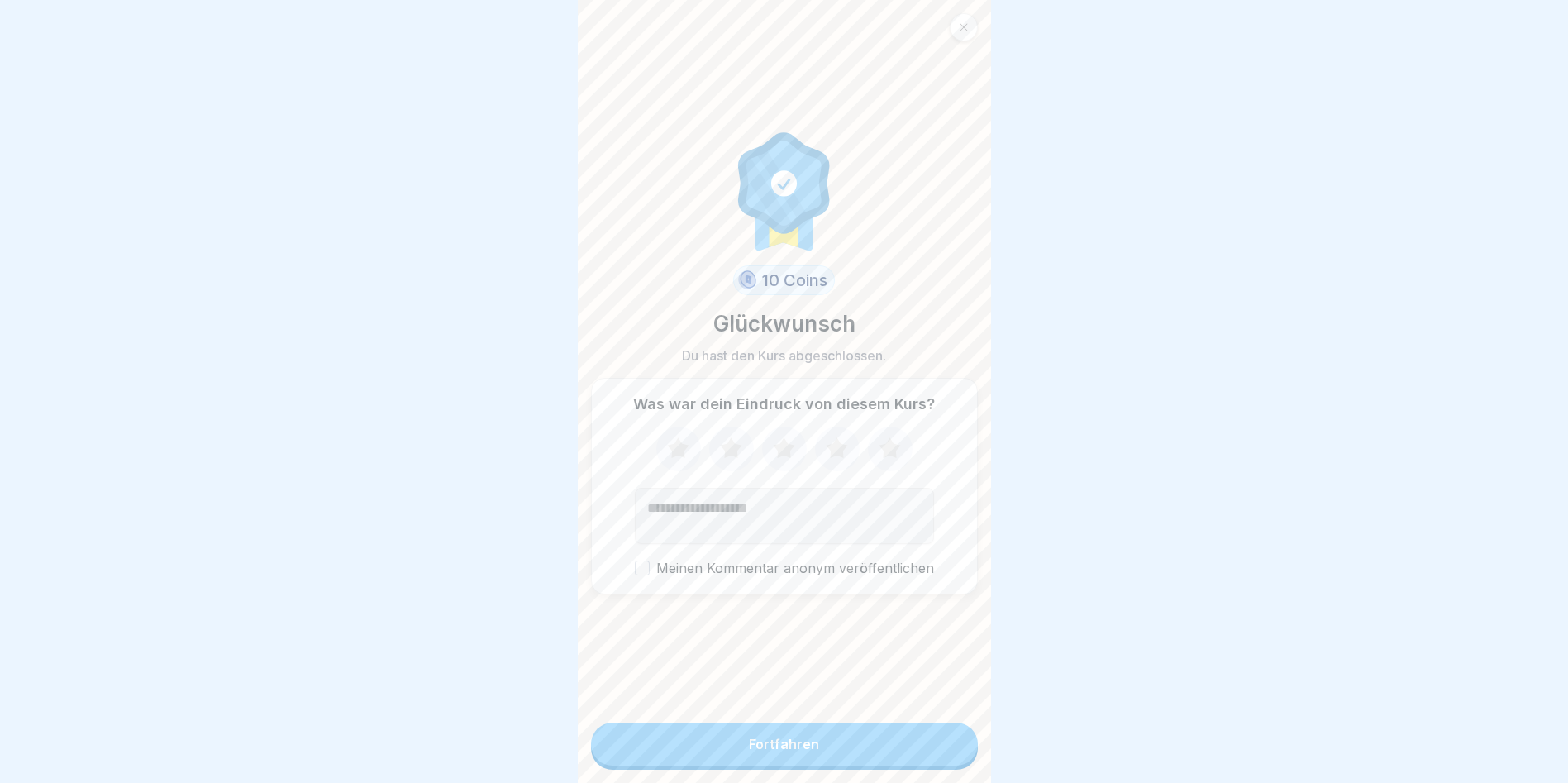
click at [925, 745] on button "Fortfahren" at bounding box center [785, 744] width 387 height 43
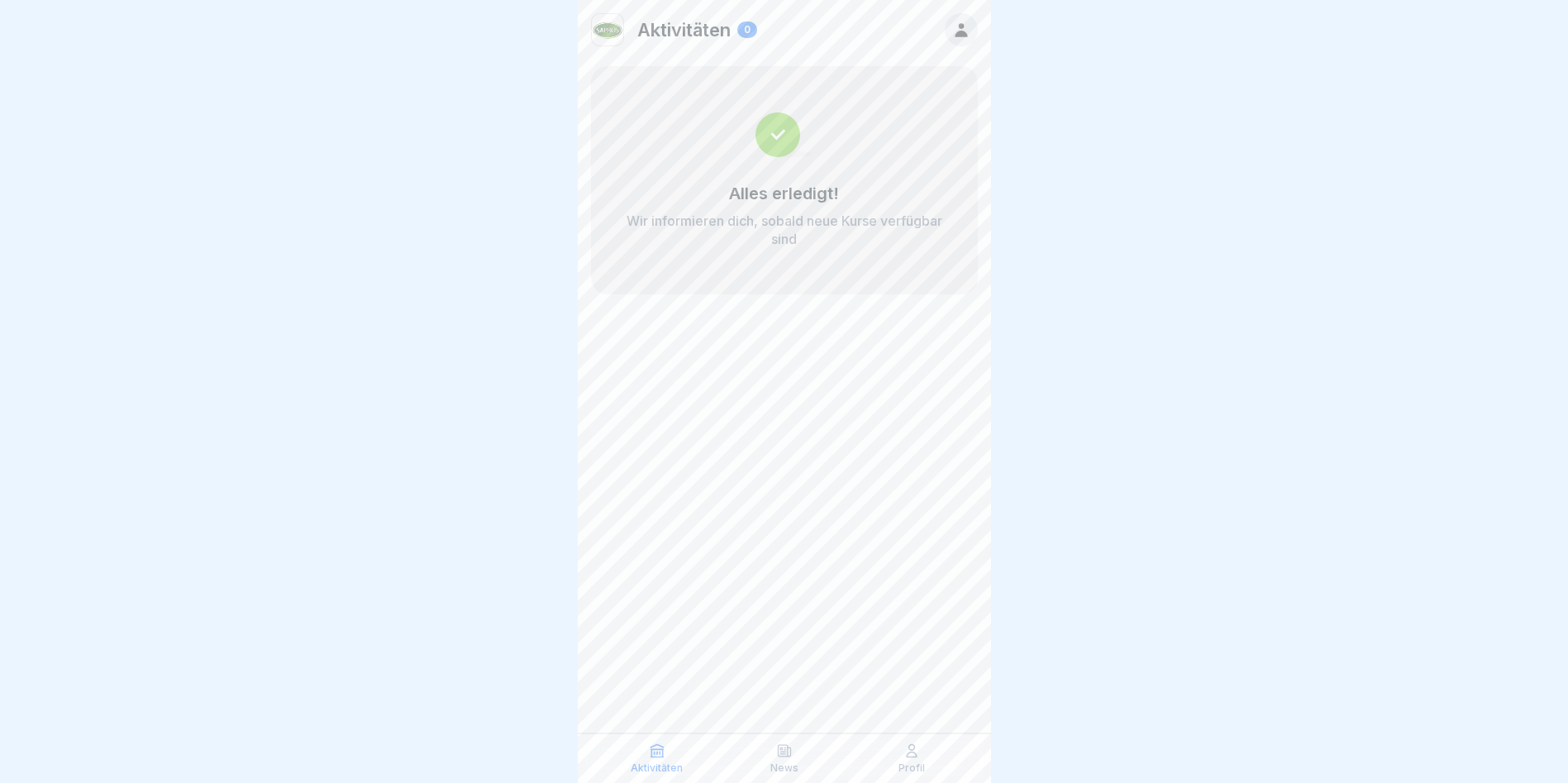
click at [959, 30] on icon at bounding box center [962, 30] width 18 height 18
